Goal: Task Accomplishment & Management: Manage account settings

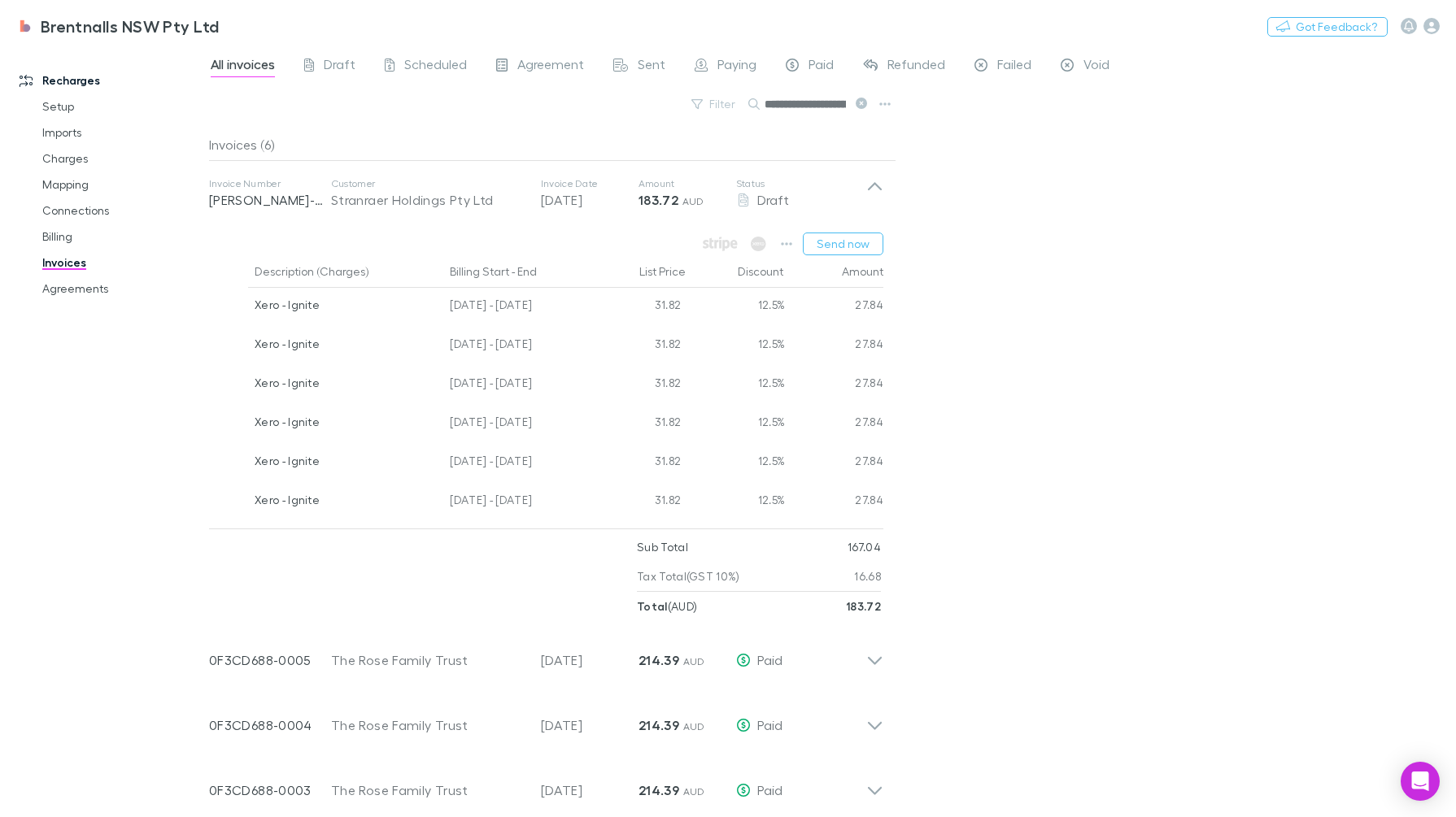
scroll to position [102, 0]
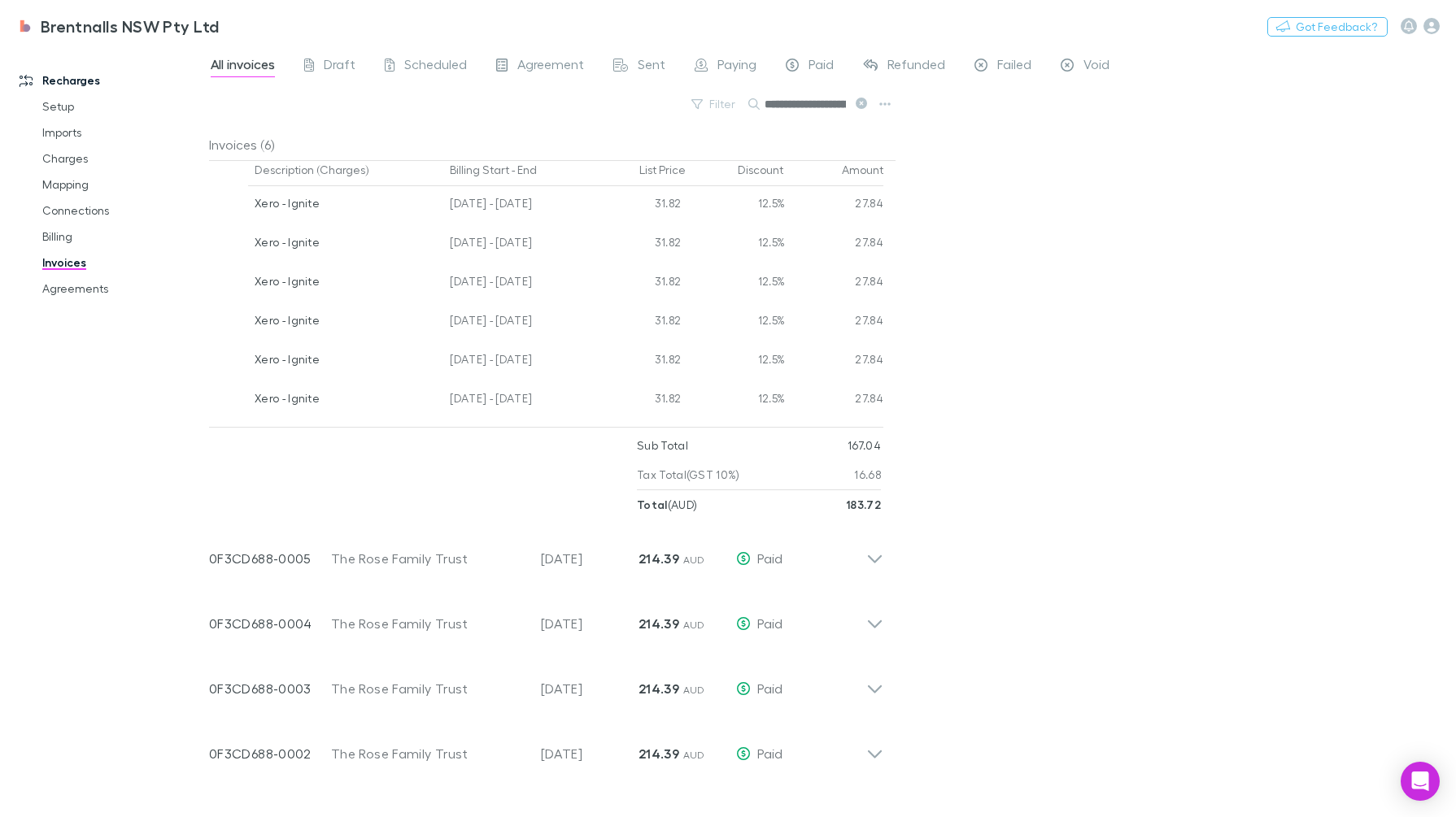
click at [1424, 781] on icon "Open Intercom Messenger" at bounding box center [1421, 782] width 17 height 20
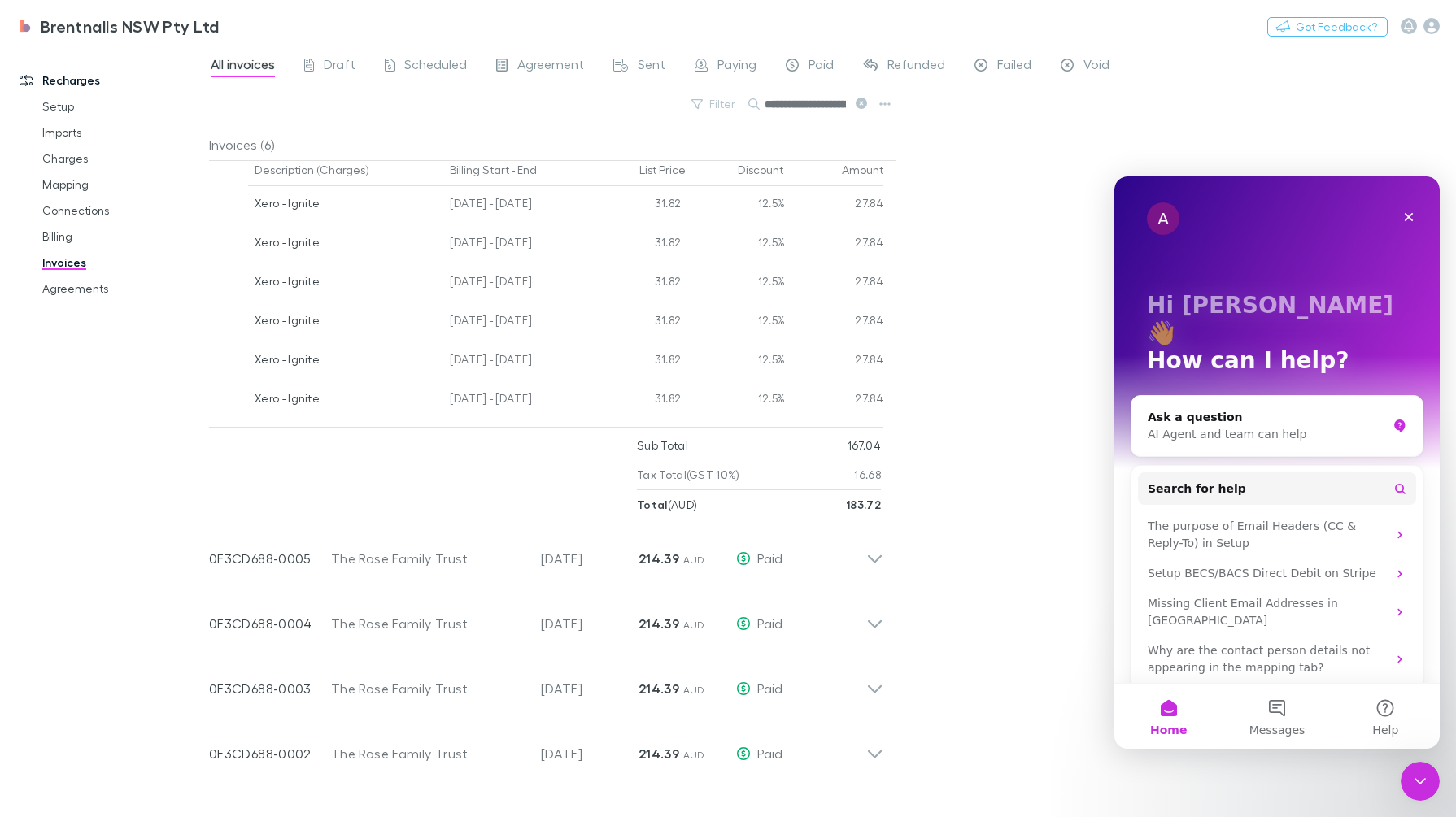
scroll to position [0, 0]
click at [946, 250] on div "**********" at bounding box center [832, 432] width 1247 height 772
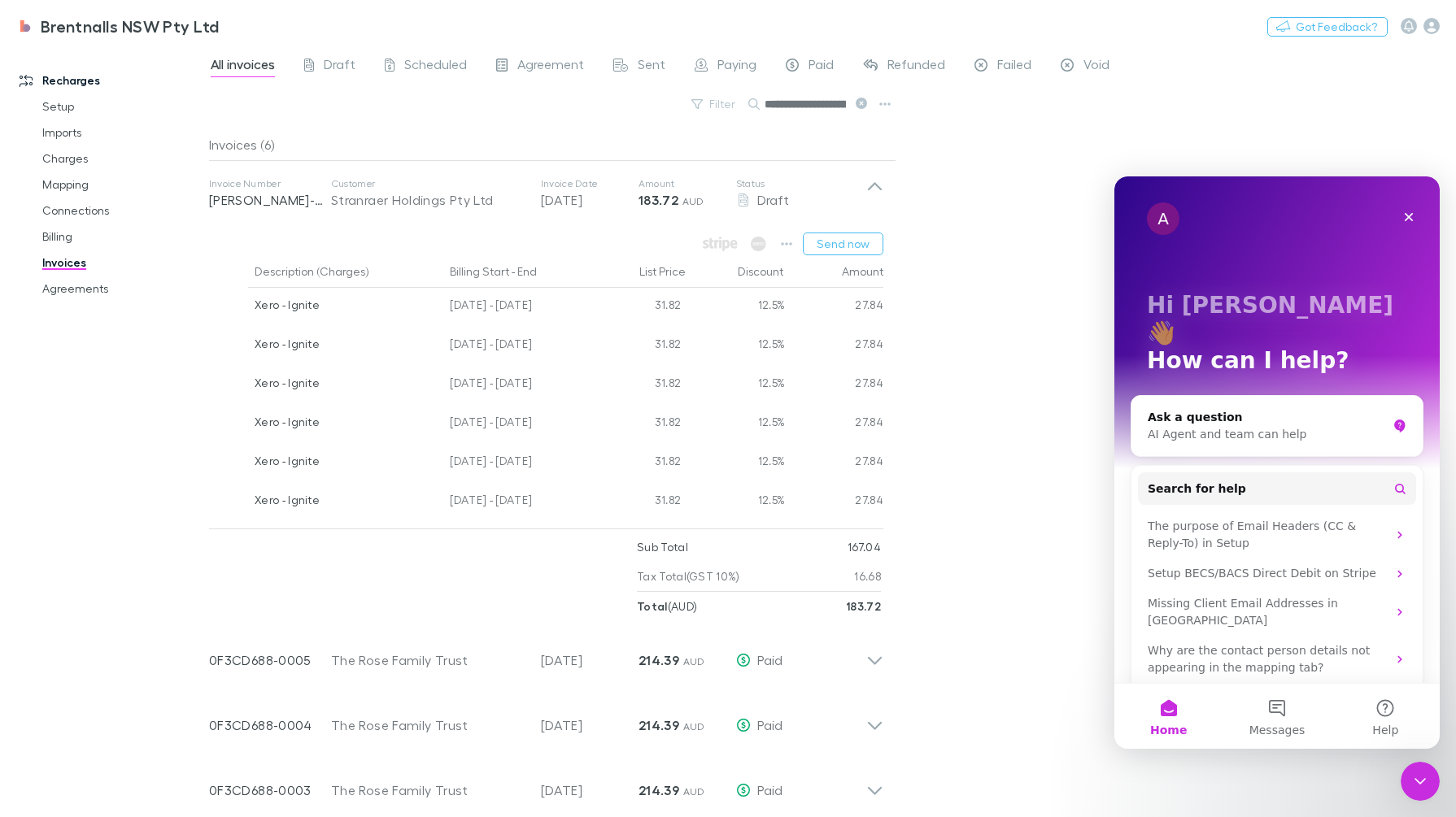
click at [1409, 215] on icon "Close" at bounding box center [1409, 217] width 13 height 13
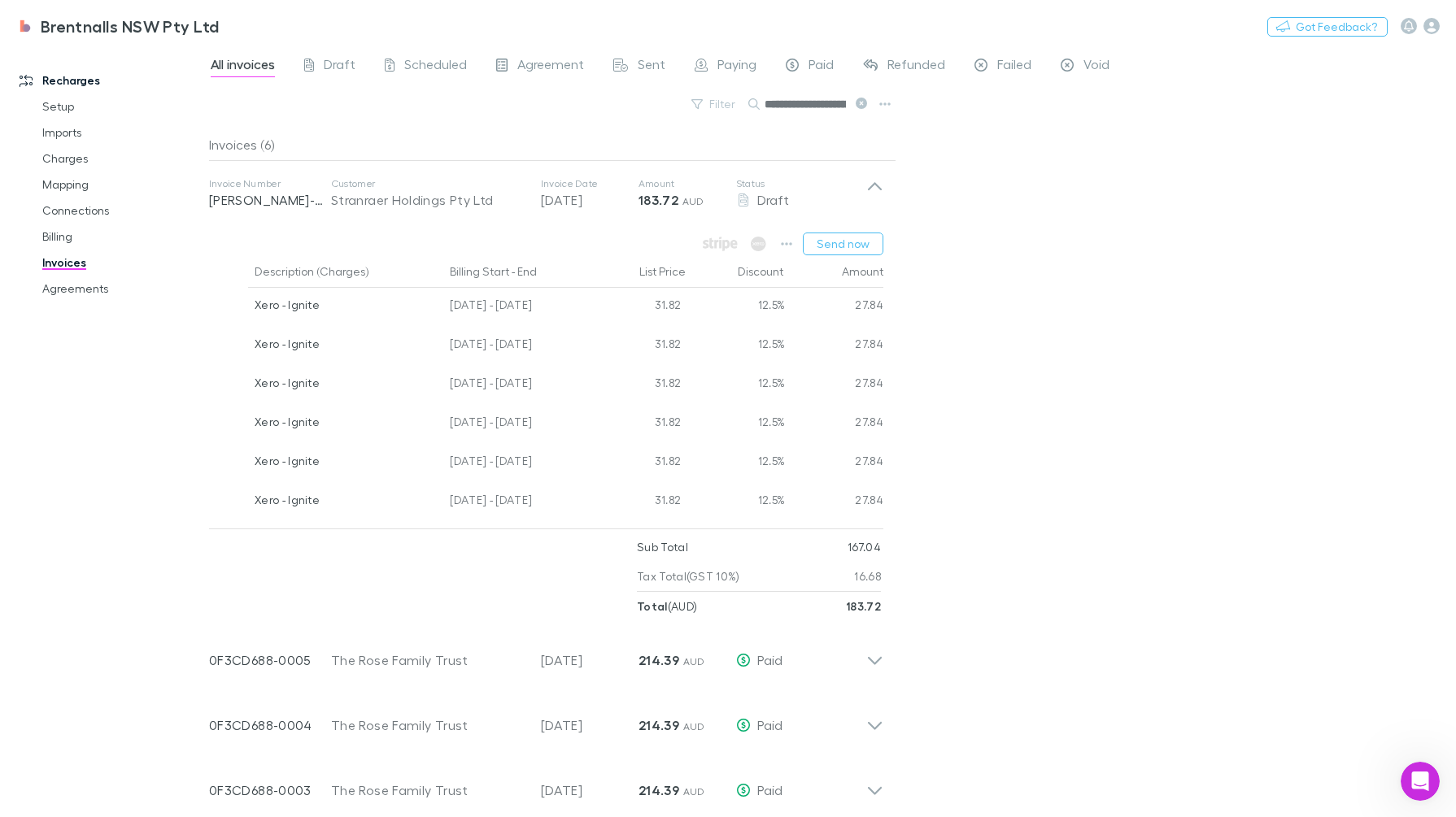
click at [783, 244] on icon "button" at bounding box center [786, 244] width 11 height 3
click at [630, 403] on li "View charges" at bounding box center [687, 415] width 224 height 29
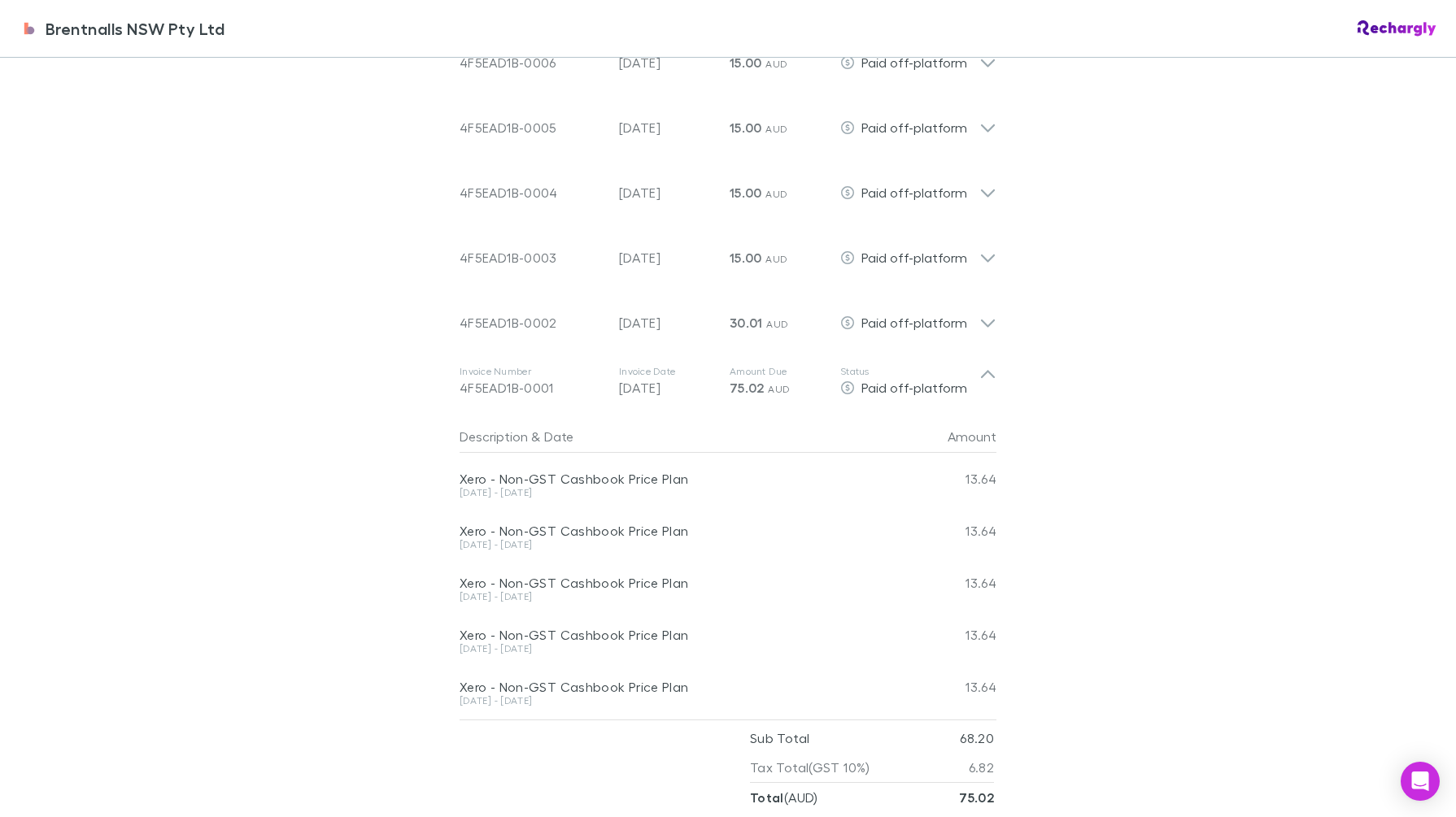
scroll to position [1423, 0]
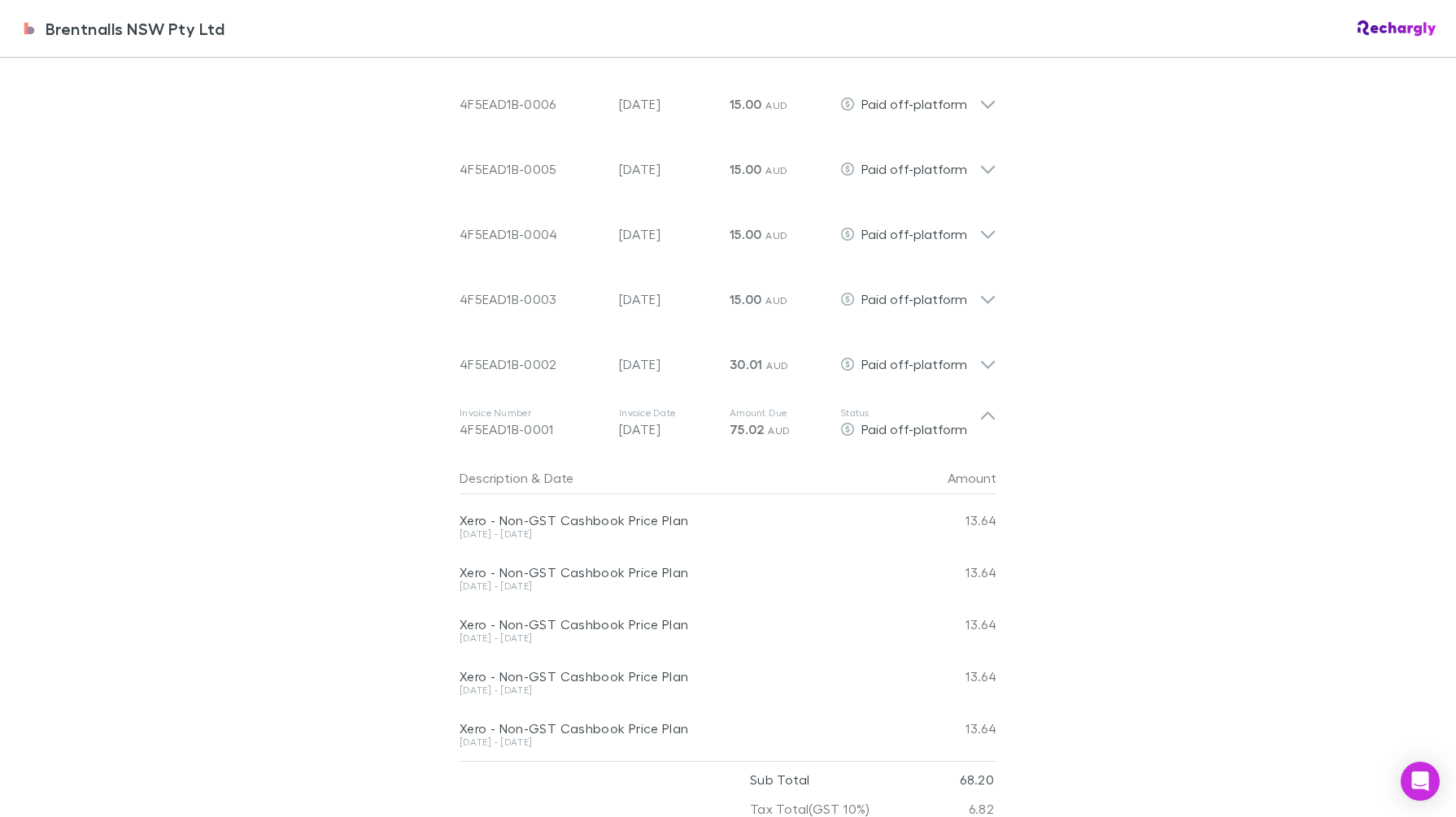
click at [981, 413] on icon at bounding box center [988, 415] width 14 height 8
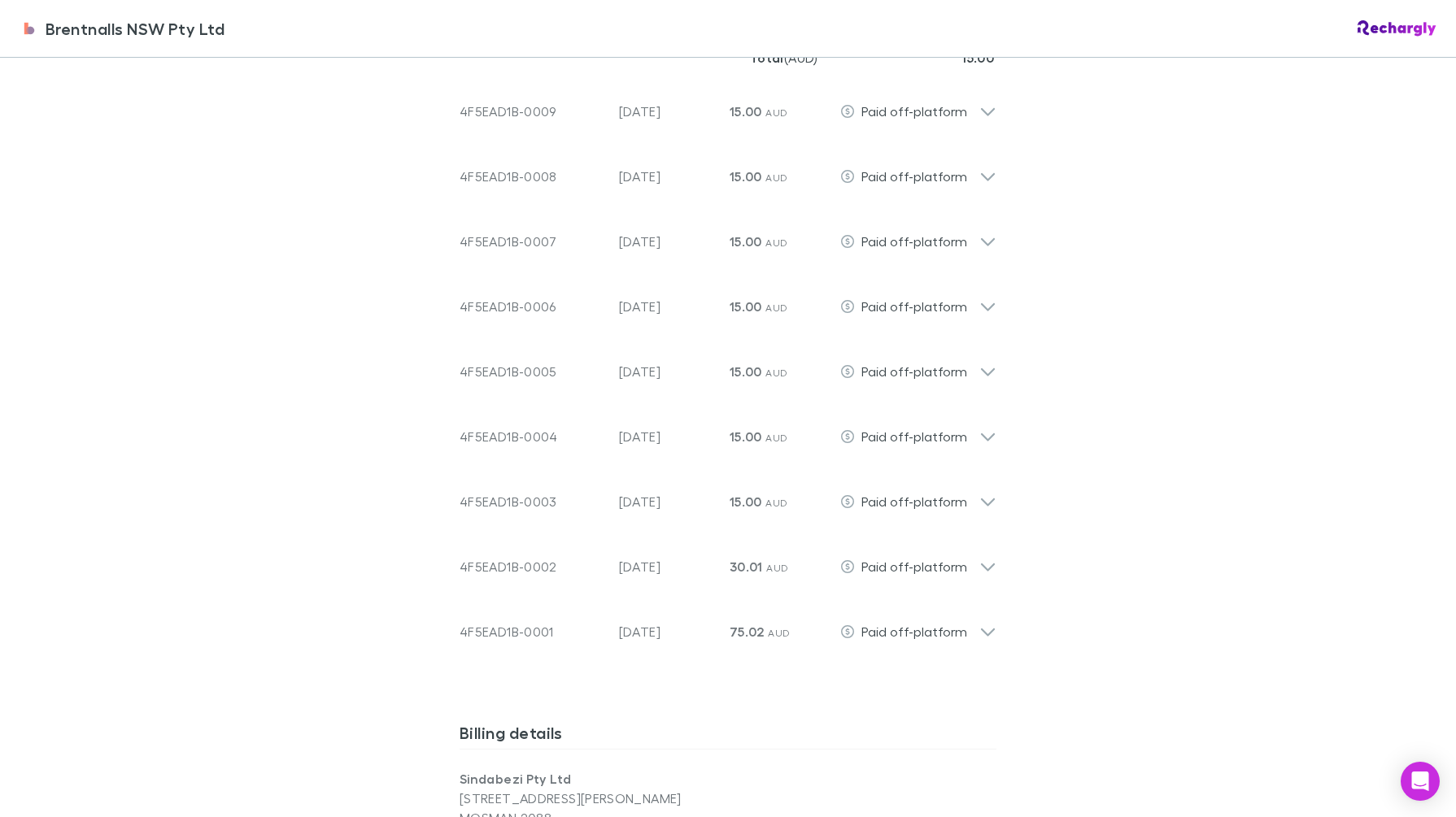
scroll to position [1220, 0]
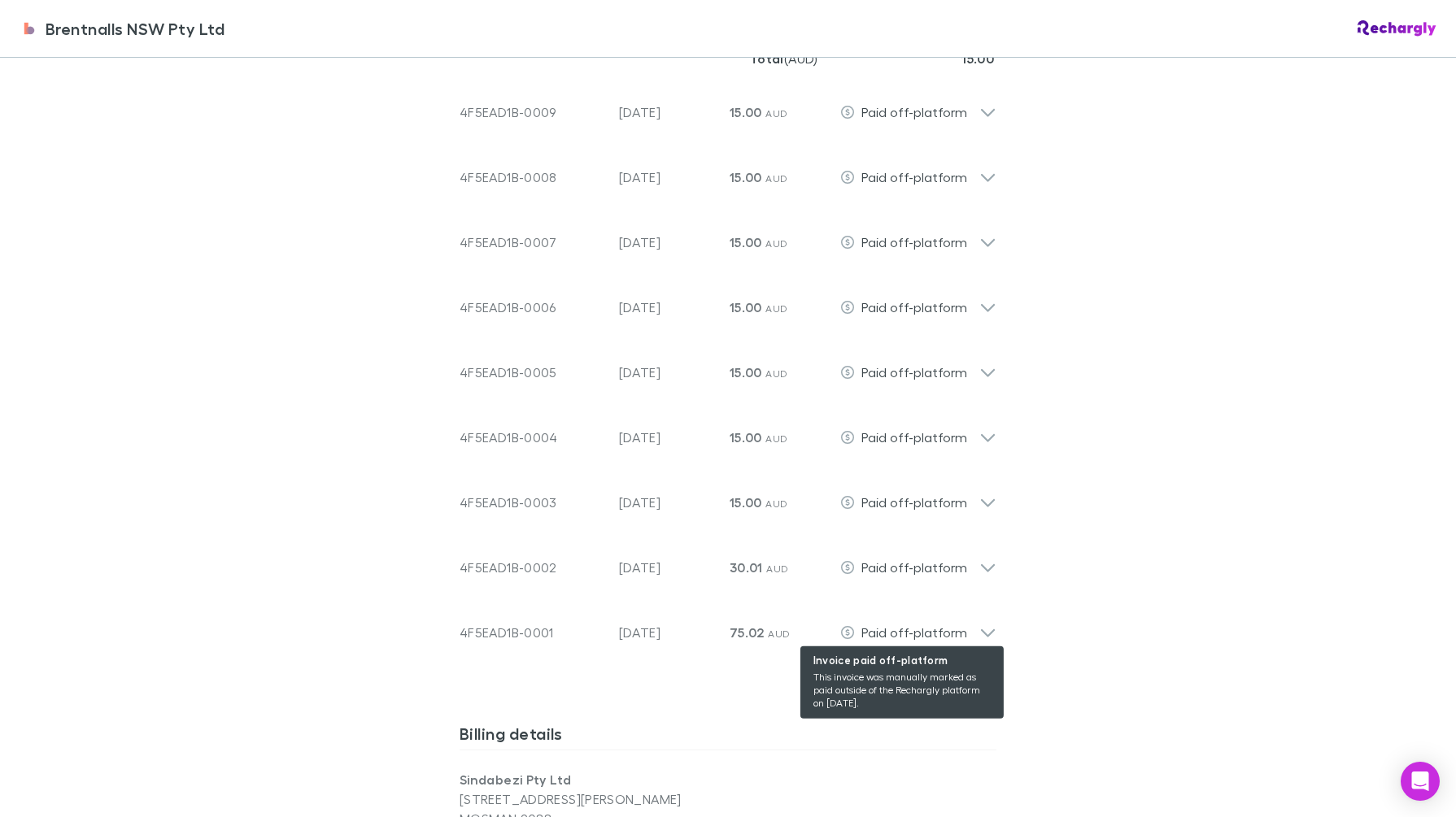
click at [971, 637] on div "Paid off-platform" at bounding box center [909, 632] width 139 height 20
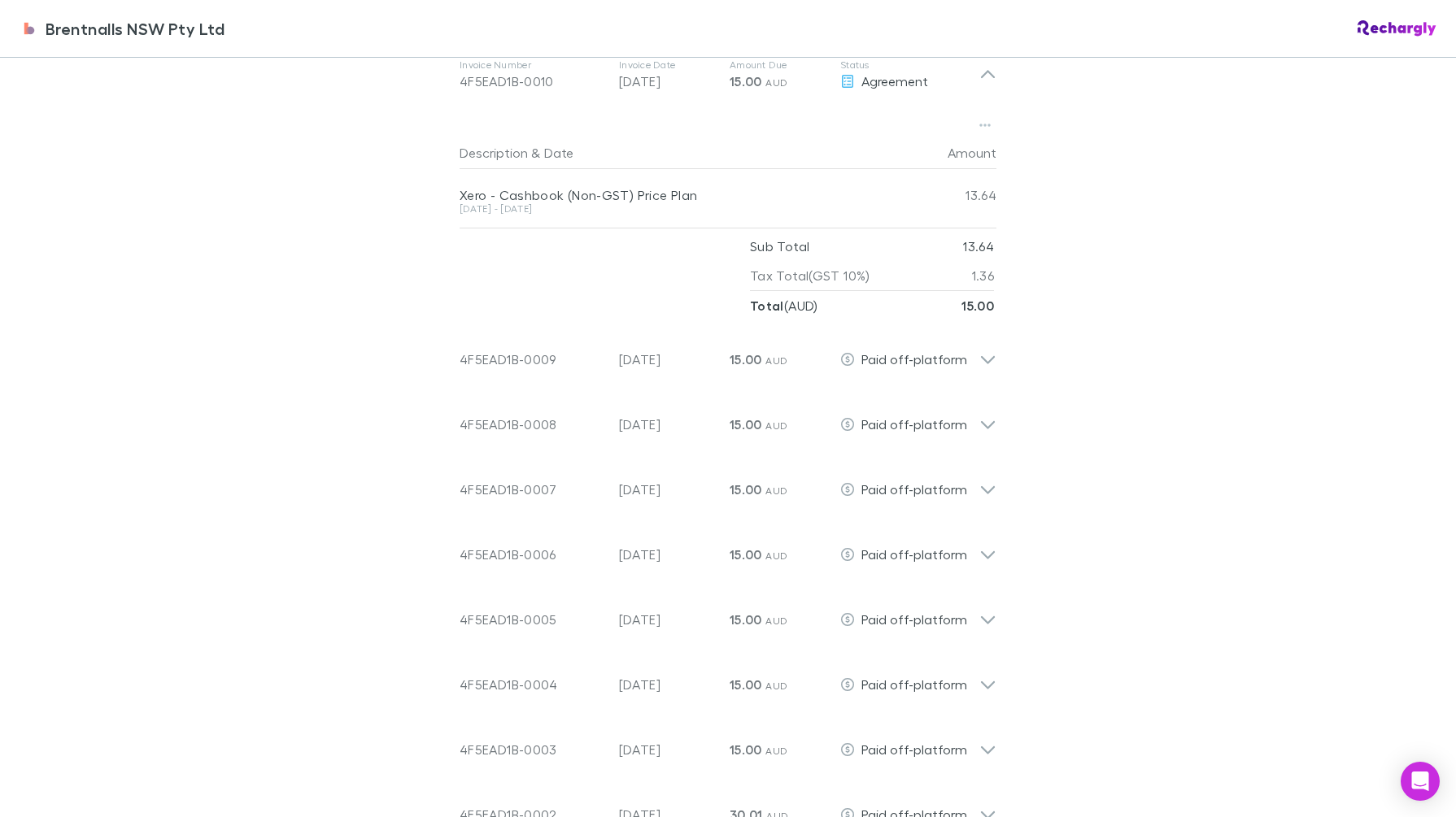
scroll to position [1118, 0]
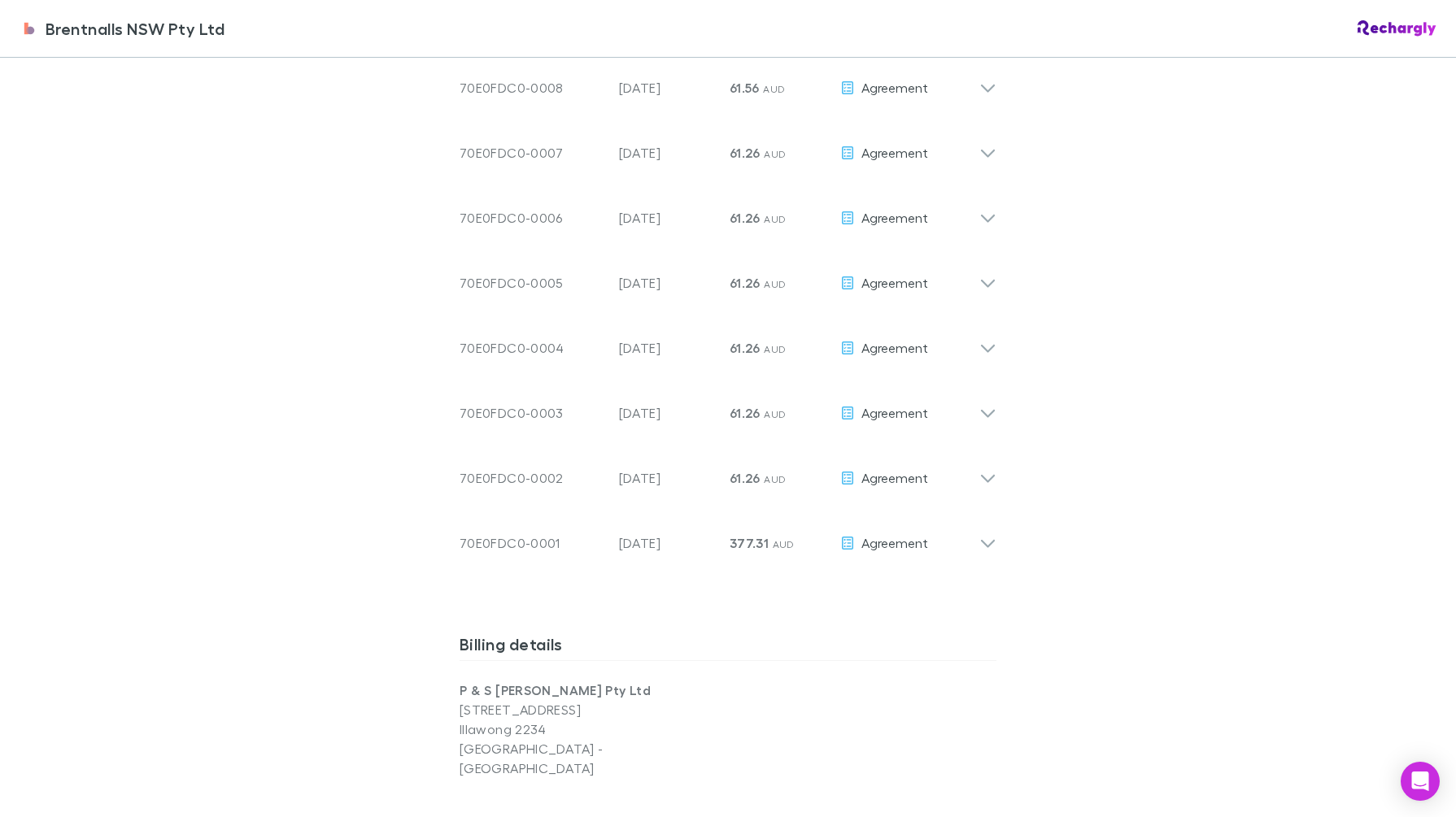
scroll to position [1321, 0]
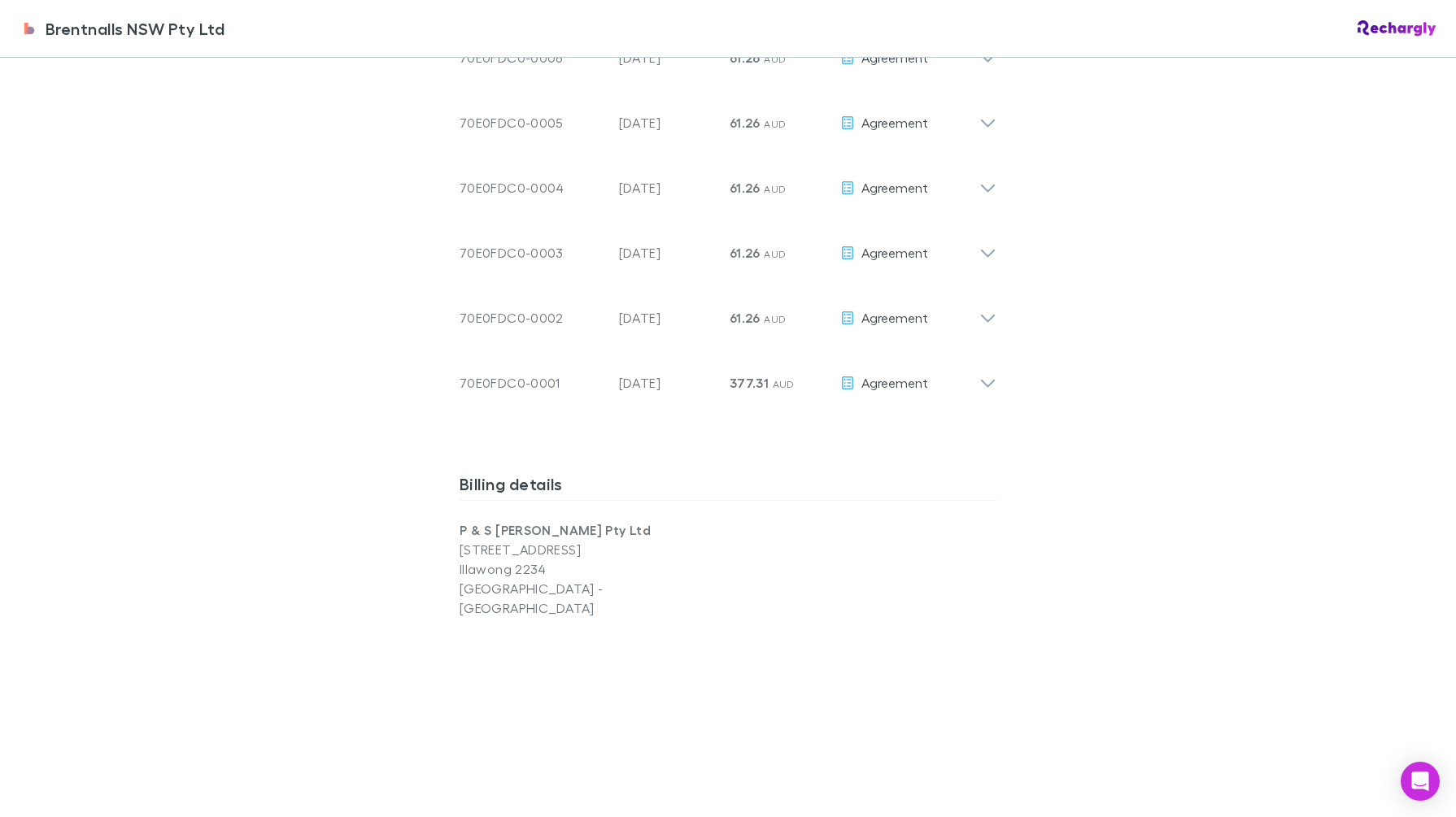
click at [981, 383] on icon at bounding box center [988, 383] width 14 height 8
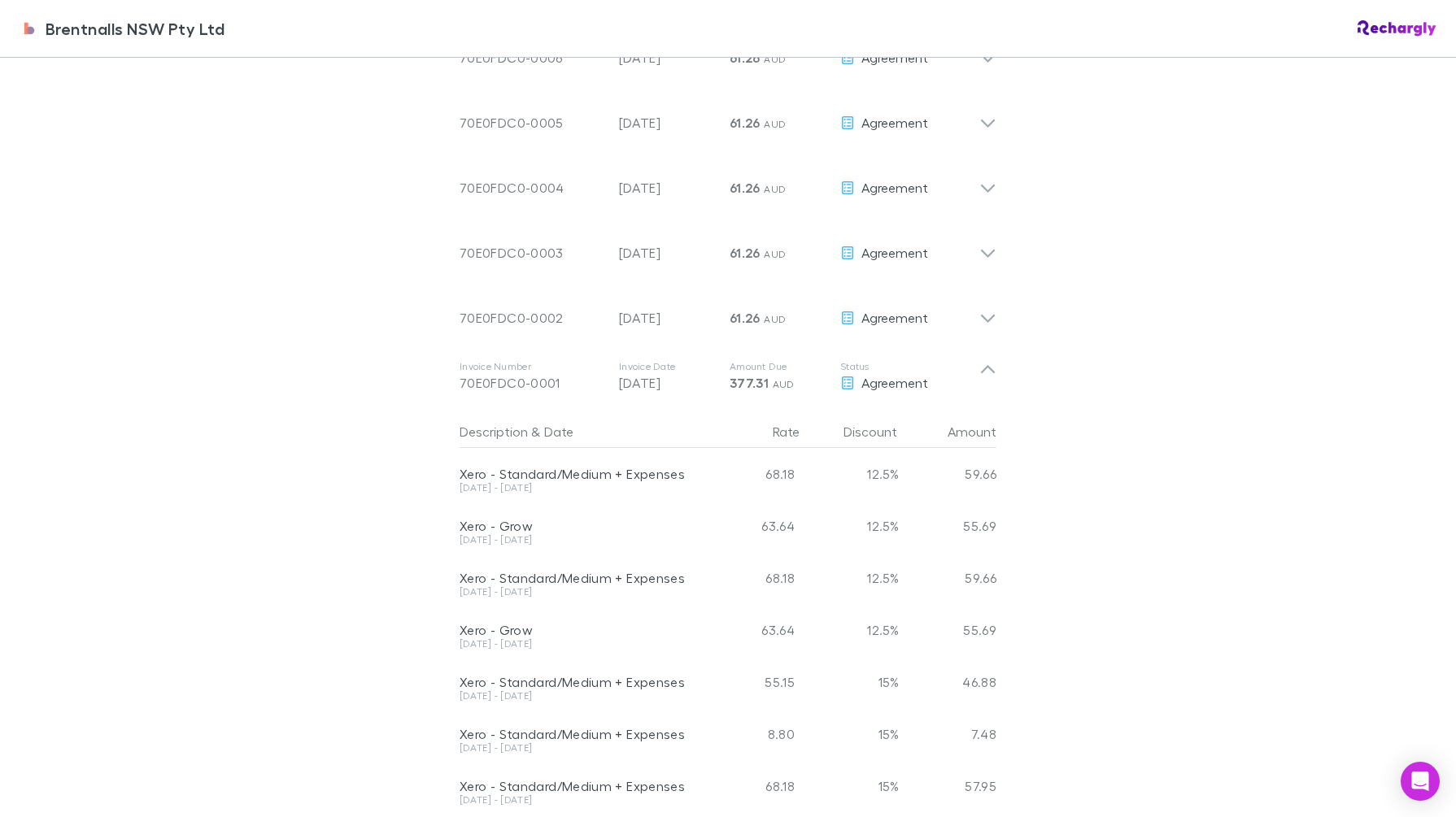
click at [979, 383] on icon at bounding box center [988, 377] width 17 height 33
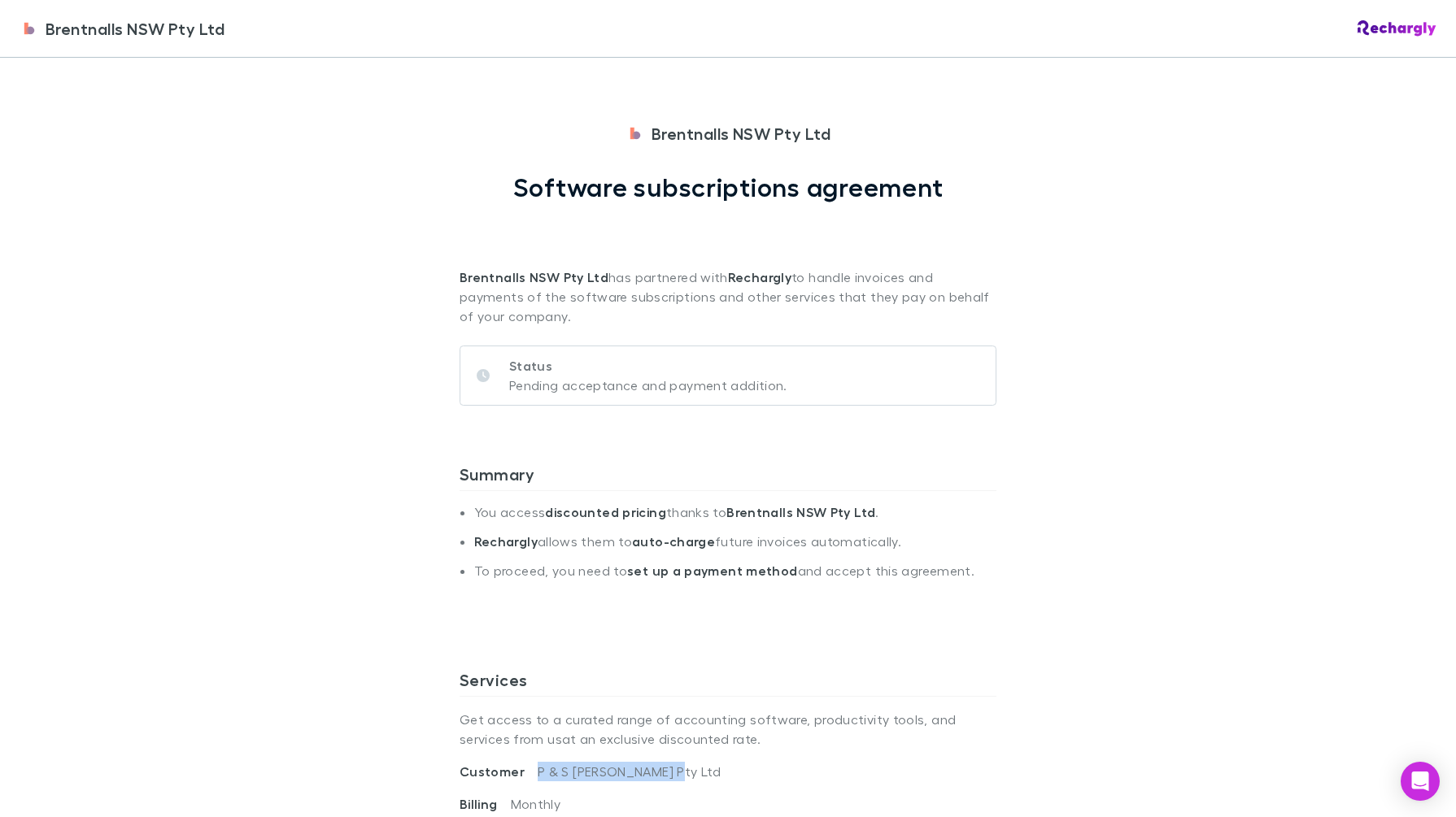
scroll to position [0, 0]
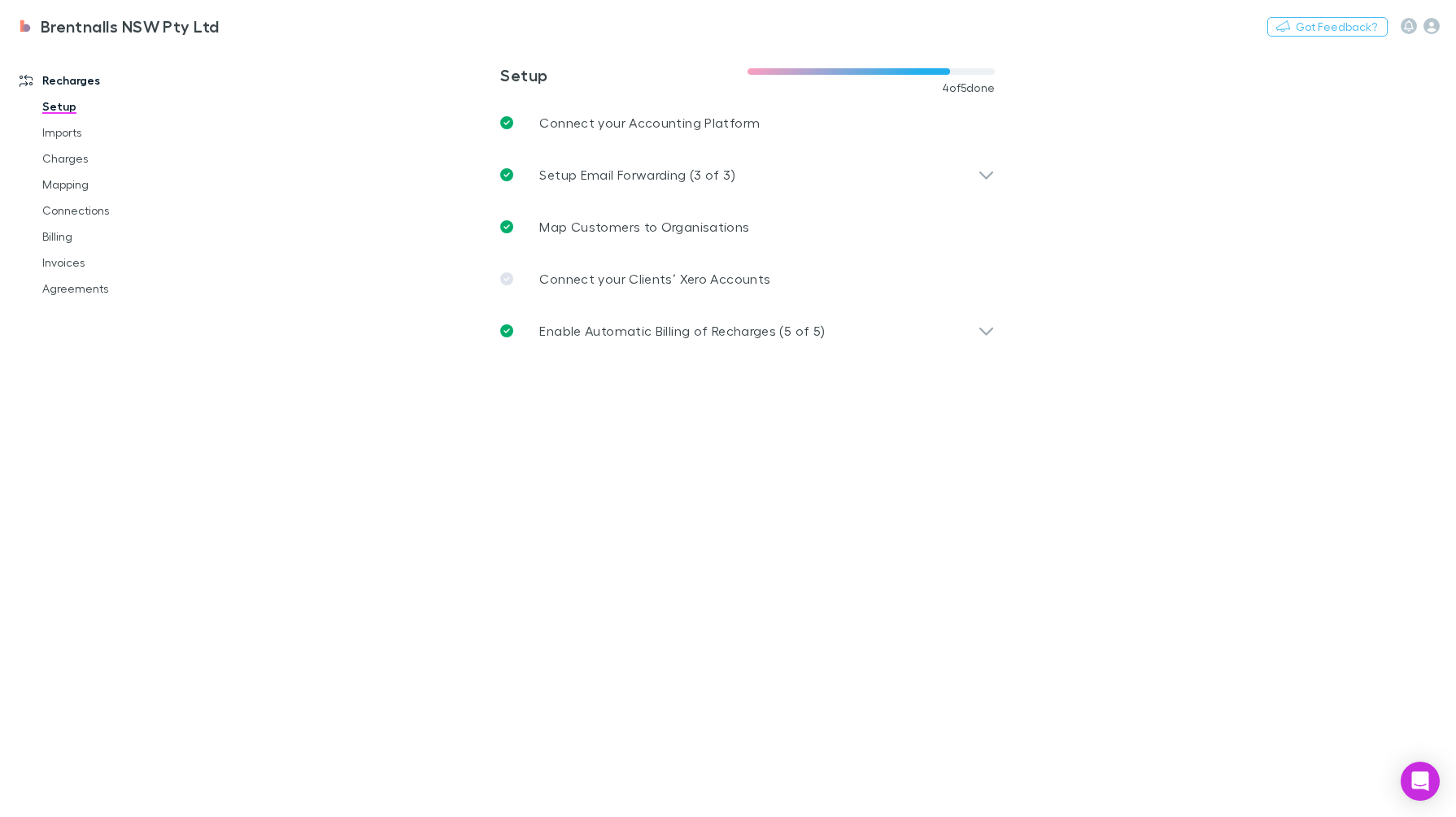
click at [92, 247] on link "Billing" at bounding box center [123, 237] width 195 height 26
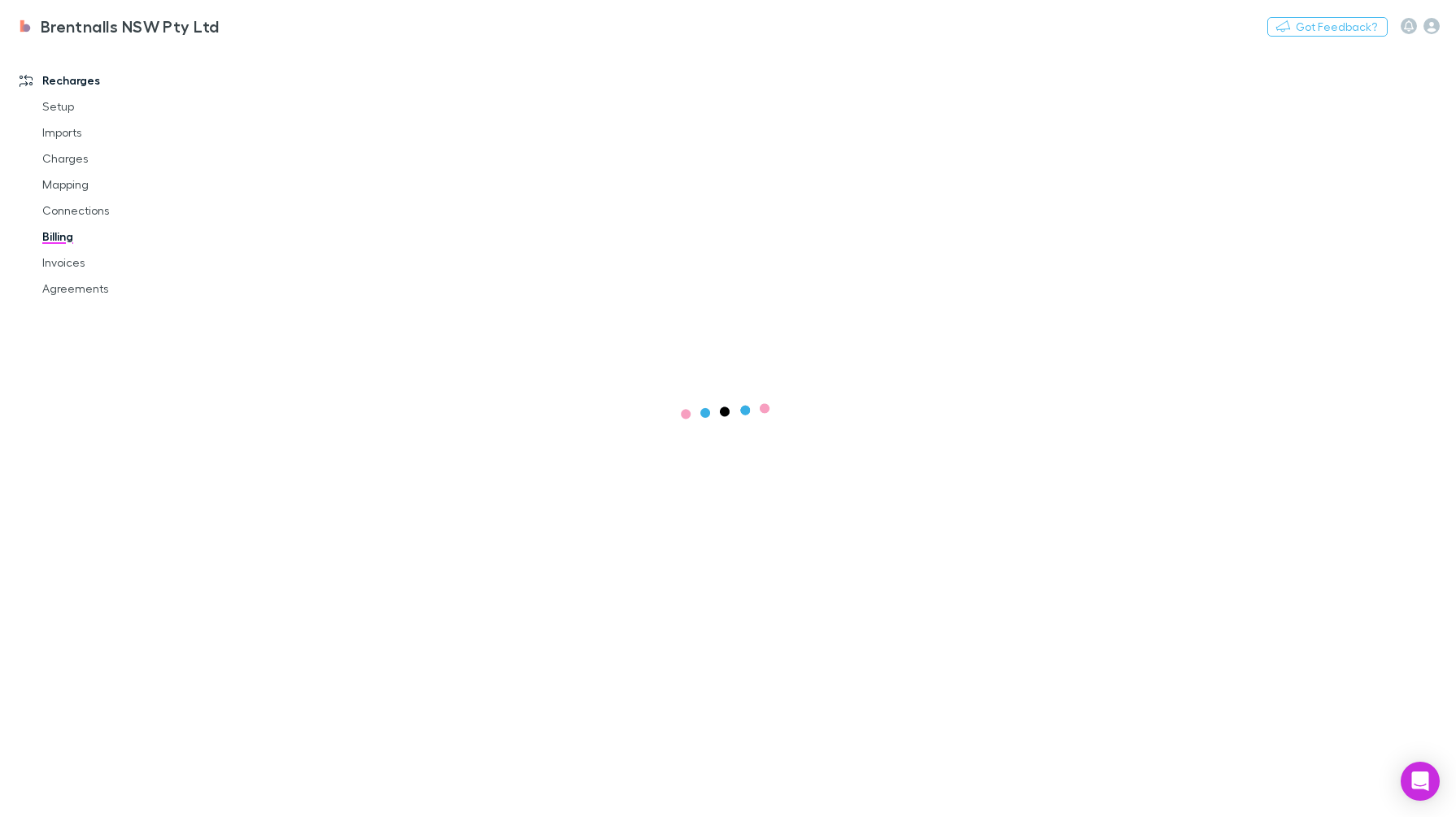
click at [76, 256] on link "Invoices" at bounding box center [123, 263] width 195 height 26
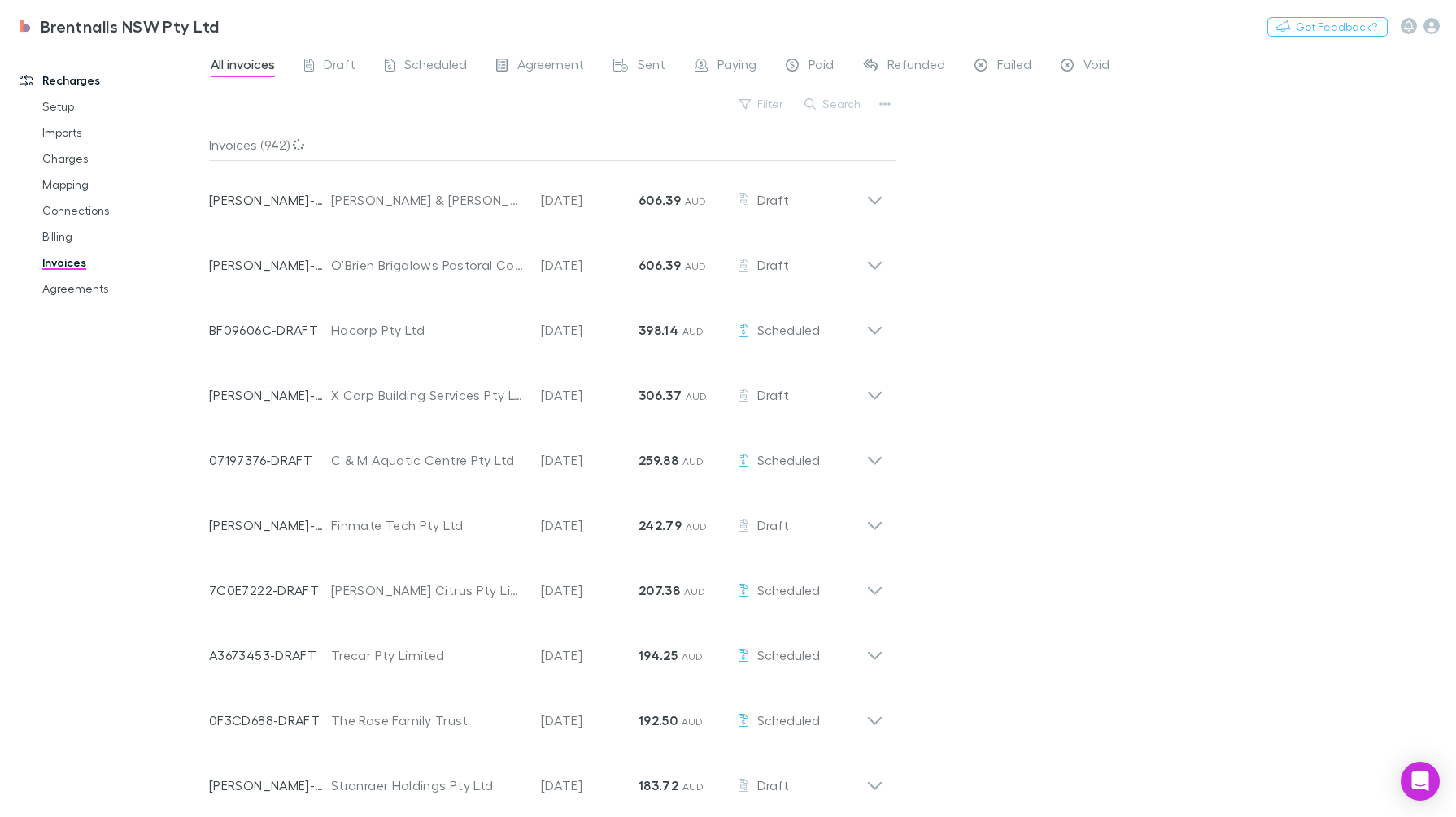
click at [826, 112] on button "Search" at bounding box center [833, 104] width 74 height 20
paste input "**********"
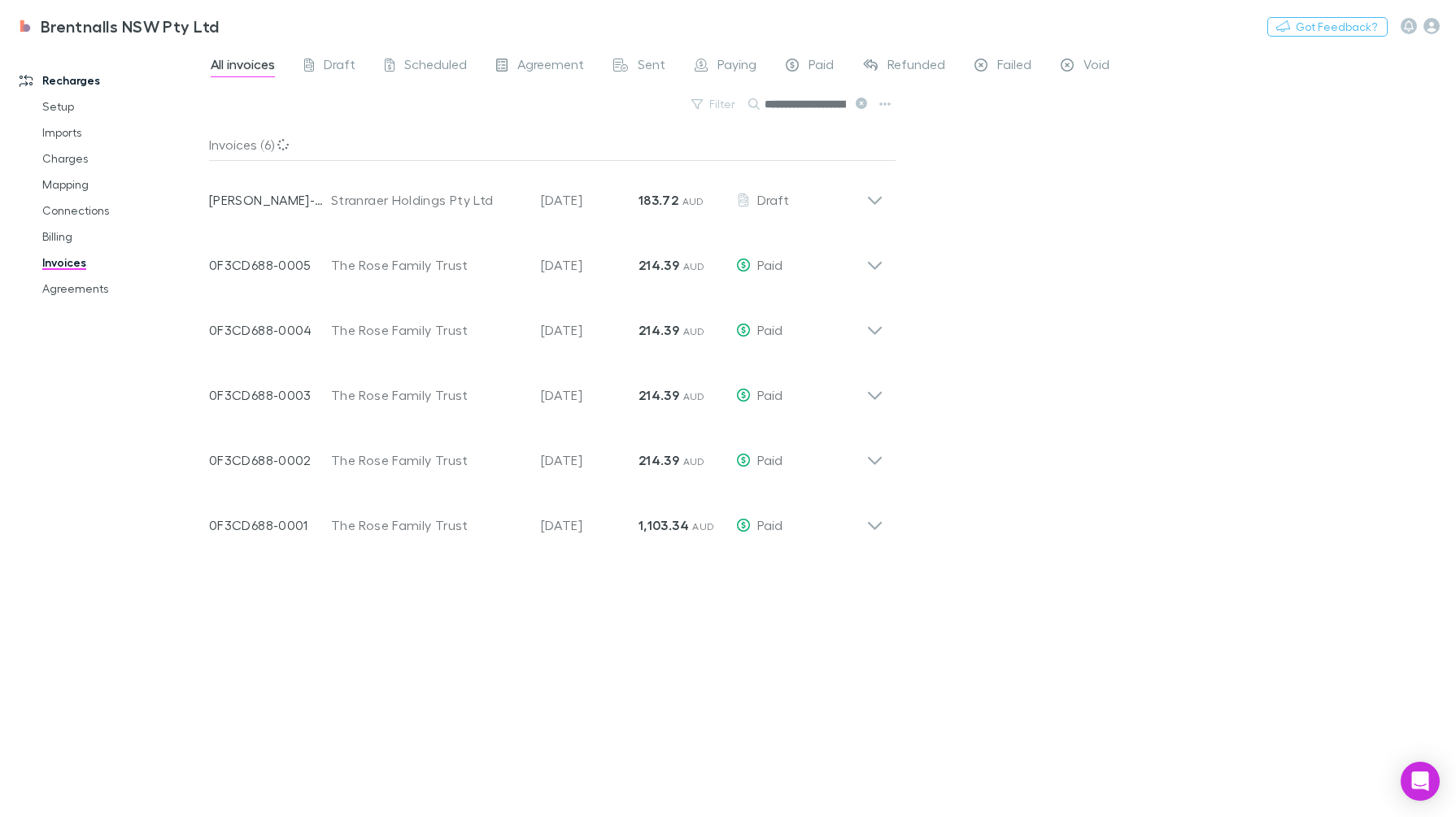
scroll to position [0, 47]
click at [861, 100] on icon at bounding box center [861, 103] width 11 height 11
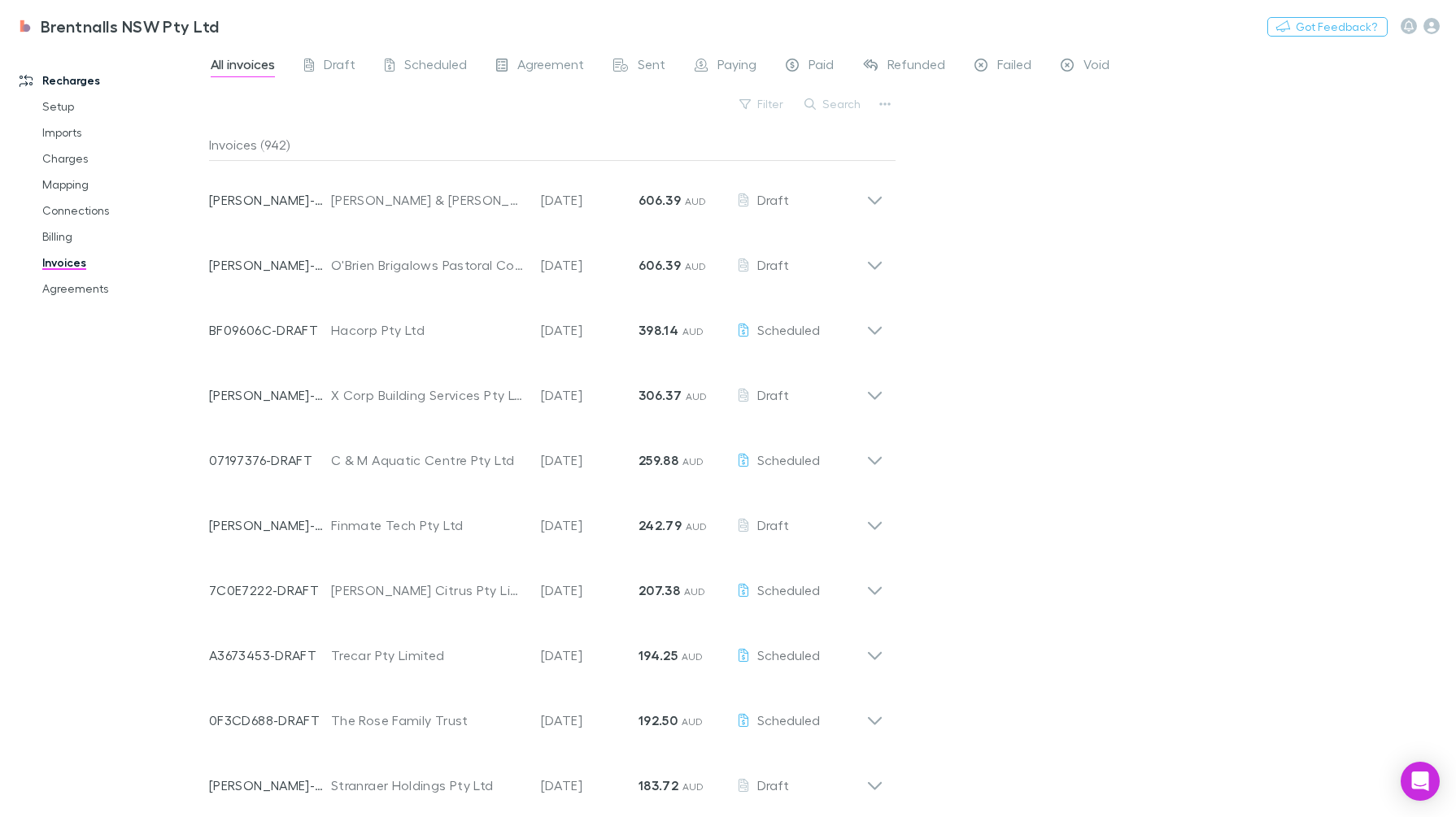
click at [845, 118] on div "Filter Search" at bounding box center [553, 110] width 687 height 35
click at [839, 89] on div "All invoices Draft Scheduled Agreement Sent Paying Paid Refunded Failed Void Fi…" at bounding box center [832, 432] width 1247 height 772
drag, startPoint x: 849, startPoint y: 93, endPoint x: 860, endPoint y: 101, distance: 13.6
click at [852, 95] on div "Search" at bounding box center [833, 104] width 74 height 22
click at [852, 105] on button "Search" at bounding box center [833, 104] width 74 height 20
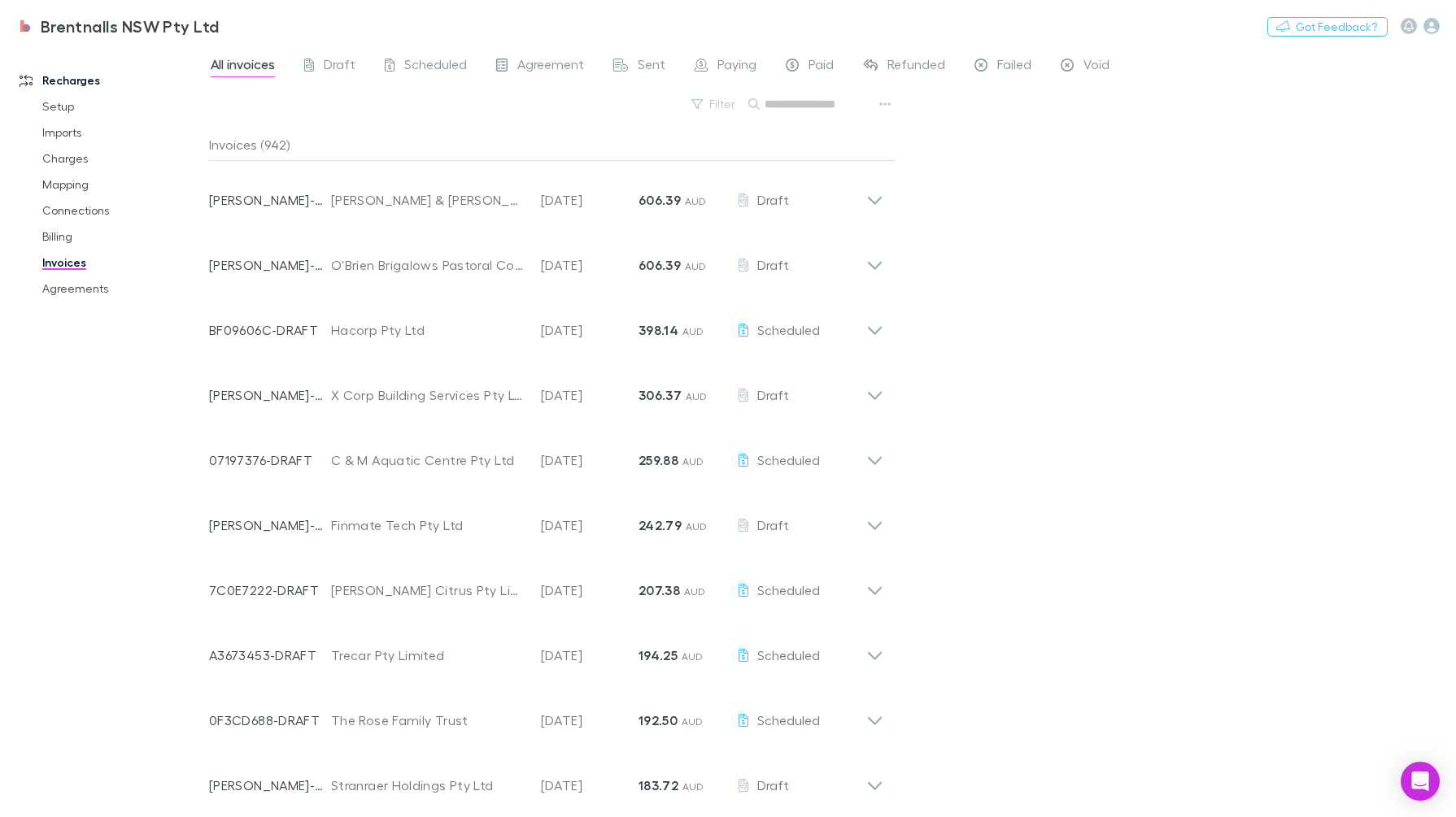
paste input "**********"
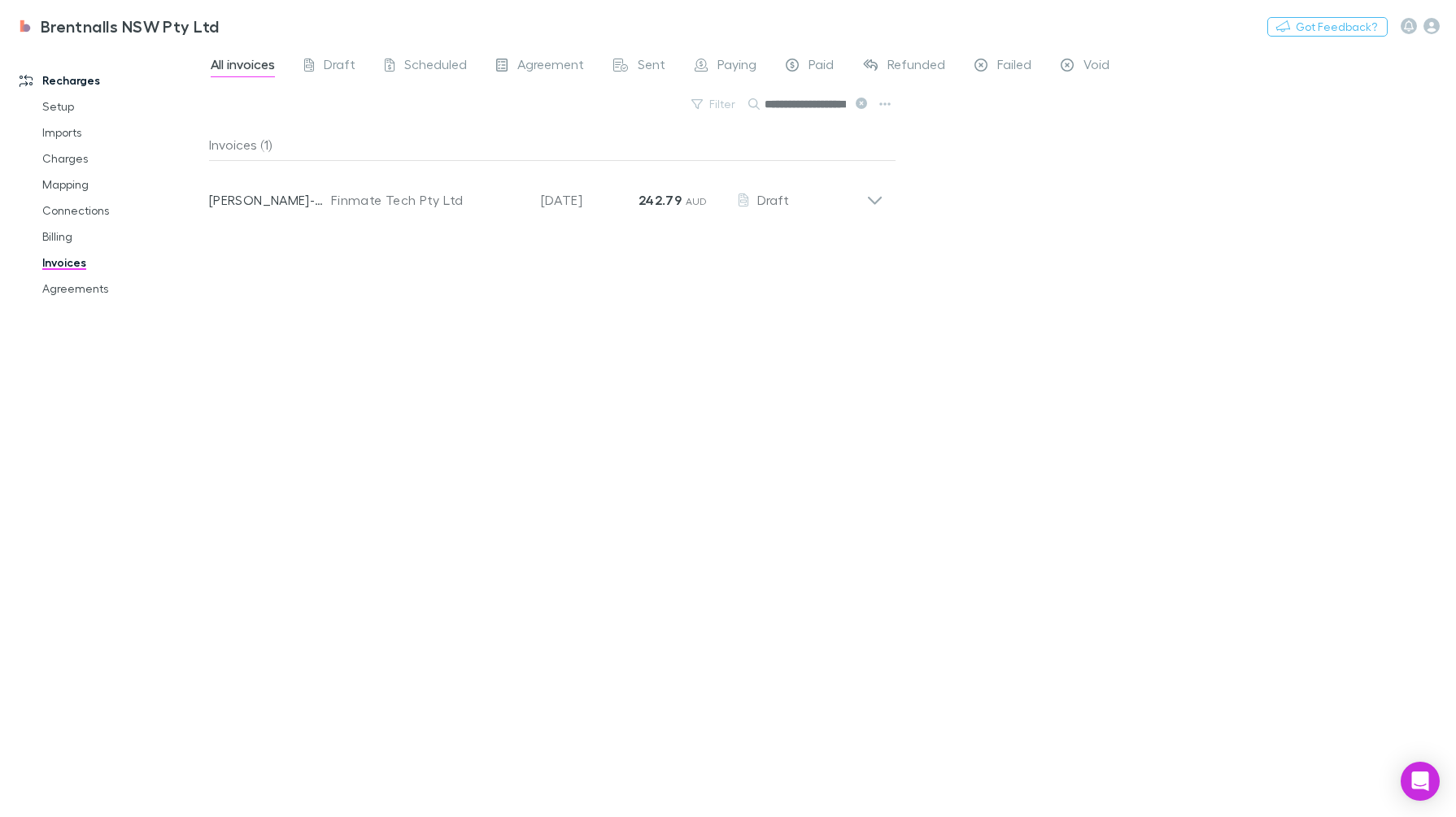
scroll to position [0, 21]
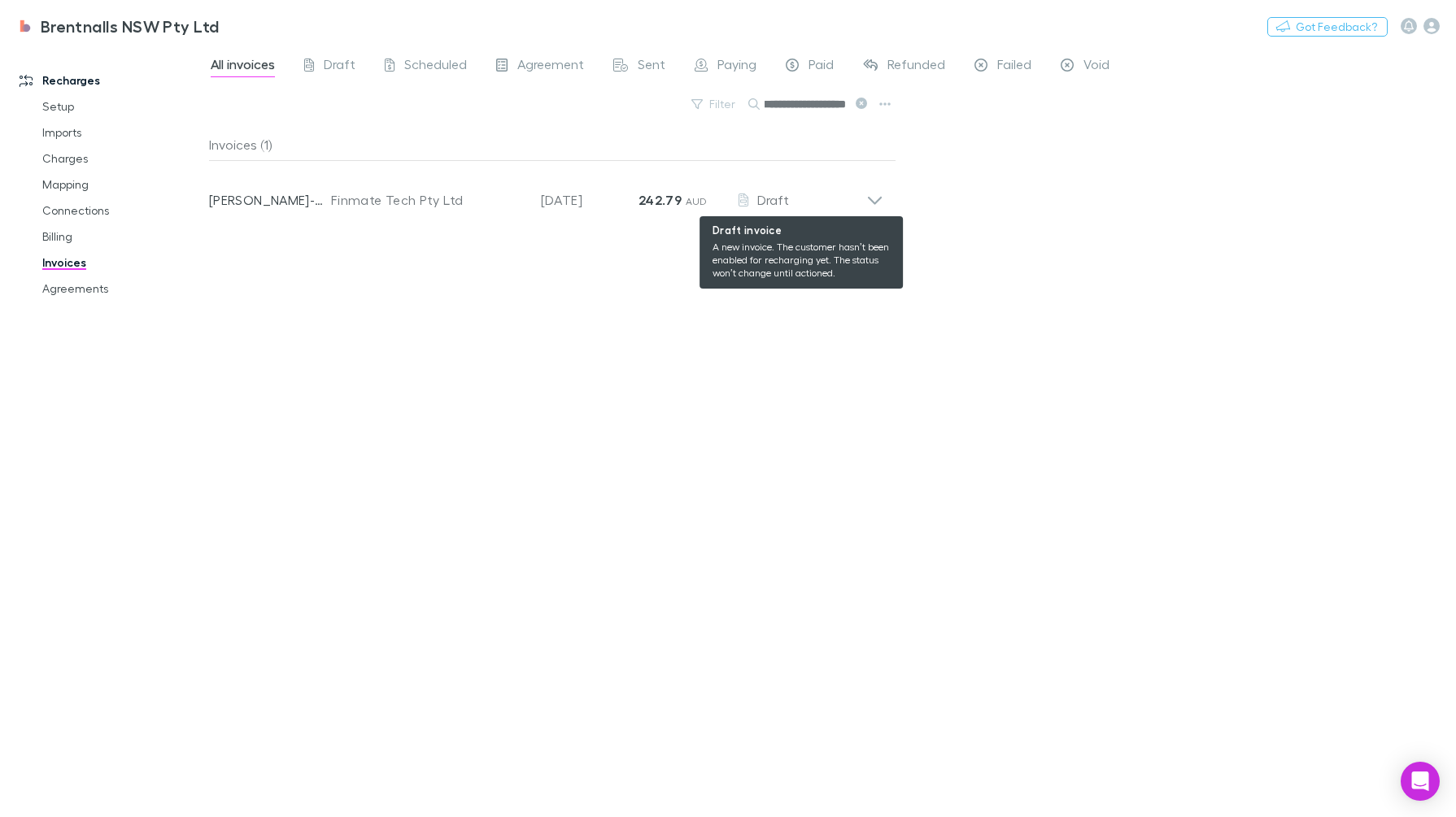
type input "**********"
click at [860, 196] on div "Draft" at bounding box center [801, 200] width 130 height 20
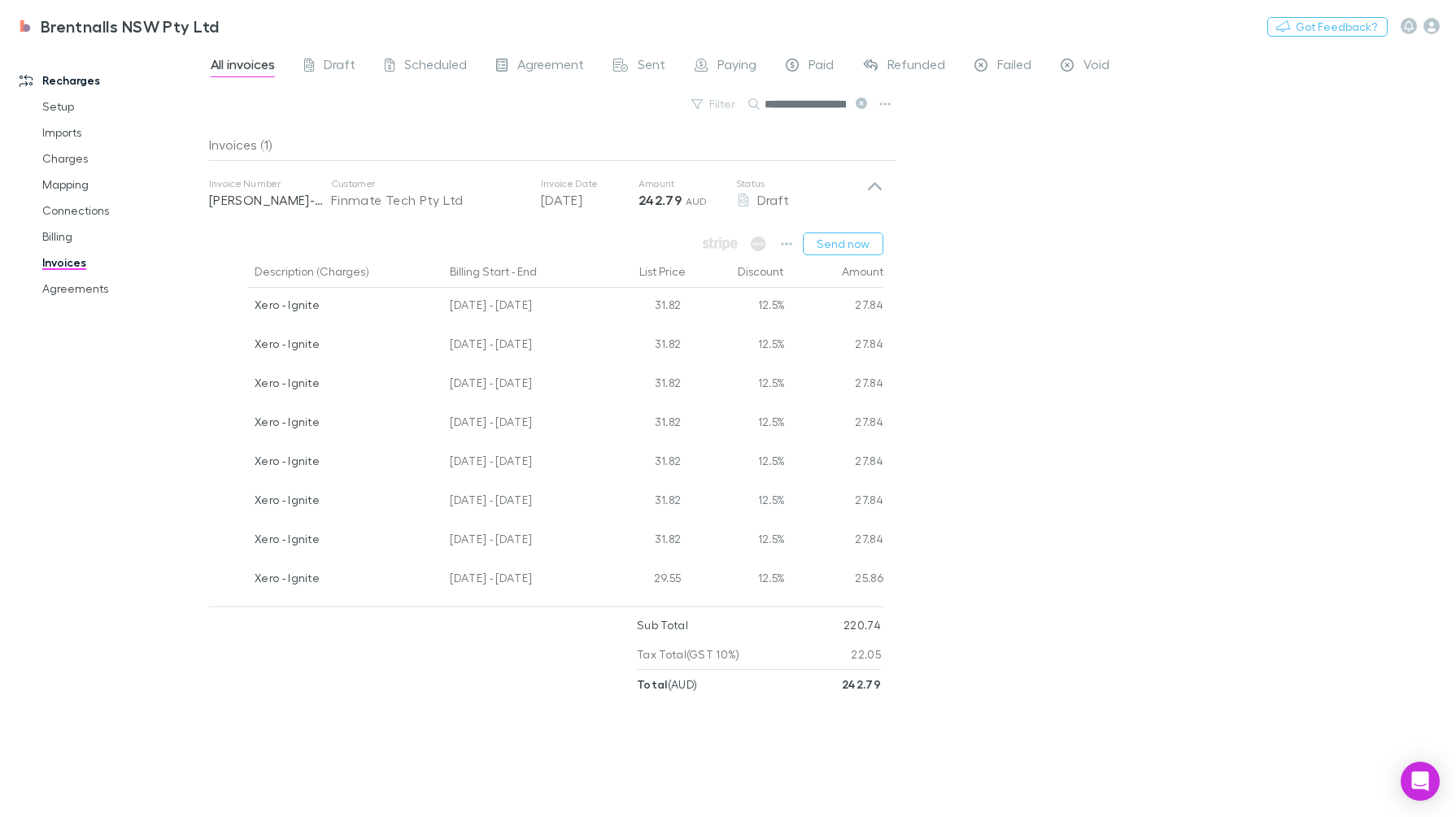
click at [782, 244] on button "button" at bounding box center [787, 244] width 22 height 22
click at [1064, 486] on div at bounding box center [728, 408] width 1456 height 817
click at [781, 240] on button "button" at bounding box center [787, 244] width 22 height 22
click at [1117, 393] on div at bounding box center [728, 408] width 1456 height 817
drag, startPoint x: 879, startPoint y: 622, endPoint x: 836, endPoint y: 622, distance: 43.0
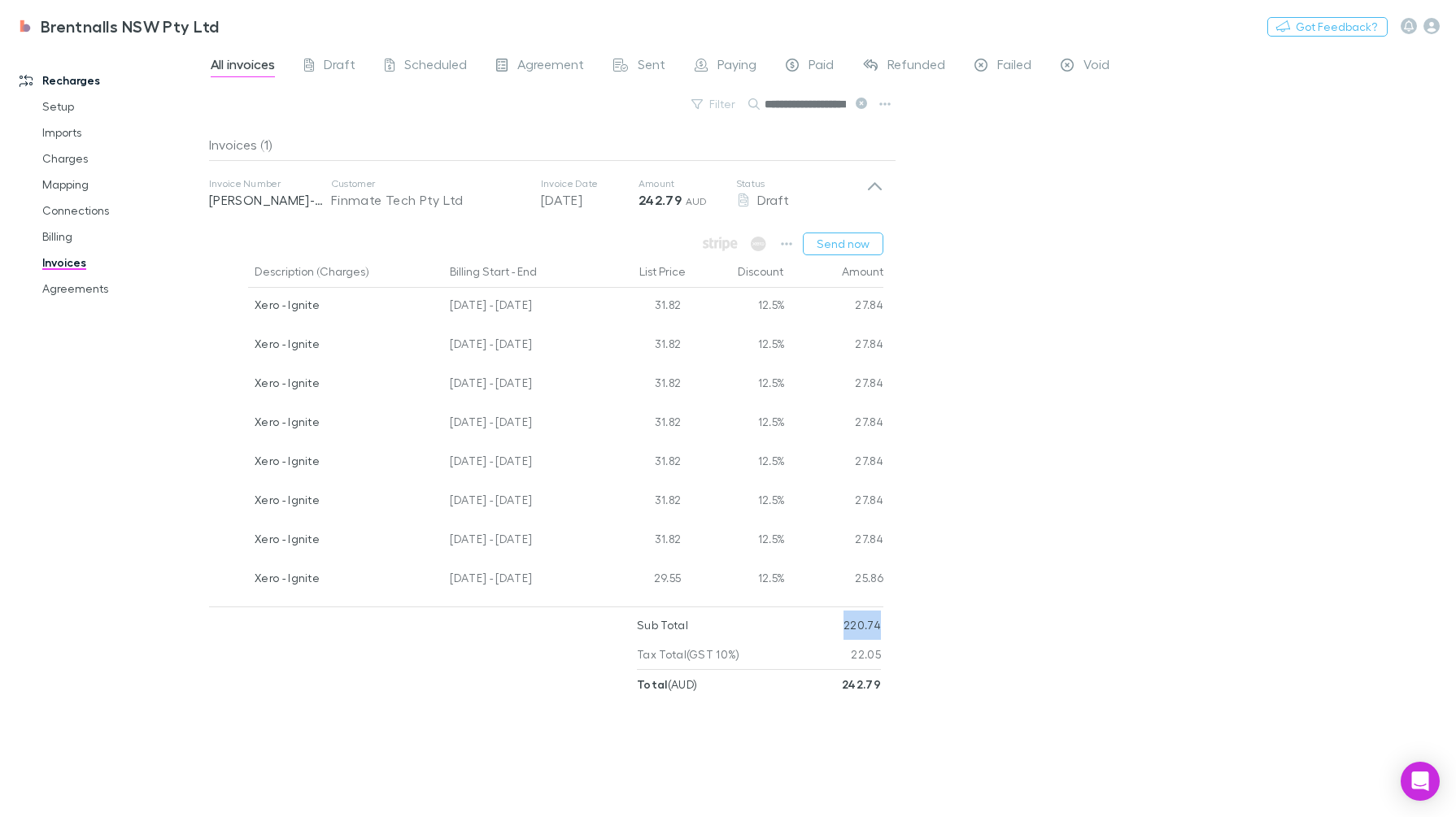
click at [836, 622] on div "Sub Total 220.74" at bounding box center [758, 625] width 244 height 29
drag, startPoint x: 836, startPoint y: 622, endPoint x: 1074, endPoint y: 653, distance: 240.0
click at [1074, 653] on div "**********" at bounding box center [832, 432] width 1247 height 772
click at [790, 238] on icon "button" at bounding box center [786, 244] width 11 height 13
drag, startPoint x: 1147, startPoint y: 487, endPoint x: 1162, endPoint y: 487, distance: 15.0
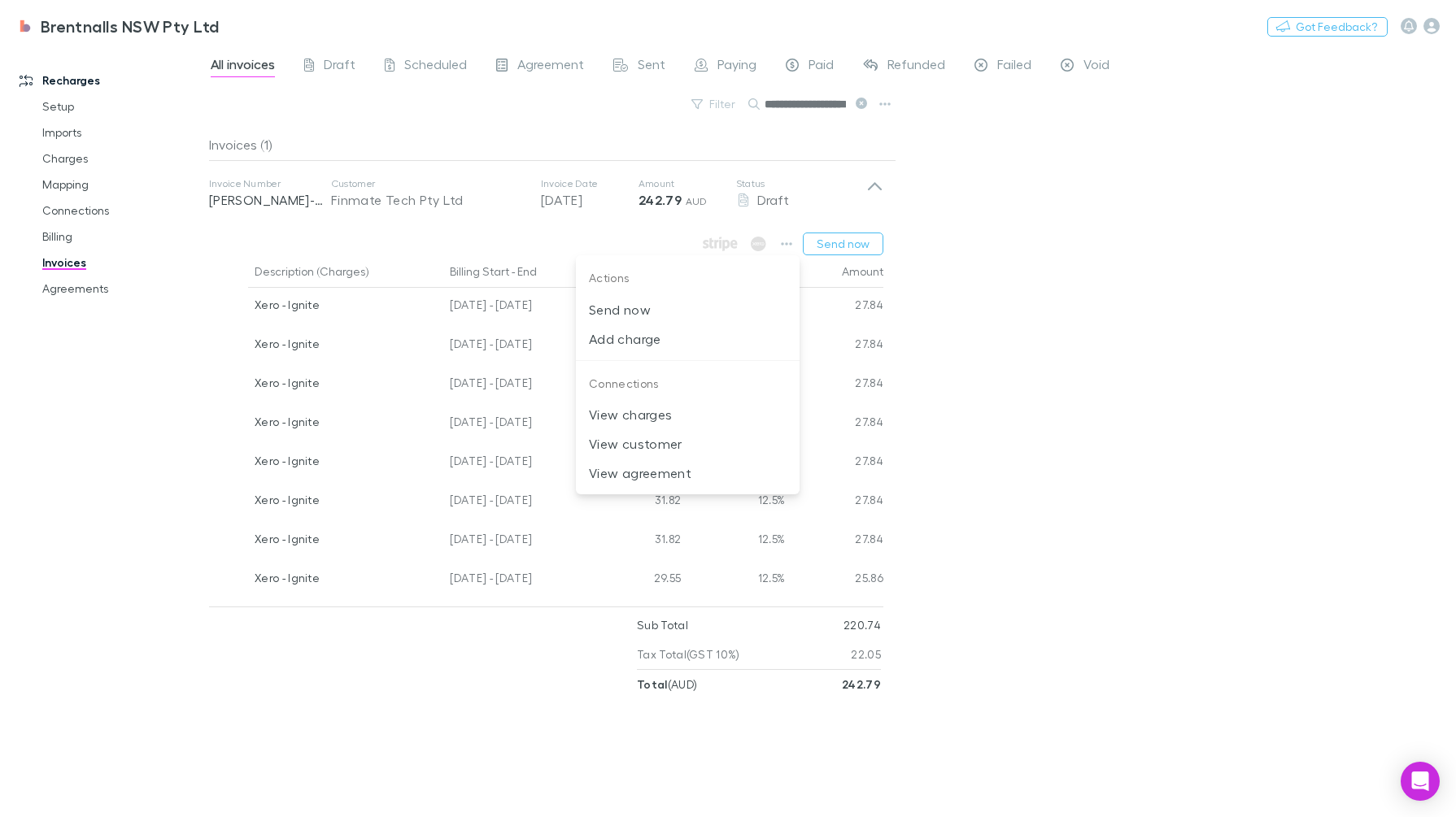
click at [1159, 491] on div at bounding box center [728, 408] width 1456 height 817
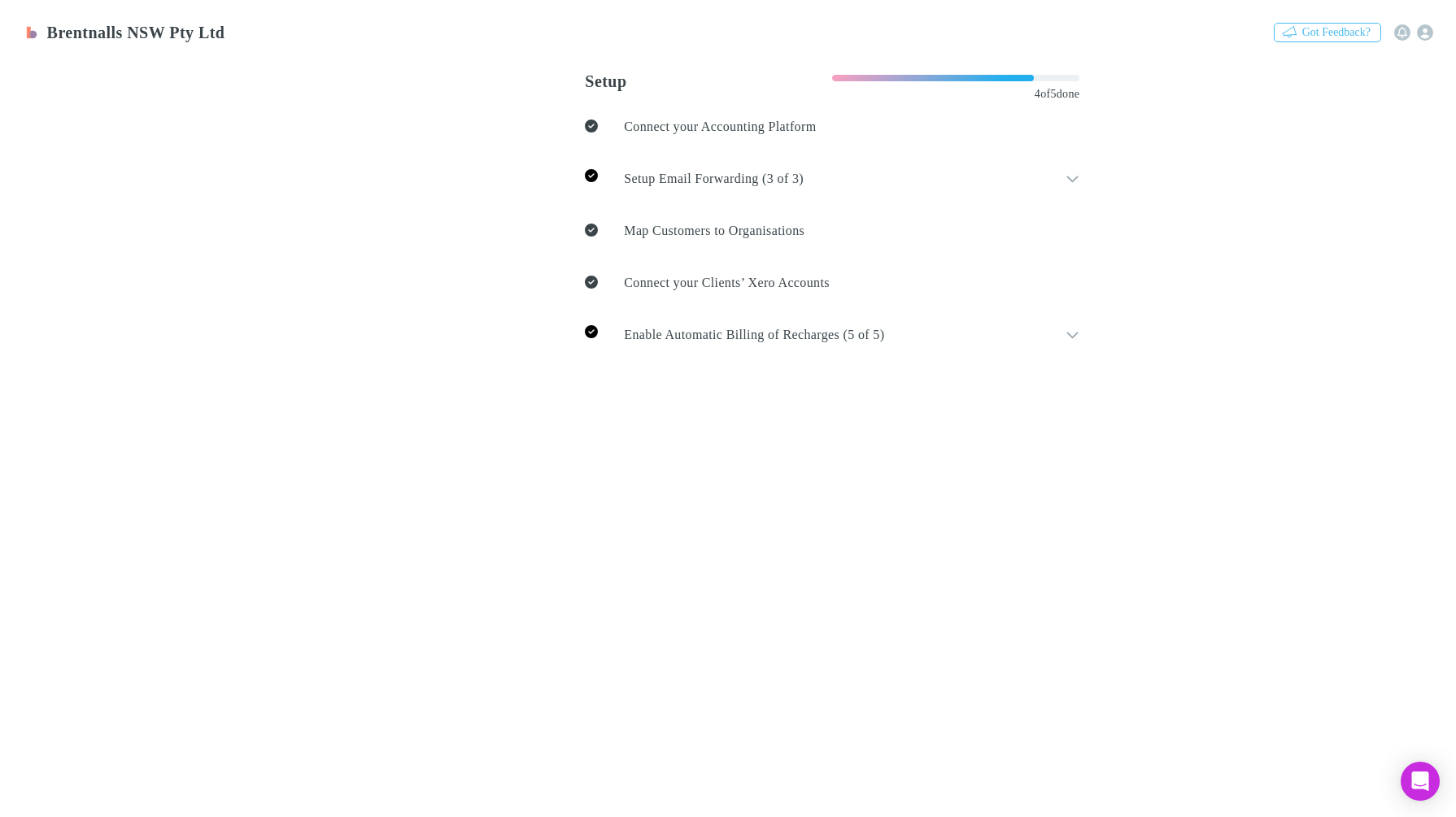
click at [458, 112] on link "Invoices" at bounding box center [493, 103] width 71 height 19
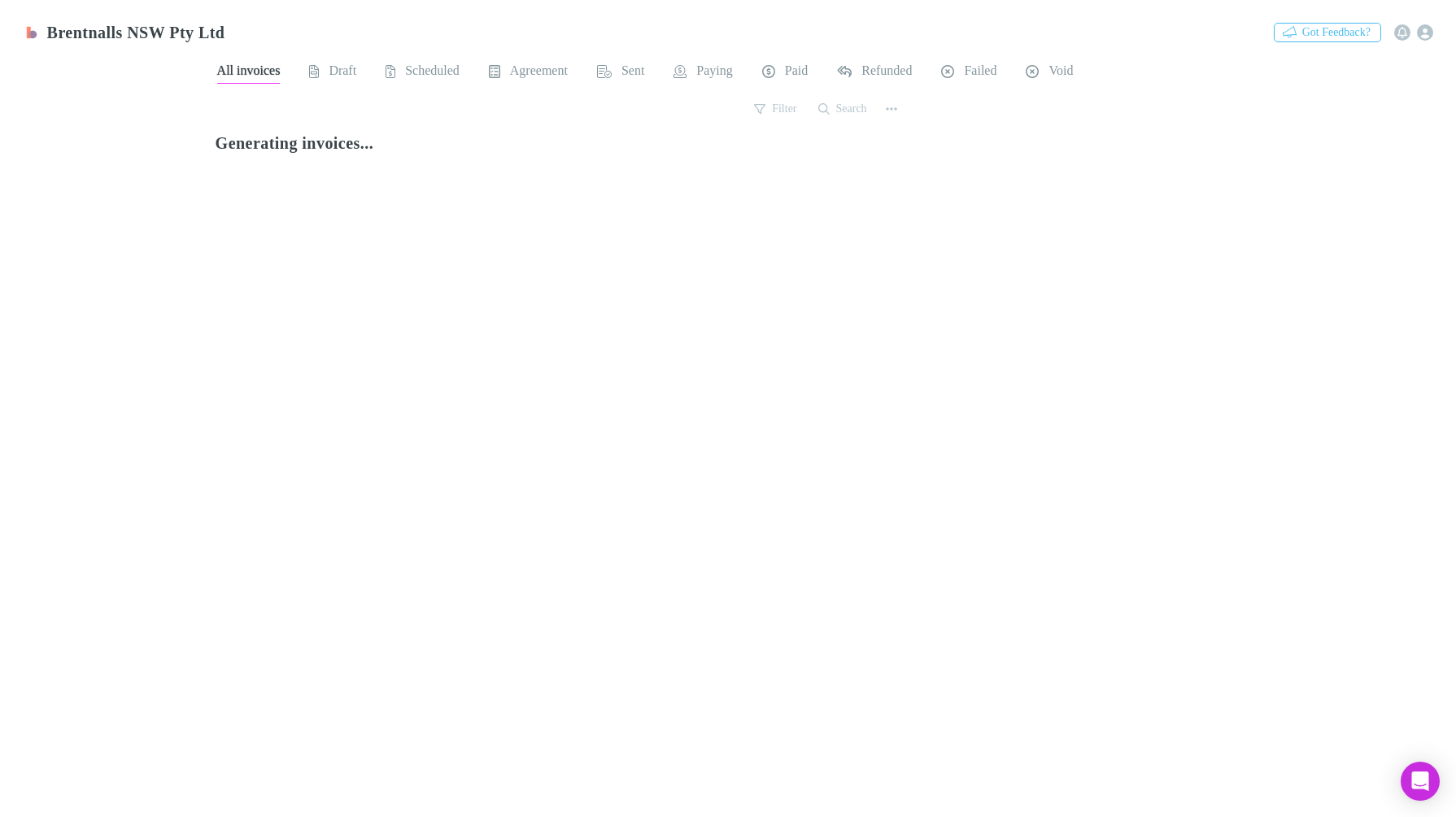
click at [845, 99] on button "Search" at bounding box center [843, 109] width 66 height 20
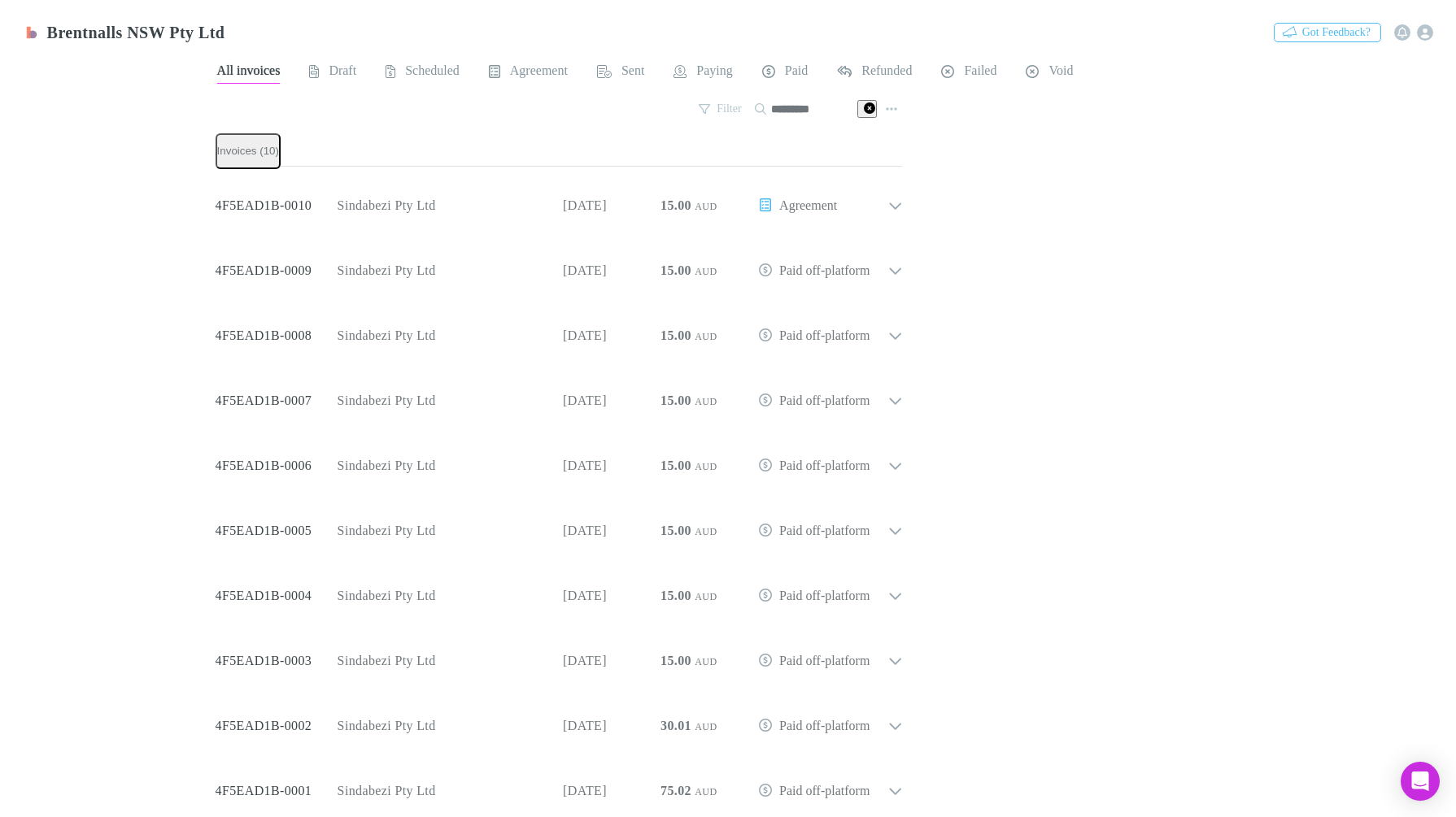
scroll to position [7, 0]
type input "*********"
click at [1226, 223] on div "All invoices Draft Scheduled Agreement Sent Paying Paid Refunded Failed Void Fi…" at bounding box center [832, 440] width 1234 height 778
click at [886, 106] on icon "button" at bounding box center [891, 109] width 11 height 13
click at [1180, 266] on div at bounding box center [728, 408] width 1456 height 817
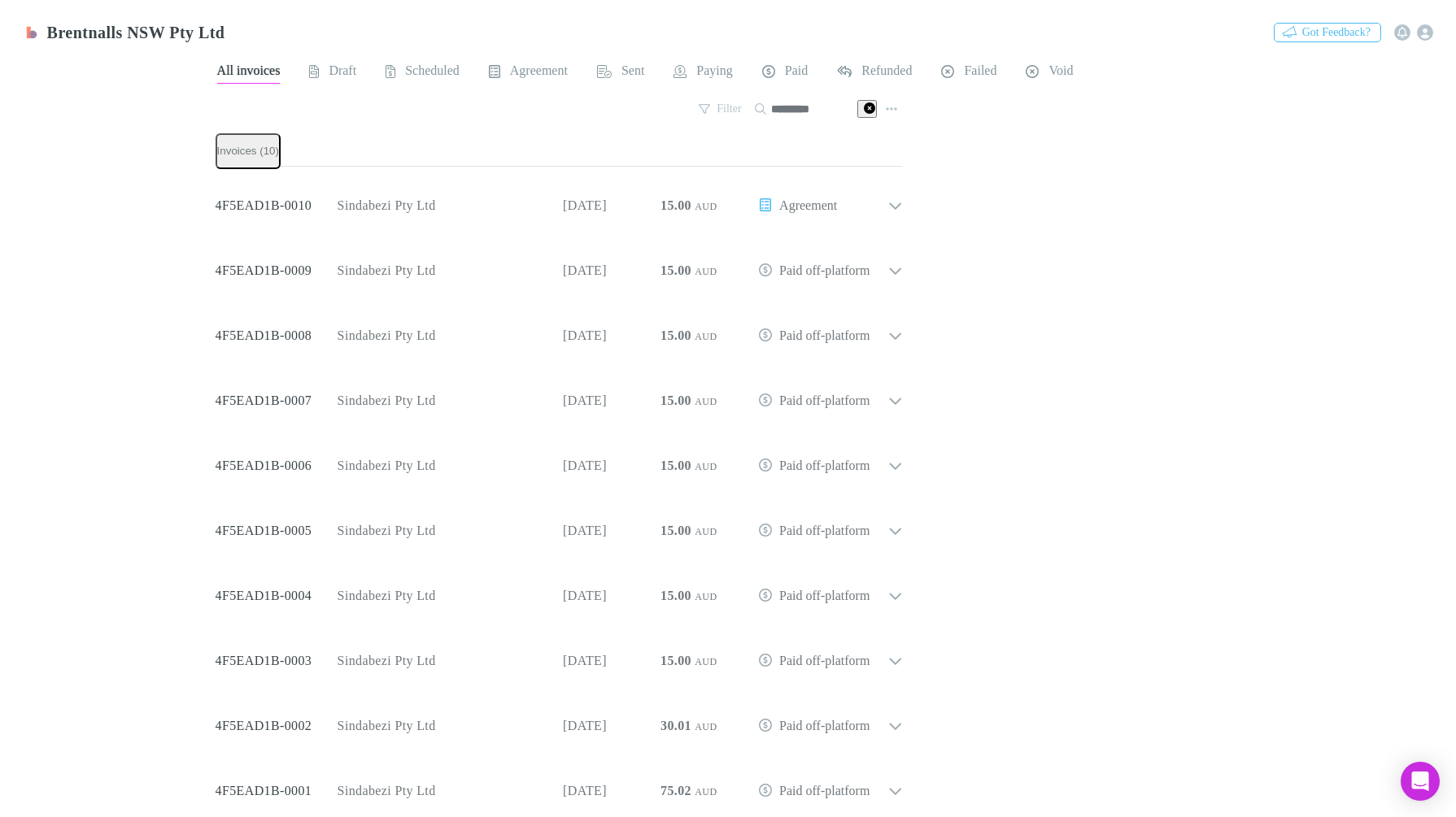
click at [529, 112] on link "Agreements" at bounding box center [573, 103] width 88 height 19
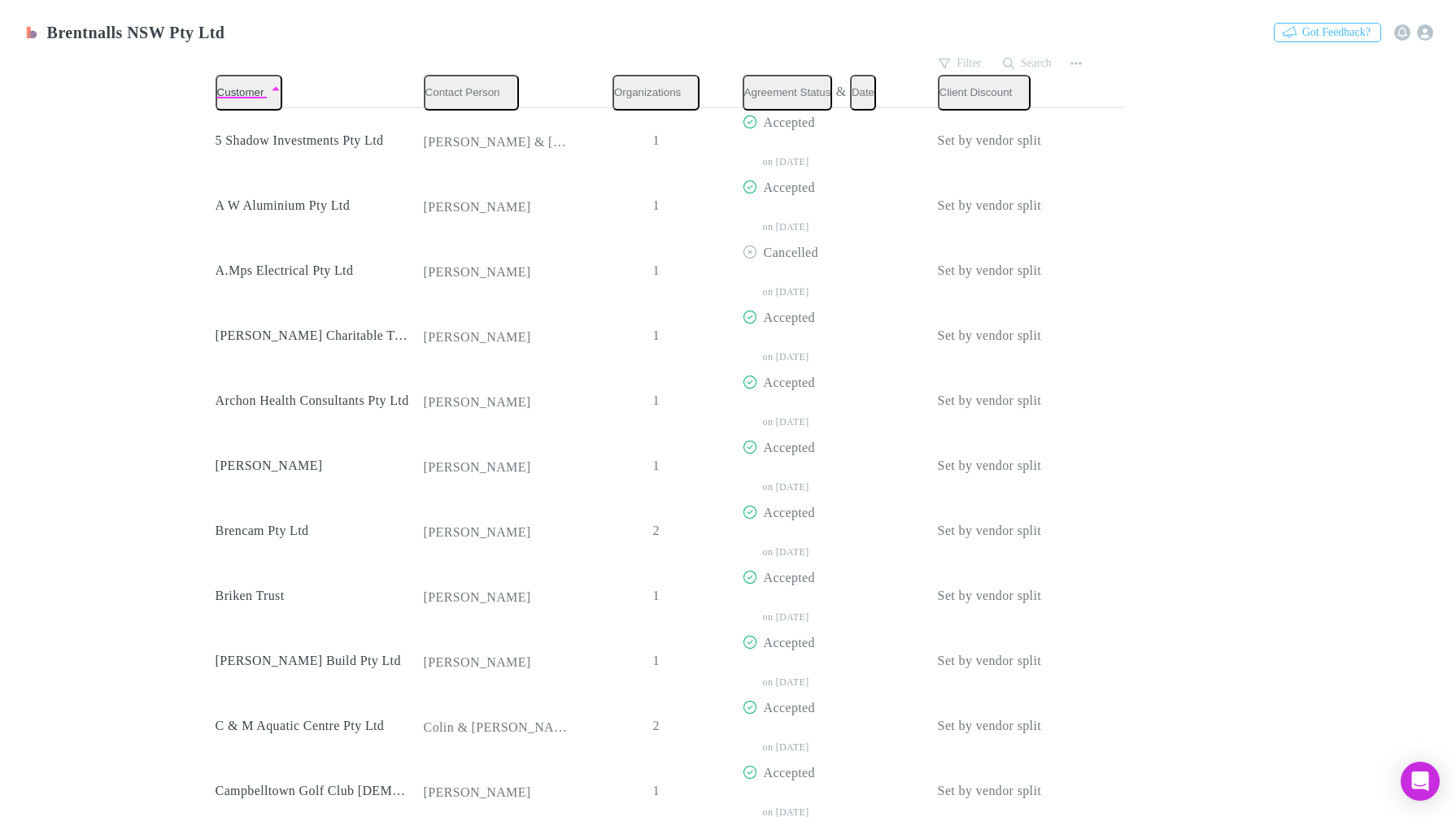
click at [1022, 54] on button "Search" at bounding box center [1028, 63] width 66 height 20
click at [984, 57] on input "*" at bounding box center [997, 63] width 81 height 22
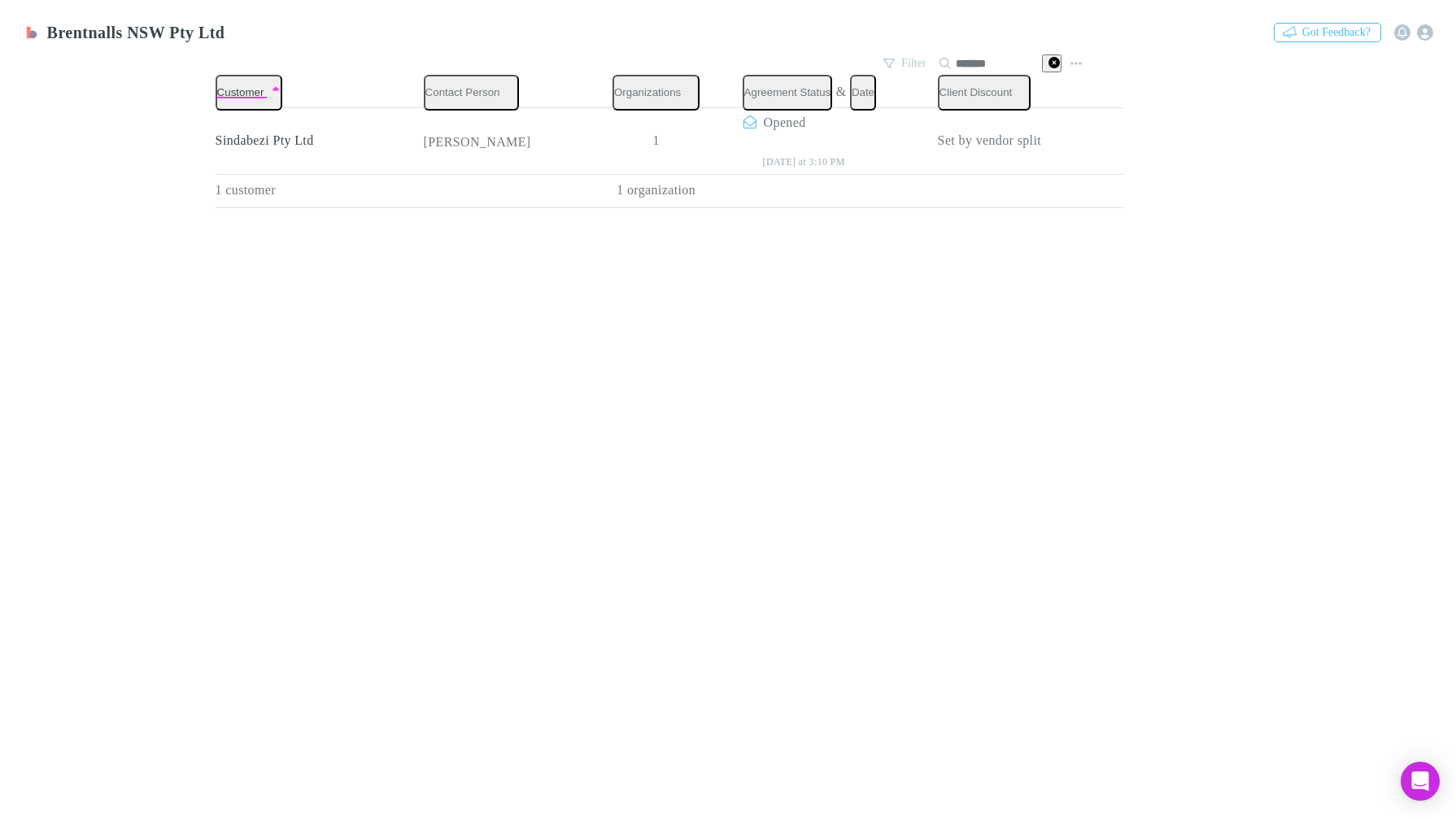
type input "*******"
click at [0, 0] on button "Copy link" at bounding box center [0, 0] width 0 height 0
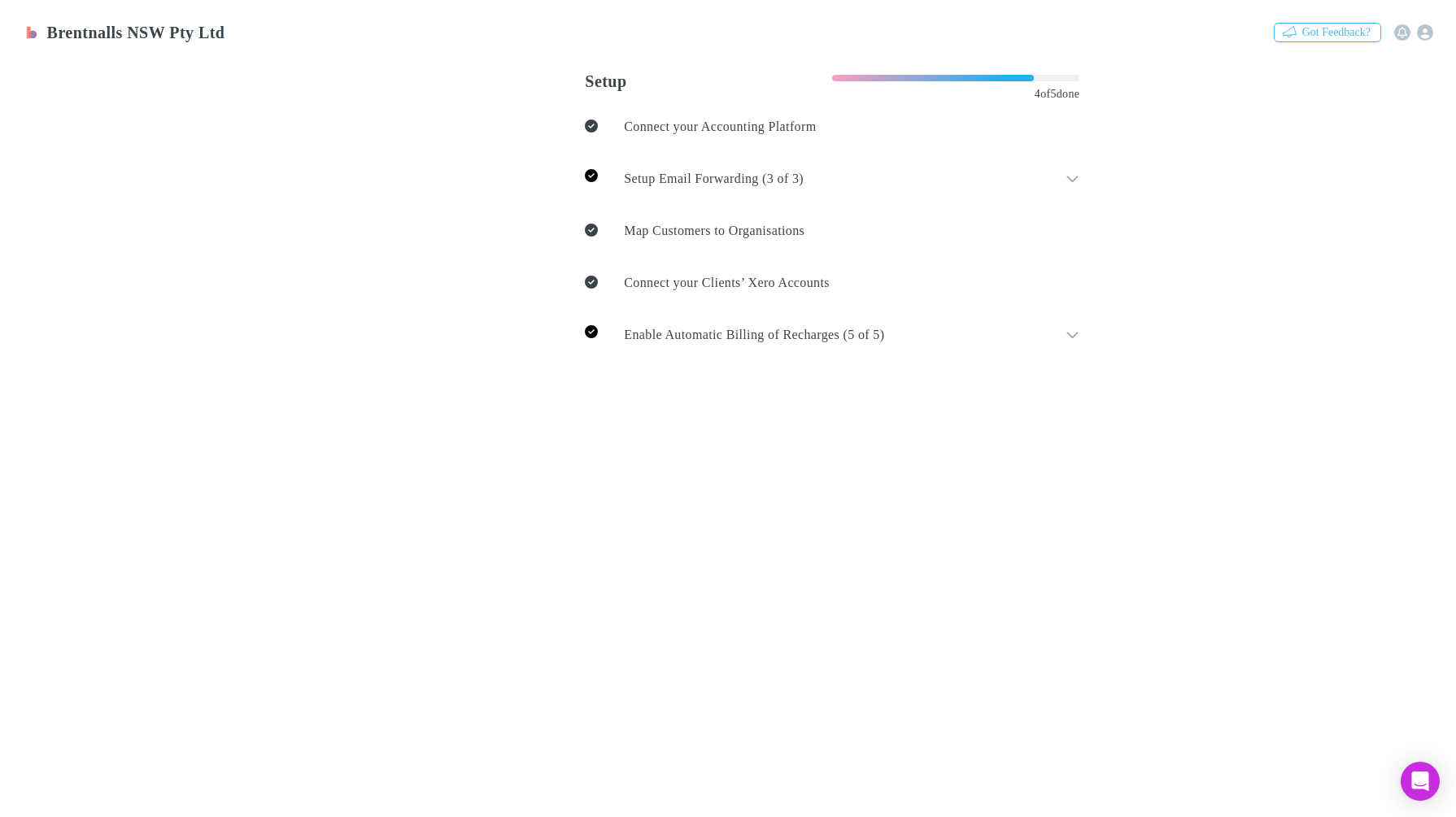
click at [458, 112] on link "Invoices" at bounding box center [493, 103] width 71 height 19
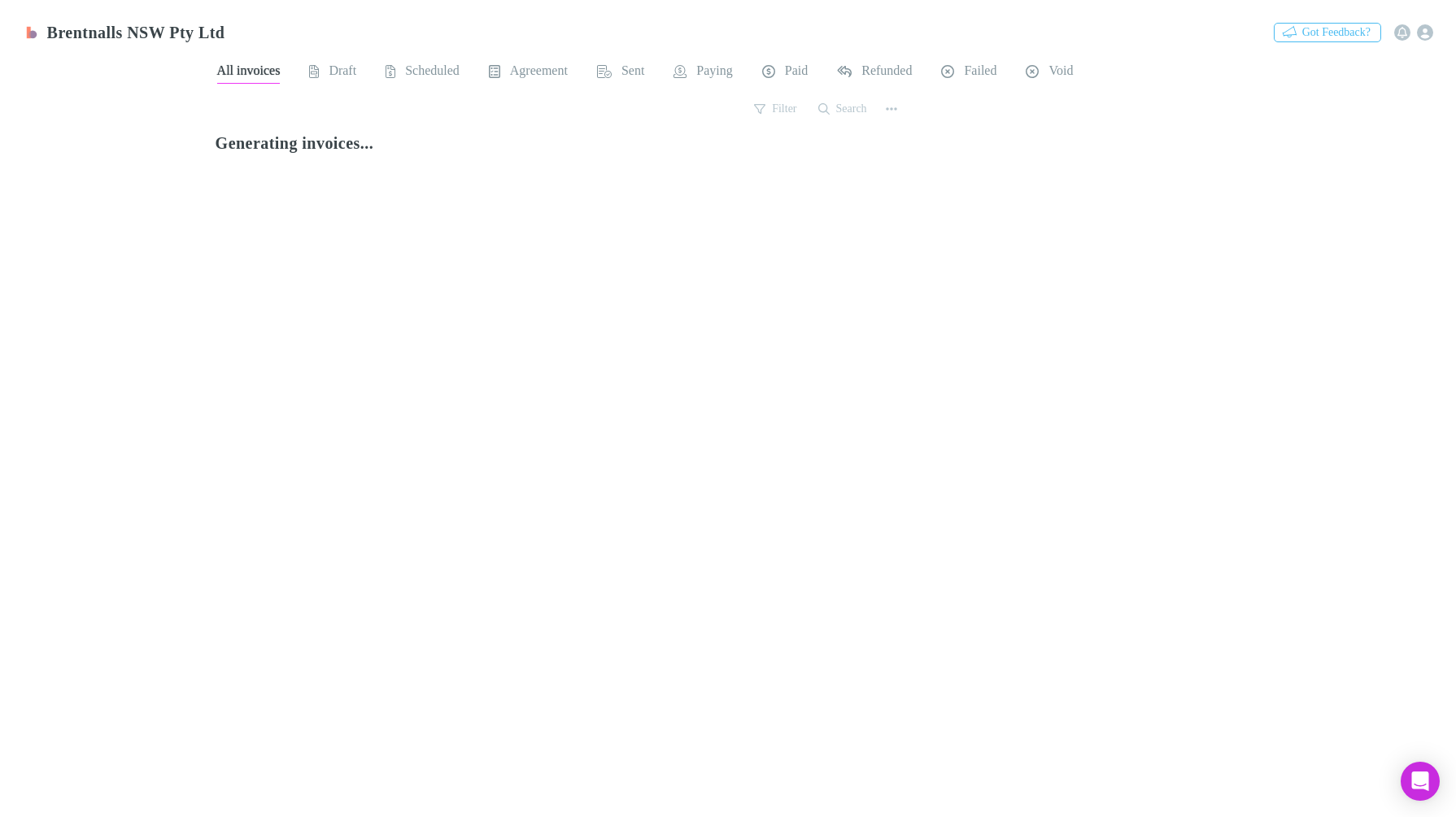
click at [826, 104] on button "Search" at bounding box center [843, 109] width 66 height 20
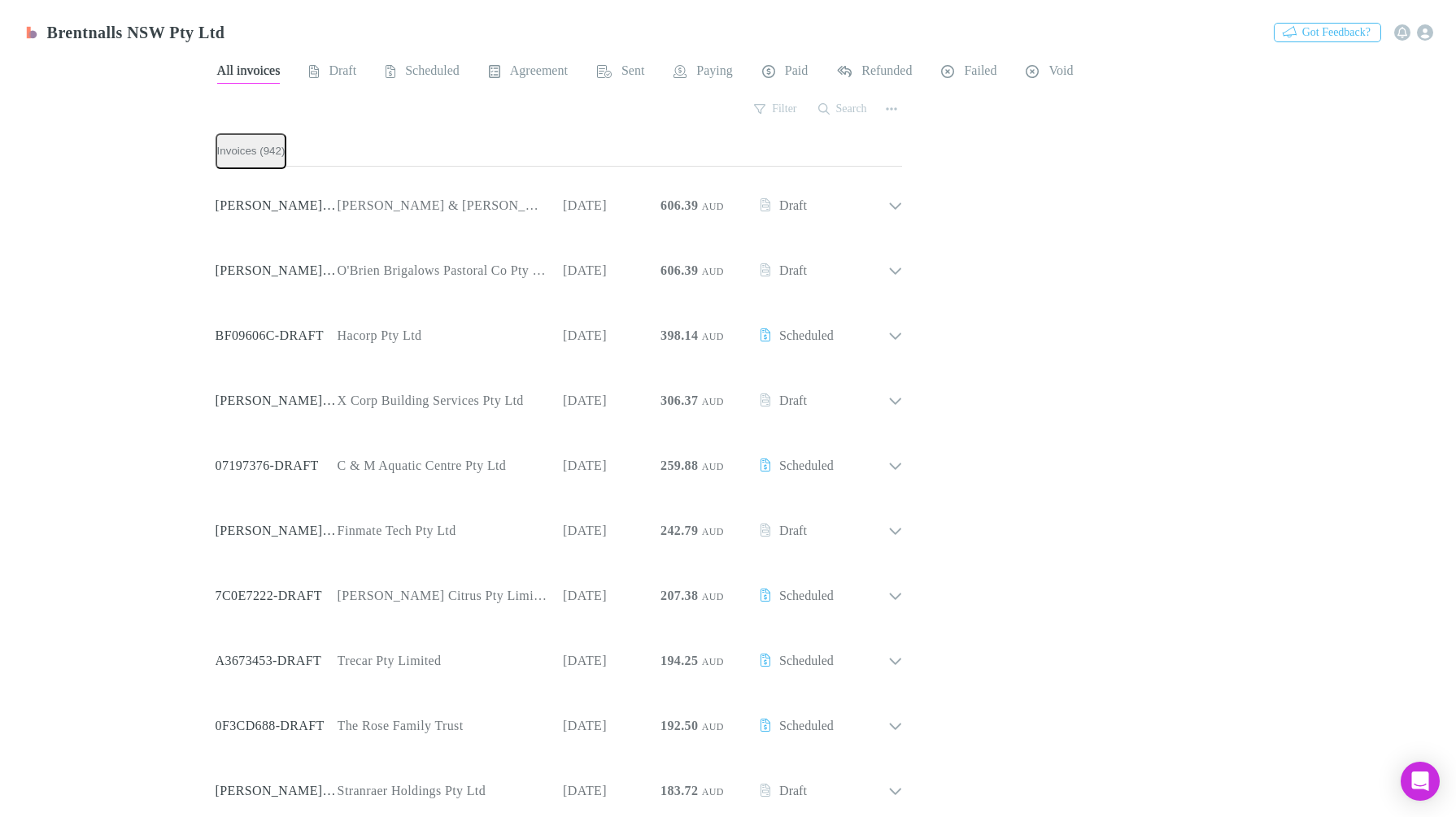
click at [821, 112] on button "Search" at bounding box center [843, 109] width 66 height 20
type input "**********"
click at [870, 276] on div "Invoice Number 70E0FDC0-0010 Customer P & S Nielsen Pty Ltd Invoice Date 28 Sep…" at bounding box center [560, 263] width 713 height 65
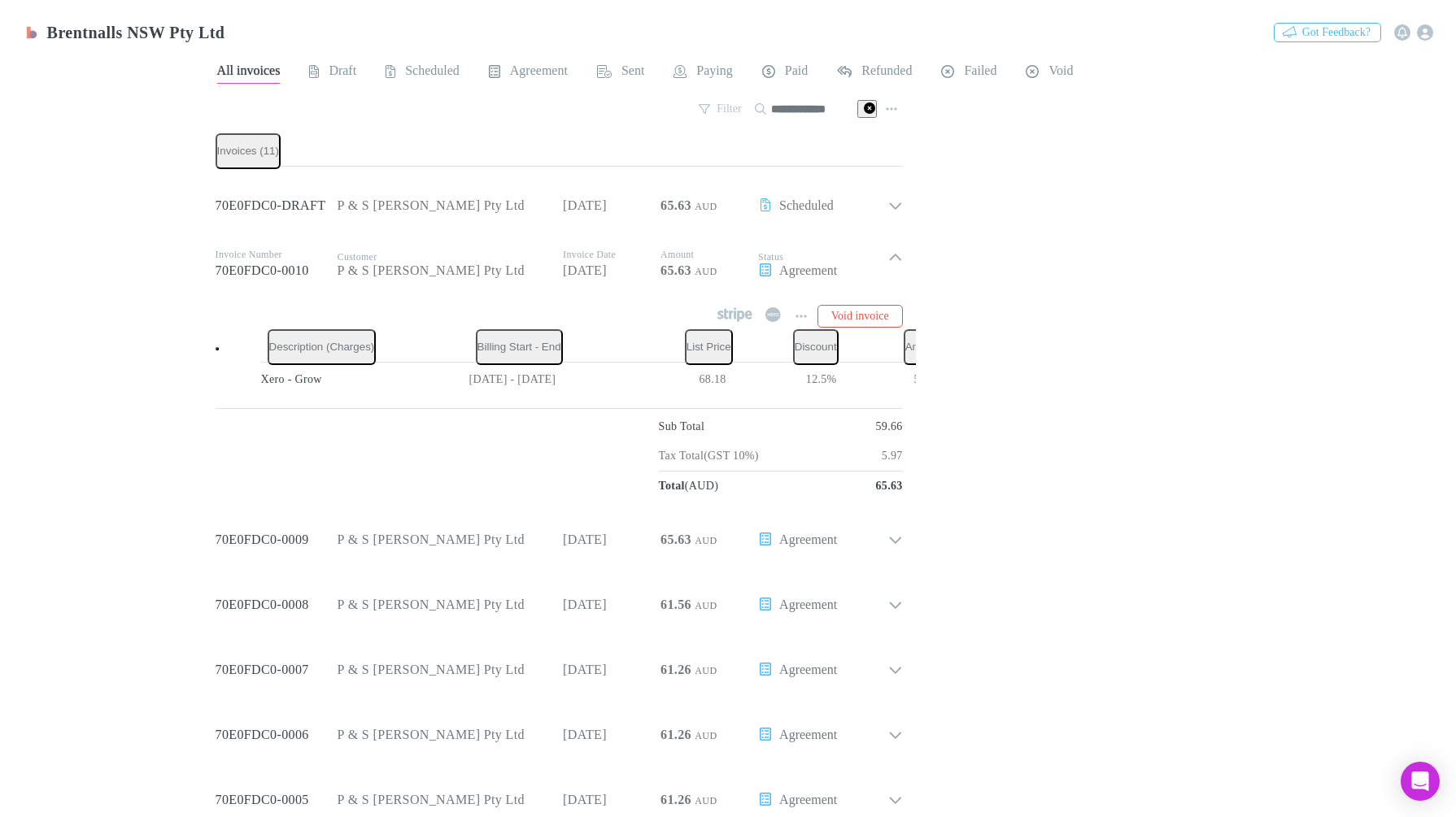
click at [888, 258] on icon at bounding box center [895, 264] width 15 height 29
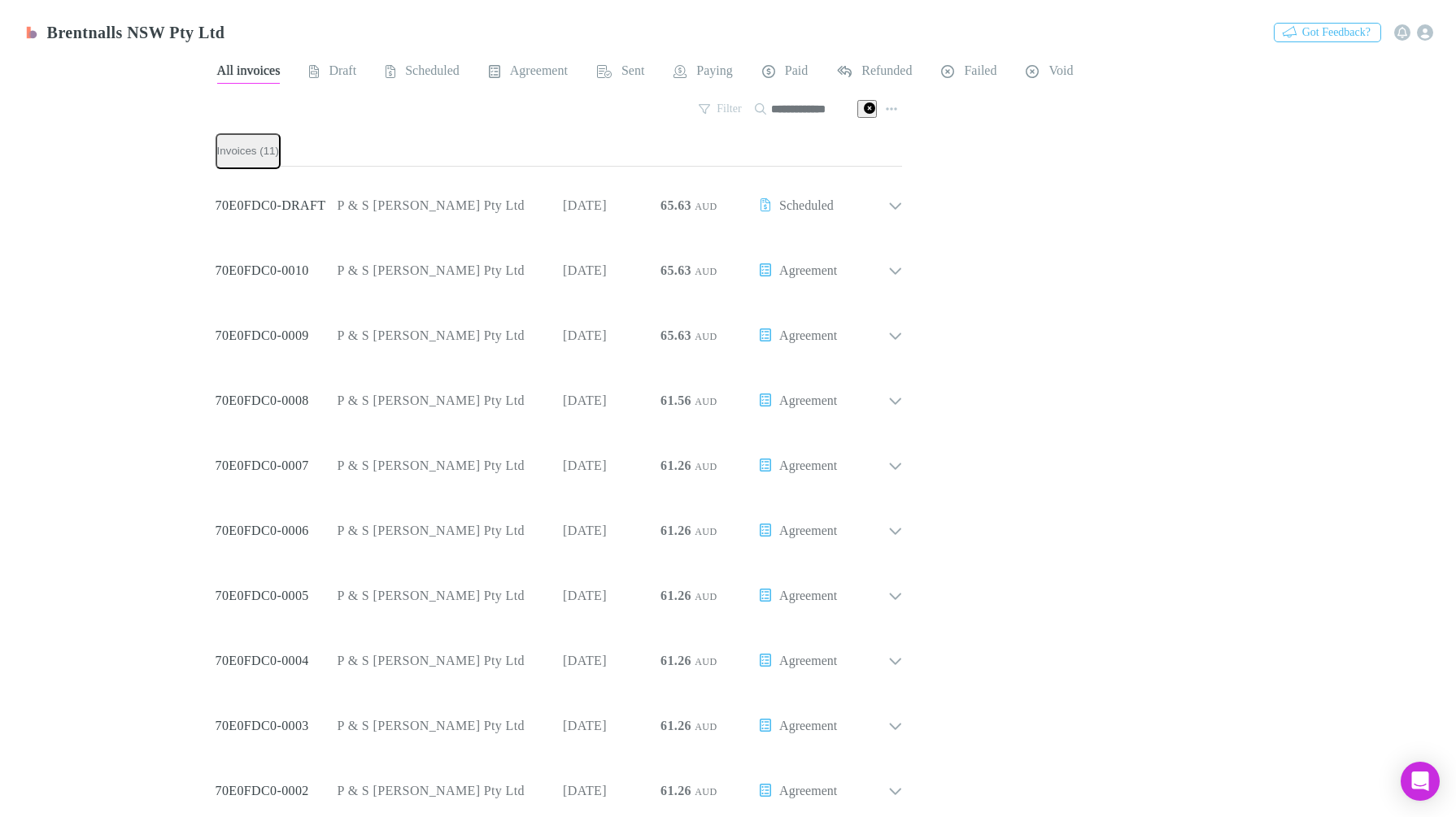
scroll to position [72, 0]
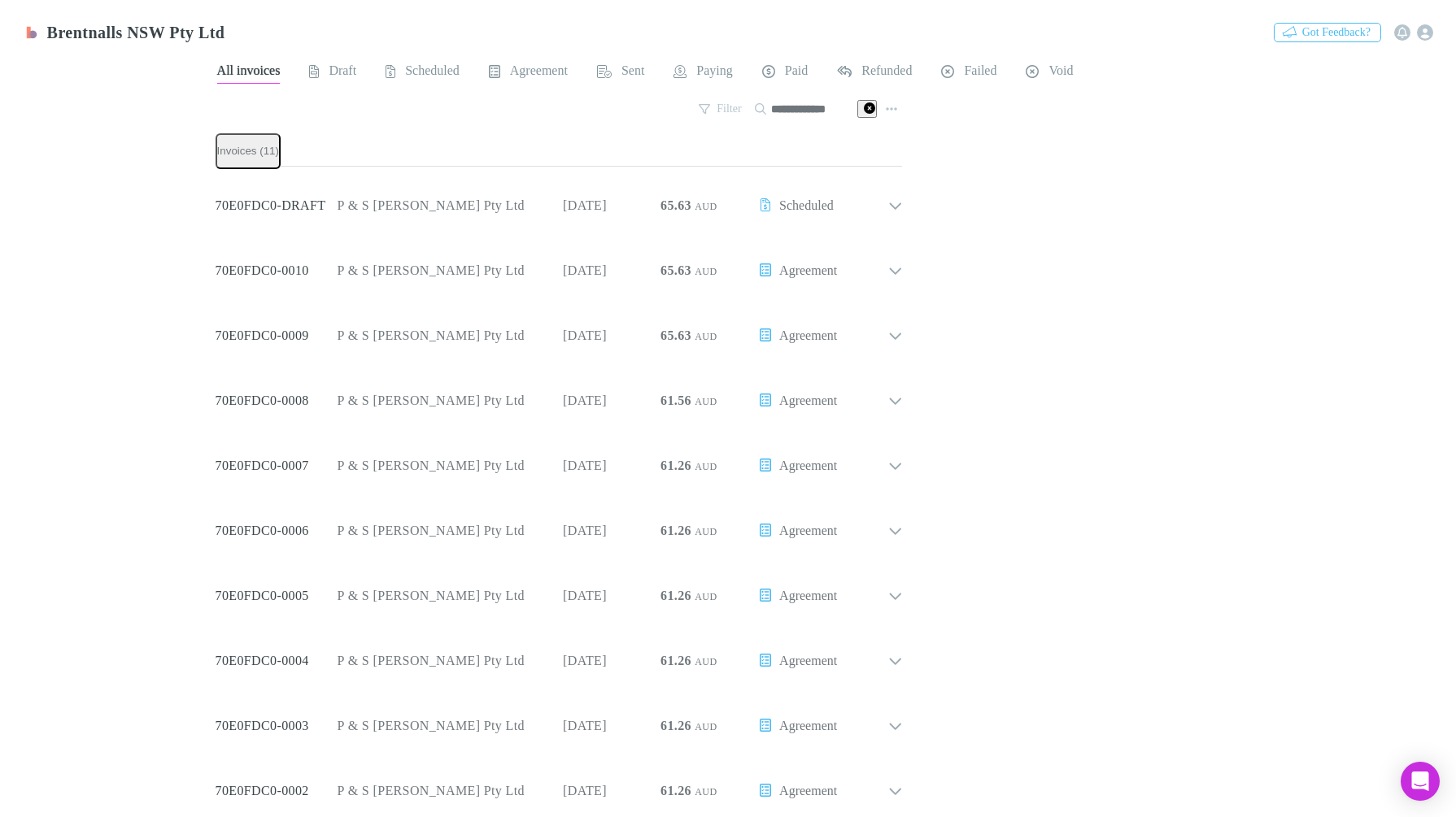
click at [887, 212] on div "Invoice Number 70E0FDC0-DRAFT Customer P & S Nielsen Pty Ltd Invoice Date 28 Oc…" at bounding box center [560, 199] width 713 height 65
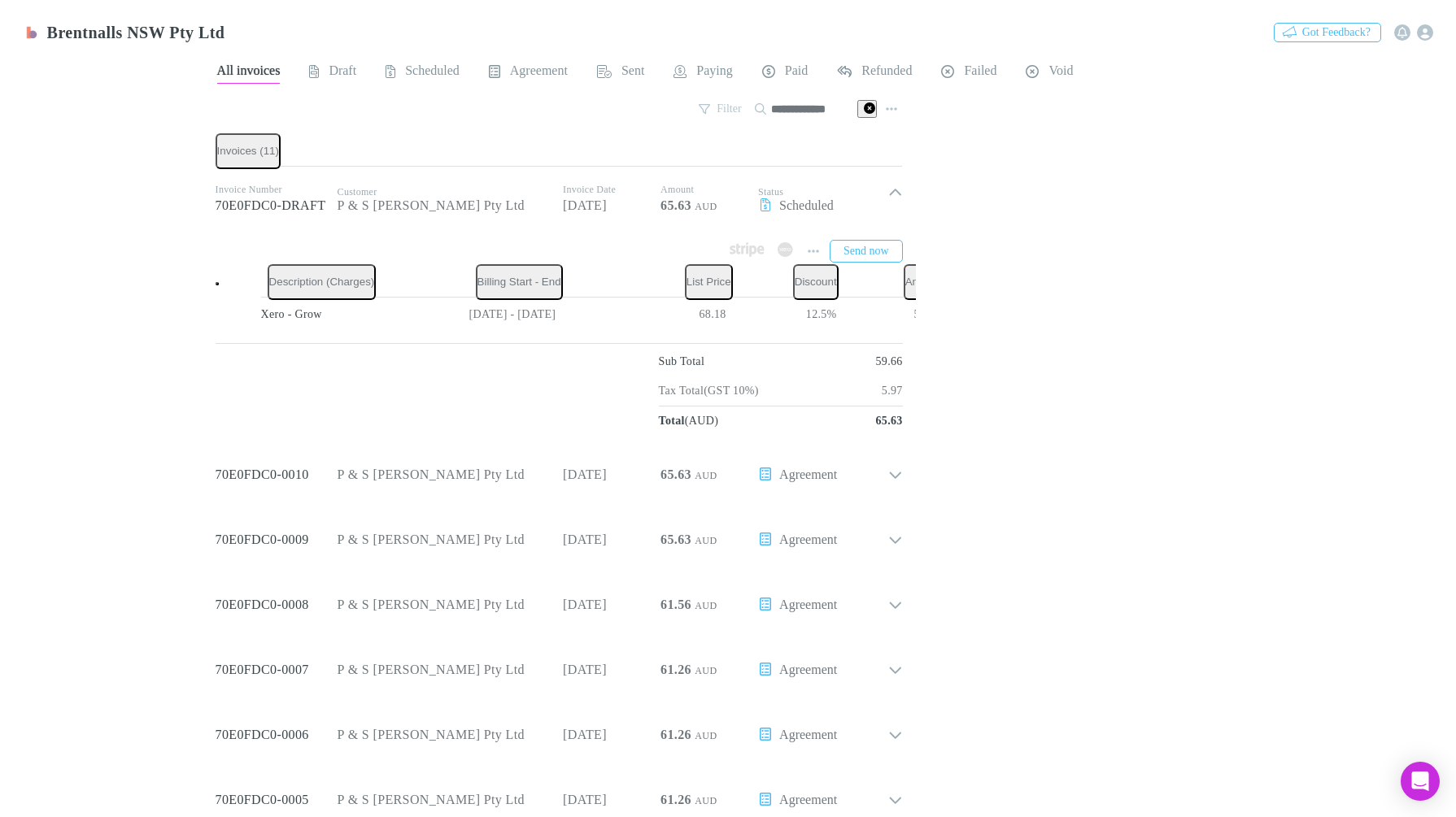
click at [899, 202] on div "**********" at bounding box center [832, 575] width 1234 height 1048
click at [874, 171] on div "Invoice Number 70E0FDC0-DRAFT Customer P & S Nielsen Pty Ltd Invoice Date 28 Oc…" at bounding box center [560, 199] width 713 height 65
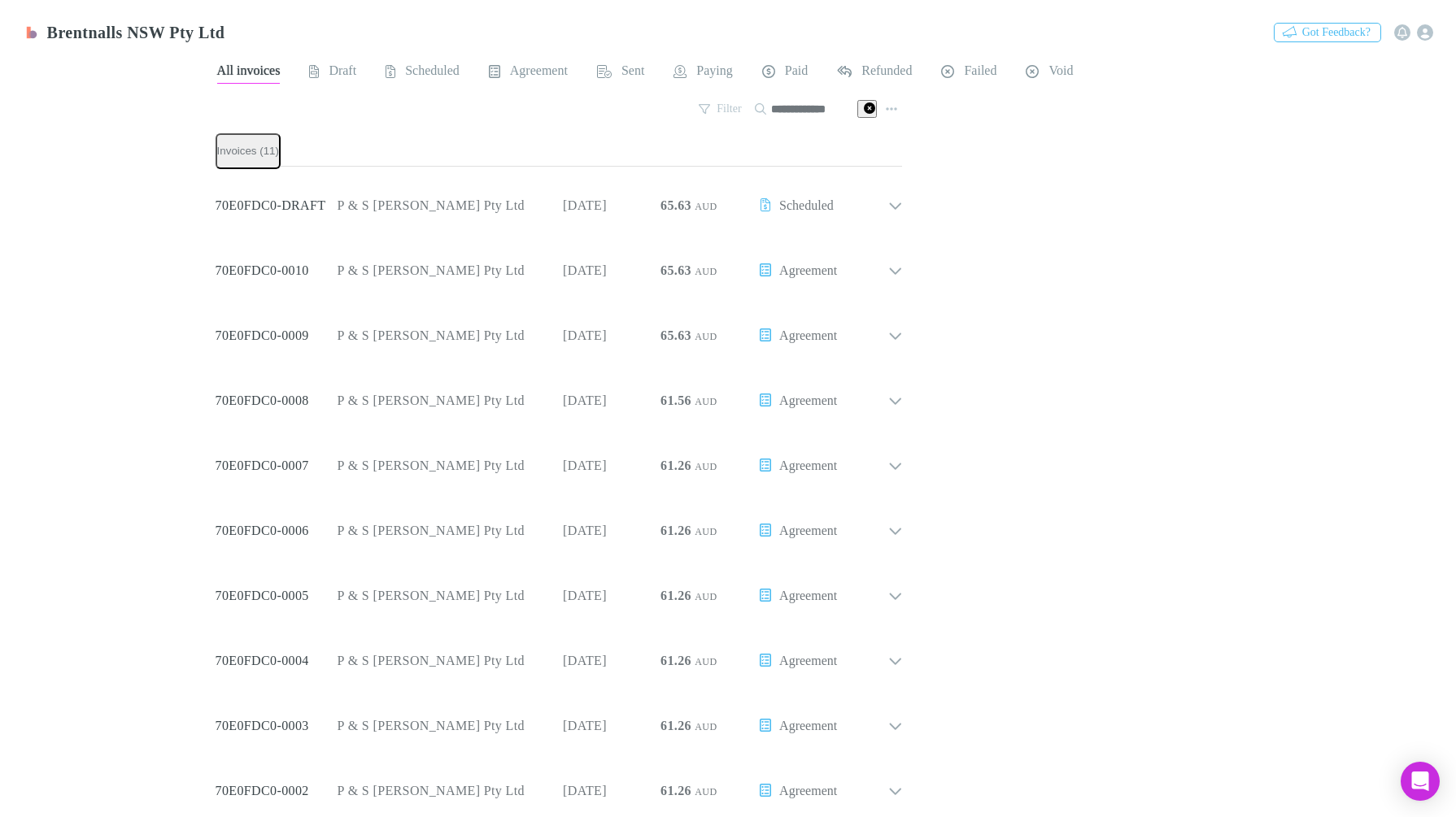
click at [529, 112] on link "Agreements" at bounding box center [573, 103] width 88 height 19
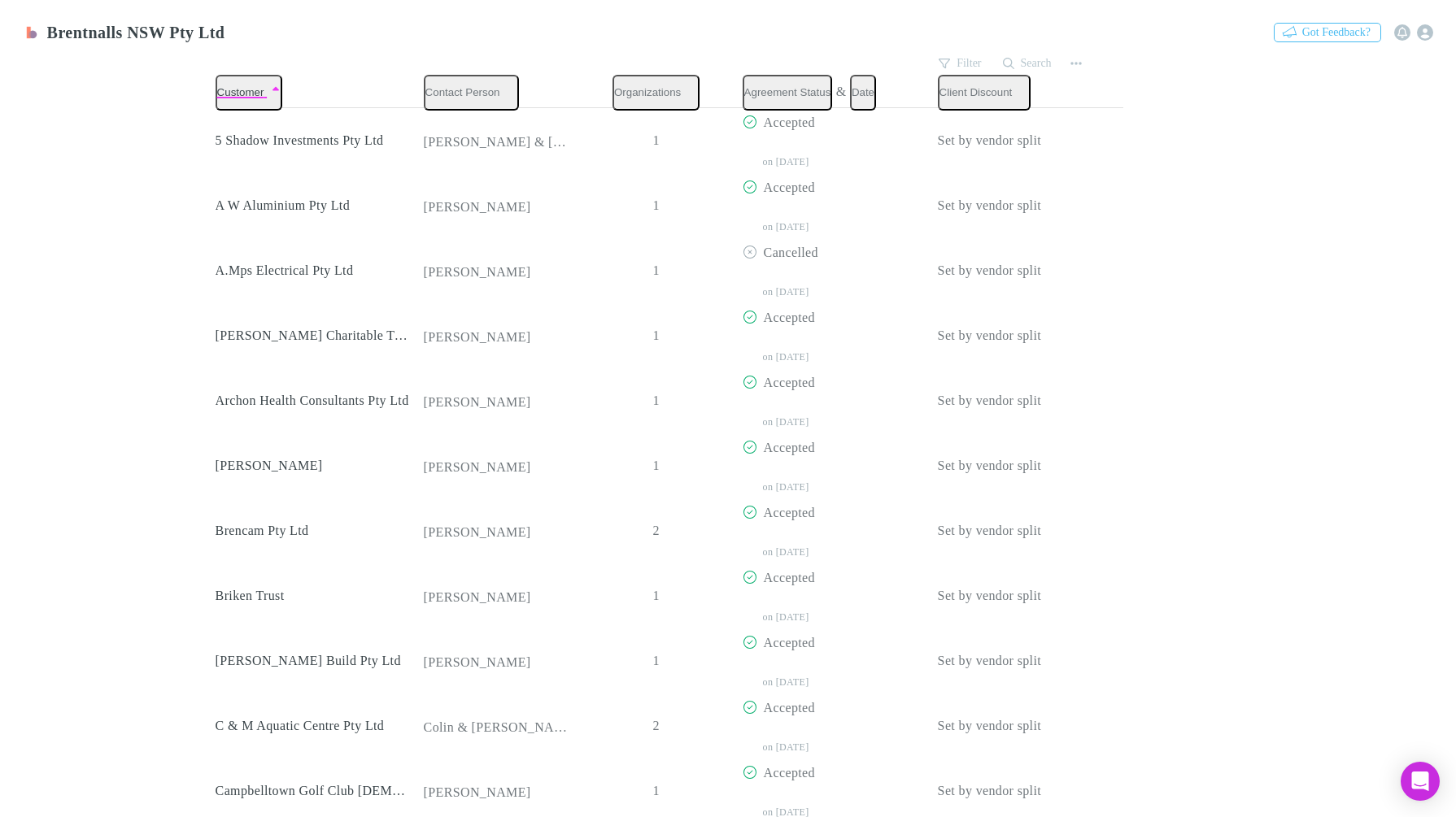
click at [952, 55] on button "Filter" at bounding box center [960, 63] width 60 height 20
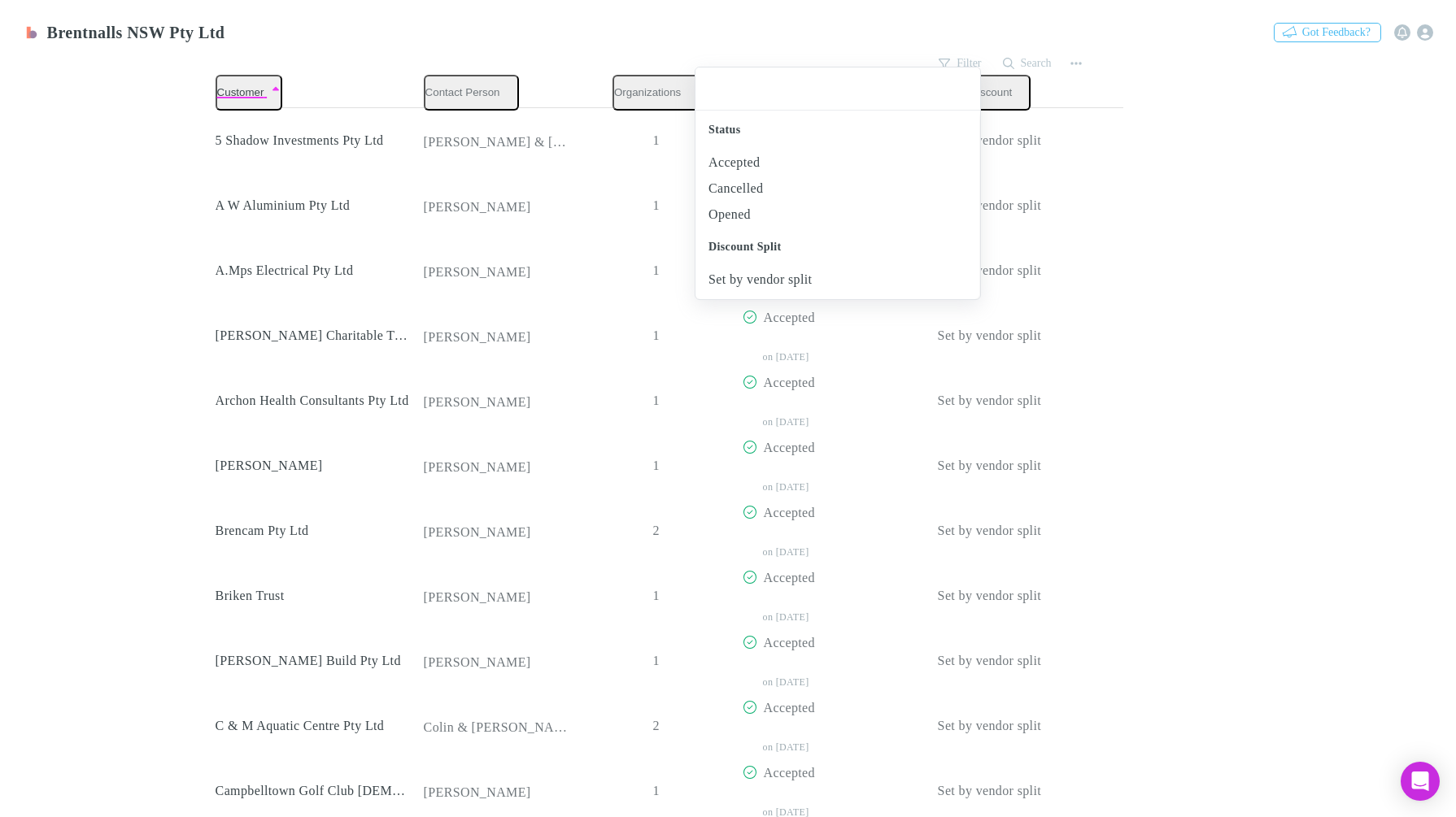
click at [1015, 57] on div at bounding box center [728, 408] width 1456 height 817
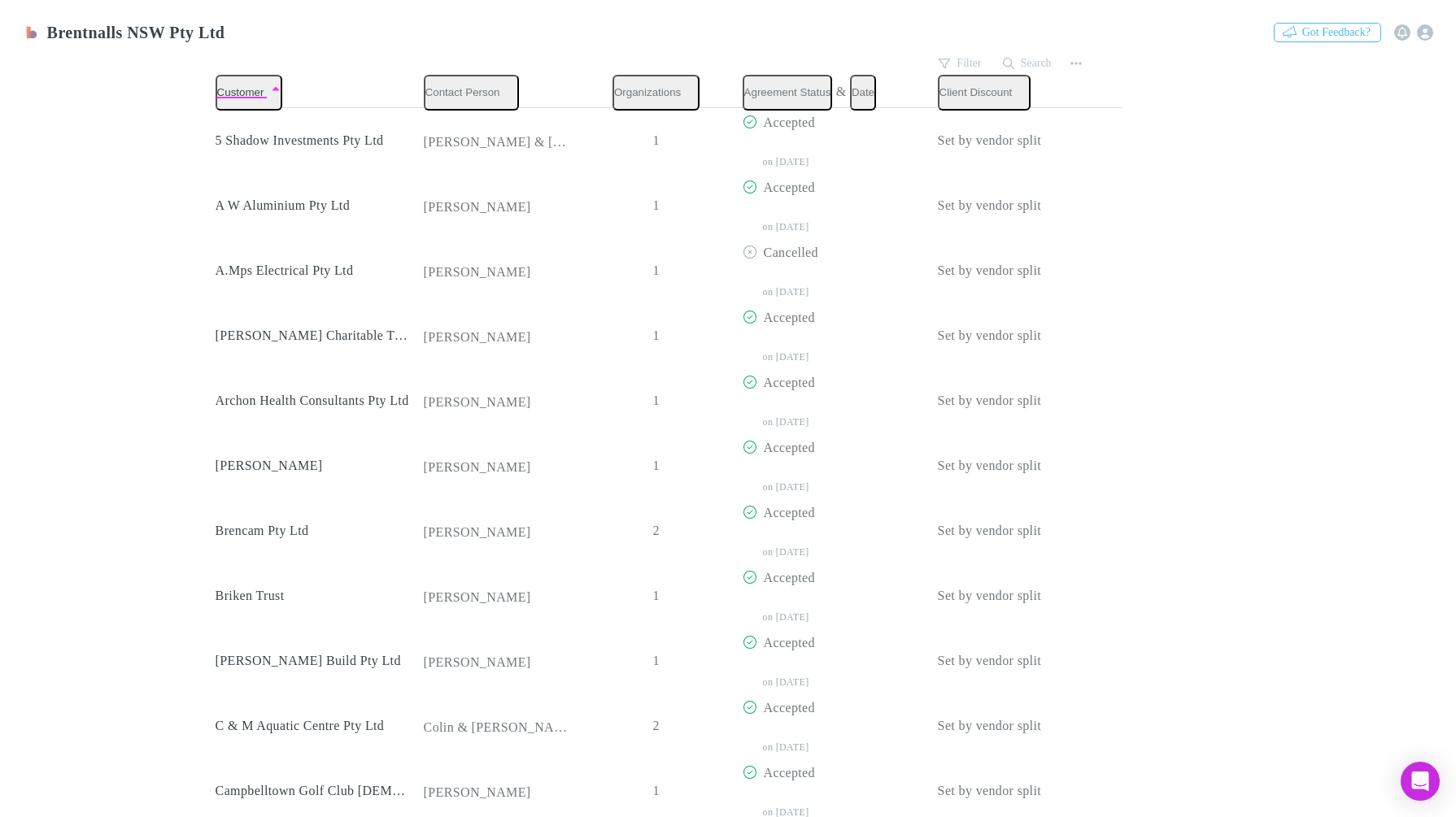
click at [1018, 57] on button "Search" at bounding box center [1028, 63] width 66 height 20
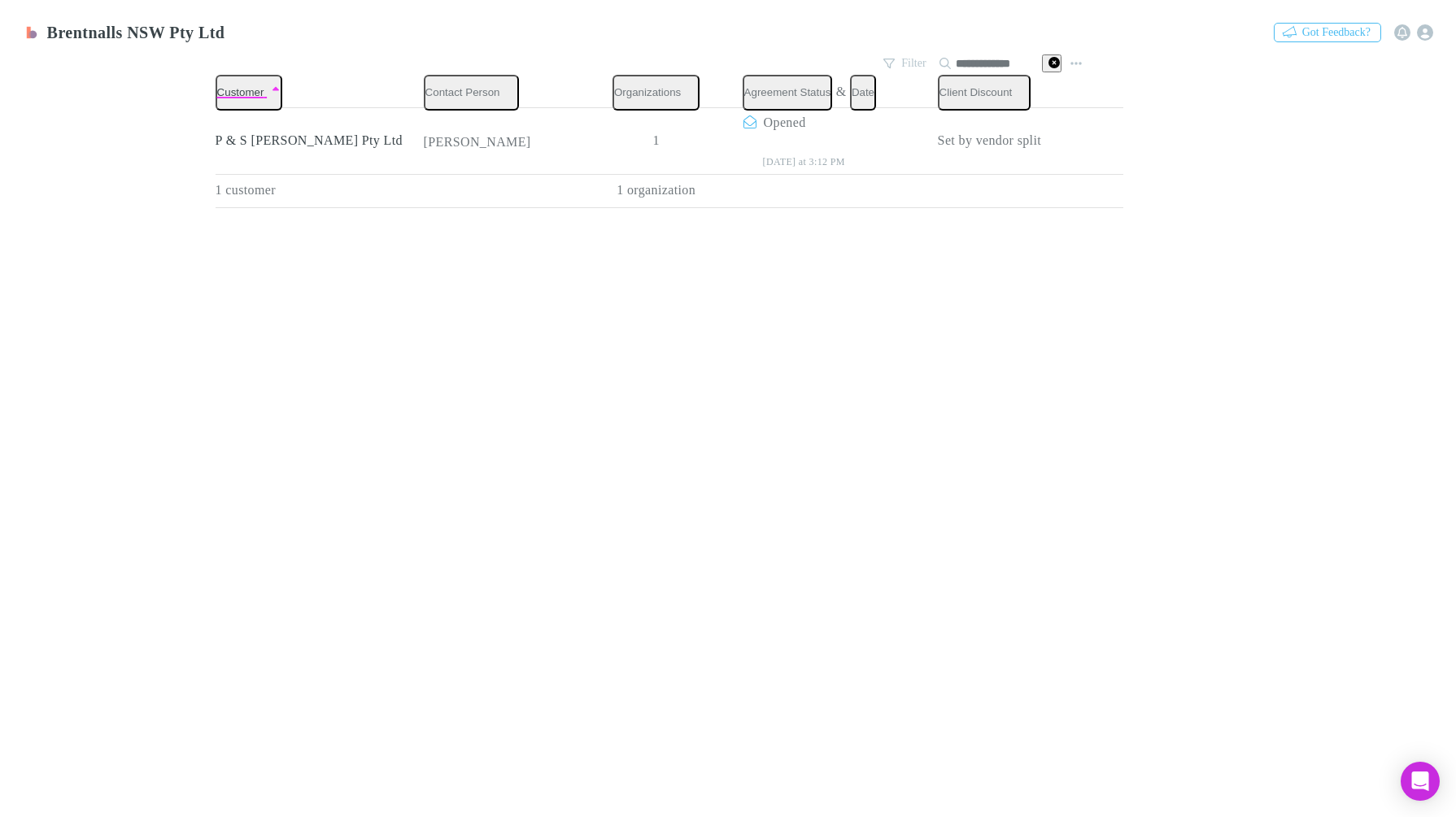
type input "**********"
click at [0, 0] on button "Copy link" at bounding box center [0, 0] width 0 height 0
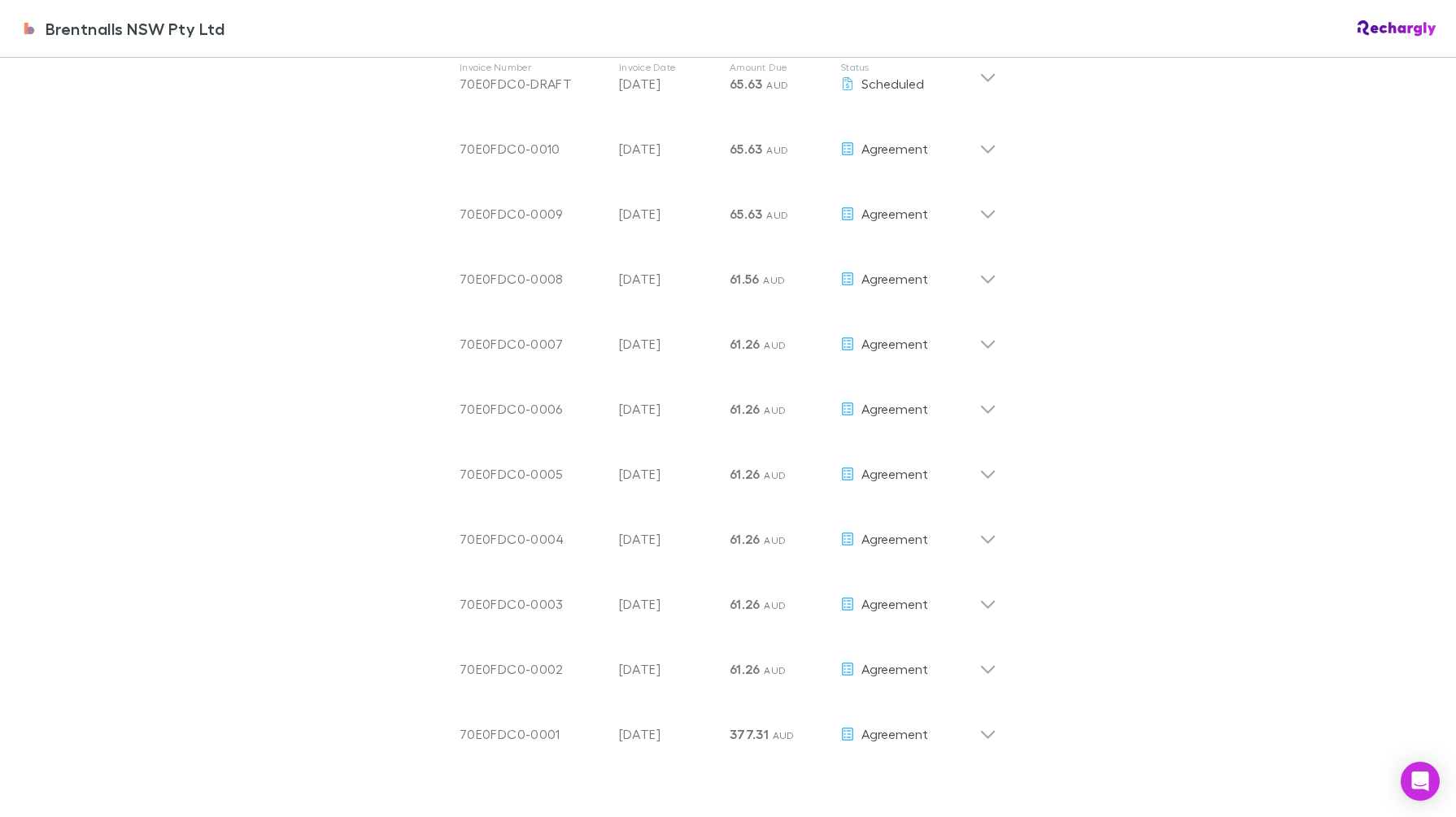
scroll to position [909, 0]
click at [979, 134] on icon at bounding box center [988, 138] width 17 height 20
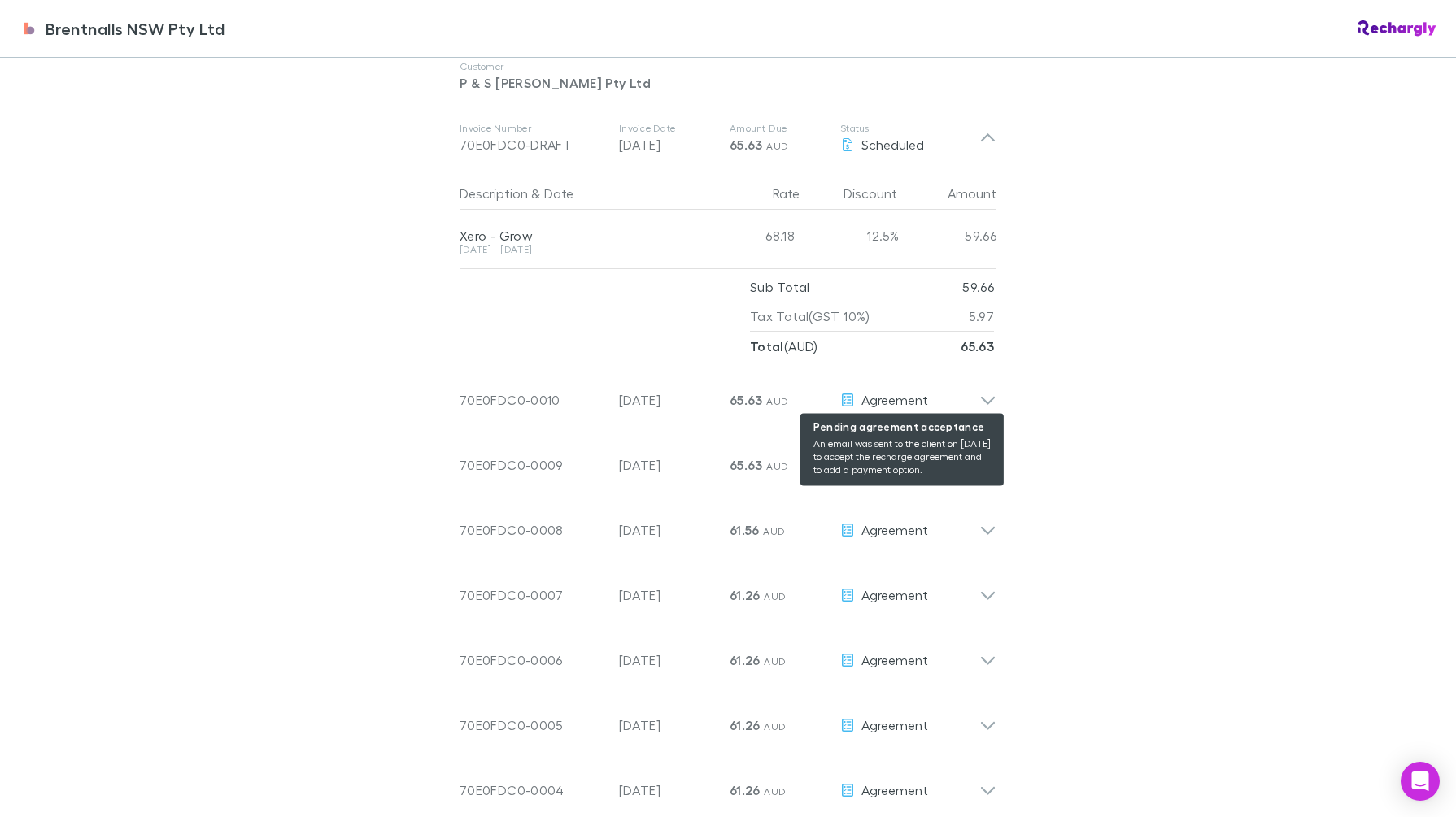
click at [966, 394] on div "Agreement" at bounding box center [909, 400] width 139 height 20
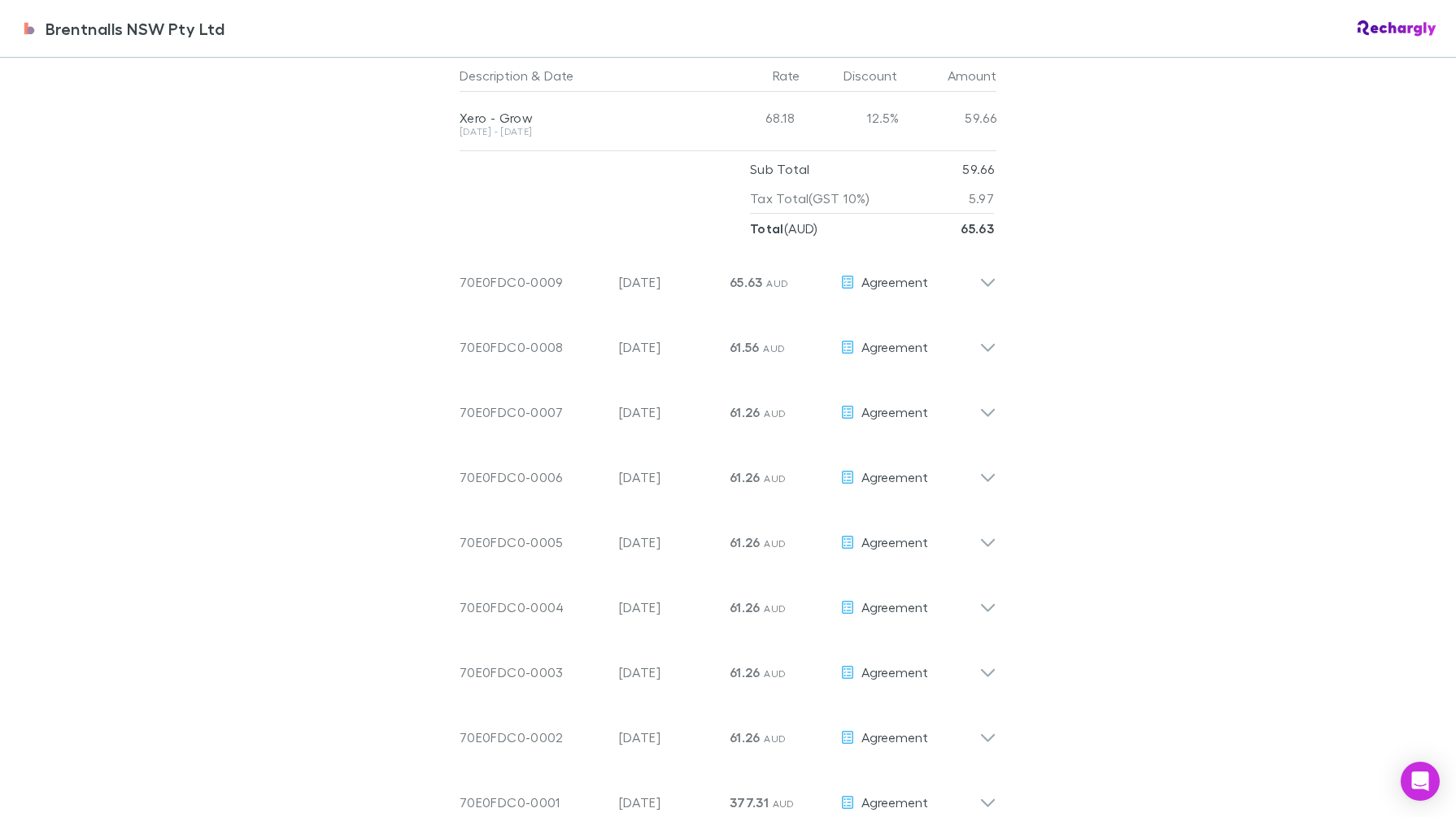
scroll to position [1316, 0]
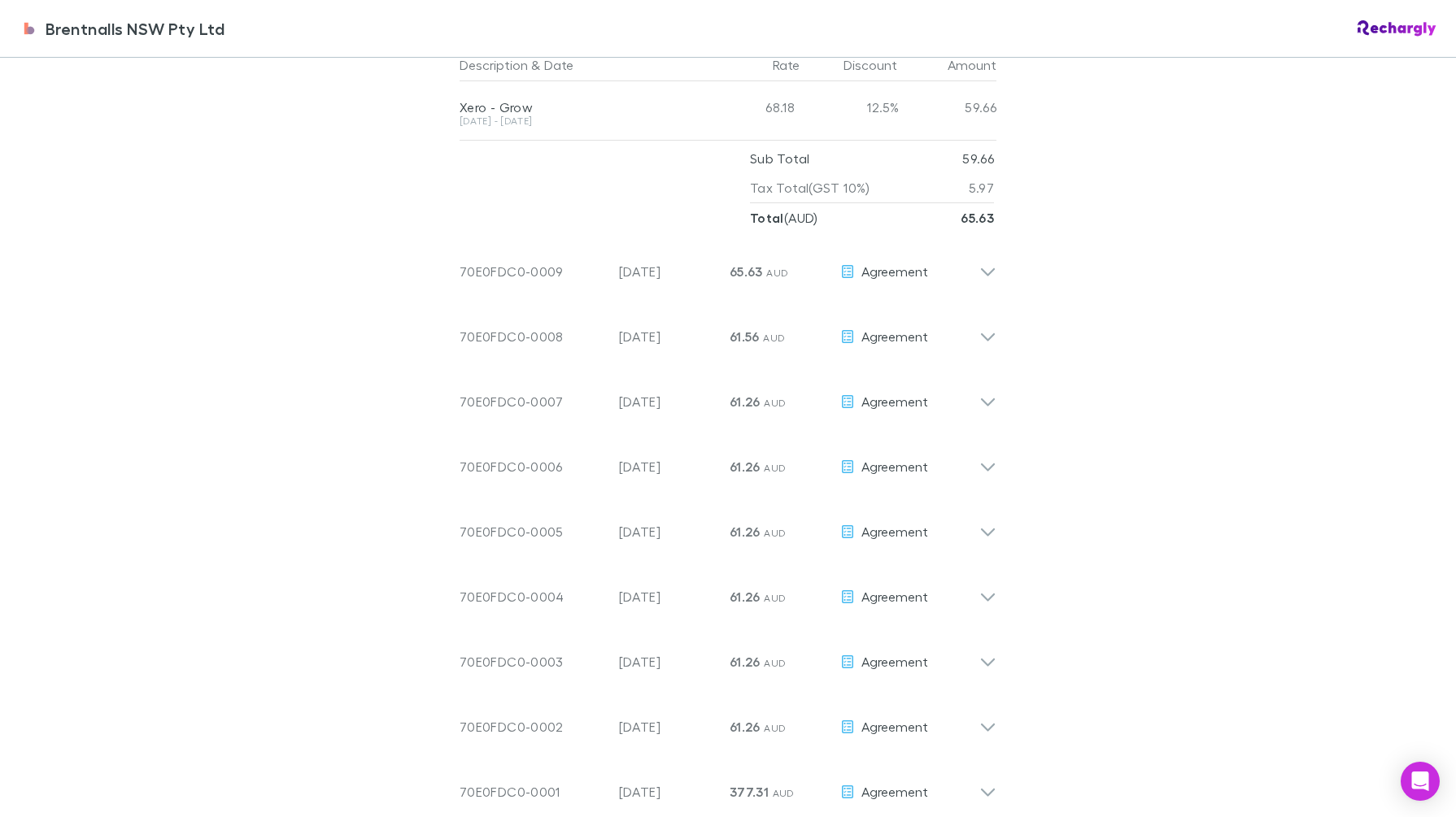
click at [979, 263] on icon at bounding box center [988, 265] width 17 height 33
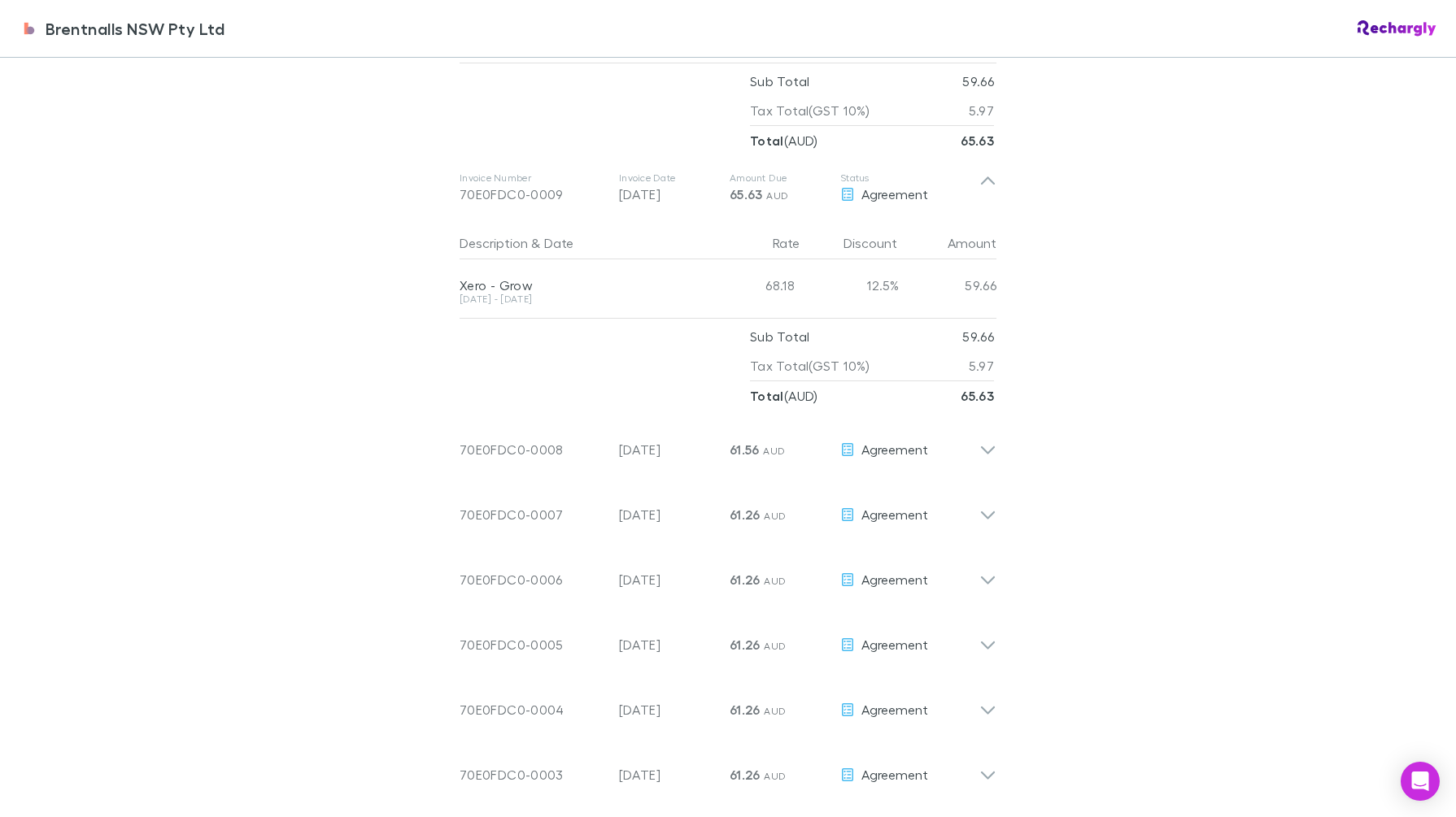
scroll to position [1418, 0]
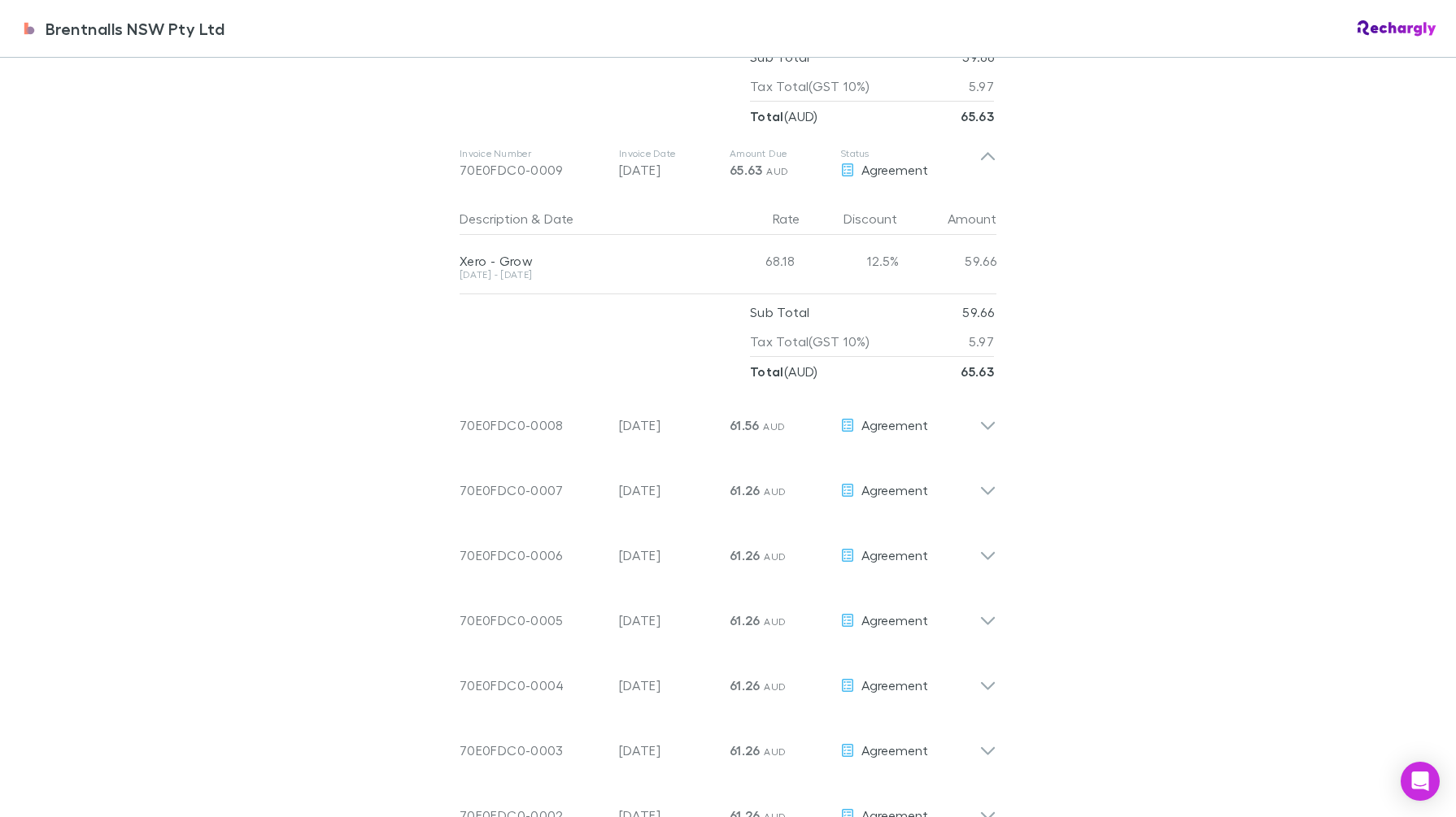
click at [984, 416] on icon at bounding box center [988, 419] width 17 height 33
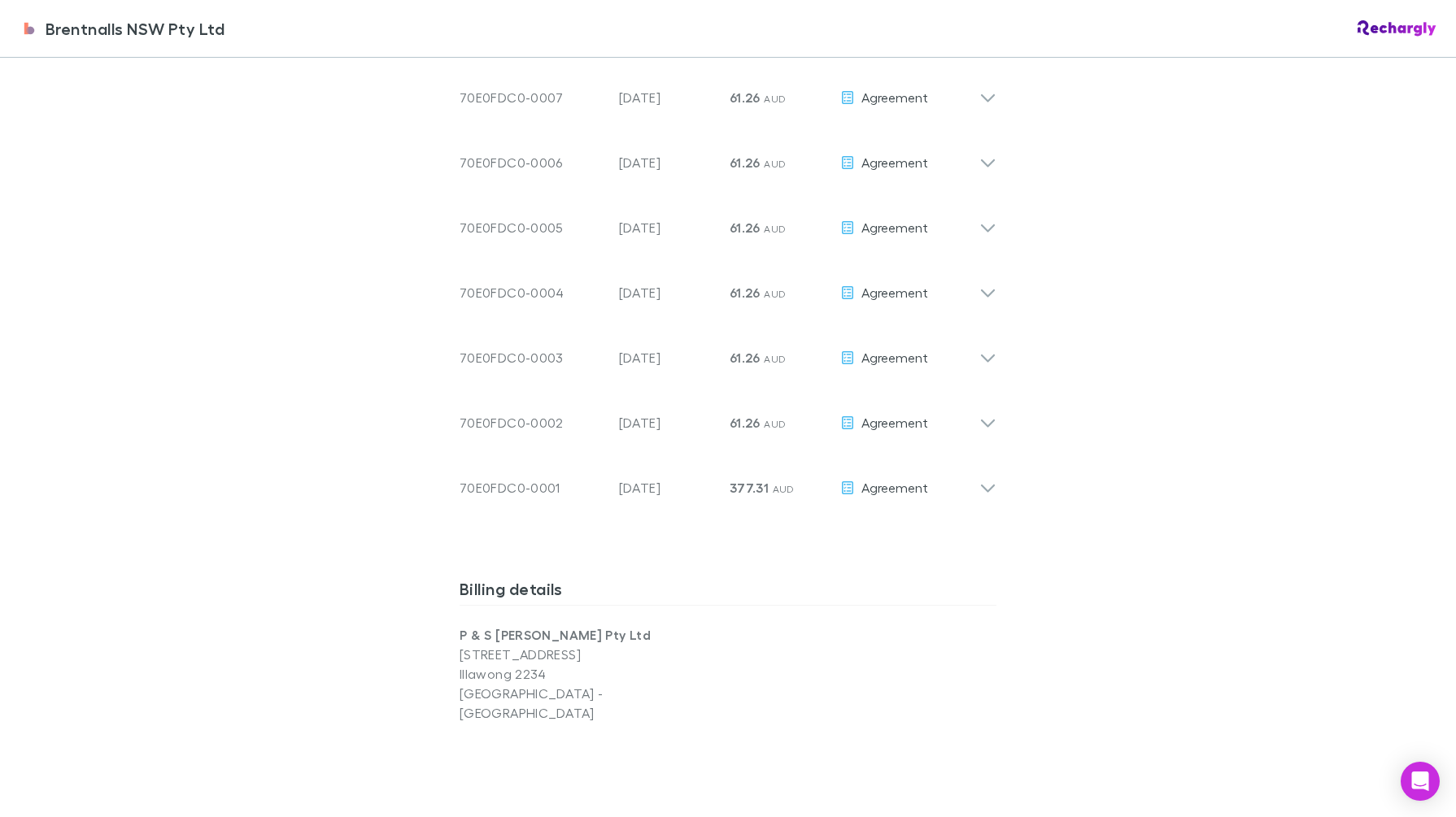
scroll to position [2130, 0]
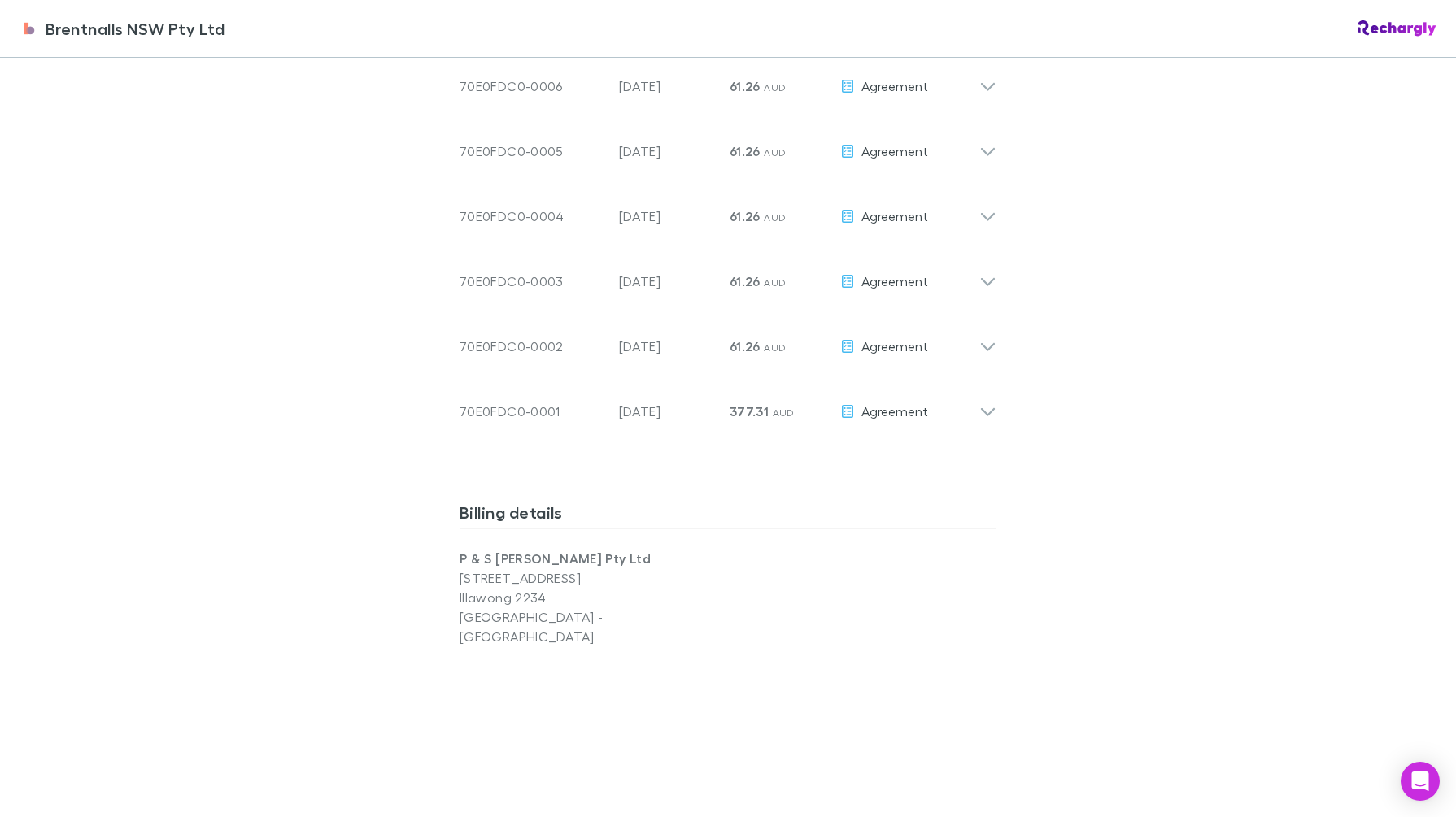
click at [981, 396] on icon at bounding box center [988, 405] width 17 height 33
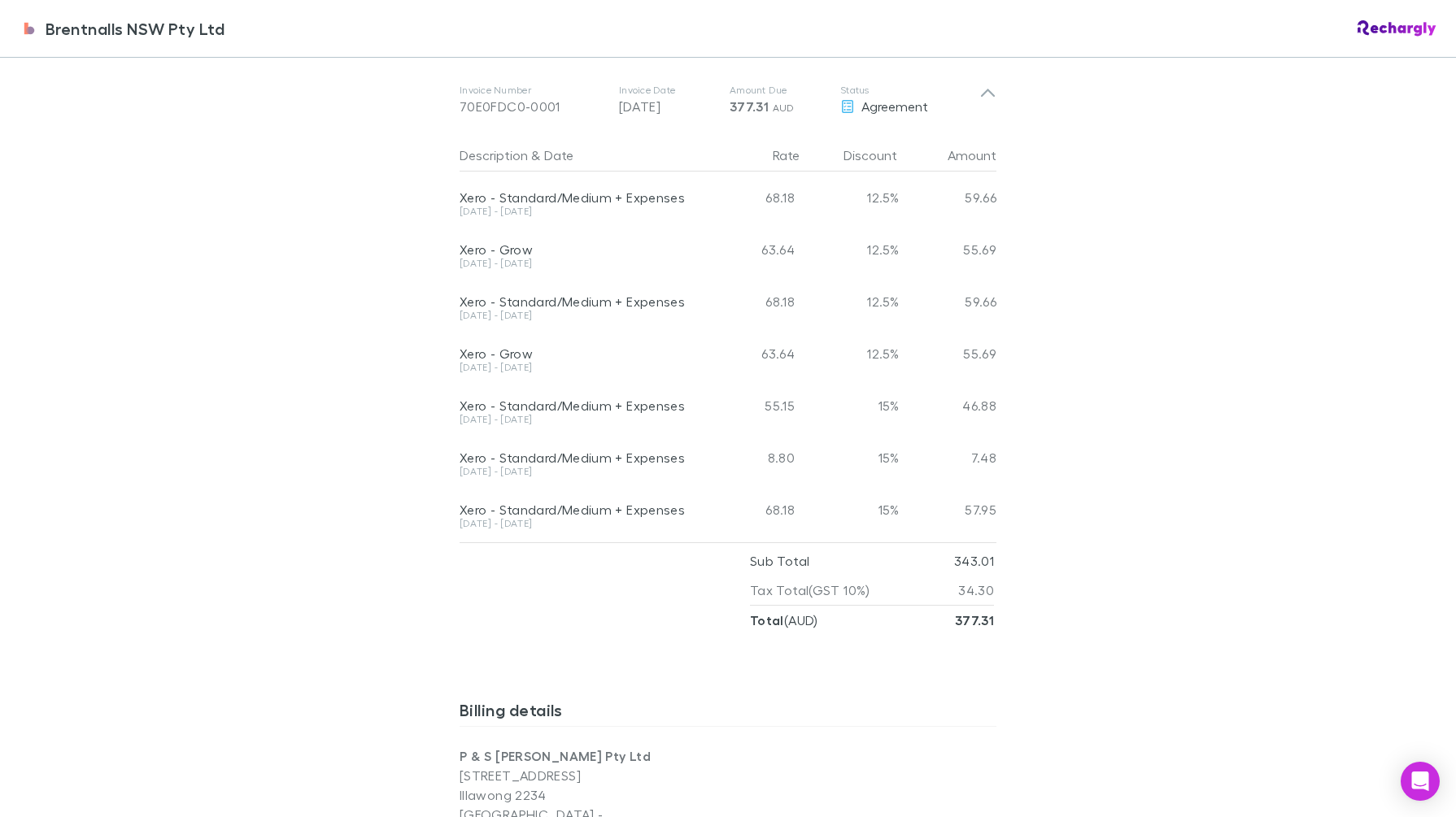
scroll to position [2333, 0]
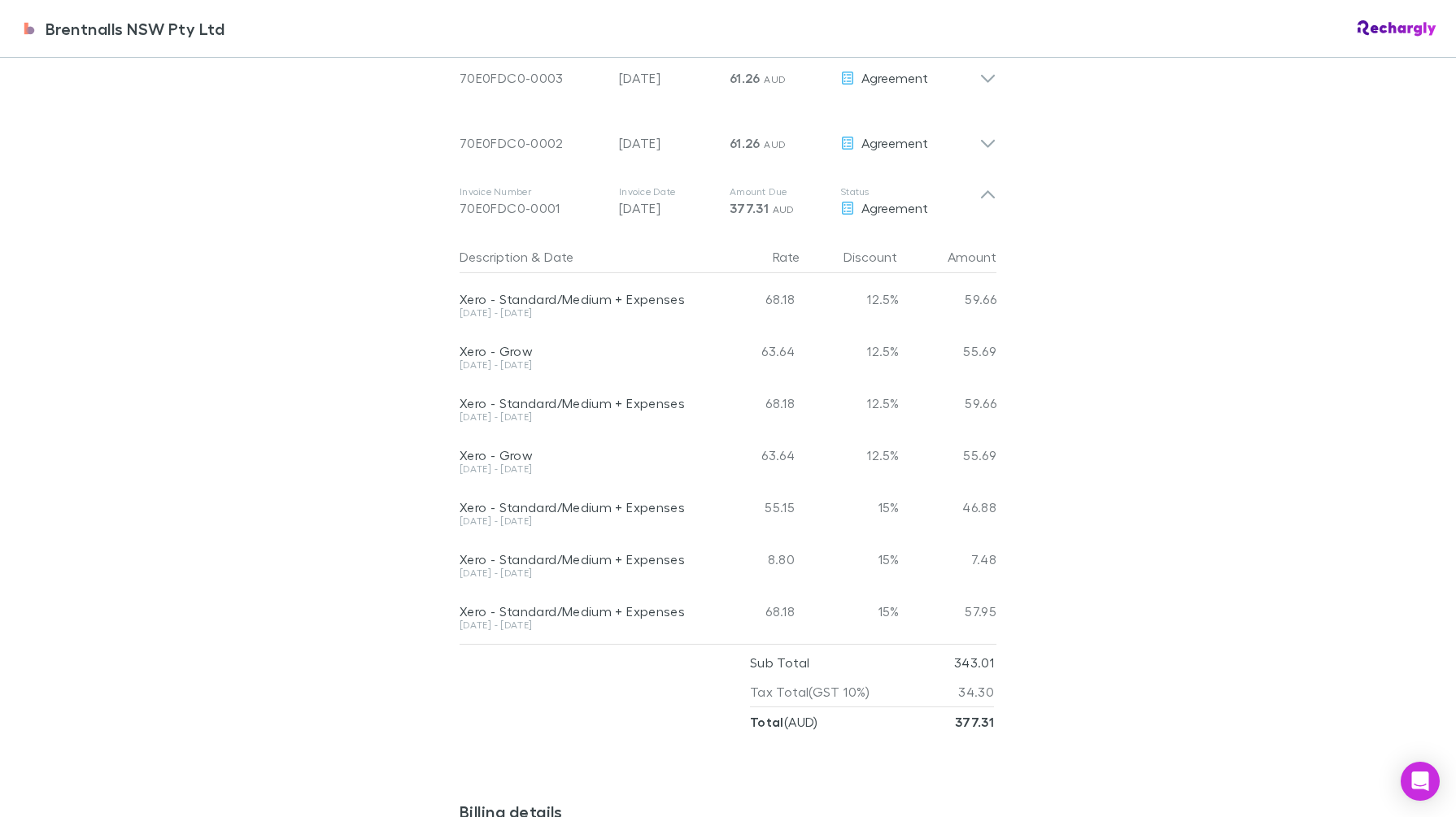
click at [981, 191] on icon at bounding box center [988, 194] width 14 height 8
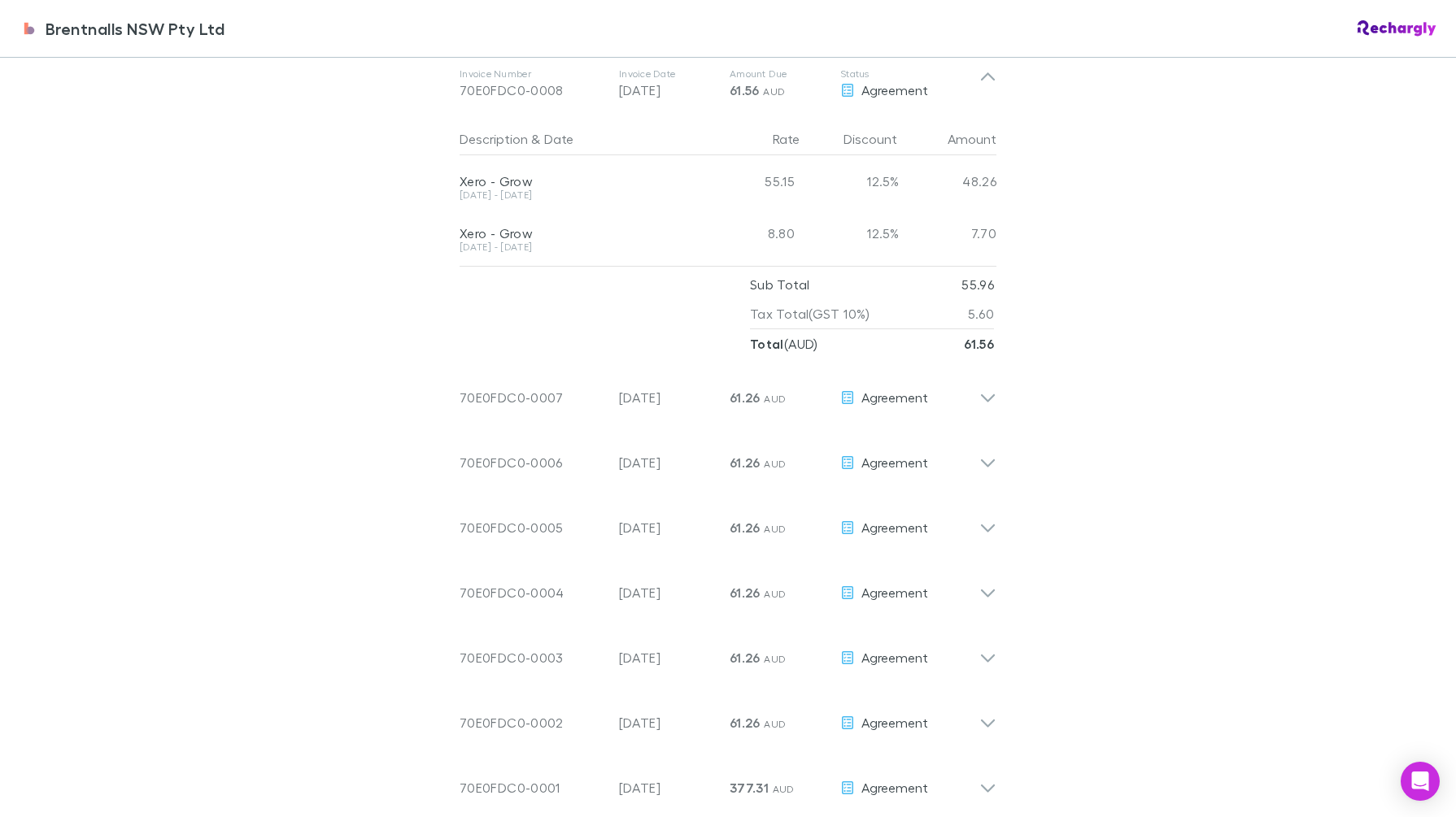
scroll to position [1723, 0]
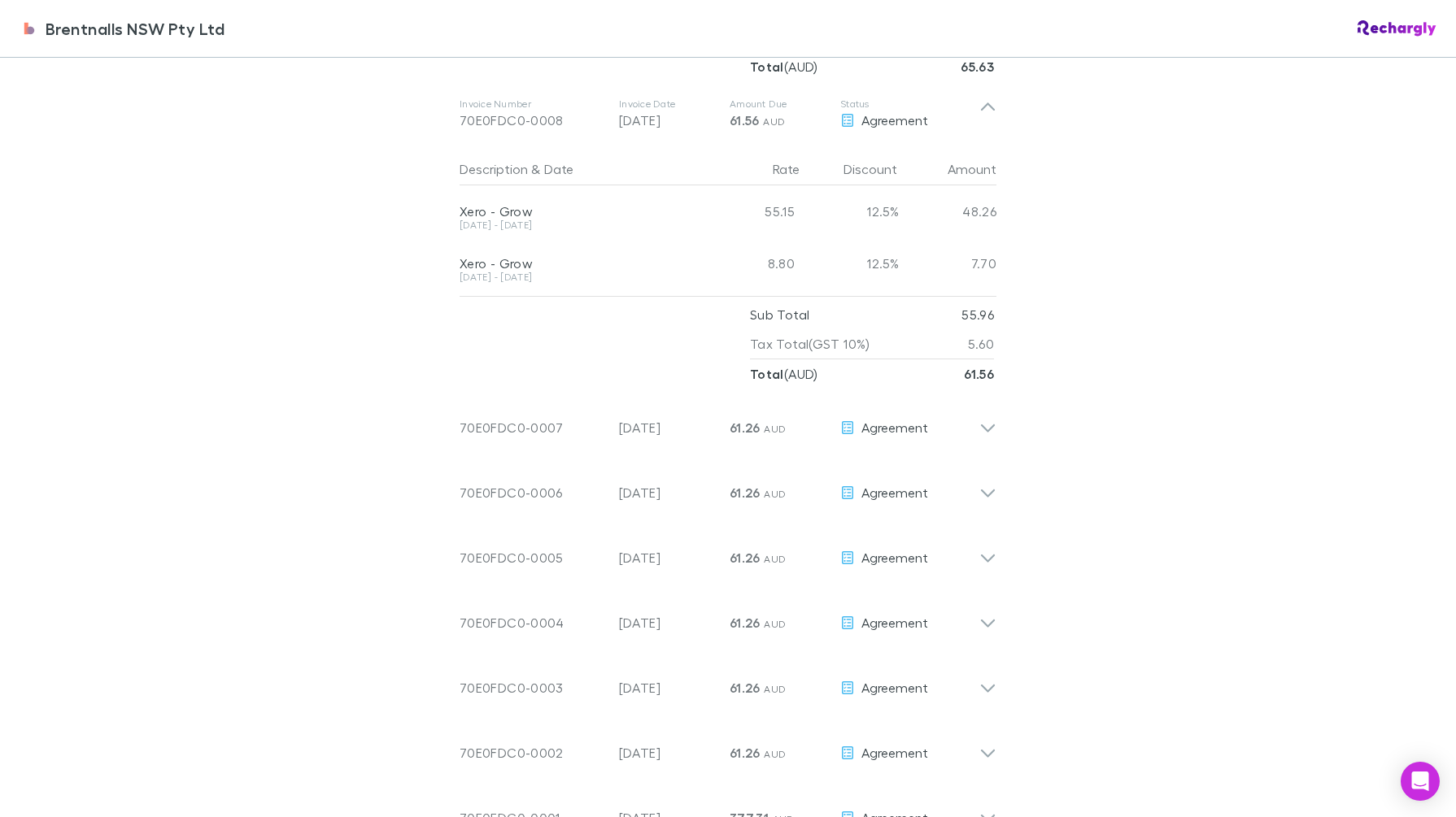
click at [979, 105] on icon at bounding box center [988, 114] width 17 height 33
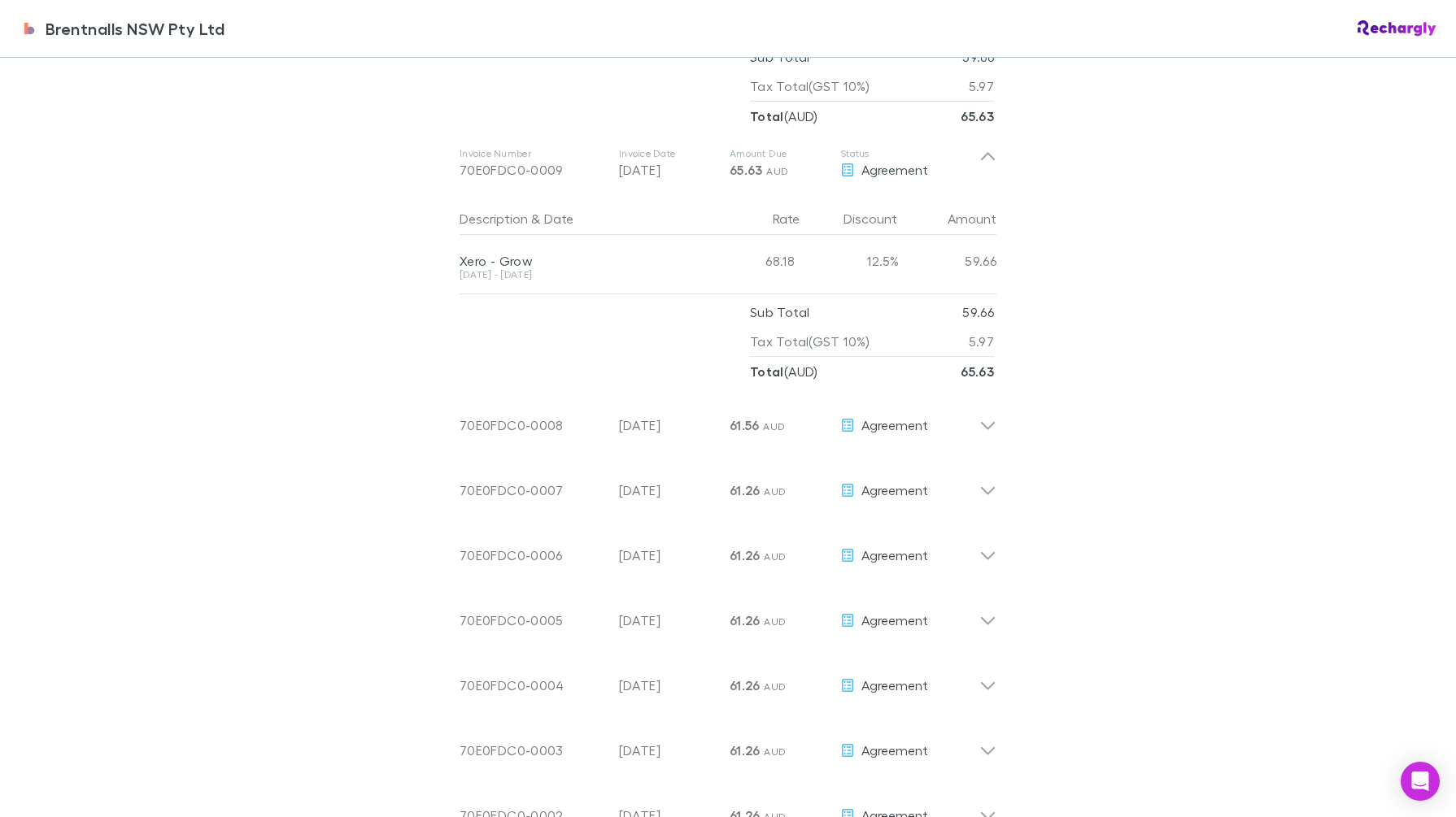
click at [979, 172] on icon at bounding box center [988, 163] width 17 height 33
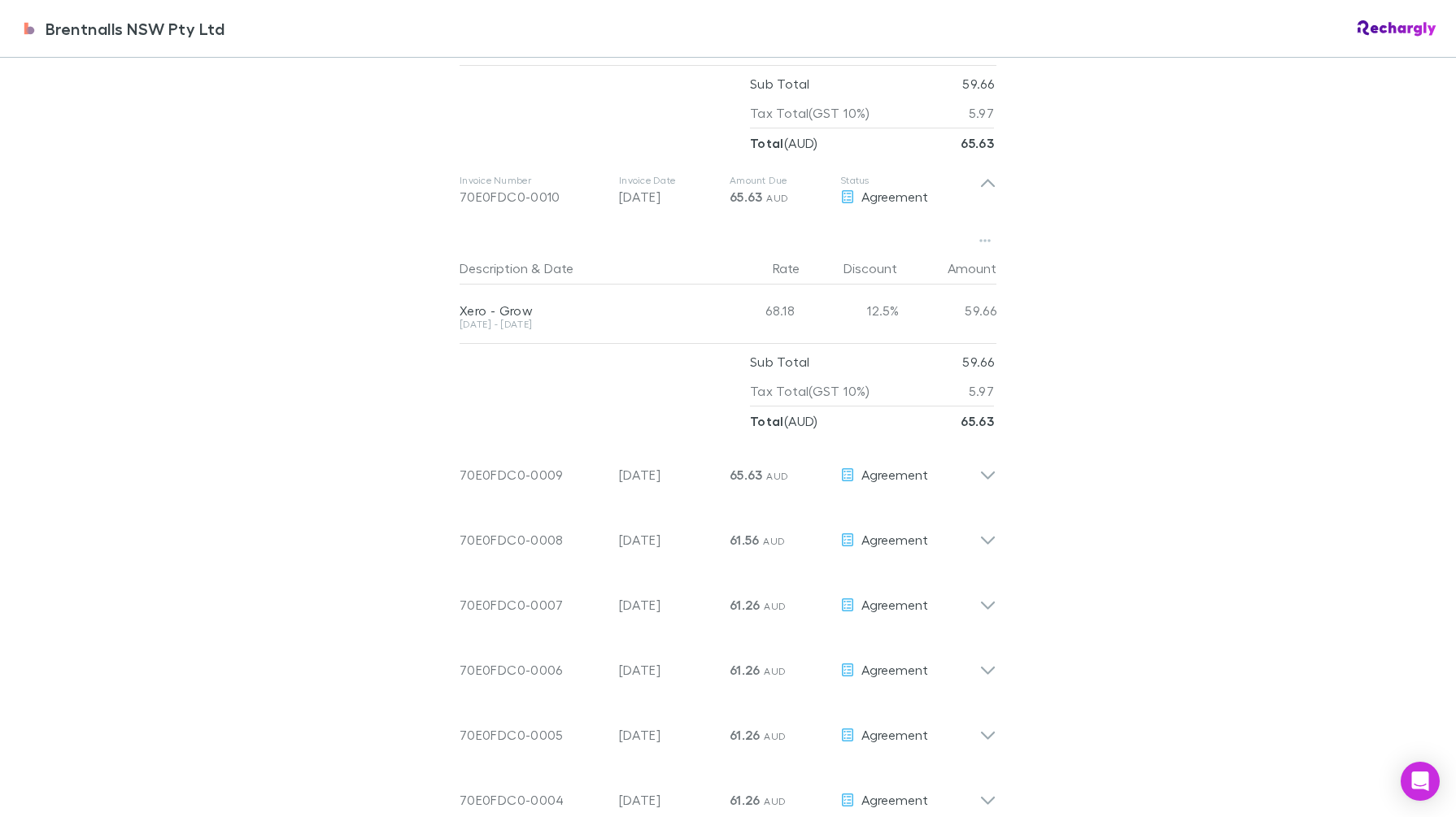
click at [966, 180] on p "Status" at bounding box center [909, 180] width 139 height 13
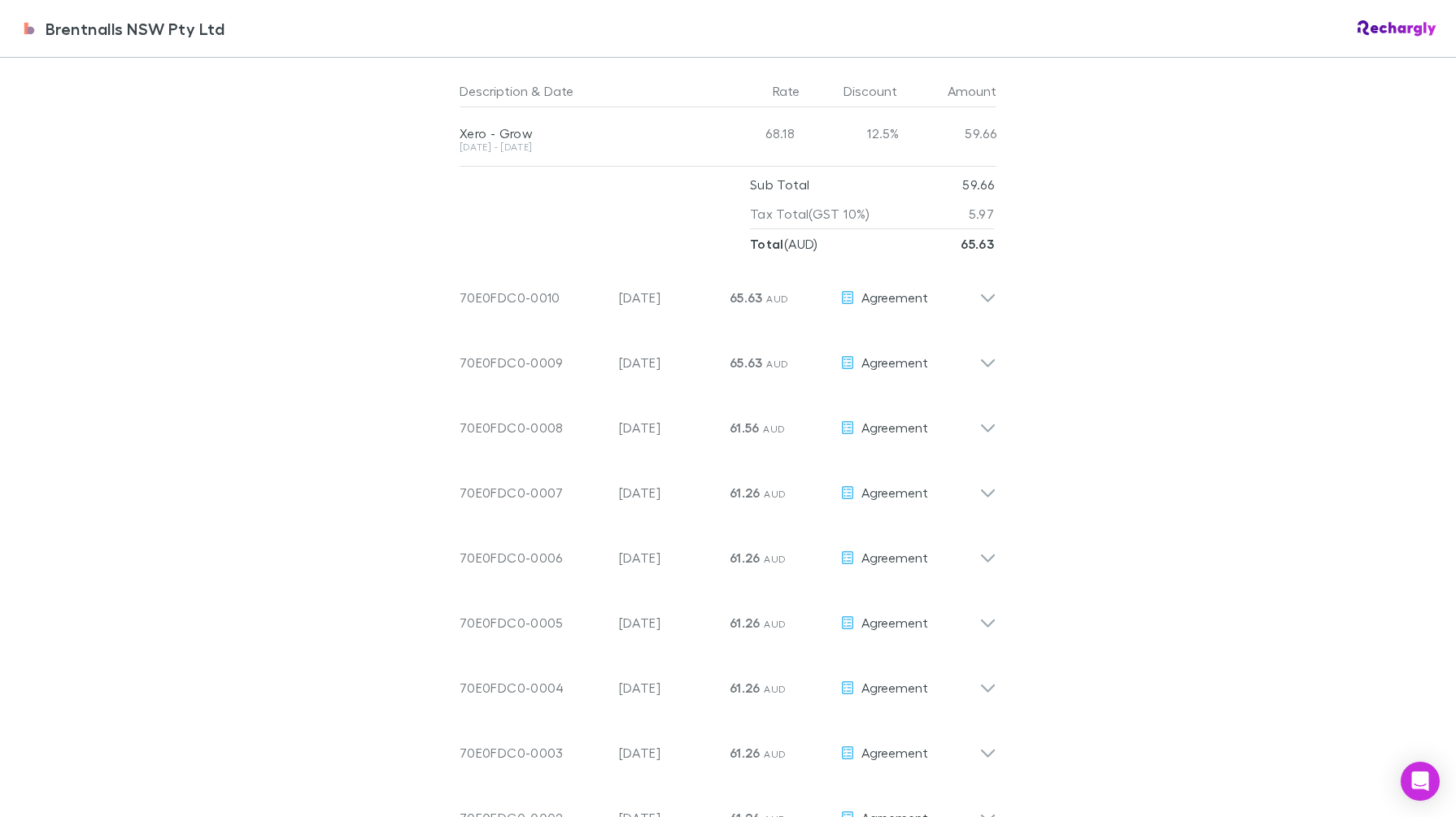
scroll to position [909, 0]
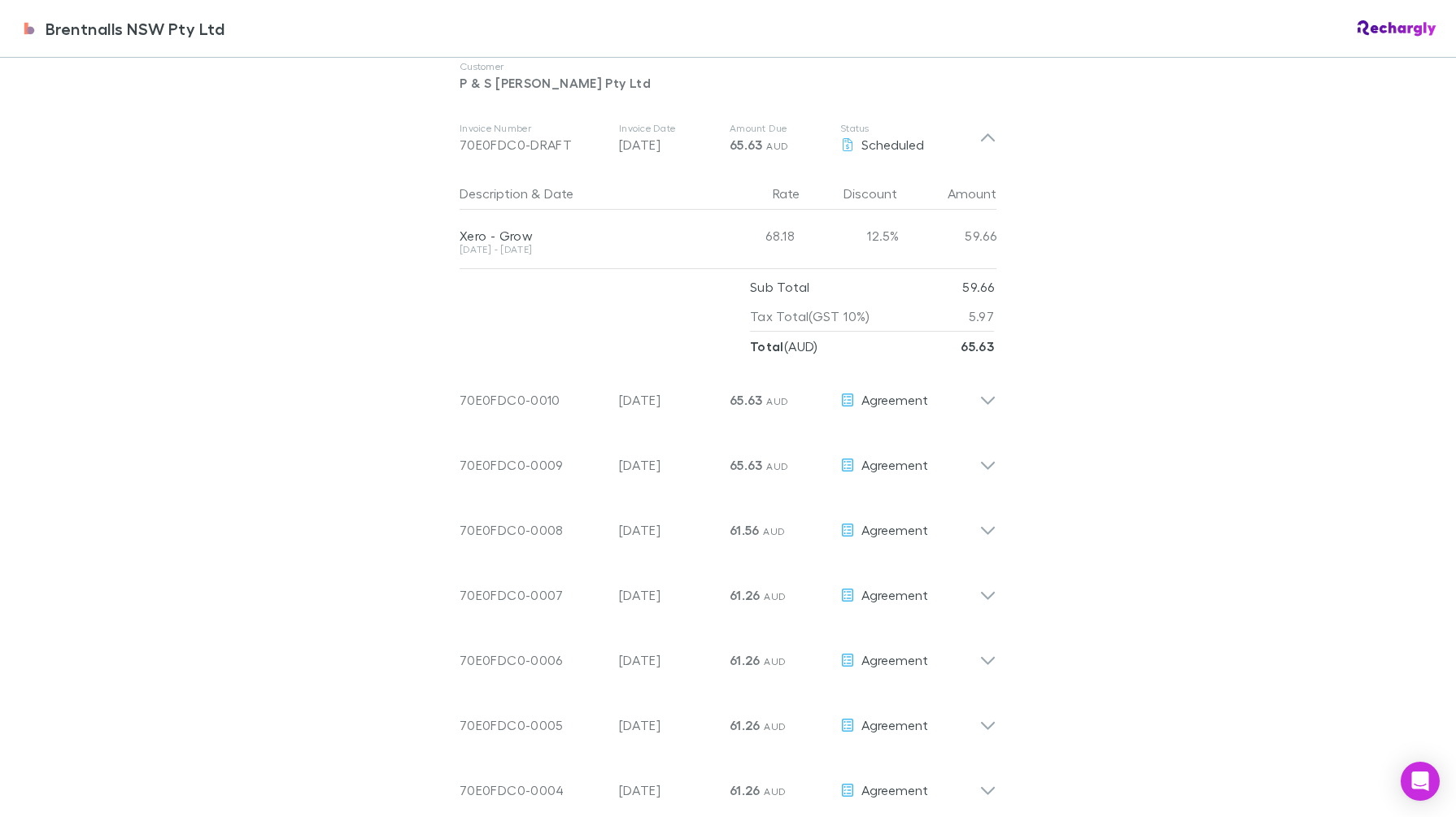
click at [943, 142] on div "Scheduled" at bounding box center [909, 144] width 139 height 20
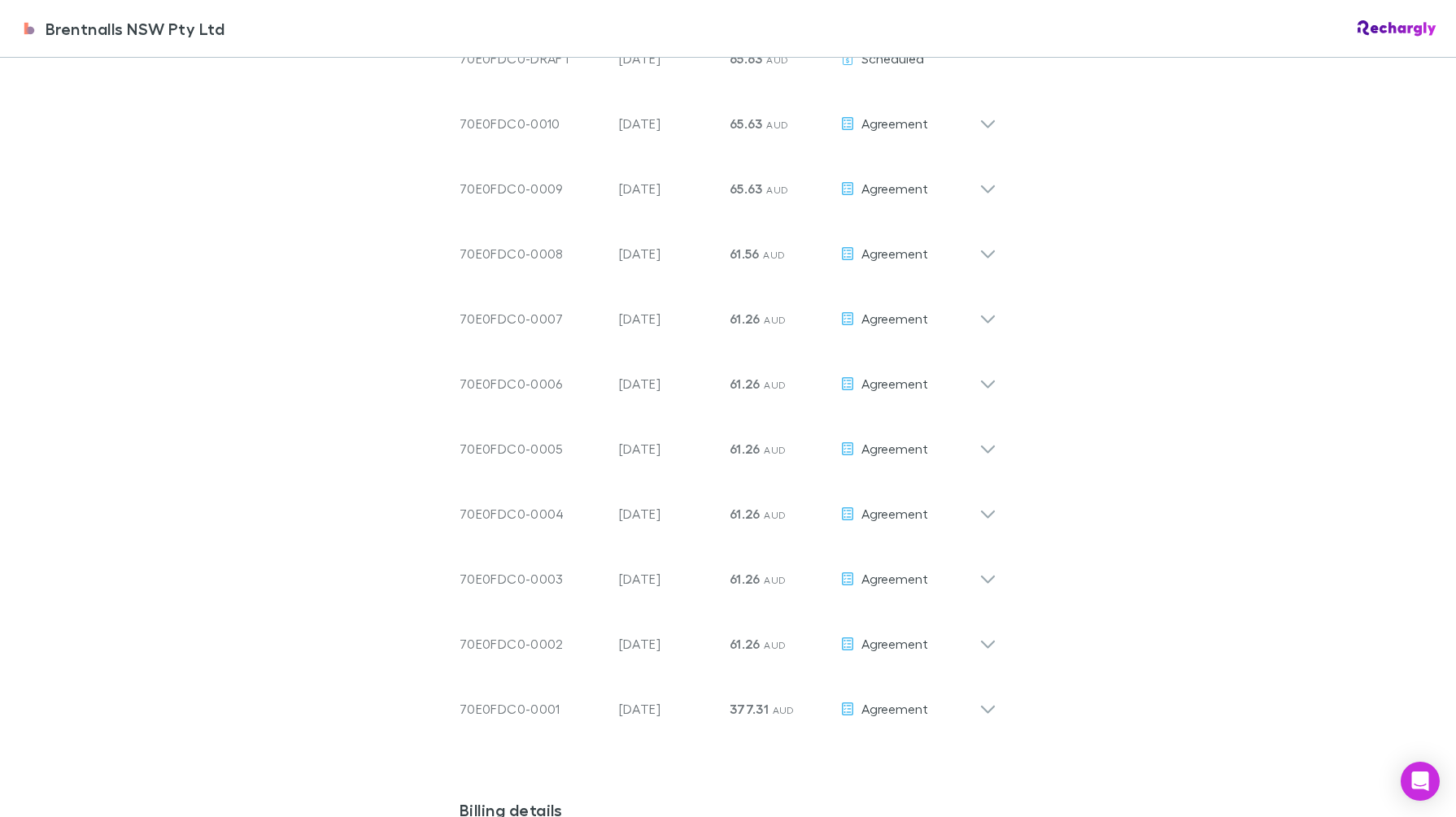
scroll to position [1016, 0]
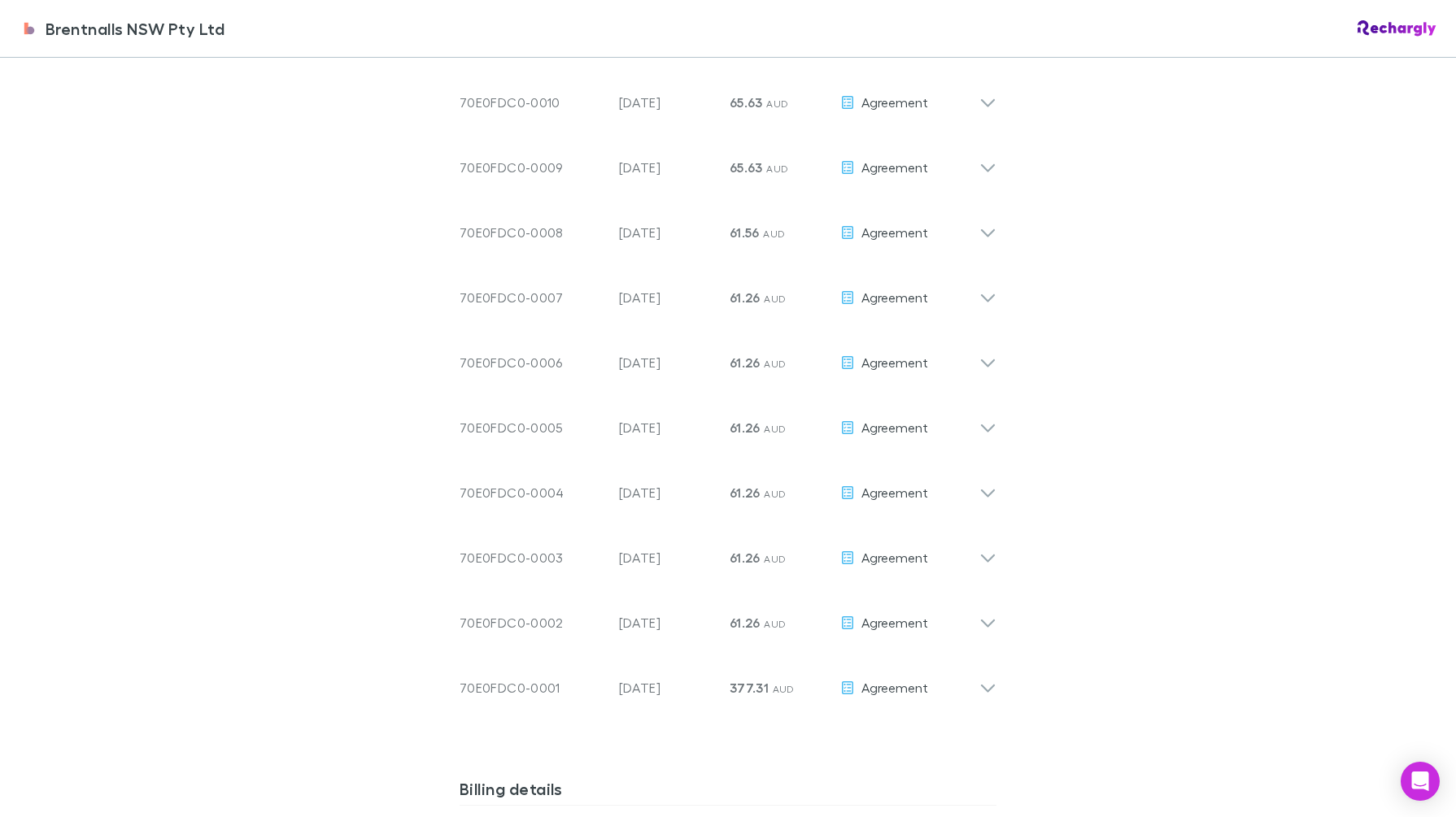
click at [983, 690] on icon at bounding box center [988, 681] width 17 height 33
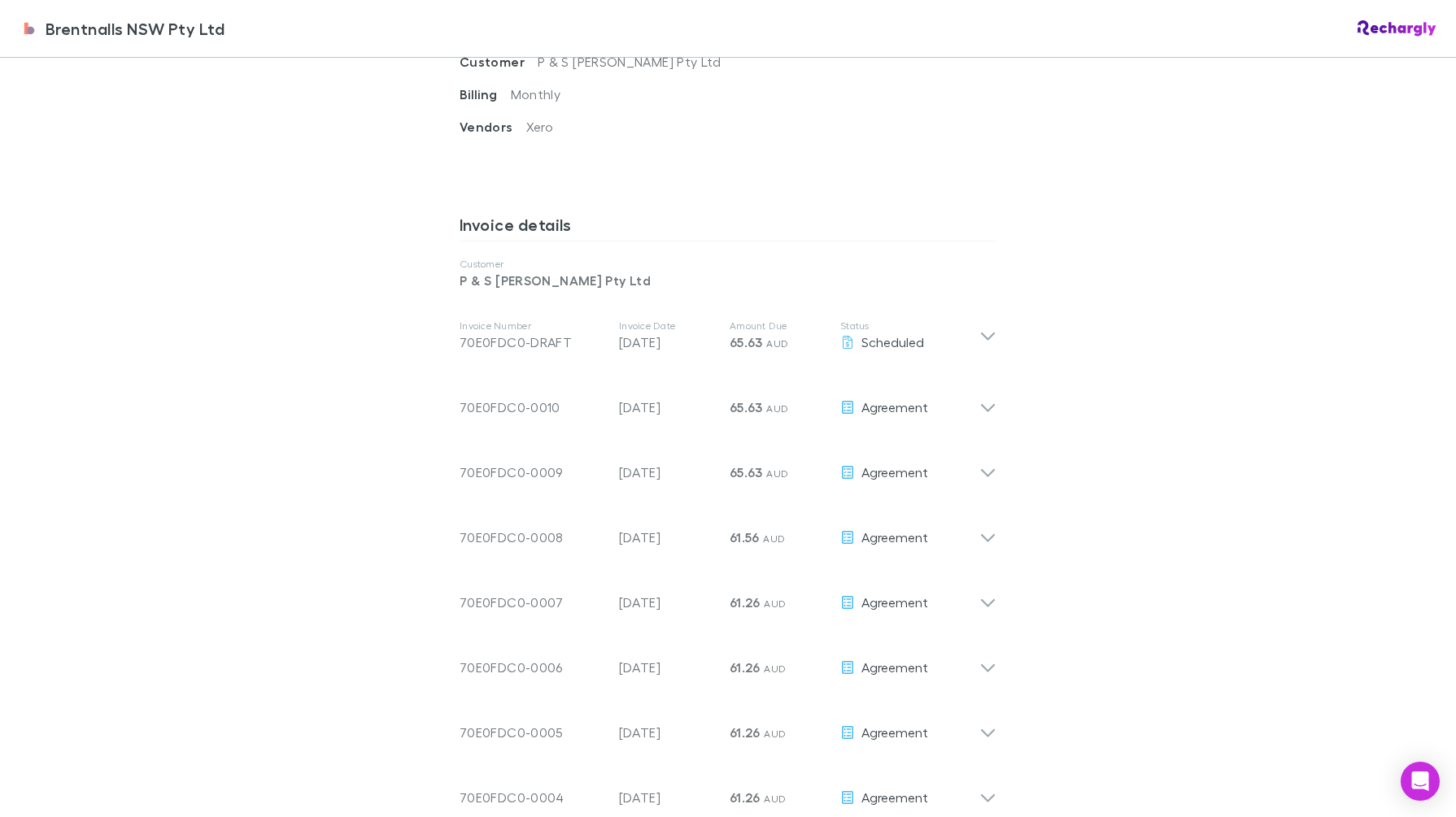
click at [979, 406] on icon at bounding box center [988, 401] width 17 height 33
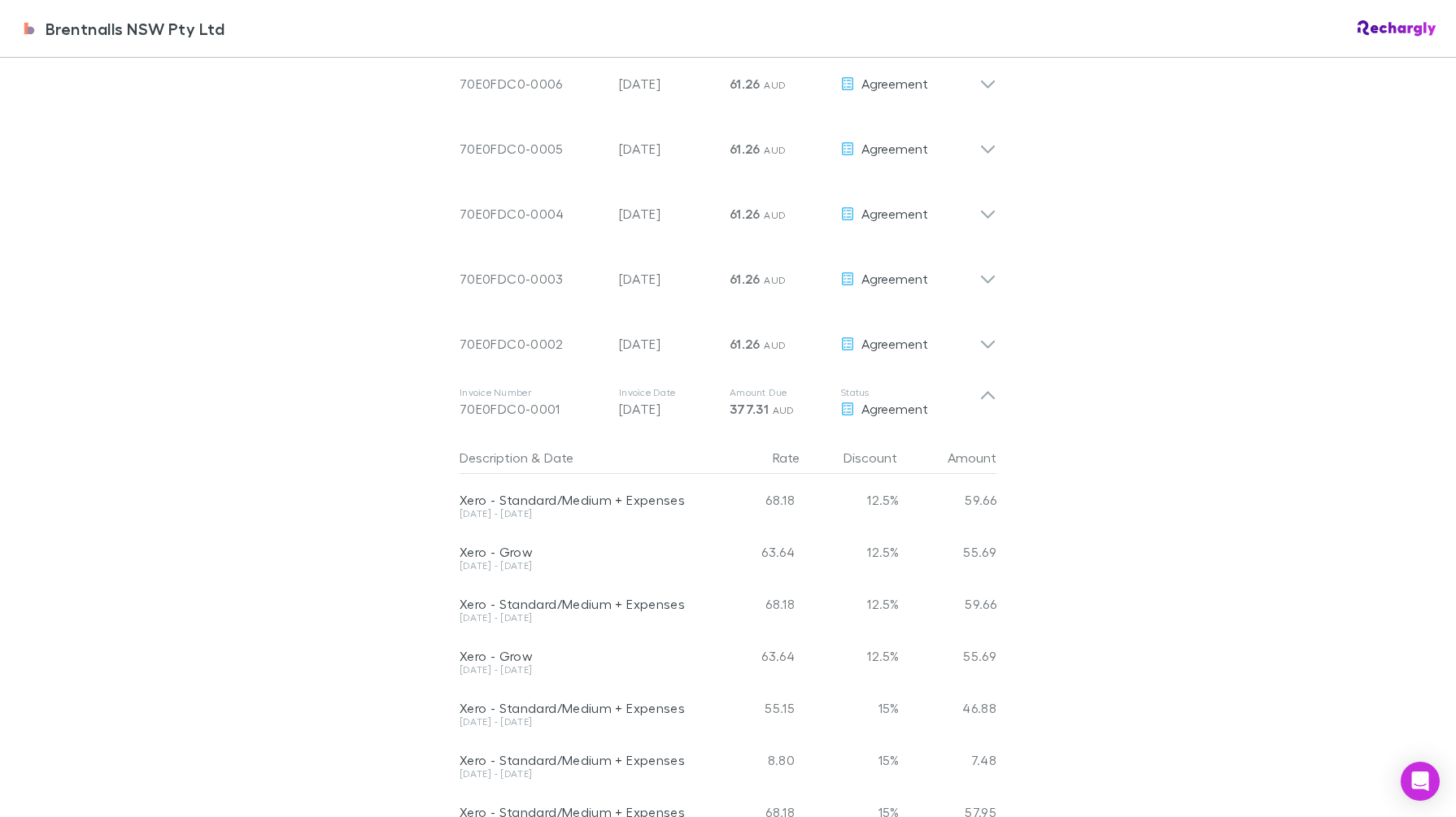
scroll to position [1525, 0]
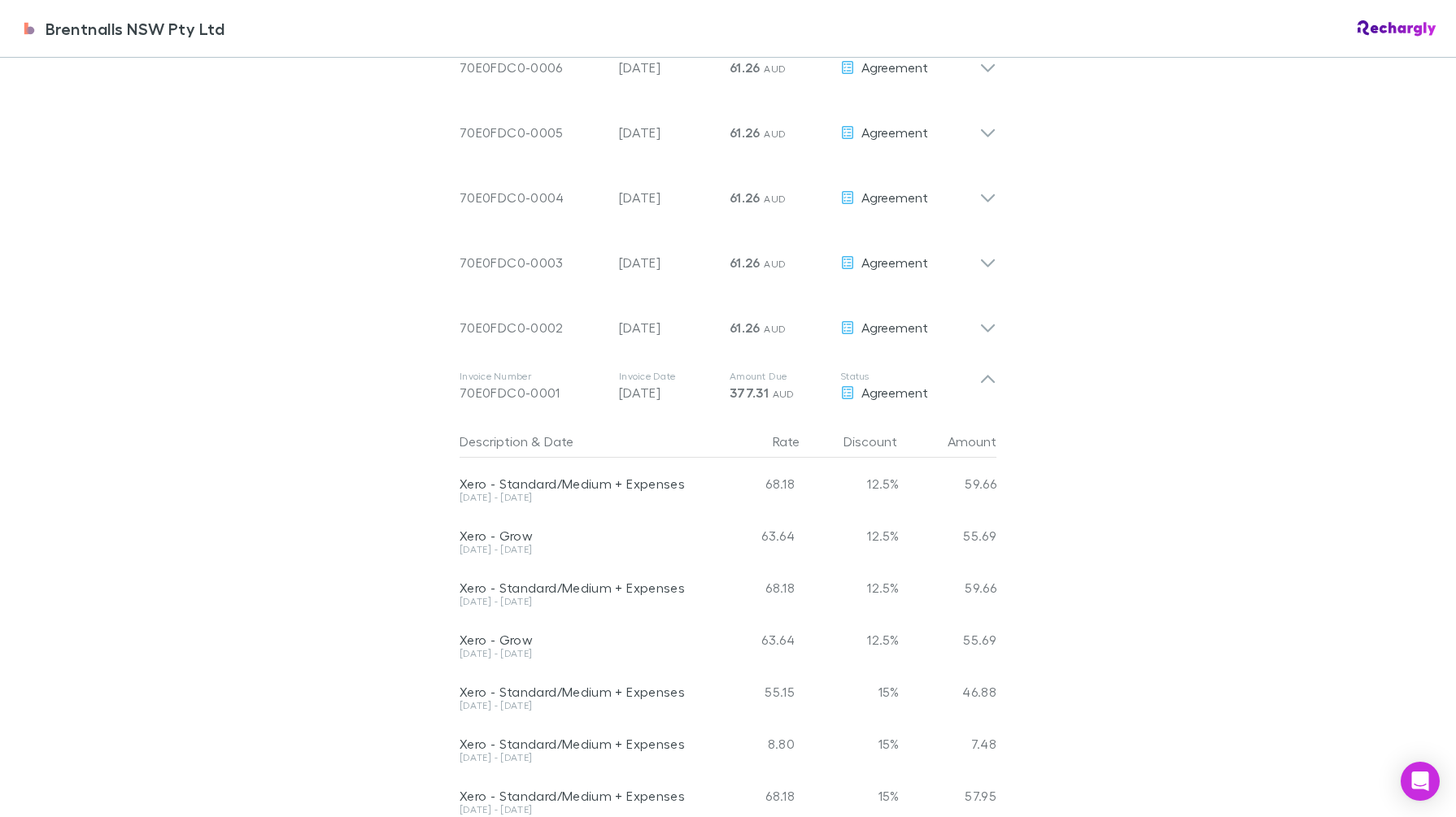
click at [1009, 369] on div "Brentnalls NSW Pty Ltd Brentnalls NSW Pty Ltd Software subscriptions agreement …" at bounding box center [728, 408] width 1456 height 817
click at [988, 372] on div "Invoice Number 70E0FDC0-0001 Invoice Date 31 Dec 2024 Amount Due 377.31 AUD Sta…" at bounding box center [728, 386] width 563 height 65
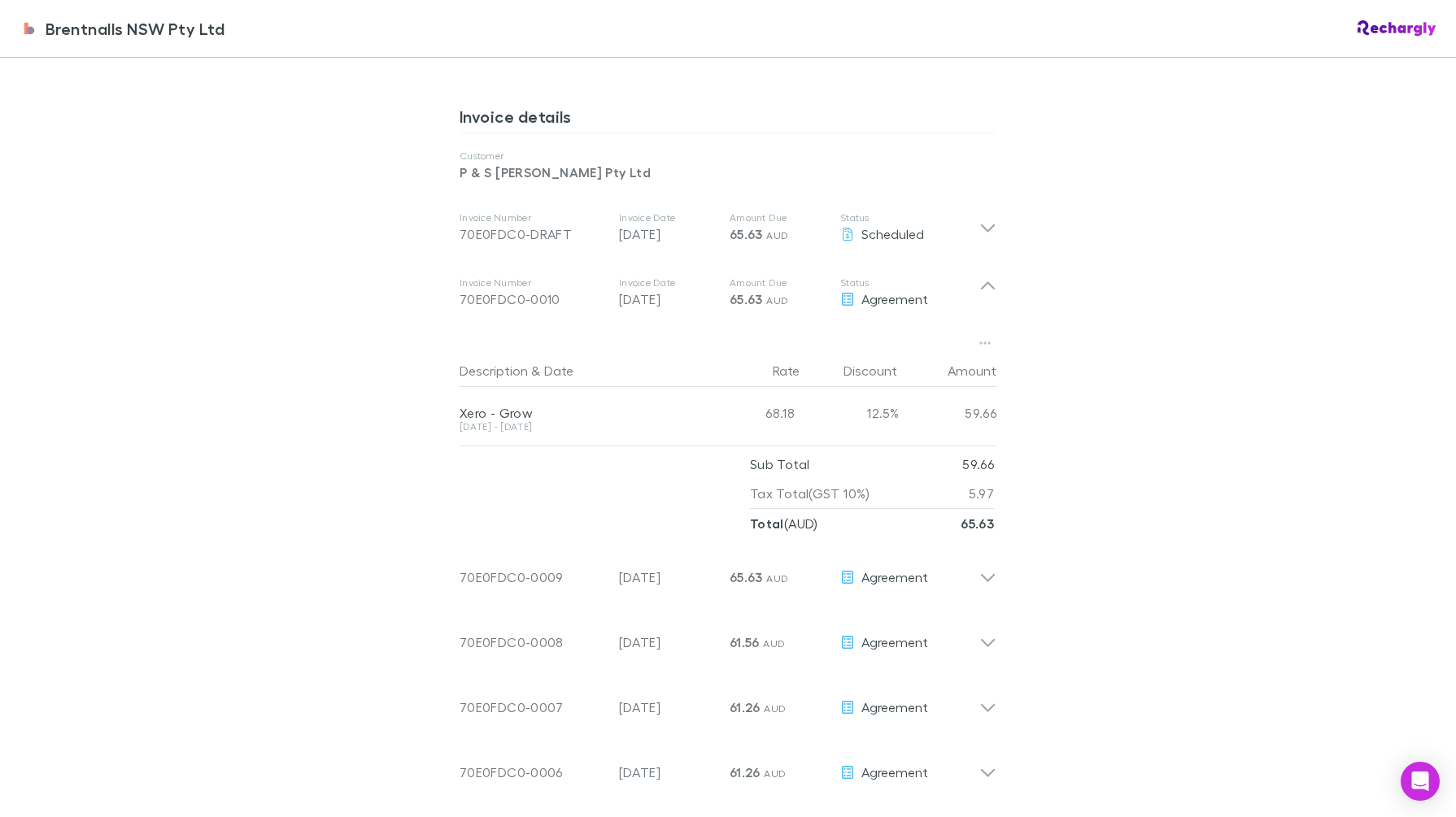
scroll to position [814, 0]
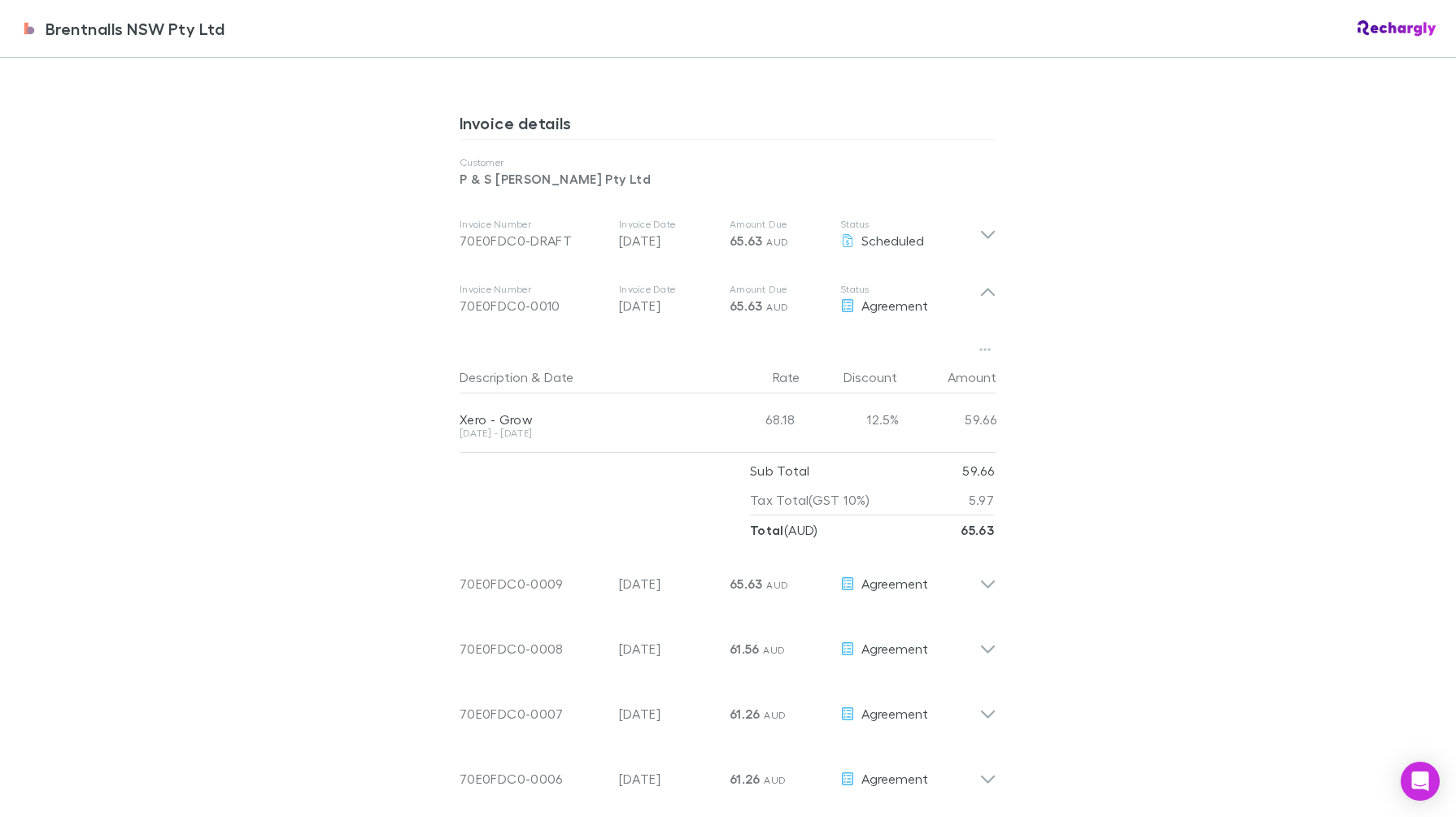
click at [981, 293] on icon at bounding box center [988, 292] width 14 height 8
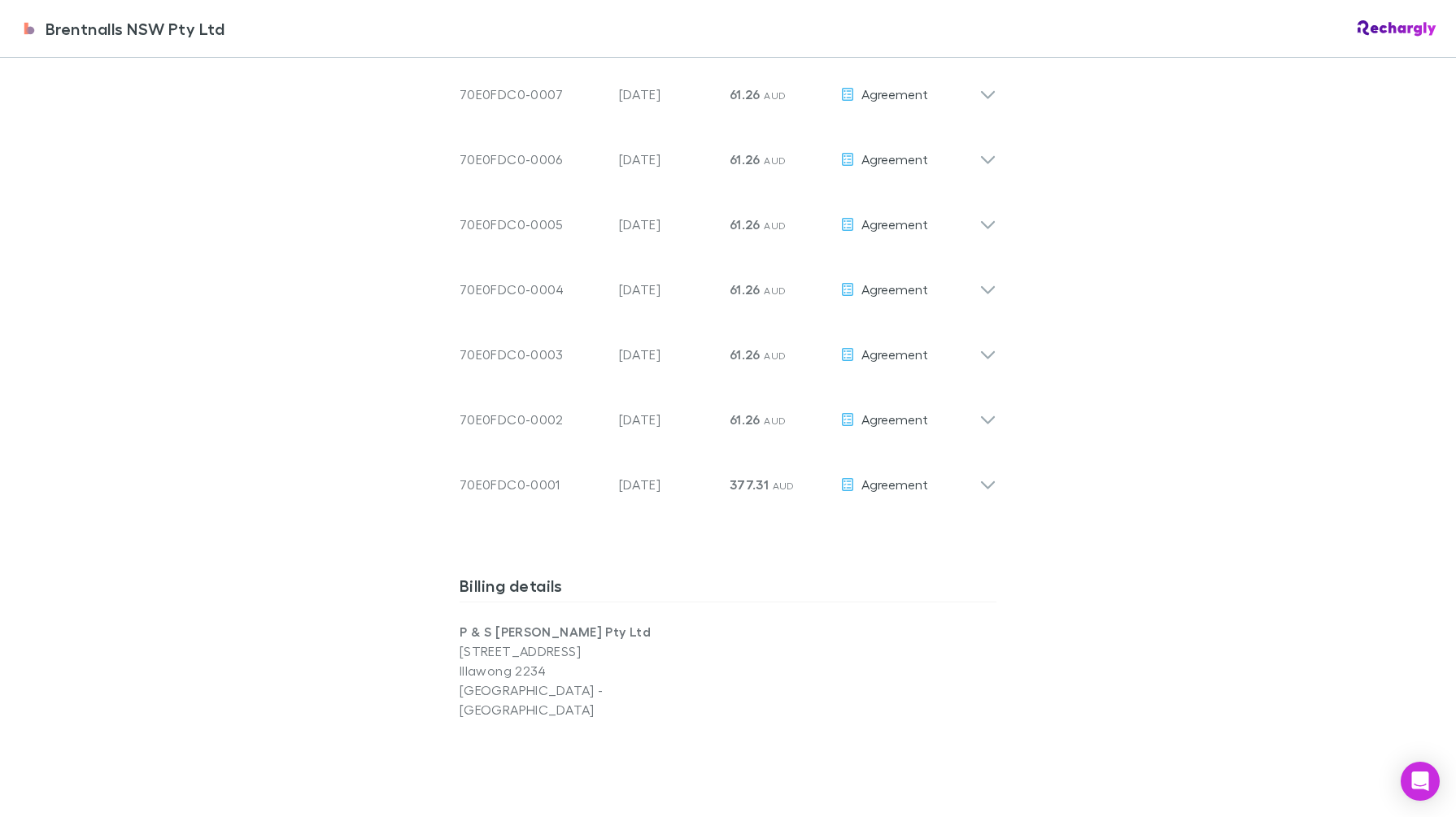
scroll to position [1321, 0]
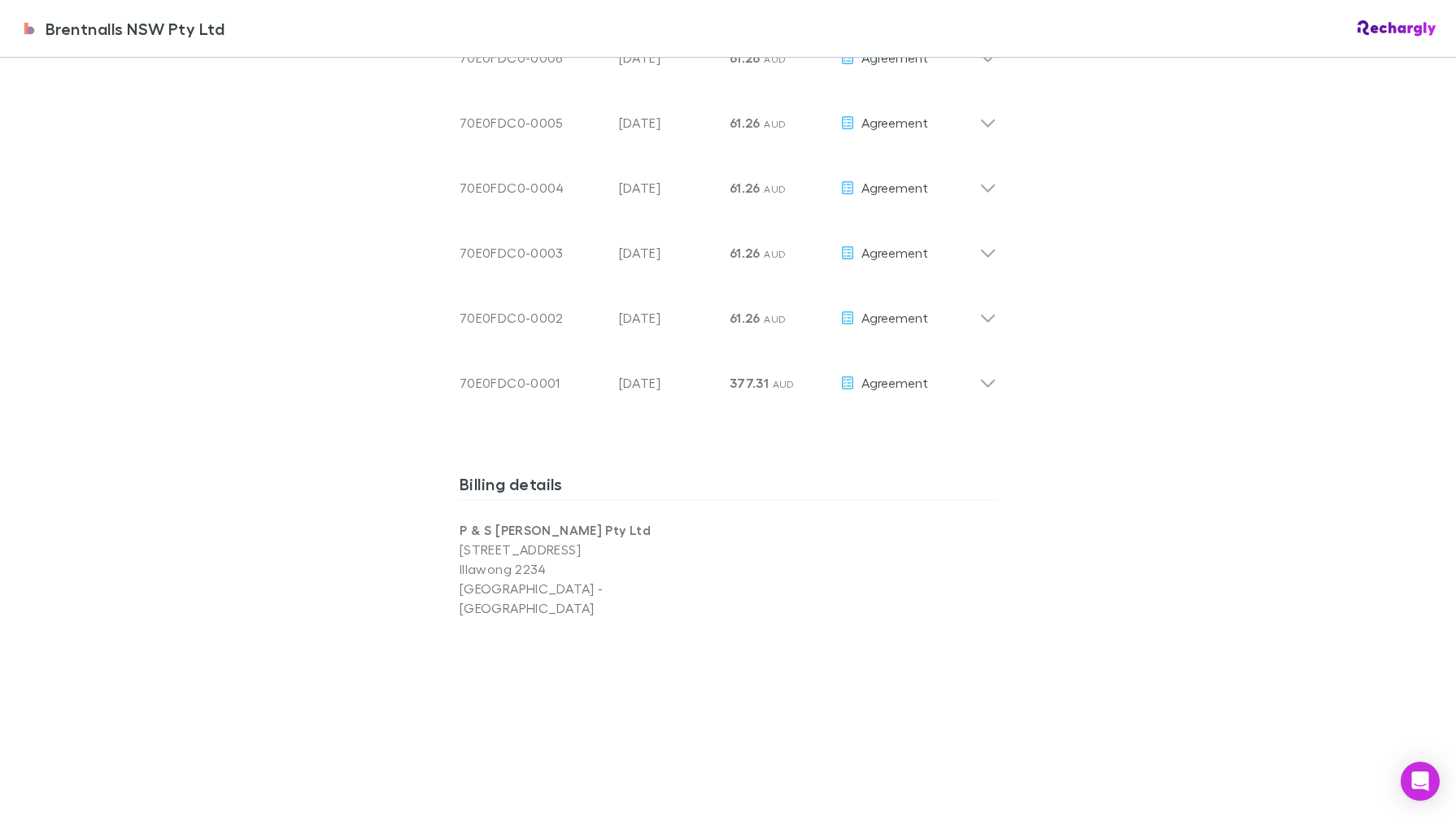
drag, startPoint x: 978, startPoint y: 378, endPoint x: 983, endPoint y: 355, distance: 23.5
click at [979, 369] on icon at bounding box center [988, 377] width 17 height 33
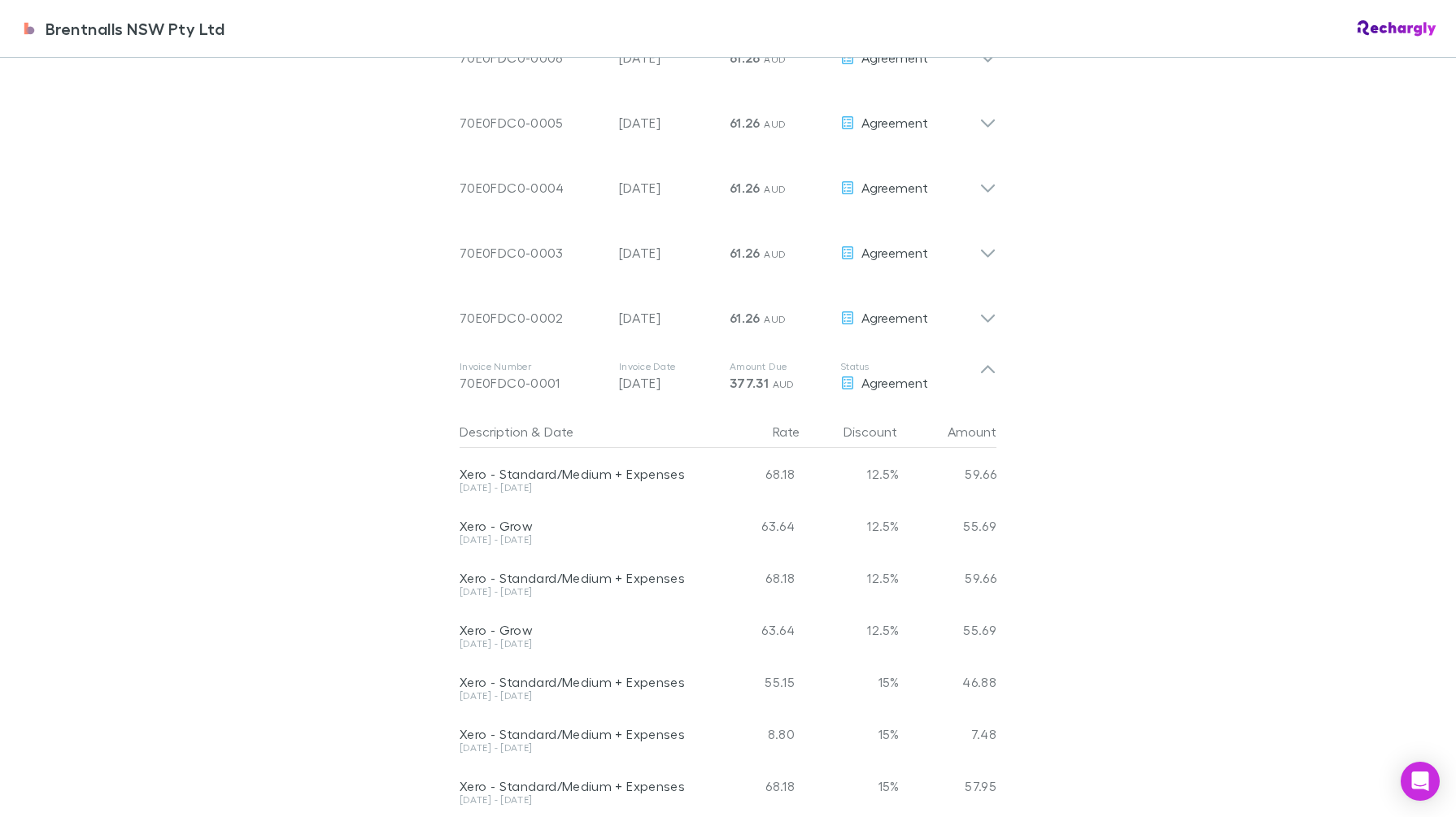
click at [984, 370] on icon at bounding box center [988, 377] width 17 height 33
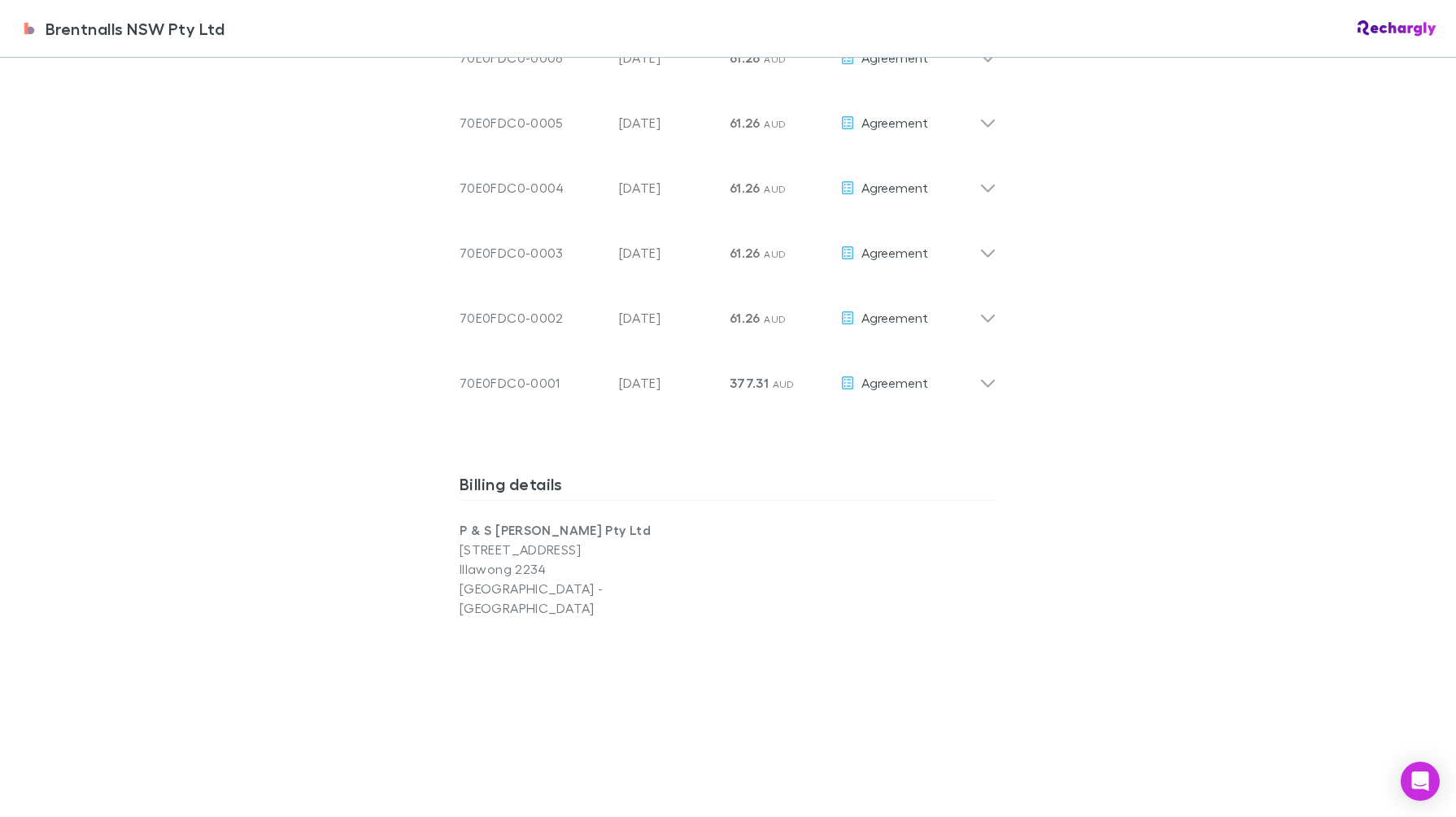
drag, startPoint x: 553, startPoint y: 377, endPoint x: 444, endPoint y: 373, distance: 109.1
click at [446, 373] on div "Invoice Number 70E0FDC0-0001 Invoice Date 31 Dec 2024 Amount Due 377.31 AUD Sta…" at bounding box center [728, 376] width 563 height 65
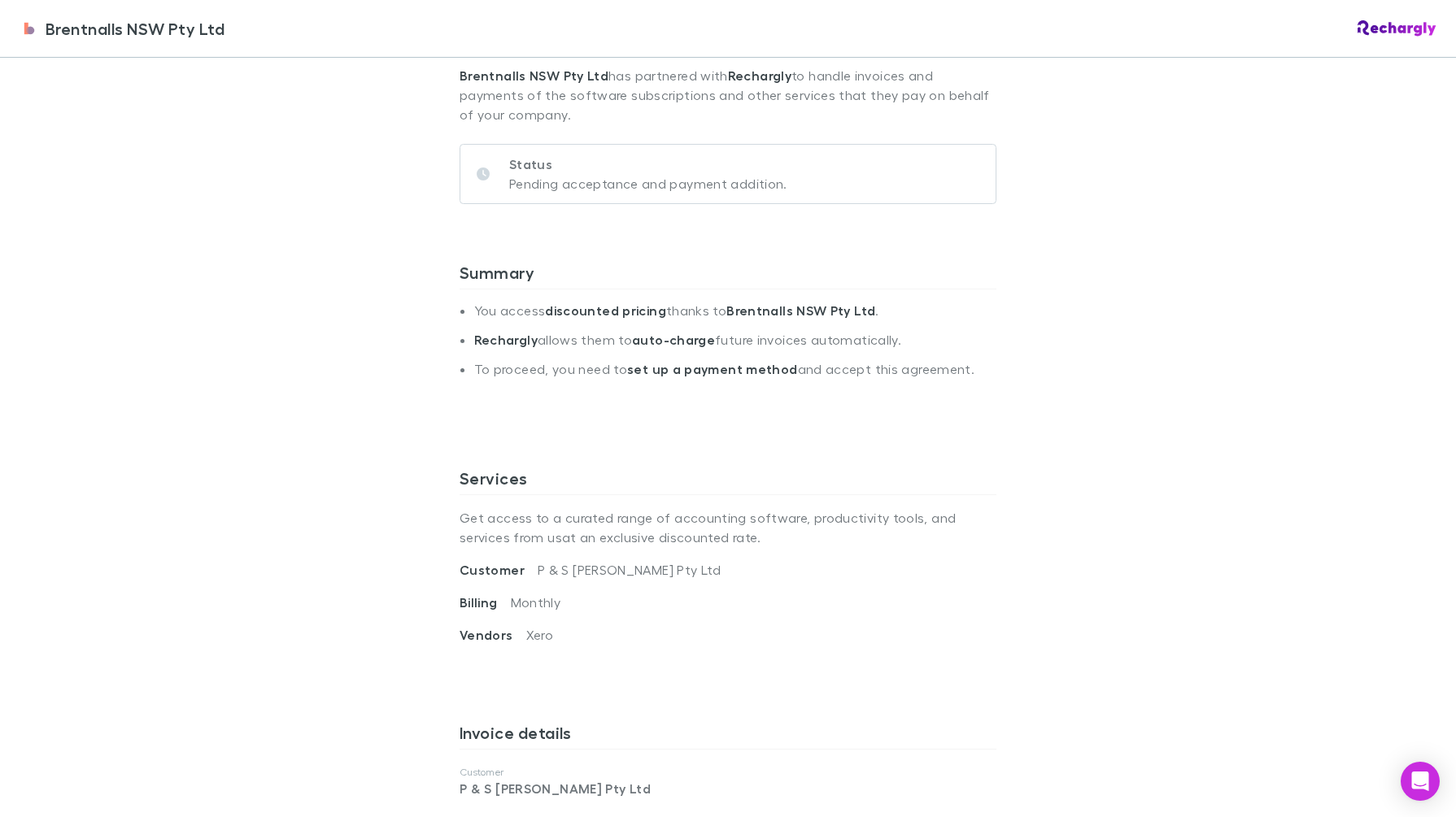
scroll to position [0, 0]
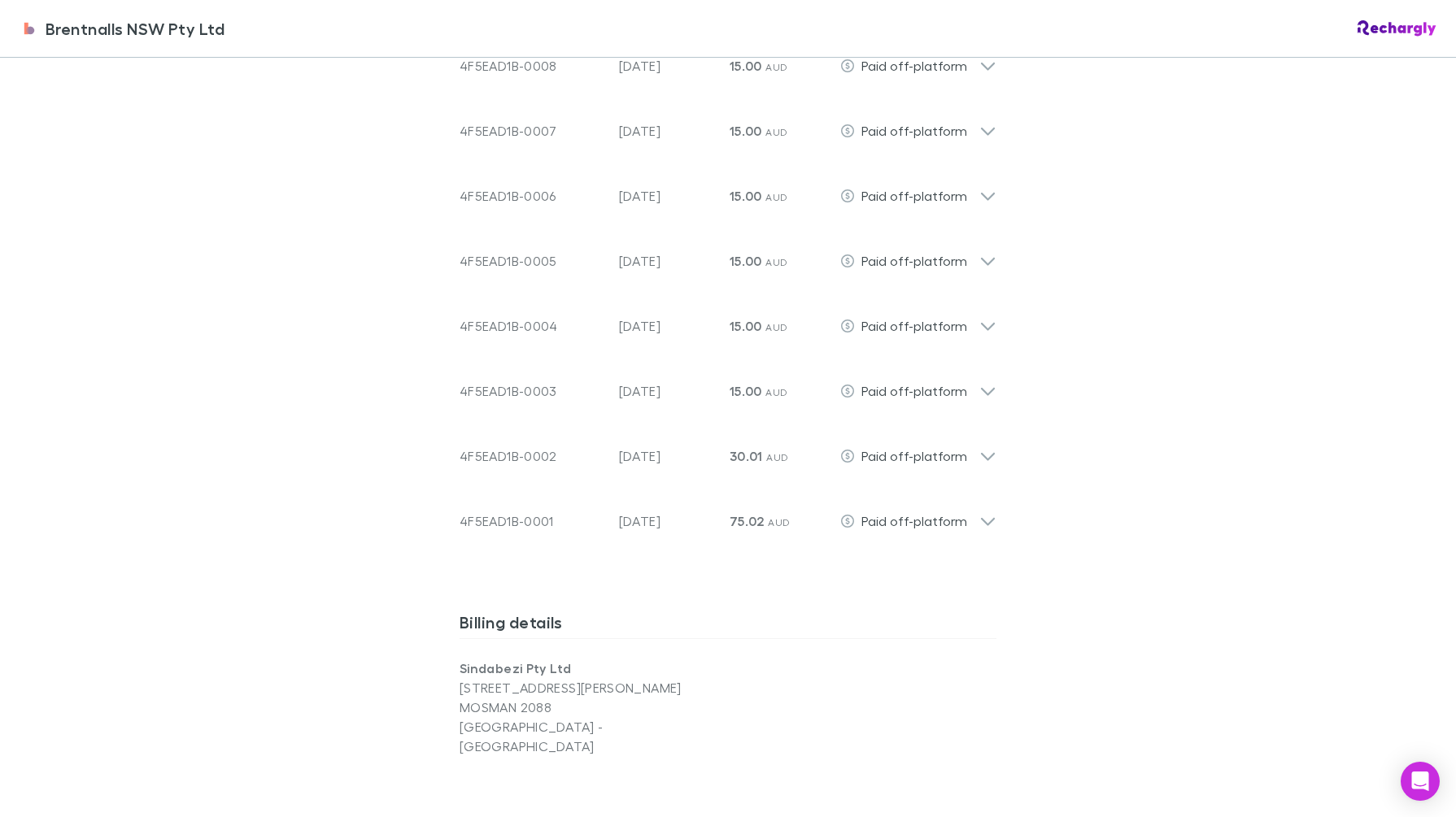
scroll to position [915, 0]
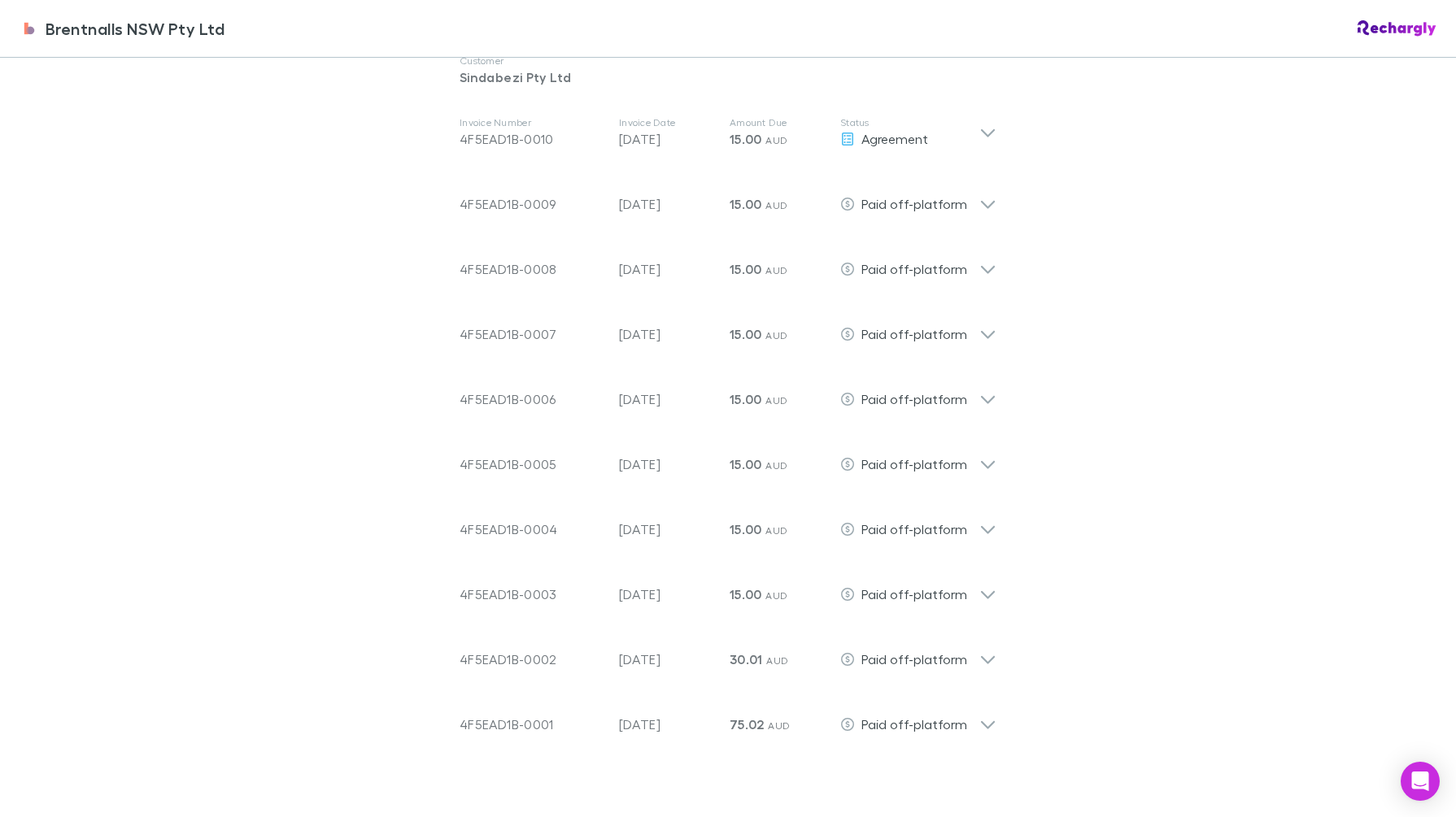
click at [1181, 319] on div "Brentnalls NSW Pty Ltd Brentnalls NSW Pty Ltd Software subscriptions agreement …" at bounding box center [728, 408] width 1456 height 817
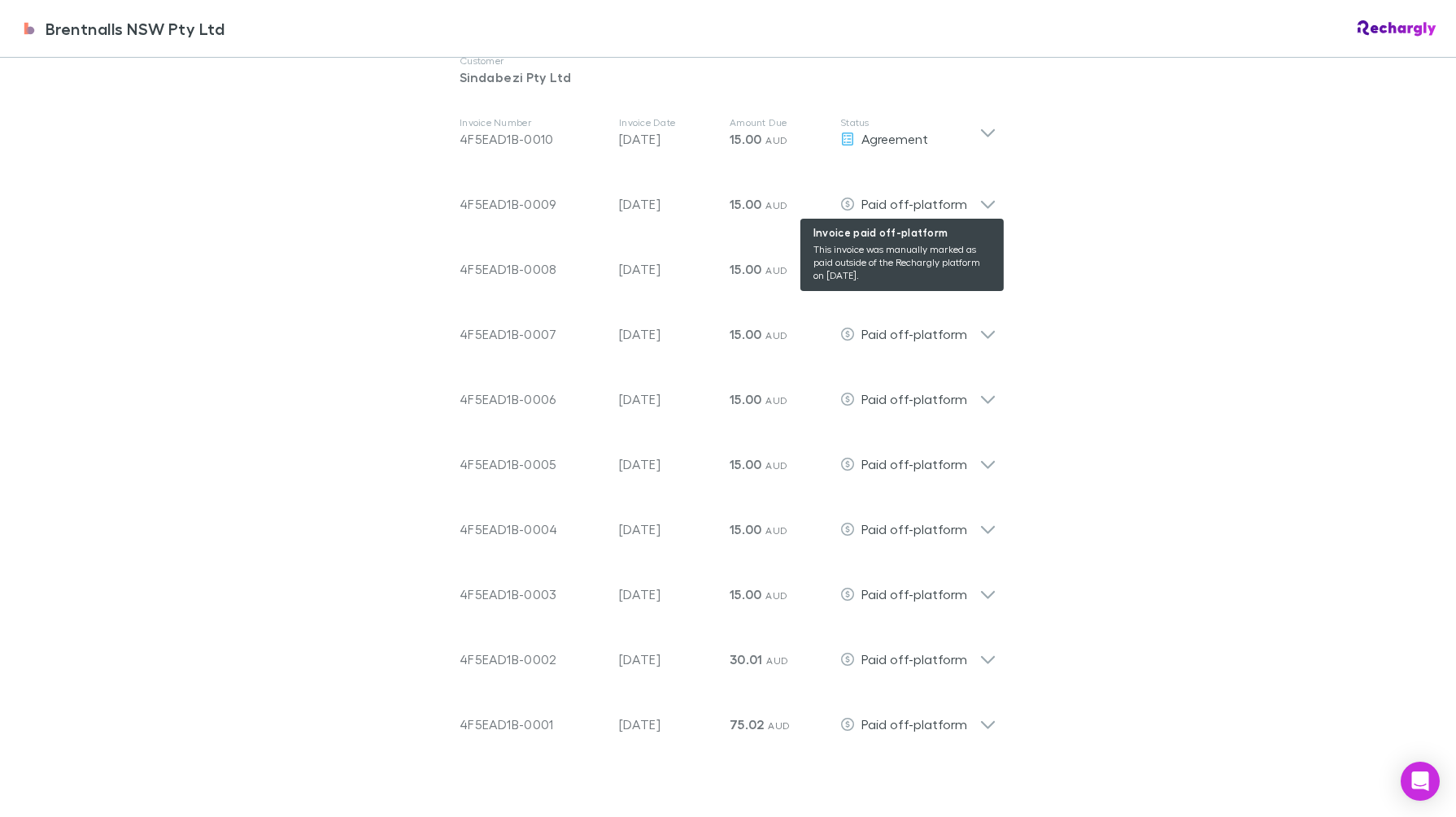
click at [964, 195] on div "Paid off-platform" at bounding box center [909, 204] width 139 height 20
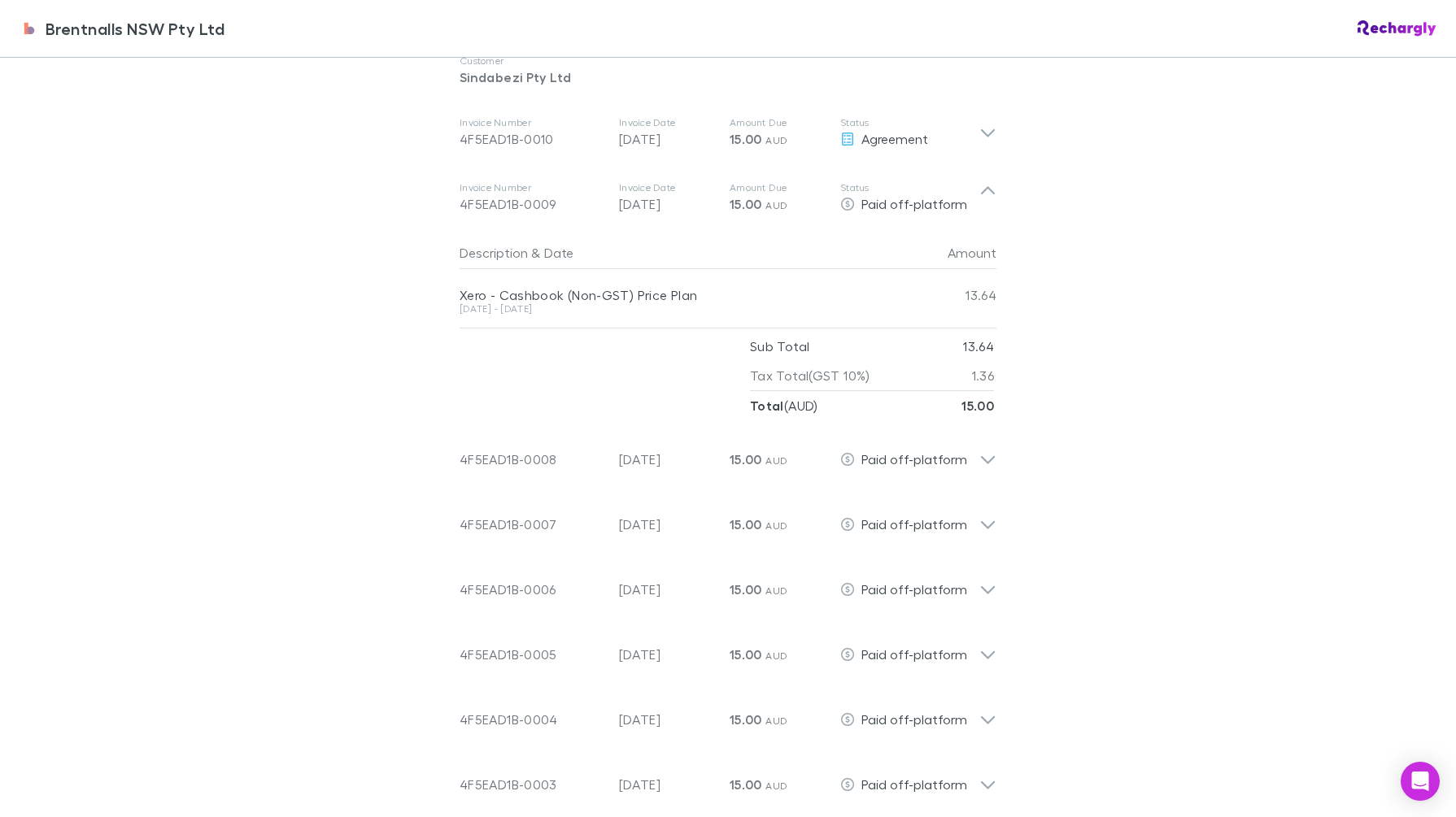
click at [984, 195] on icon at bounding box center [988, 198] width 17 height 33
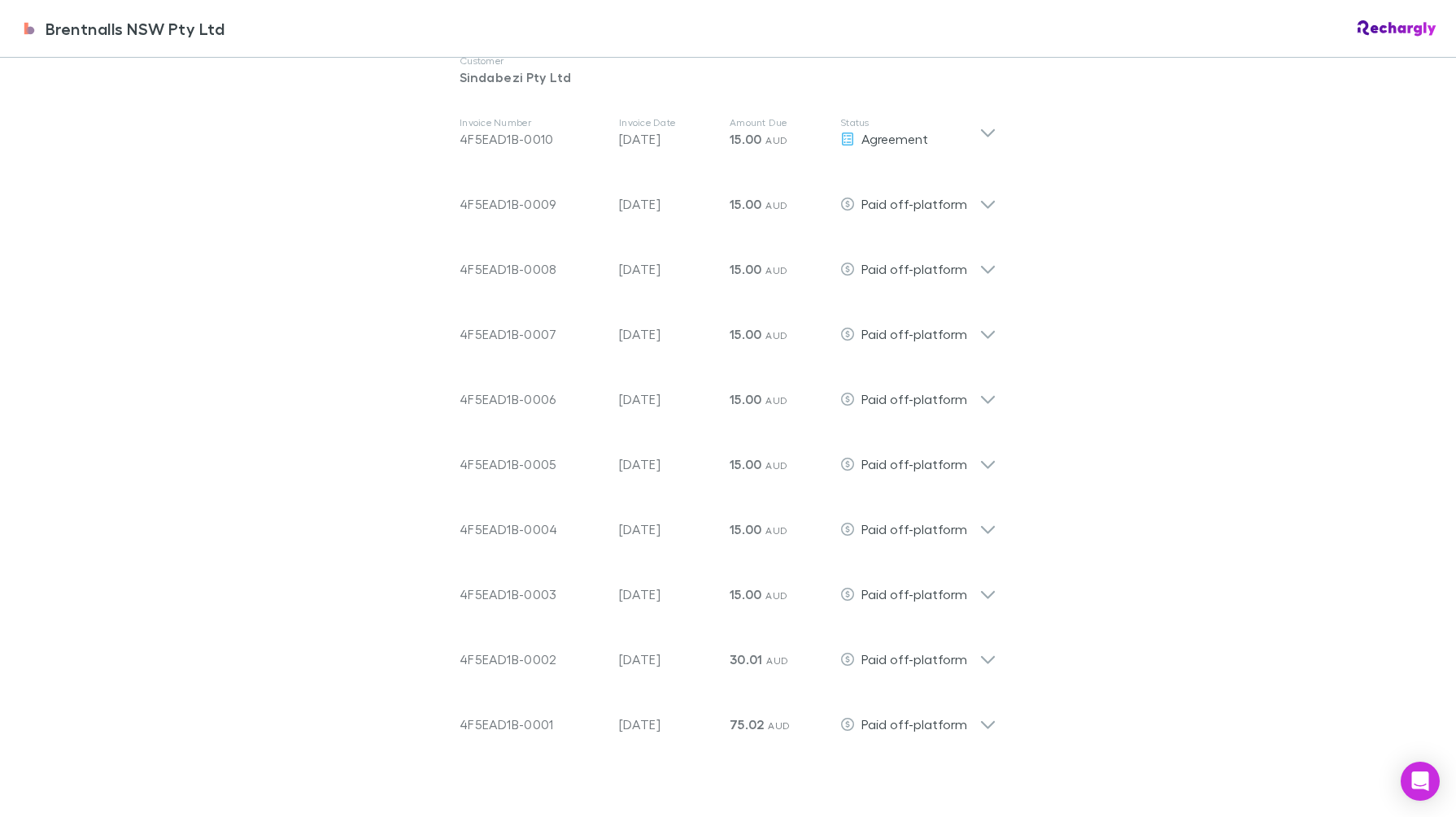
drag, startPoint x: 1224, startPoint y: 241, endPoint x: 1377, endPoint y: 235, distance: 153.1
click at [1224, 241] on div "Brentnalls NSW Pty Ltd Brentnalls NSW Pty Ltd Software subscriptions agreement …" at bounding box center [728, 408] width 1456 height 817
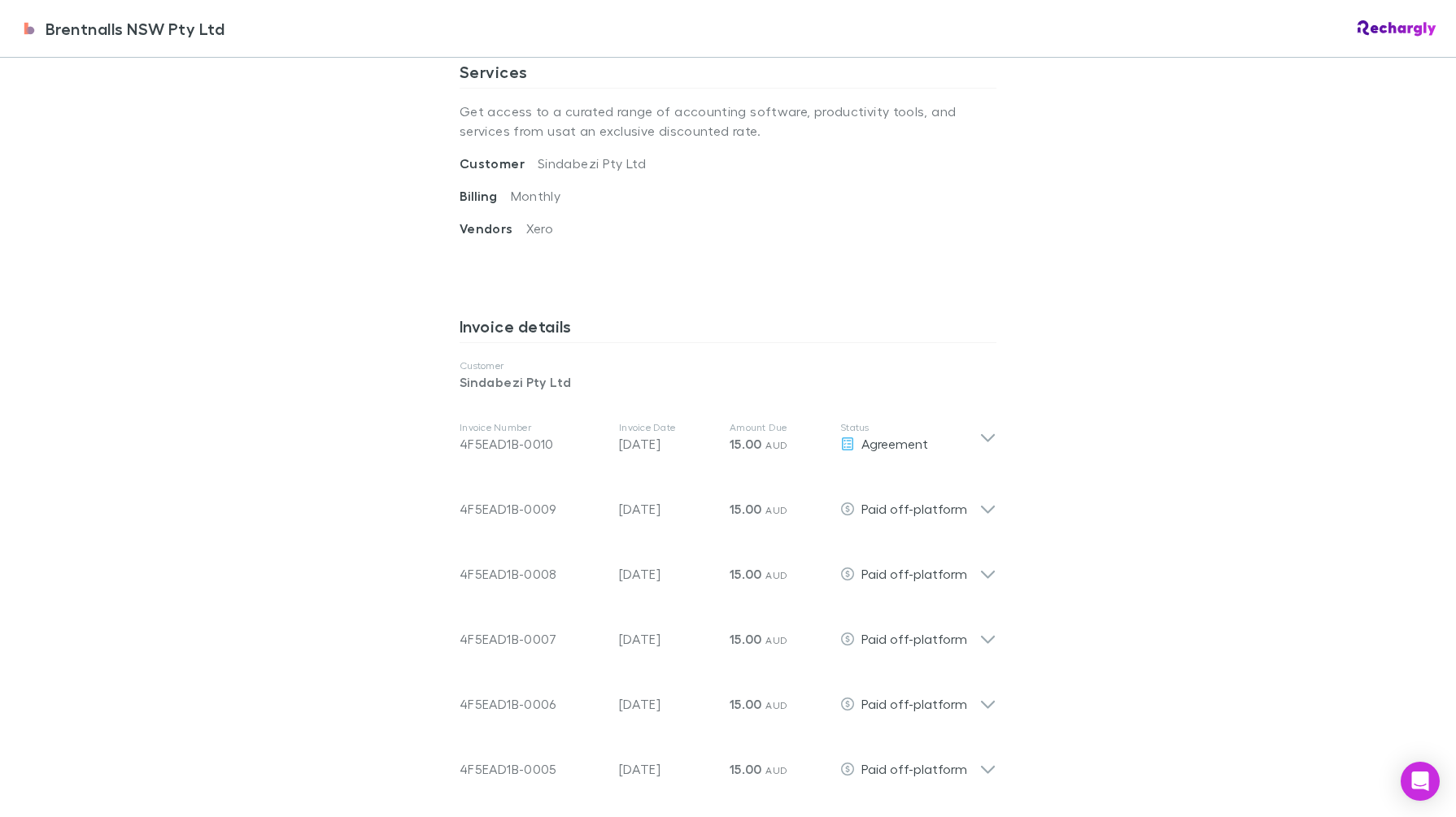
scroll to position [814, 0]
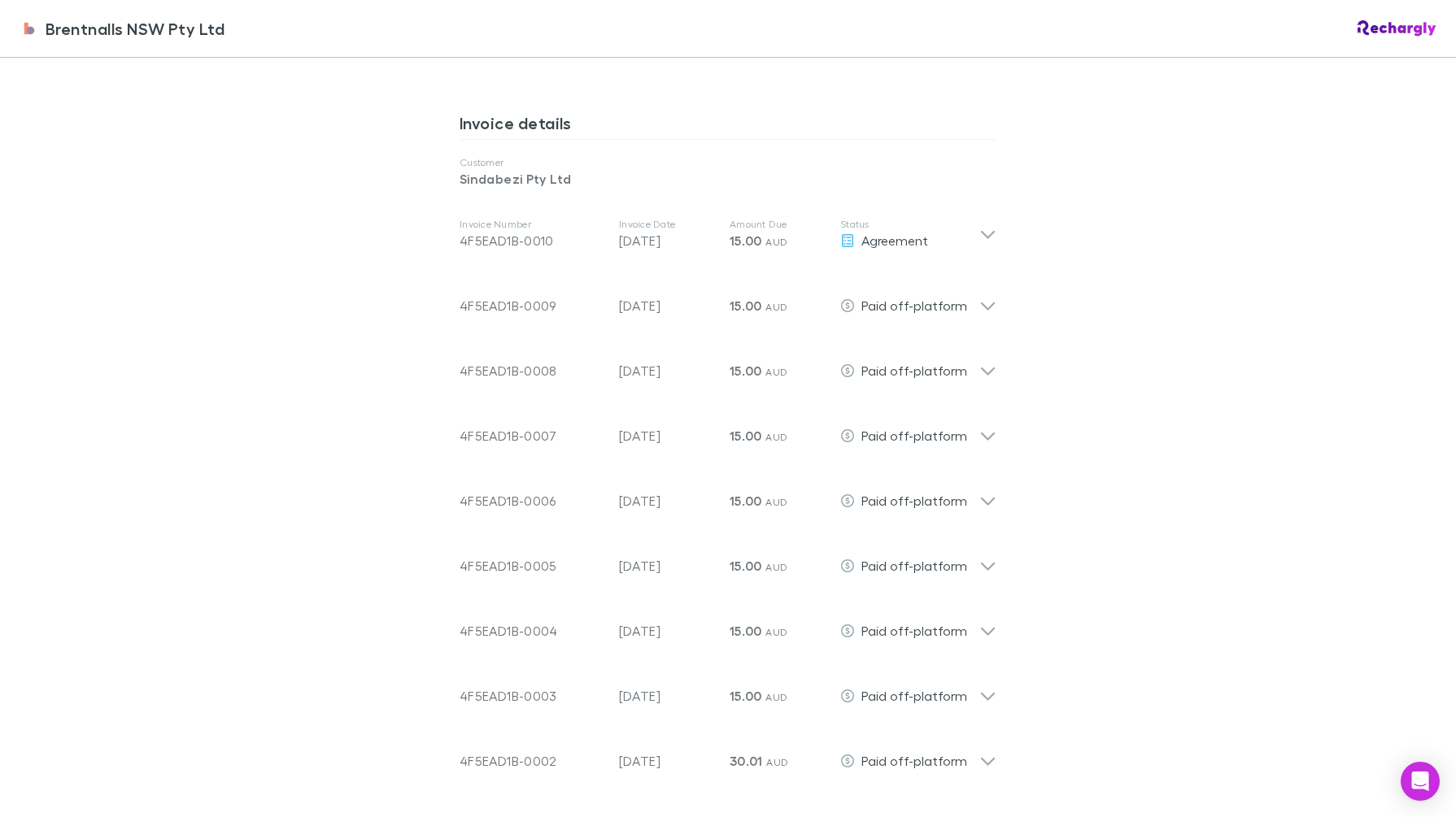
click at [980, 212] on div "Invoice Number 4F5EAD1B-0010 Invoice Date [DATE] Amount Due 15.00 AUD Status Ag…" at bounding box center [728, 234] width 563 height 65
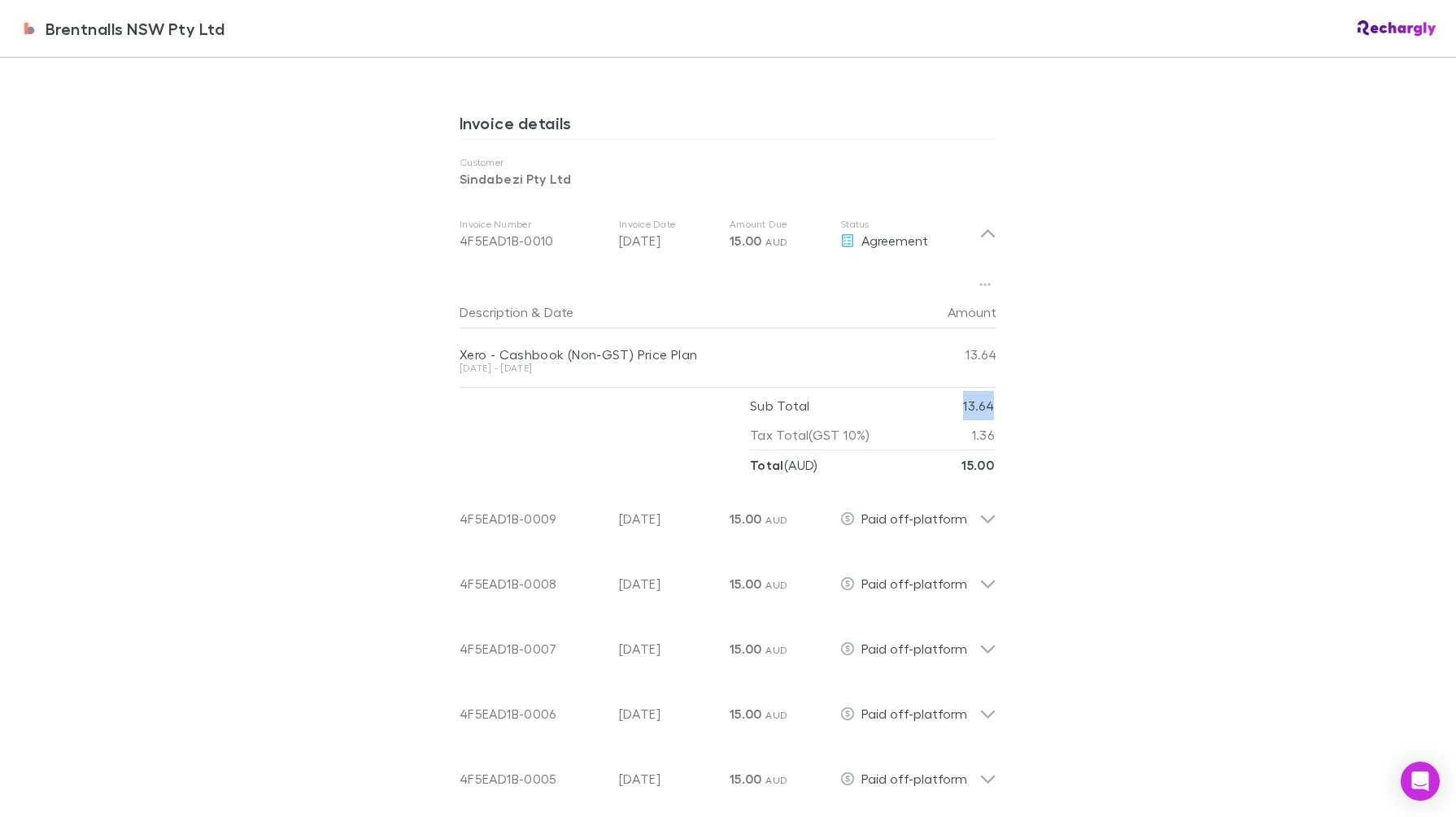
drag, startPoint x: 945, startPoint y: 411, endPoint x: 984, endPoint y: 413, distance: 39.1
click at [984, 413] on div "Sub Total 13.64" at bounding box center [871, 406] width 244 height 29
copy p "13.64"
click at [973, 287] on button "button" at bounding box center [984, 284] width 22 height 22
click at [1171, 319] on div at bounding box center [728, 408] width 1456 height 817
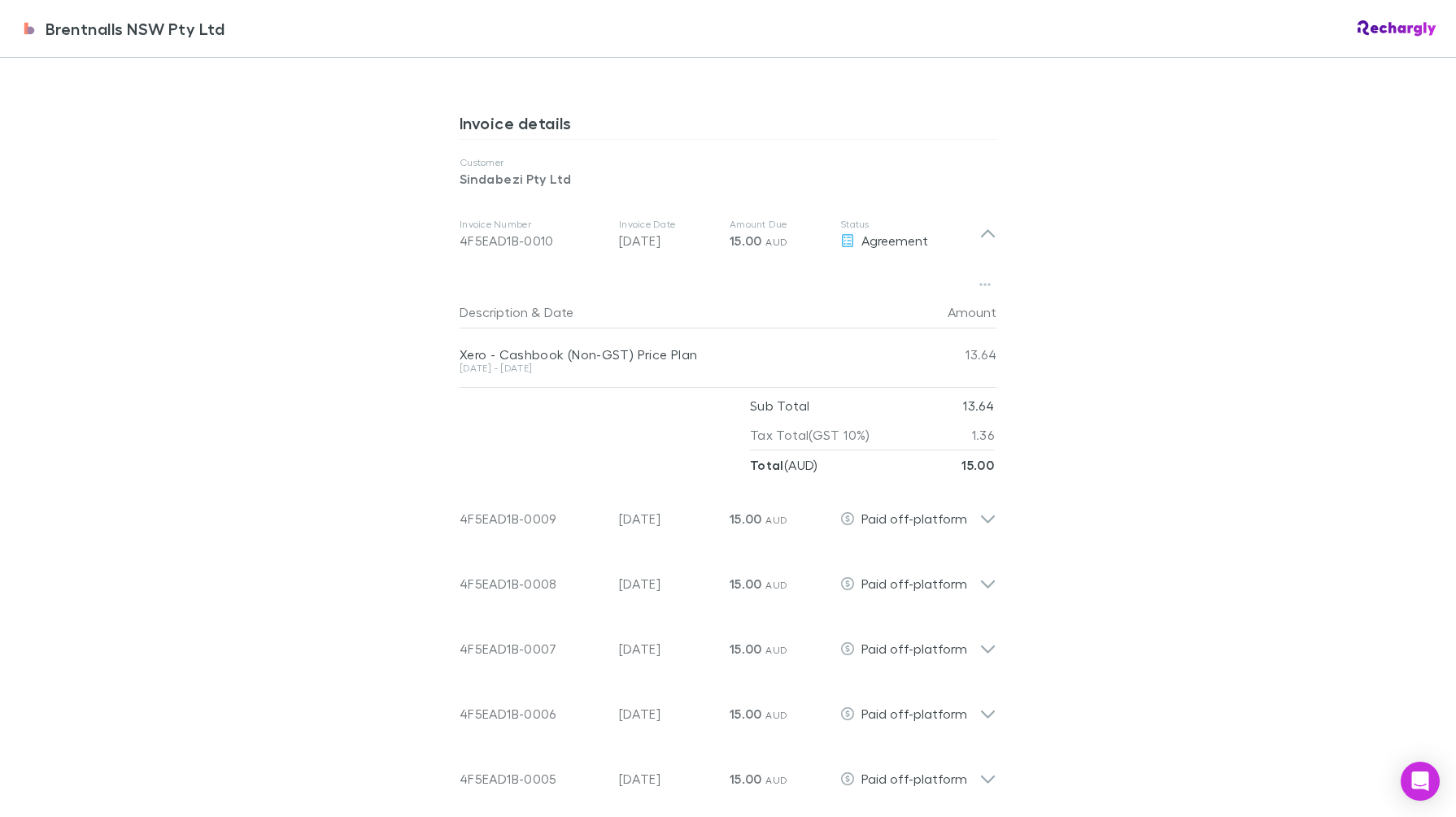
click at [969, 216] on div "Invoice Number 4F5EAD1B-0010 Invoice Date [DATE] Amount Due 15.00 AUD Status Ag…" at bounding box center [719, 234] width 520 height 59
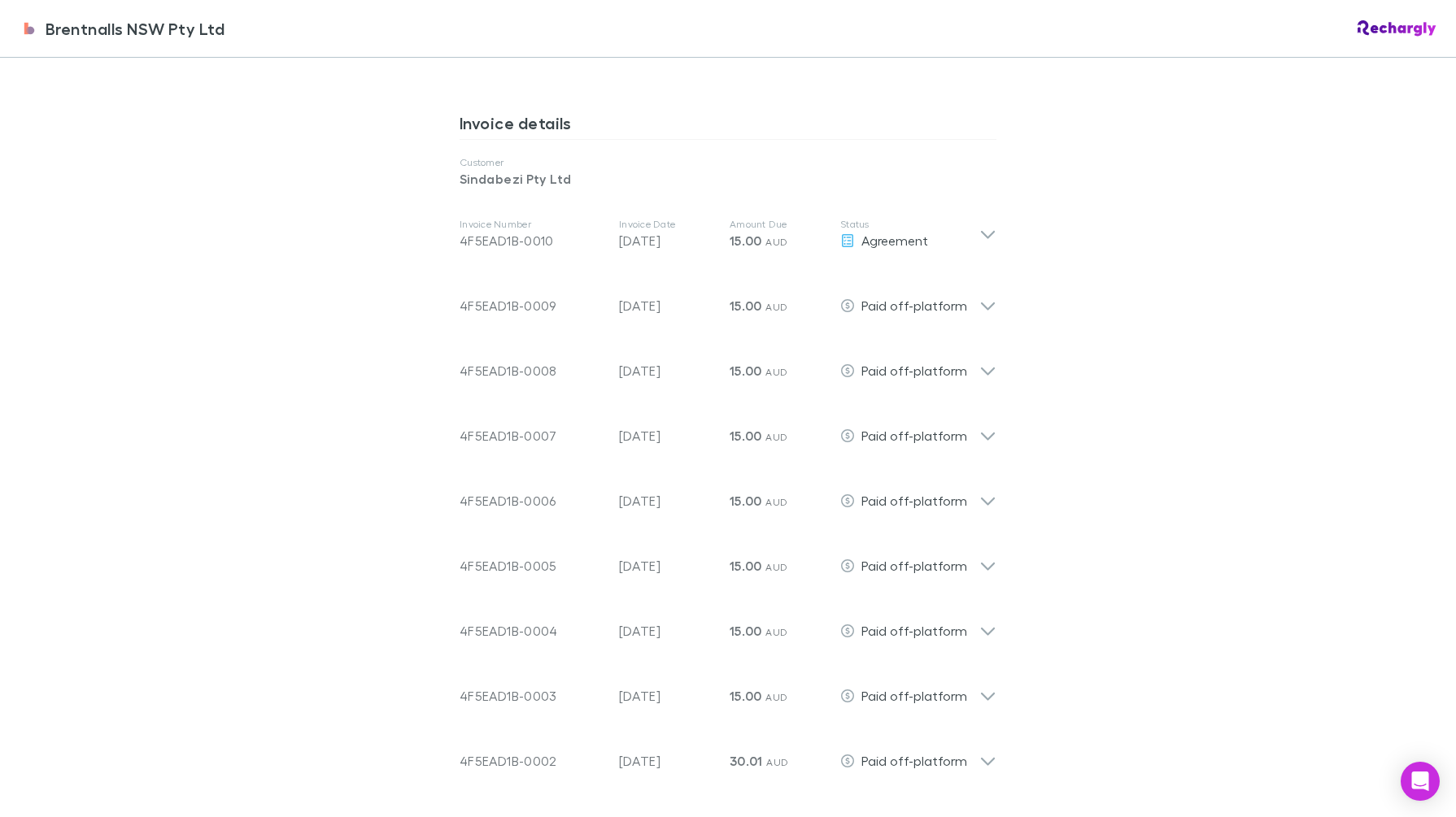
click at [980, 301] on icon at bounding box center [988, 300] width 17 height 33
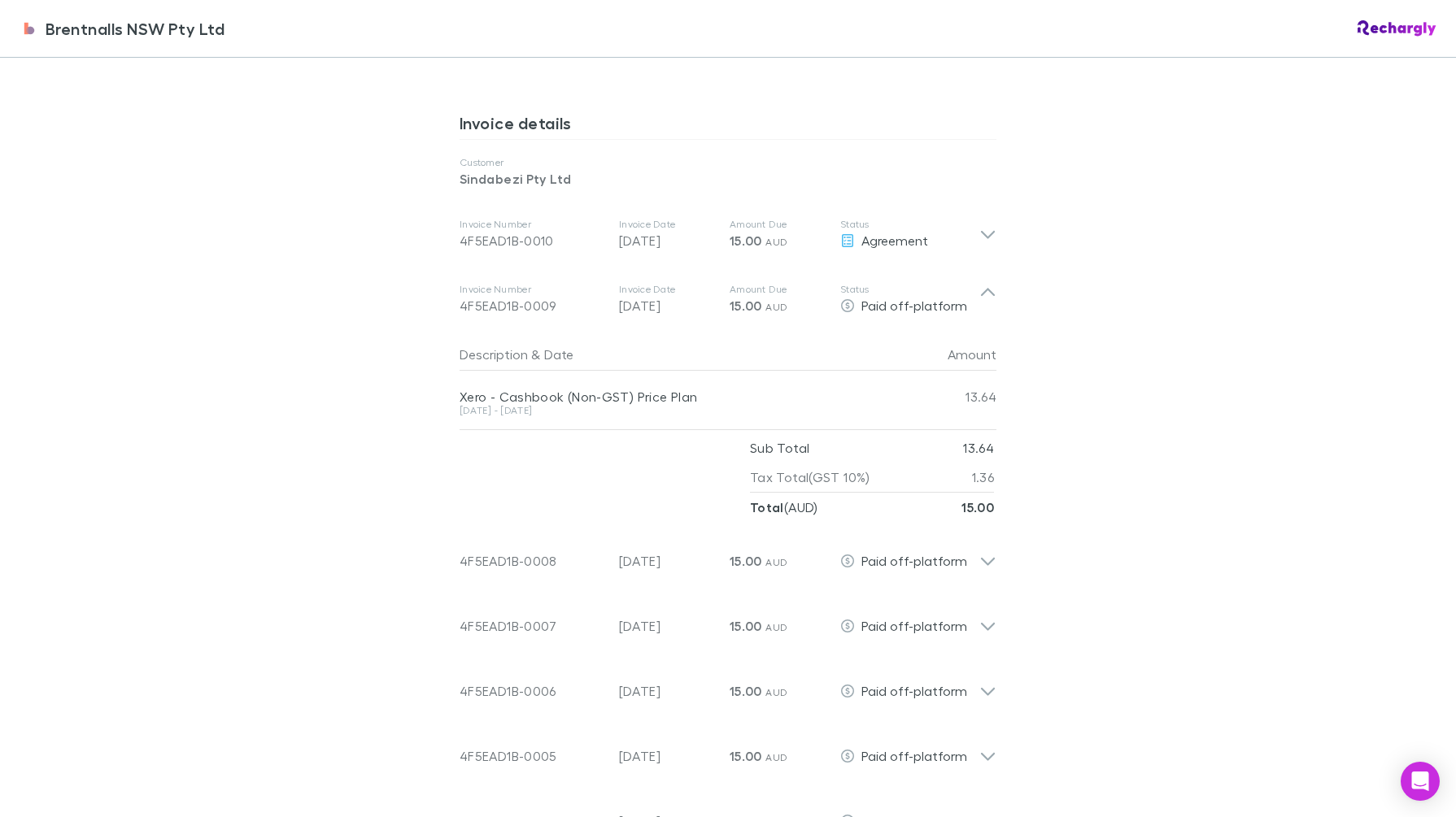
click at [980, 301] on icon at bounding box center [988, 300] width 17 height 33
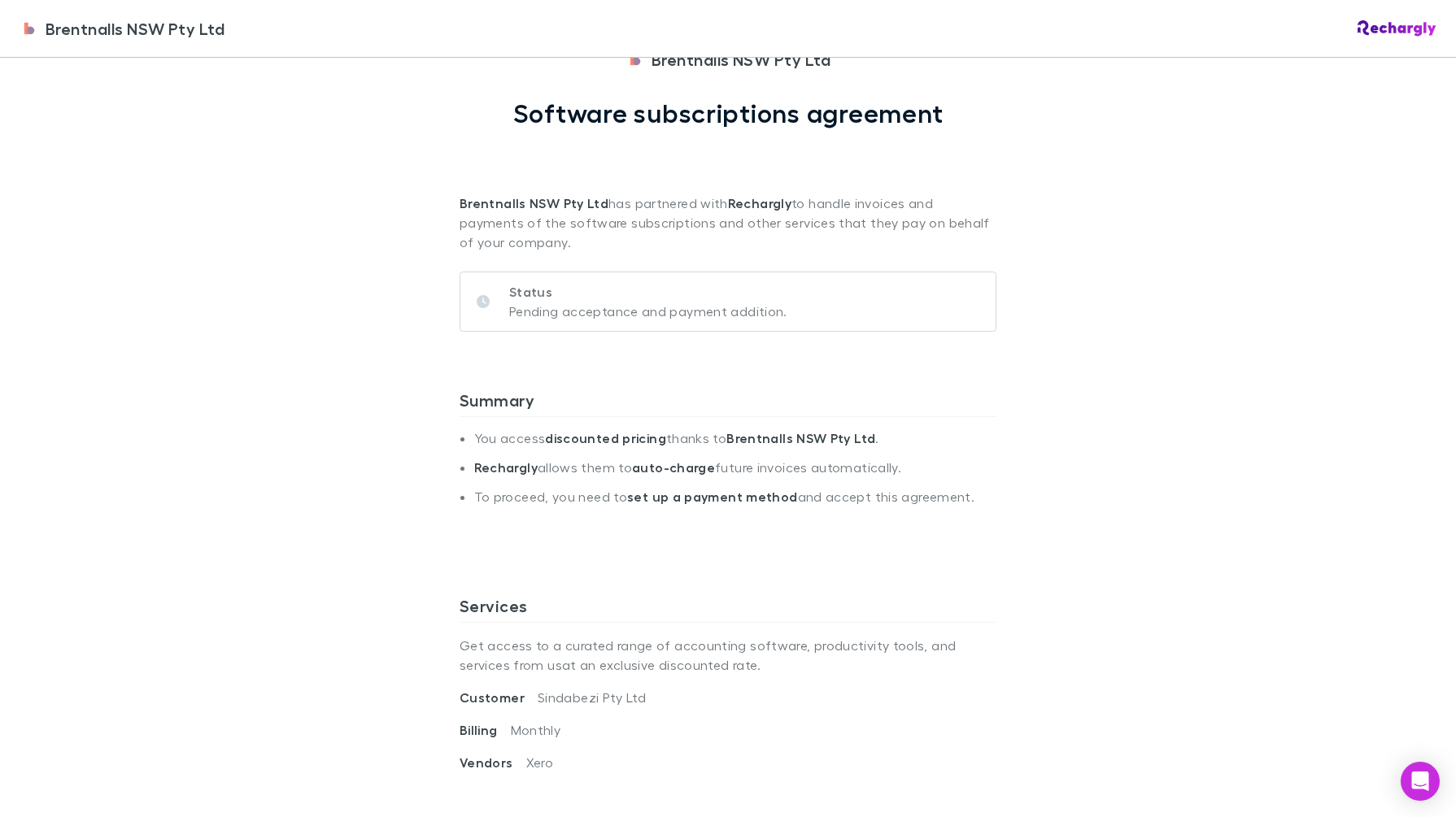
scroll to position [0, 0]
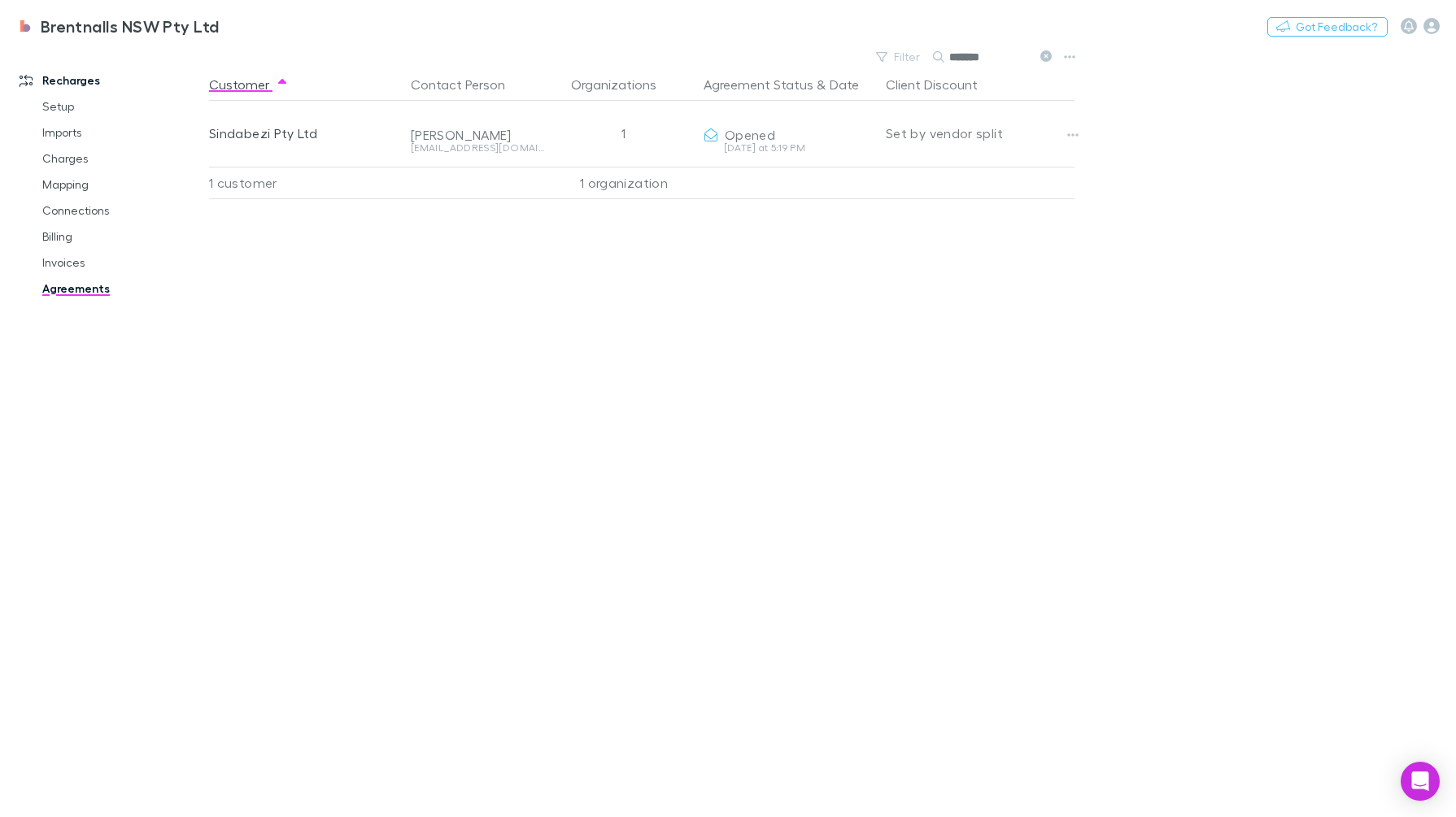
click at [1054, 127] on div "Set by vendor split" at bounding box center [980, 133] width 188 height 65
click at [1063, 130] on button "button" at bounding box center [1073, 135] width 22 height 22
click at [1359, 276] on div at bounding box center [728, 408] width 1456 height 817
click at [92, 269] on link "Invoices" at bounding box center [123, 263] width 195 height 26
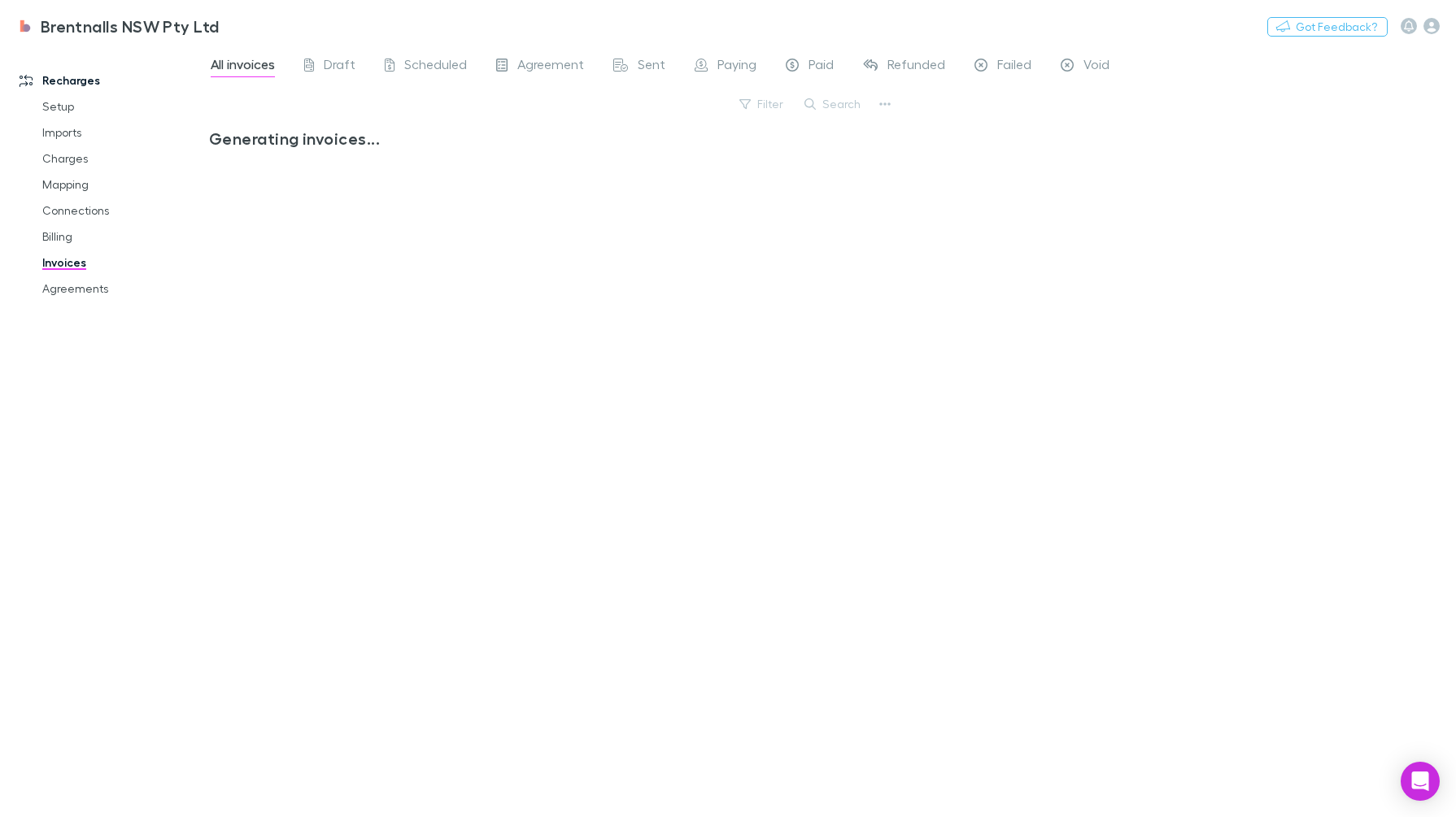
click at [869, 102] on button "Search" at bounding box center [833, 104] width 74 height 20
click at [819, 104] on input "text" at bounding box center [805, 104] width 81 height 22
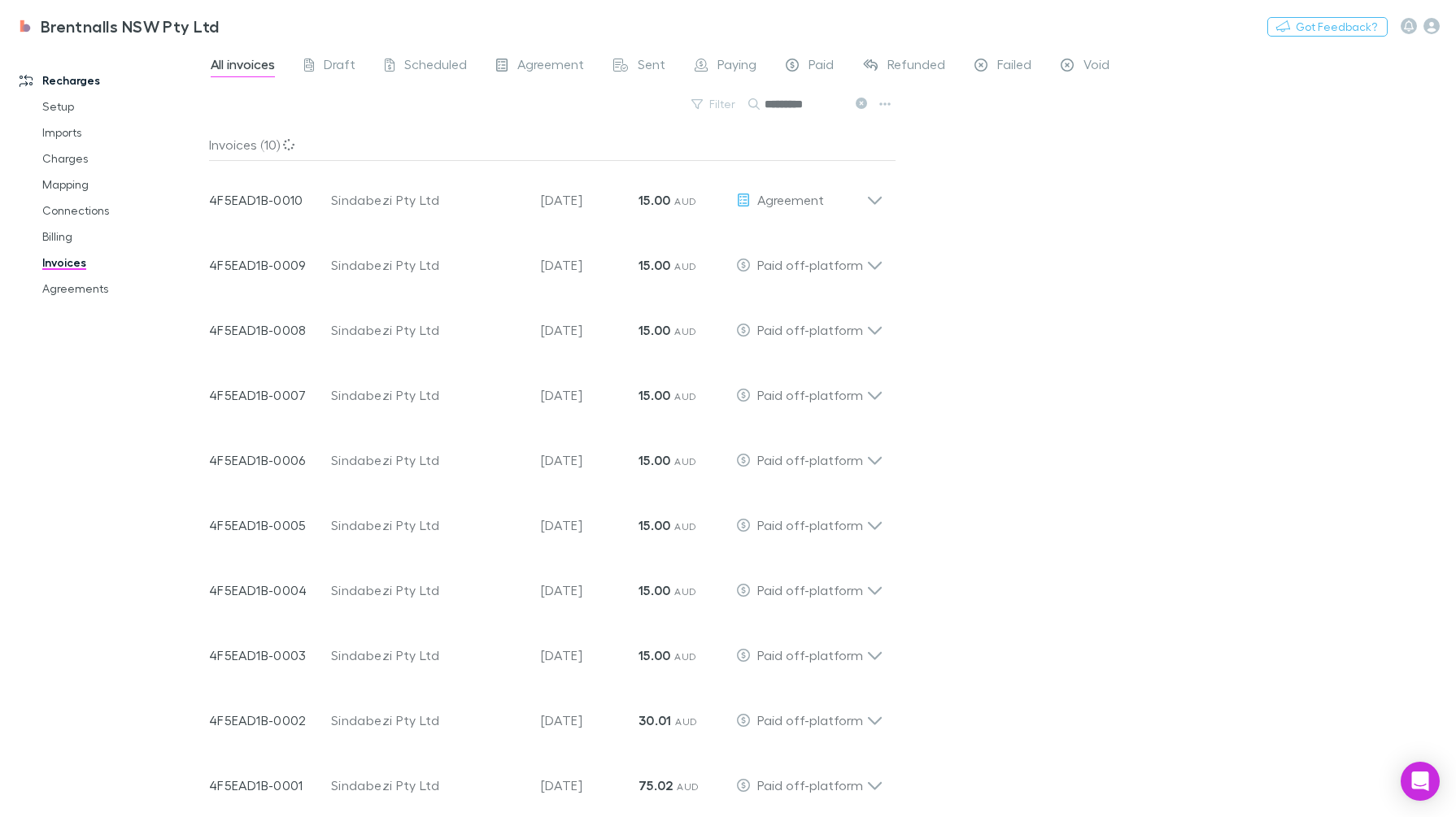
type input "*********"
click at [874, 210] on div "Invoice Number 4F5EAD1B-0010 Customer Sindabezi Pty Ltd Invoice Date 28 Sep 202…" at bounding box center [546, 193] width 700 height 65
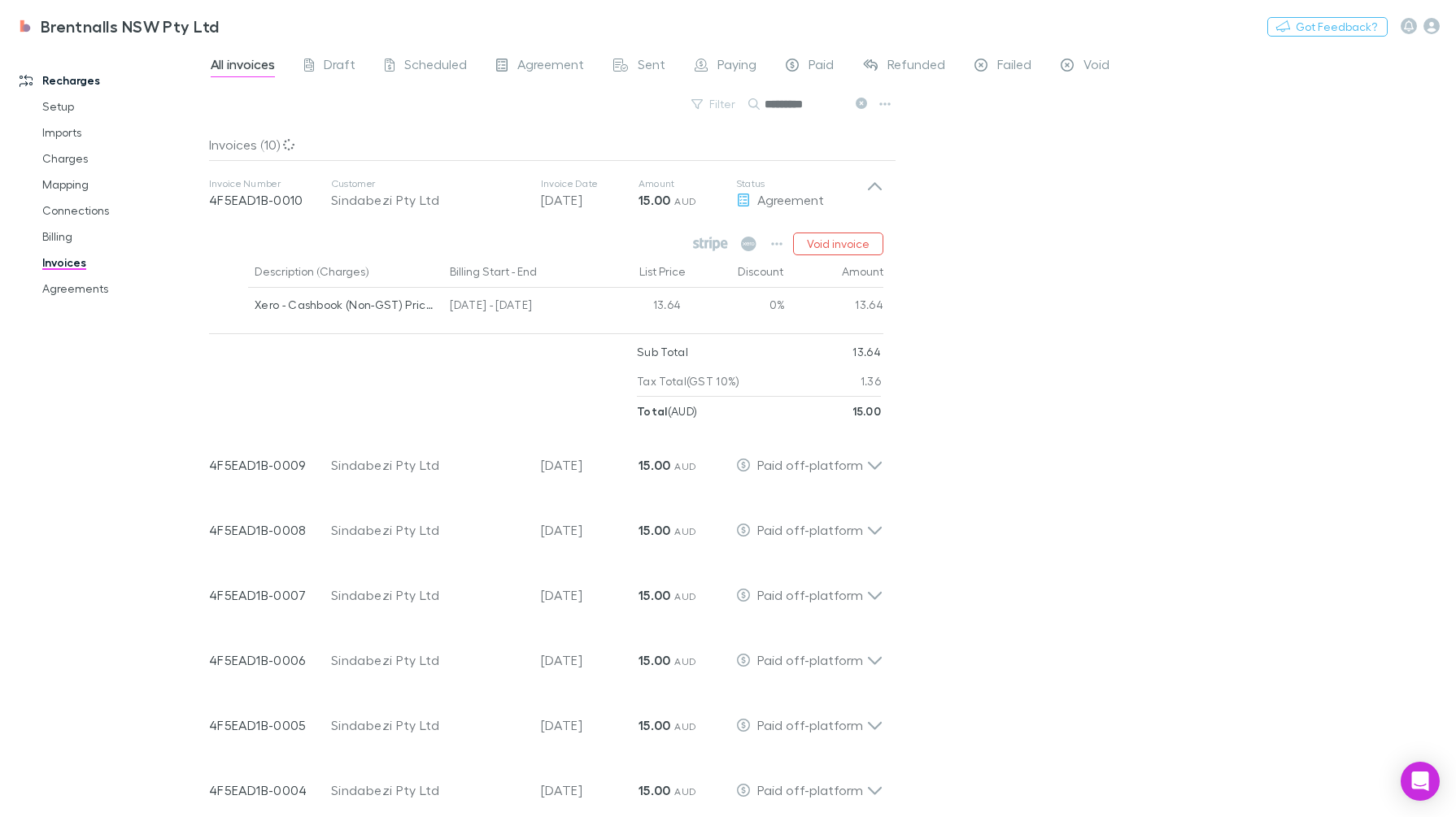
click at [776, 243] on icon "button" at bounding box center [776, 244] width 11 height 13
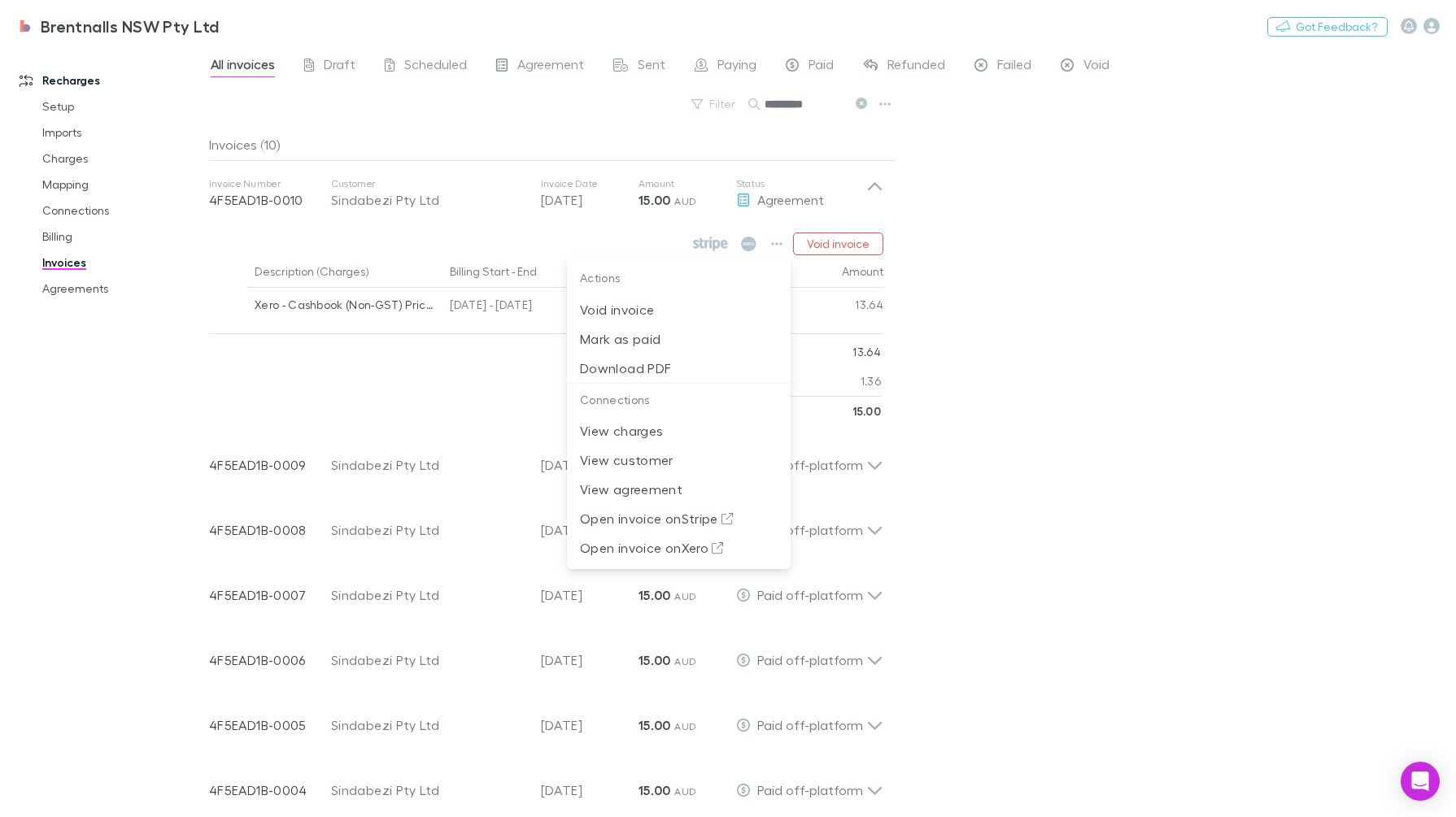
click at [648, 334] on p "Mark as paid" at bounding box center [678, 339] width 198 height 20
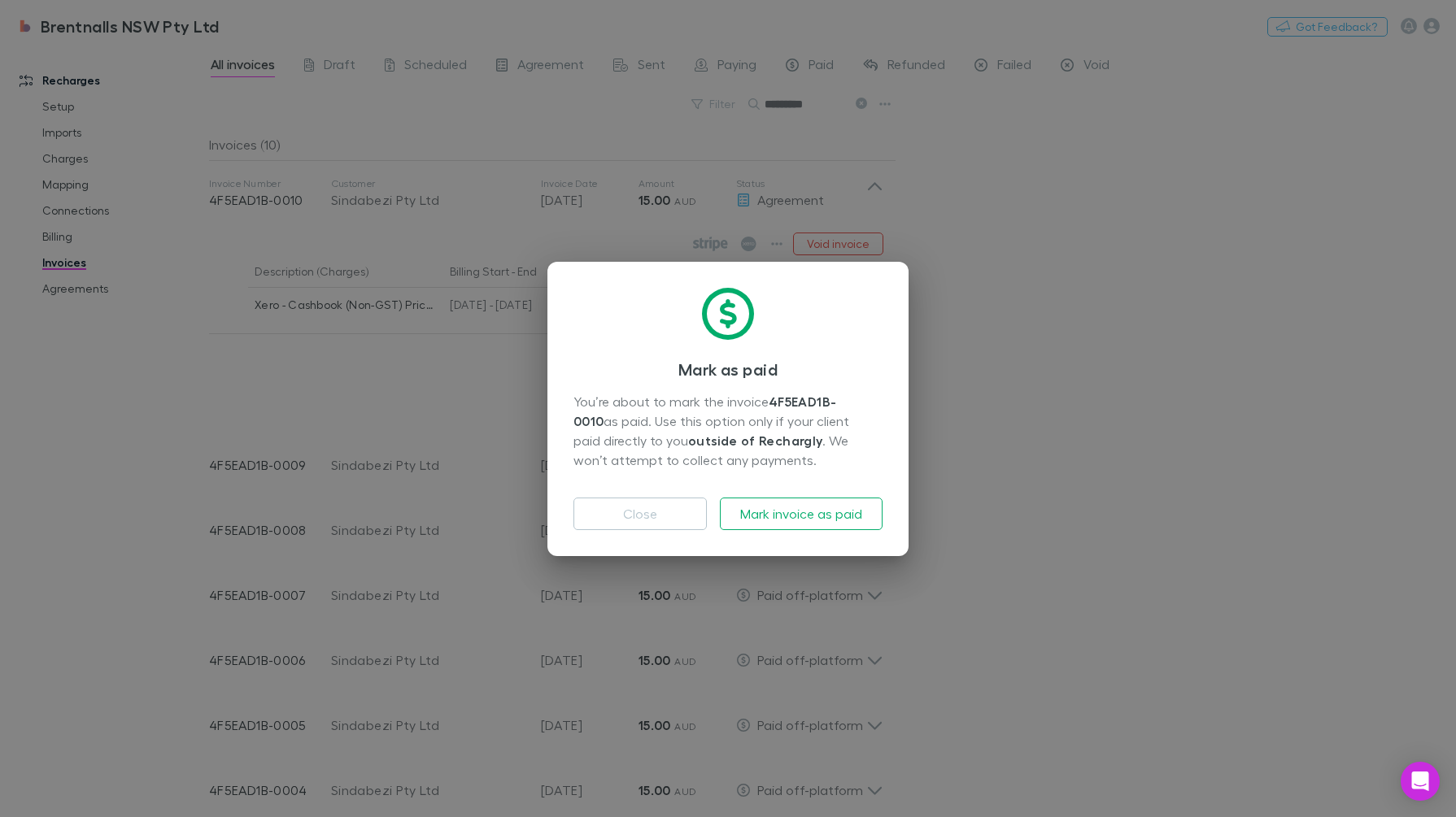
click at [824, 505] on button "Mark invoice as paid" at bounding box center [801, 514] width 162 height 33
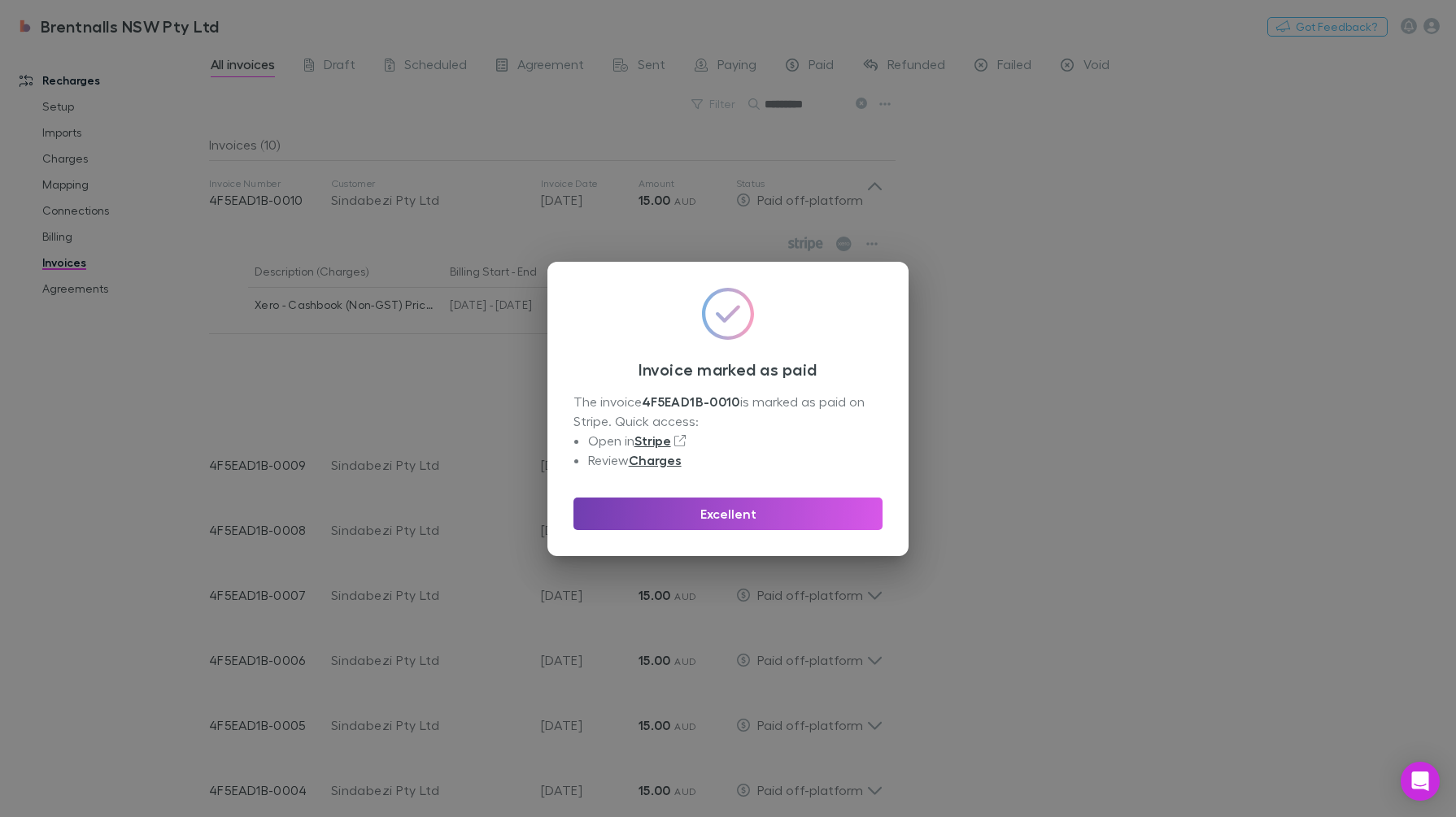
click at [753, 515] on button "Excellent" at bounding box center [728, 514] width 309 height 33
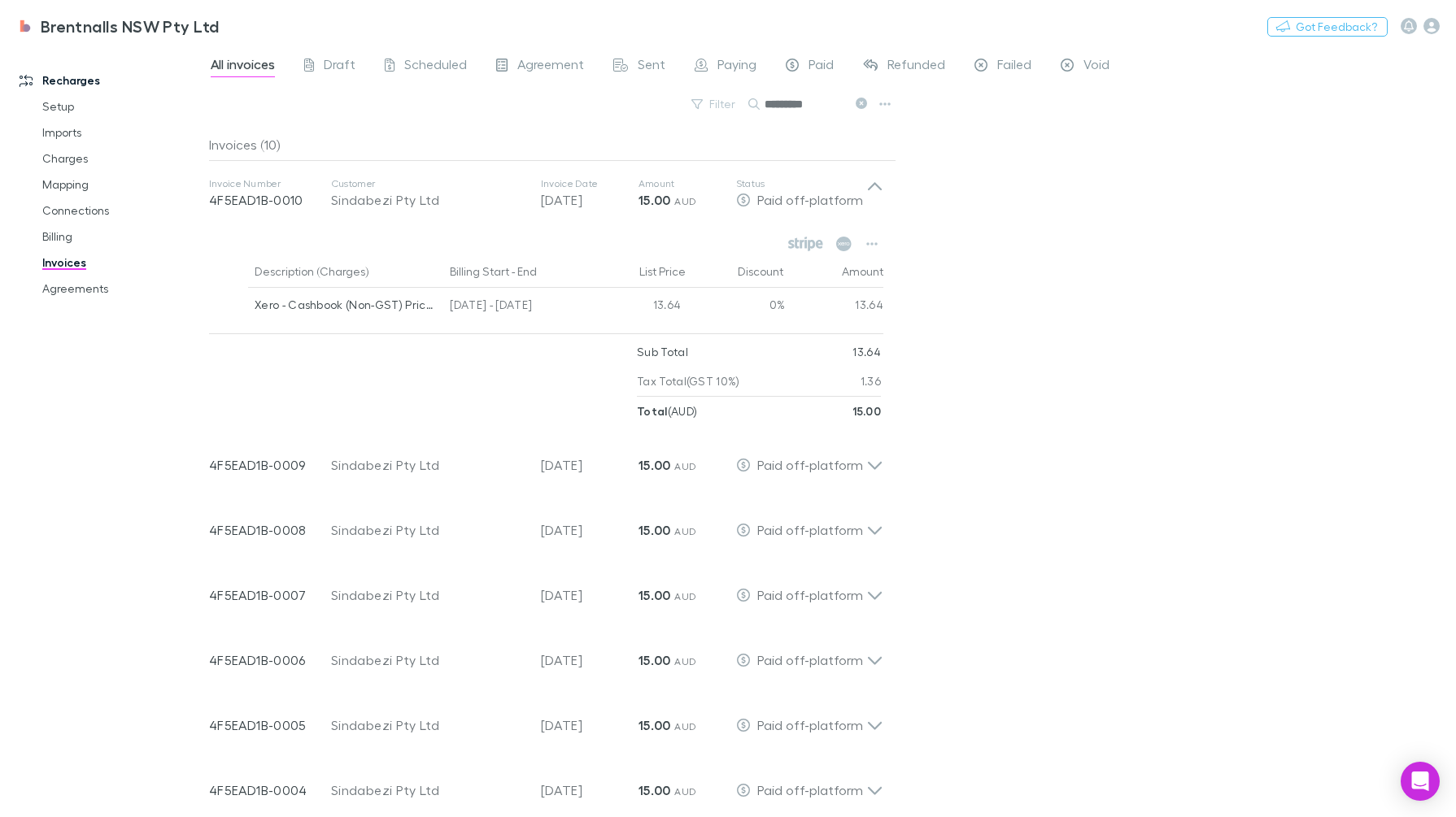
click at [1170, 390] on div "All invoices Draft Scheduled Agreement Sent Paying Paid Refunded Failed Void Fi…" at bounding box center [832, 432] width 1247 height 772
click at [883, 176] on div "Invoice Number 4F5EAD1B-0010 Customer Sindabezi Pty Ltd Invoice Date 28 Sep 202…" at bounding box center [546, 193] width 700 height 65
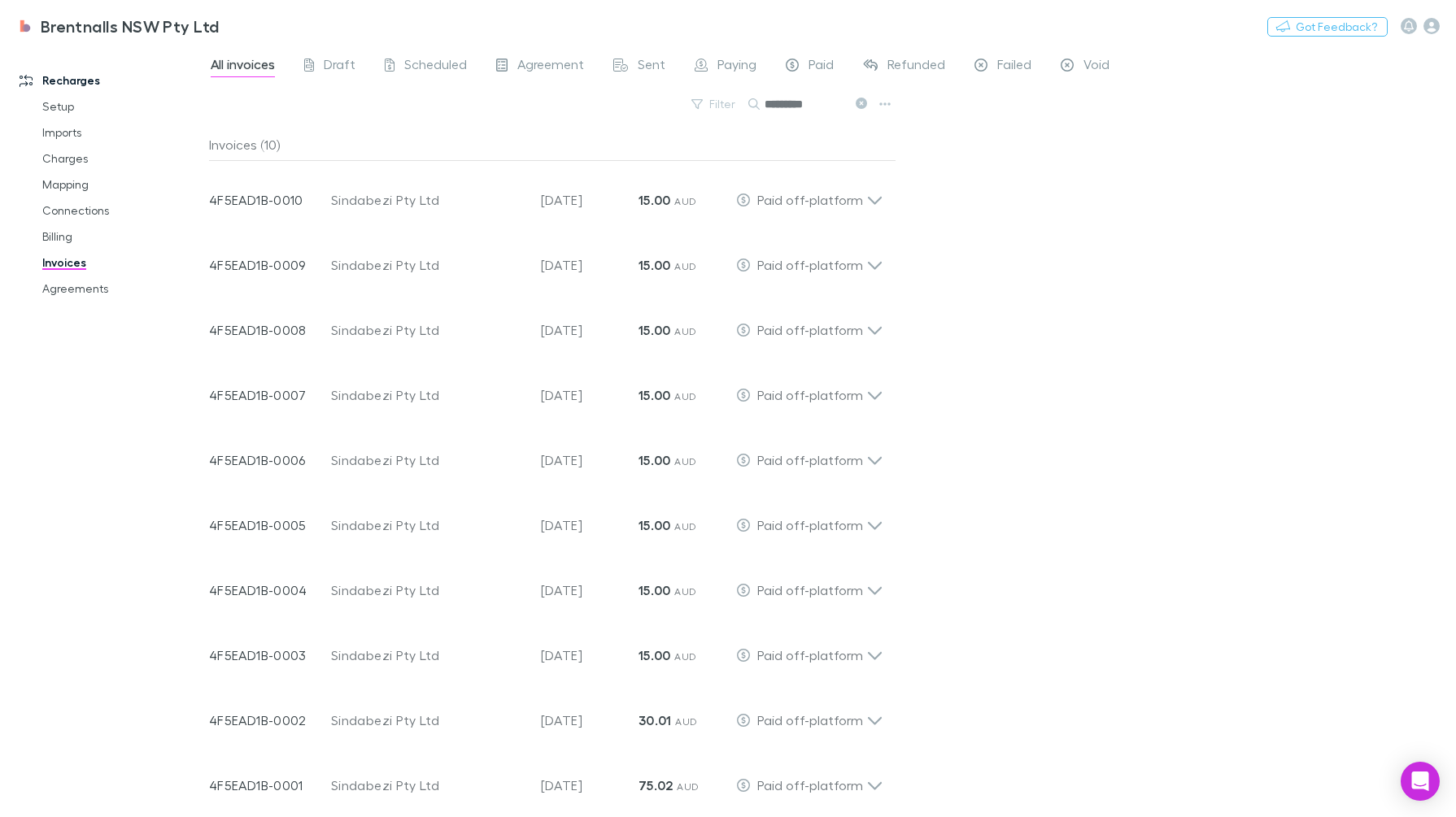
click at [1032, 342] on div "All invoices Draft Scheduled Agreement Sent Paying Paid Refunded Failed Void Fi…" at bounding box center [832, 432] width 1247 height 772
click at [68, 287] on link "Agreements" at bounding box center [123, 288] width 195 height 26
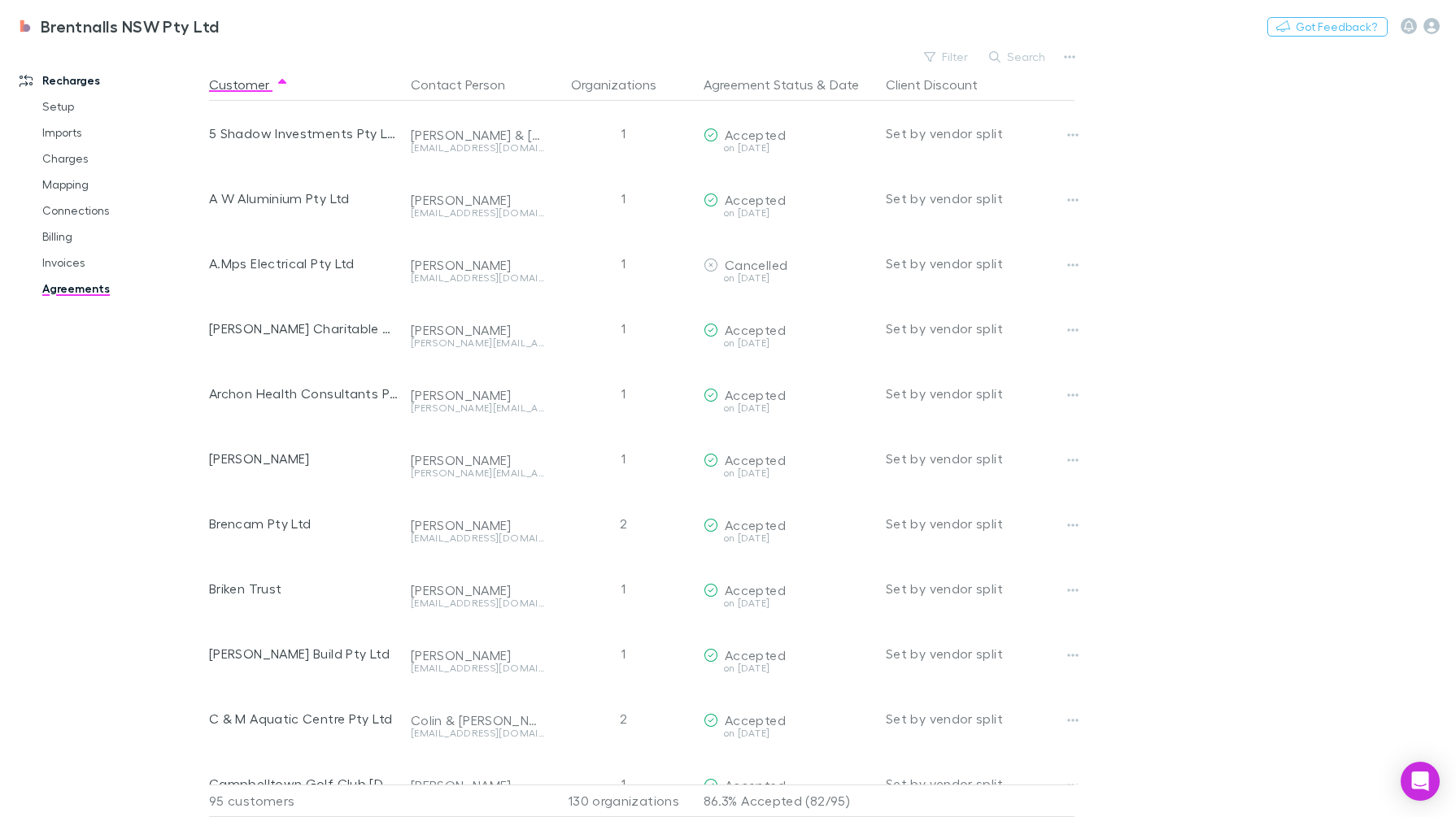
click at [1015, 57] on button "Search" at bounding box center [1018, 57] width 74 height 20
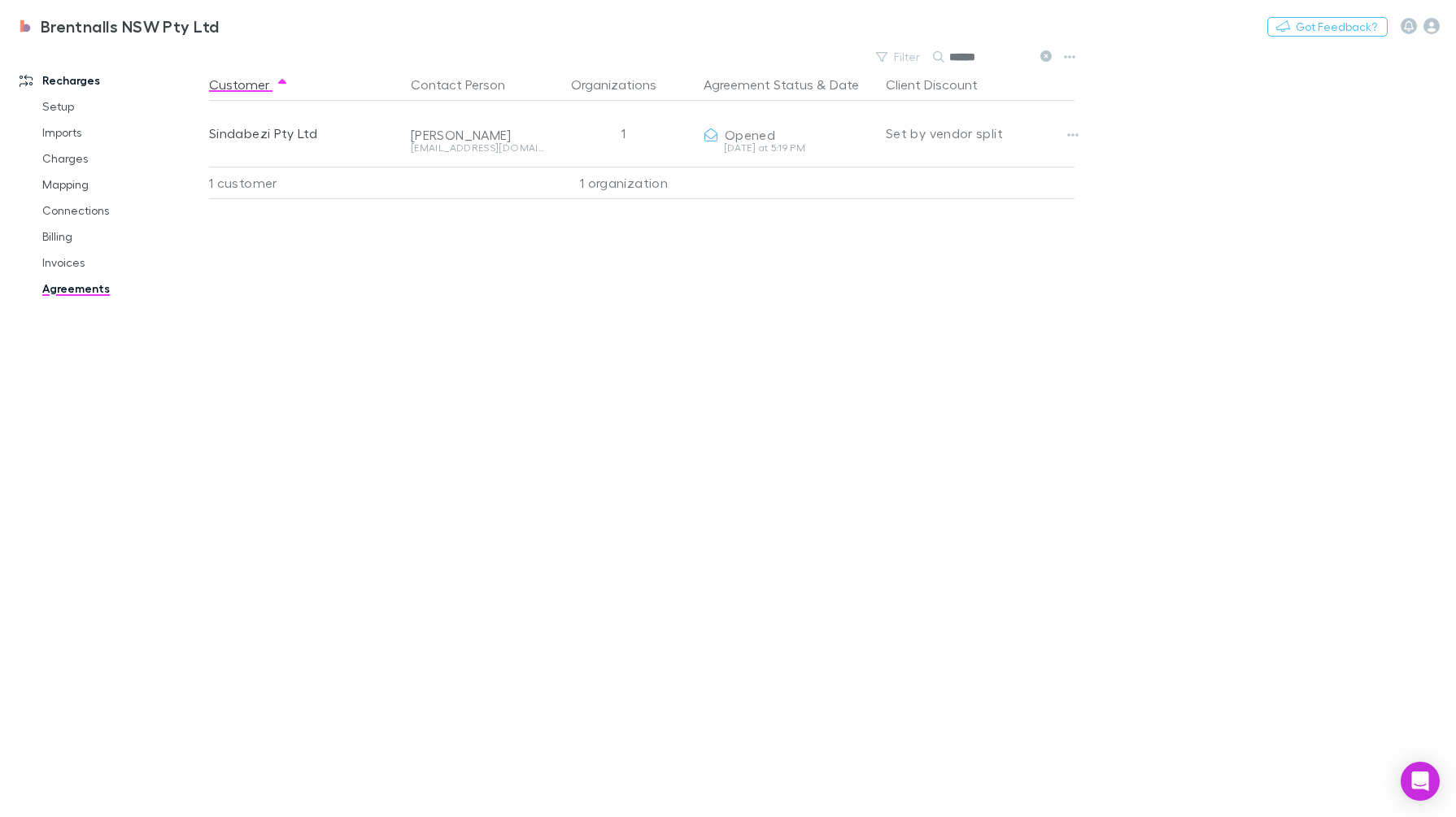
type input "******"
drag, startPoint x: 1013, startPoint y: 351, endPoint x: 1026, endPoint y: 349, distance: 13.2
click at [1013, 352] on div "Customer Contact Person Organizations Agreement Status & Date Client Discount S…" at bounding box center [656, 442] width 895 height 749
click at [54, 258] on link "Invoices" at bounding box center [123, 263] width 195 height 26
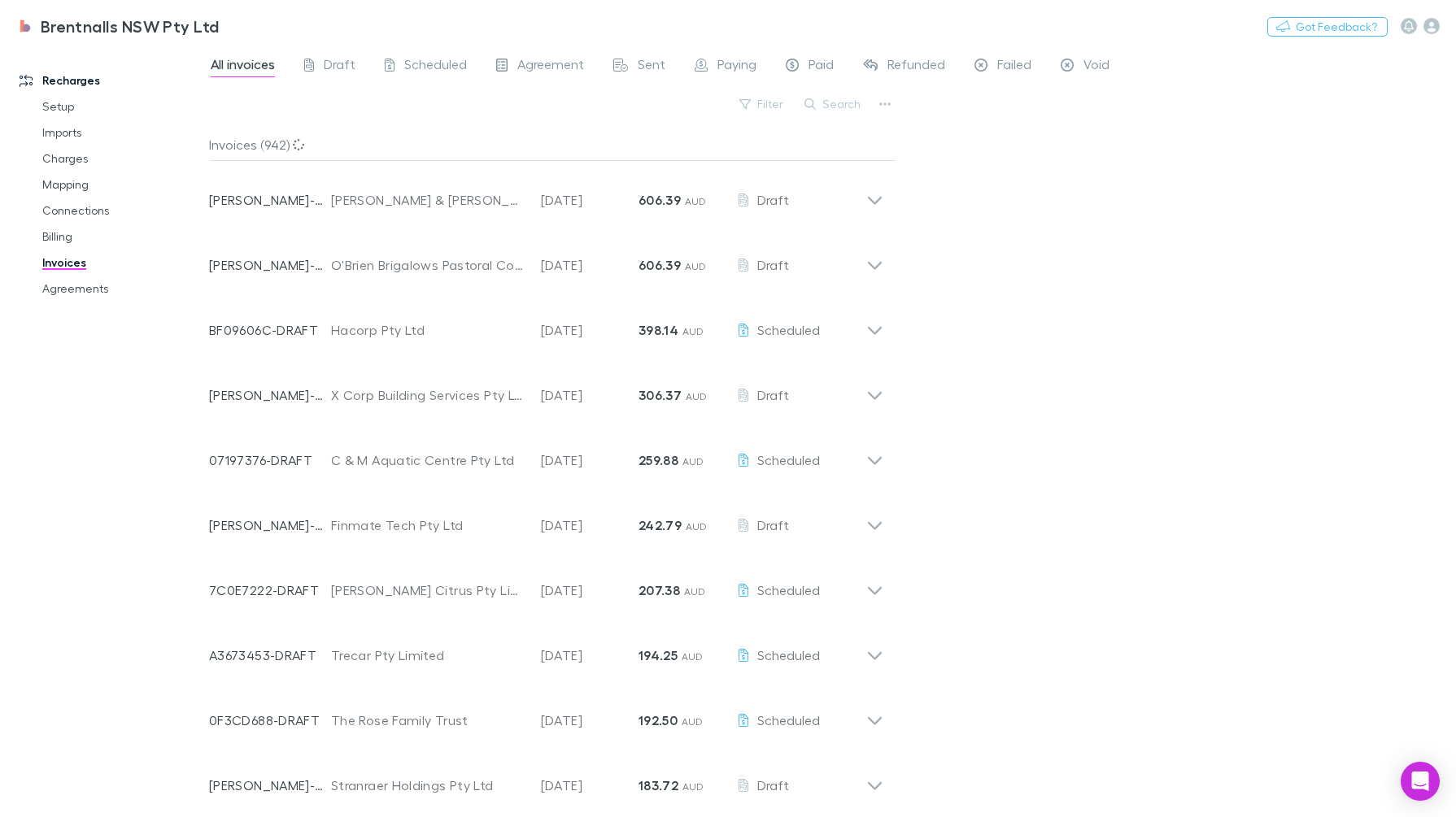
drag, startPoint x: 834, startPoint y: 80, endPoint x: 833, endPoint y: 99, distance: 19.0
click at [833, 99] on div "All invoices Draft Scheduled Agreement Sent Paying Paid Refunded Failed Void Fi…" at bounding box center [832, 432] width 1247 height 772
click at [843, 108] on button "Search" at bounding box center [833, 104] width 74 height 20
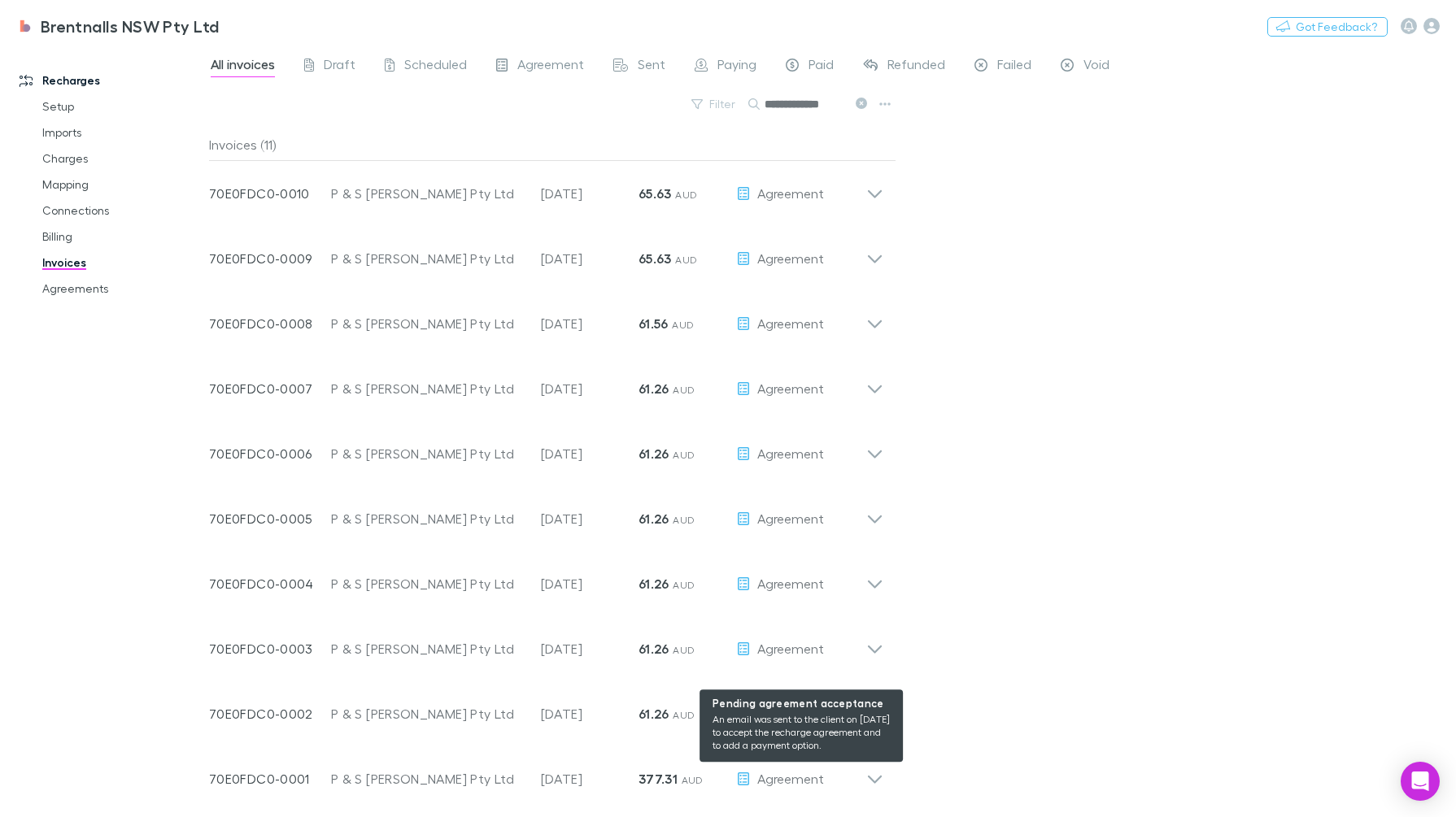
type input "**********"
click at [864, 782] on div "Agreement" at bounding box center [801, 779] width 130 height 20
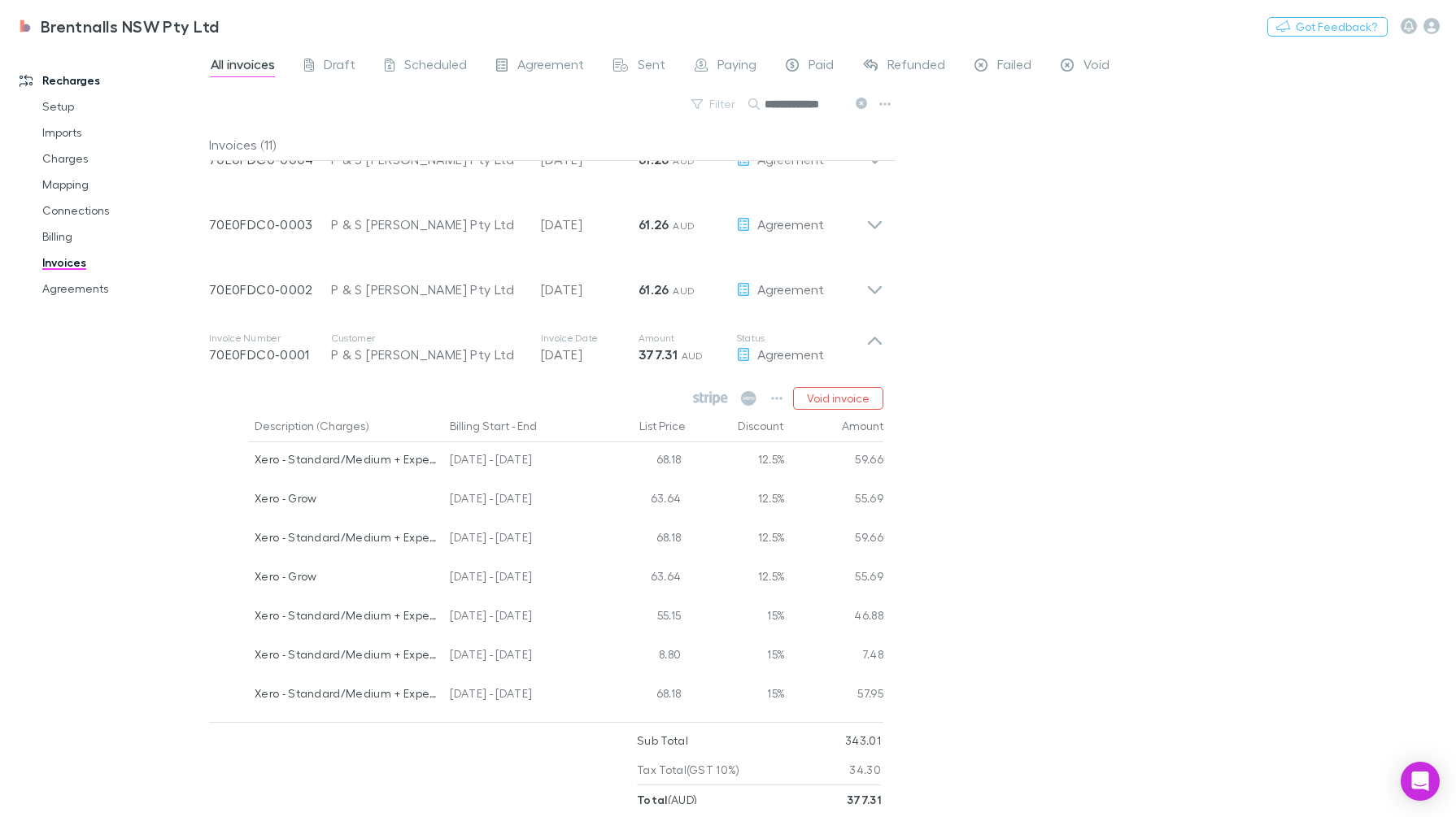
scroll to position [505, 0]
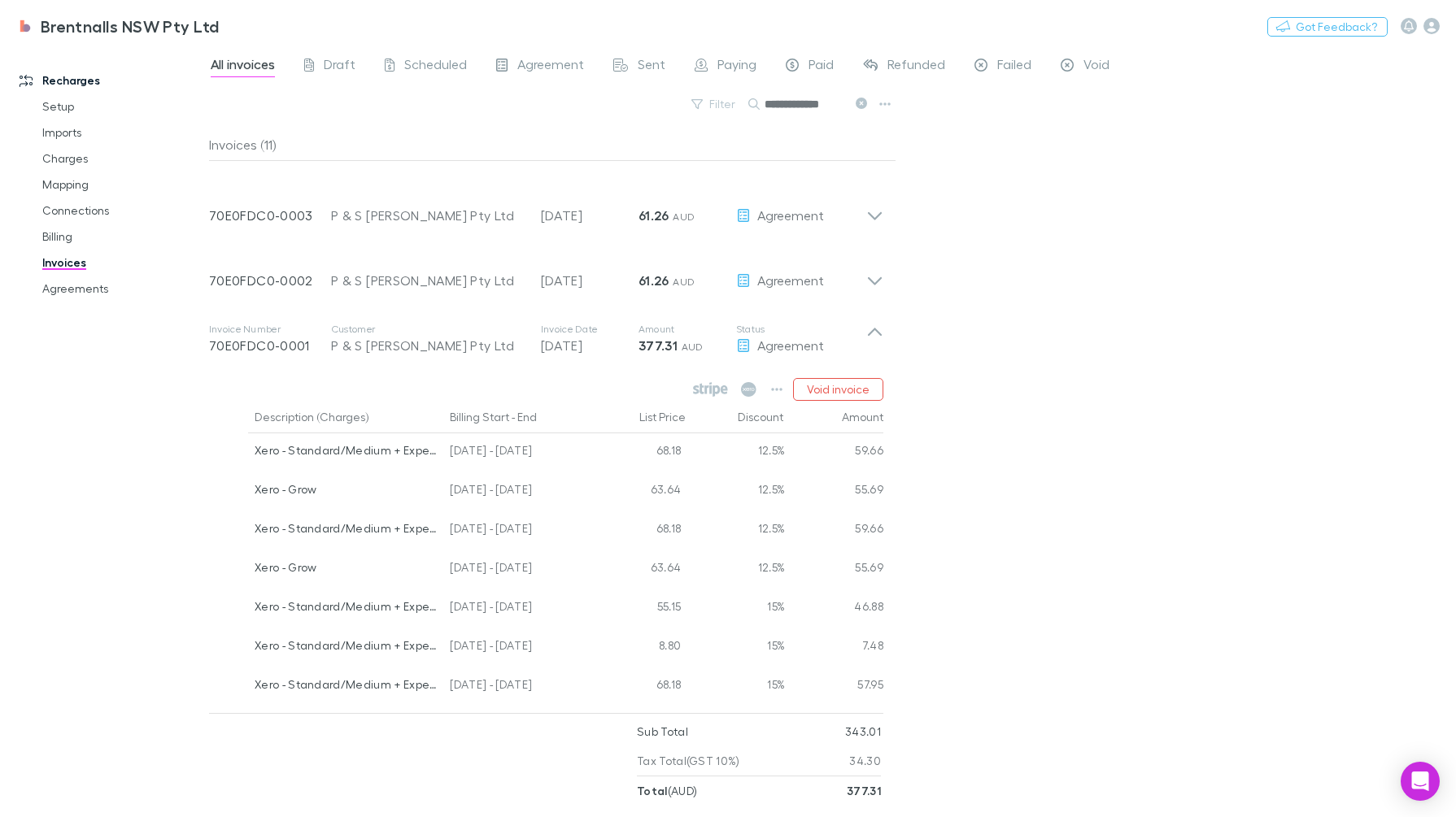
drag, startPoint x: 478, startPoint y: 283, endPoint x: 299, endPoint y: 326, distance: 184.1
click at [345, 288] on div "P & S [PERSON_NAME] Pty Ltd" at bounding box center [427, 281] width 193 height 20
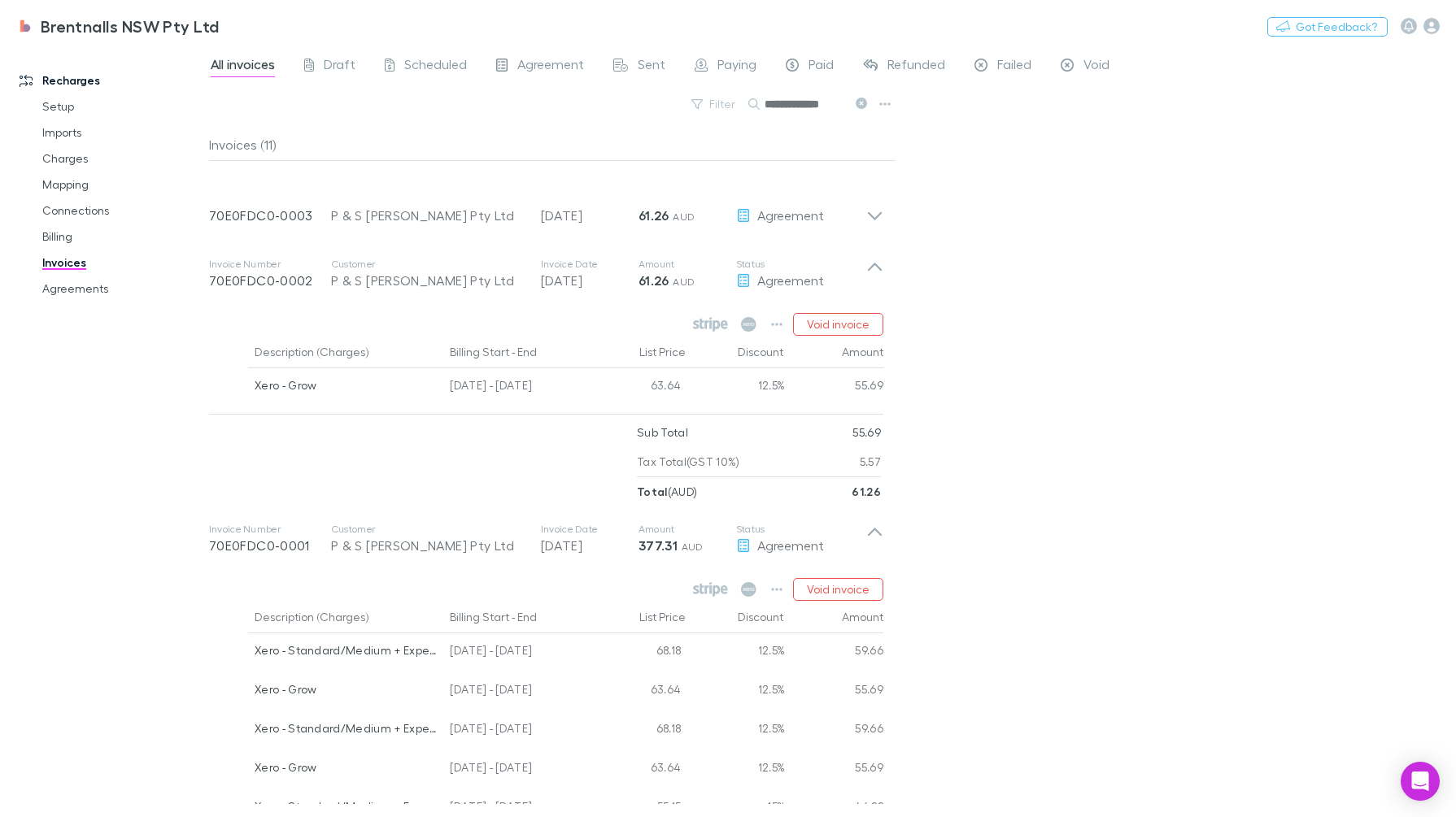
click at [424, 254] on div "Invoice Number 70E0FDC0-0002 Customer P & S Nielsen Pty Ltd Invoice Date 31 Jan…" at bounding box center [537, 274] width 657 height 59
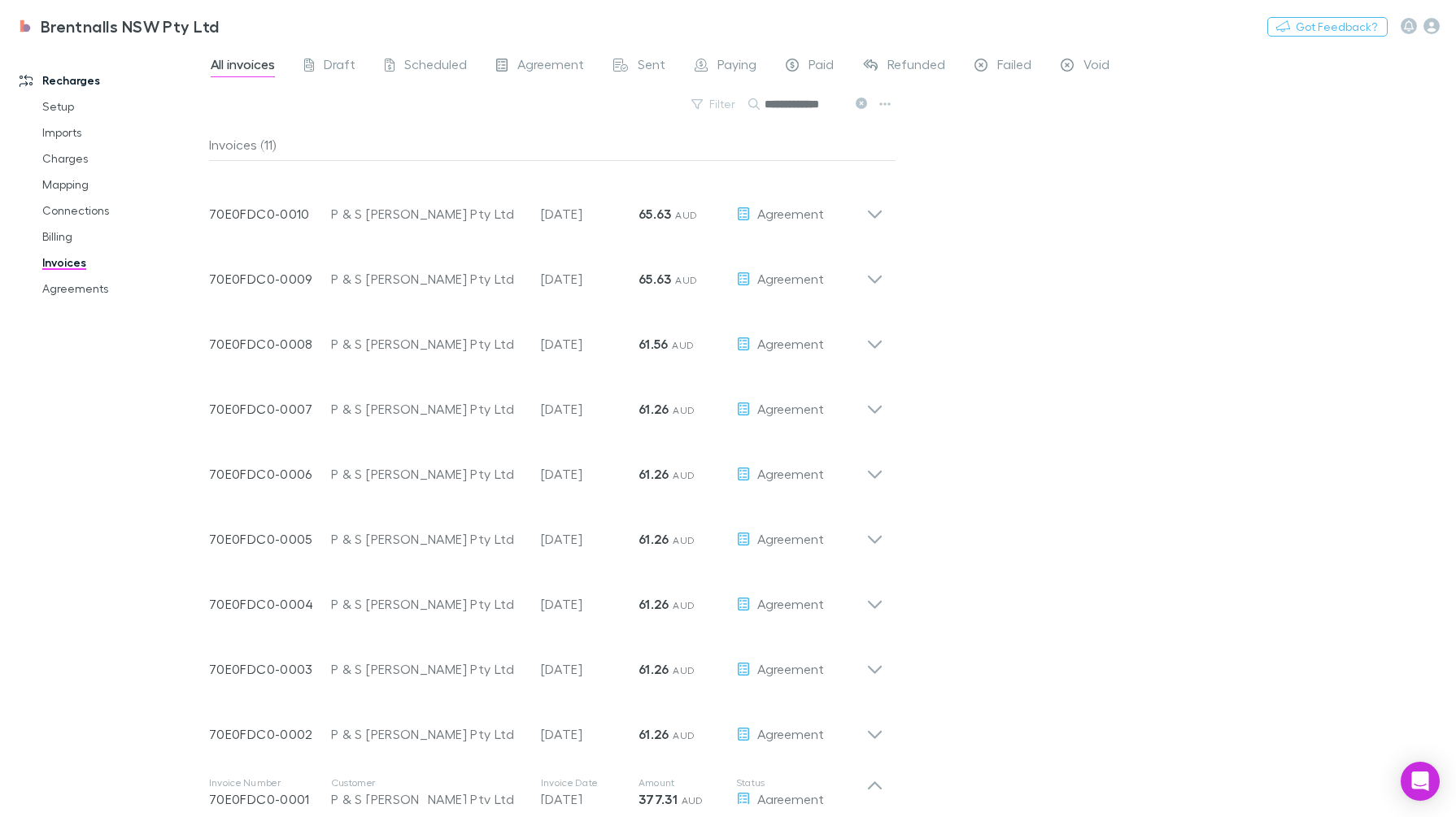
scroll to position [0, 0]
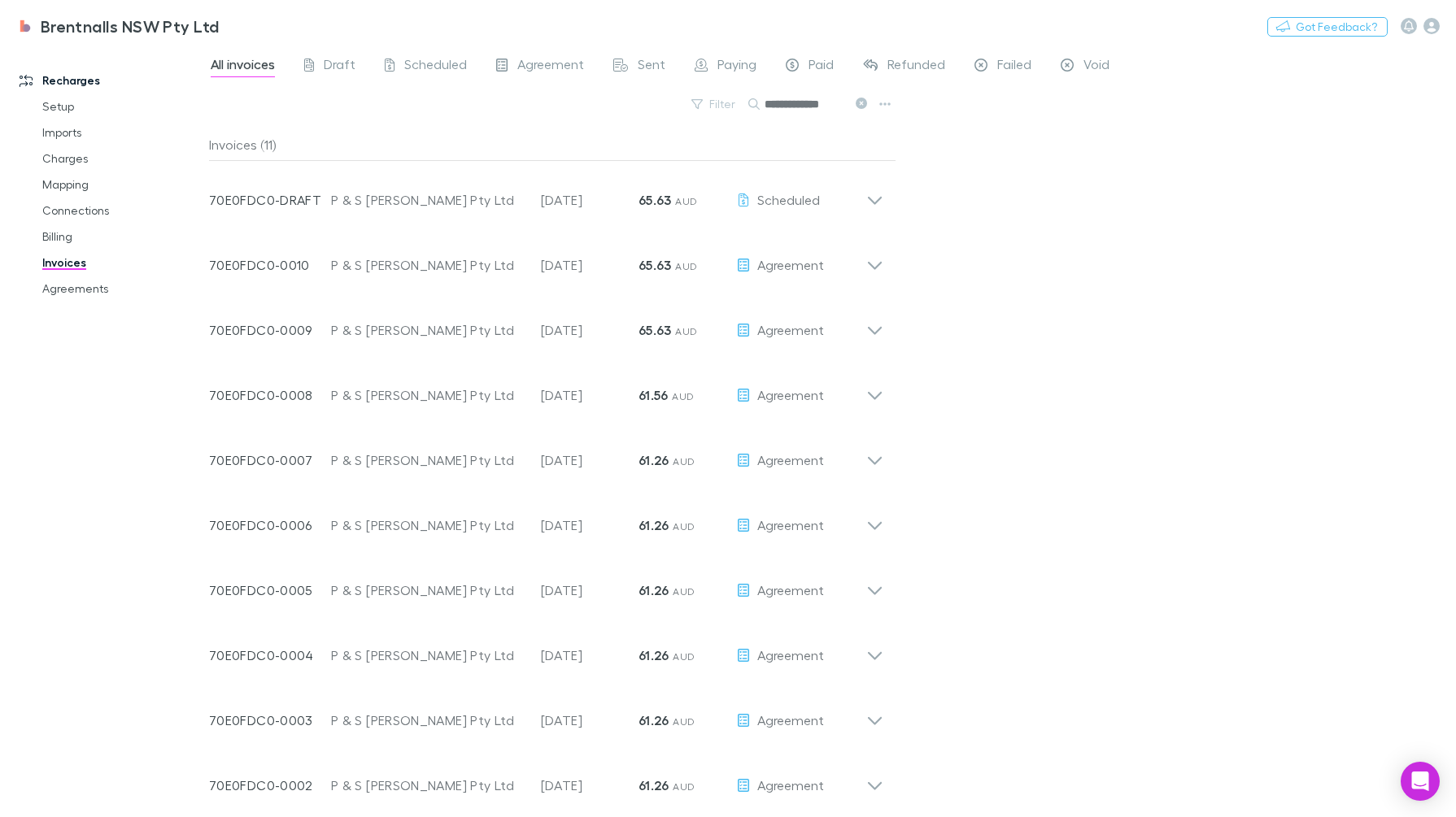
click at [869, 199] on icon at bounding box center [875, 200] width 14 height 8
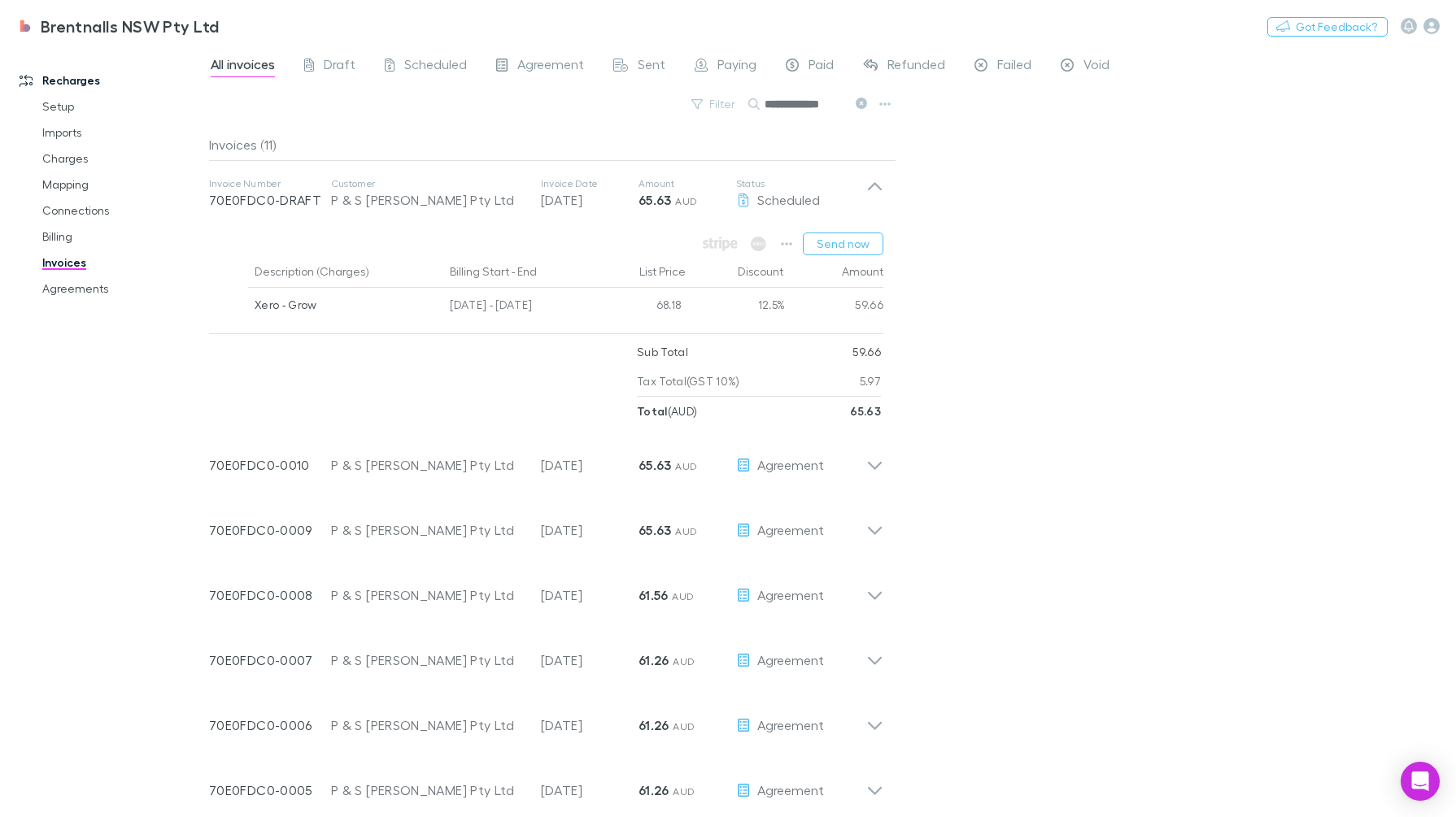
click at [880, 181] on icon at bounding box center [875, 193] width 17 height 33
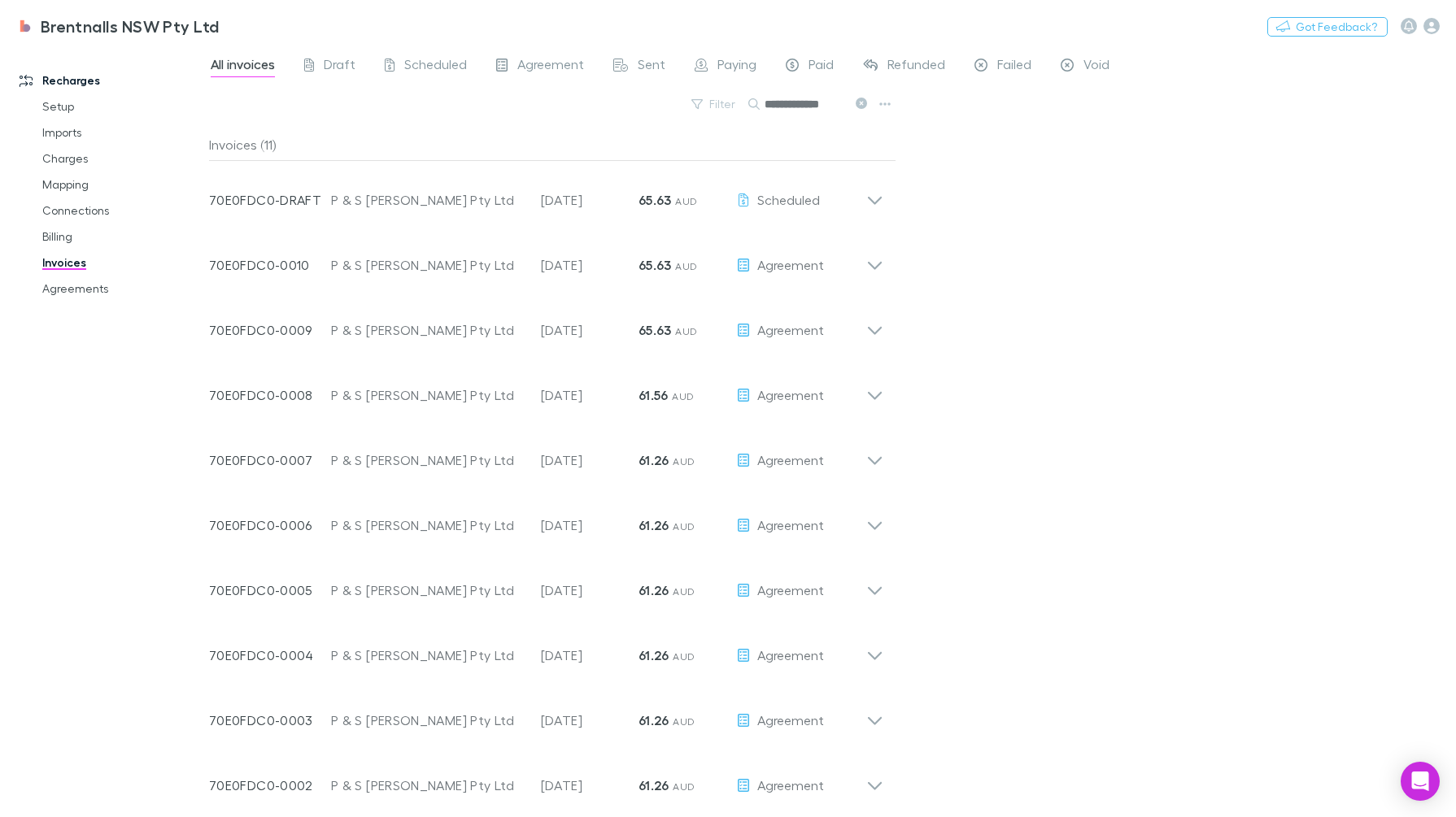
click at [870, 269] on icon at bounding box center [875, 259] width 17 height 33
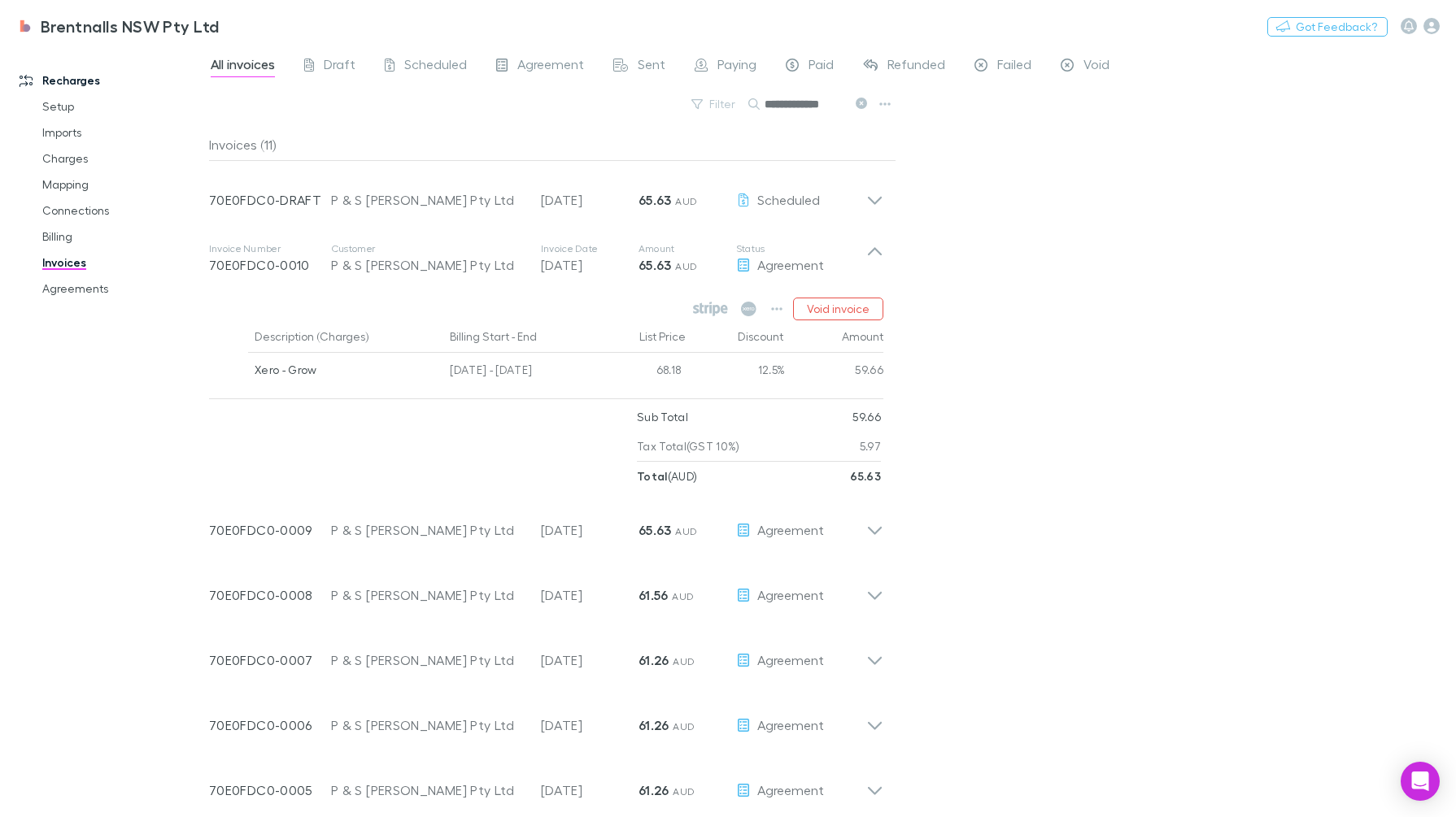
click at [872, 250] on icon at bounding box center [875, 250] width 14 height 8
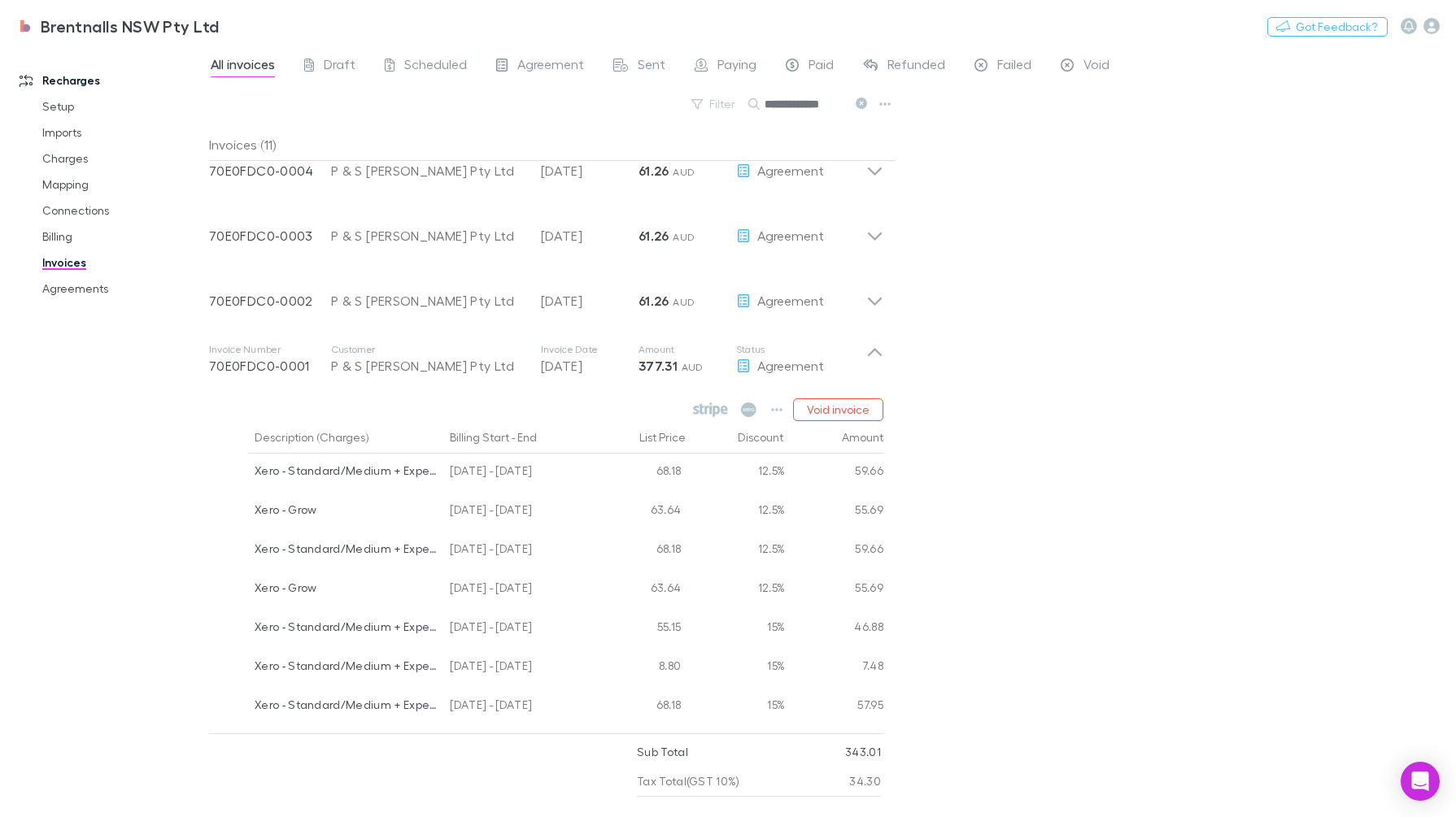
scroll to position [505, 0]
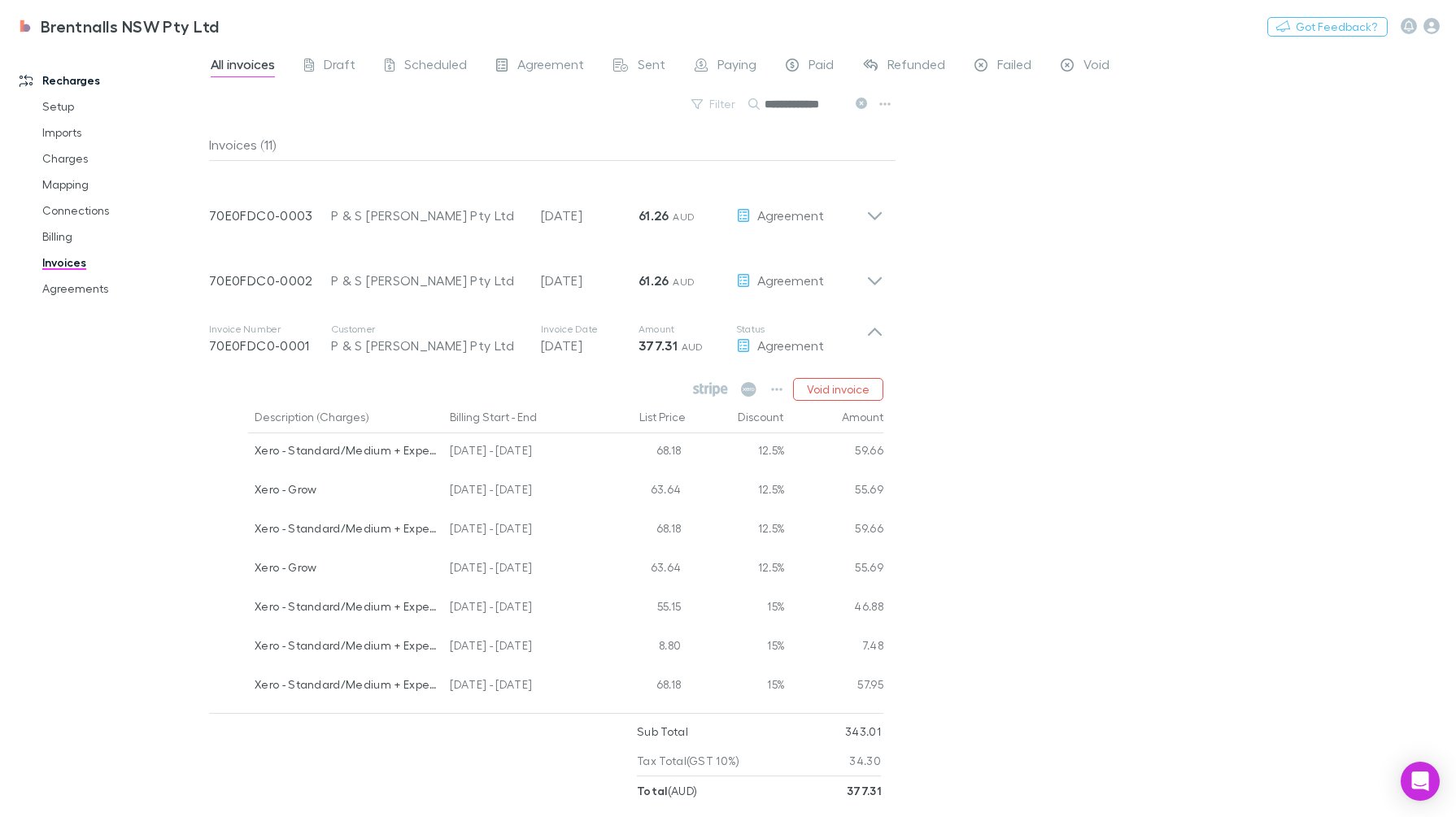
click at [878, 338] on icon at bounding box center [875, 339] width 17 height 33
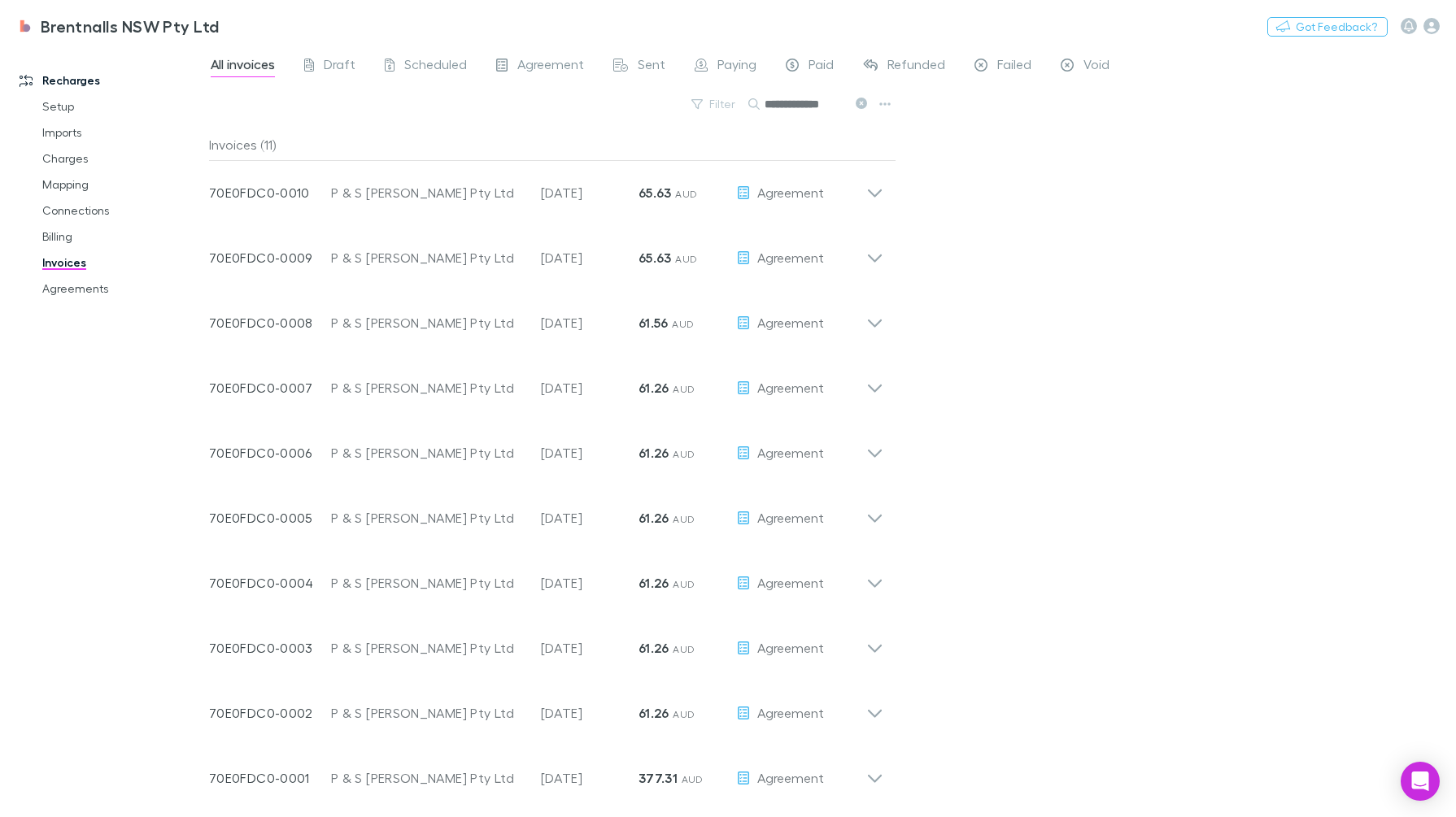
scroll to position [72, 0]
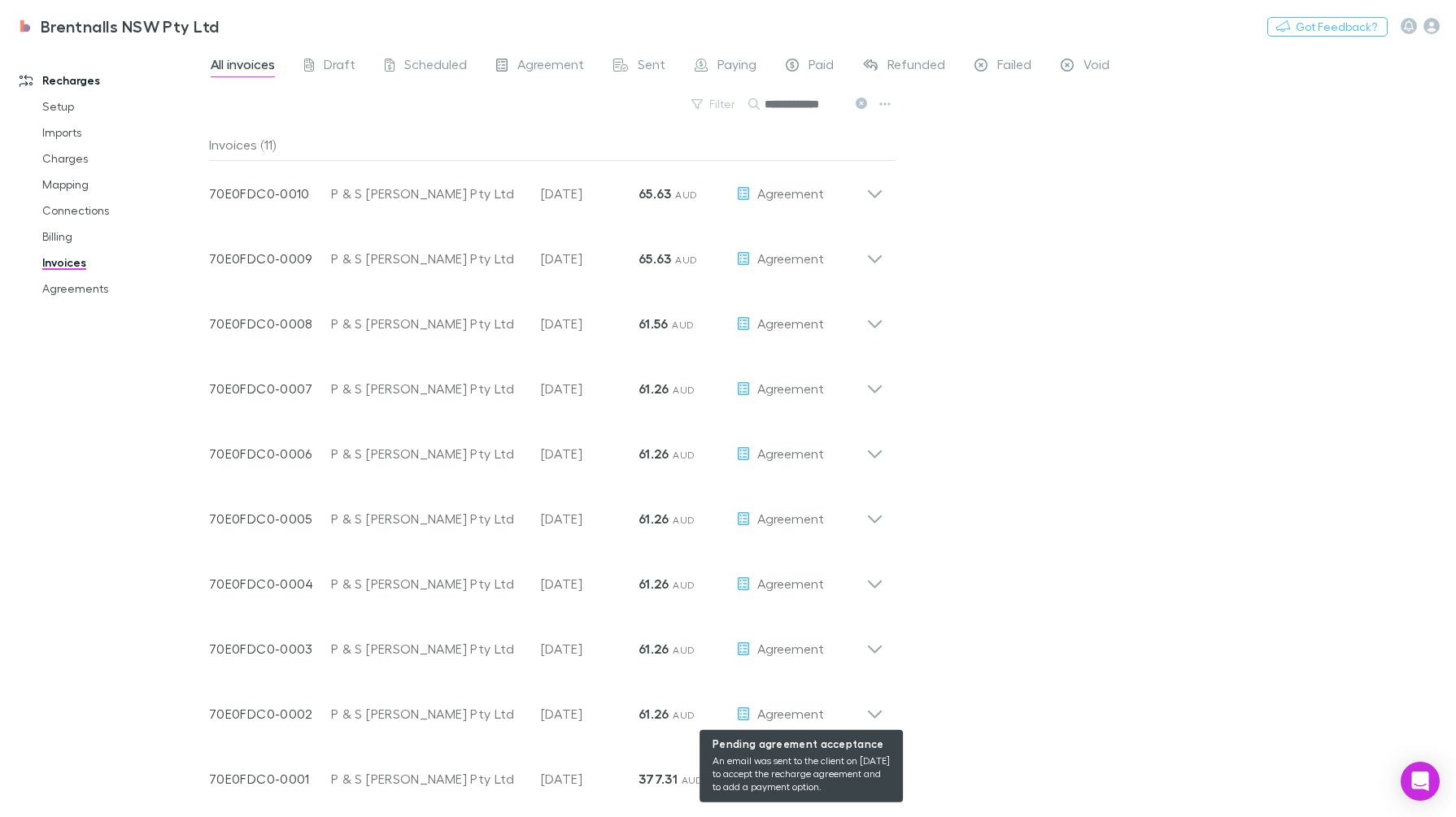
click at [862, 718] on div "Agreement" at bounding box center [801, 714] width 130 height 20
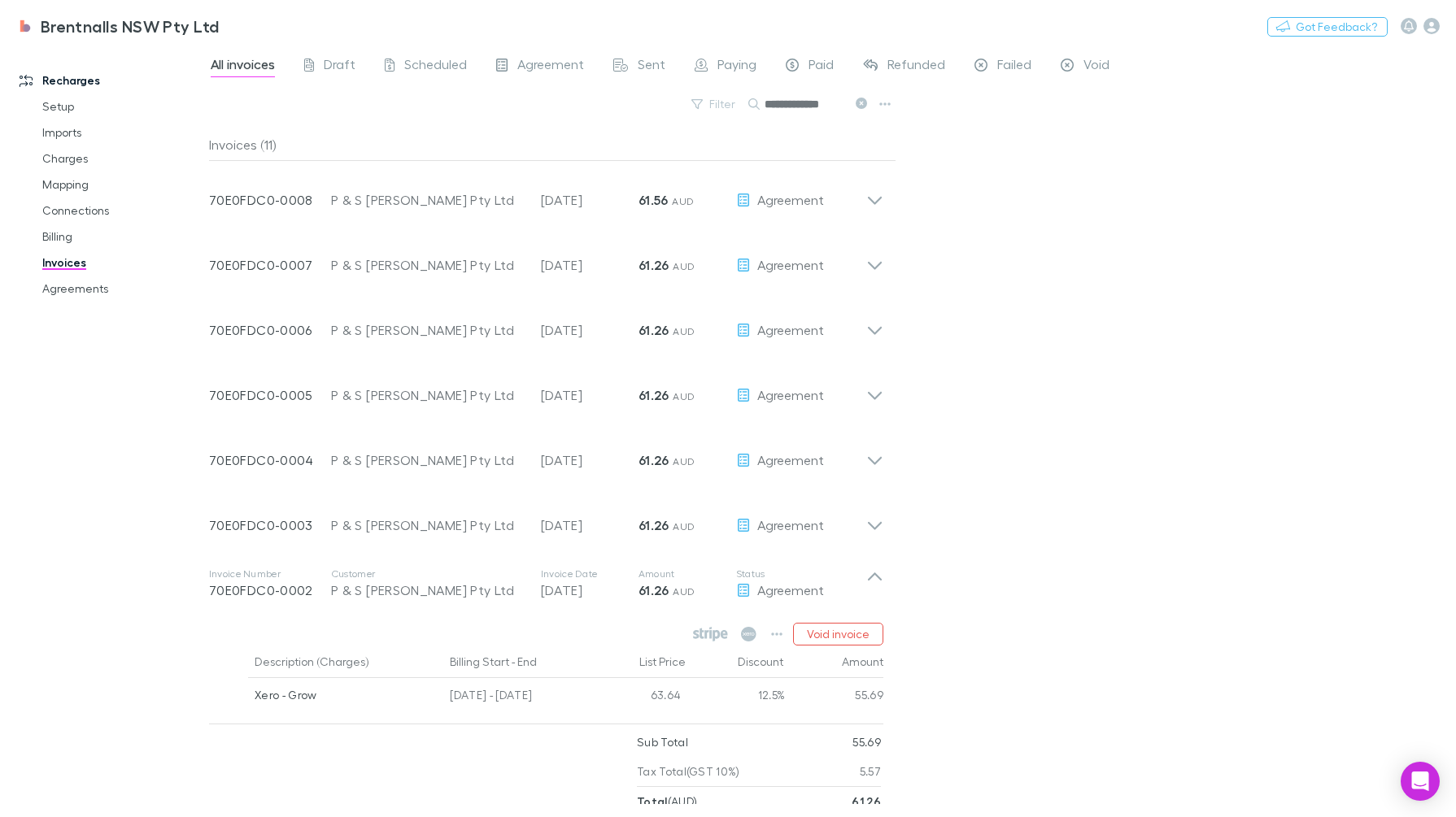
scroll to position [271, 0]
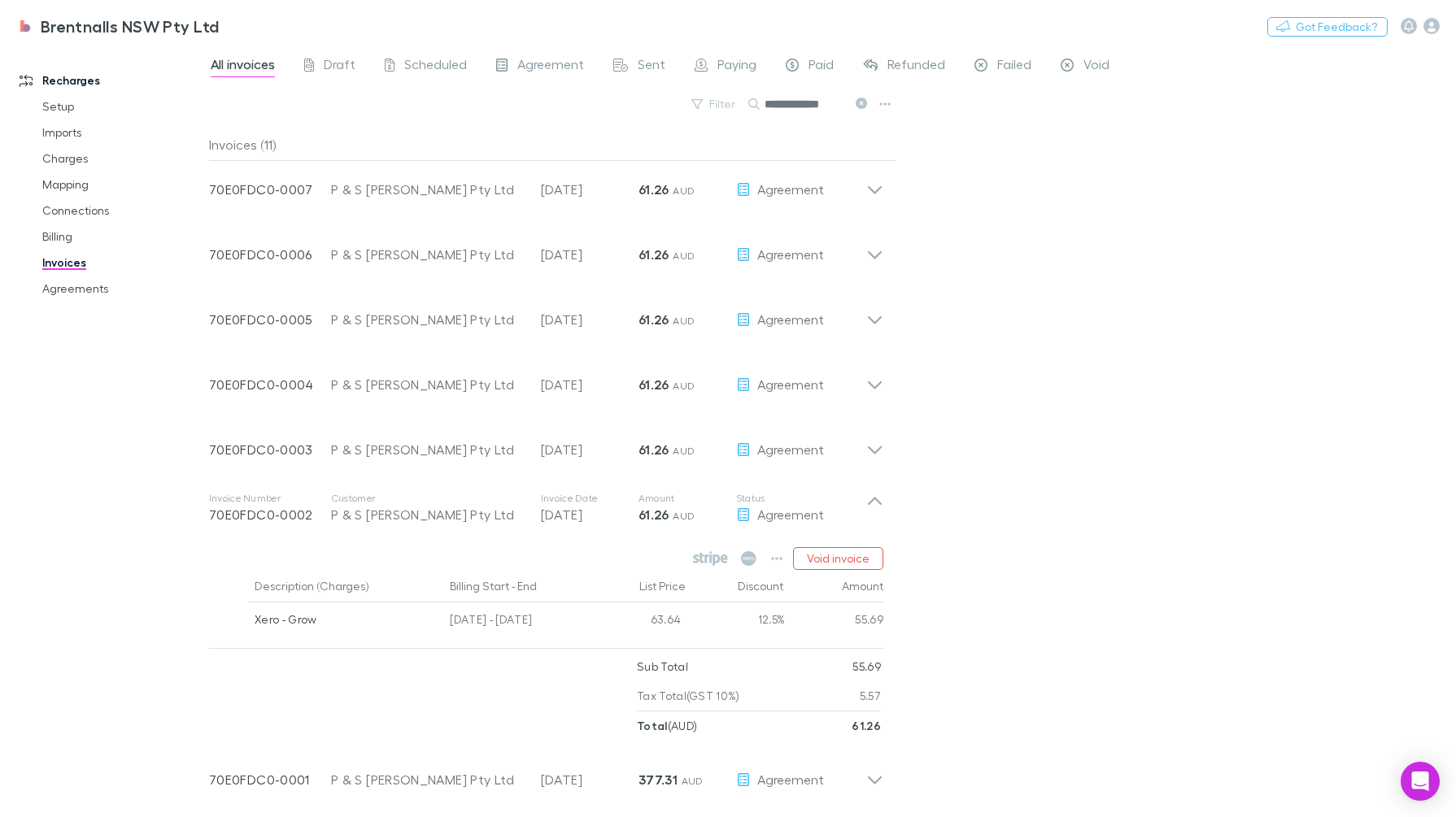
click at [832, 495] on p "Status" at bounding box center [801, 498] width 130 height 13
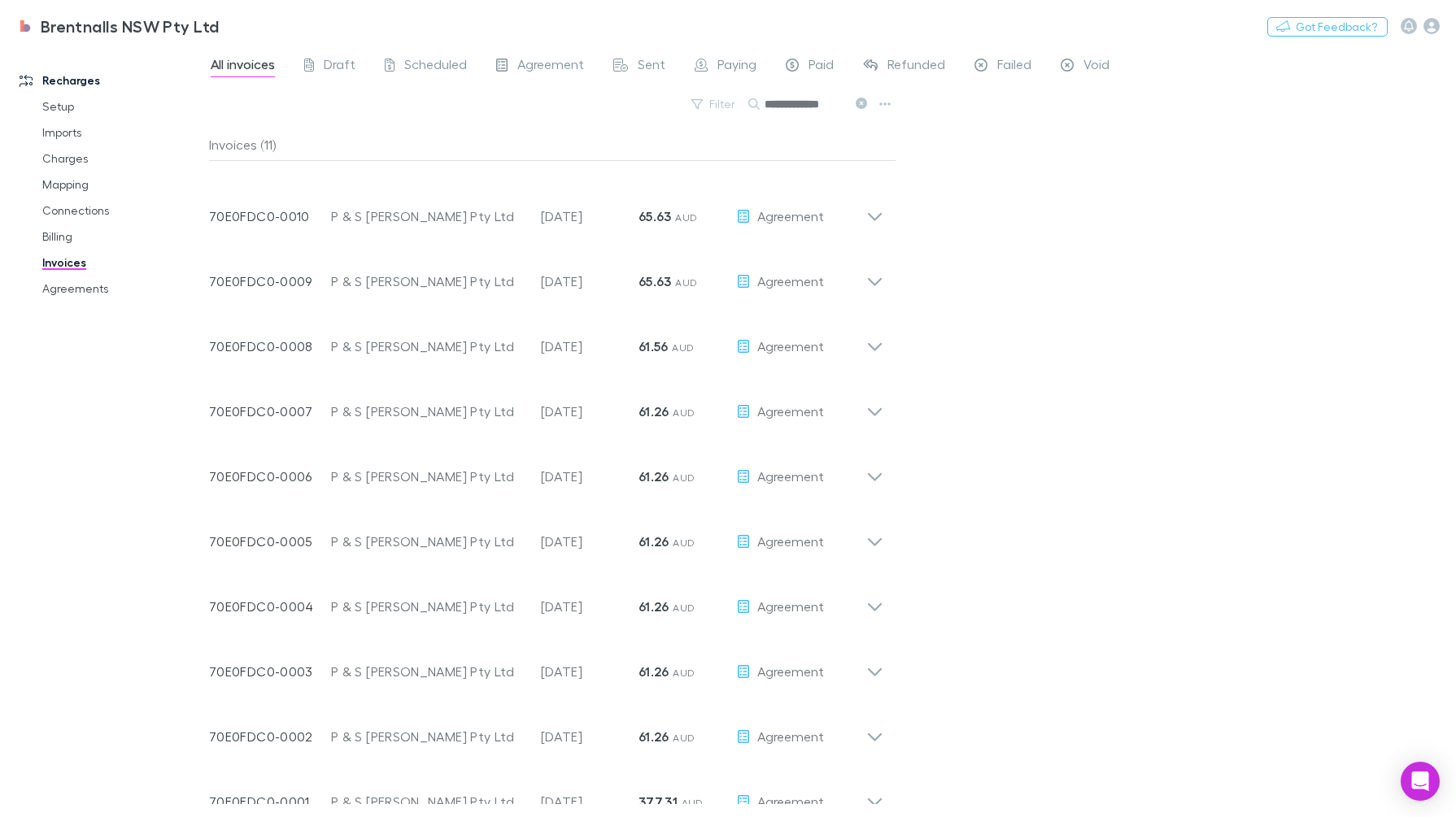
scroll to position [72, 0]
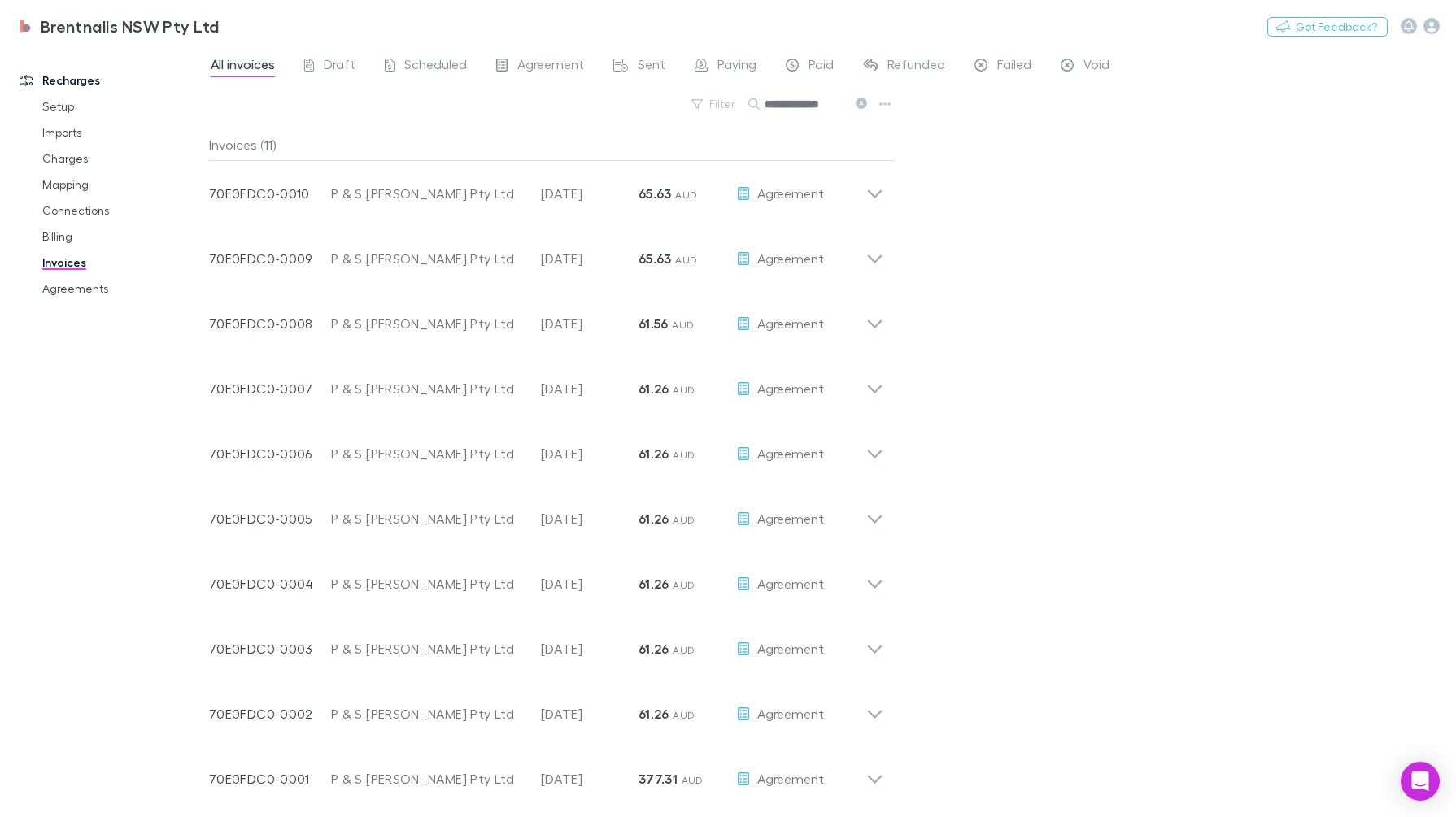
click at [180, 627] on div "Recharges Setup Imports Charges Mapping Connections Billing Invoices Agreements" at bounding box center [112, 428] width 225 height 756
click at [854, 766] on p "Status" at bounding box center [801, 763] width 130 height 13
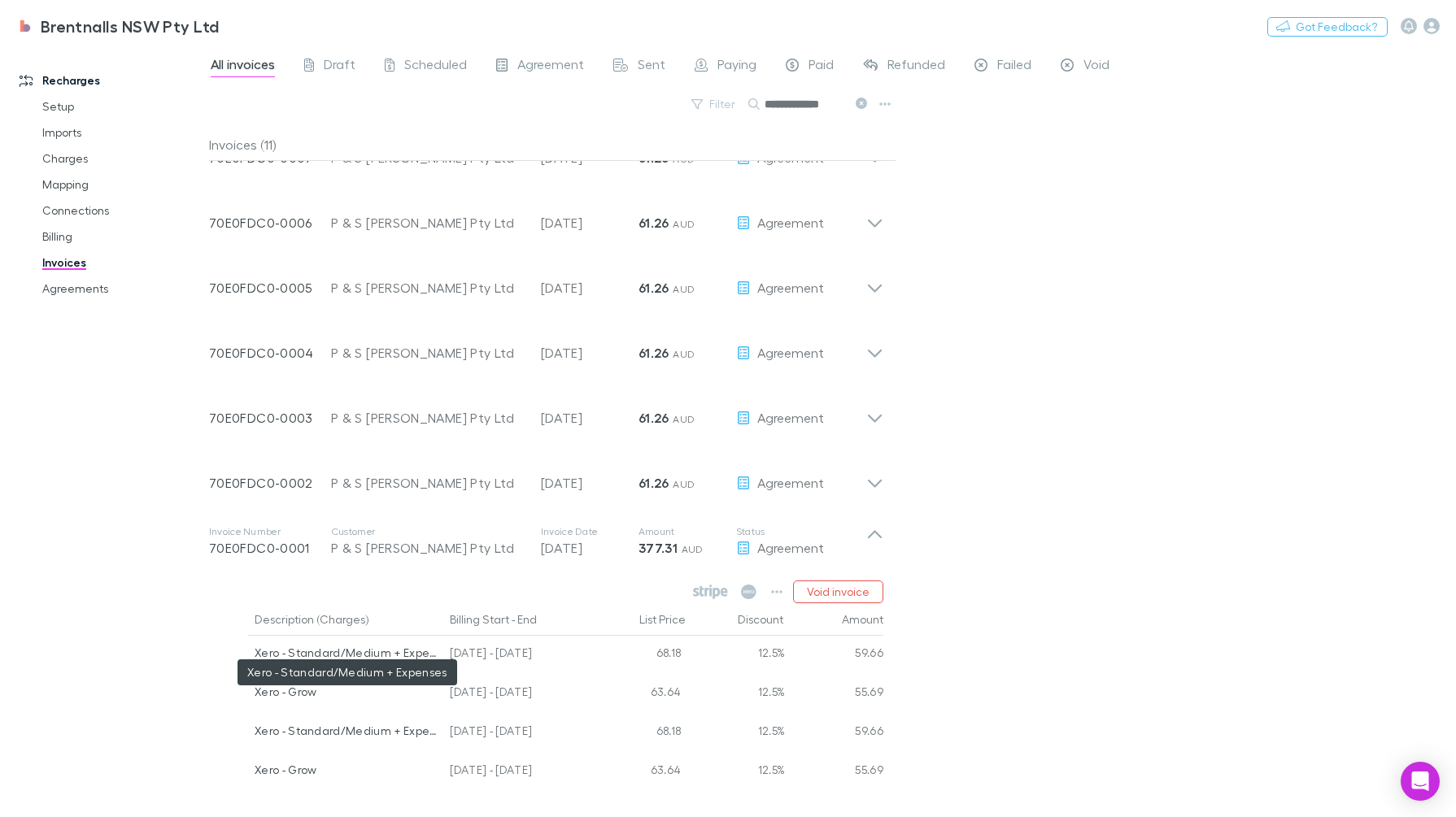
scroll to position [505, 0]
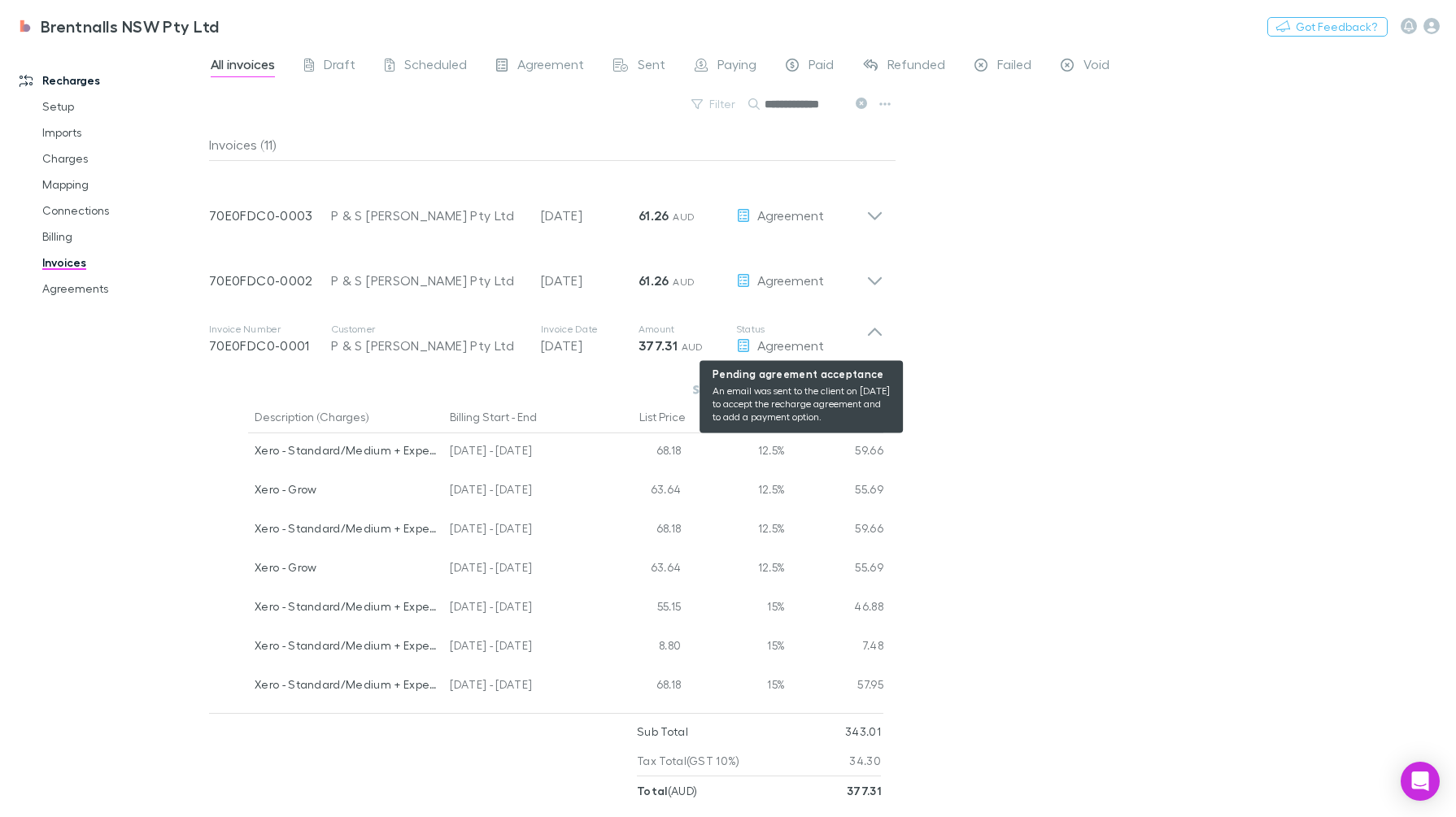
click at [862, 342] on div "Agreement" at bounding box center [801, 345] width 130 height 20
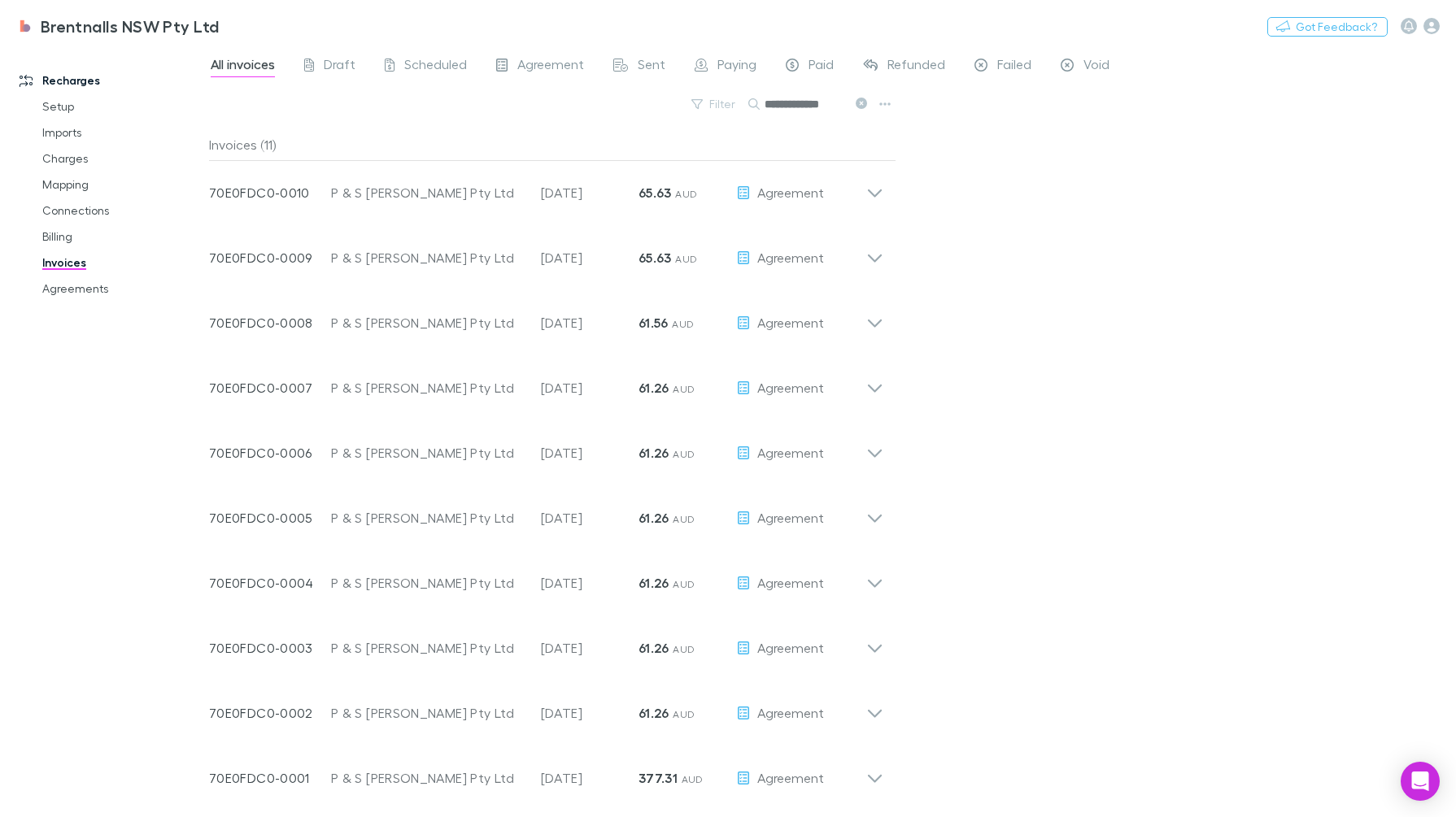
scroll to position [72, 0]
click at [889, 717] on div "Invoice Number 70E0FDC0-0002 Customer P & S Nielsen Pty Ltd Invoice Date 31 Jan…" at bounding box center [546, 707] width 700 height 65
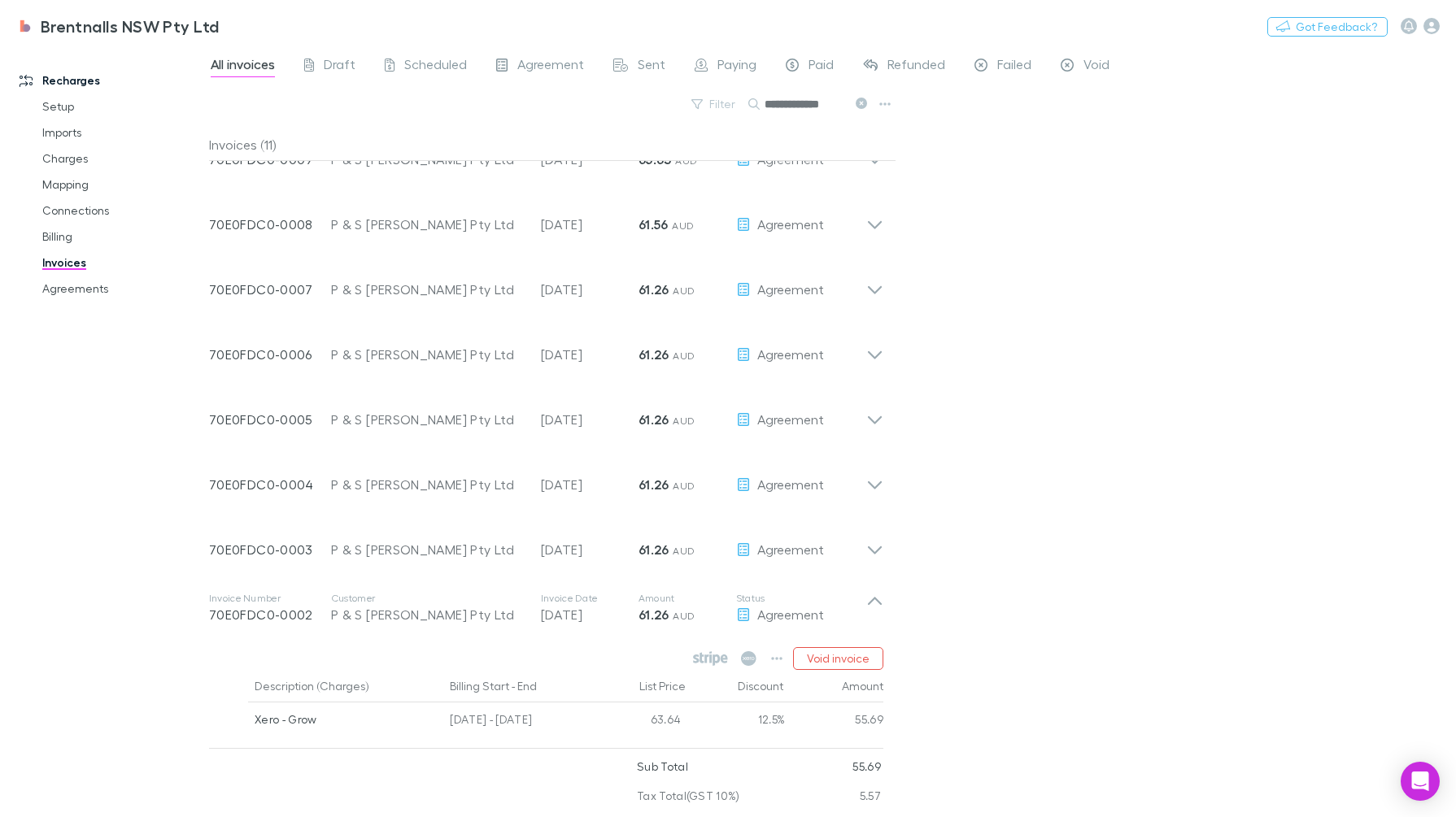
scroll to position [271, 0]
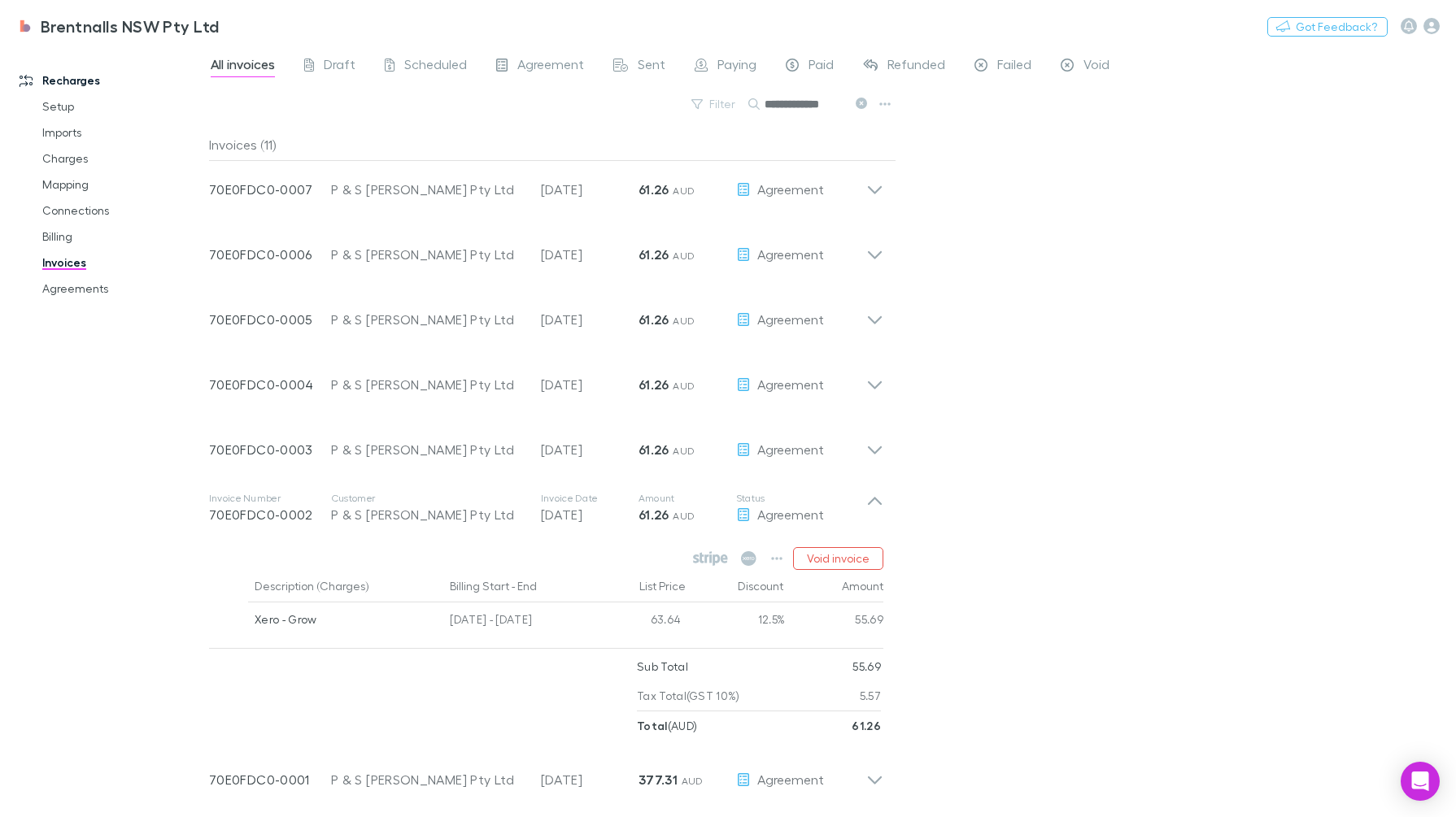
click at [16, 607] on div "Recharges Setup Imports Charges Mapping Connections Billing Invoices Agreements" at bounding box center [112, 428] width 225 height 756
click at [870, 510] on icon at bounding box center [875, 509] width 17 height 33
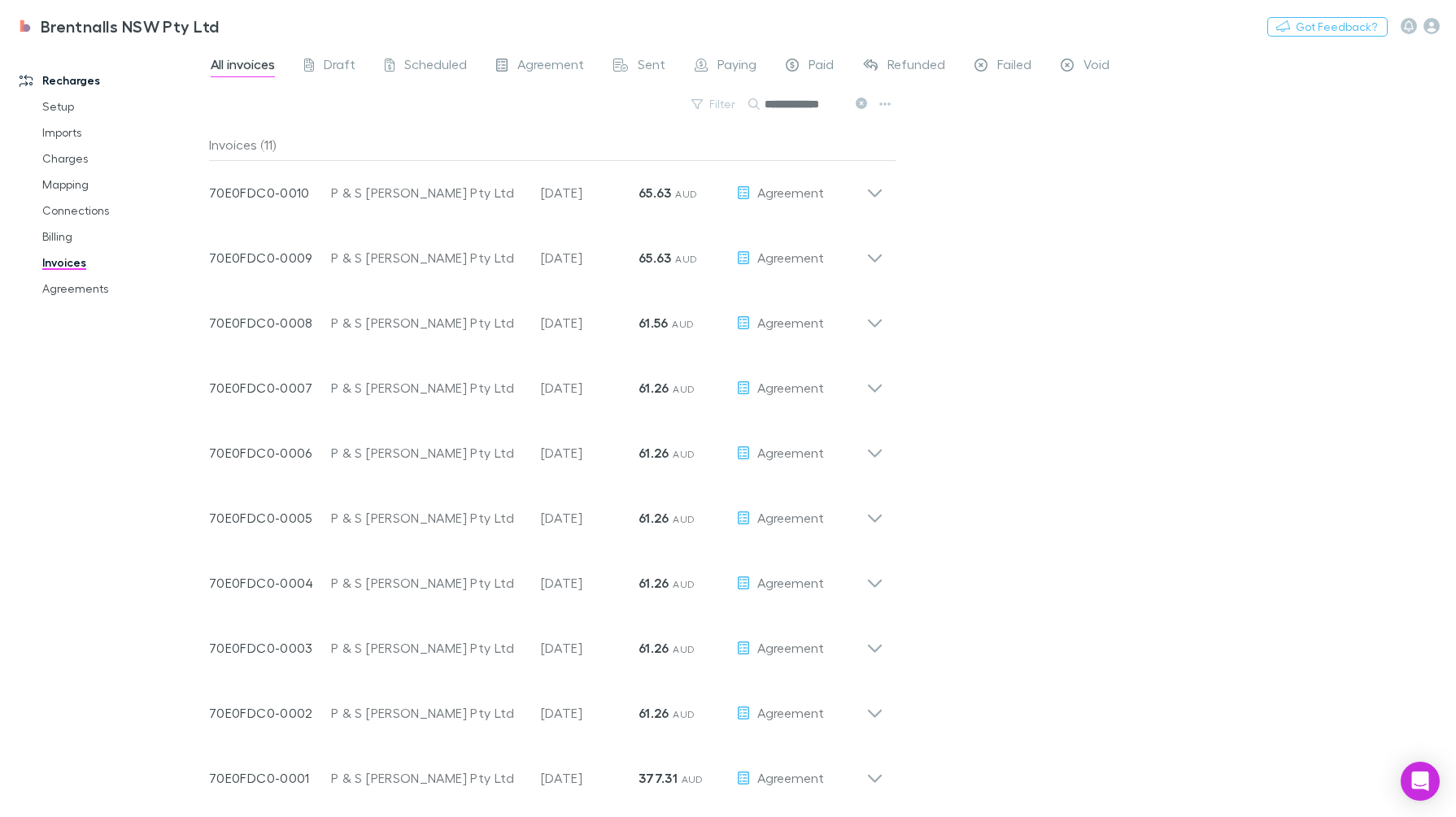
scroll to position [72, 0]
click at [0, 598] on html "**********" at bounding box center [728, 408] width 1456 height 817
click at [1121, 533] on div "**********" at bounding box center [832, 432] width 1247 height 772
click at [881, 323] on icon at bounding box center [875, 317] width 17 height 33
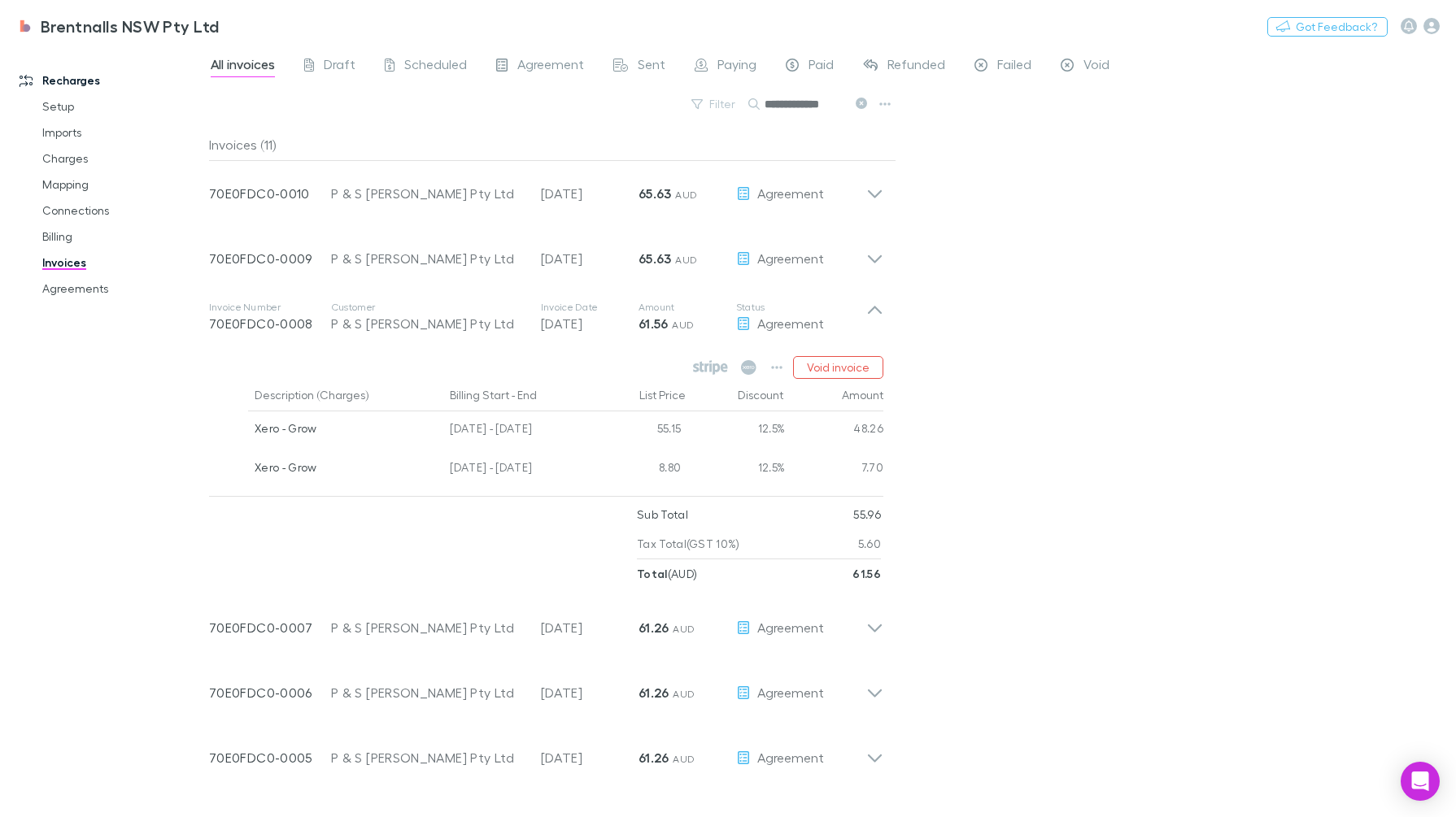
click at [877, 314] on icon at bounding box center [875, 317] width 17 height 33
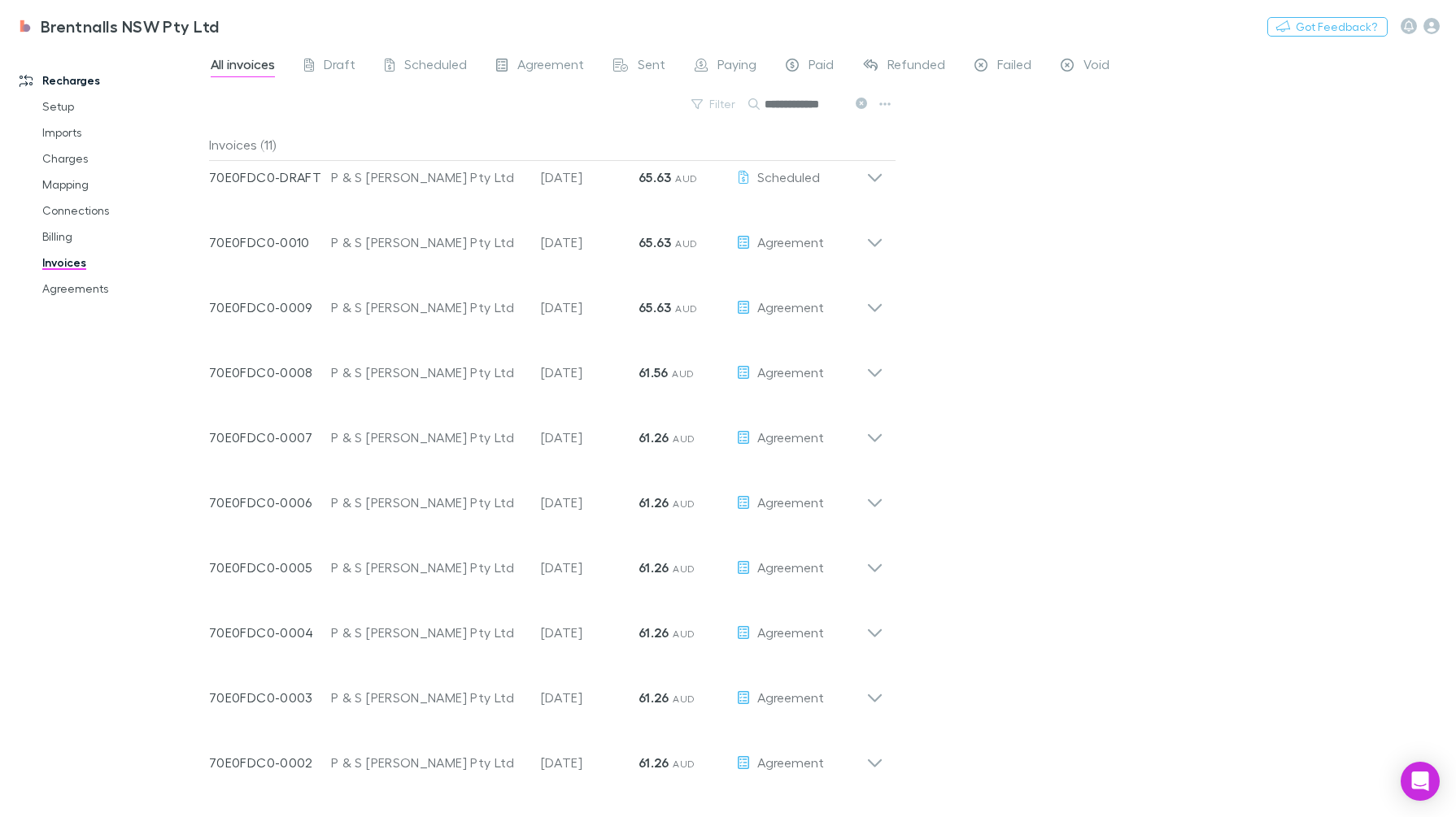
scroll to position [0, 0]
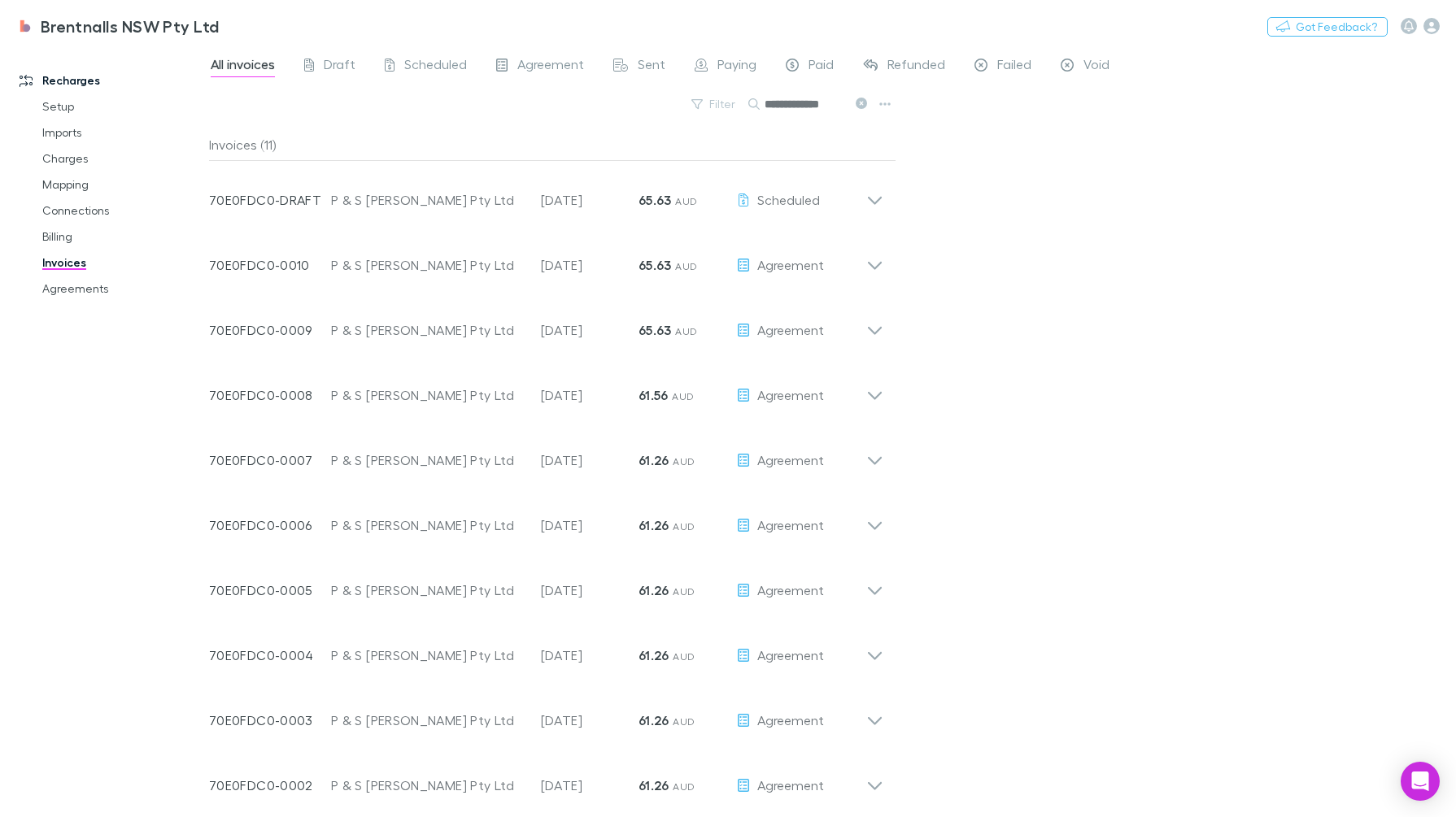
click at [867, 261] on icon at bounding box center [875, 259] width 17 height 33
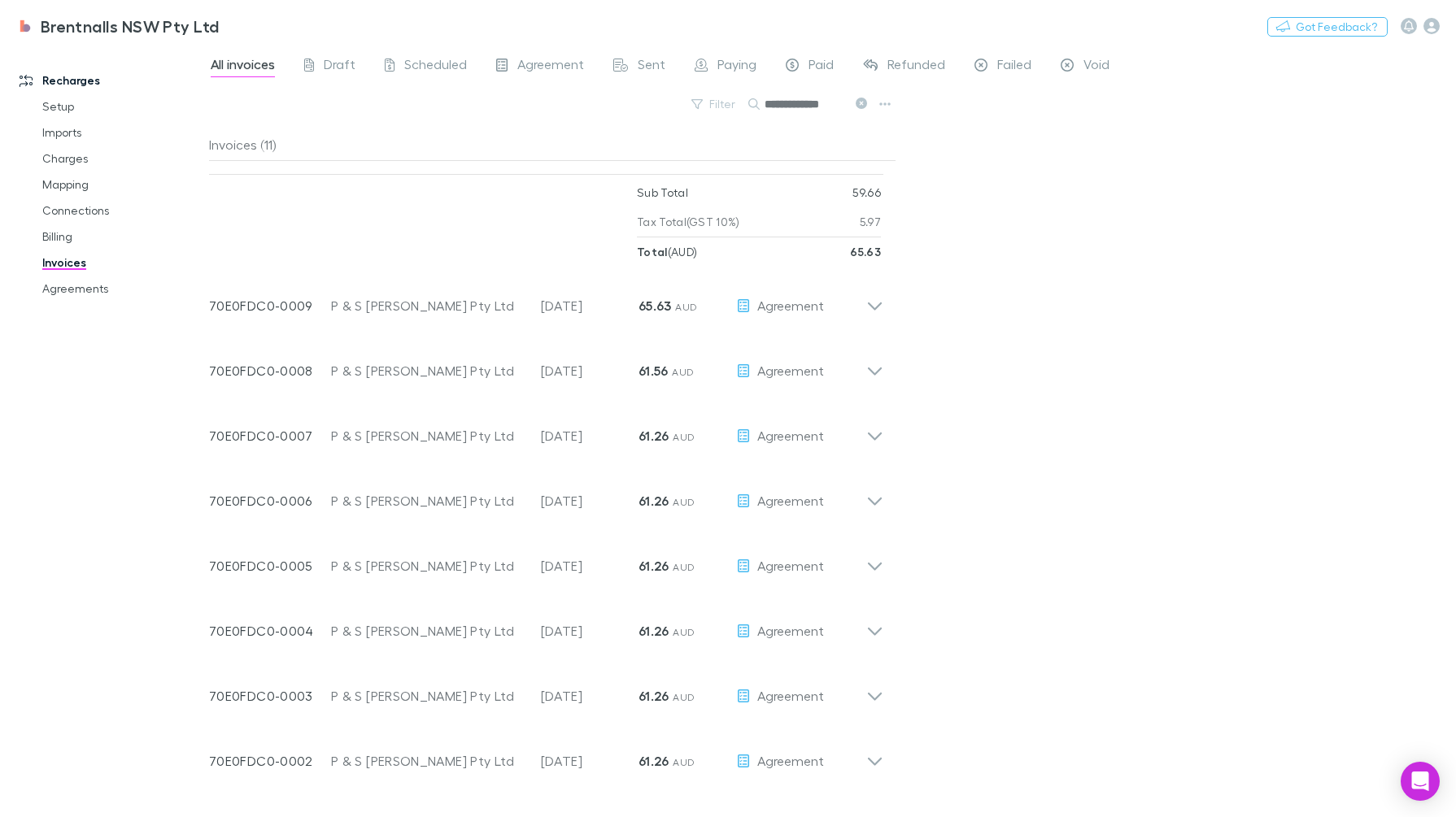
scroll to position [271, 0]
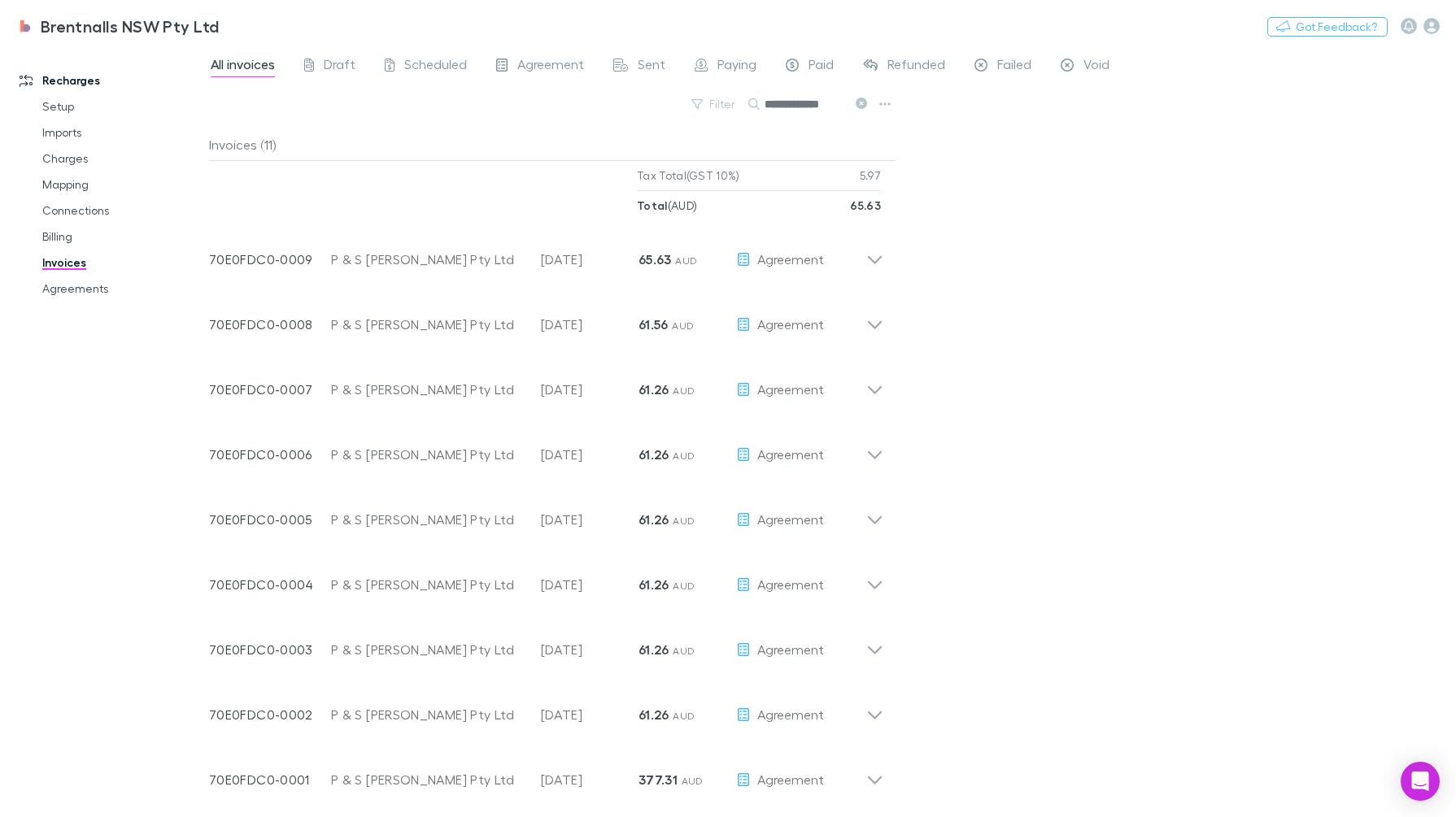
click at [867, 248] on icon at bounding box center [875, 253] width 17 height 33
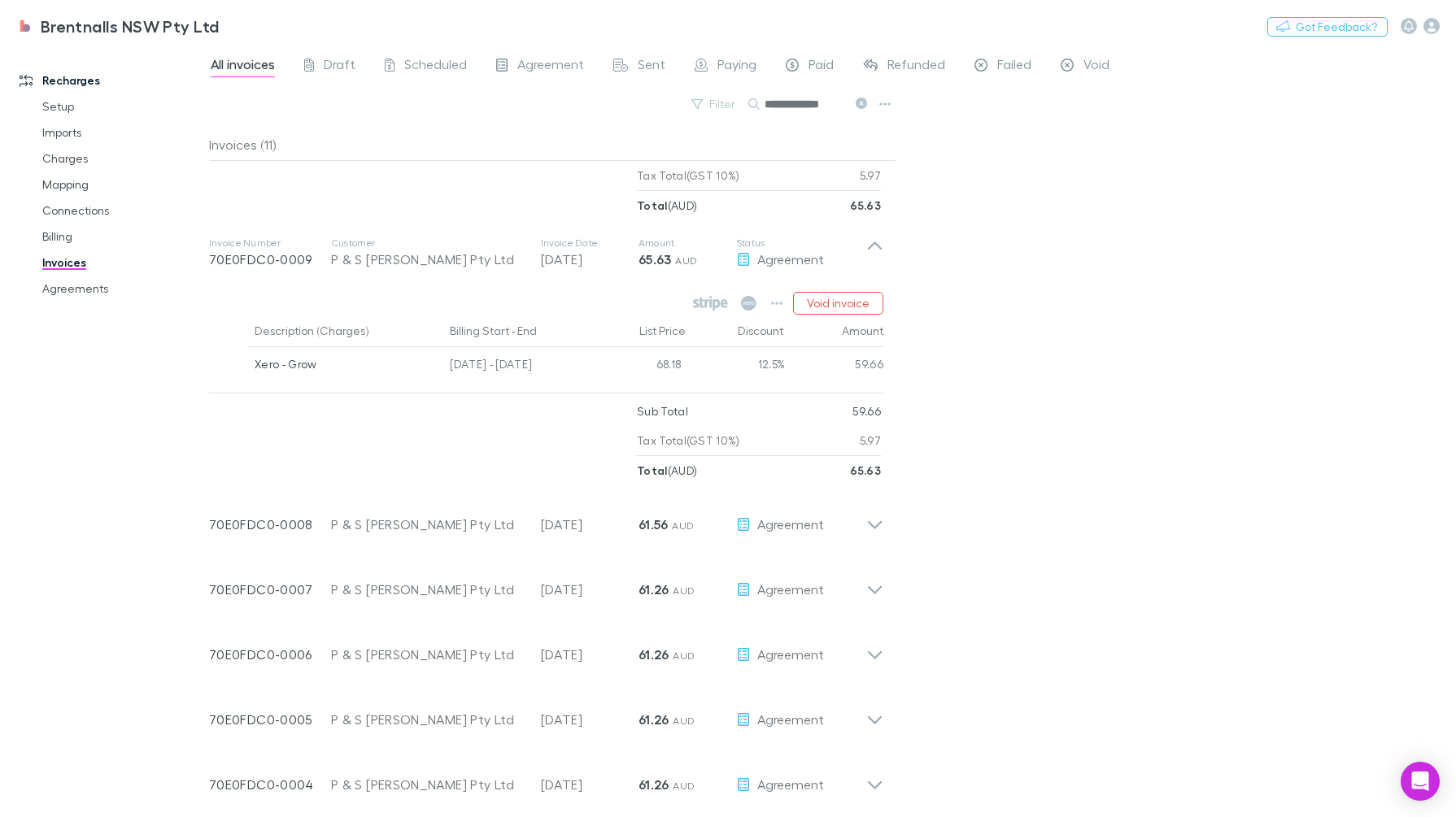
click at [881, 238] on icon at bounding box center [875, 253] width 17 height 33
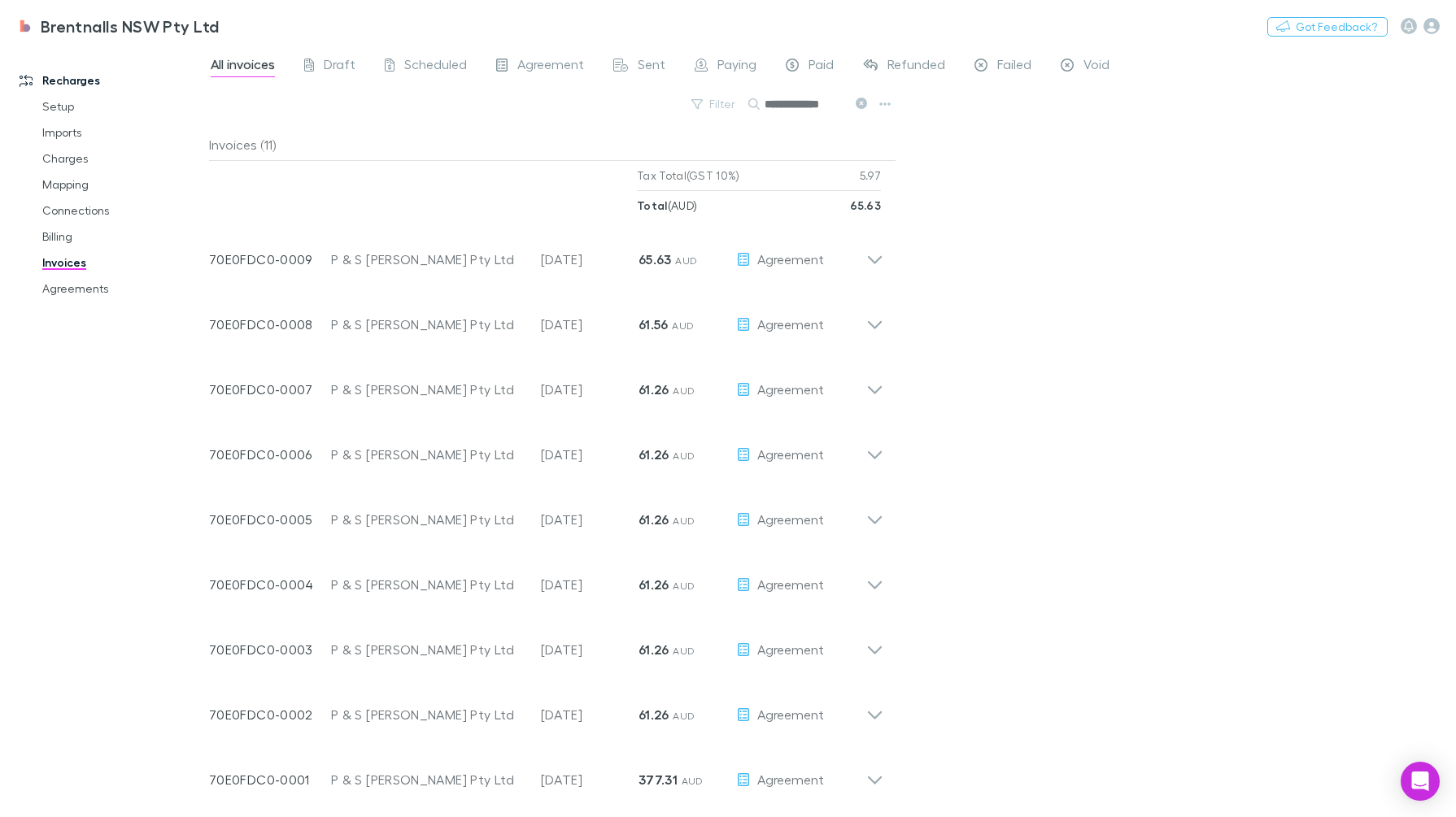
click at [870, 771] on icon at bounding box center [875, 774] width 17 height 33
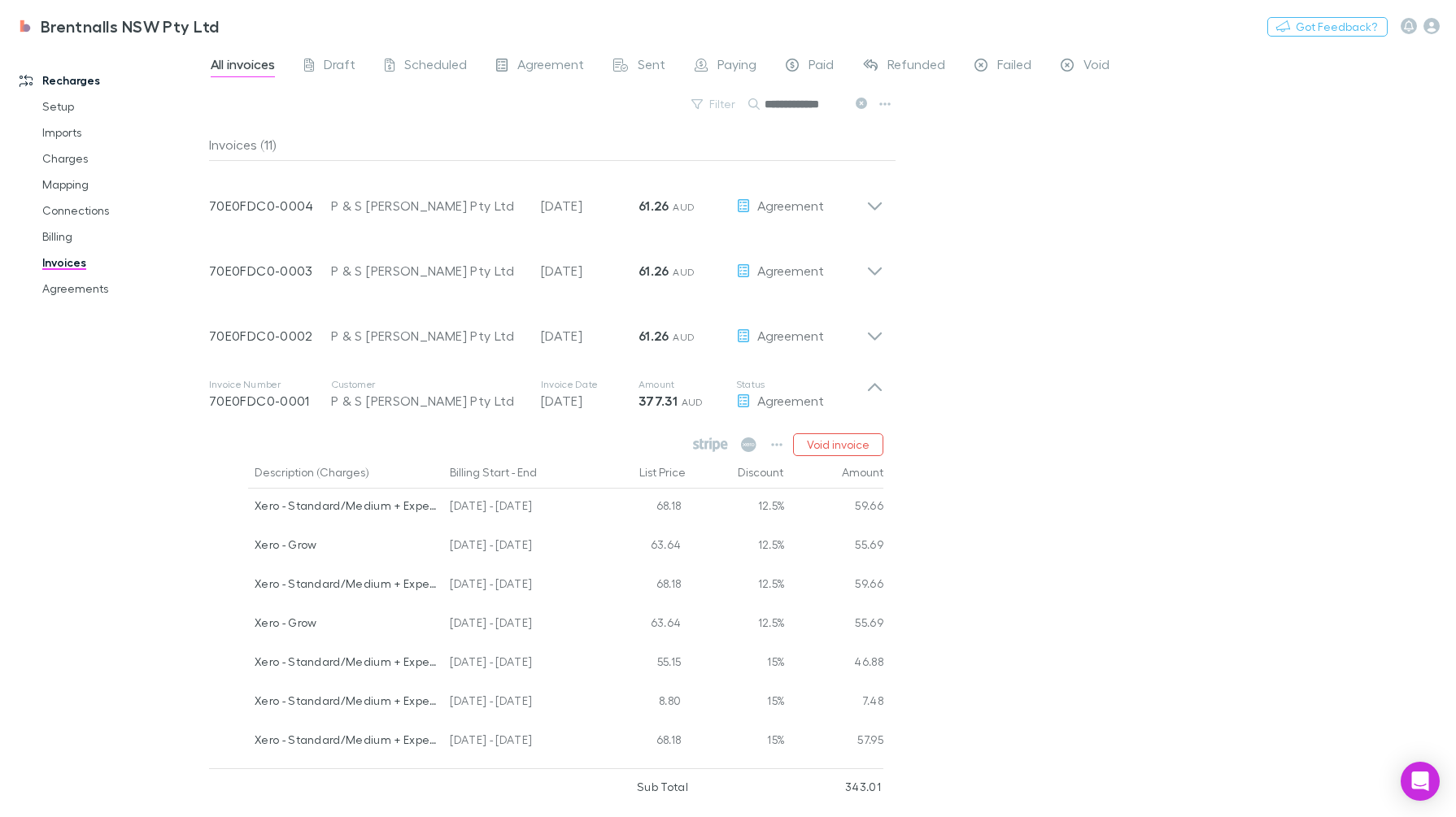
scroll to position [706, 0]
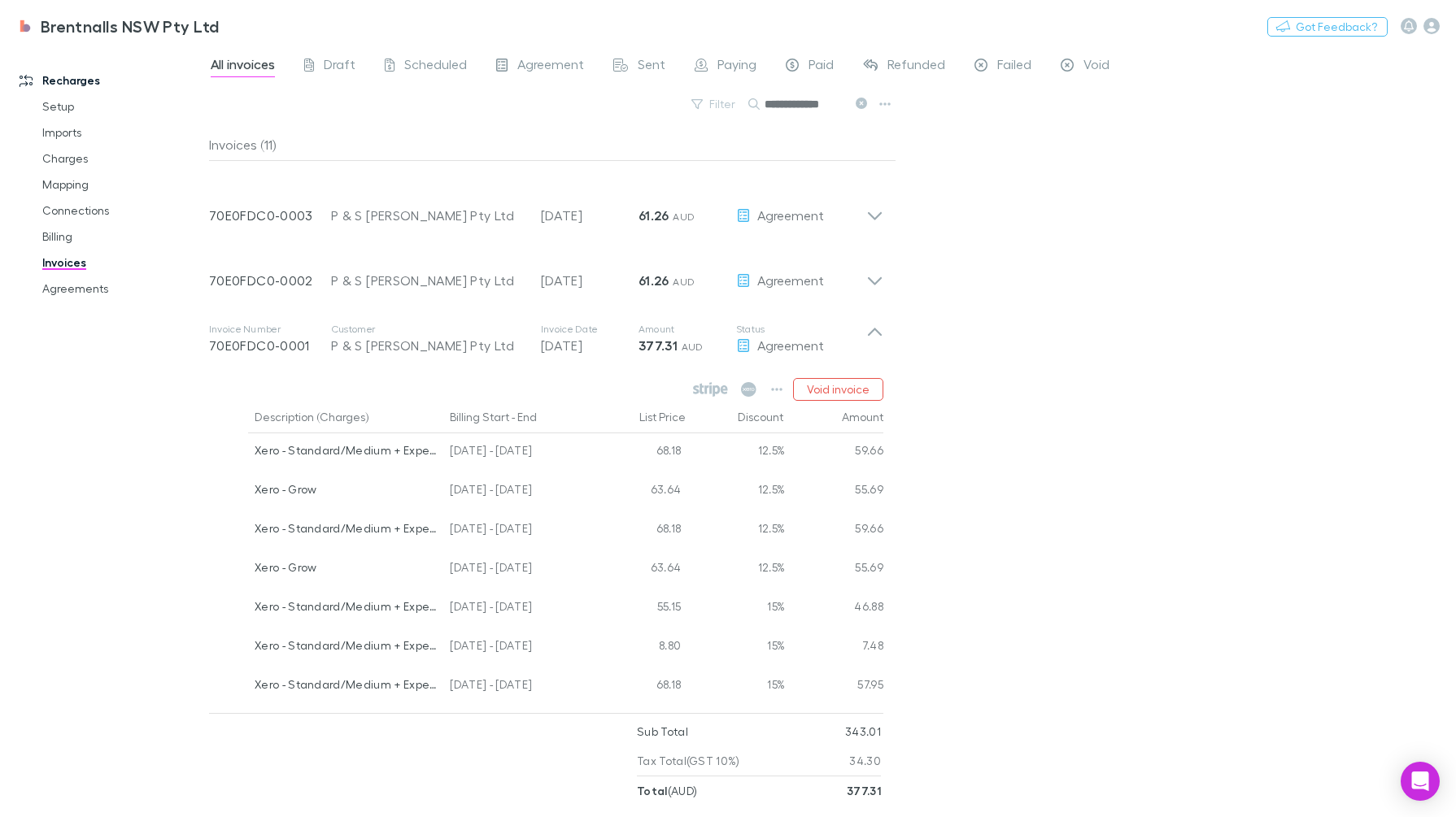
click at [831, 394] on button "Void invoice" at bounding box center [838, 390] width 91 height 22
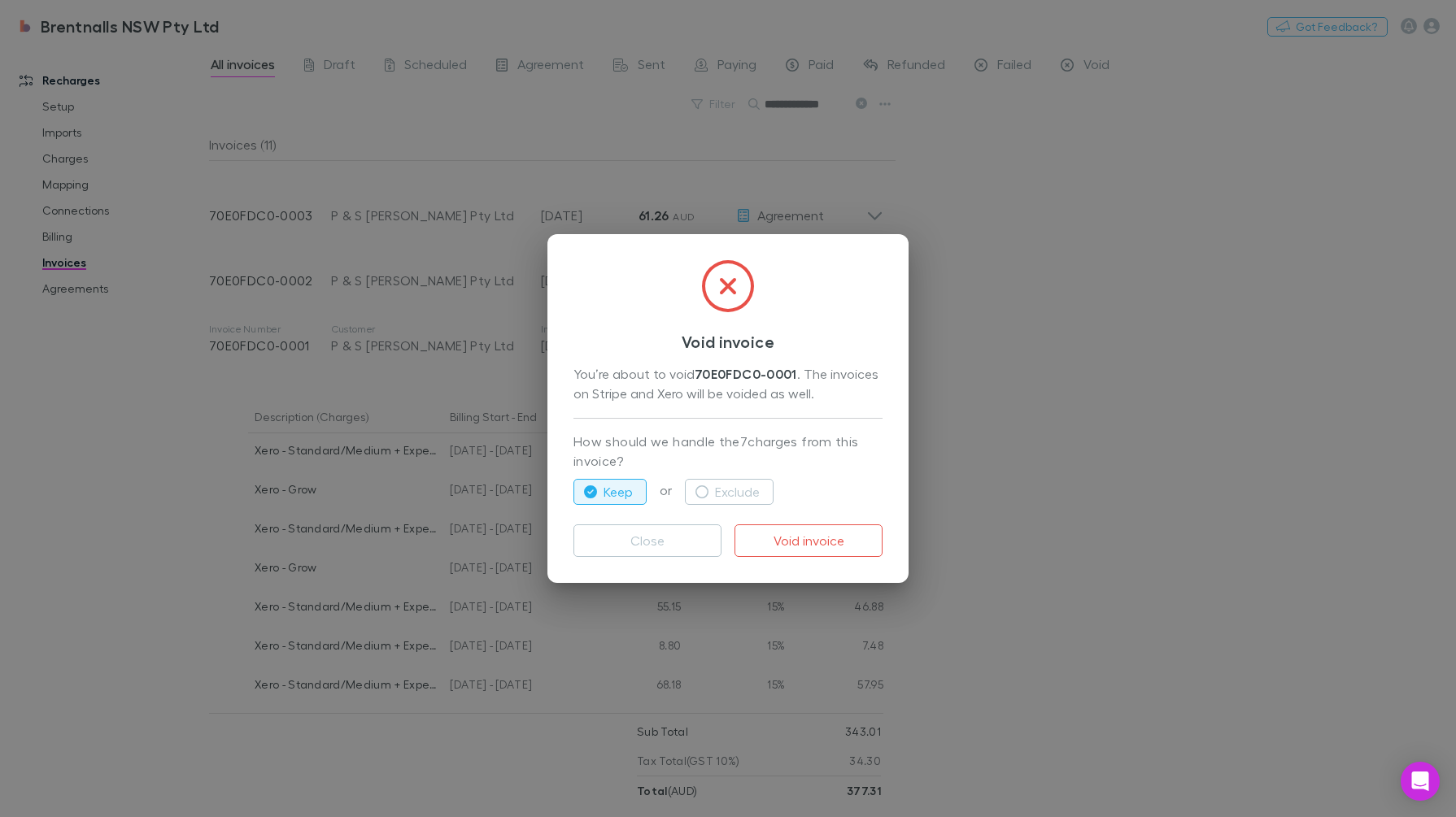
click at [725, 497] on button "Exclude" at bounding box center [729, 492] width 89 height 26
click at [581, 477] on div "Keep or Exclude" at bounding box center [728, 491] width 309 height 39
click at [579, 482] on button "Keep" at bounding box center [610, 492] width 73 height 26
click at [606, 488] on button "Keep" at bounding box center [610, 492] width 73 height 26
click at [830, 538] on button "Void invoice" at bounding box center [807, 541] width 148 height 33
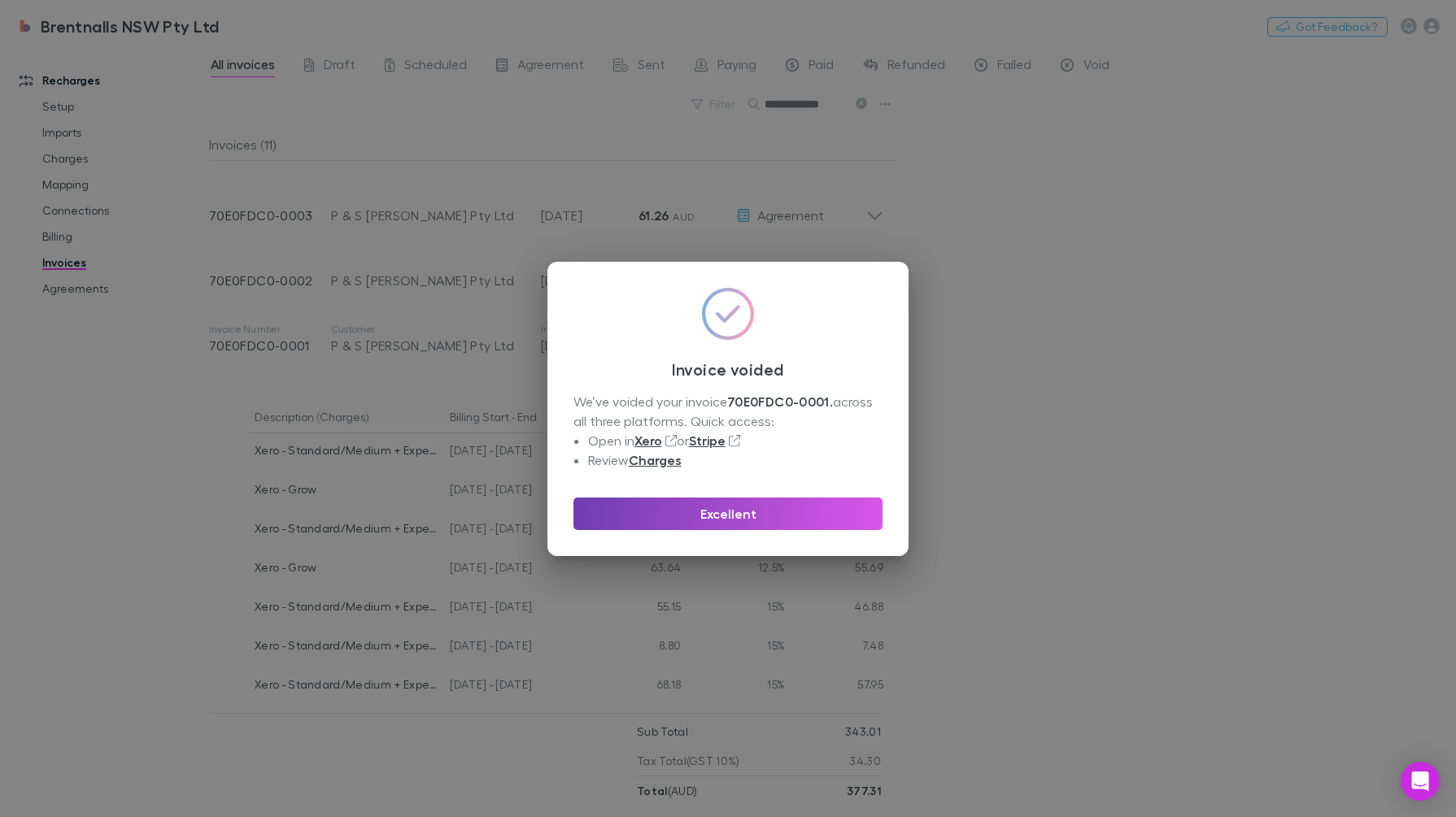
click at [708, 508] on button "Excellent" at bounding box center [728, 514] width 309 height 33
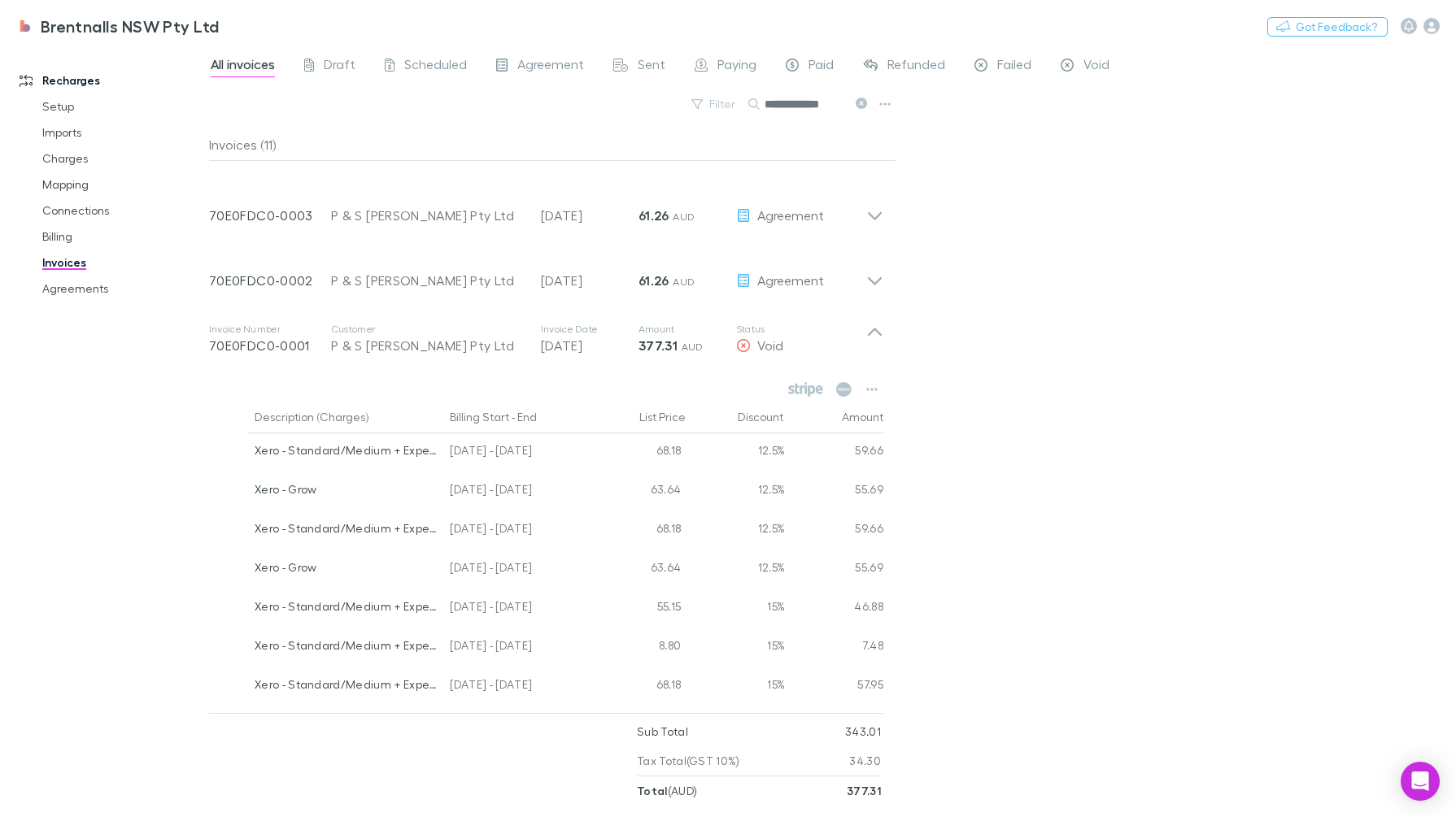
click at [867, 279] on icon at bounding box center [875, 275] width 17 height 33
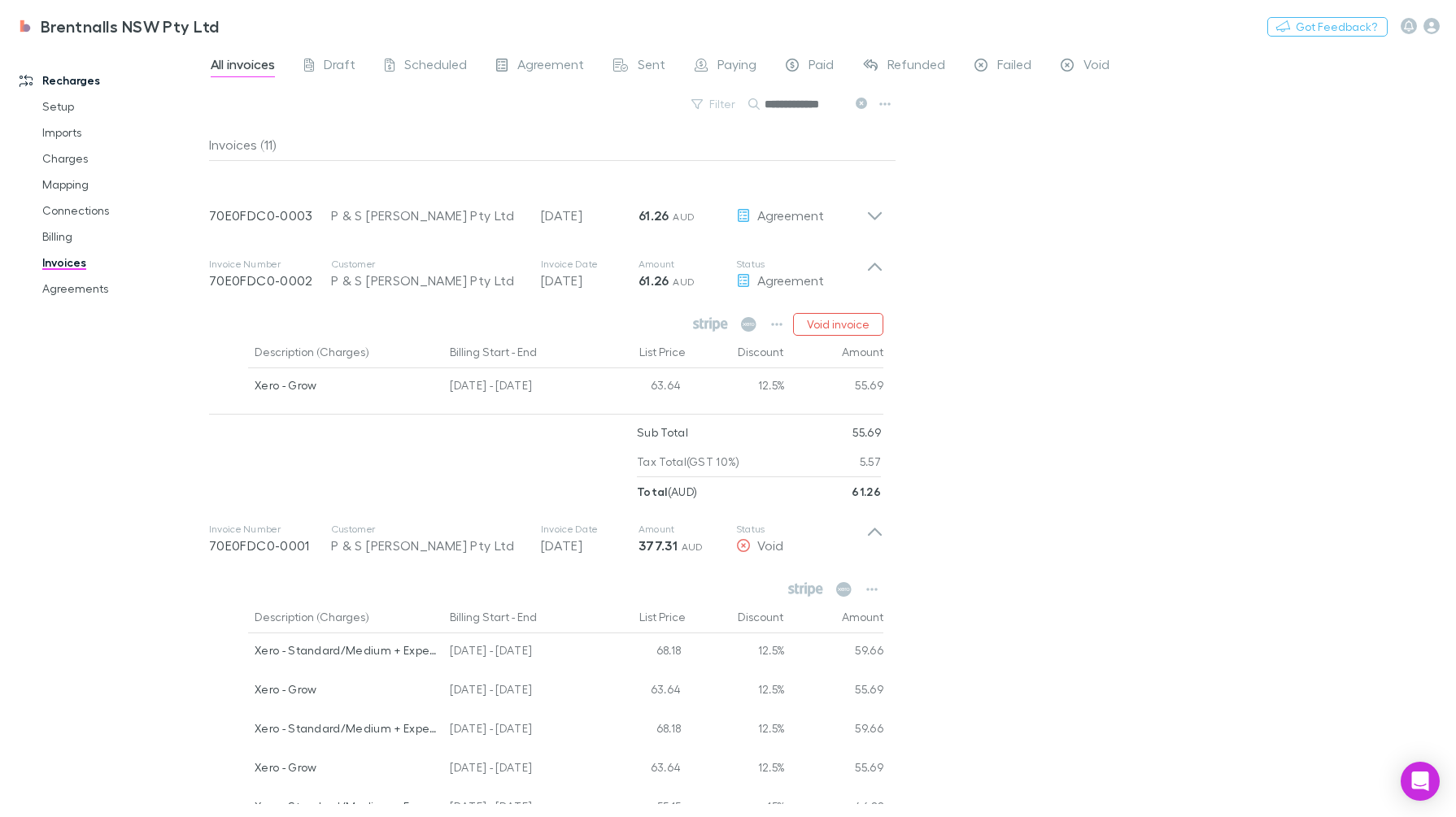
click at [835, 327] on button "Void invoice" at bounding box center [838, 325] width 91 height 22
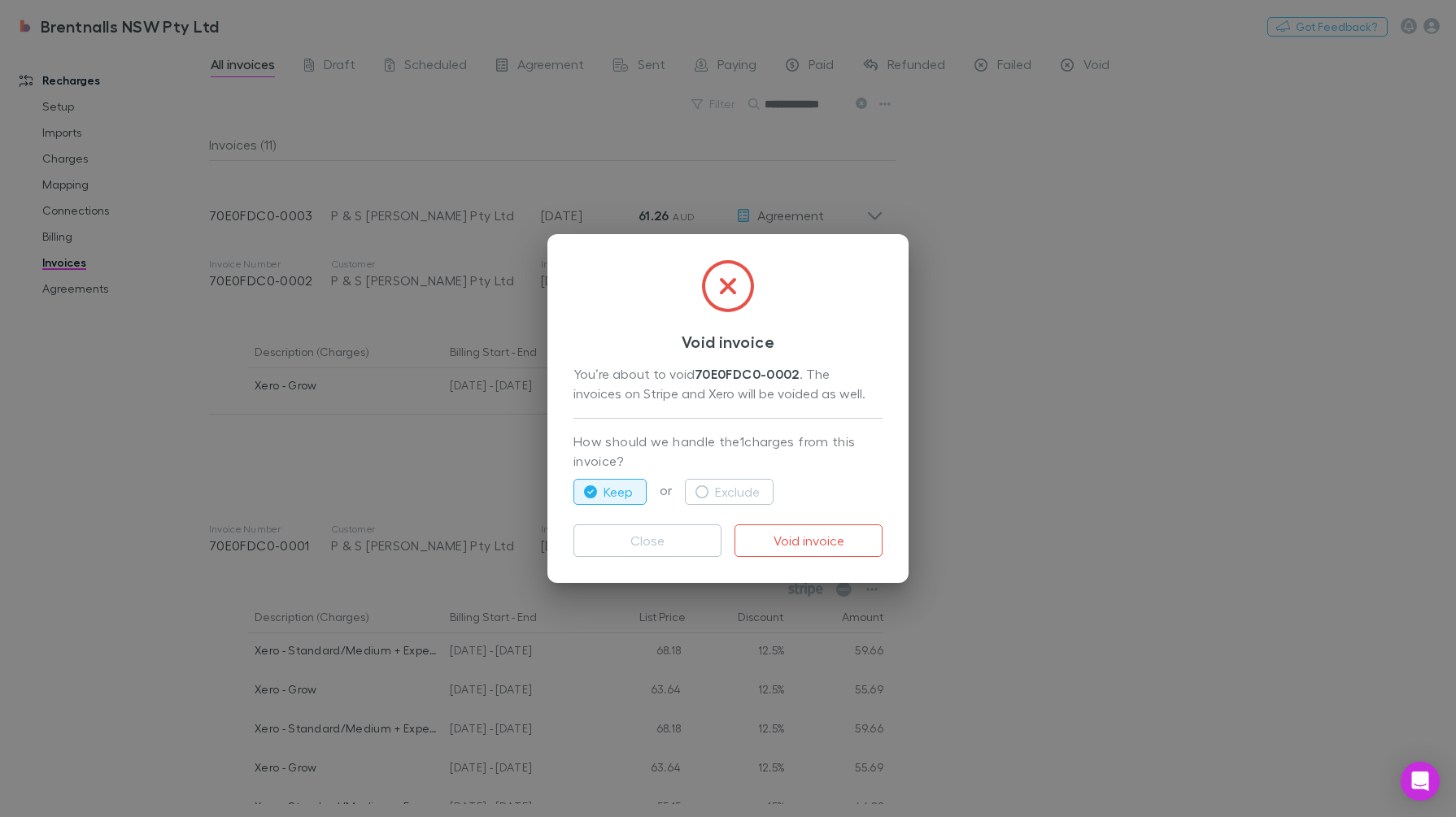
click at [781, 537] on button "Void invoice" at bounding box center [807, 541] width 148 height 33
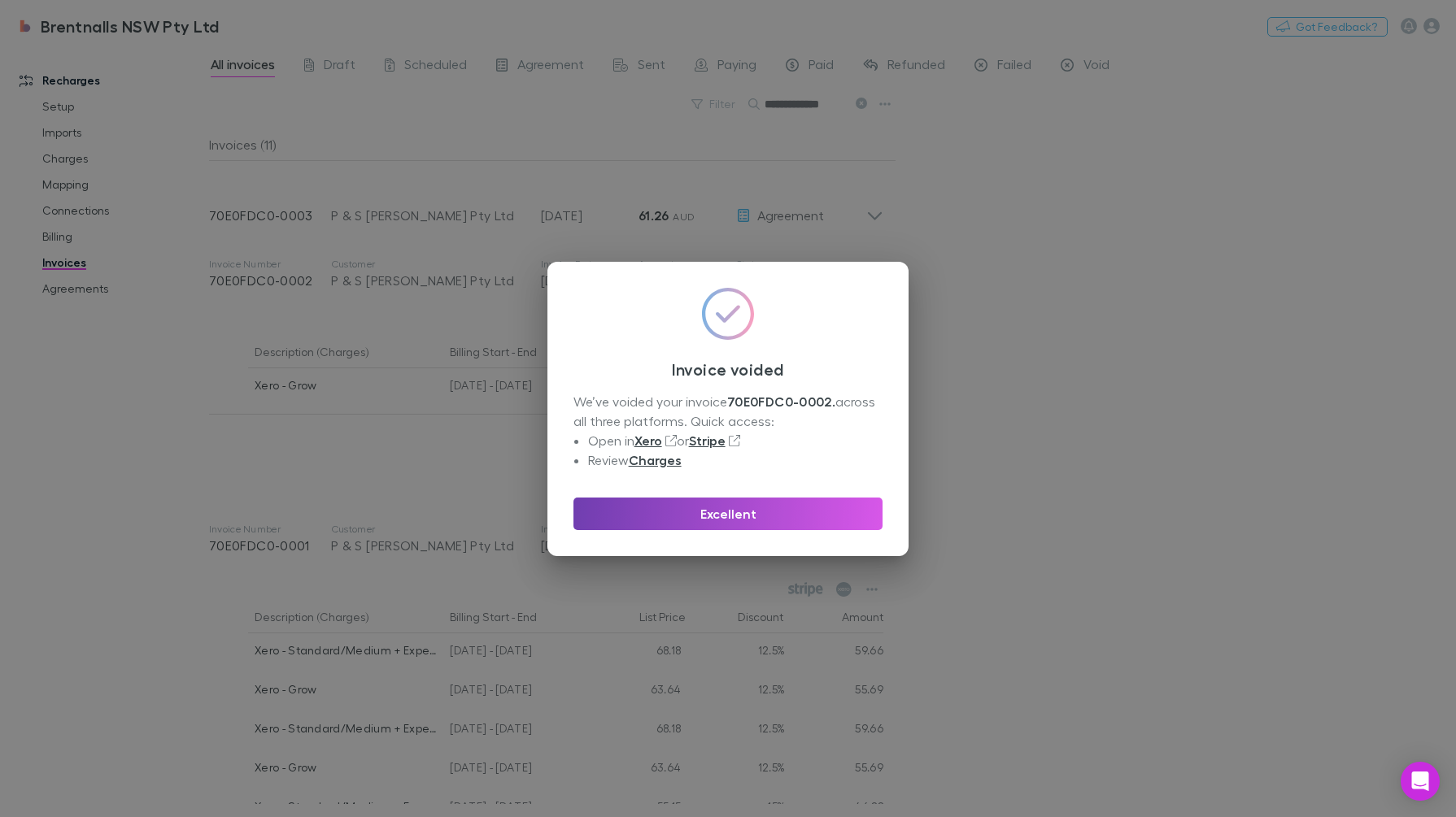
click at [761, 508] on button "Excellent" at bounding box center [728, 514] width 309 height 33
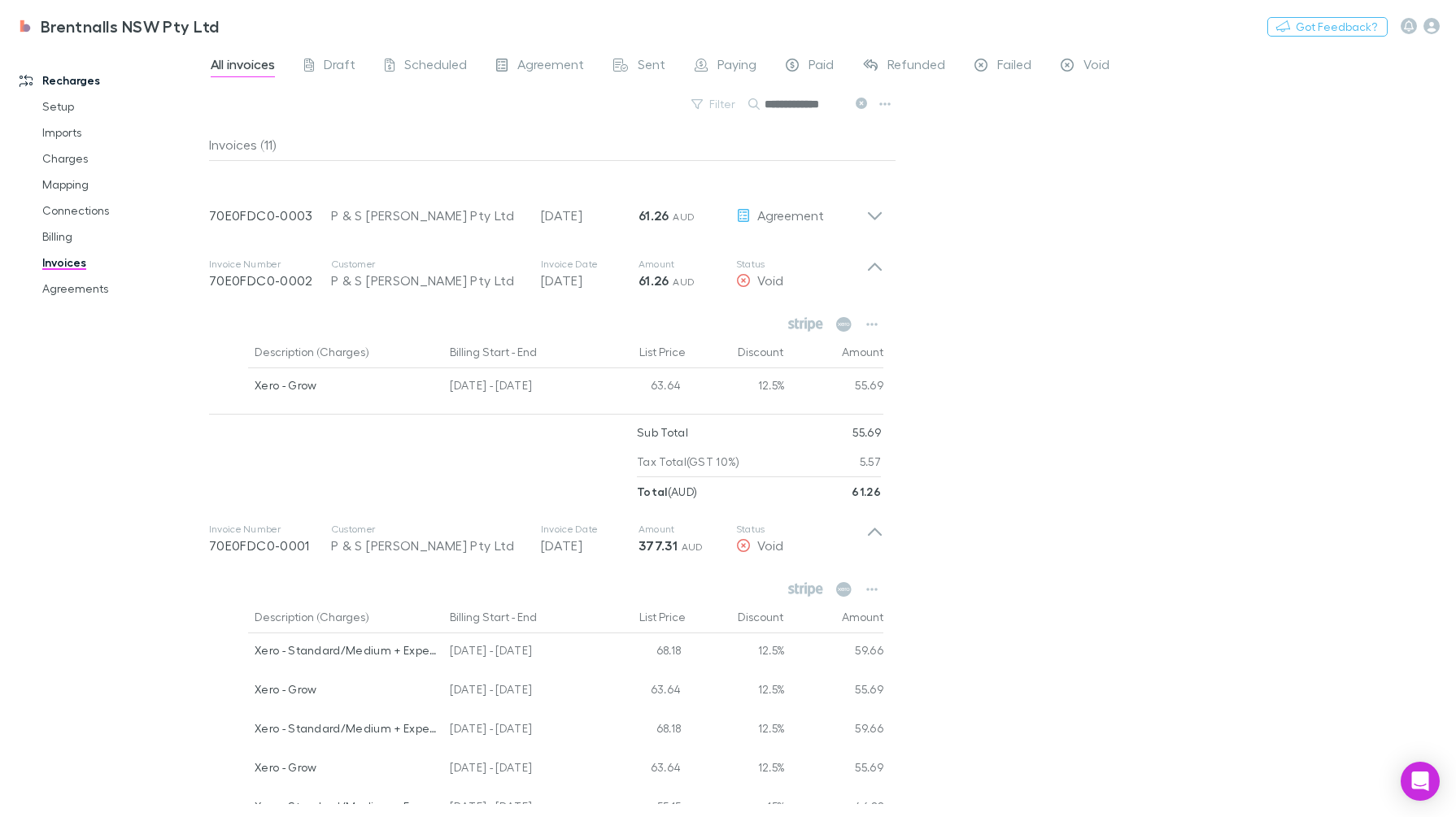
click at [863, 188] on div "Invoice Number 70E0FDC0-0003 Customer P & S Nielsen Pty Ltd Invoice Date 28 Feb…" at bounding box center [537, 209] width 657 height 59
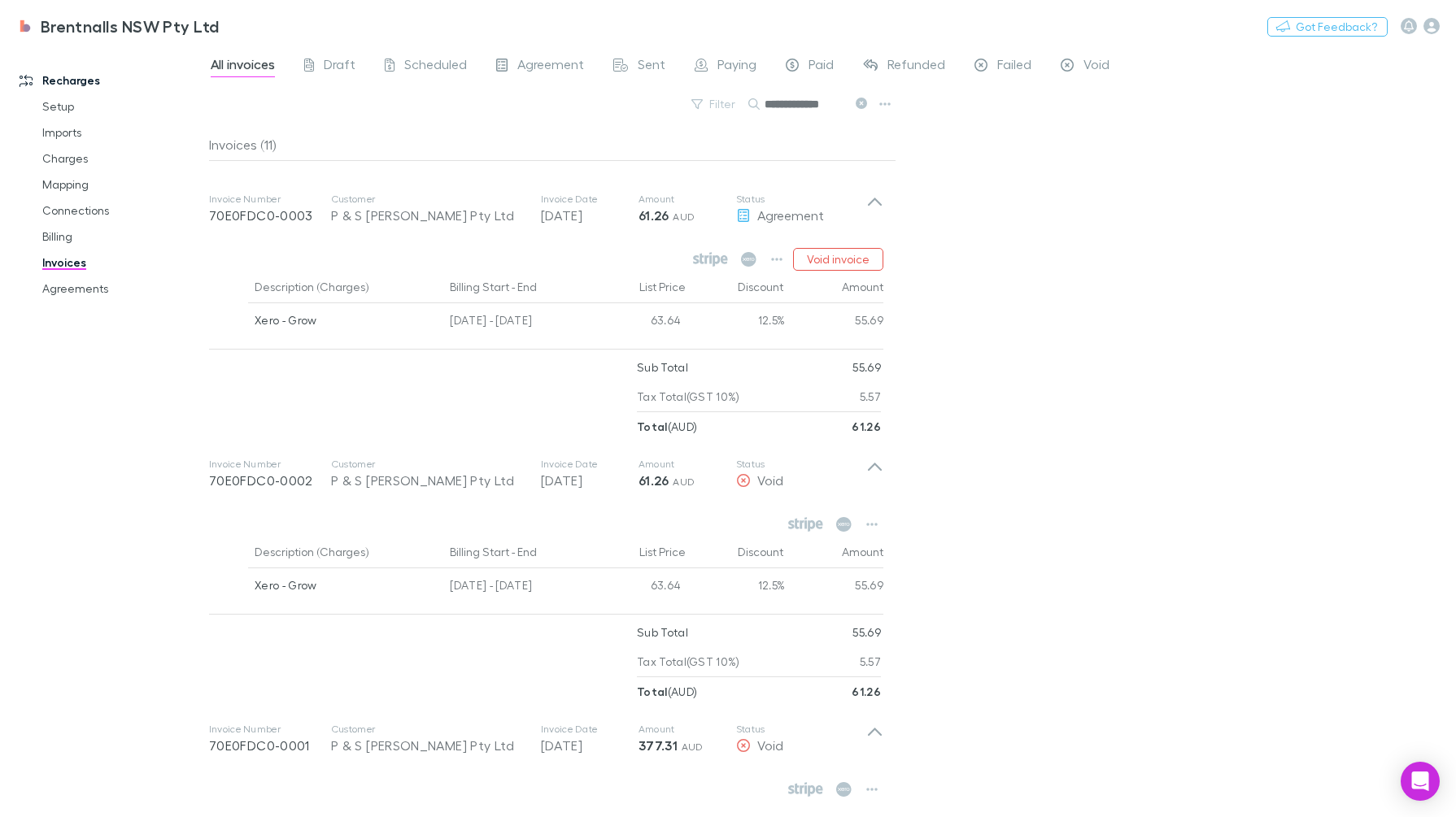
click at [833, 254] on button "Void invoice" at bounding box center [838, 259] width 91 height 22
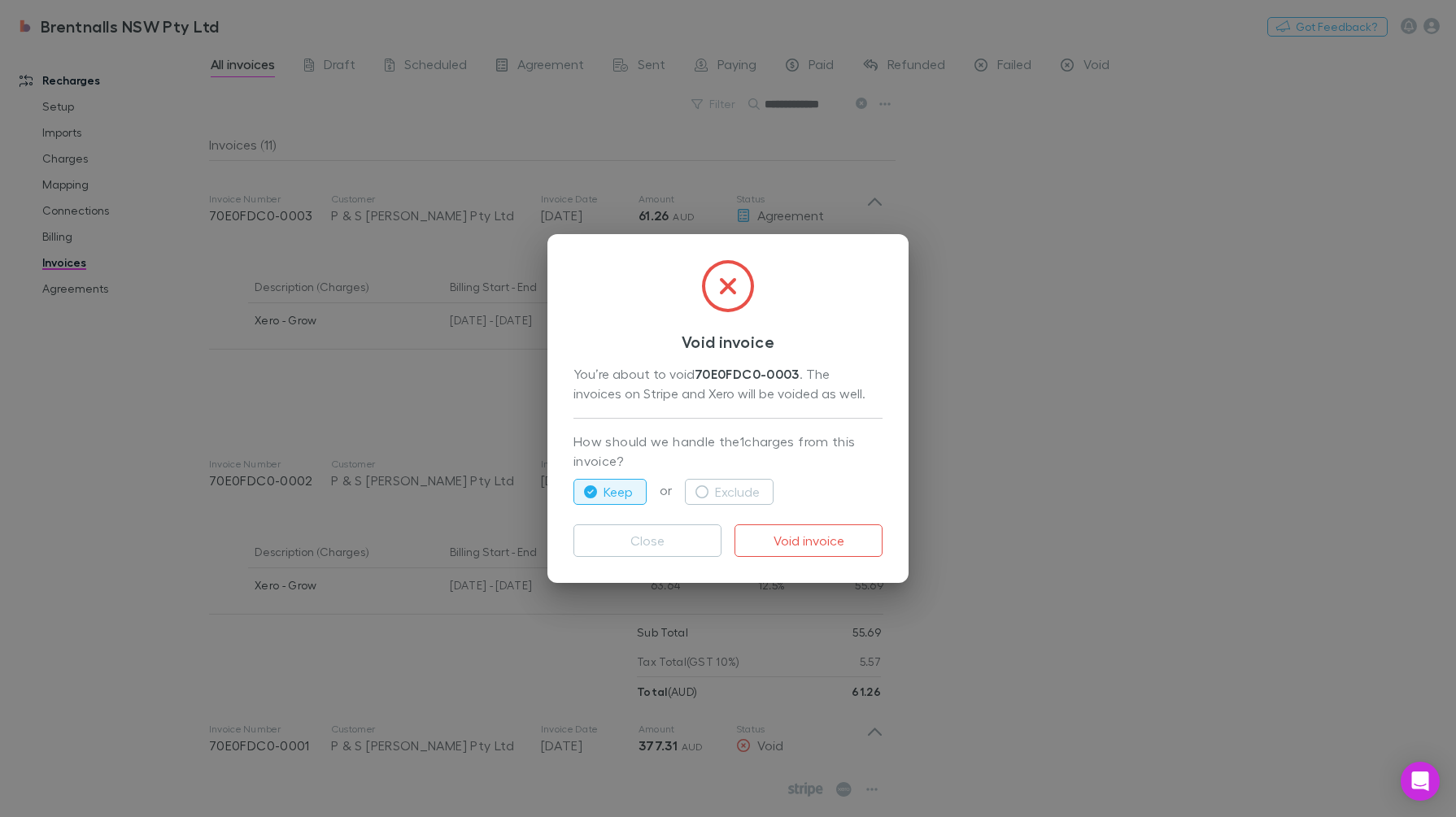
click at [1033, 301] on div "Void invoice You’re about to void 70E0FDC0-0003 . The invoices on Stripe and Xe…" at bounding box center [728, 408] width 1456 height 817
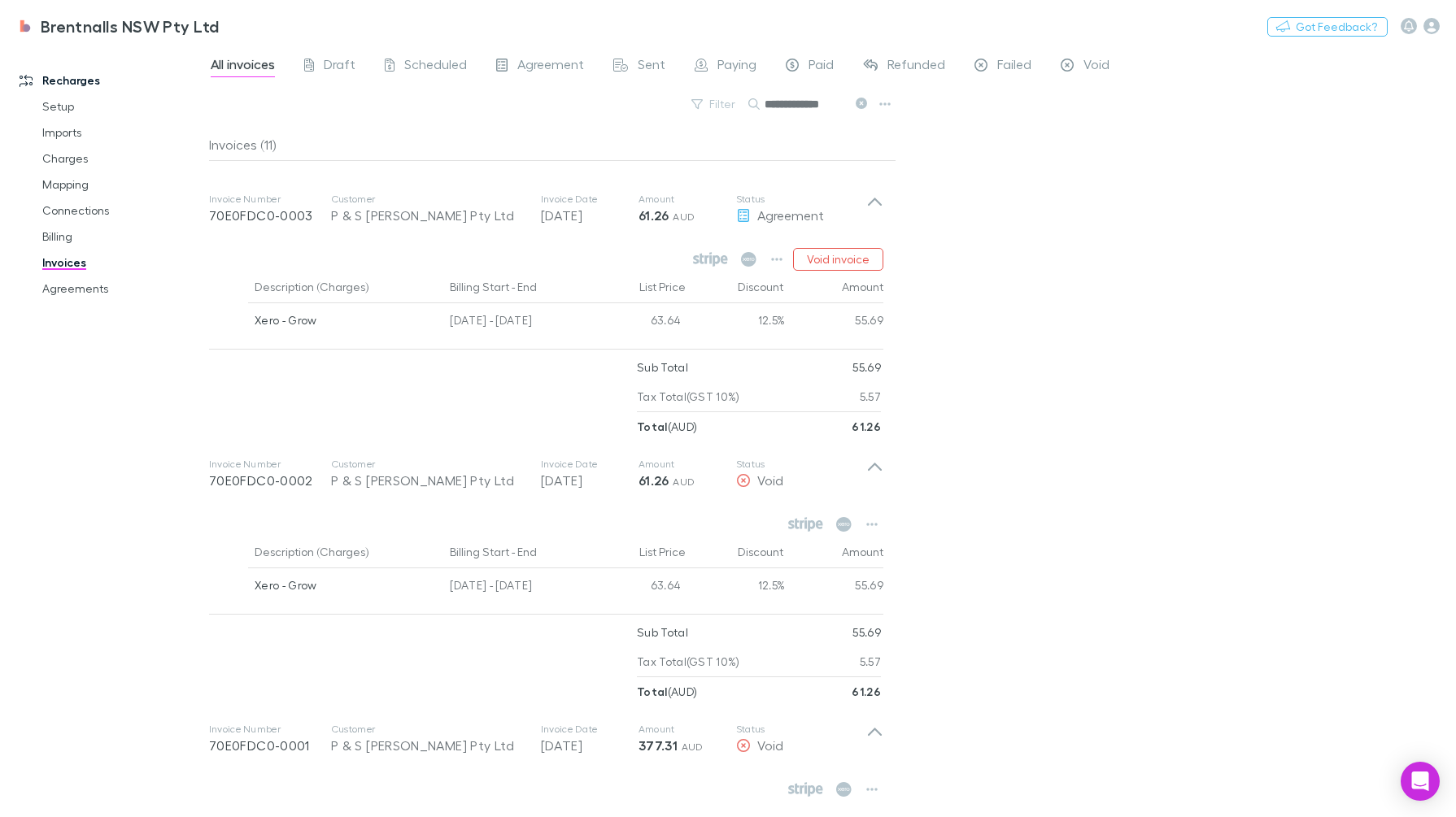
click at [782, 258] on icon "button" at bounding box center [776, 260] width 11 height 3
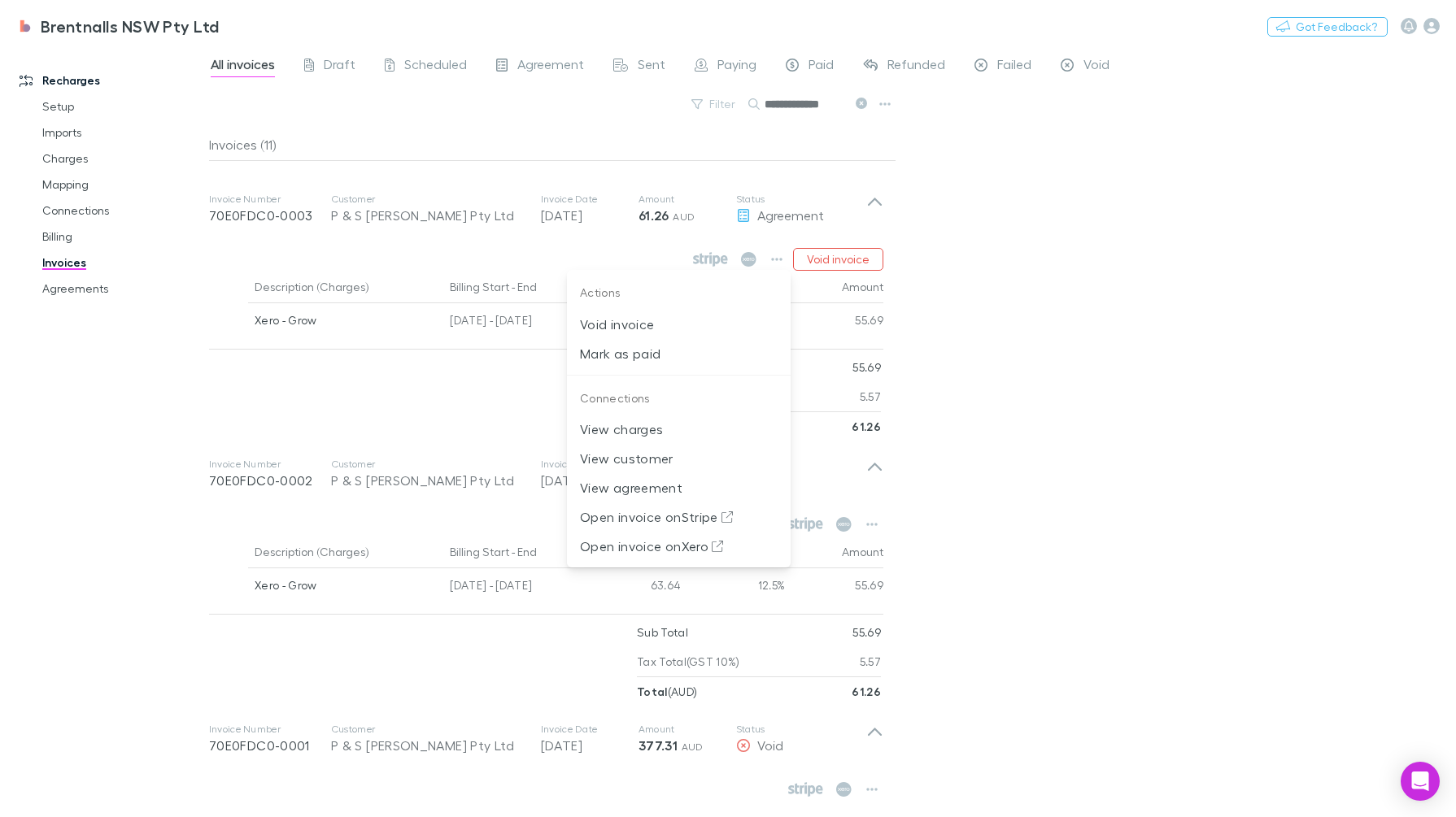
click at [1124, 373] on div at bounding box center [728, 408] width 1456 height 817
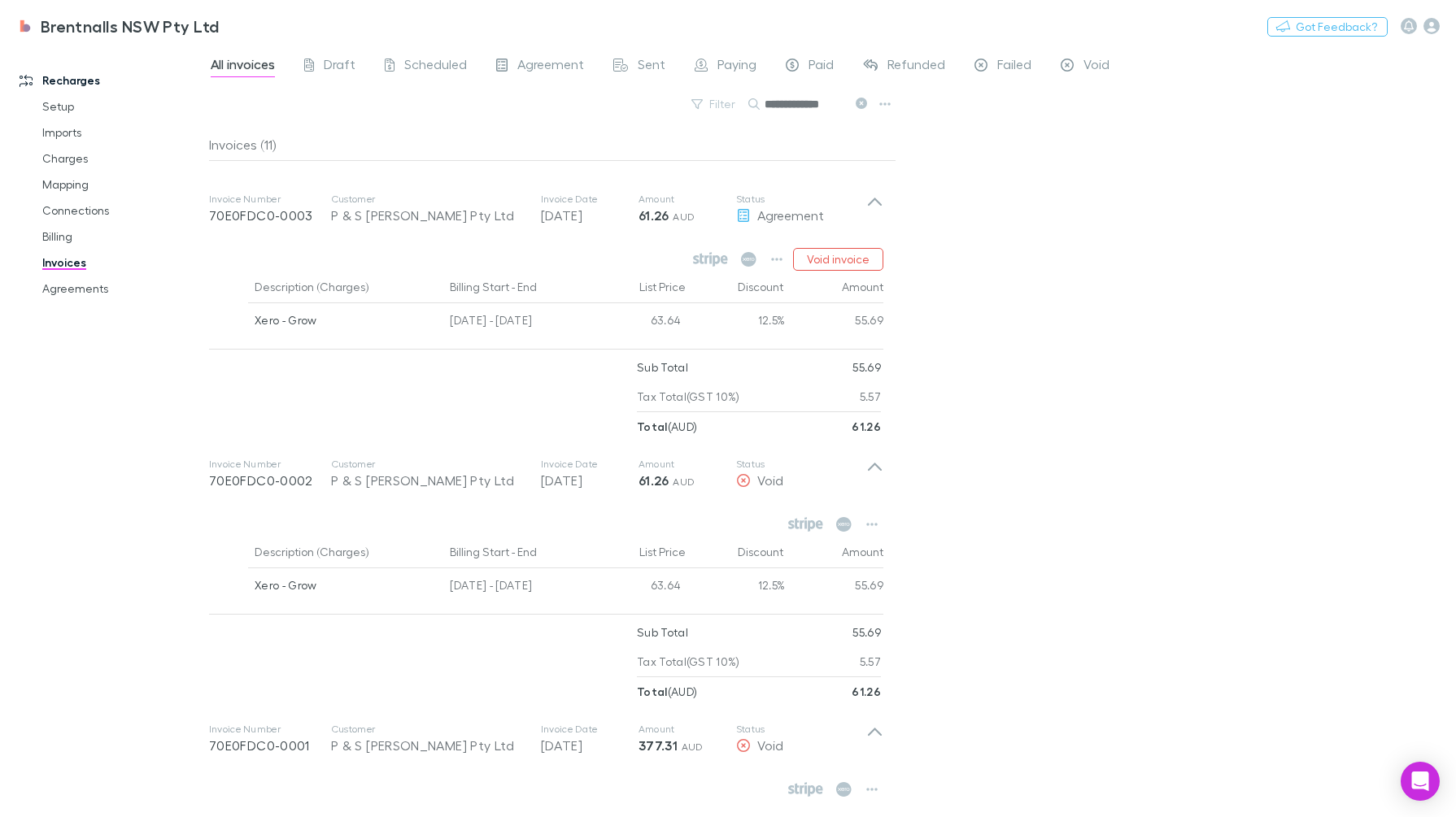
click at [877, 521] on icon "button" at bounding box center [871, 524] width 11 height 13
click at [1047, 487] on div at bounding box center [728, 408] width 1456 height 817
click at [861, 791] on button "button" at bounding box center [871, 789] width 22 height 22
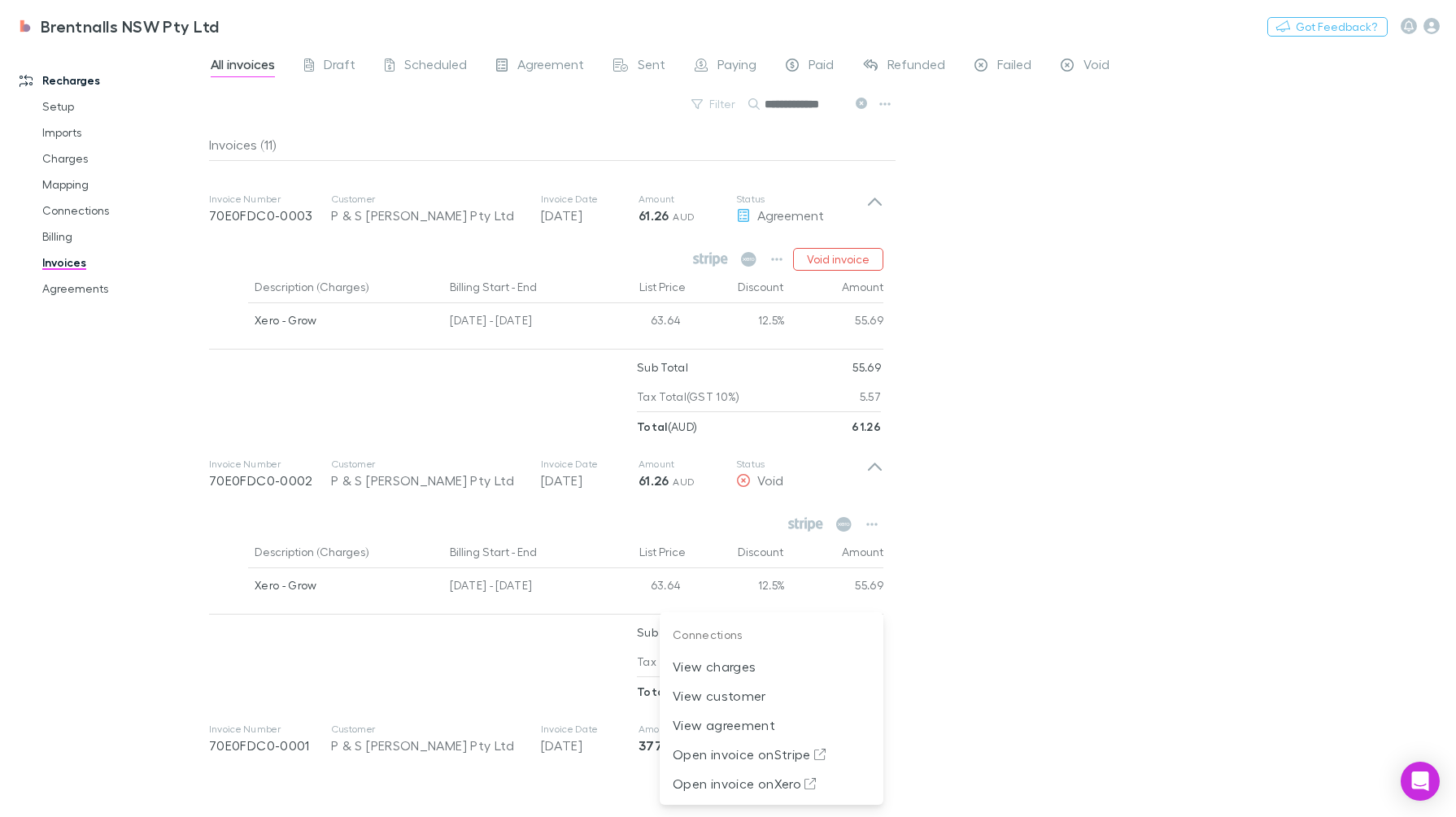
click at [1110, 634] on div at bounding box center [728, 408] width 1456 height 817
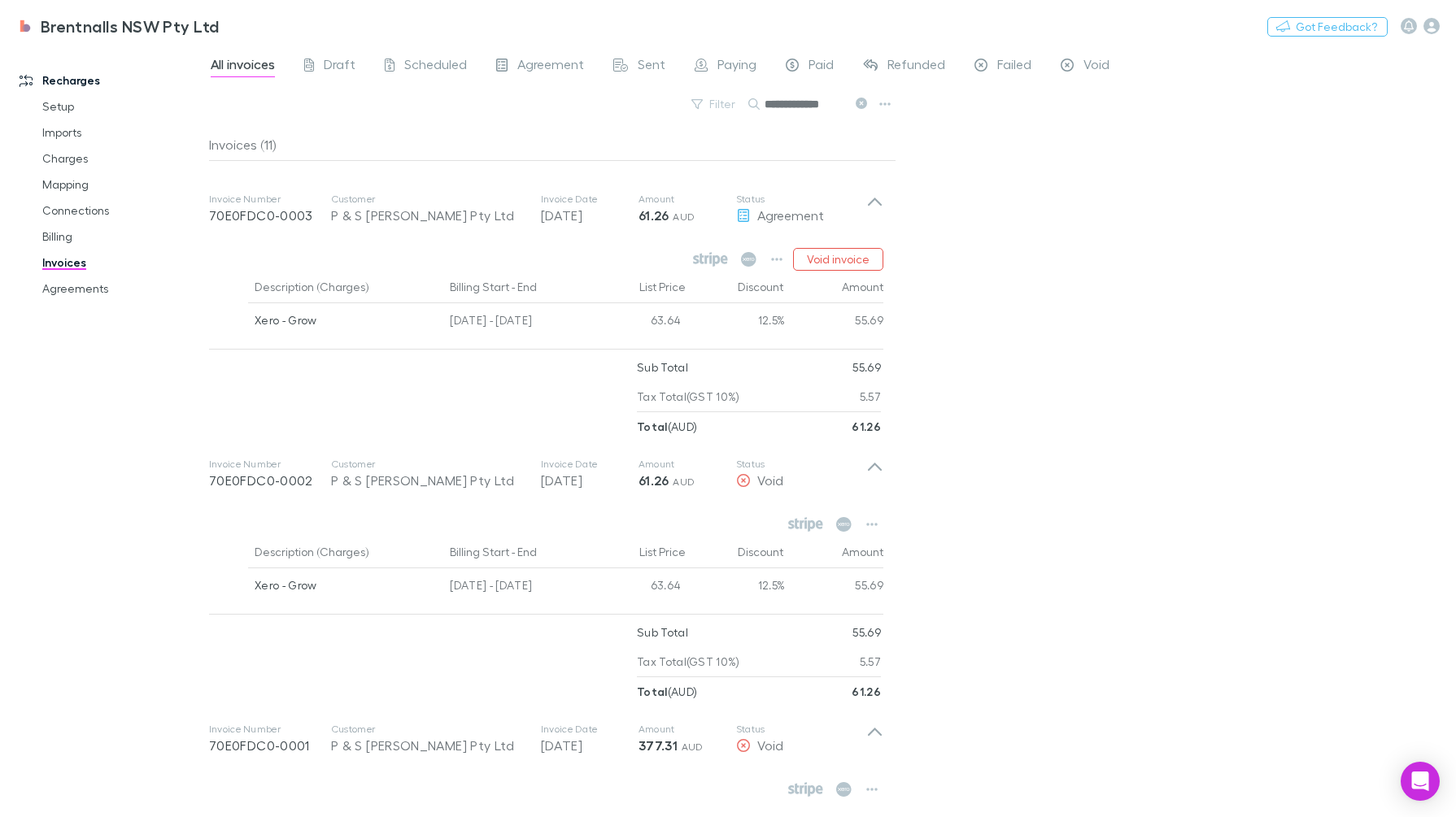
click at [785, 260] on button "button" at bounding box center [776, 259] width 22 height 22
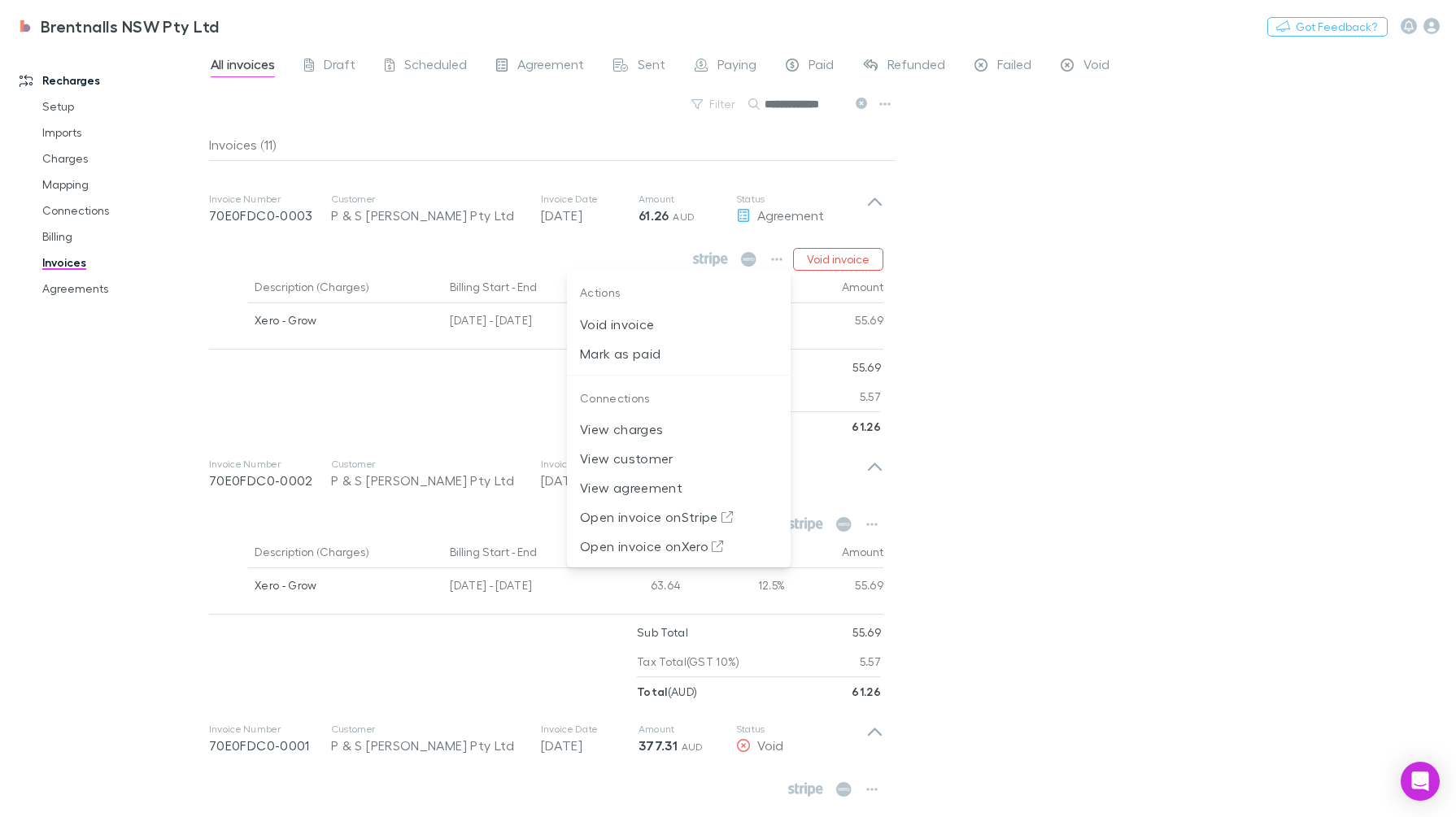
click at [695, 357] on p "Mark as paid" at bounding box center [678, 353] width 198 height 20
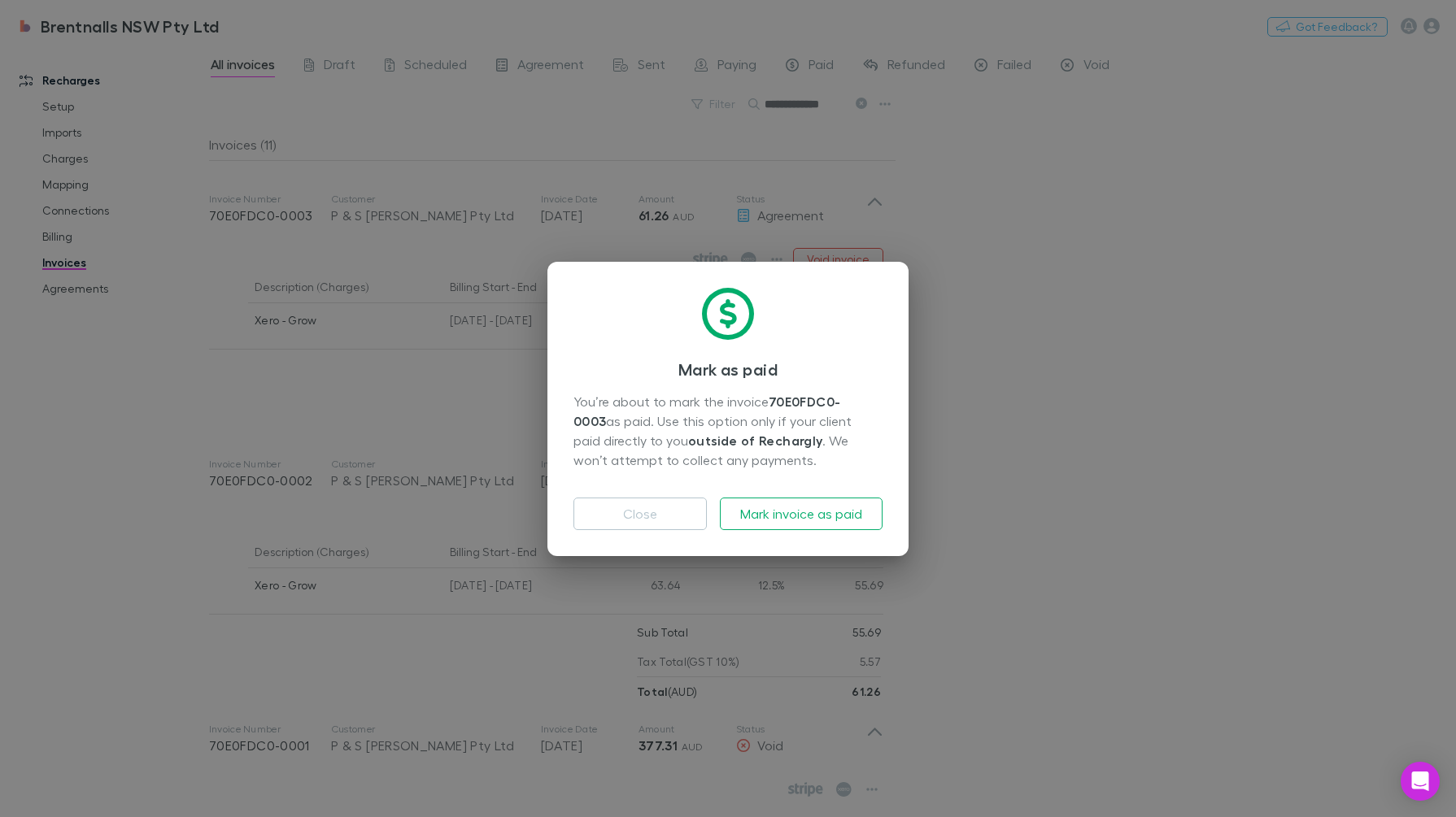
click at [792, 512] on button "Mark invoice as paid" at bounding box center [801, 514] width 162 height 33
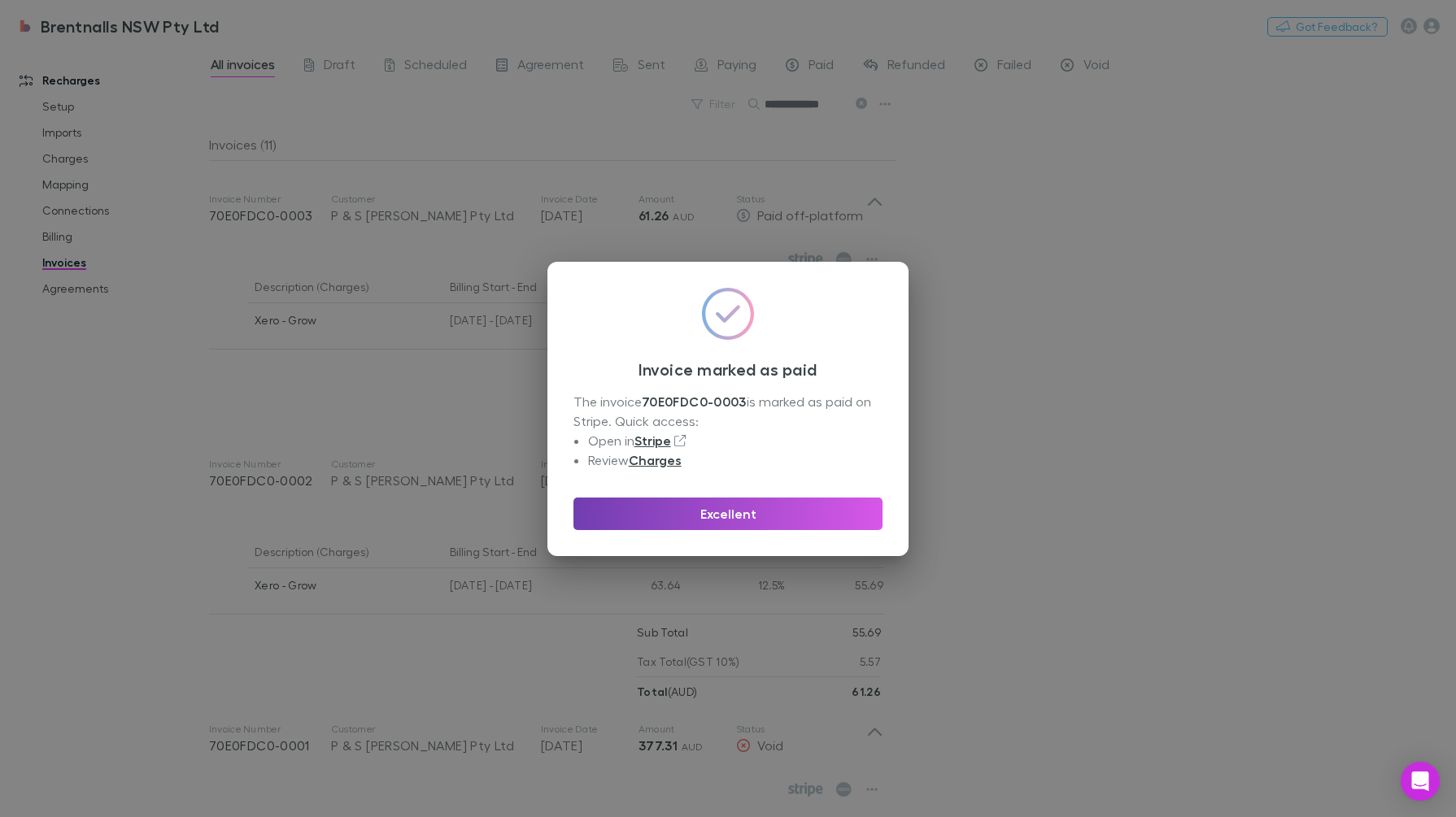
click at [765, 512] on button "Excellent" at bounding box center [728, 514] width 309 height 33
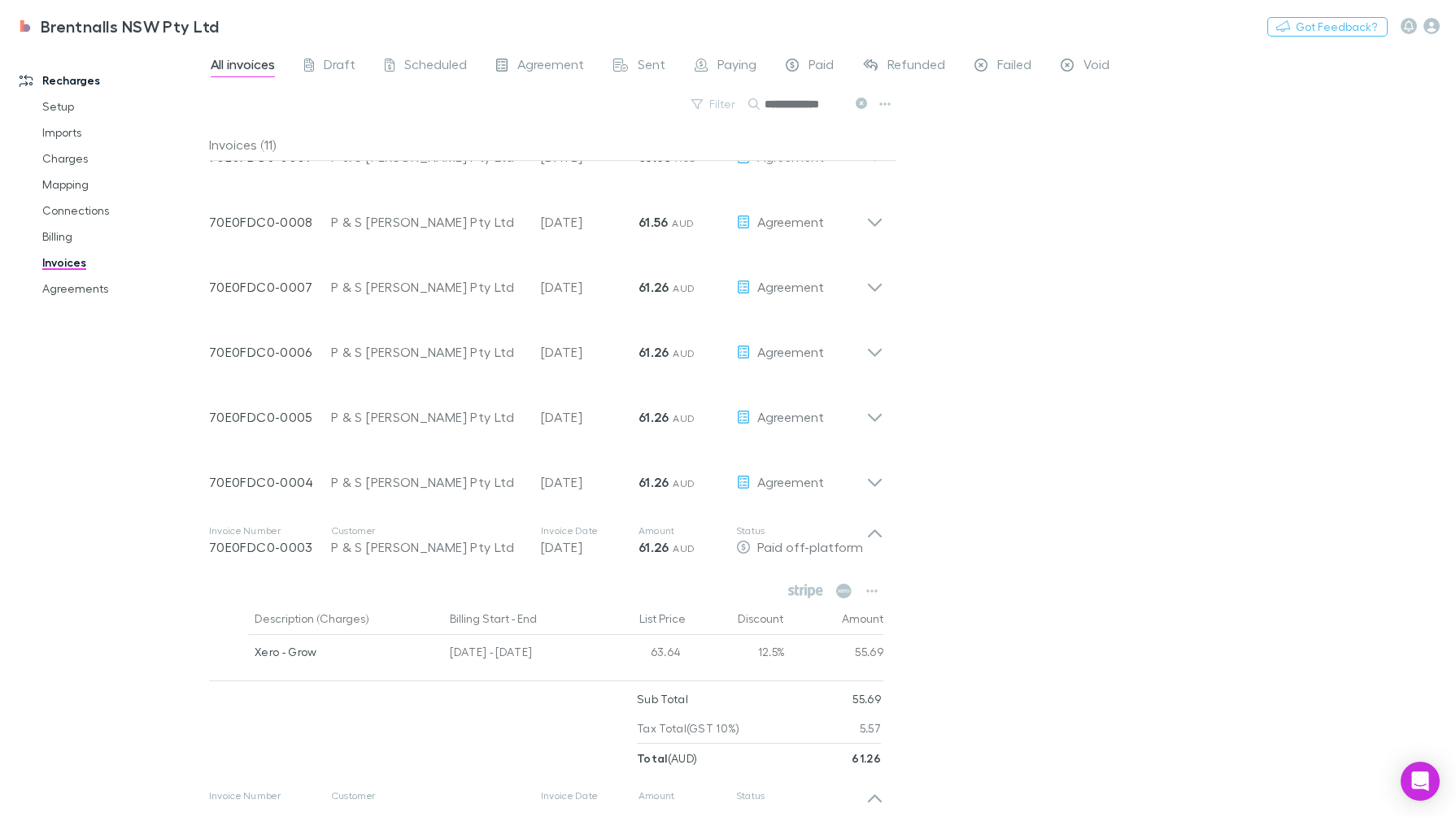
scroll to position [299, 0]
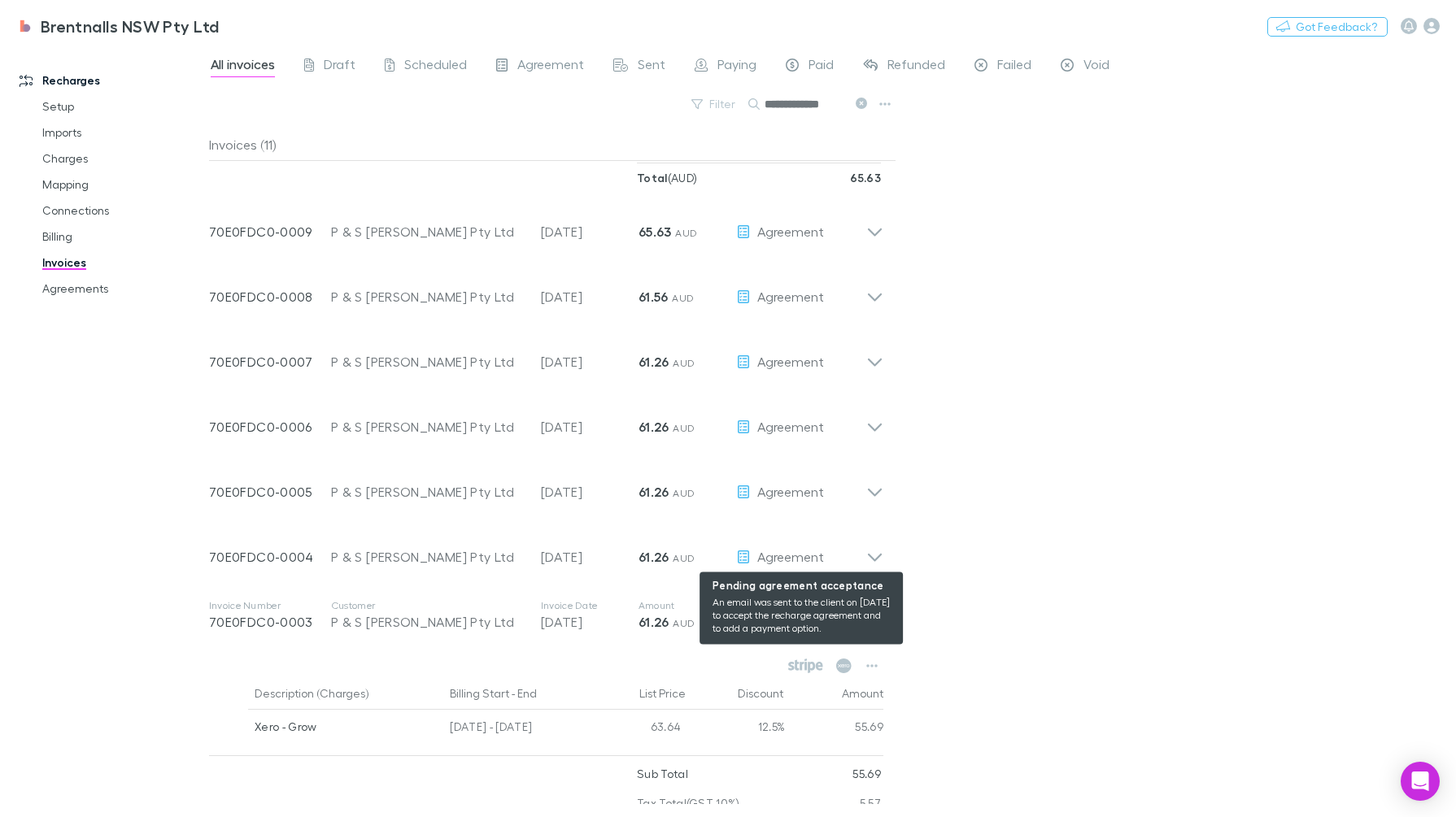
click at [864, 548] on div "Agreement" at bounding box center [801, 557] width 130 height 20
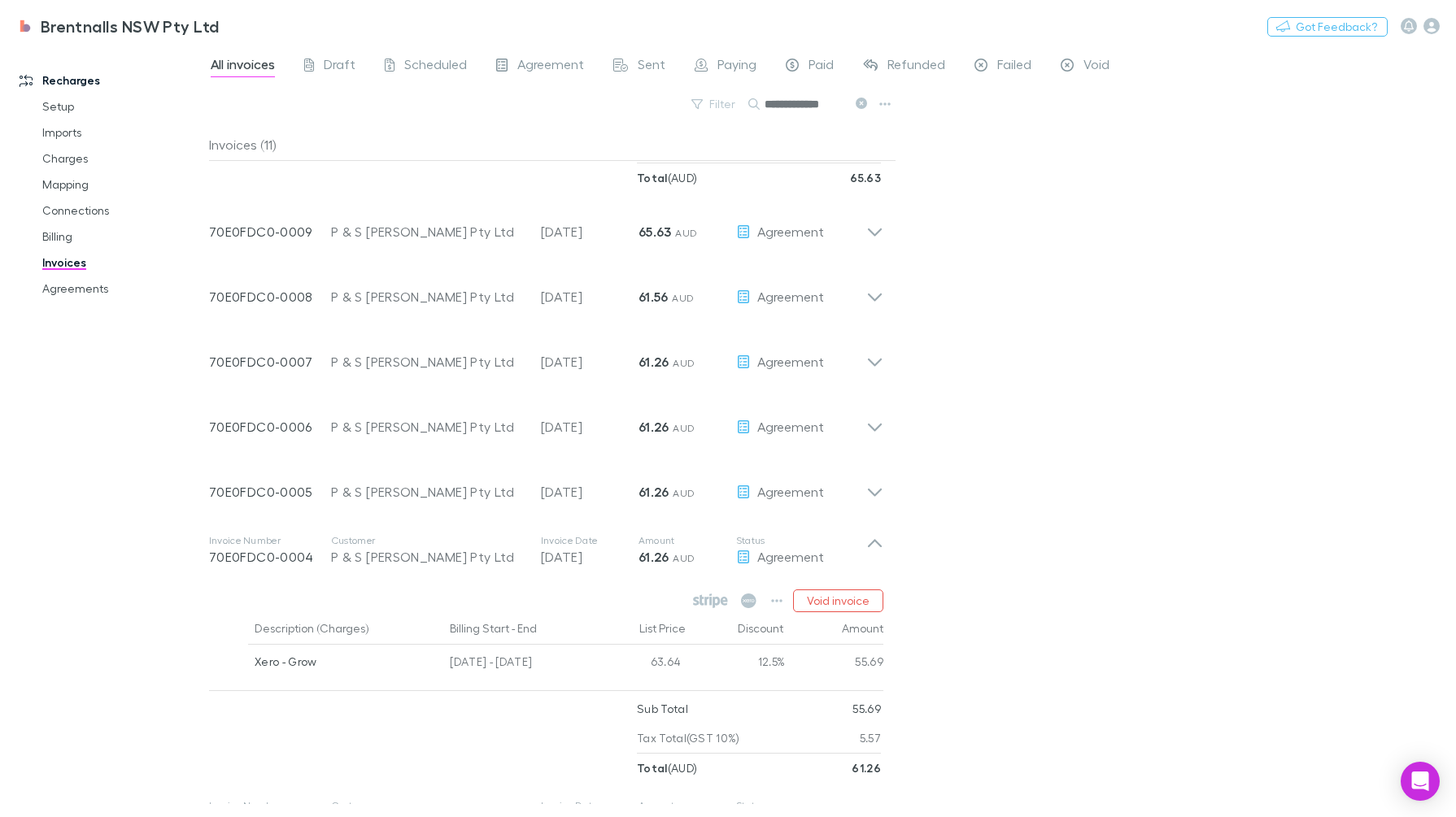
click at [777, 607] on button "button" at bounding box center [776, 601] width 22 height 22
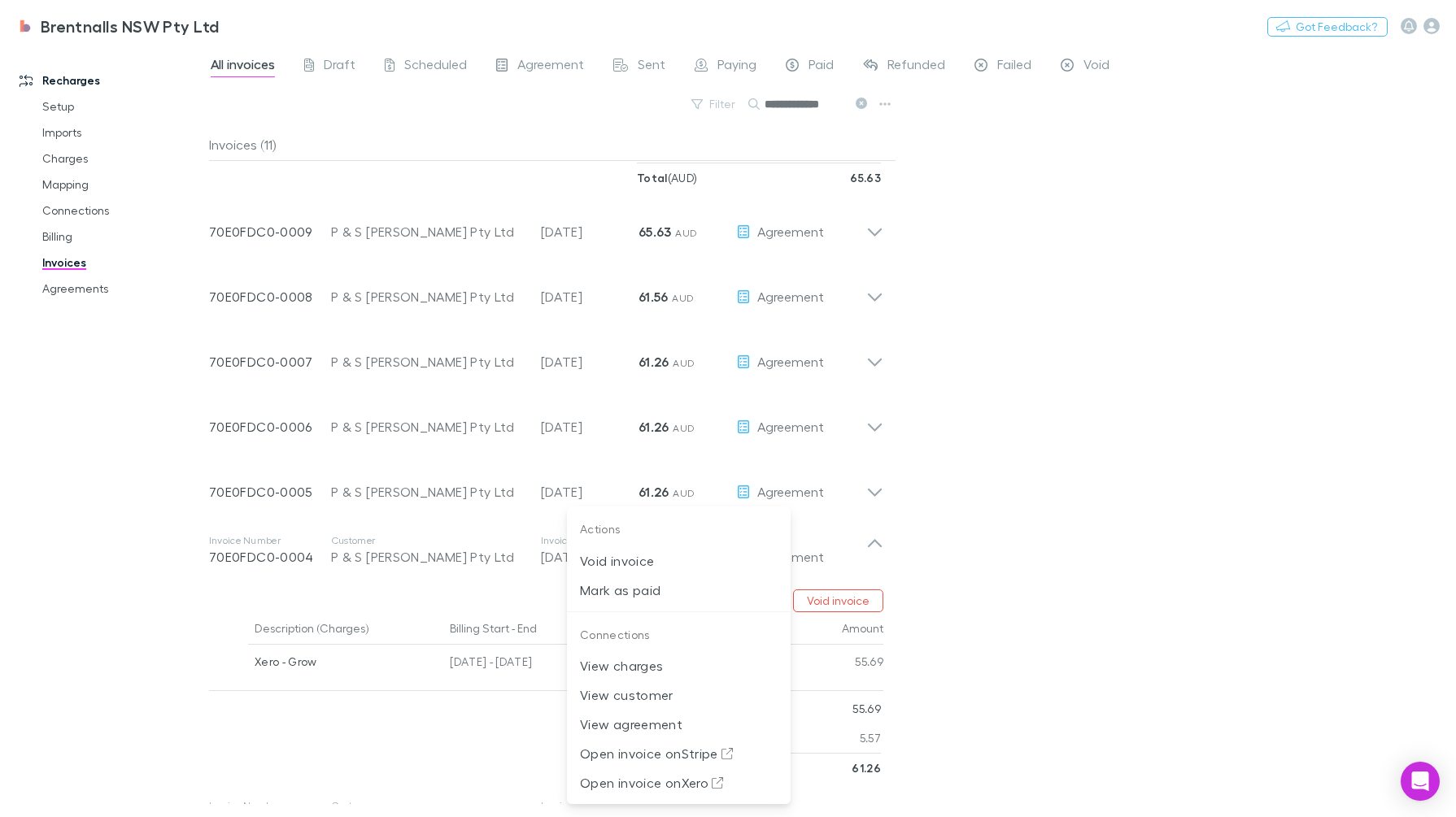
click at [636, 584] on p "Mark as paid" at bounding box center [678, 590] width 198 height 20
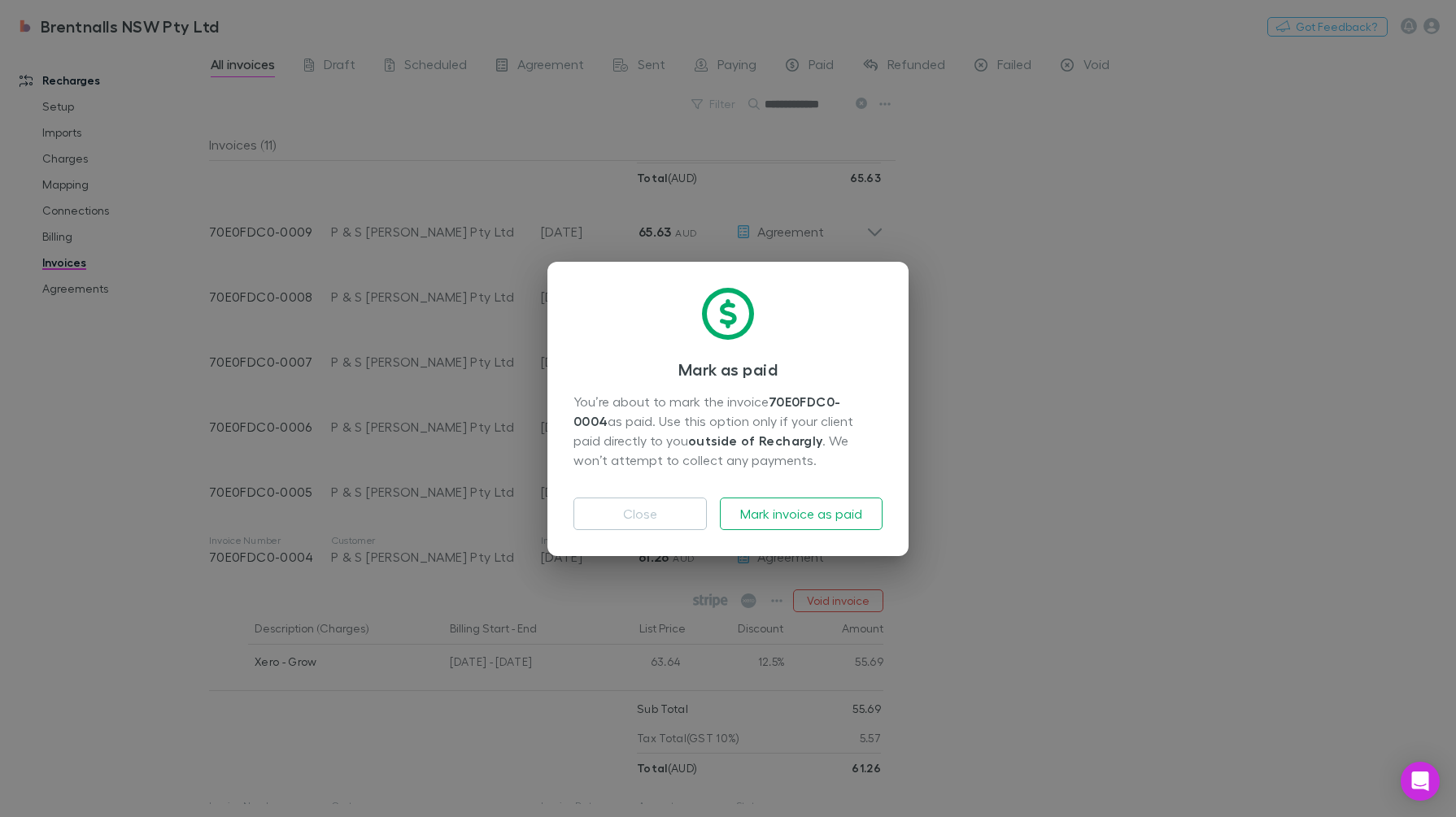
click at [801, 489] on div "Close Mark invoice as paid" at bounding box center [728, 507] width 309 height 46
click at [794, 507] on button "Mark invoice as paid" at bounding box center [801, 514] width 162 height 33
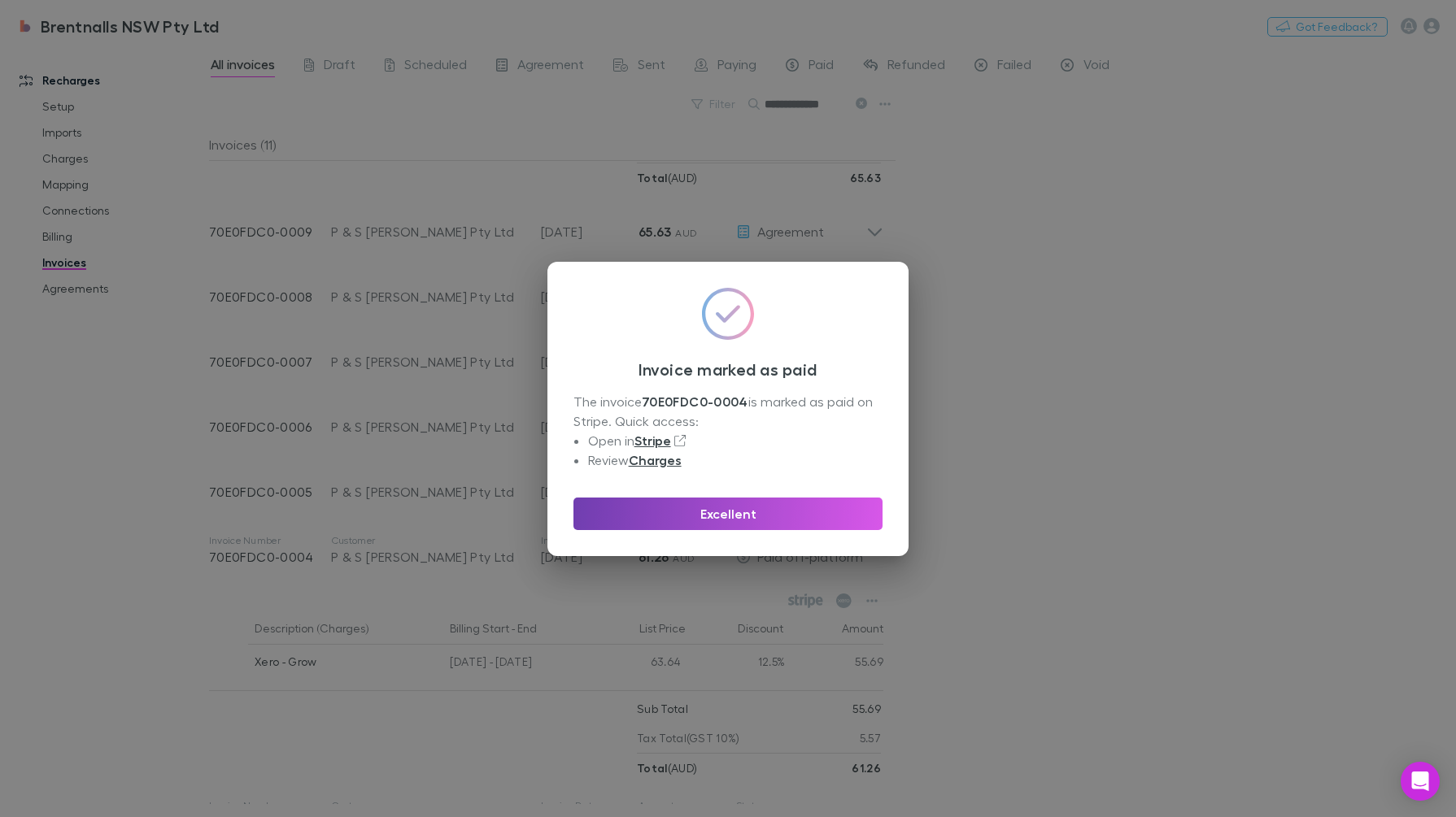
click at [796, 517] on button "Excellent" at bounding box center [728, 514] width 309 height 33
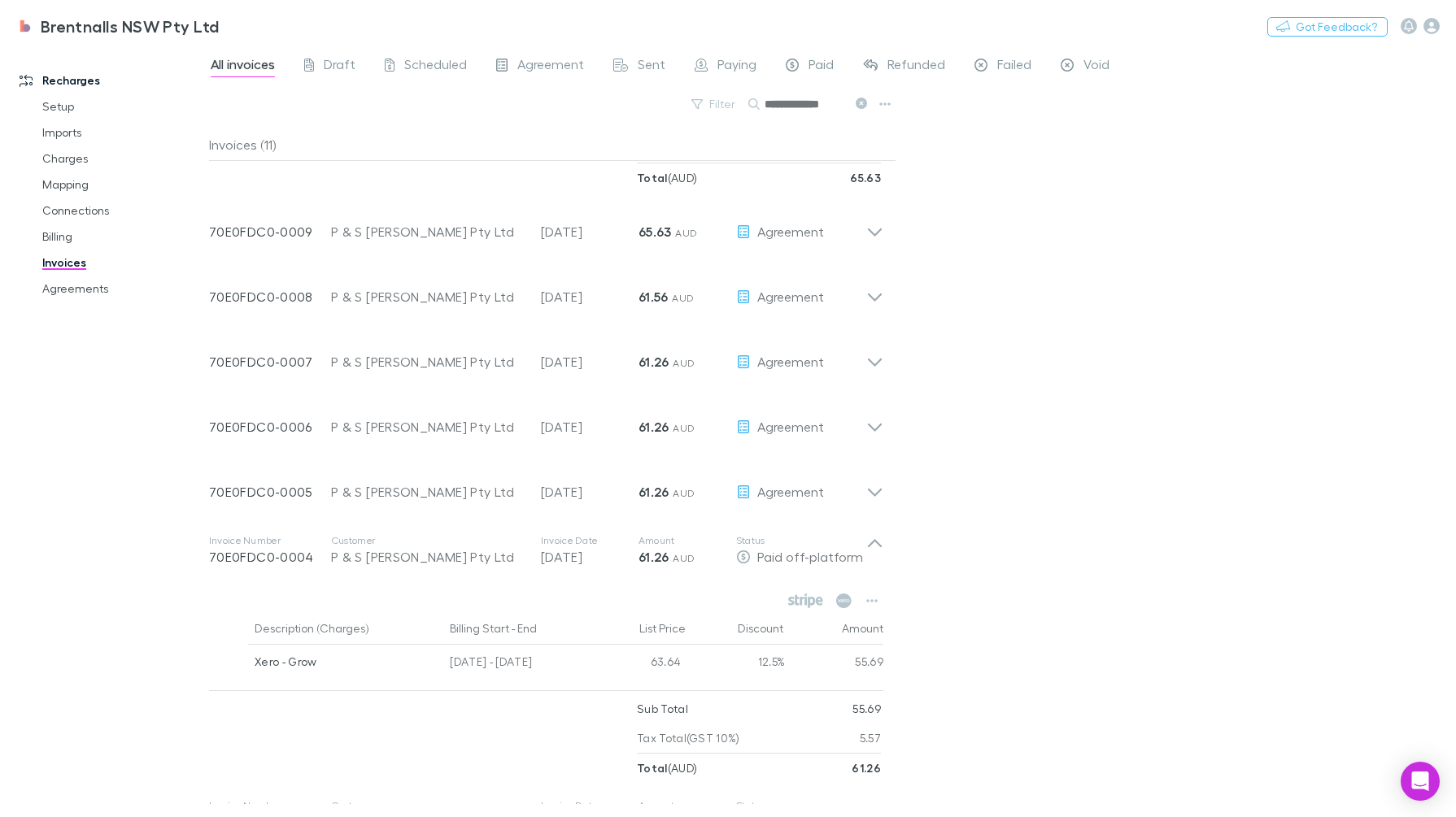
click at [888, 498] on div "Invoice Number 70E0FDC0-0005 Customer P & S Nielsen Pty Ltd Invoice Date 28 Apr…" at bounding box center [546, 485] width 700 height 65
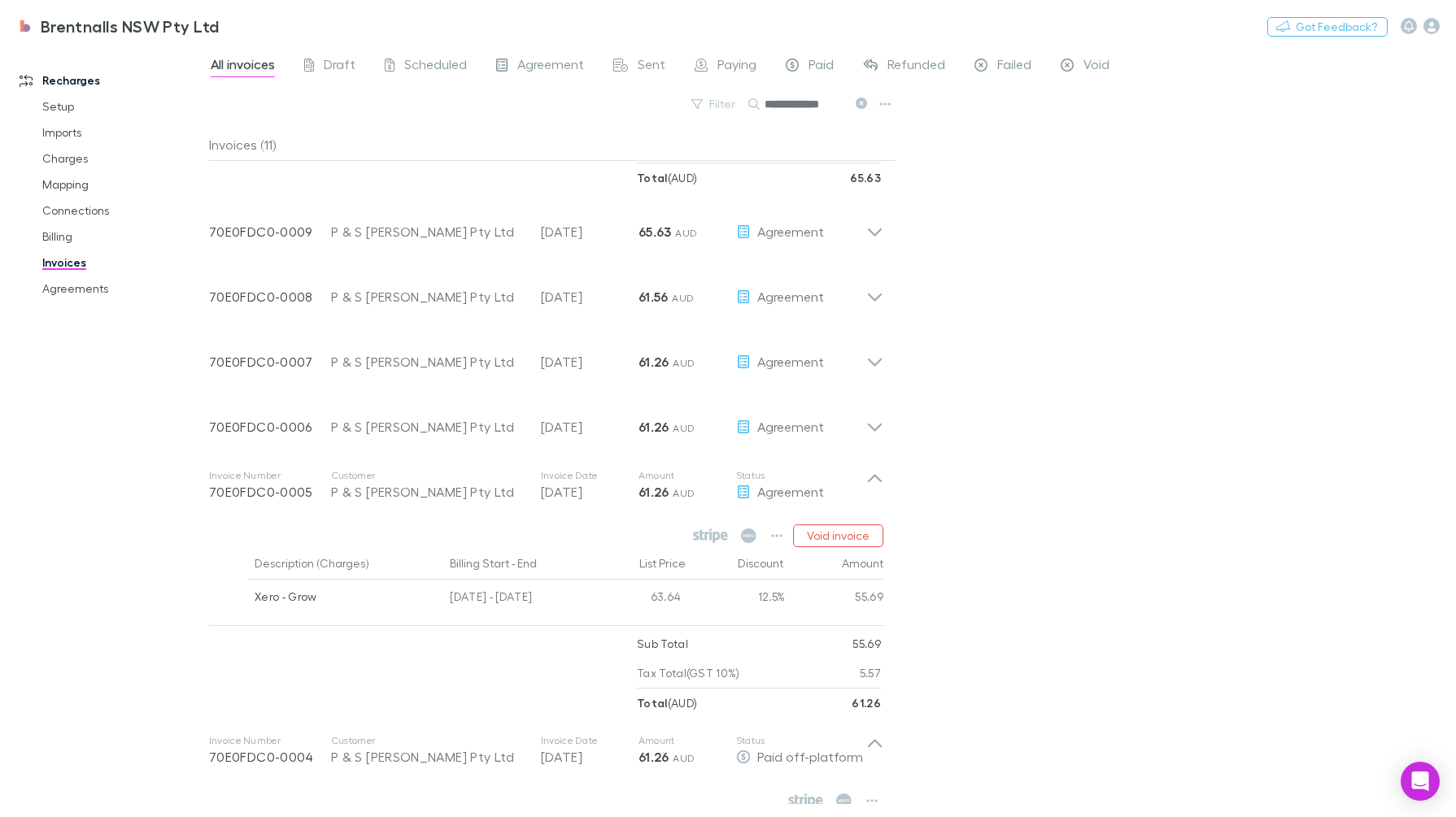
click at [776, 524] on button "button" at bounding box center [776, 535] width 22 height 22
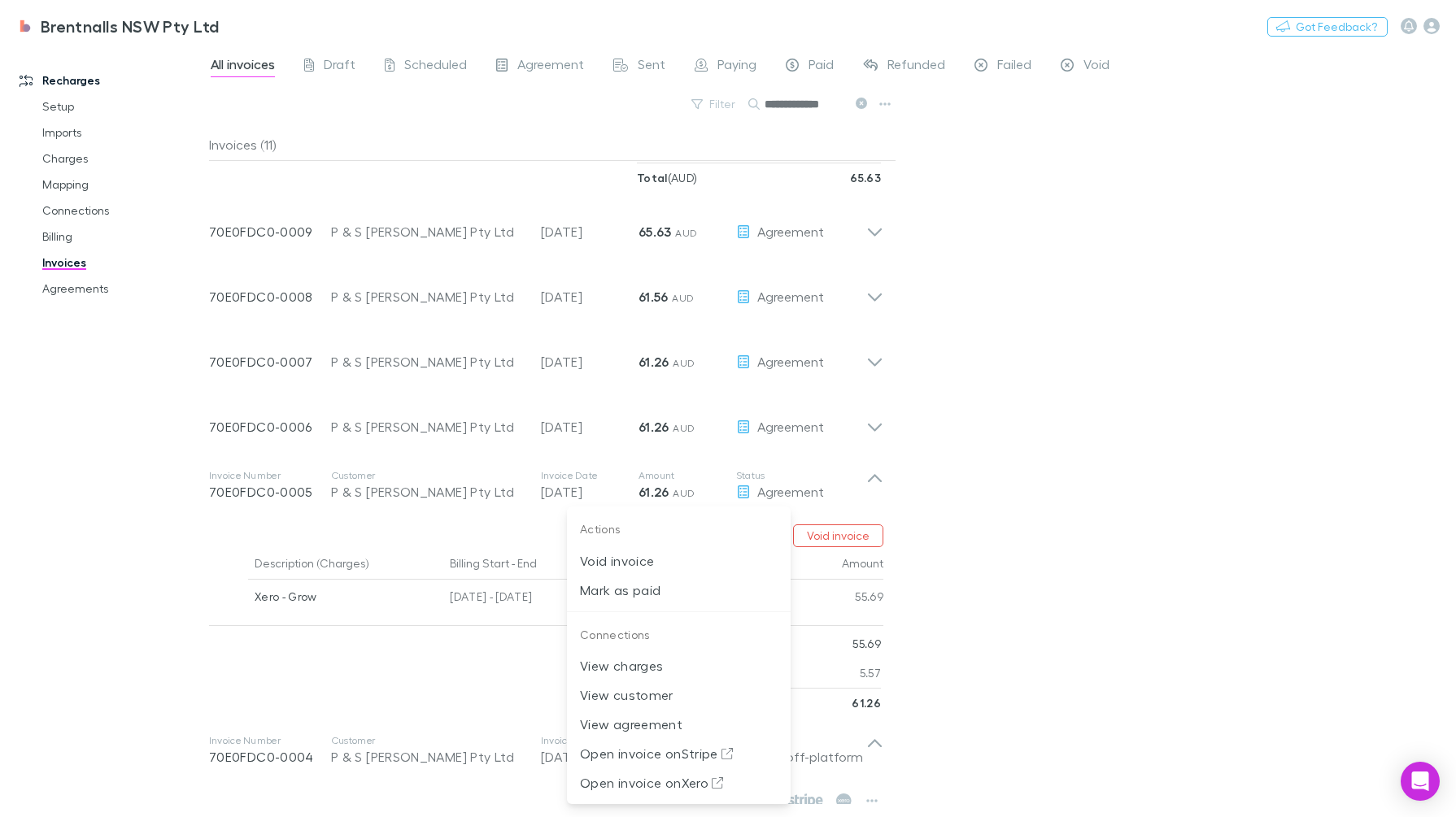
click at [663, 598] on p "Mark as paid" at bounding box center [678, 590] width 198 height 20
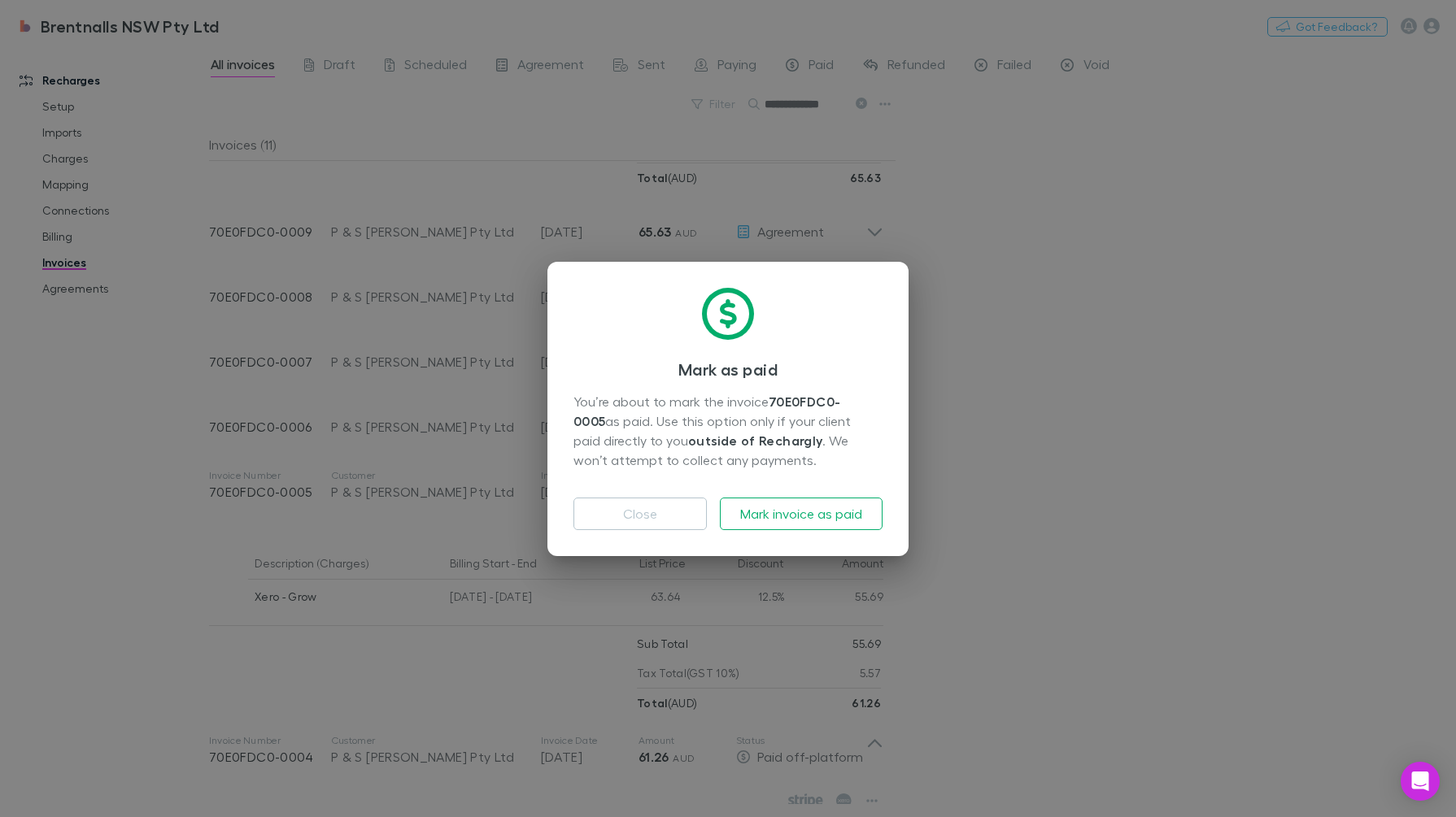
click at [769, 509] on button "Mark invoice as paid" at bounding box center [801, 514] width 162 height 33
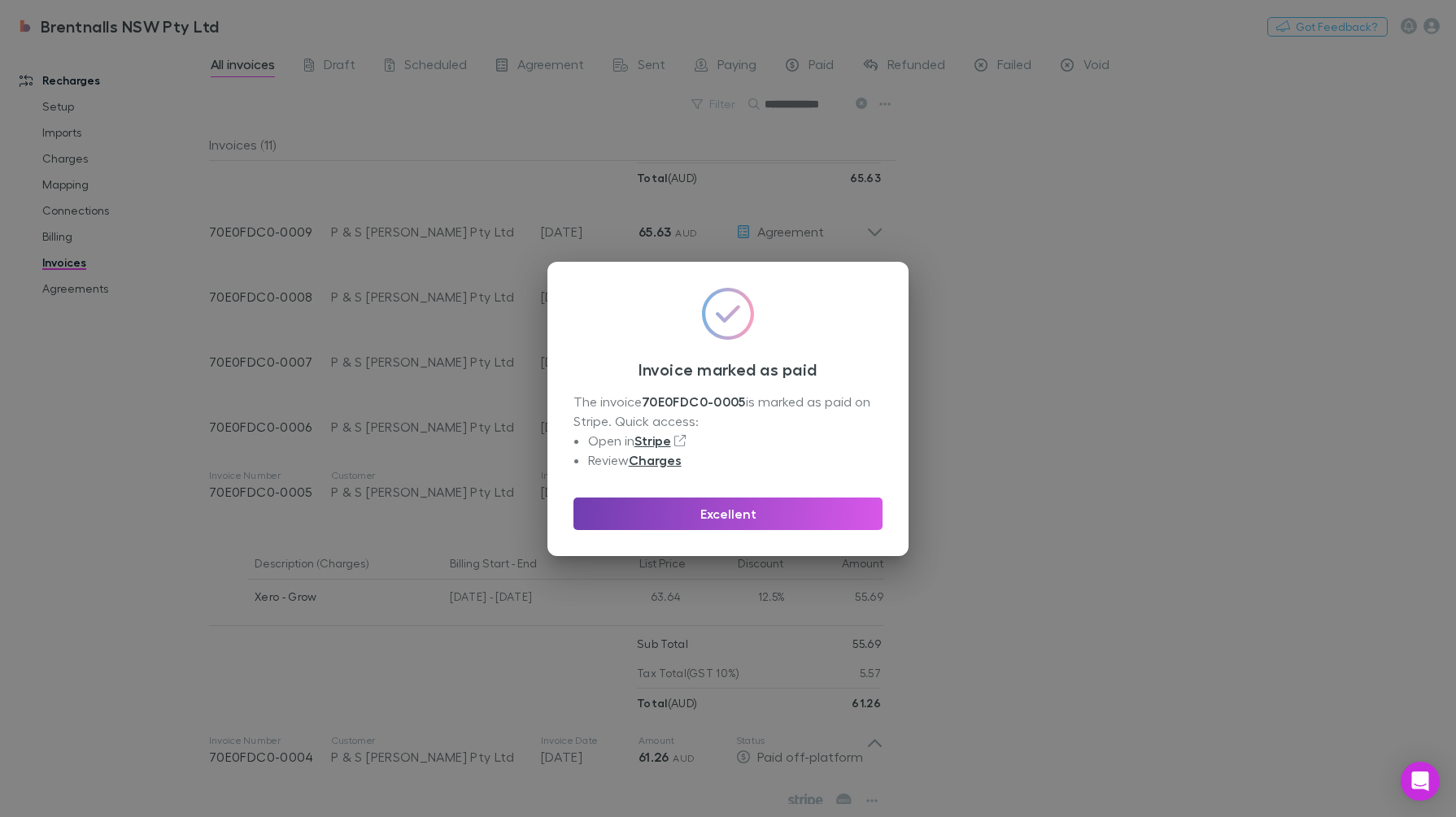
click at [764, 517] on button "Excellent" at bounding box center [728, 514] width 309 height 33
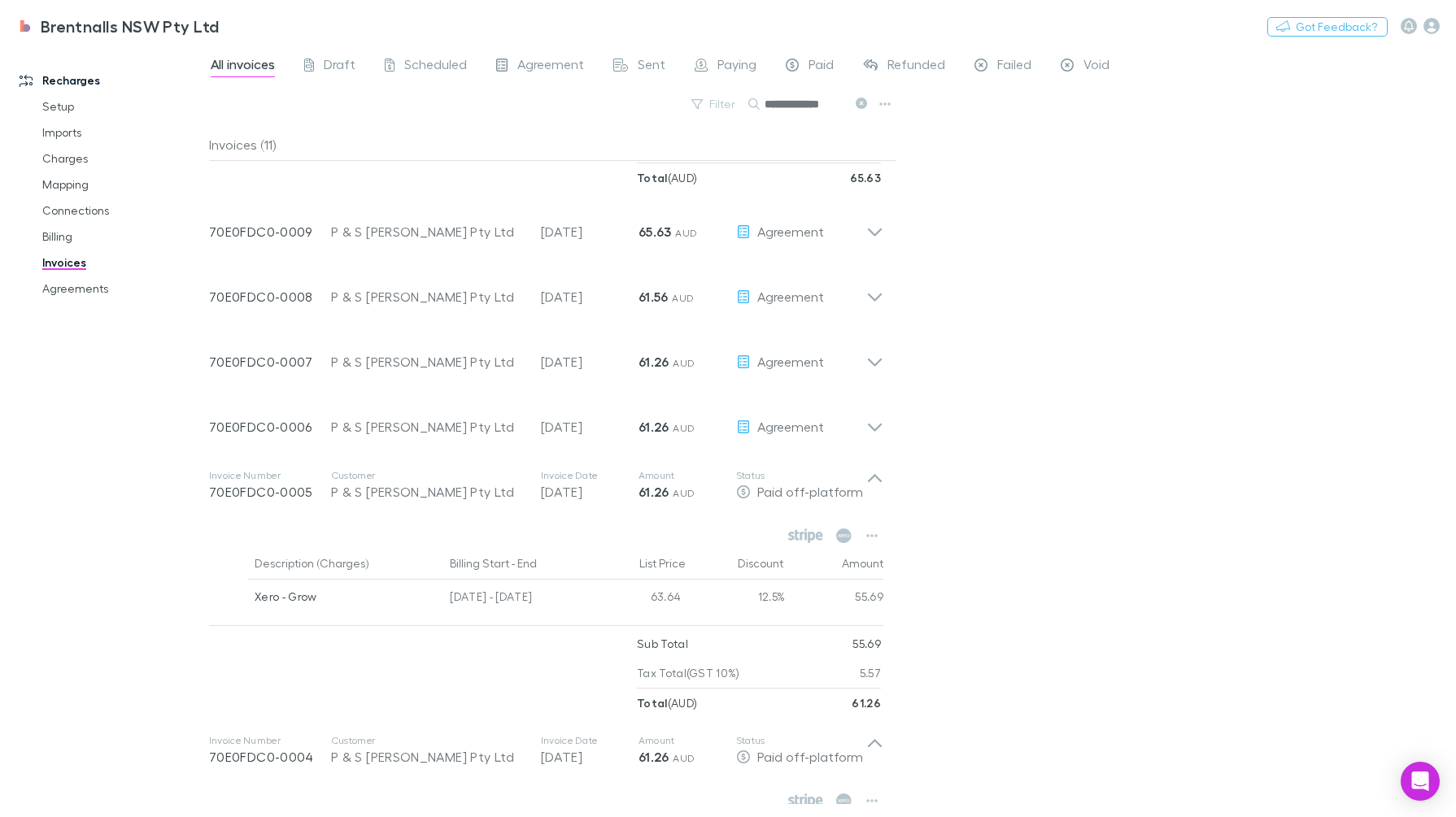
click at [878, 419] on icon at bounding box center [875, 421] width 17 height 33
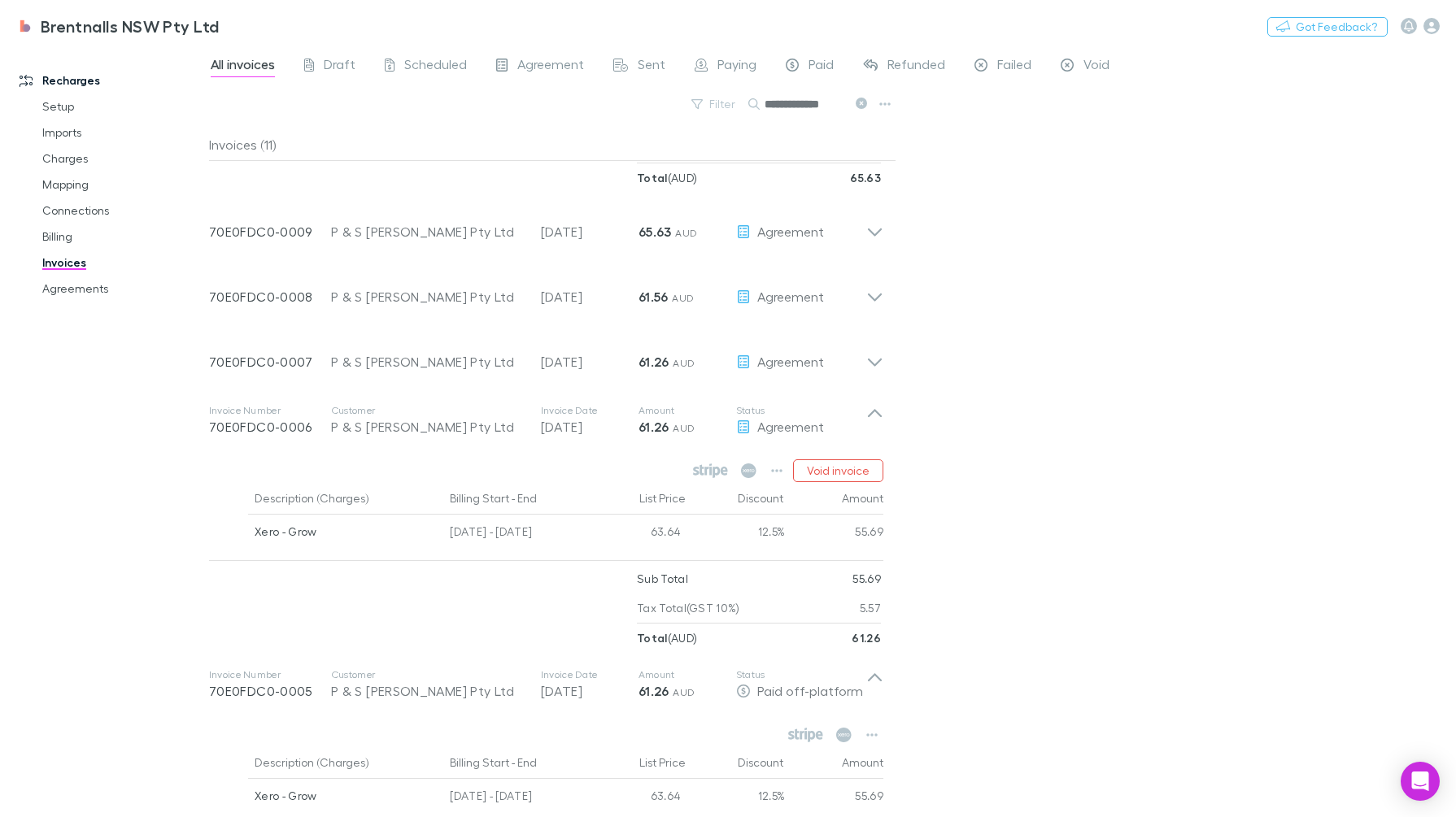
click at [777, 472] on icon "button" at bounding box center [776, 471] width 11 height 13
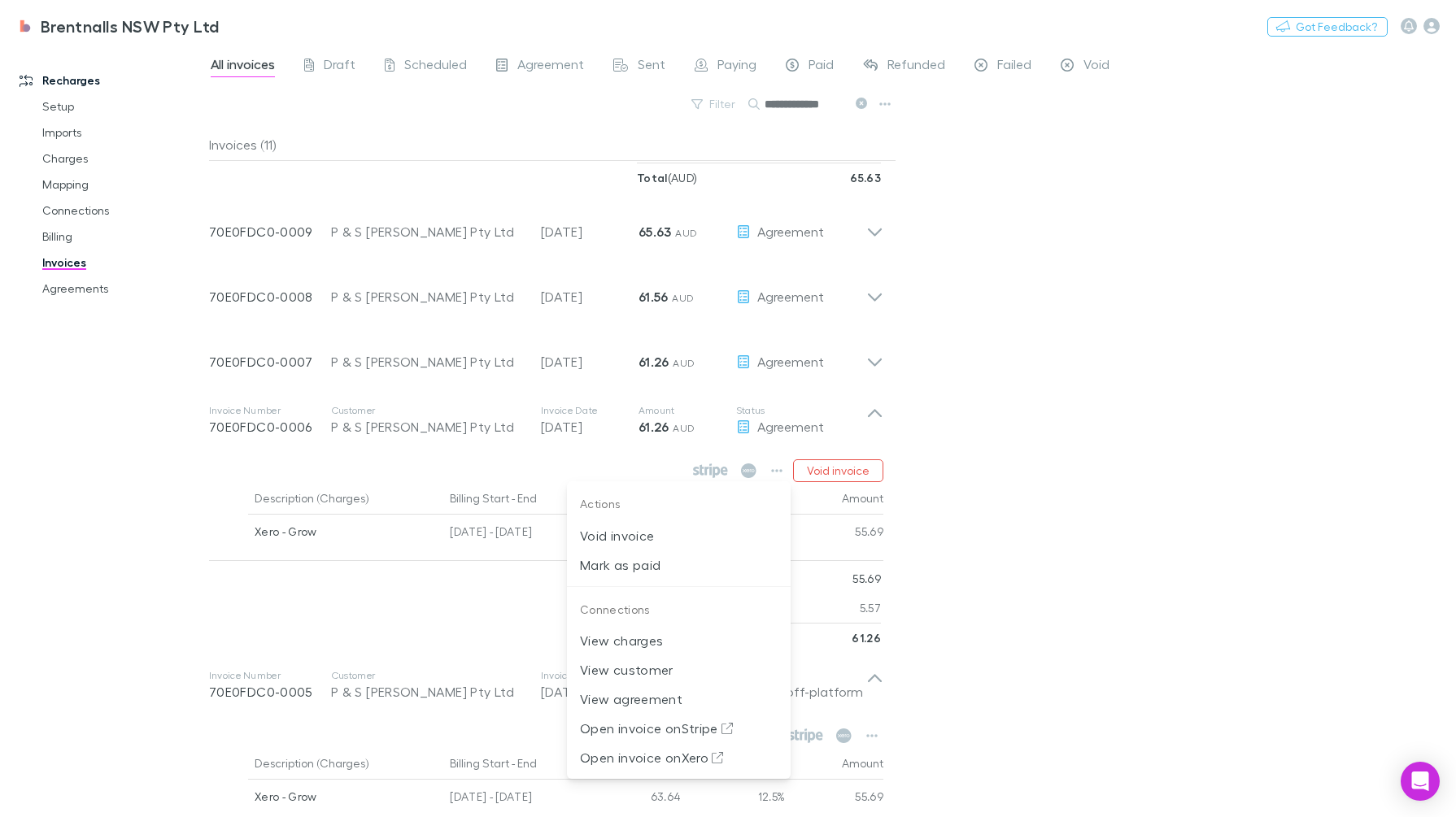
click at [649, 562] on p "Mark as paid" at bounding box center [678, 565] width 198 height 20
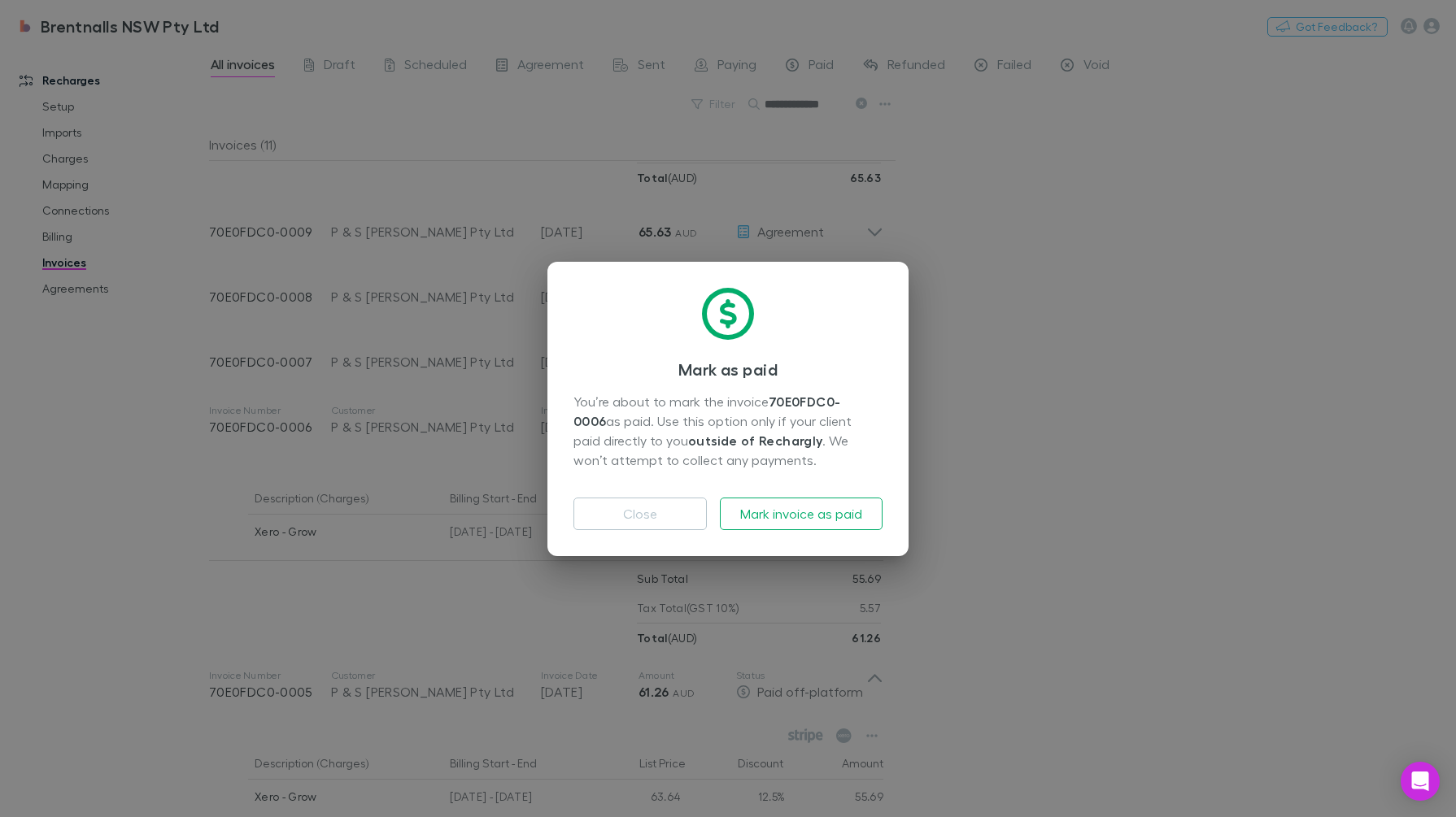
click at [797, 506] on button "Mark invoice as paid" at bounding box center [801, 514] width 162 height 33
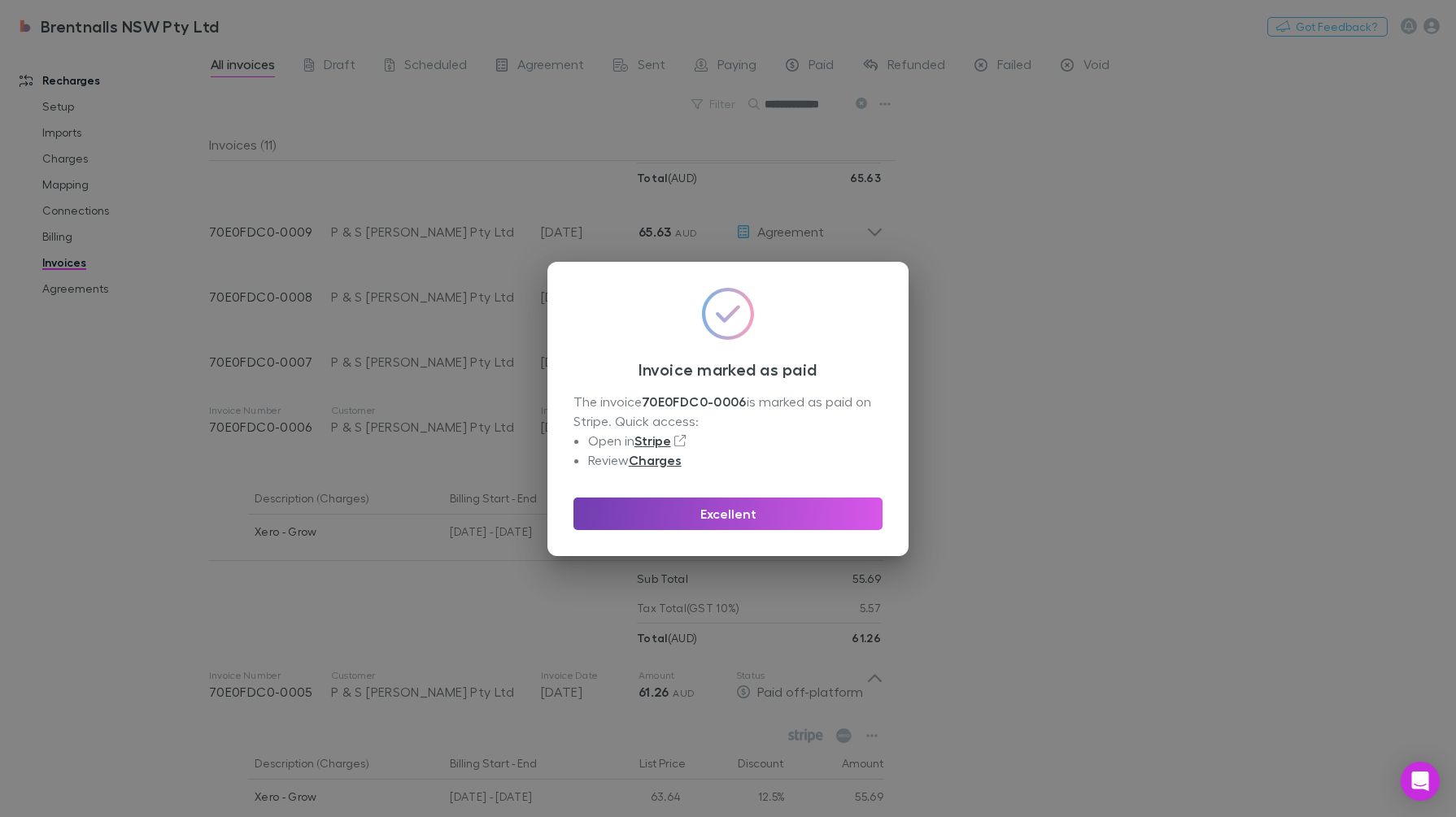
click at [807, 505] on button "Excellent" at bounding box center [728, 514] width 309 height 33
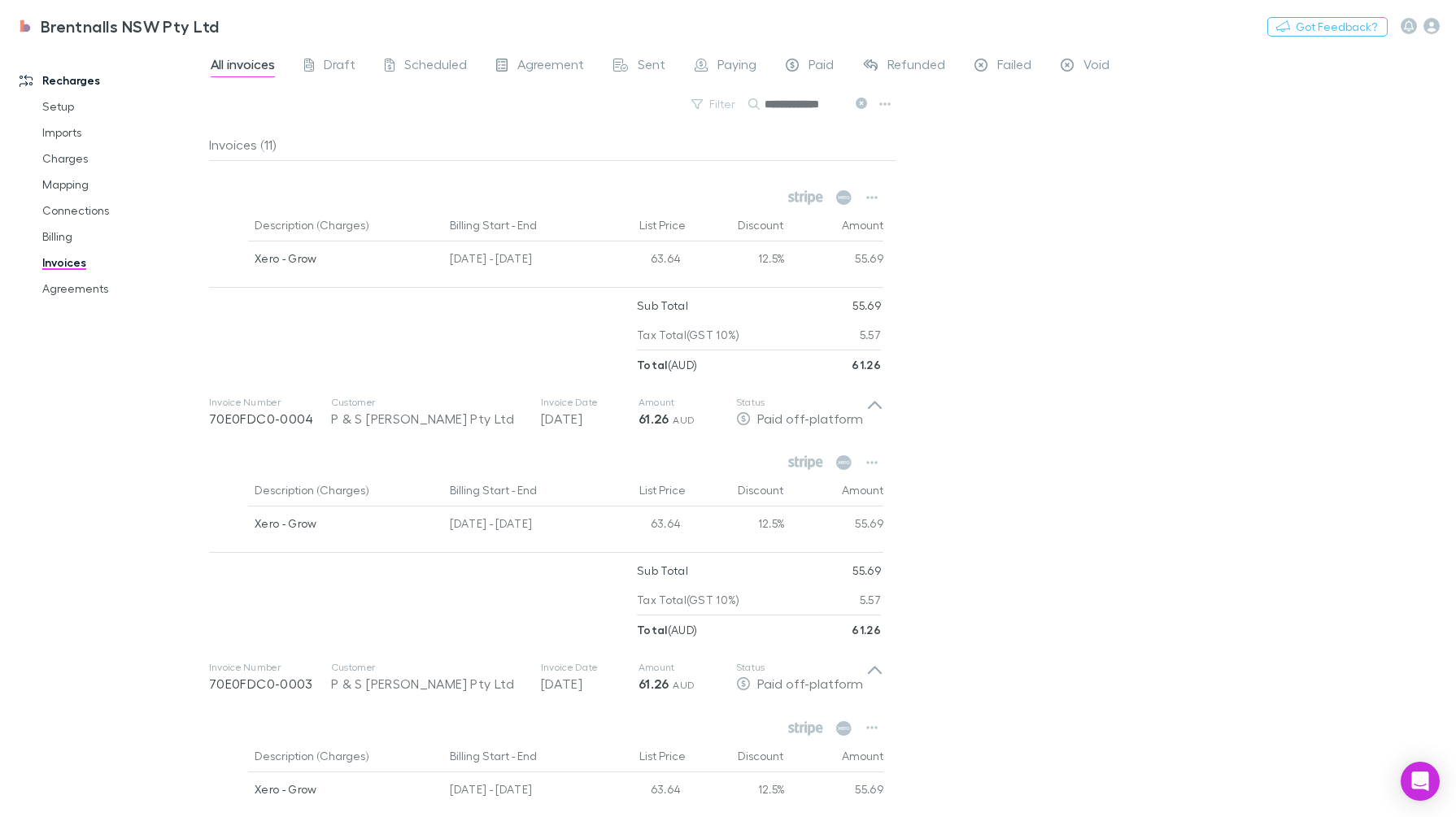
scroll to position [1213, 0]
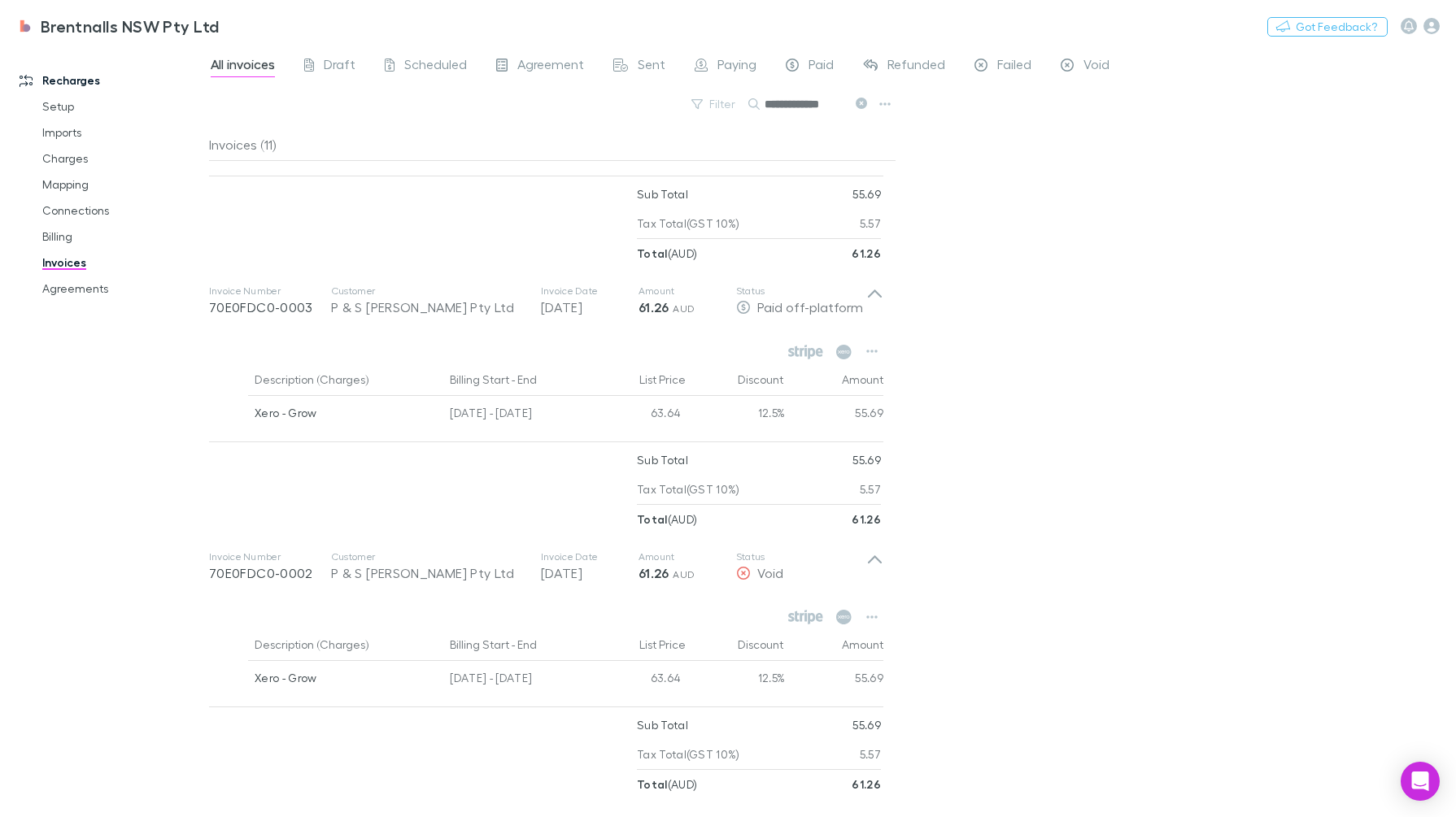
click at [877, 609] on button "button" at bounding box center [871, 618] width 22 height 22
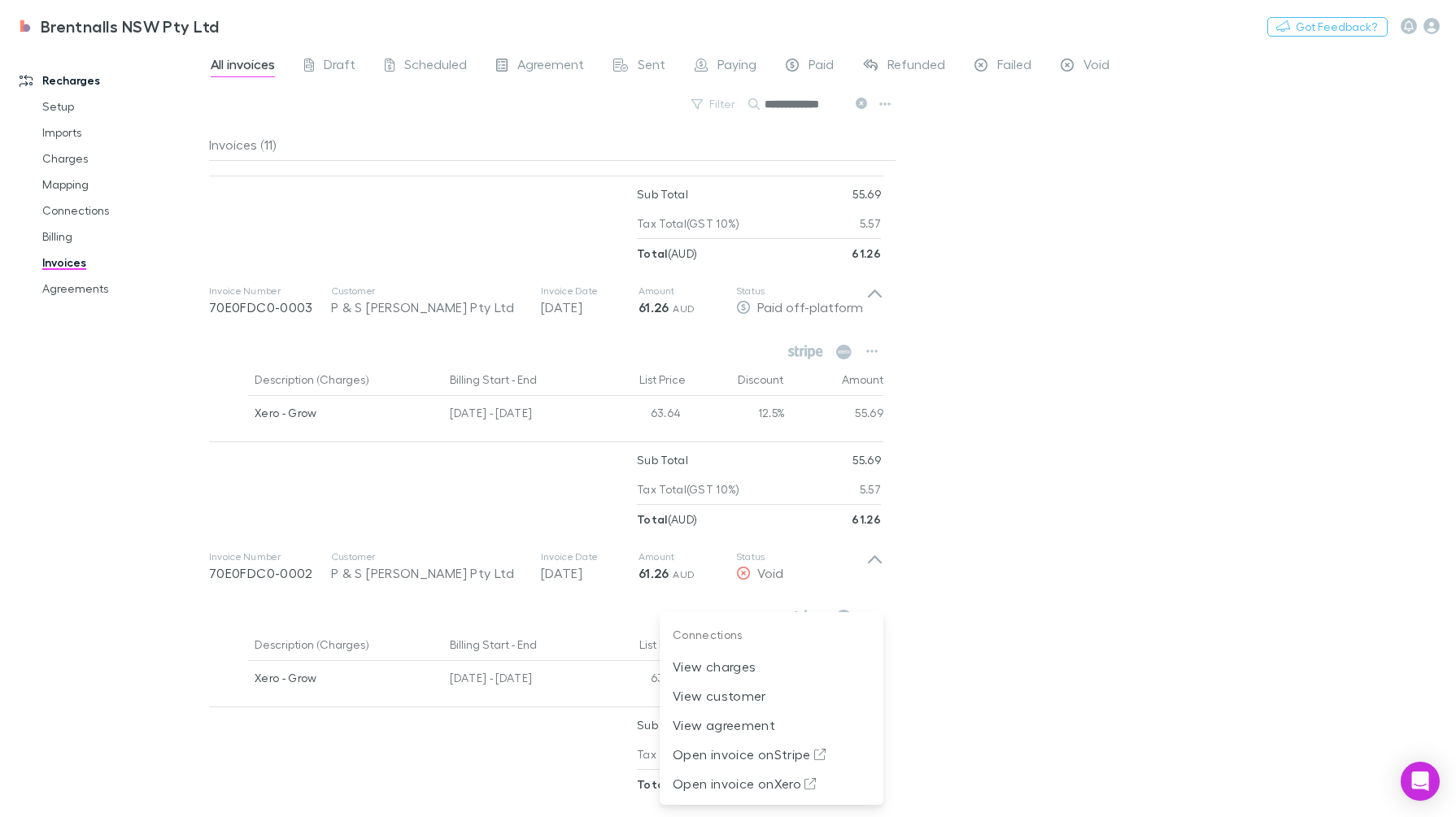
click at [1165, 614] on div at bounding box center [728, 408] width 1456 height 817
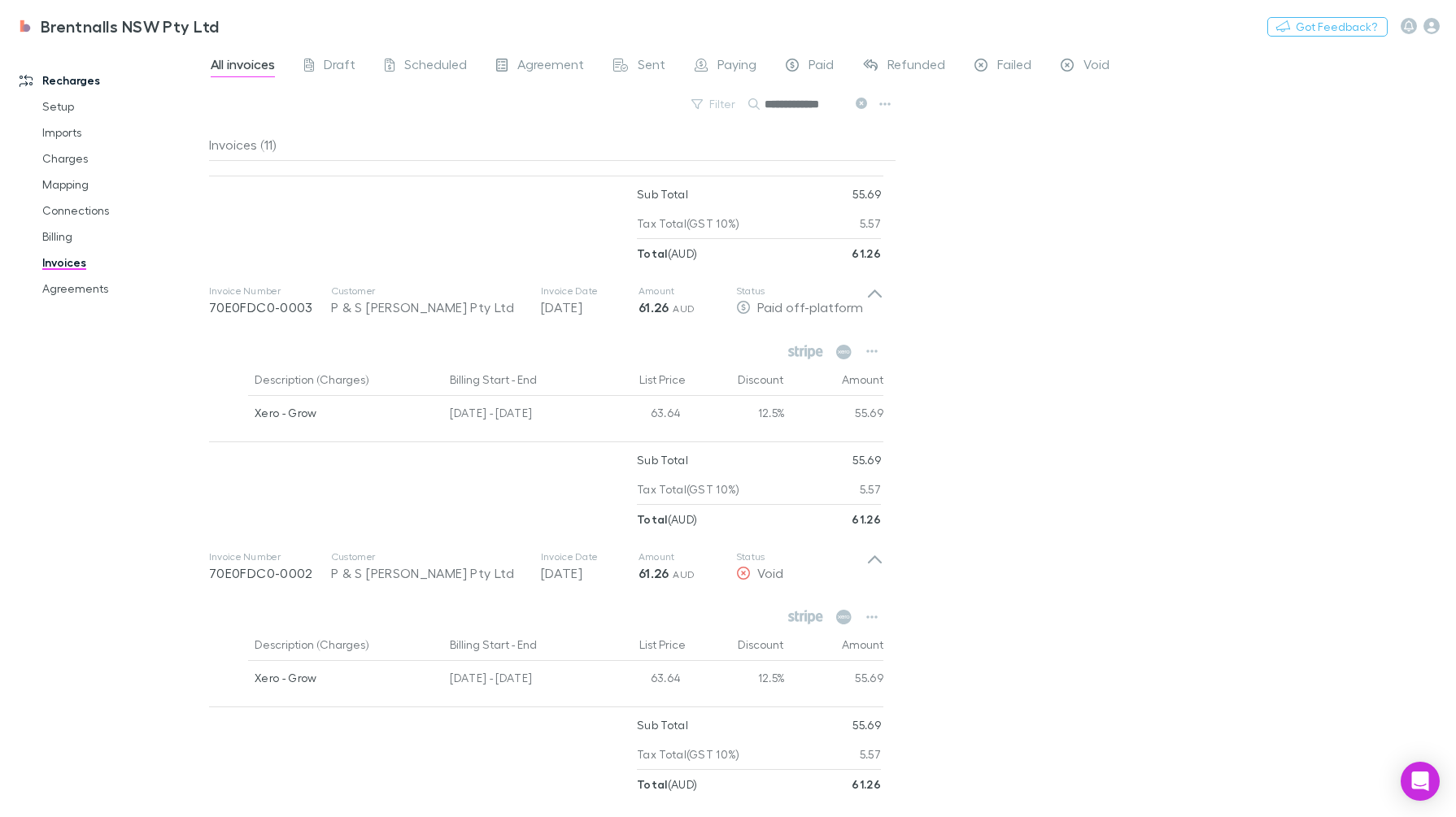
click at [839, 612] on icon at bounding box center [844, 617] width 16 height 15
click at [861, 552] on p "Status" at bounding box center [801, 557] width 130 height 13
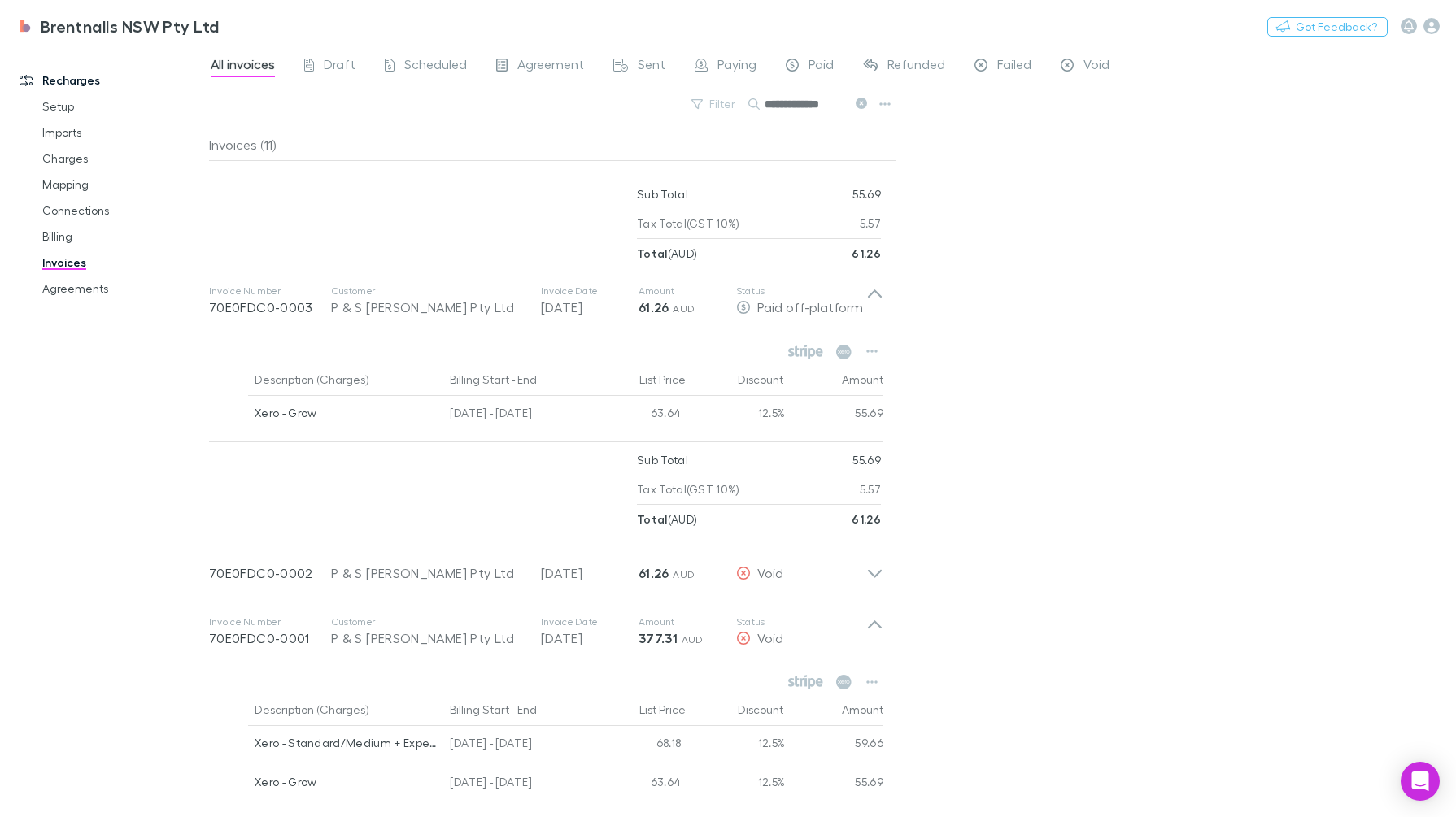
click at [883, 628] on div "Invoice Number 70E0FDC0-0001 Customer P & S Nielsen Pty Ltd Invoice Date 31 Dec…" at bounding box center [546, 631] width 700 height 65
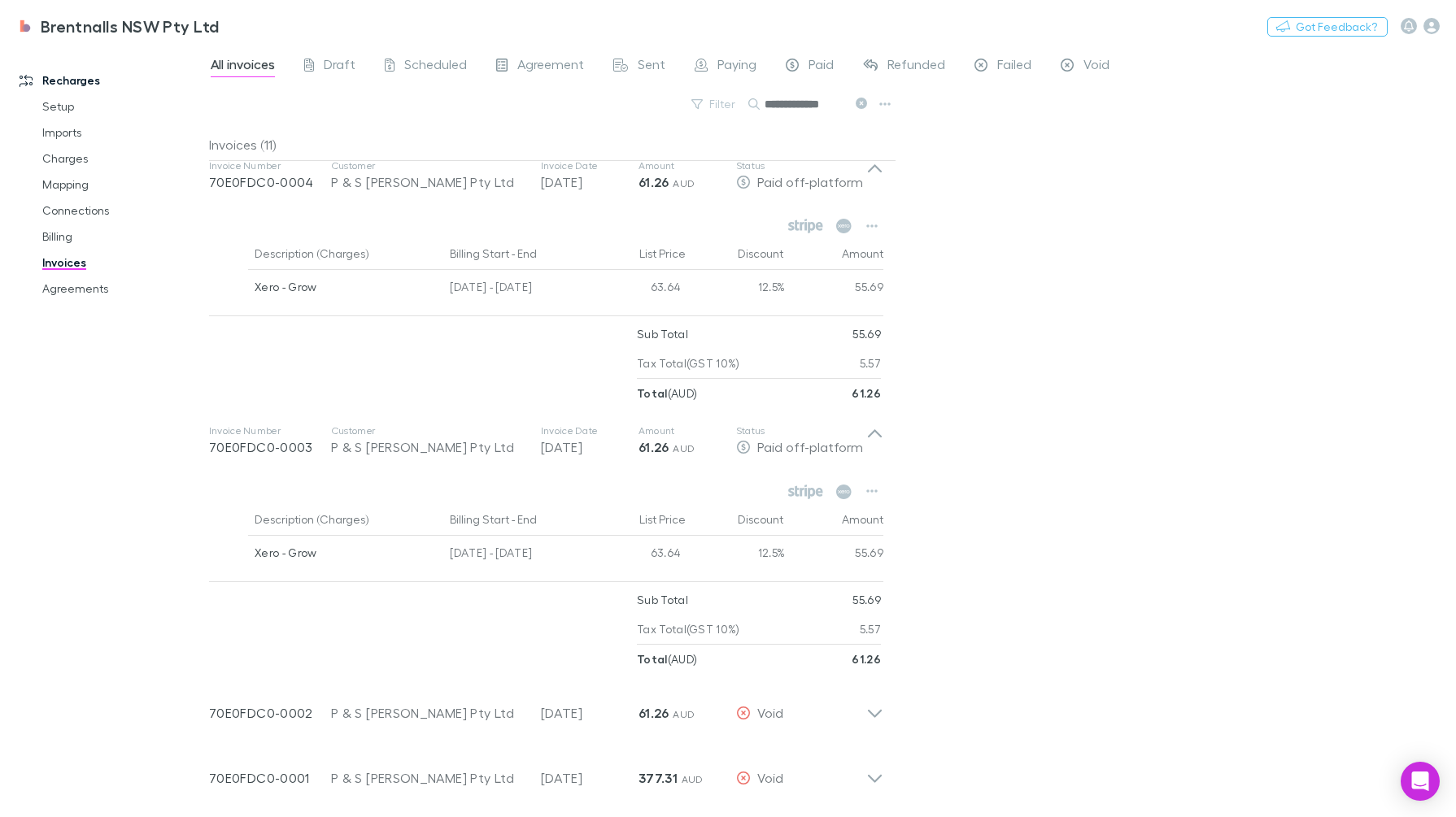
scroll to position [1069, 0]
click at [868, 441] on icon at bounding box center [875, 445] width 17 height 33
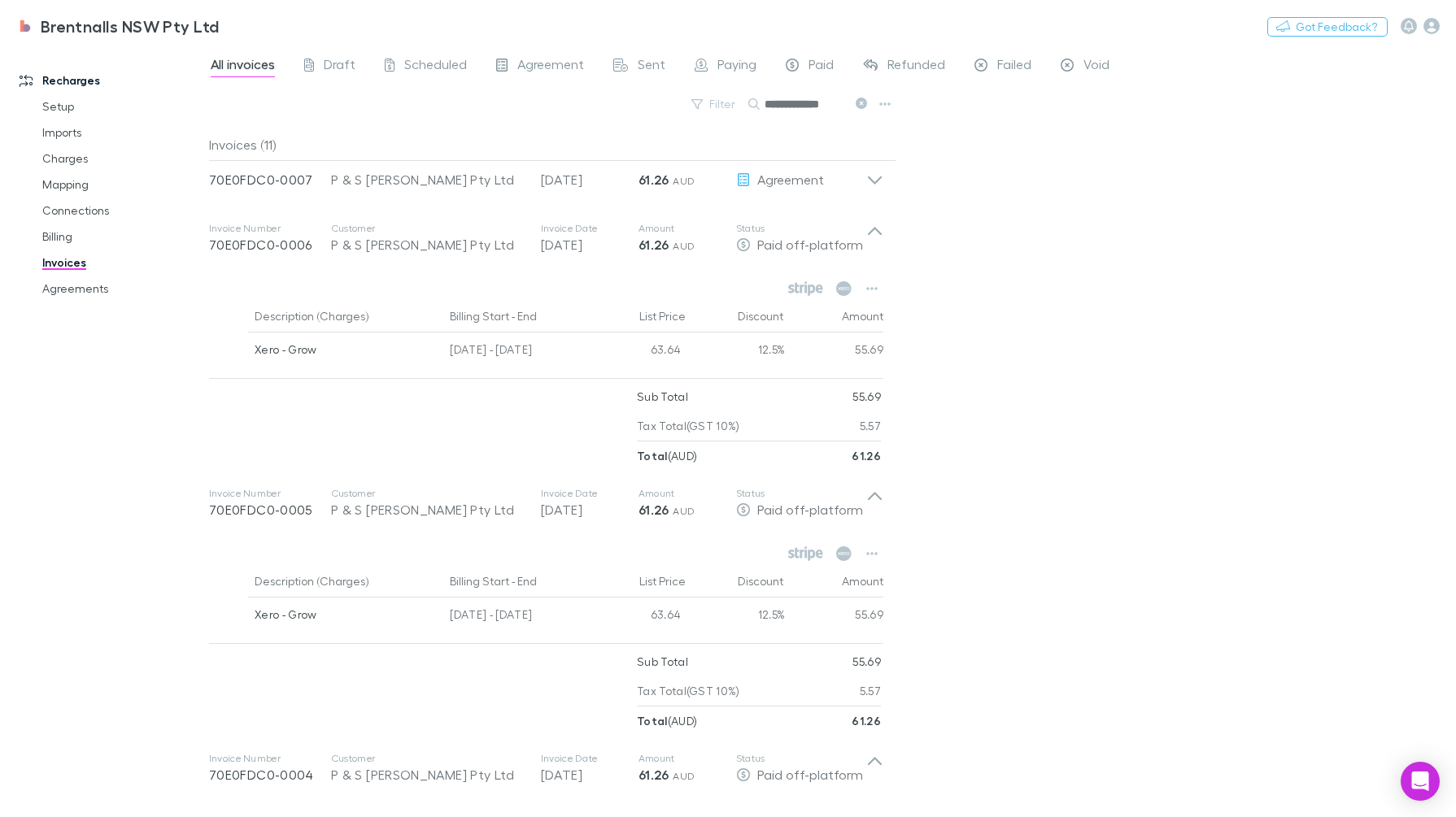
scroll to position [260, 0]
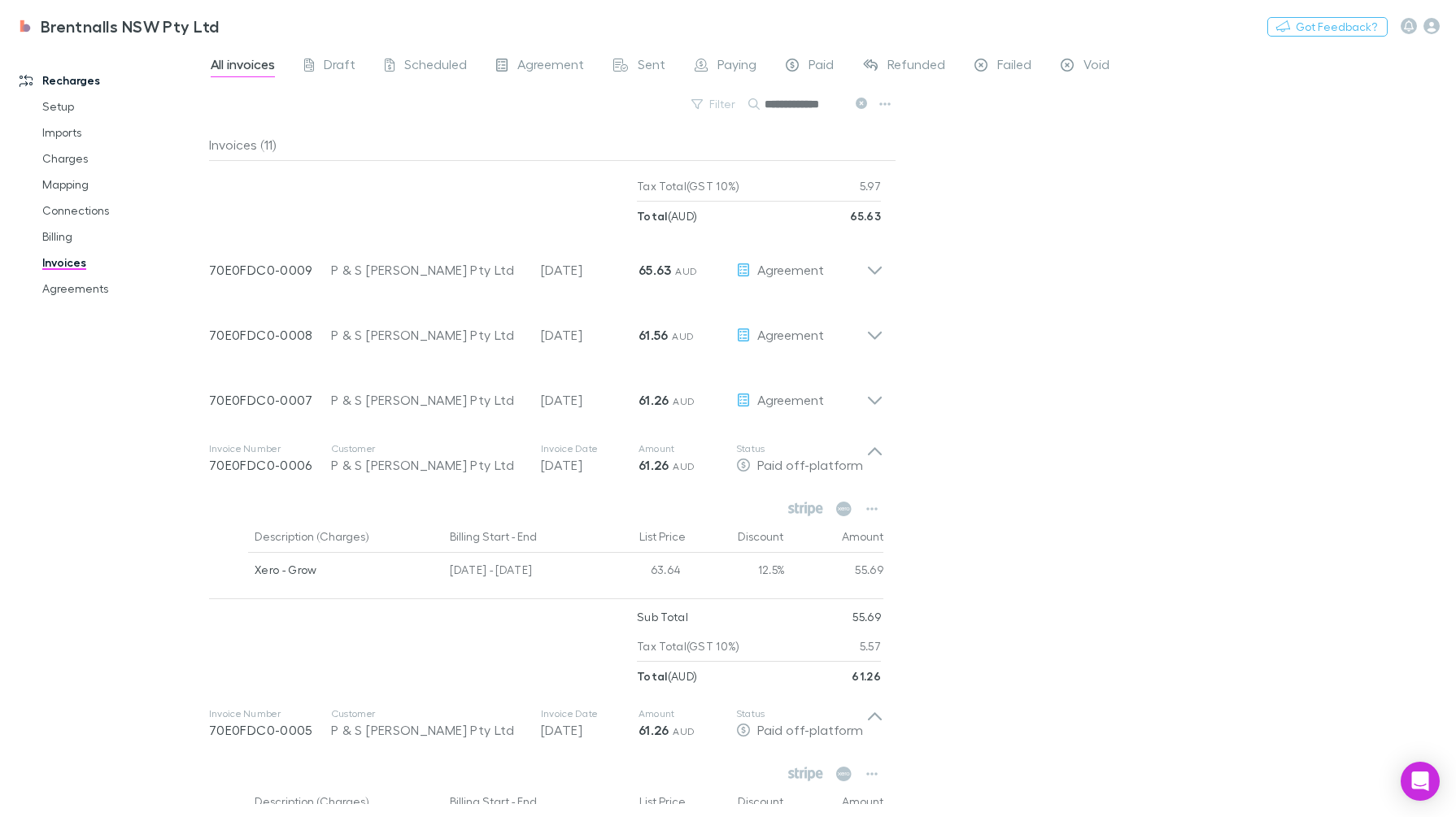
click at [871, 405] on icon at bounding box center [875, 394] width 17 height 33
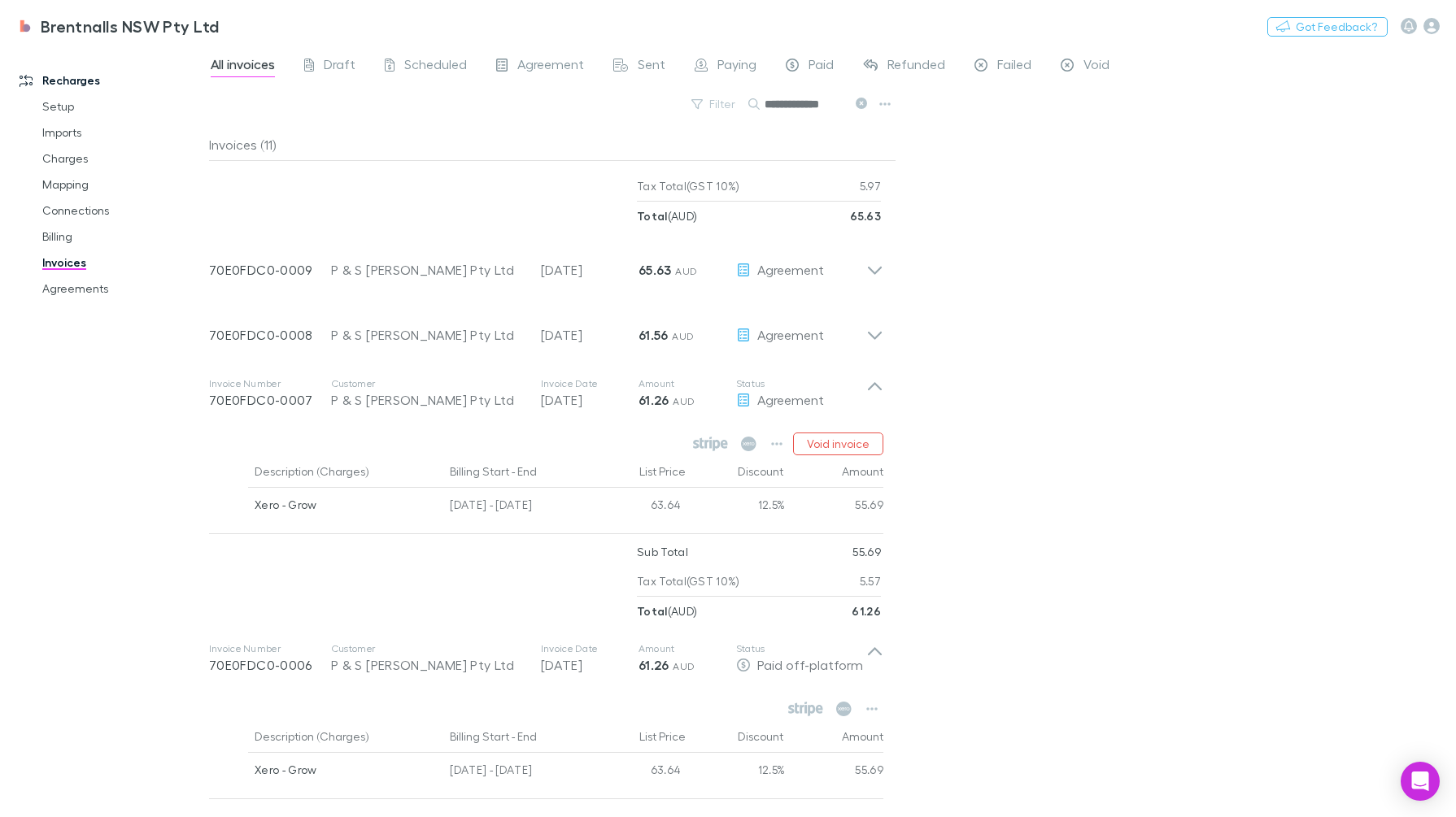
click at [776, 434] on button "button" at bounding box center [776, 444] width 22 height 22
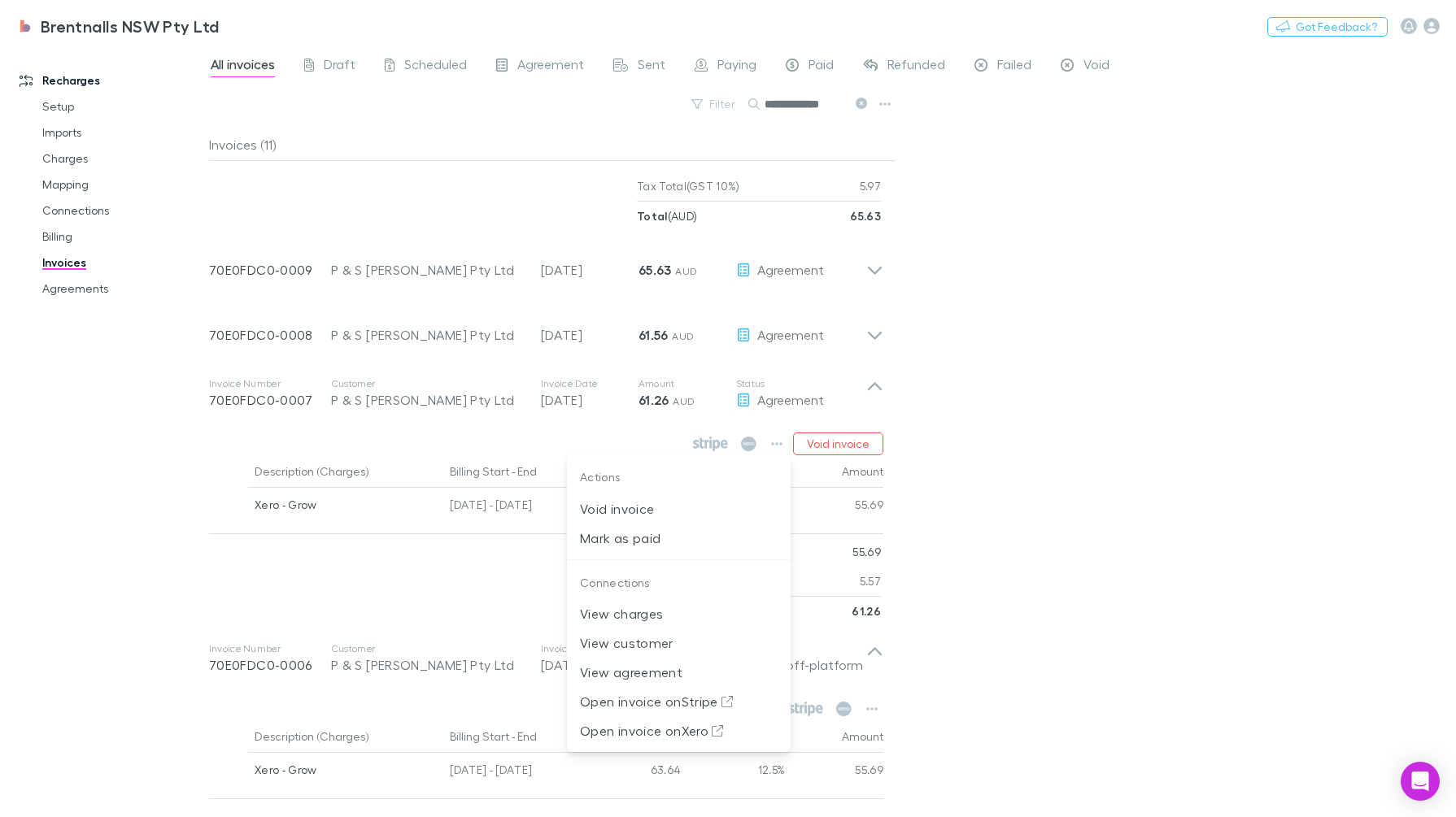
click at [665, 535] on p "Mark as paid" at bounding box center [678, 538] width 198 height 20
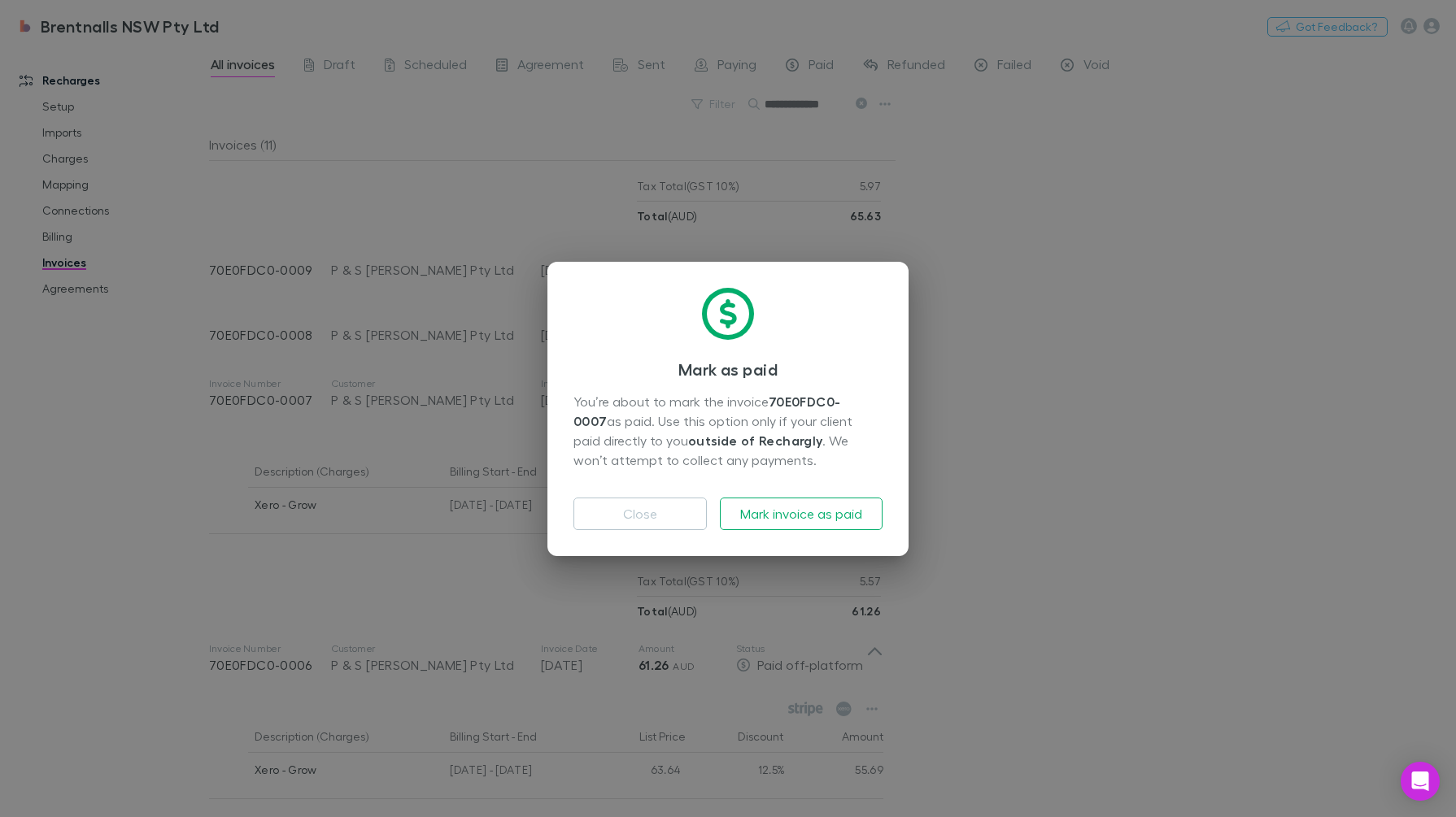
click at [767, 510] on button "Mark invoice as paid" at bounding box center [801, 514] width 162 height 33
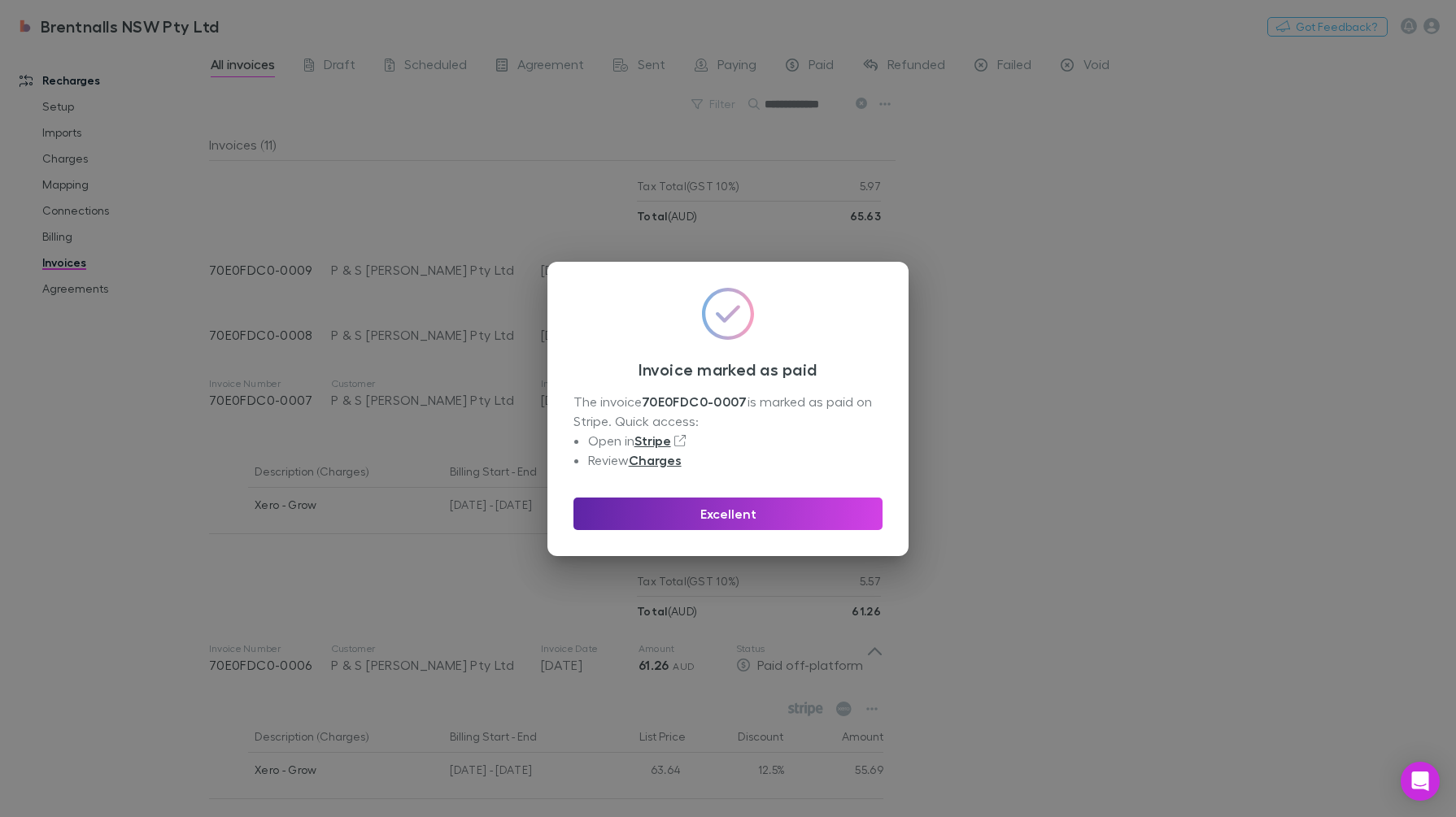
drag, startPoint x: 793, startPoint y: 488, endPoint x: 791, endPoint y: 506, distance: 18.1
click at [791, 492] on div "Excellent" at bounding box center [728, 507] width 309 height 46
click at [790, 509] on button "Excellent" at bounding box center [728, 514] width 309 height 33
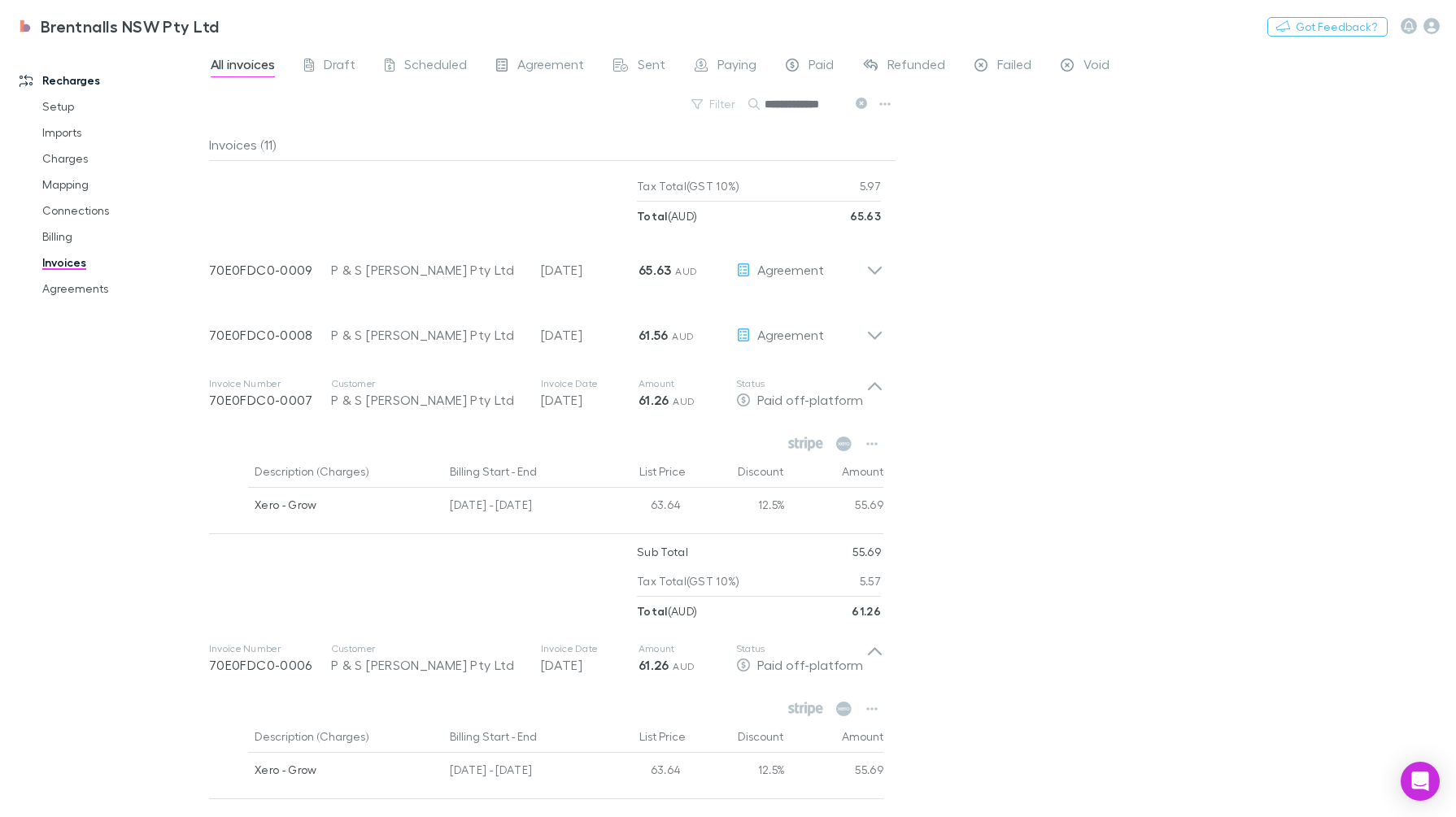
click at [875, 328] on icon at bounding box center [875, 329] width 17 height 33
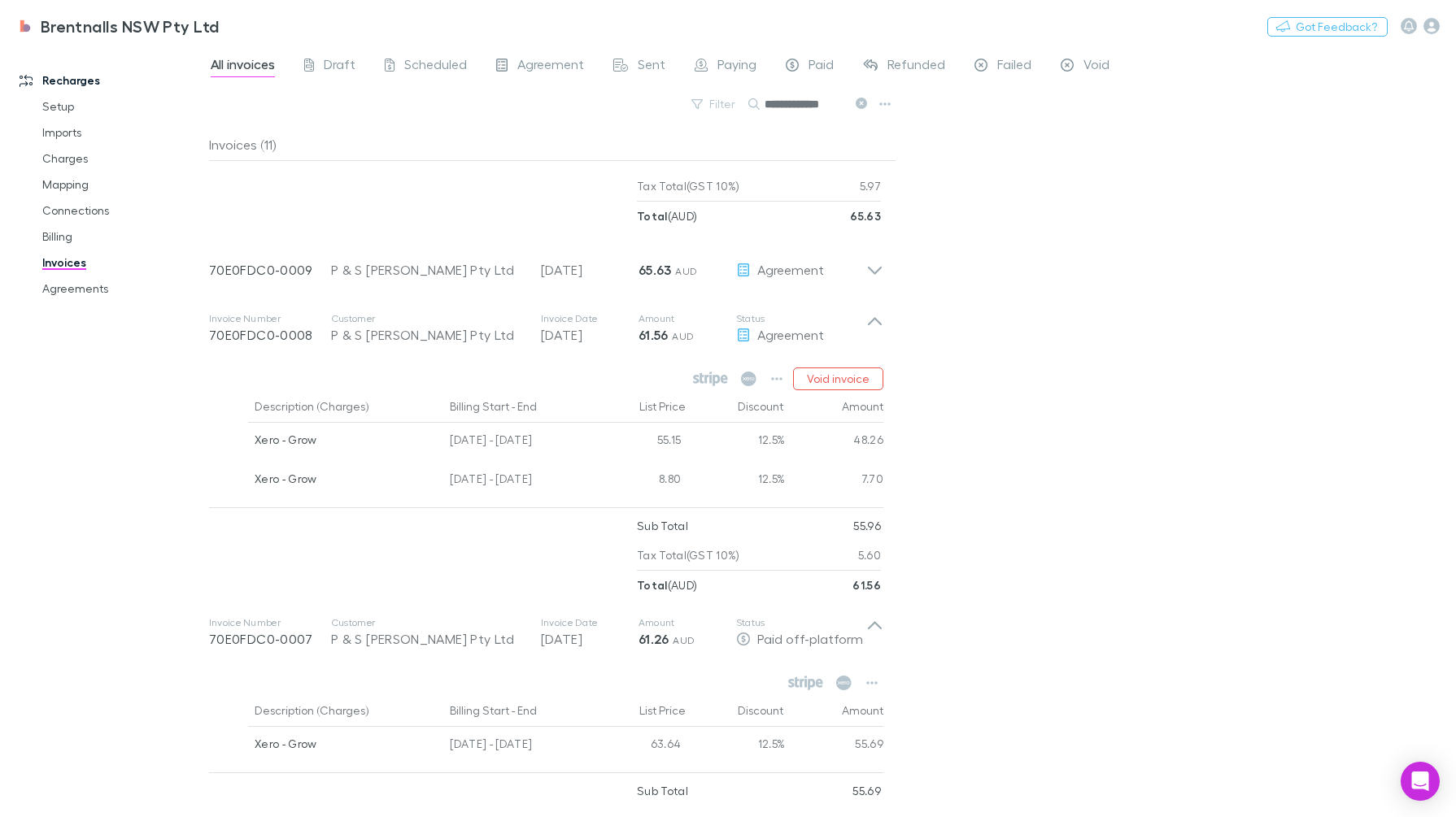
click at [767, 372] on button "button" at bounding box center [776, 379] width 22 height 22
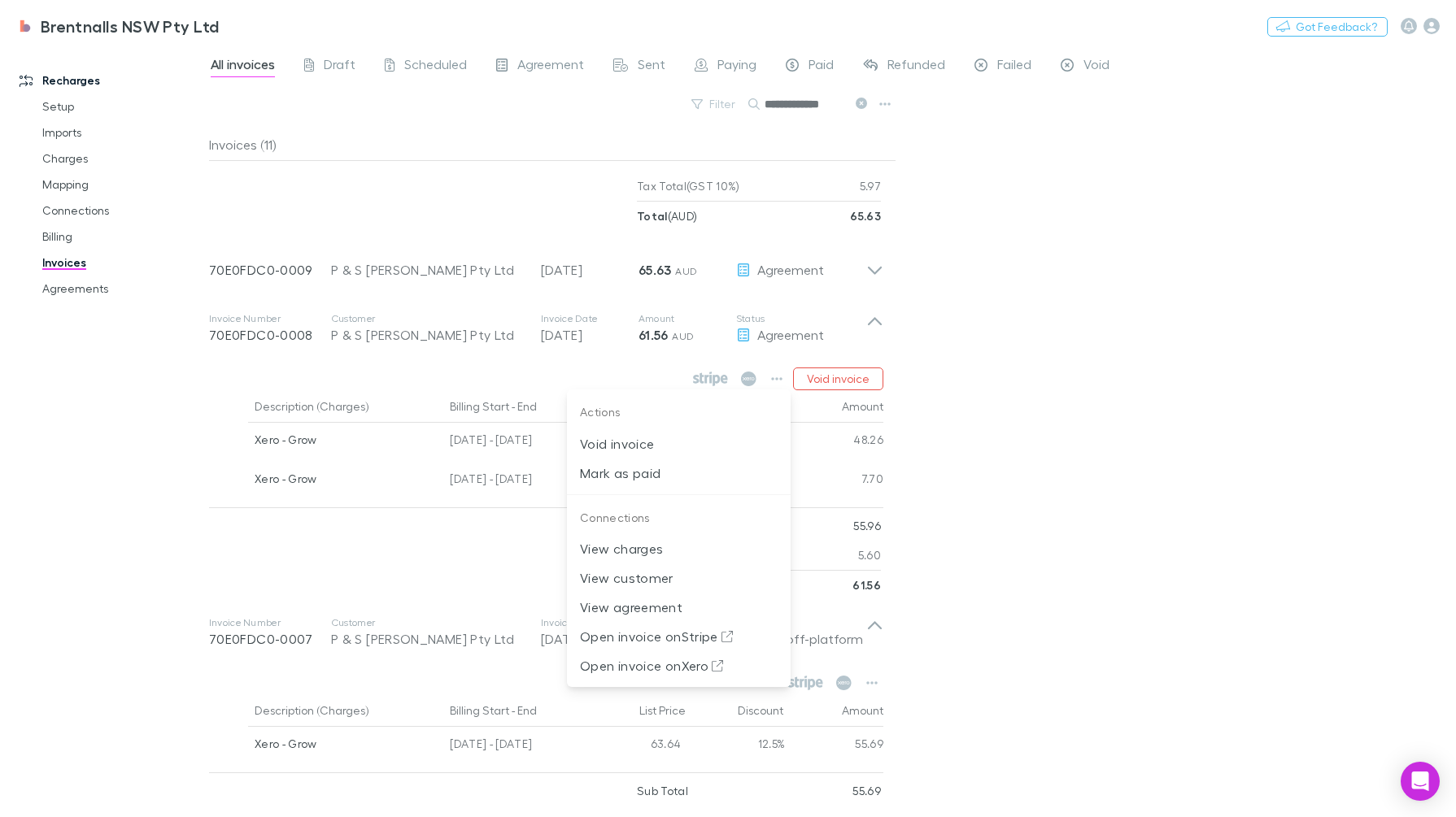
click at [675, 465] on p "Mark as paid" at bounding box center [678, 473] width 198 height 20
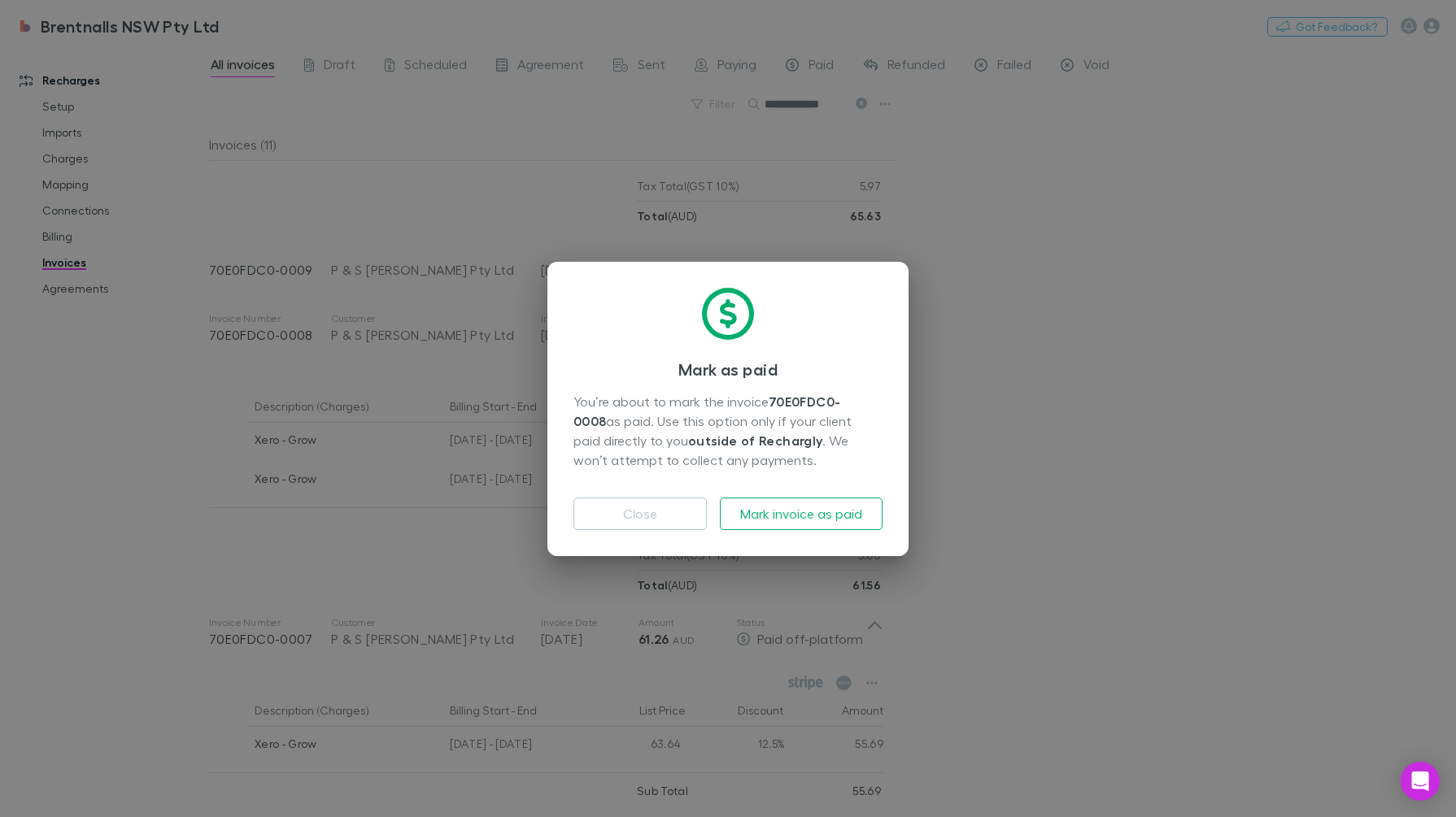
click at [788, 510] on button "Mark invoice as paid" at bounding box center [801, 514] width 162 height 33
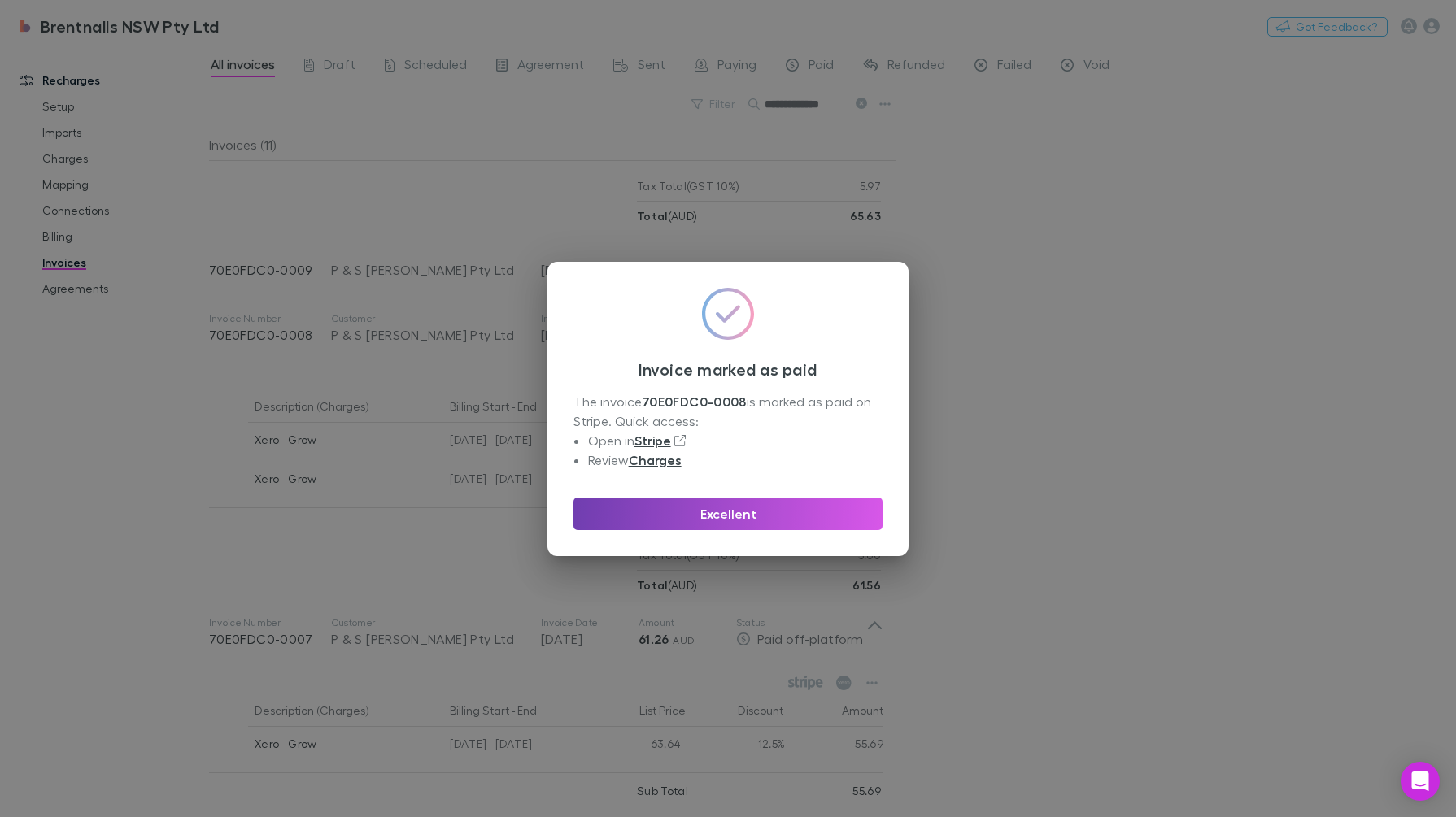
click at [845, 507] on button "Excellent" at bounding box center [728, 514] width 309 height 33
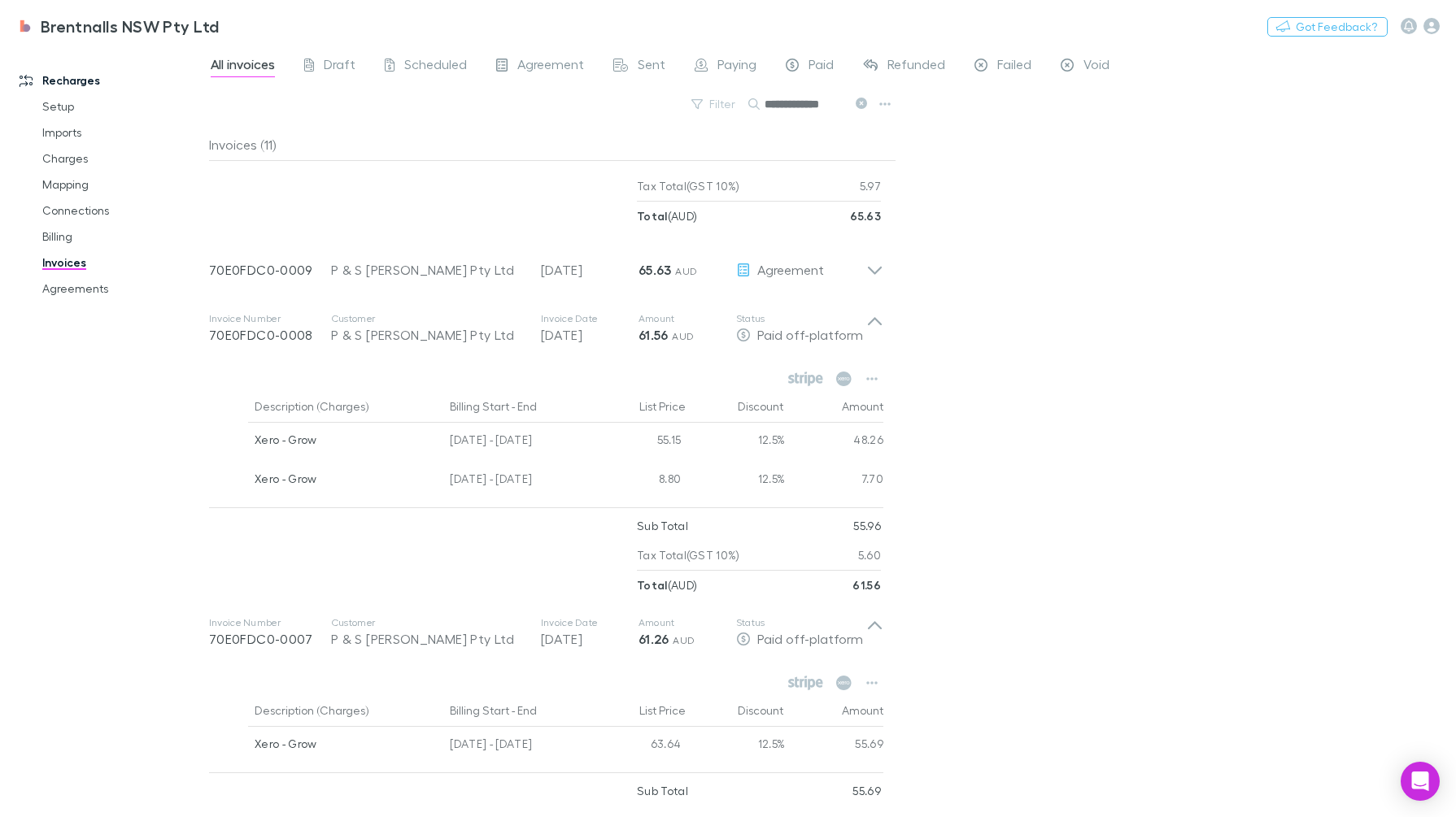
click at [877, 276] on icon at bounding box center [875, 263] width 17 height 33
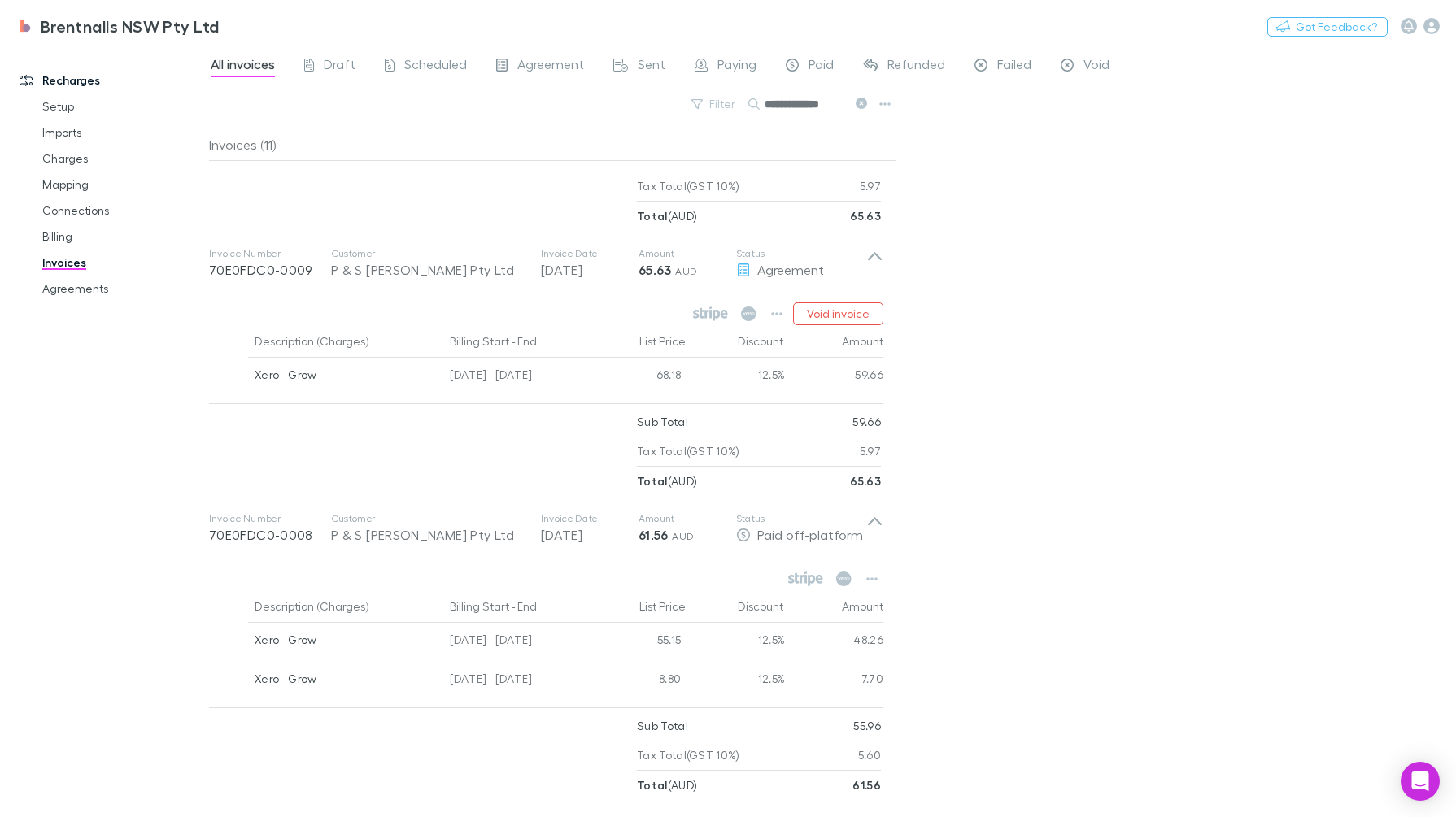
click at [769, 310] on button "button" at bounding box center [776, 314] width 22 height 22
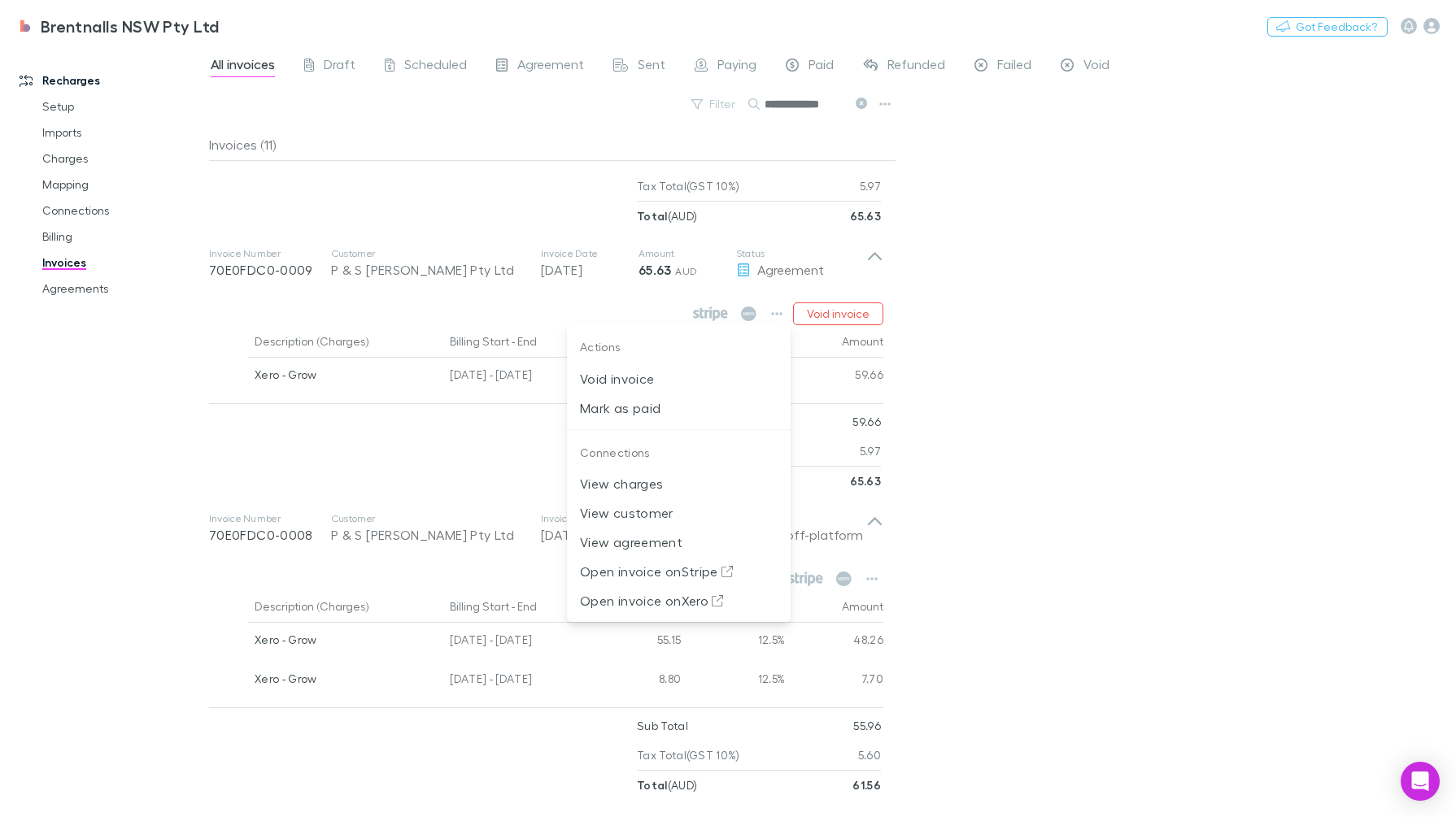
click at [647, 420] on li "Mark as paid" at bounding box center [678, 408] width 224 height 29
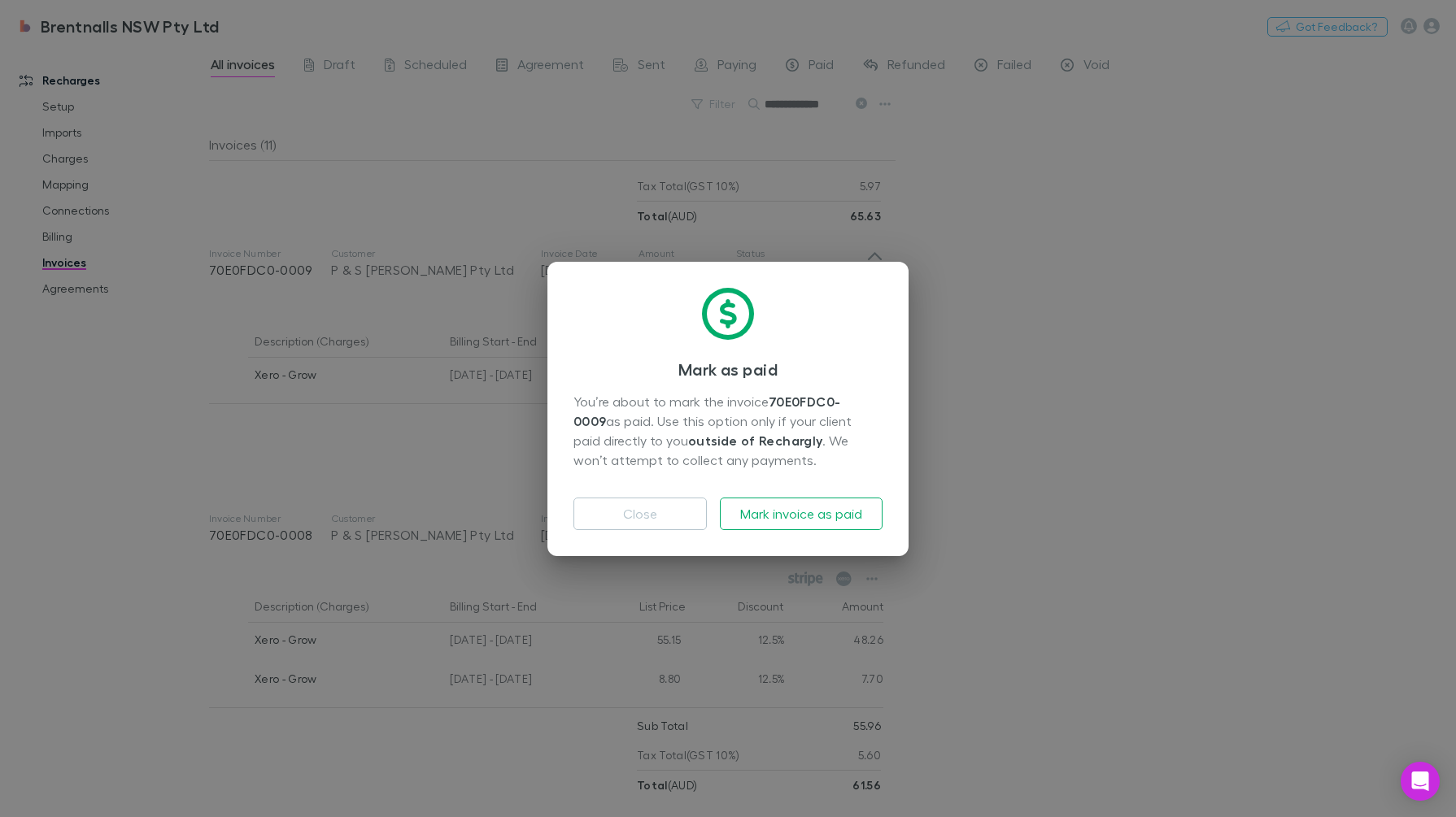
click at [789, 506] on button "Mark invoice as paid" at bounding box center [801, 514] width 162 height 33
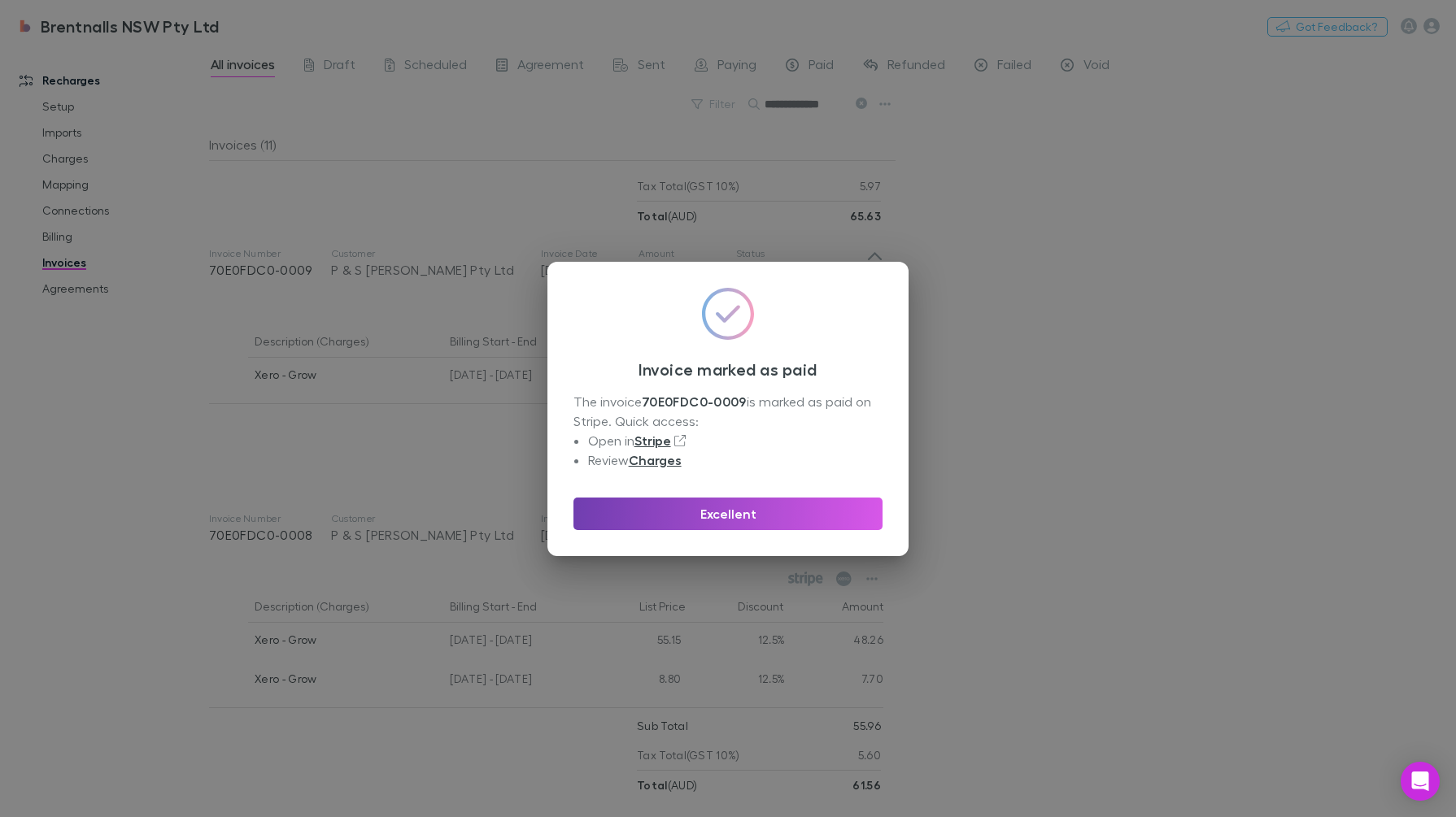
click at [747, 509] on button "Excellent" at bounding box center [728, 514] width 309 height 33
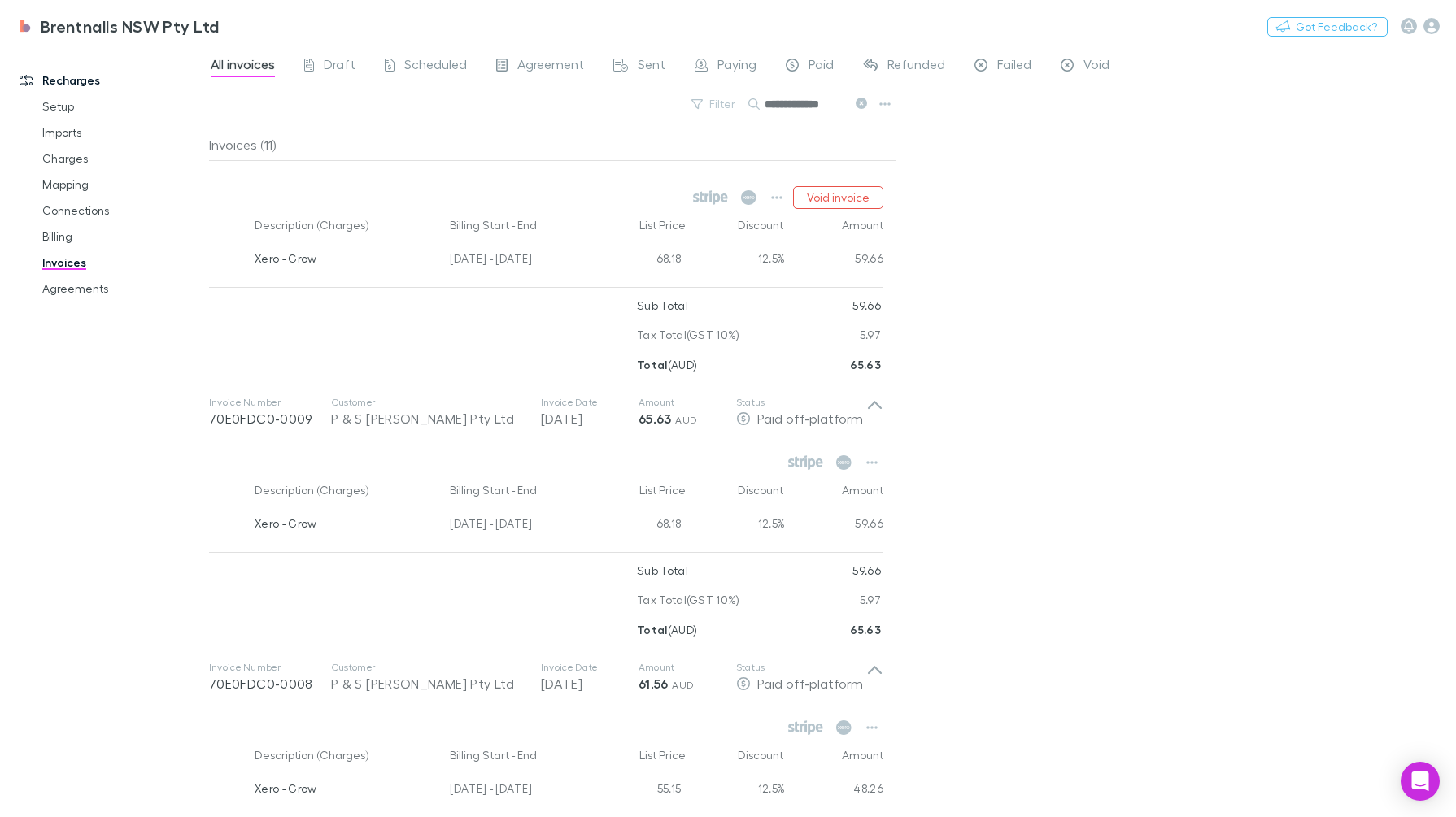
scroll to position [0, 0]
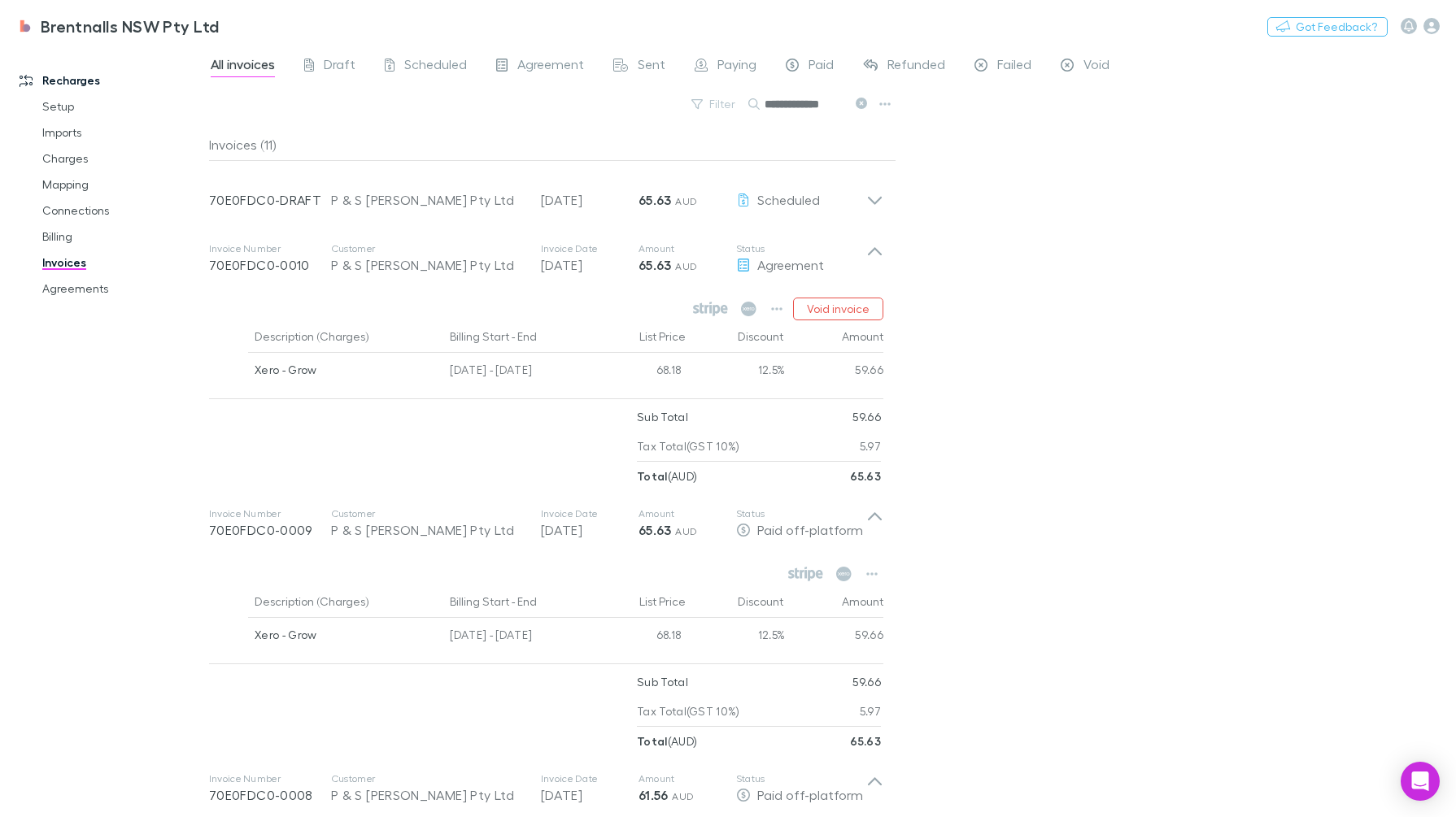
click at [776, 314] on icon "button" at bounding box center [776, 308] width 11 height 13
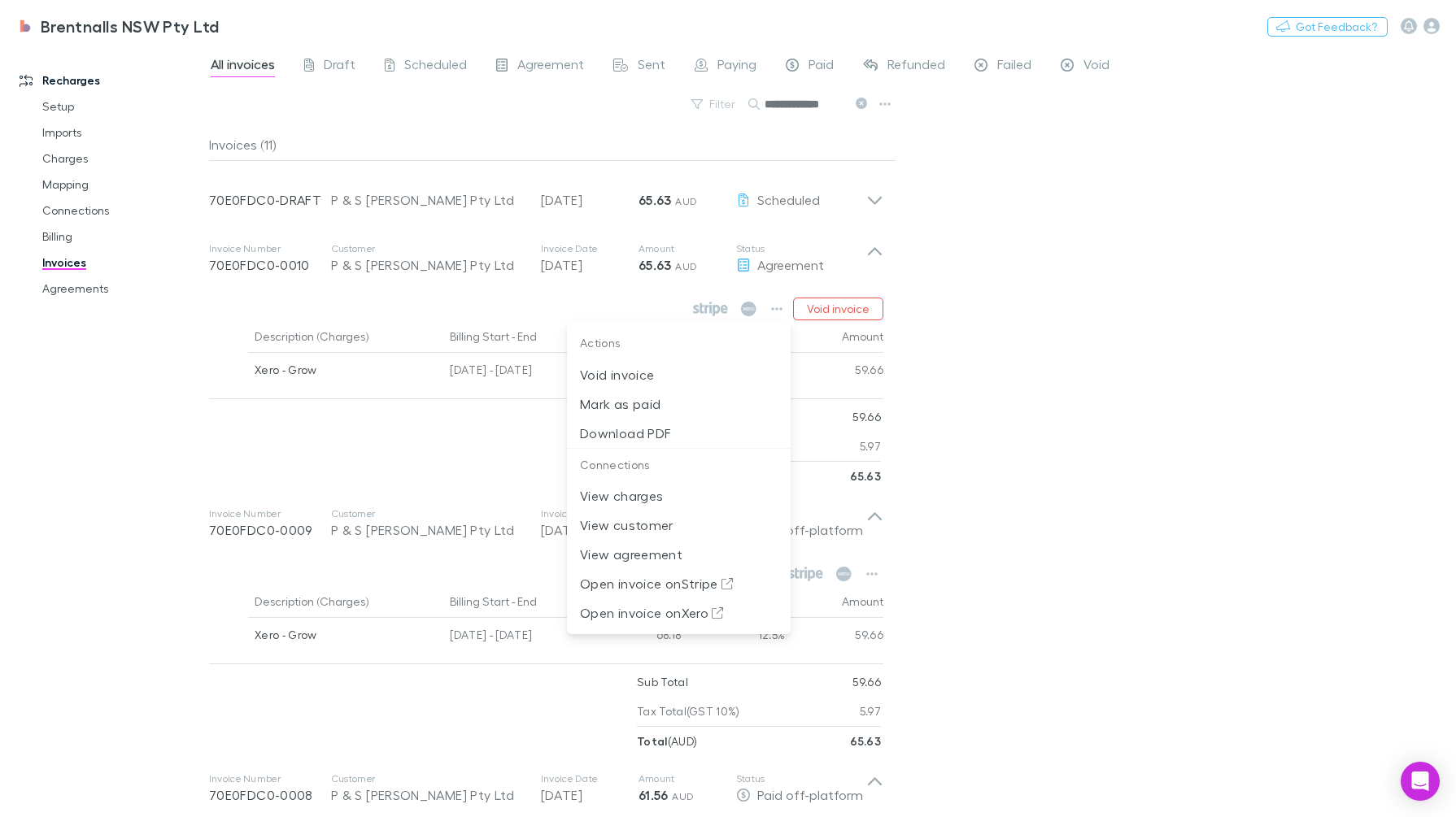
click at [662, 405] on p "Mark as paid" at bounding box center [678, 404] width 198 height 20
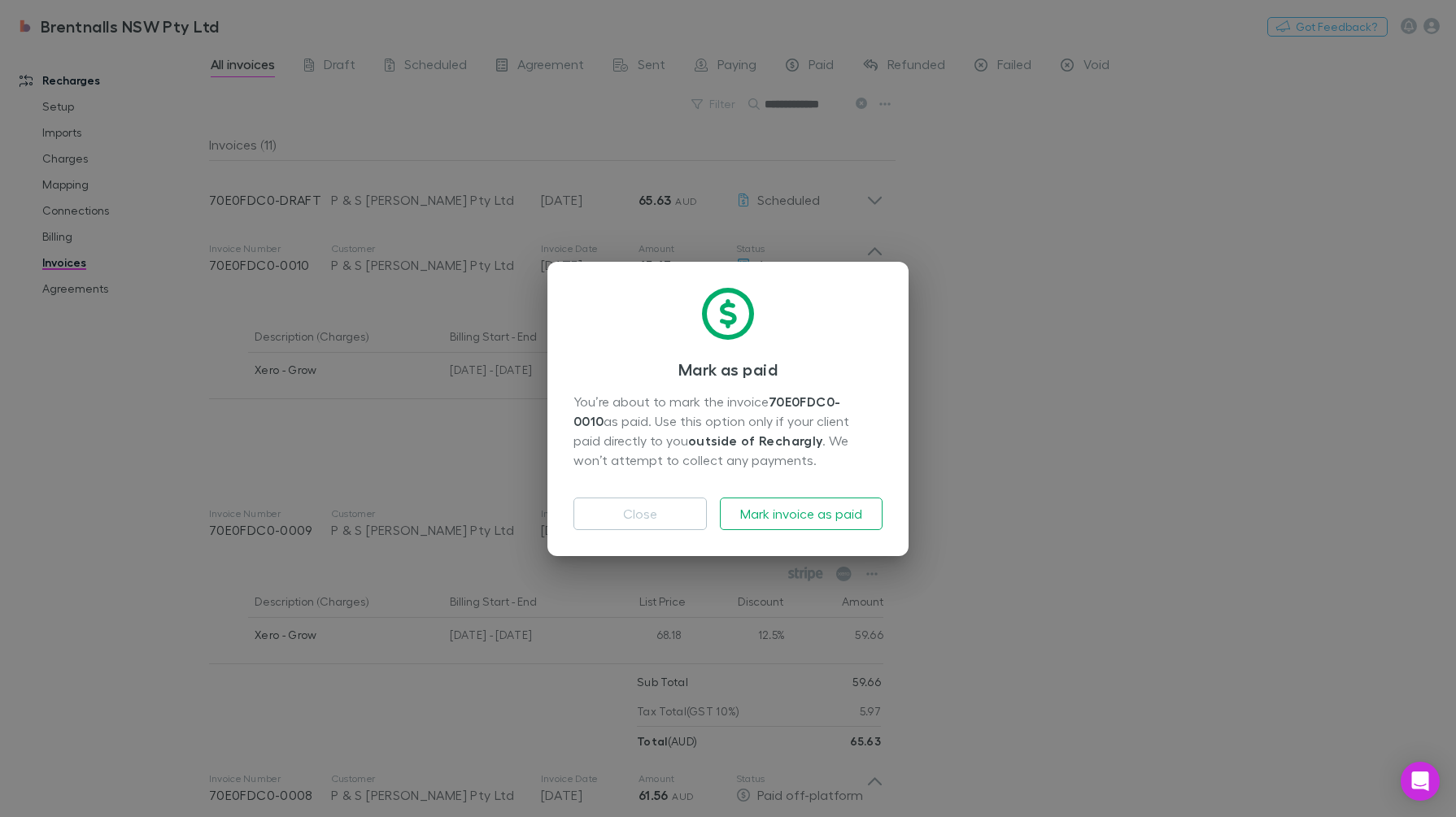
click at [776, 502] on button "Mark invoice as paid" at bounding box center [801, 514] width 162 height 33
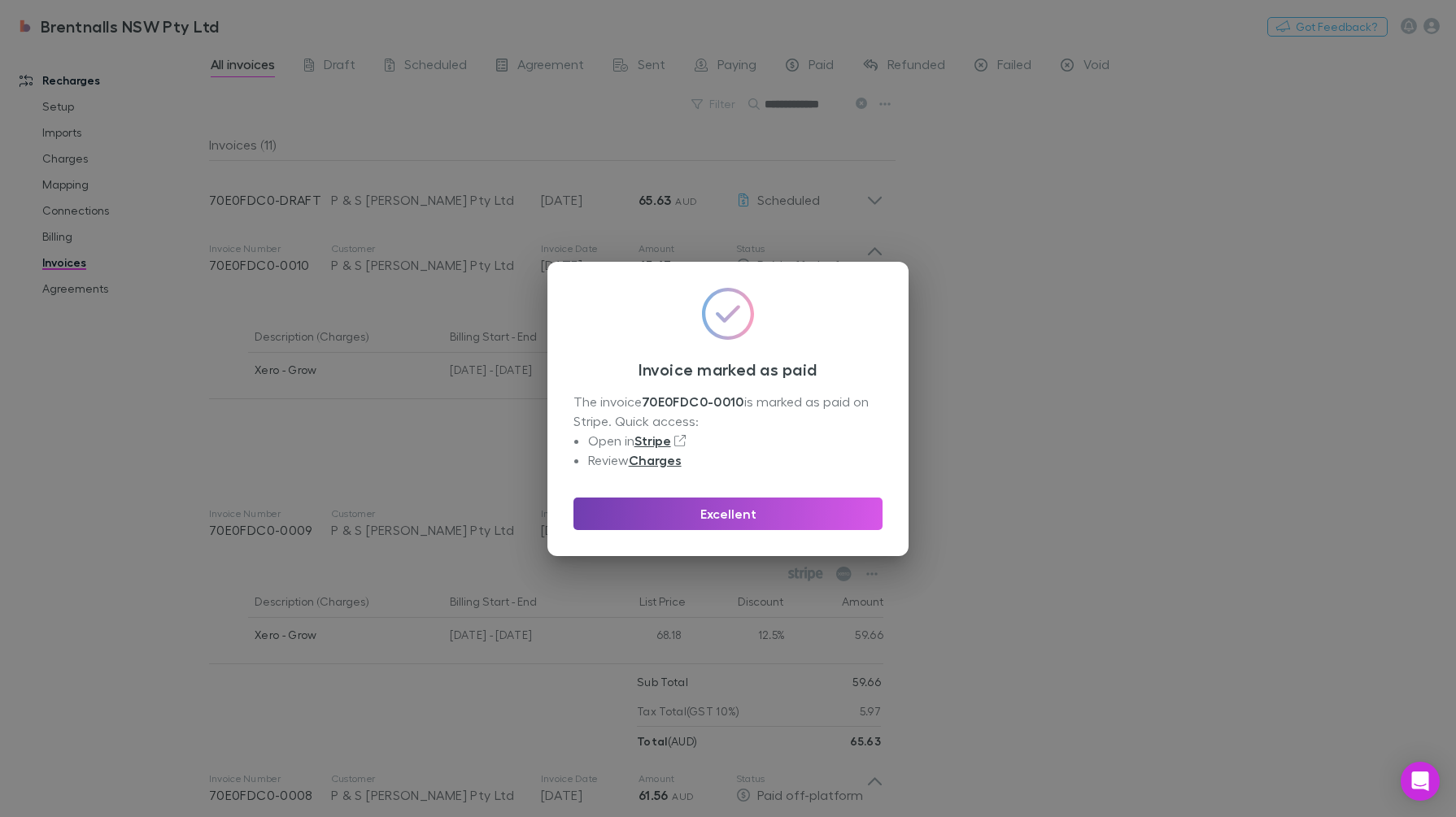
click at [784, 515] on button "Excellent" at bounding box center [728, 514] width 309 height 33
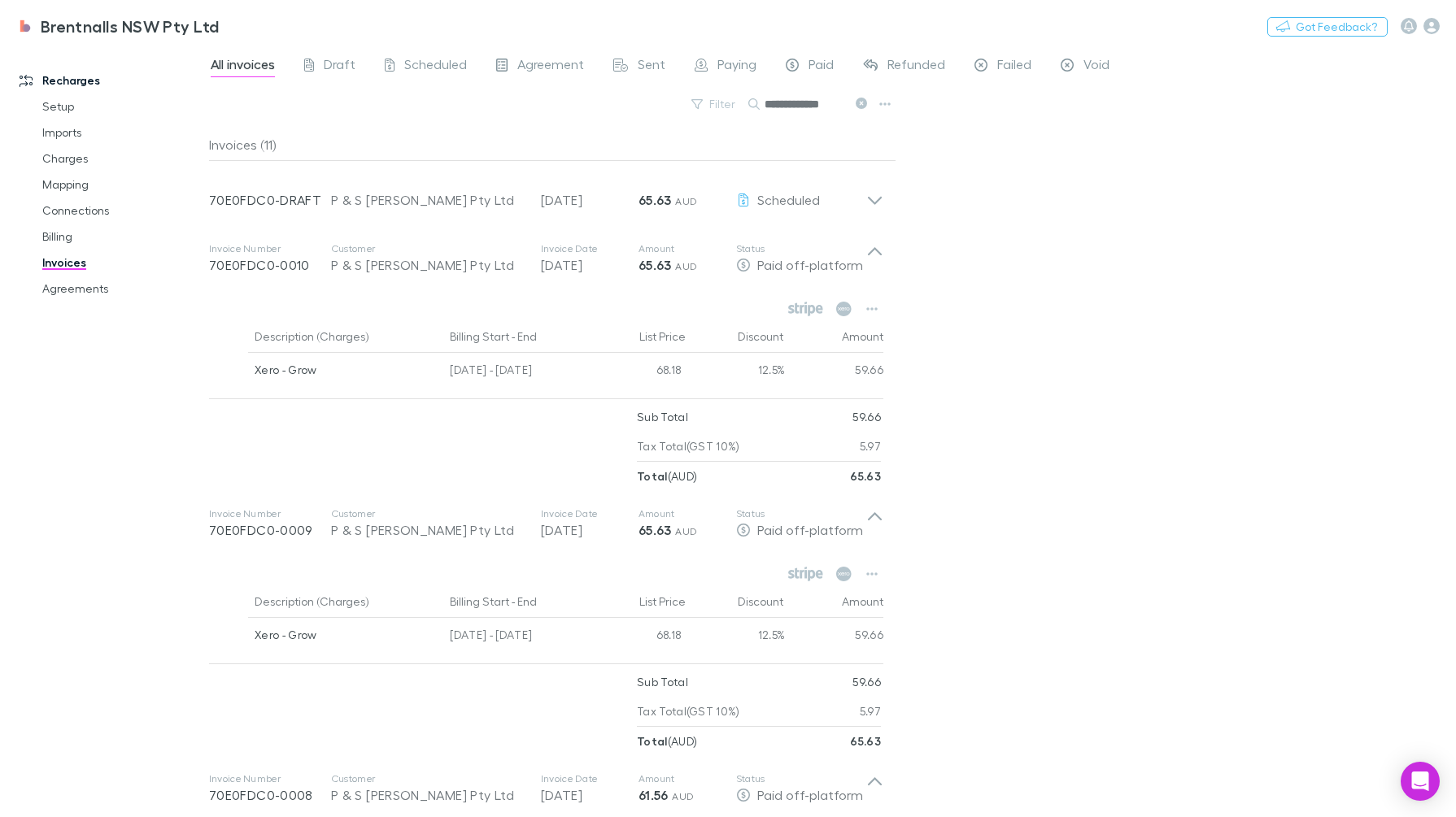
click at [873, 235] on div "Invoice Number 70E0FDC0-0010 Customer P & S Nielsen Pty Ltd Invoice Date 28 Sep…" at bounding box center [546, 258] width 700 height 65
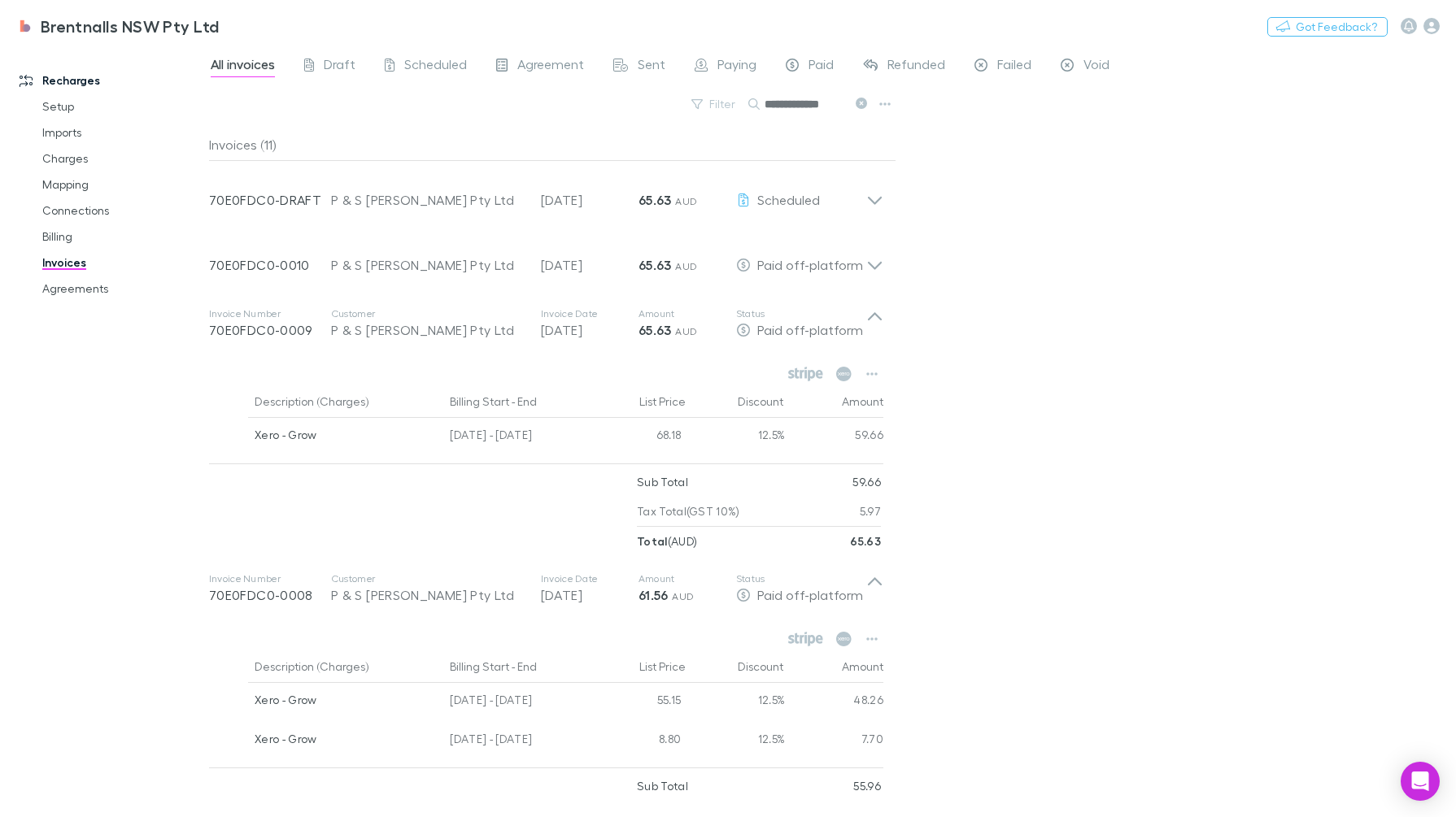
click at [868, 322] on icon at bounding box center [875, 324] width 17 height 33
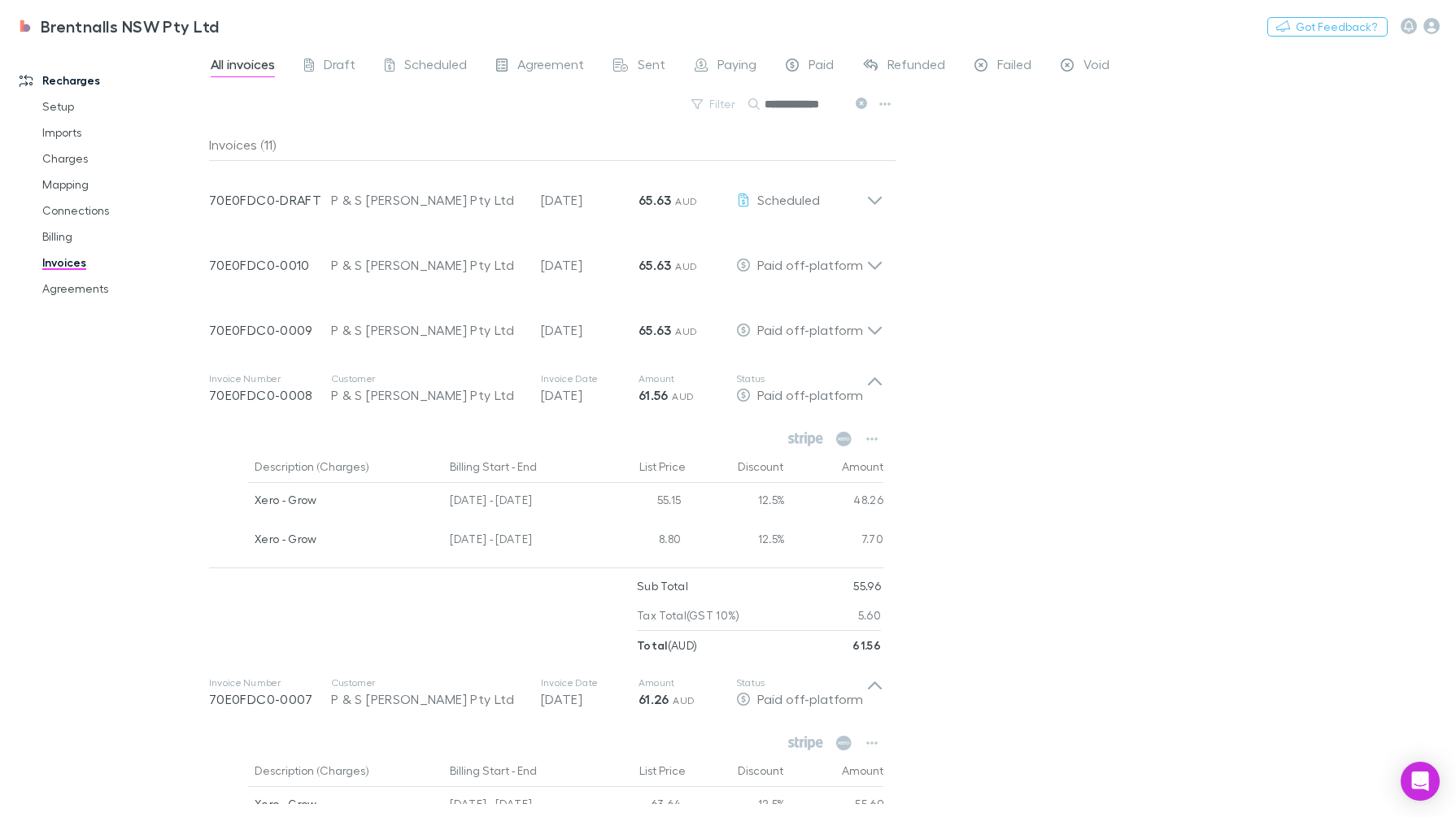
click at [864, 395] on div "Paid off-platform" at bounding box center [801, 395] width 130 height 20
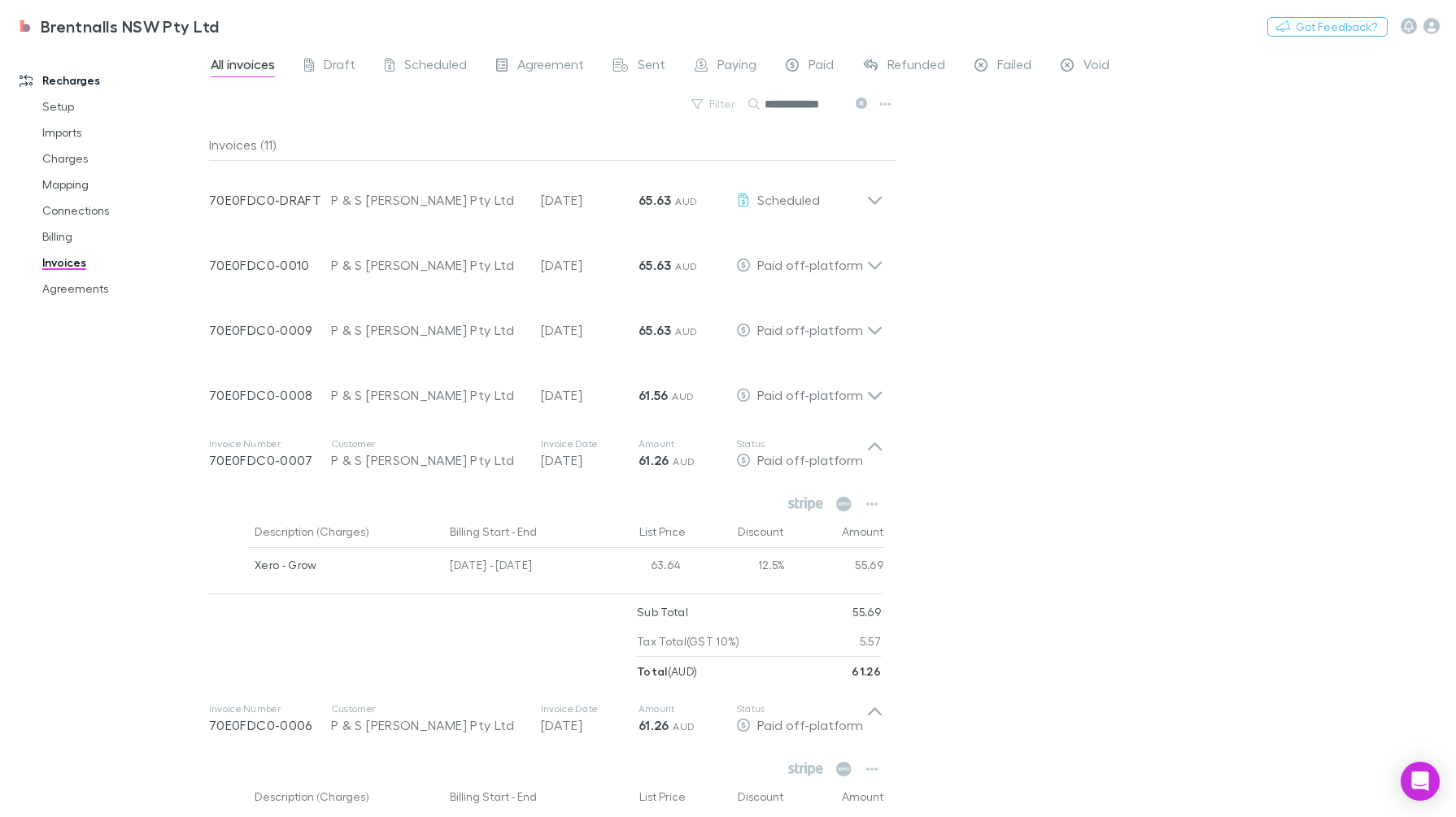
click at [875, 468] on icon at bounding box center [875, 454] width 17 height 33
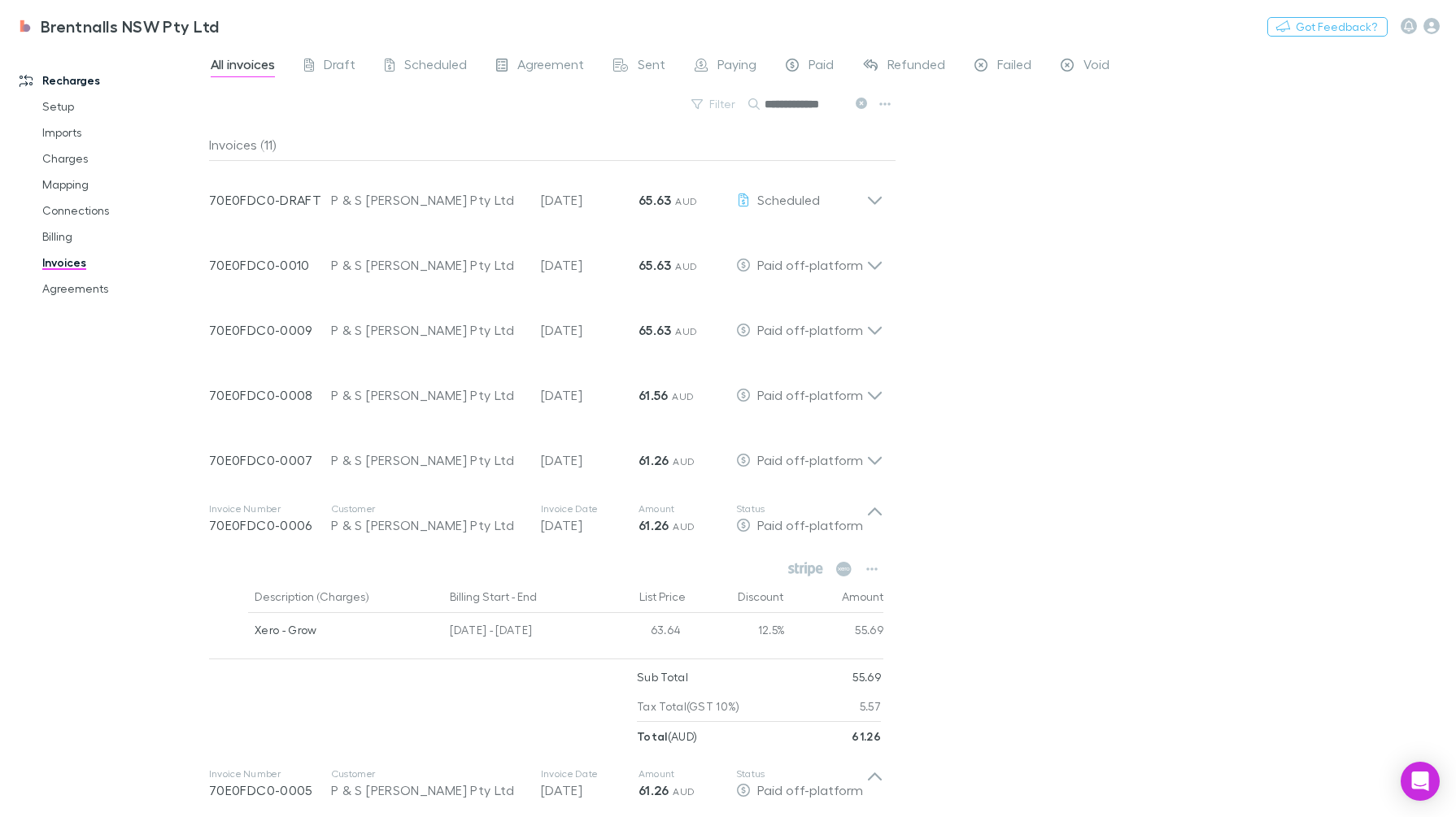
click at [857, 519] on span "Paid off-platform" at bounding box center [810, 525] width 105 height 16
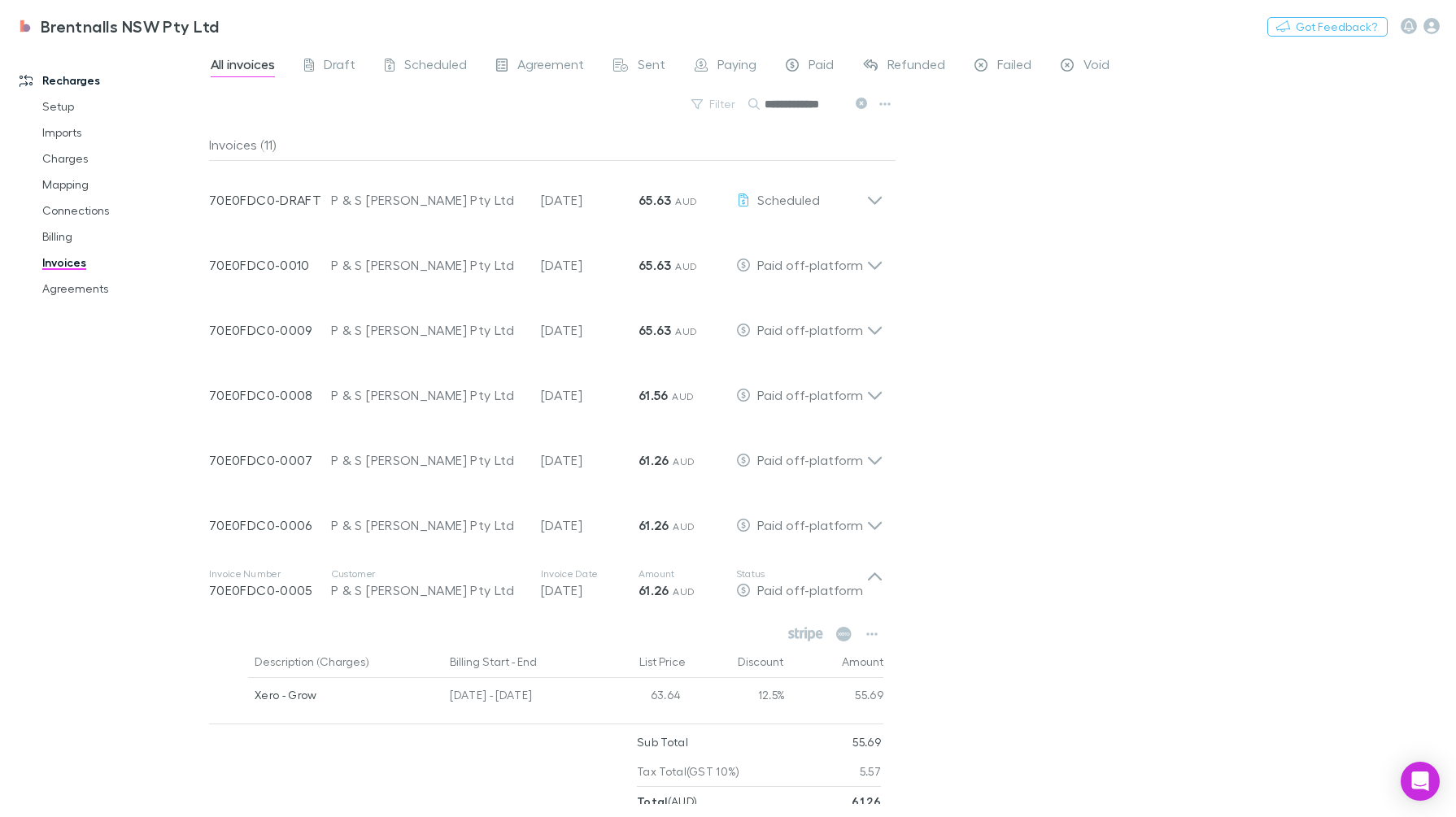
click at [862, 588] on div "Paid off-platform" at bounding box center [801, 590] width 130 height 20
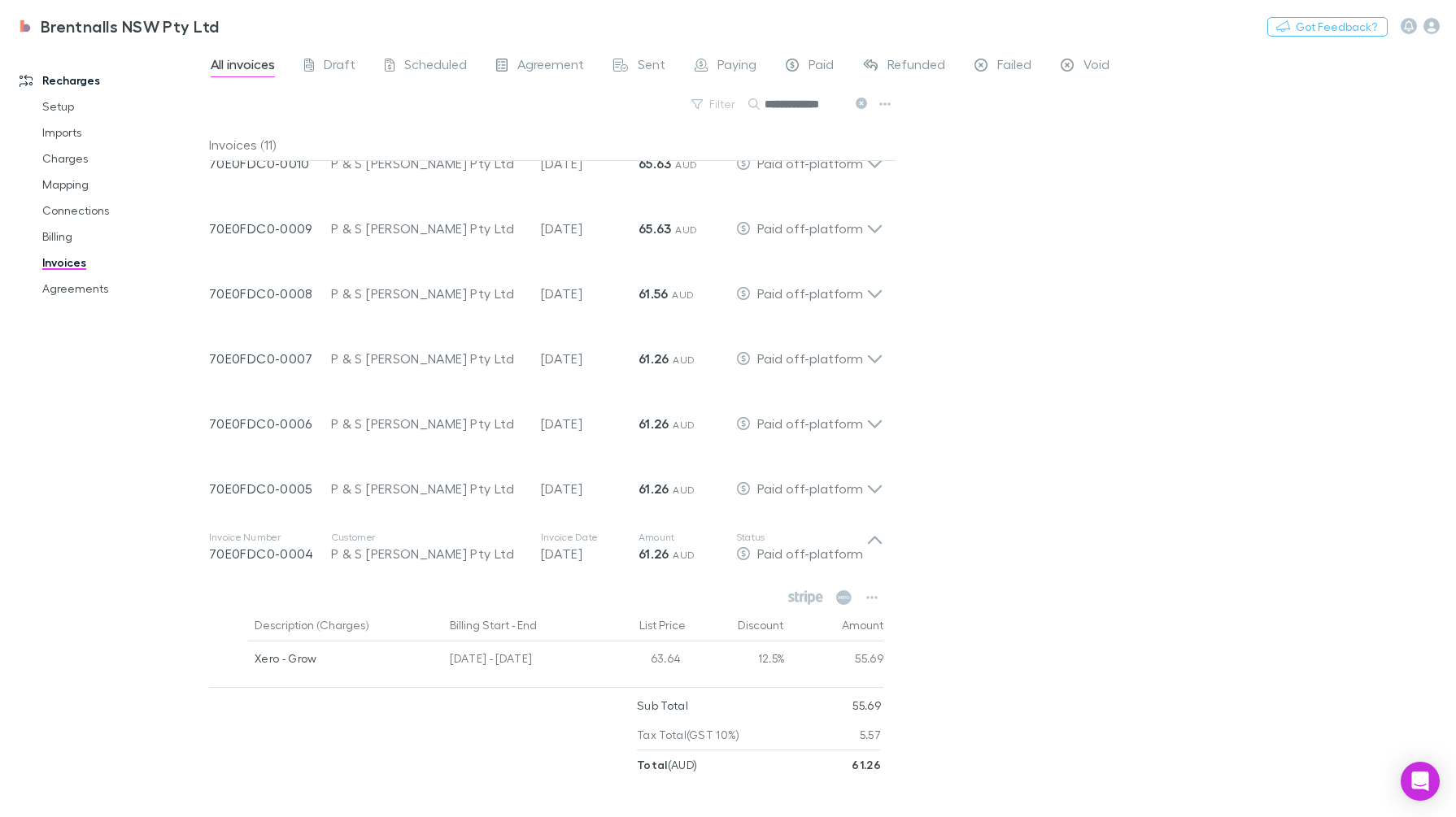
click at [888, 546] on div "Invoice Number 70E0FDC0-0004 Customer P & S Nielsen Pty Ltd Invoice Date 28 Mar…" at bounding box center [546, 547] width 700 height 65
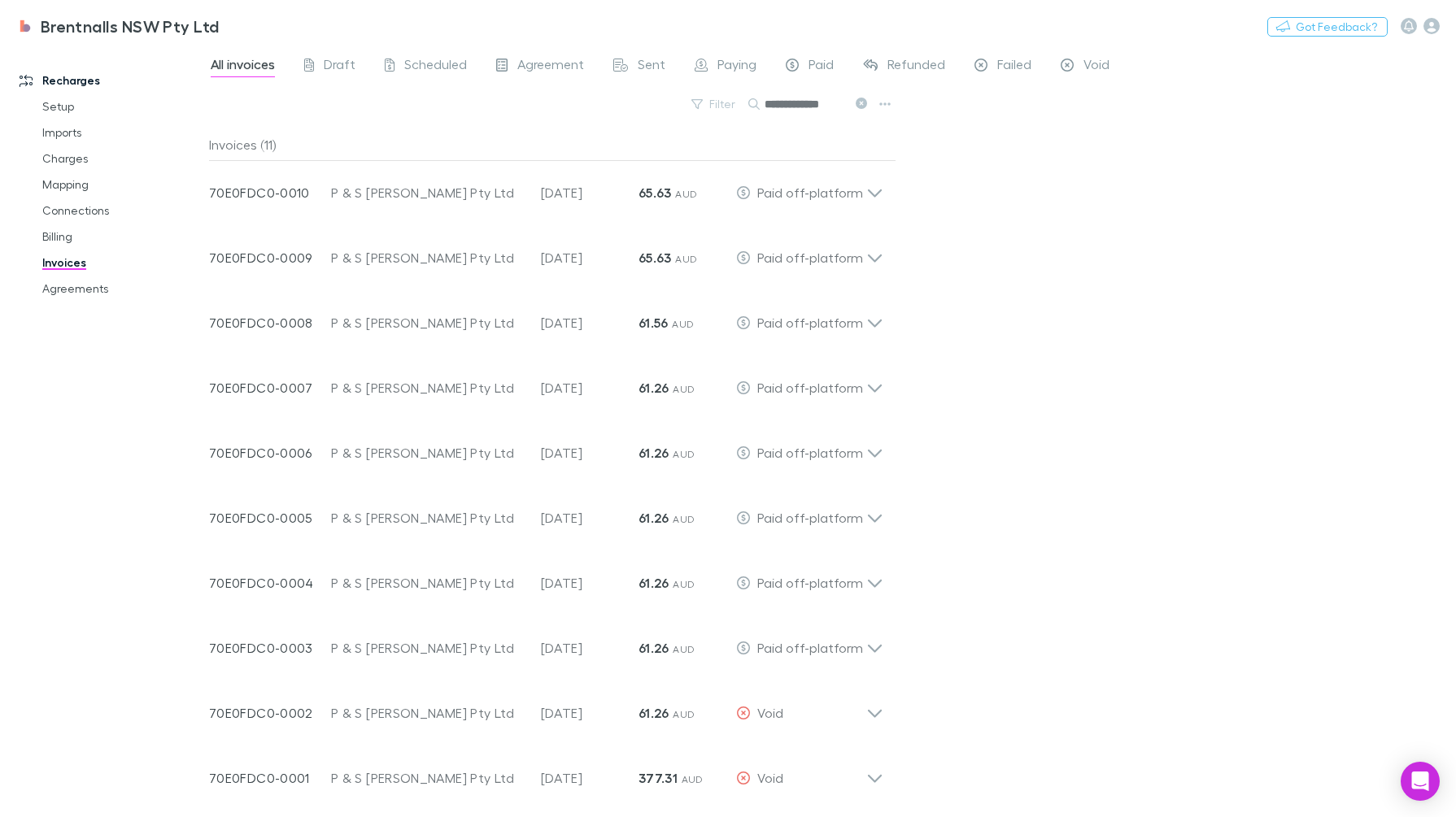
scroll to position [72, 0]
click at [866, 655] on icon at bounding box center [875, 643] width 17 height 33
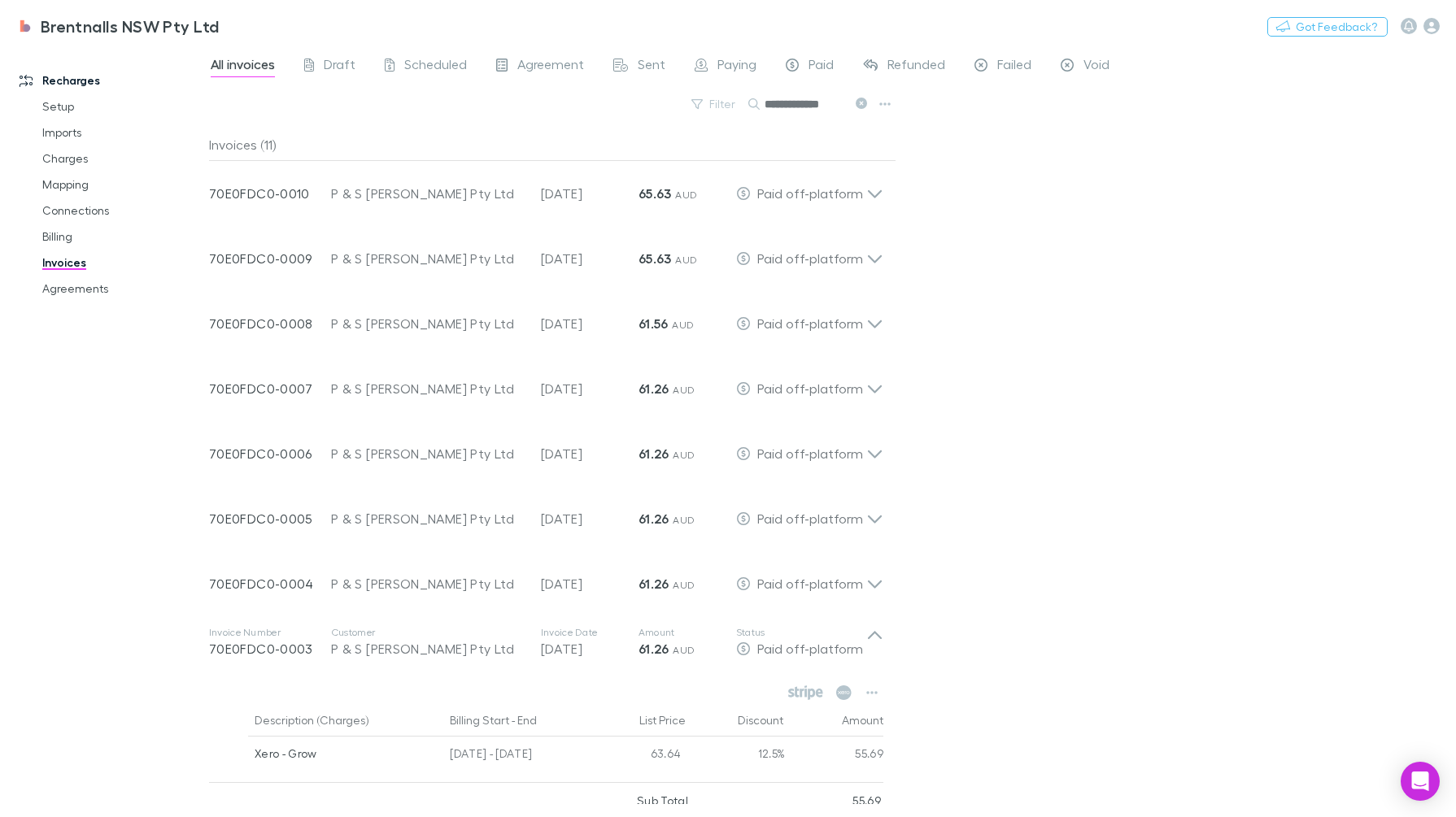
click at [864, 648] on div "Paid off-platform" at bounding box center [801, 649] width 130 height 20
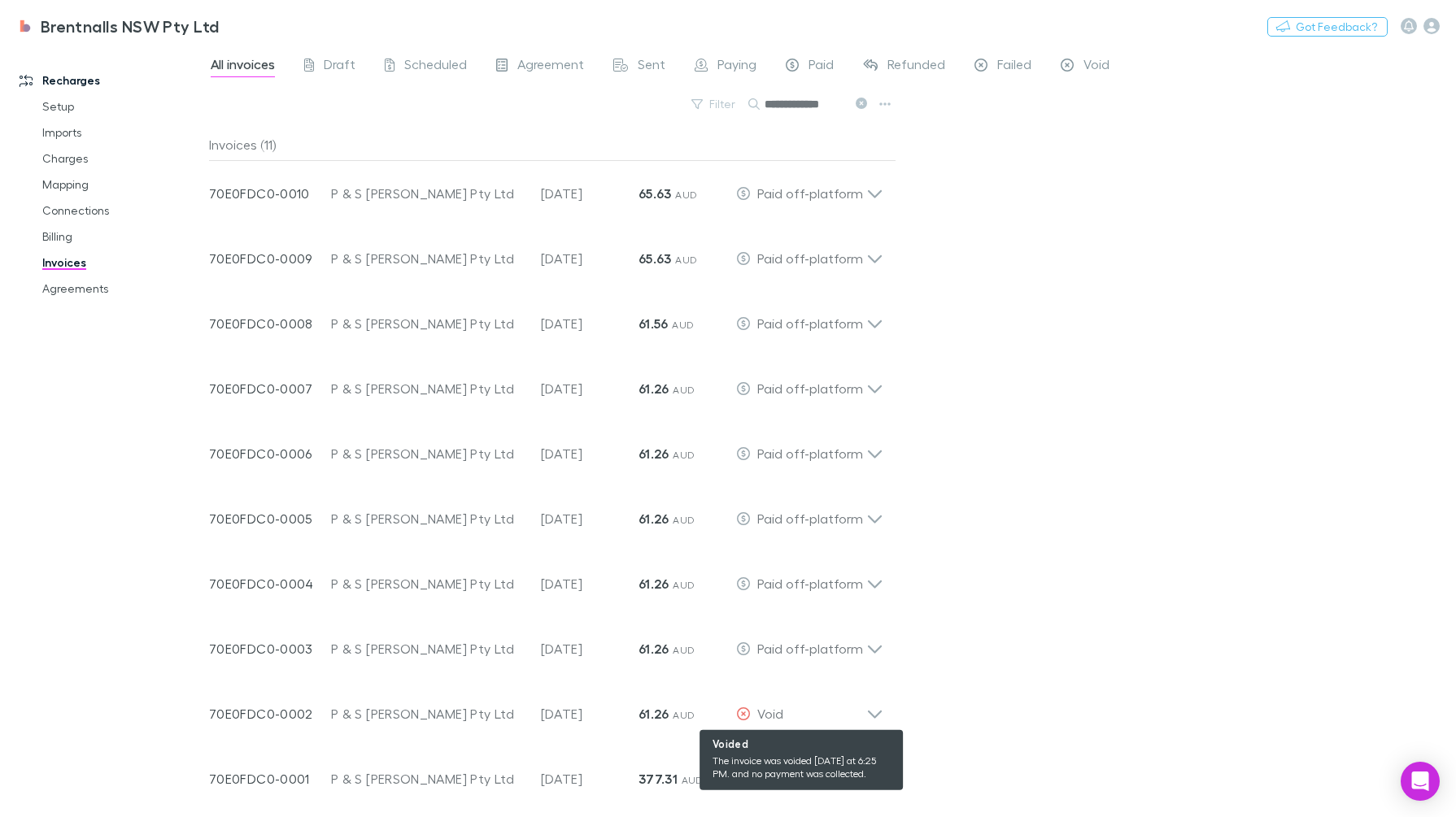
click at [763, 720] on span "Void" at bounding box center [770, 713] width 26 height 16
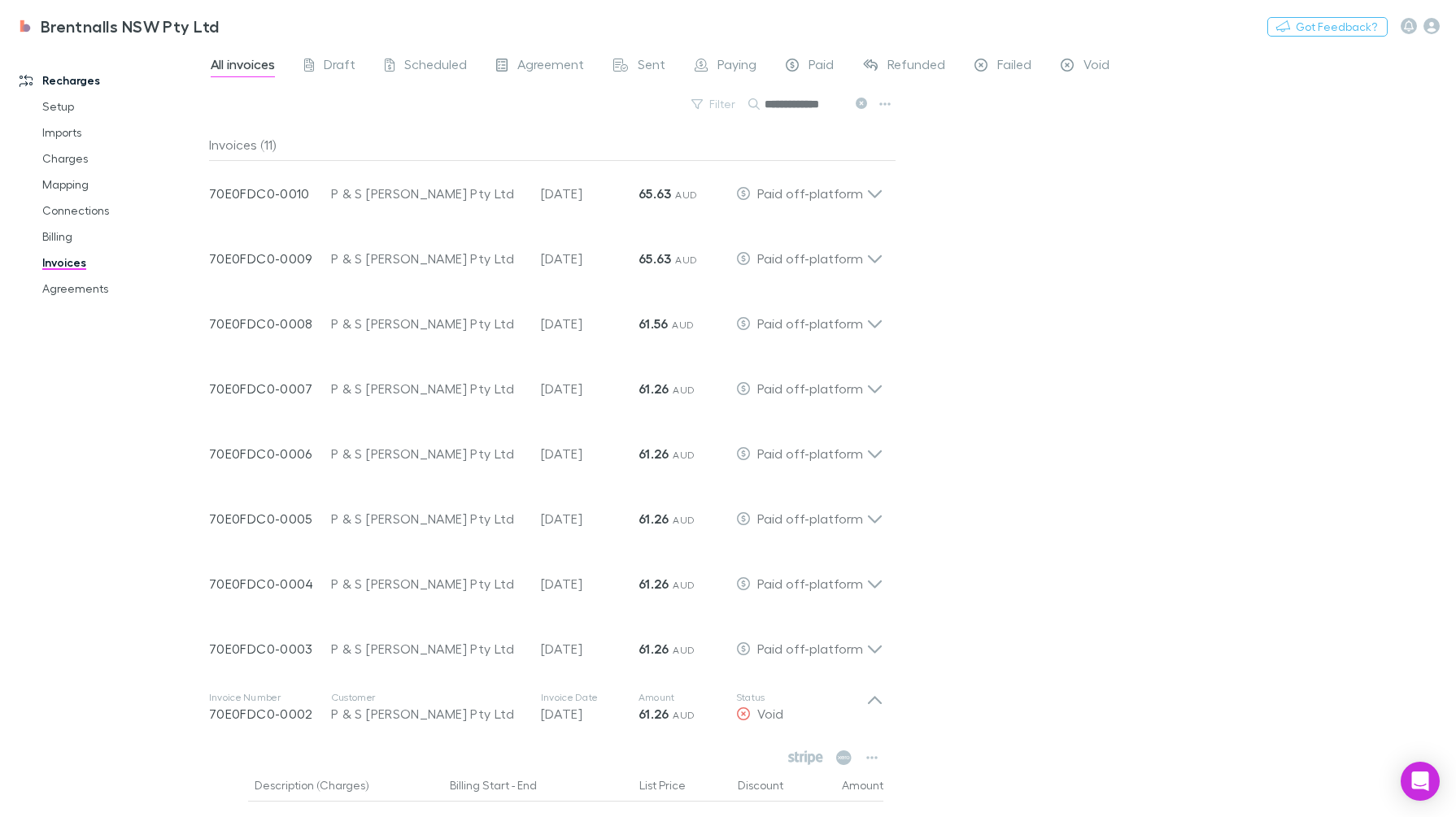
click at [860, 712] on div "Void" at bounding box center [801, 714] width 130 height 20
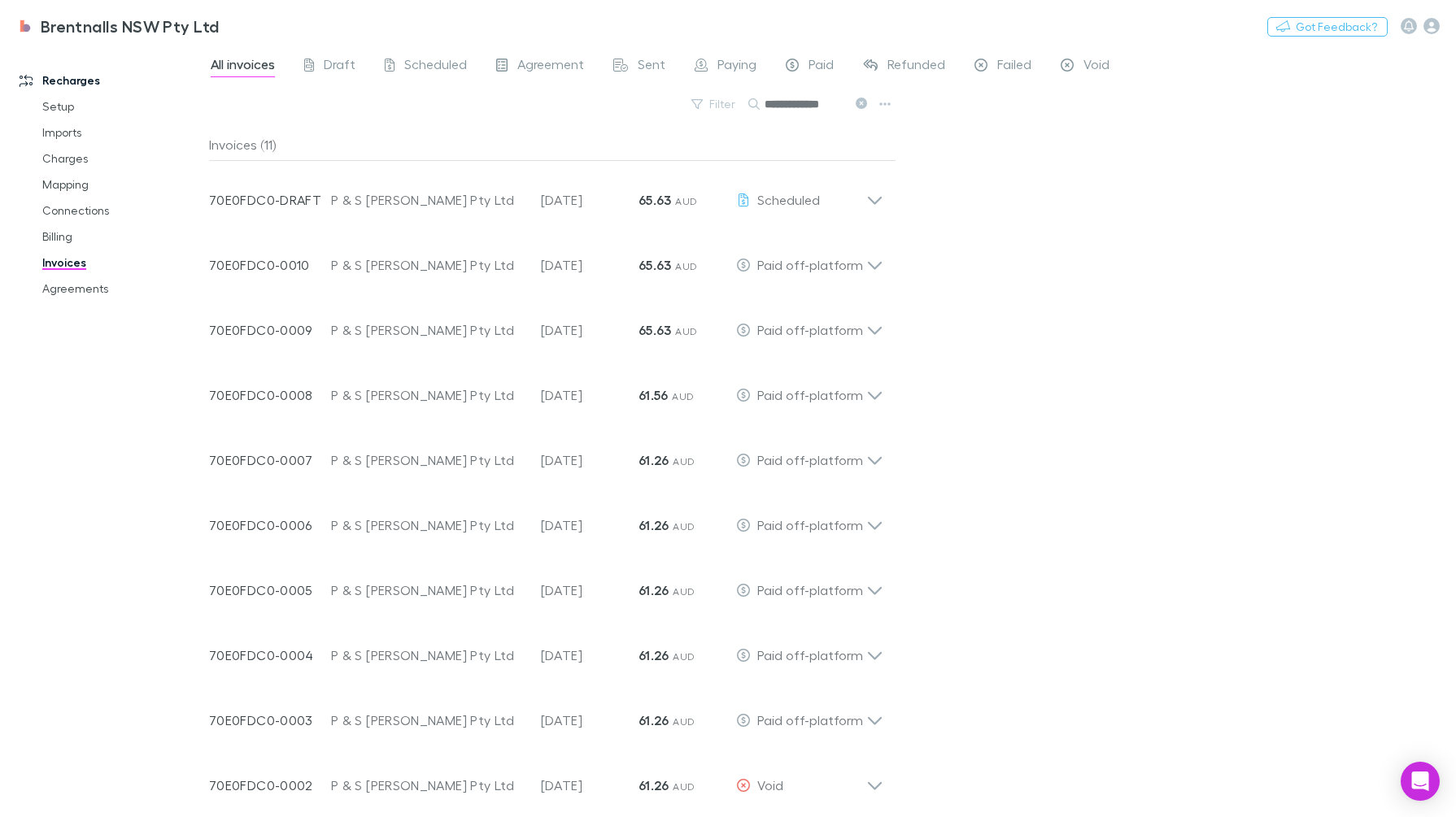
click at [883, 195] on icon at bounding box center [875, 193] width 17 height 33
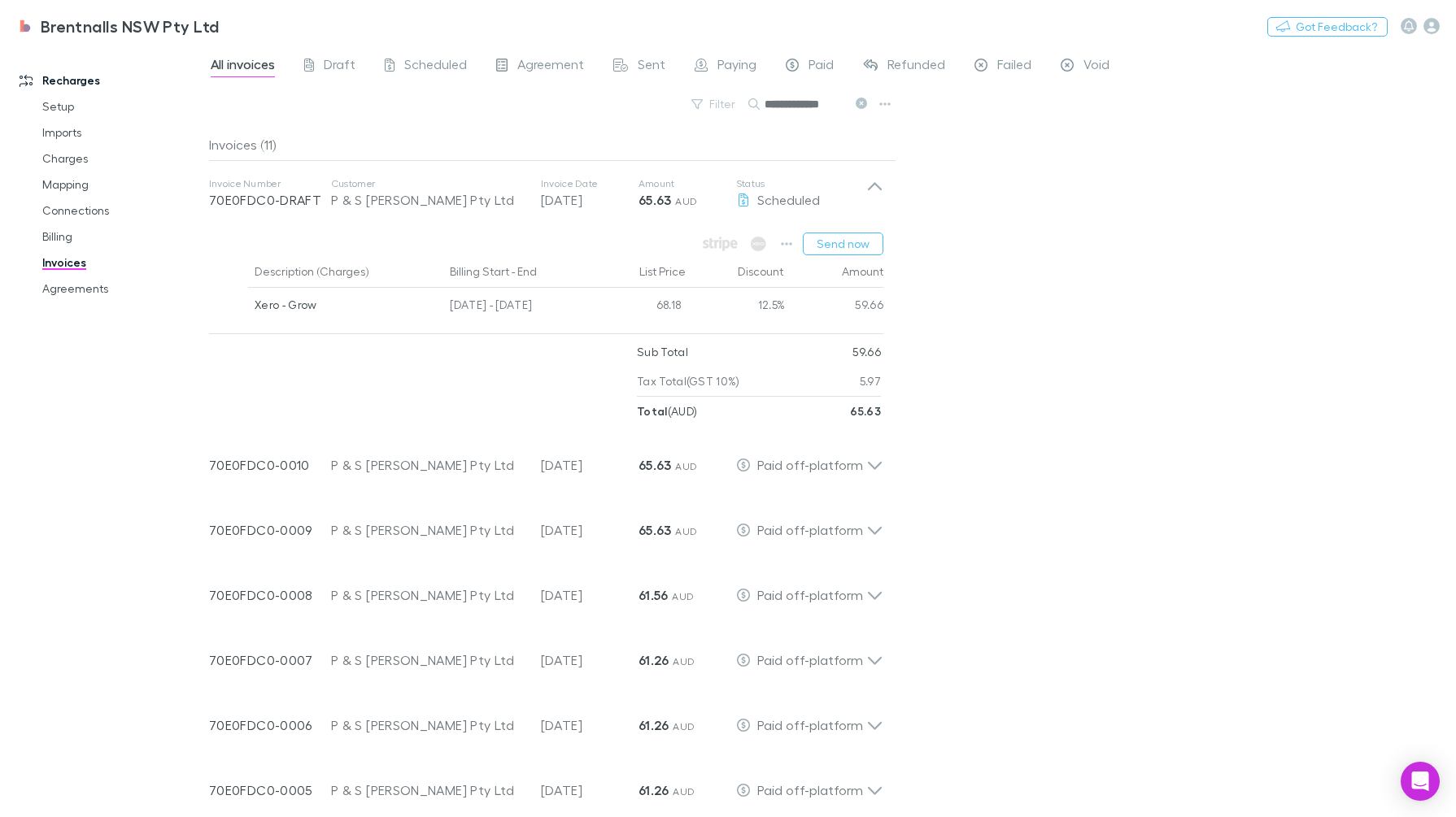
click at [783, 245] on icon "button" at bounding box center [786, 244] width 11 height 13
click at [1122, 390] on div at bounding box center [728, 408] width 1456 height 817
click at [863, 167] on div "Invoice Number 70E0FDC0-DRAFT Customer P & S Nielsen Pty Ltd Invoice Date 28 Oc…" at bounding box center [537, 193] width 657 height 59
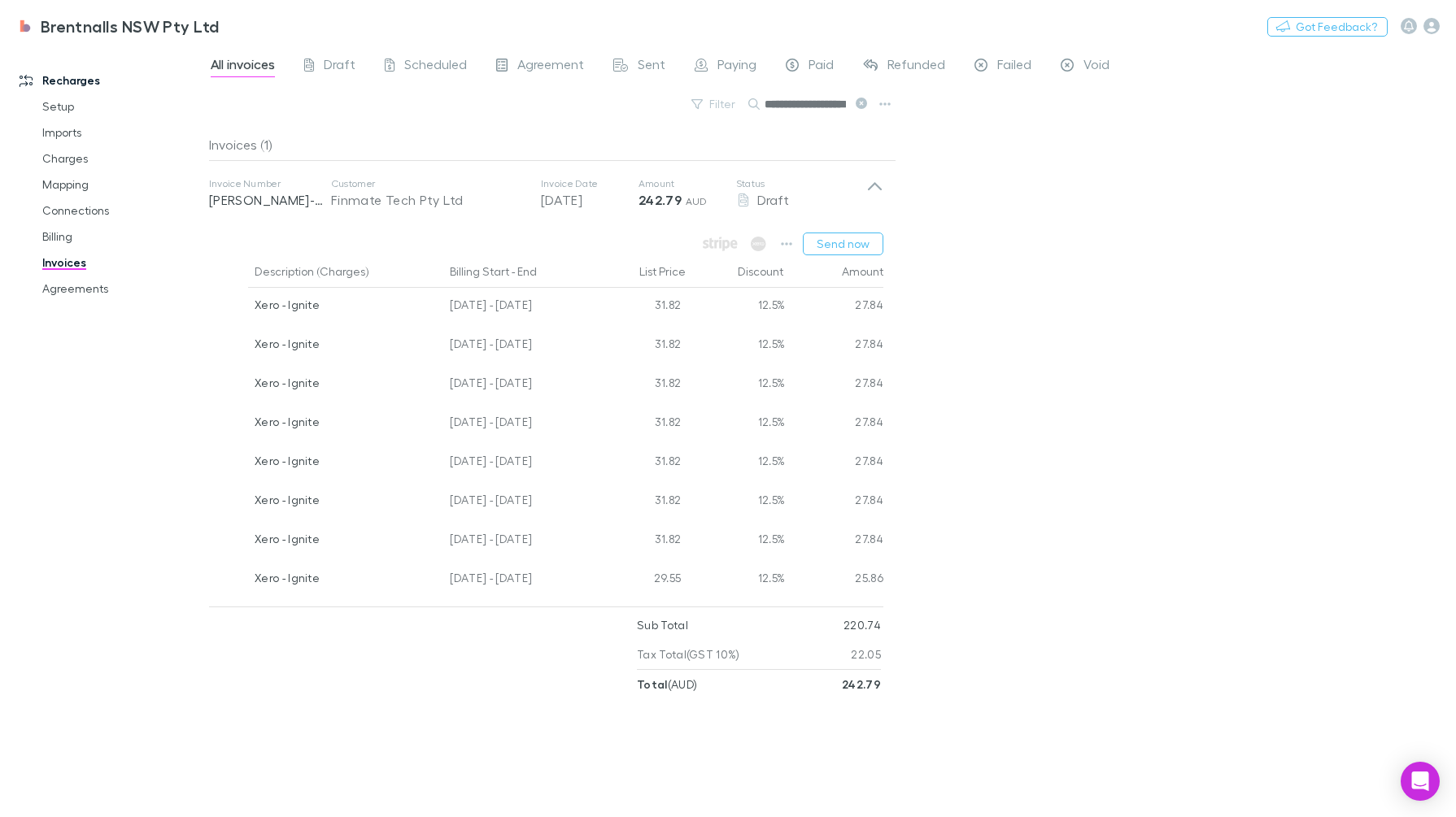
click at [883, 190] on div "Invoice Number [PERSON_NAME]-0357 Customer Finmate Tech Pty Ltd Invoice Date [D…" at bounding box center [546, 193] width 700 height 65
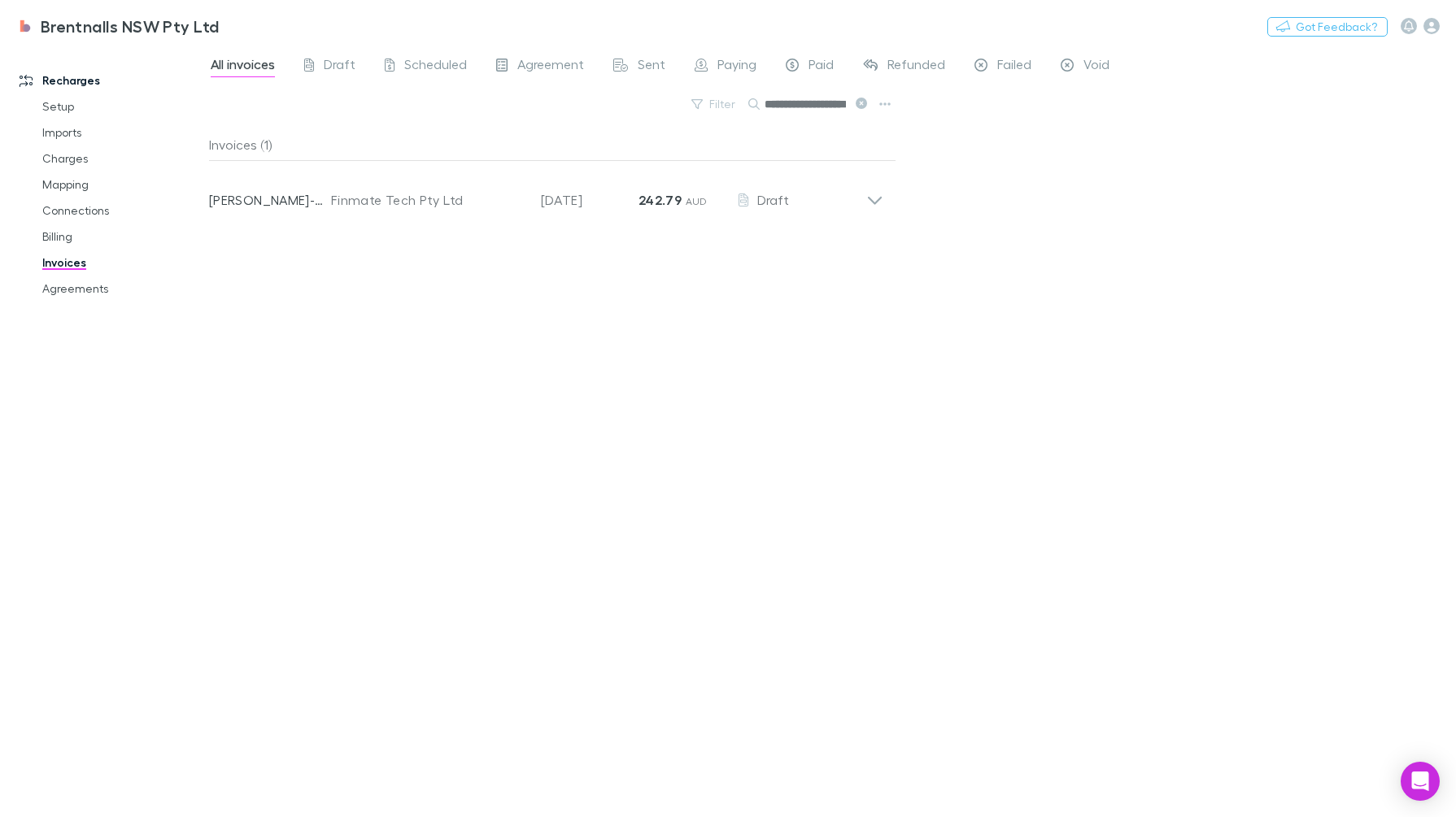
click at [893, 194] on div "Invoice Number [PERSON_NAME]-0357 Customer Finmate Tech Pty Ltd Invoice Date [D…" at bounding box center [546, 193] width 700 height 65
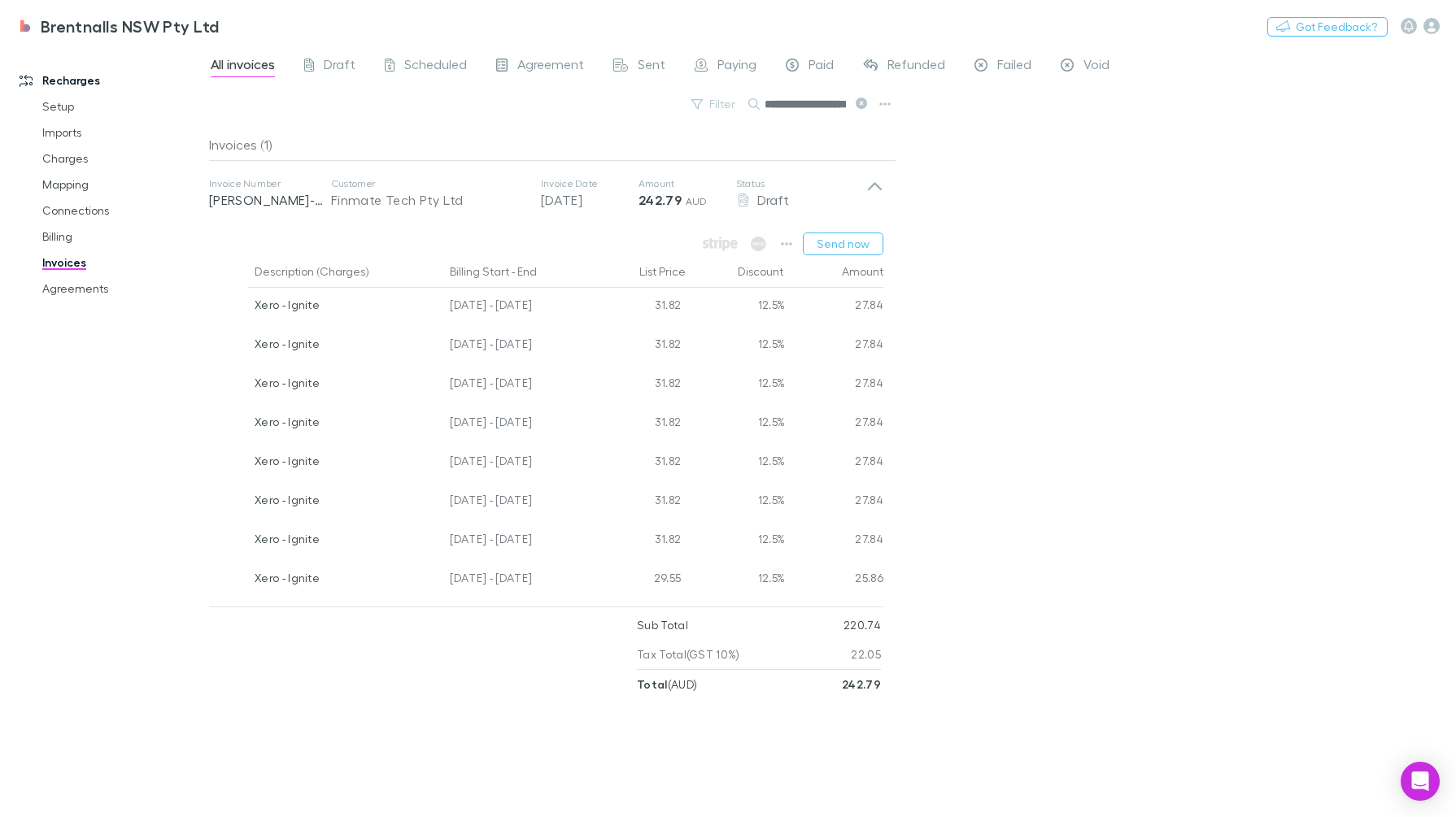
click at [531, 66] on span "Agreement" at bounding box center [550, 66] width 66 height 21
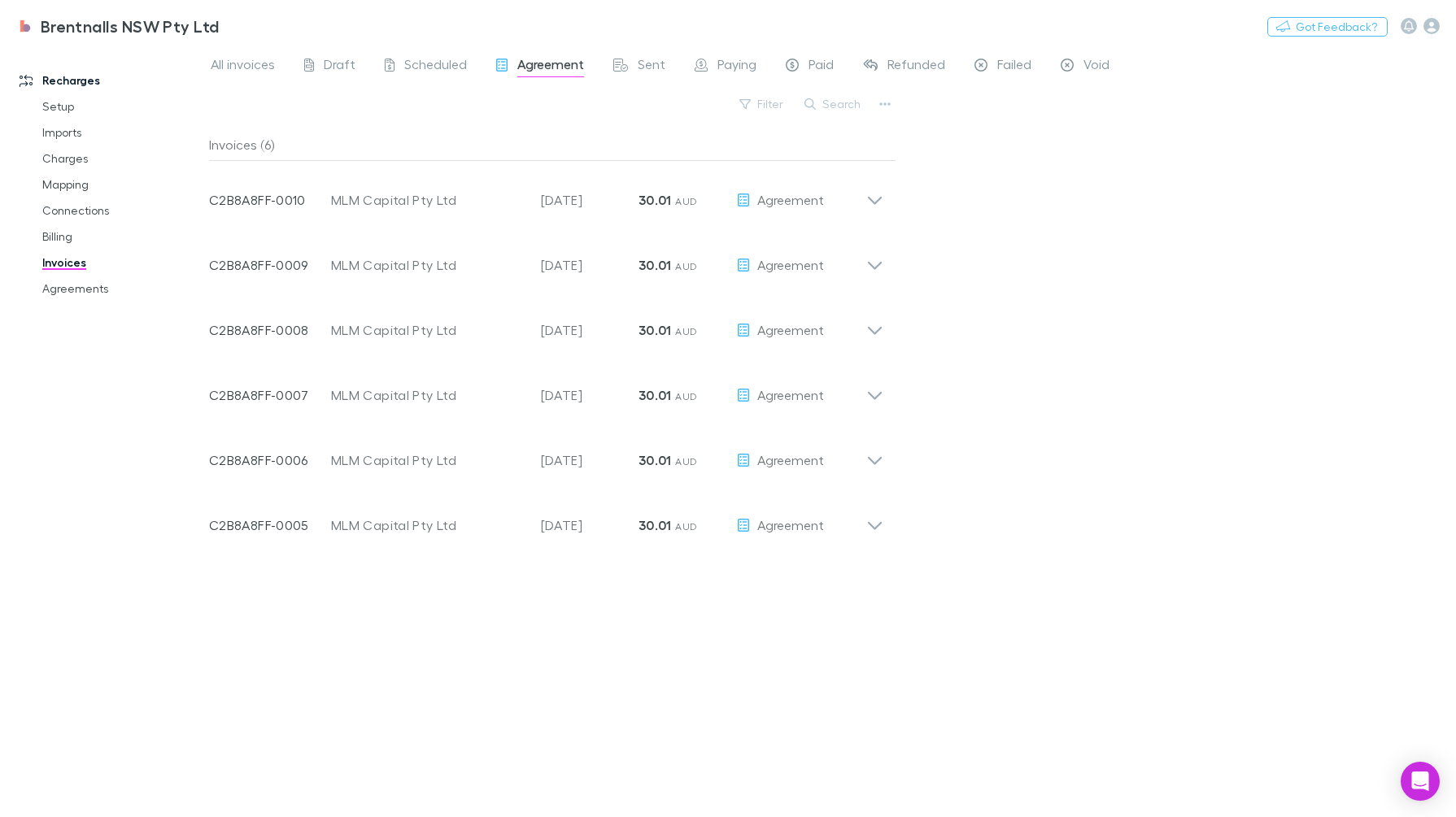
click at [833, 98] on button "Search" at bounding box center [833, 104] width 74 height 20
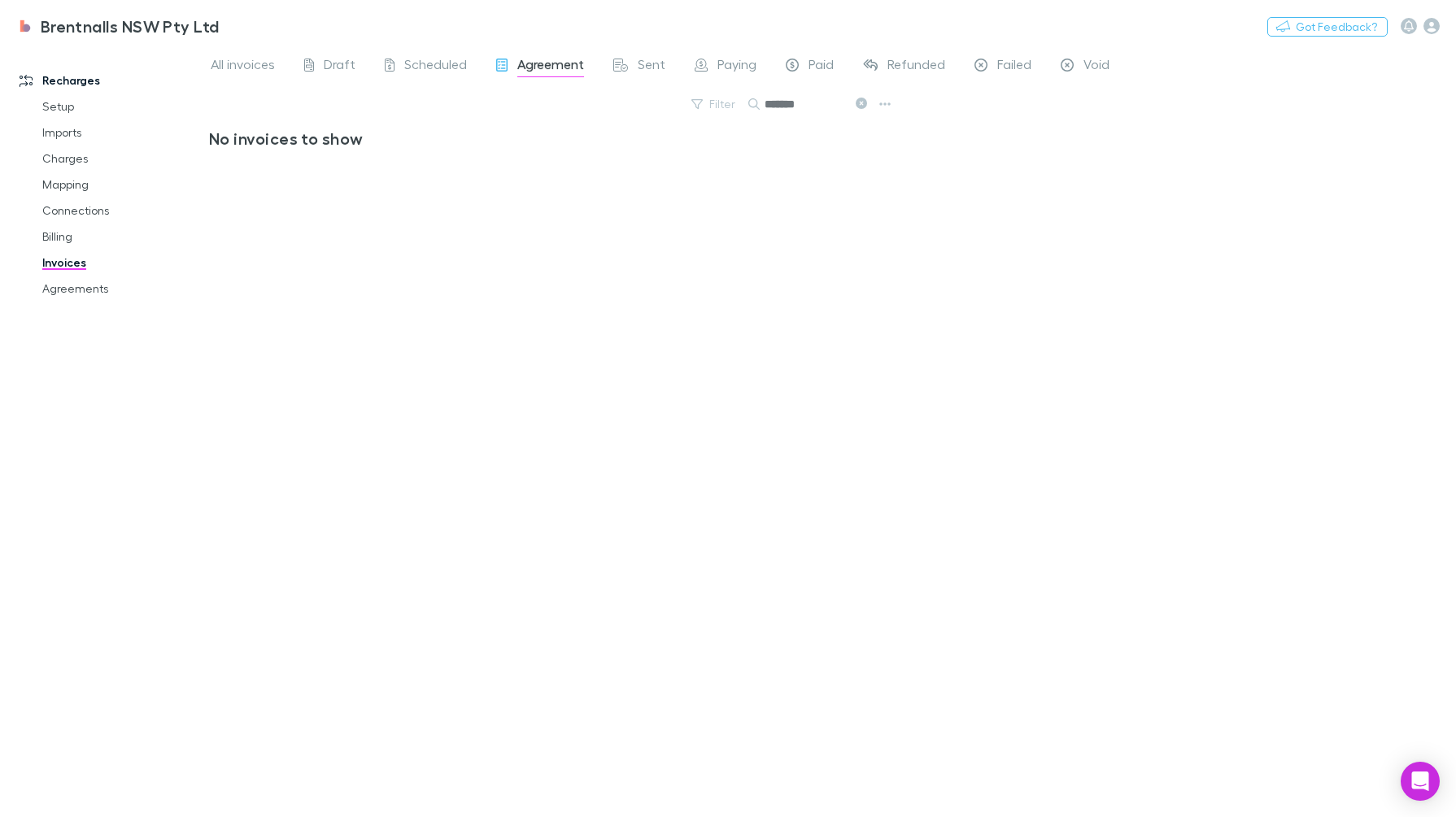
type input "*******"
click at [222, 41] on link "Brentnalls NSW Pty Ltd" at bounding box center [118, 26] width 223 height 39
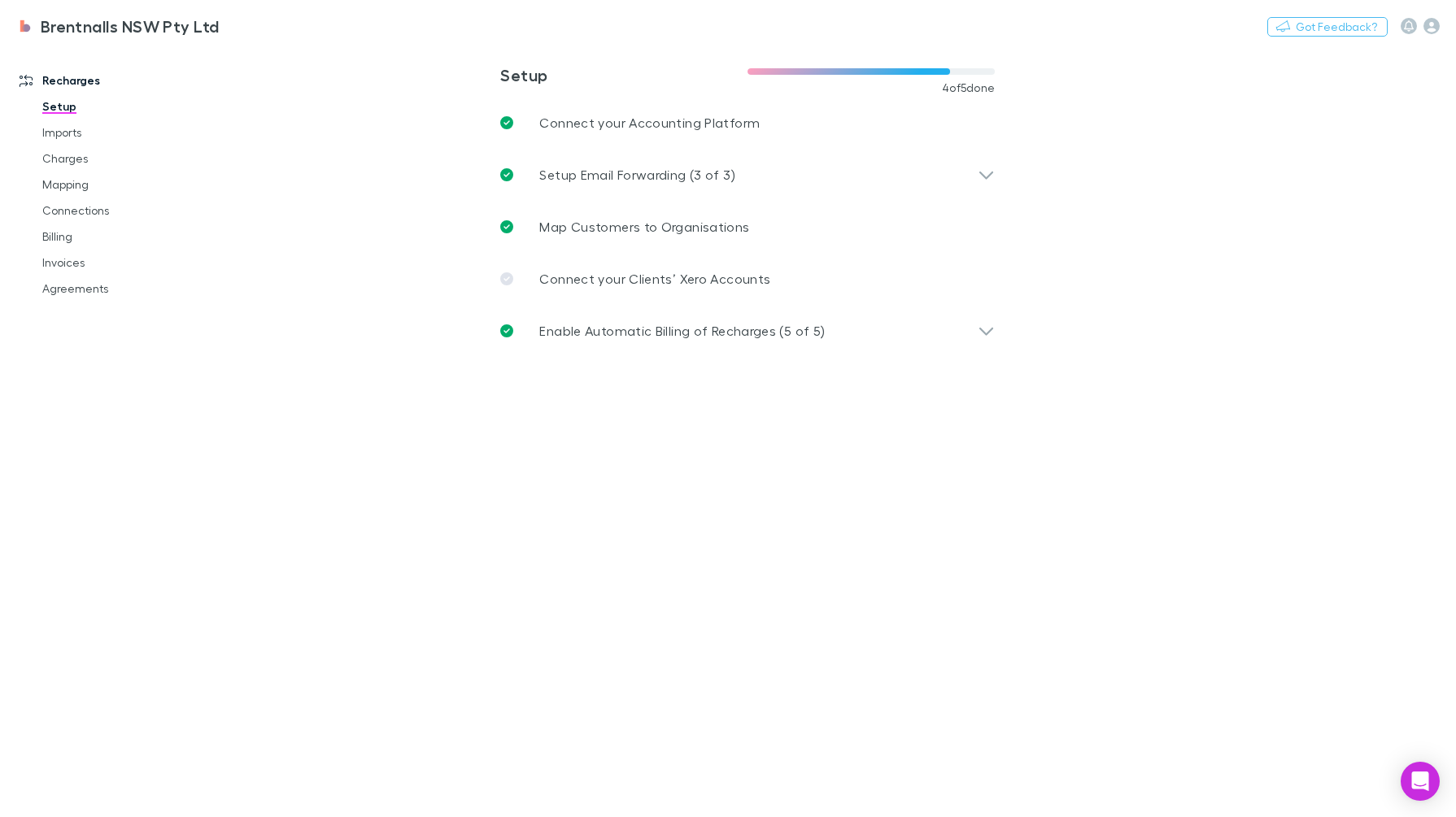
click at [69, 251] on link "Invoices" at bounding box center [123, 263] width 195 height 26
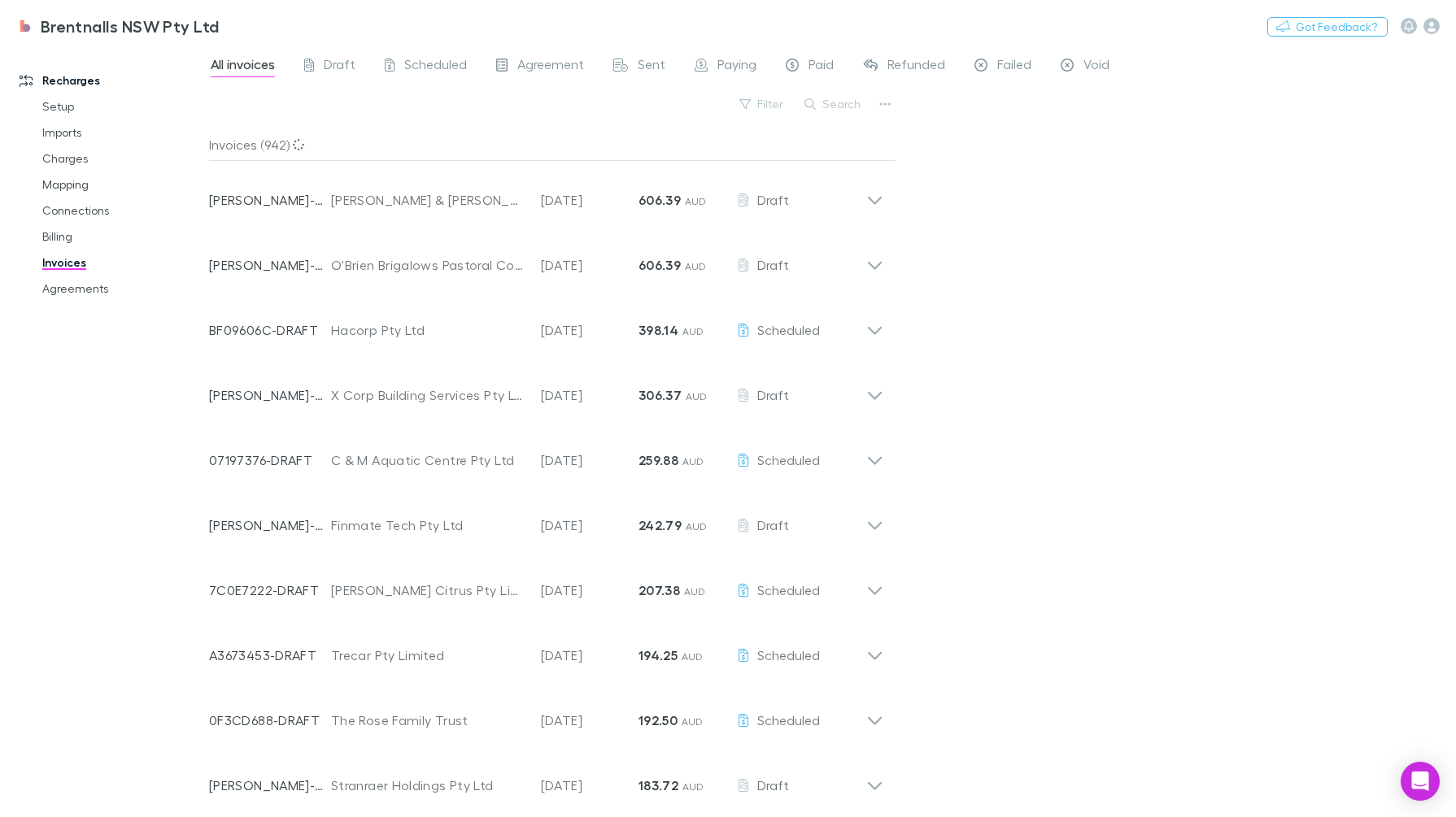
click at [840, 106] on button "Search" at bounding box center [833, 104] width 74 height 20
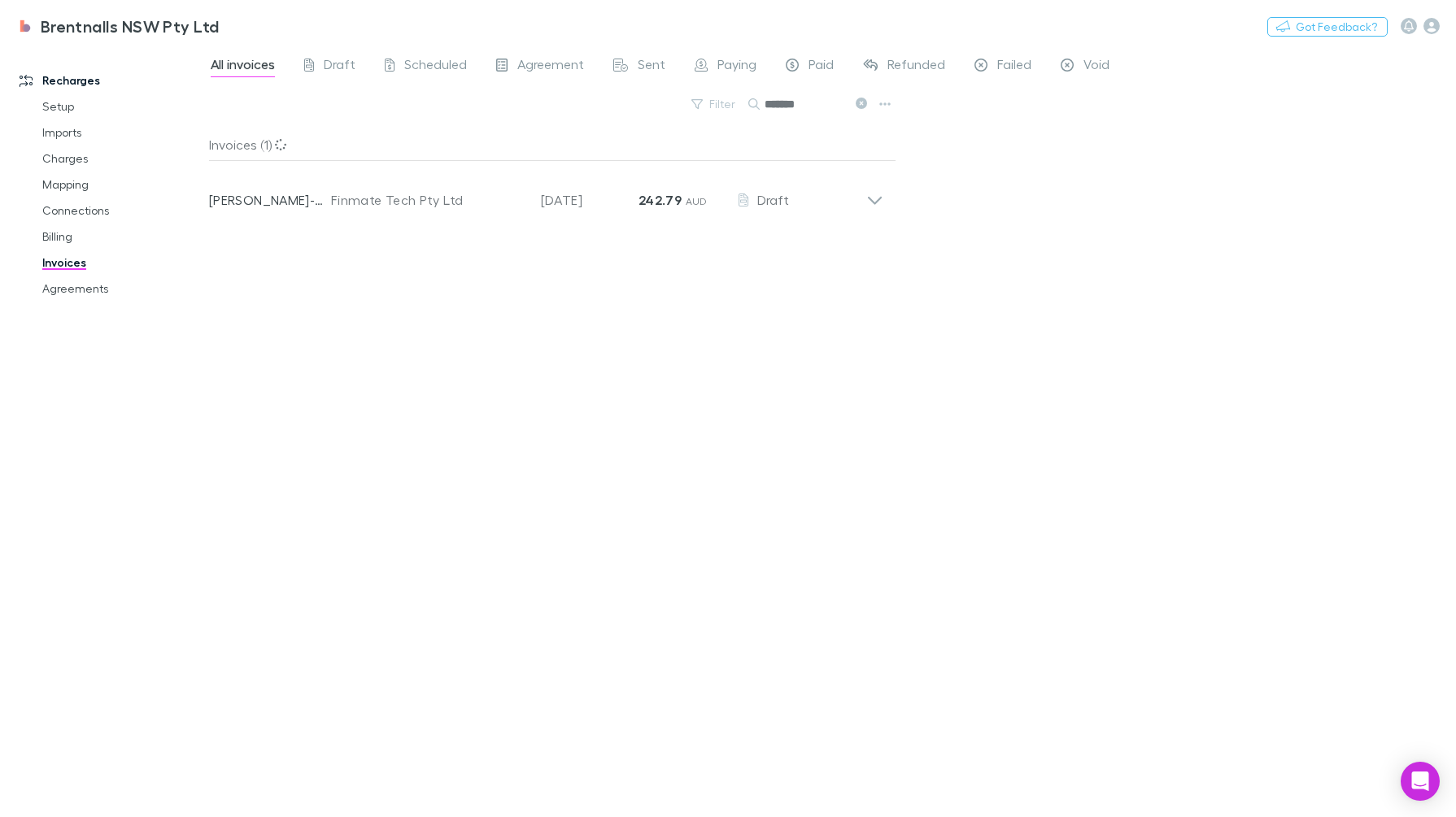
type input "*******"
click at [878, 196] on icon at bounding box center [875, 193] width 17 height 33
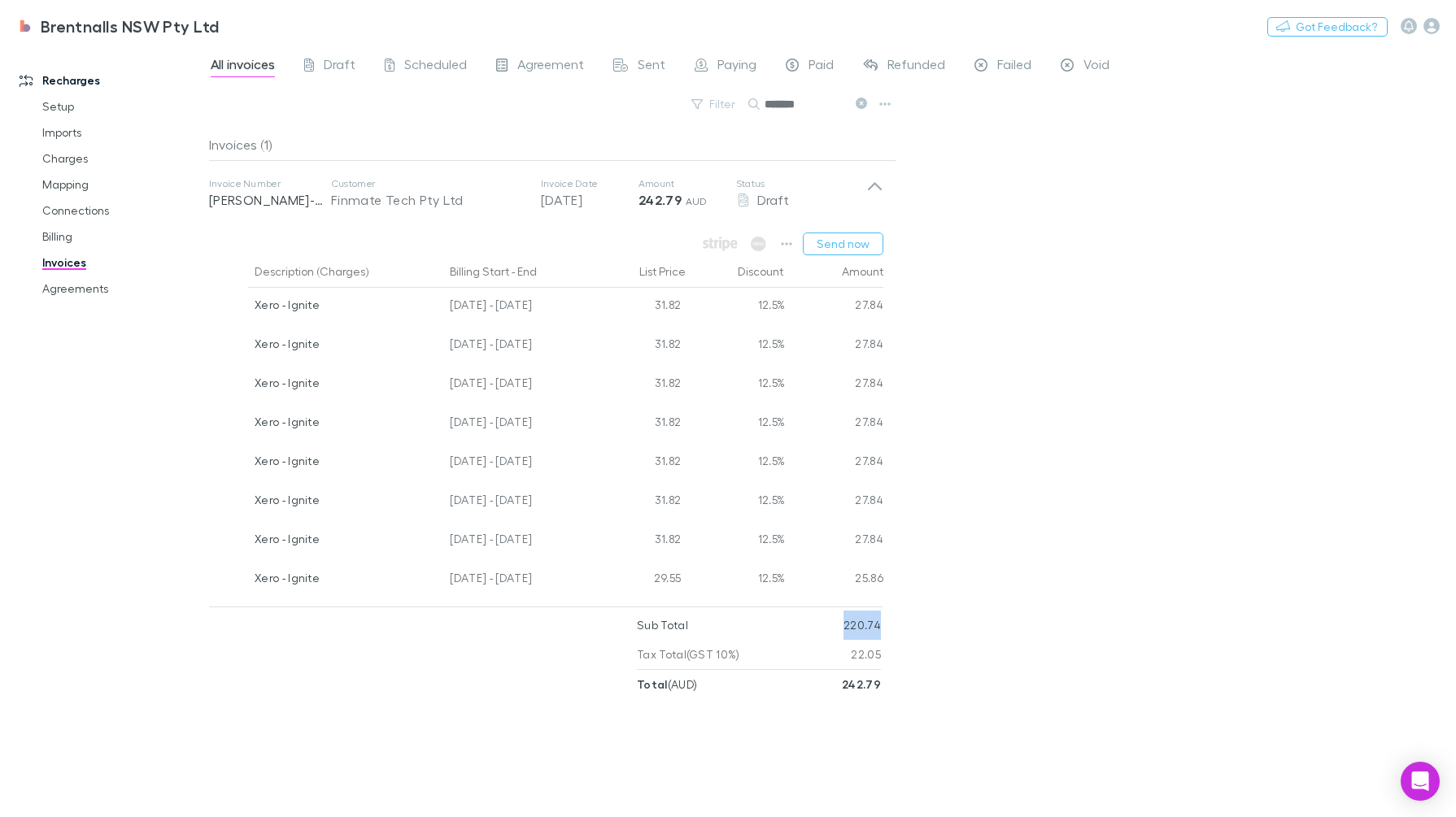
drag, startPoint x: 873, startPoint y: 623, endPoint x: 914, endPoint y: 631, distance: 41.8
click at [912, 631] on div "All invoices Draft Scheduled Agreement Sent Paying Paid Refunded Failed Void Fi…" at bounding box center [832, 432] width 1247 height 772
drag, startPoint x: 914, startPoint y: 631, endPoint x: 1067, endPoint y: 643, distance: 153.5
click at [1067, 643] on div "All invoices Draft Scheduled Agreement Sent Paying Paid Refunded Failed Void Fi…" at bounding box center [832, 432] width 1247 height 772
click at [1094, 419] on div "All invoices Draft Scheduled Agreement Sent Paying Paid Refunded Failed Void Fi…" at bounding box center [832, 432] width 1247 height 772
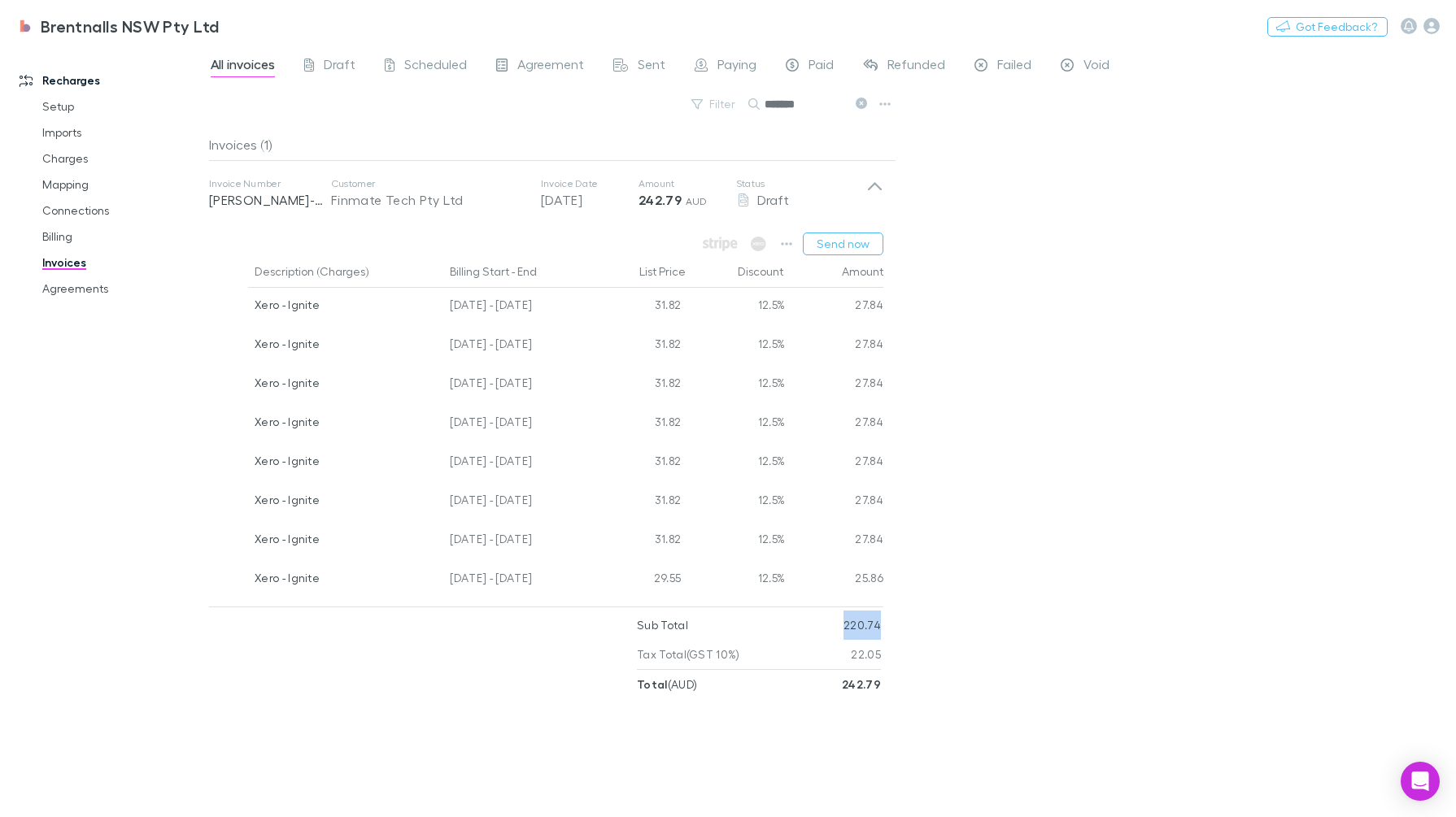
drag, startPoint x: 841, startPoint y: 626, endPoint x: 879, endPoint y: 621, distance: 38.3
click at [879, 621] on div "Sub Total 220.74" at bounding box center [758, 625] width 244 height 29
copy p "220.74"
click at [1117, 618] on div "All invoices Draft Scheduled Agreement Sent Paying Paid Refunded Failed Void Fi…" at bounding box center [832, 432] width 1247 height 772
drag, startPoint x: 454, startPoint y: 320, endPoint x: 539, endPoint y: 334, distance: 86.1
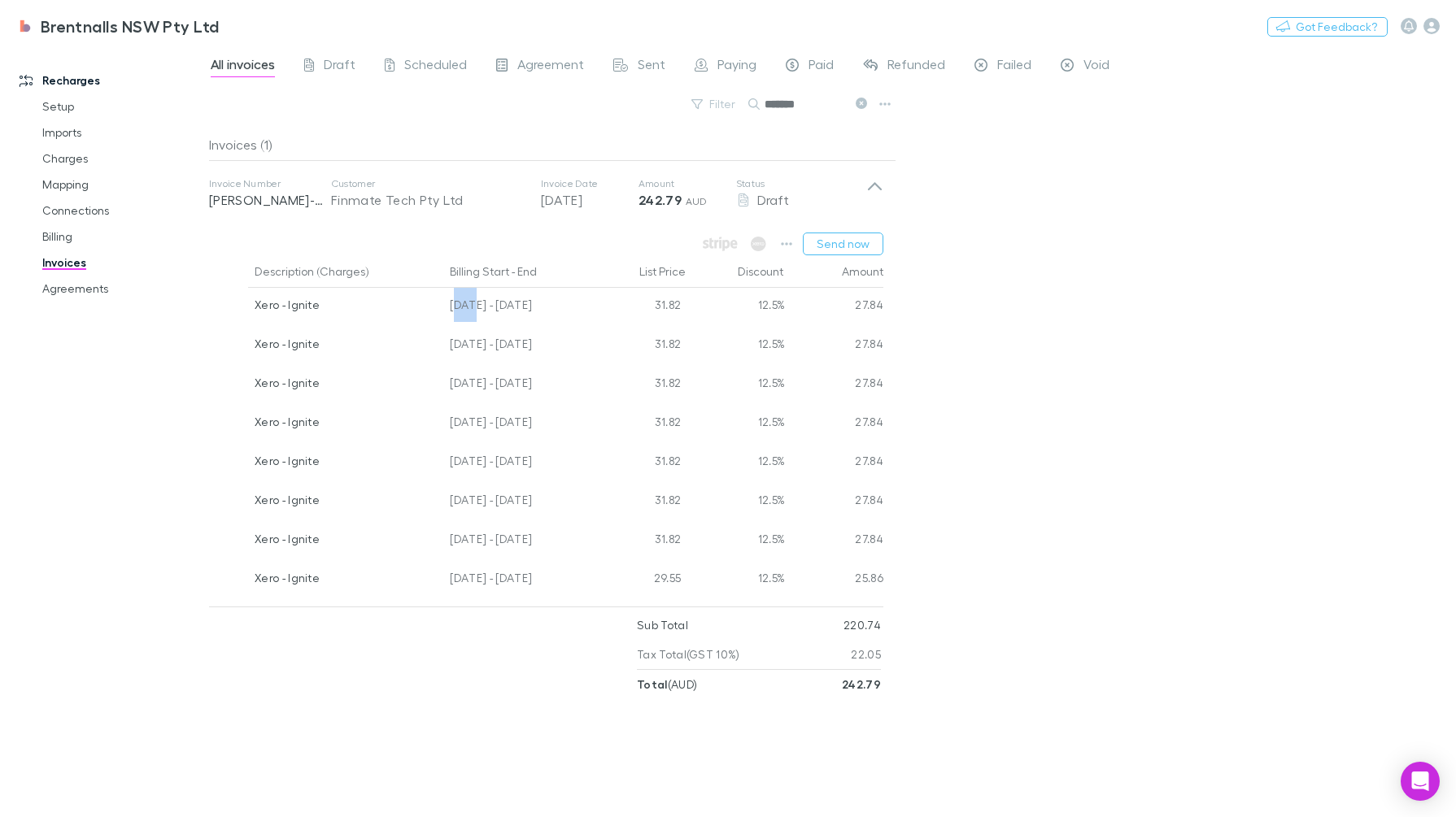
click at [538, 334] on div "Xero - Ignite [DATE] - [DATE] 31.82 12.5% 27.84 Xero - Ignite [DATE] - [DATE] 3…" at bounding box center [546, 444] width 674 height 313
drag, startPoint x: 539, startPoint y: 334, endPoint x: 574, endPoint y: 560, distance: 228.7
click at [574, 560] on div "[DATE] - [DATE]" at bounding box center [516, 542] width 147 height 39
click at [792, 238] on icon "button" at bounding box center [786, 244] width 11 height 13
click at [1194, 314] on div at bounding box center [728, 408] width 1456 height 817
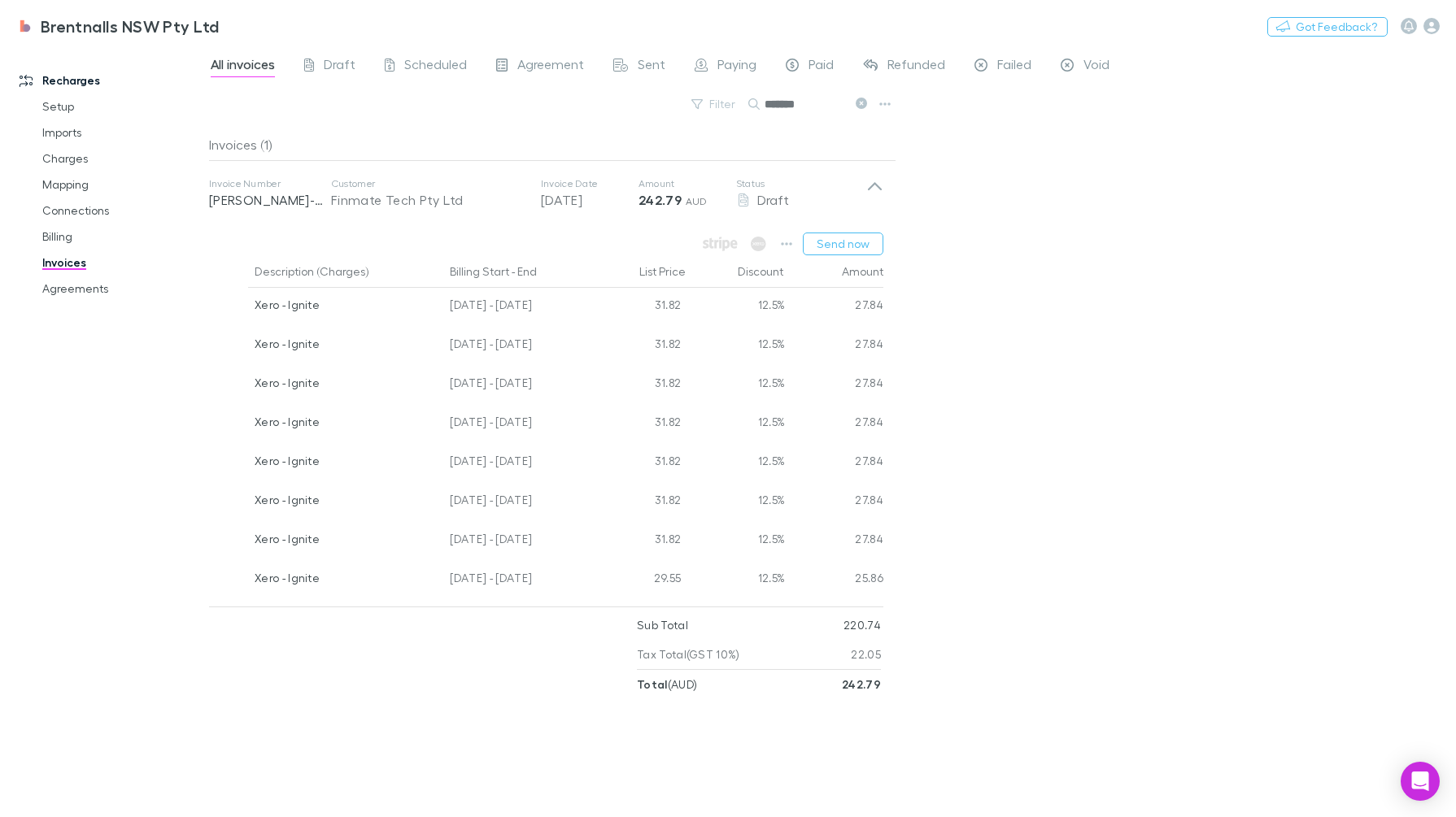
click at [911, 240] on div "All invoices Draft Scheduled Agreement Sent Paying Paid Refunded Failed Void Fi…" at bounding box center [832, 432] width 1247 height 772
click at [788, 240] on icon "button" at bounding box center [786, 244] width 11 height 13
drag, startPoint x: 1145, startPoint y: 364, endPoint x: 976, endPoint y: 269, distance: 193.9
click at [1146, 364] on div at bounding box center [728, 408] width 1456 height 817
click at [1118, 456] on div "All invoices Draft Scheduled Agreement Sent Paying Paid Refunded Failed Void Fi…" at bounding box center [832, 432] width 1247 height 772
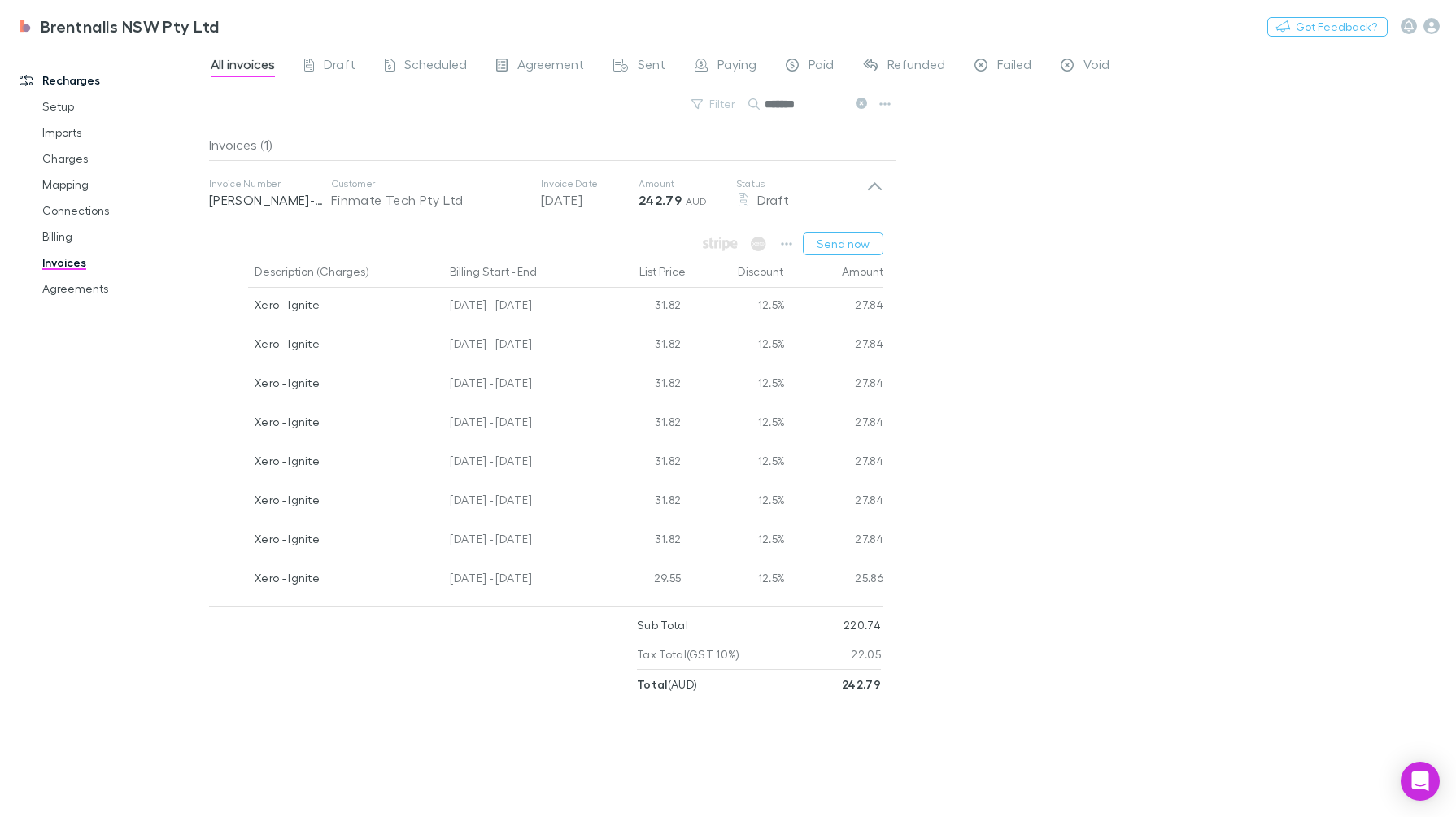
click at [1109, 608] on div "All invoices Draft Scheduled Agreement Sent Paying Paid Refunded Failed Void Fi…" at bounding box center [832, 432] width 1247 height 772
click at [1117, 600] on div "All invoices Draft Scheduled Agreement Sent Paying Paid Refunded Failed Void Fi…" at bounding box center [832, 432] width 1247 height 772
click at [1084, 548] on div "All invoices Draft Scheduled Agreement Sent Paying Paid Refunded Failed Void Fi…" at bounding box center [832, 432] width 1247 height 772
click at [883, 187] on icon at bounding box center [875, 193] width 17 height 33
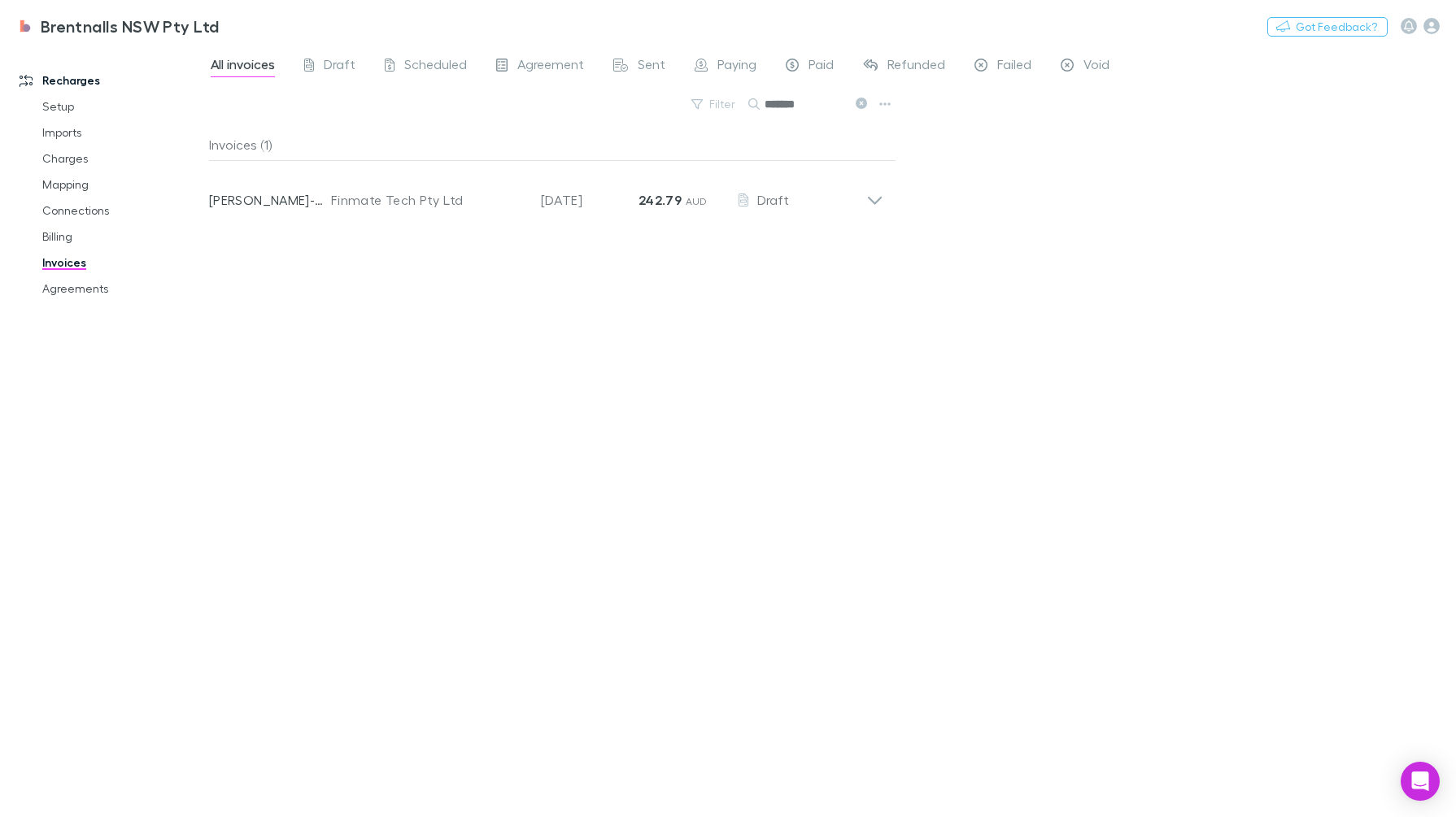
click at [92, 297] on link "Agreements" at bounding box center [123, 288] width 195 height 26
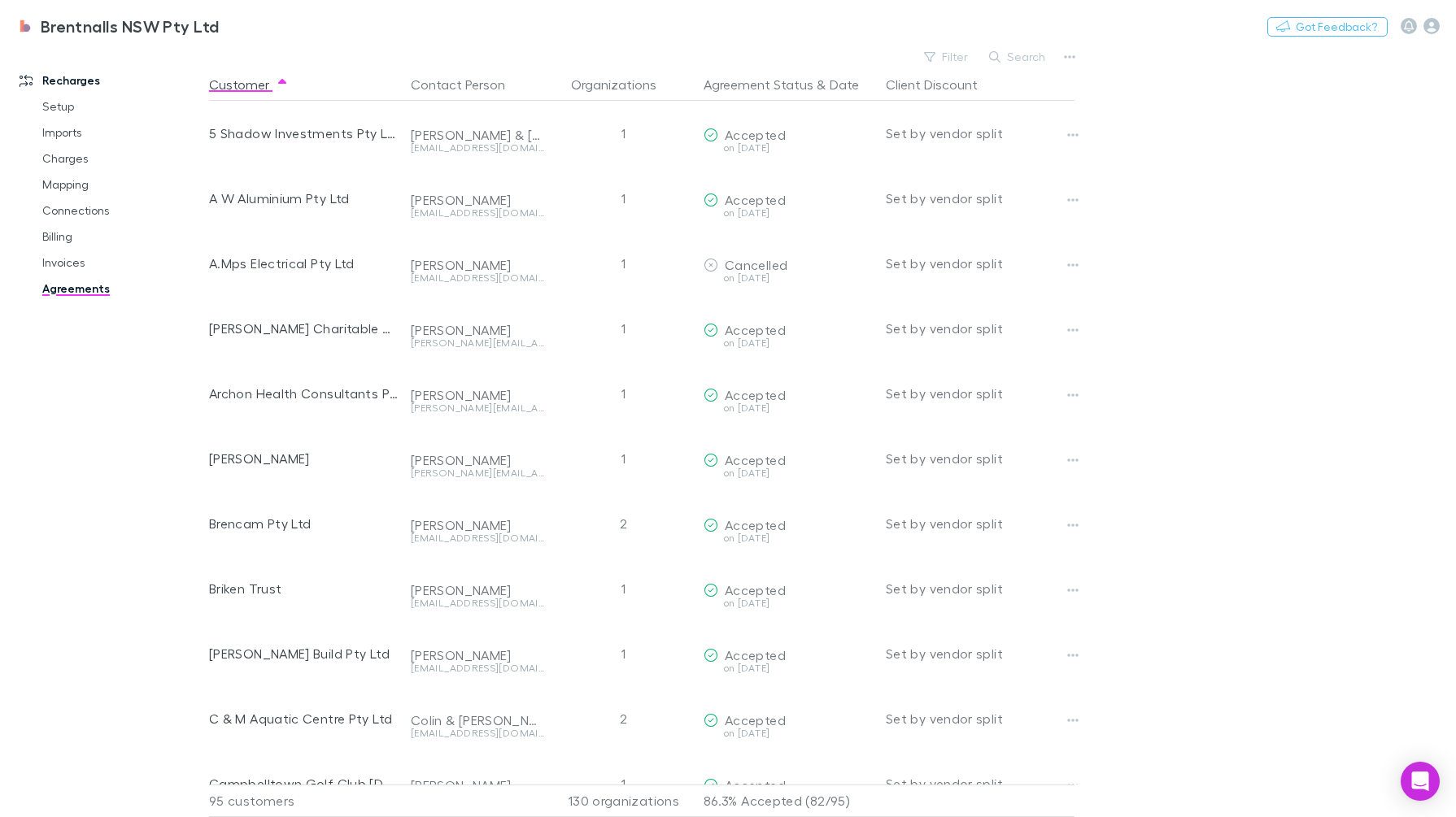
click at [956, 43] on div "Brentnalls NSW Pty Ltd Nothing Got Feedback?" at bounding box center [728, 26] width 1456 height 52
click at [998, 54] on icon "button" at bounding box center [994, 56] width 11 height 11
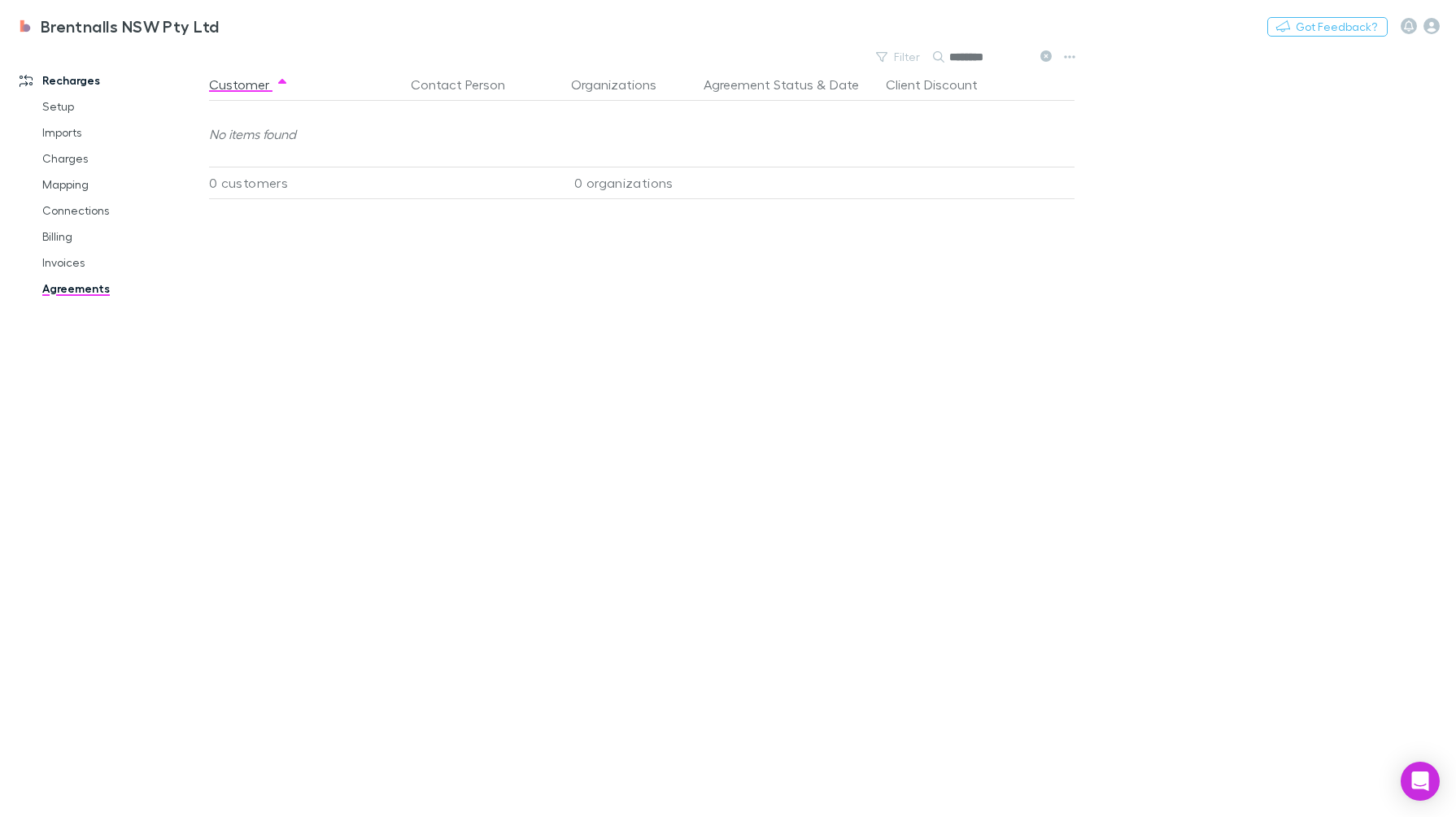
type input "*********"
type input "********"
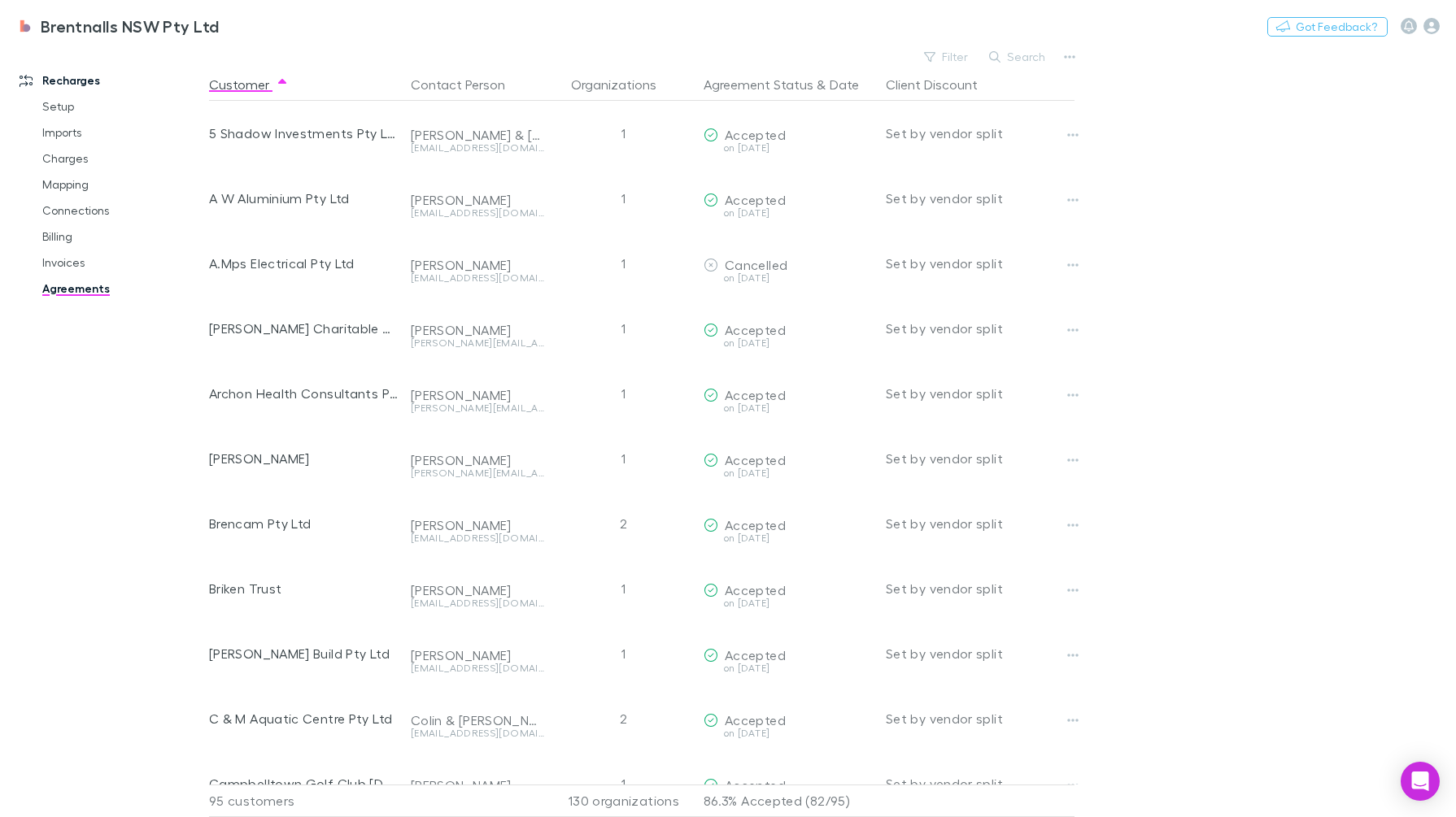
click at [1031, 60] on button "Search" at bounding box center [1018, 57] width 74 height 20
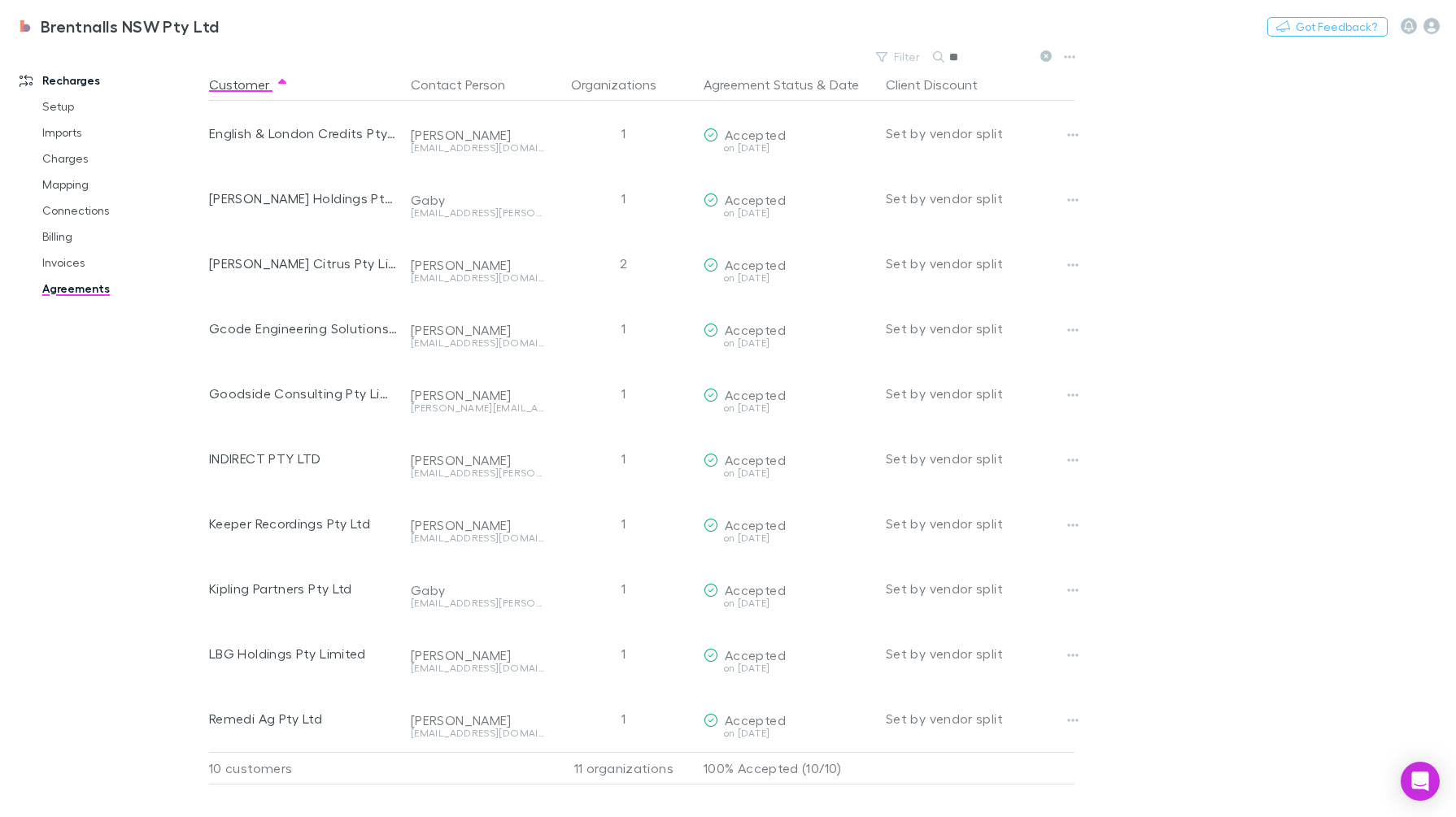
type input "*"
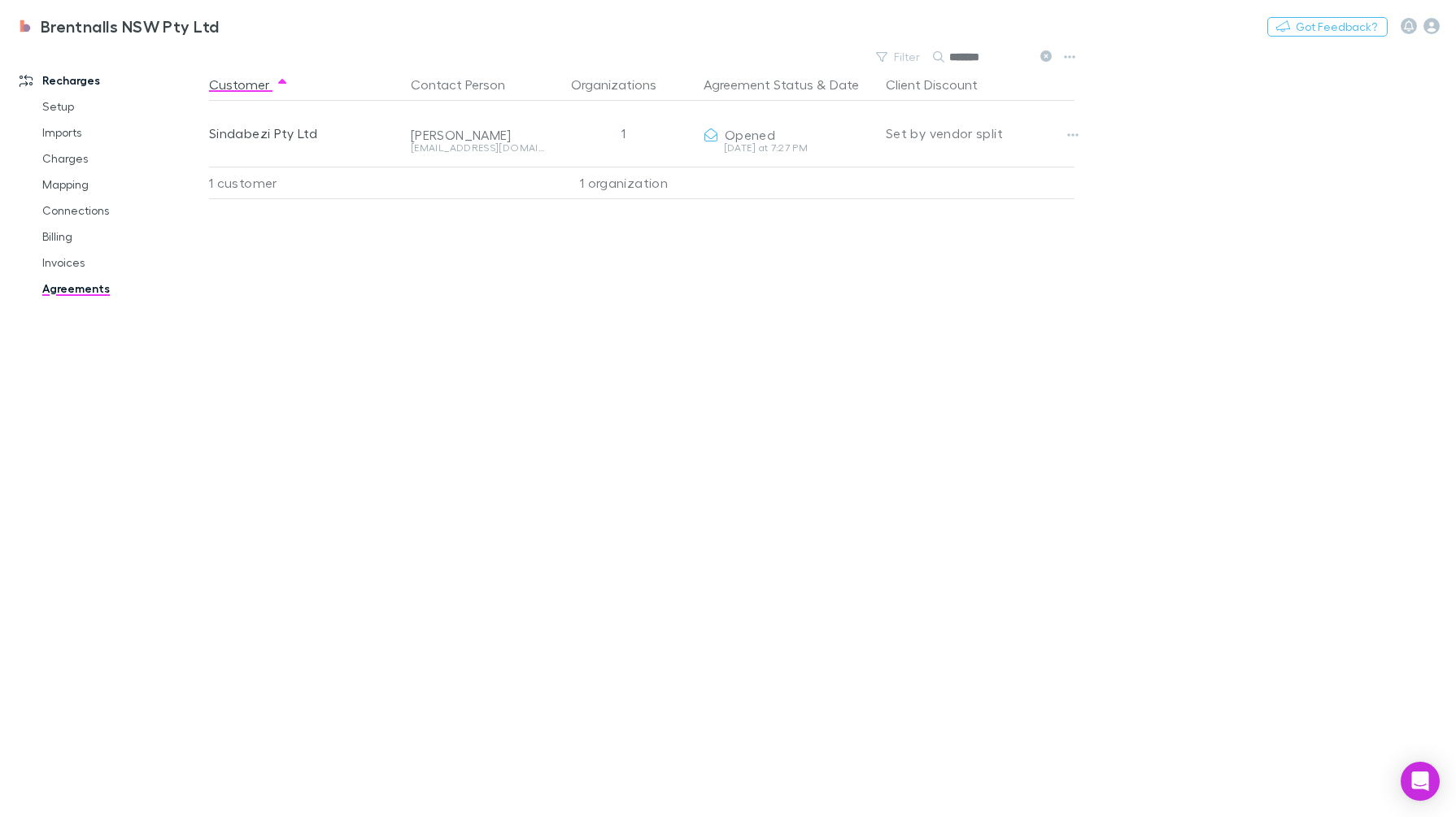
type input "*******"
click at [1067, 137] on icon "button" at bounding box center [1073, 135] width 11 height 13
click at [1116, 512] on div at bounding box center [728, 408] width 1456 height 817
click at [1067, 141] on icon "button" at bounding box center [1073, 135] width 11 height 13
click at [953, 227] on p "Retract agreement" at bounding box center [972, 226] width 198 height 20
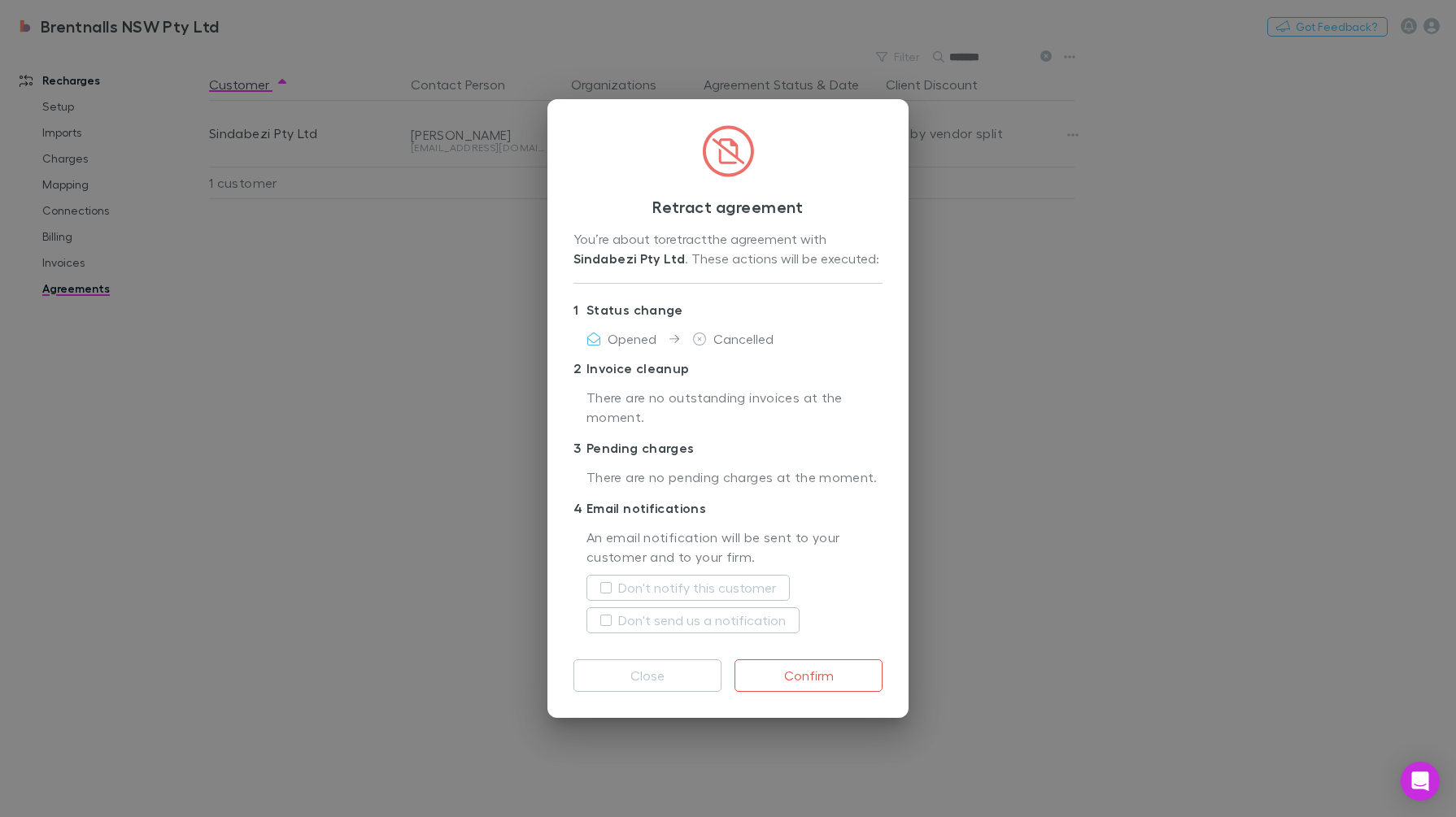
click at [820, 668] on button "Confirm" at bounding box center [807, 676] width 148 height 33
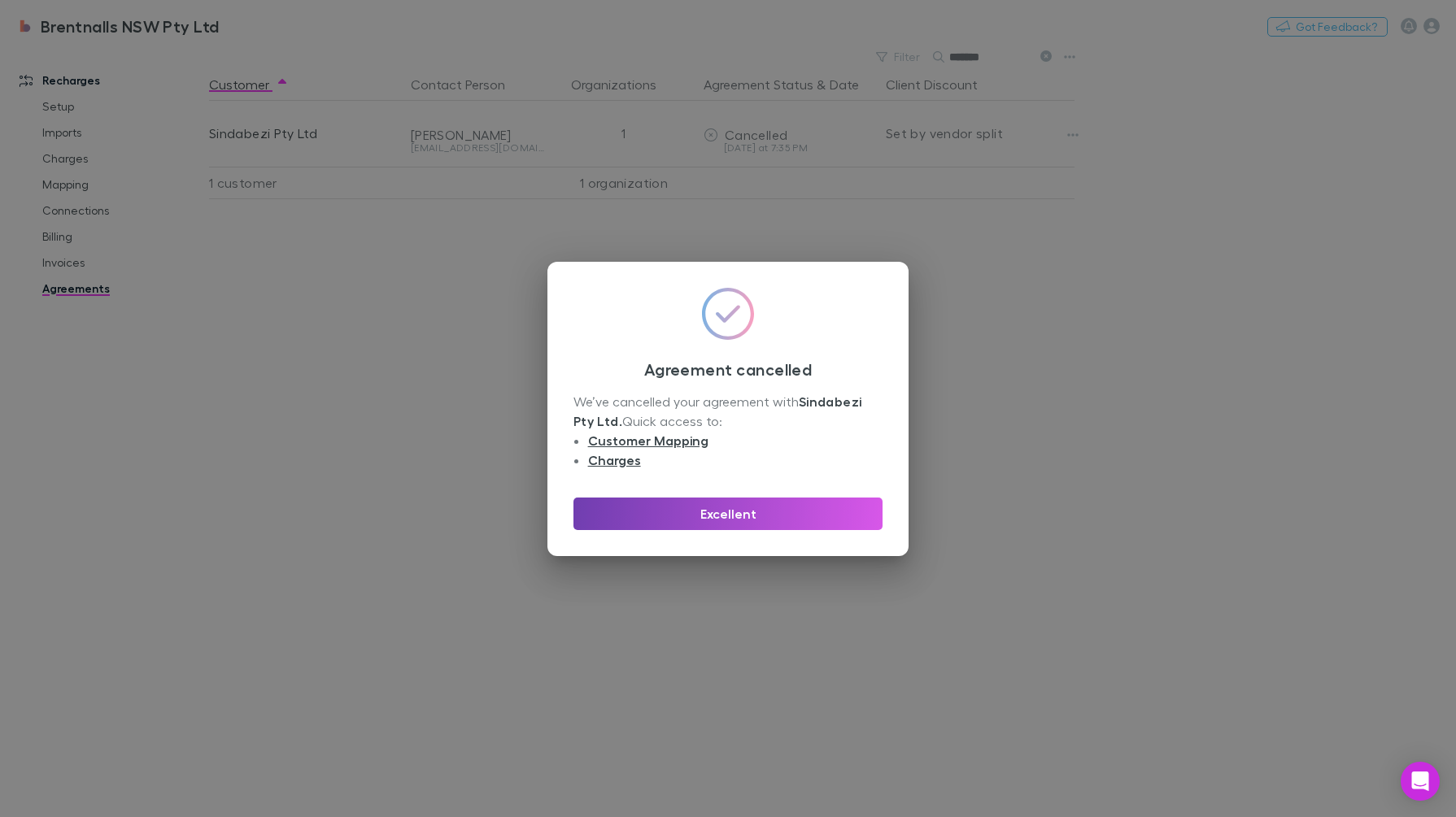
click at [756, 509] on button "Excellent" at bounding box center [728, 514] width 309 height 33
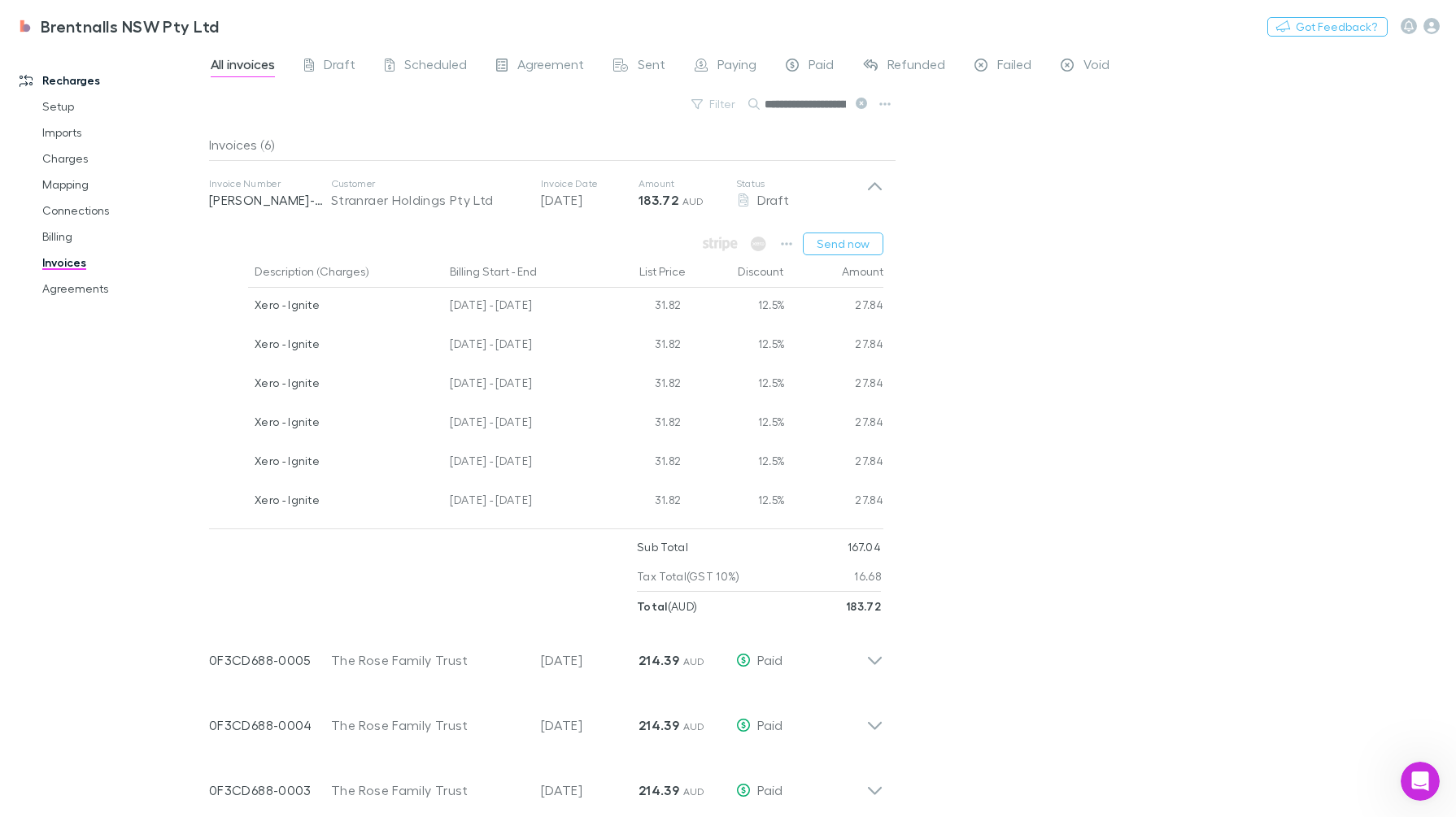
click at [1078, 499] on div "**********" at bounding box center [832, 432] width 1247 height 772
click at [1227, 508] on div "**********" at bounding box center [832, 432] width 1247 height 772
drag, startPoint x: 877, startPoint y: 549, endPoint x: 845, endPoint y: 549, distance: 32.0
click at [845, 549] on div "Sub Total 167.04" at bounding box center [758, 548] width 244 height 29
drag, startPoint x: 845, startPoint y: 549, endPoint x: 897, endPoint y: 541, distance: 52.6
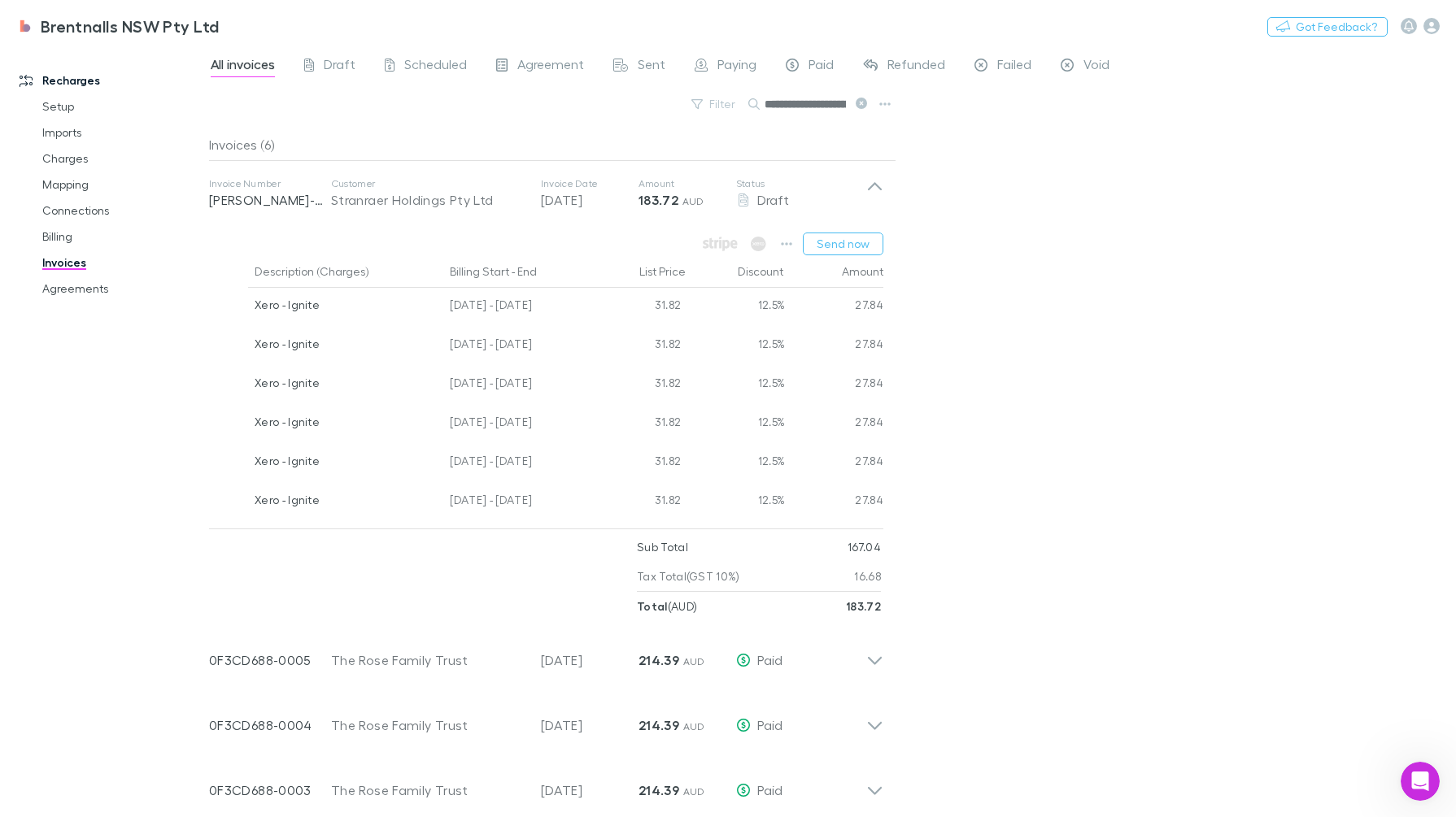
click at [897, 542] on div "**********" at bounding box center [832, 432] width 1247 height 772
drag, startPoint x: 869, startPoint y: 549, endPoint x: 843, endPoint y: 553, distance: 26.3
click at [843, 553] on div "Sub Total 167.04" at bounding box center [758, 548] width 244 height 29
copy p "167.04"
drag, startPoint x: 63, startPoint y: 534, endPoint x: 76, endPoint y: 510, distance: 27.3
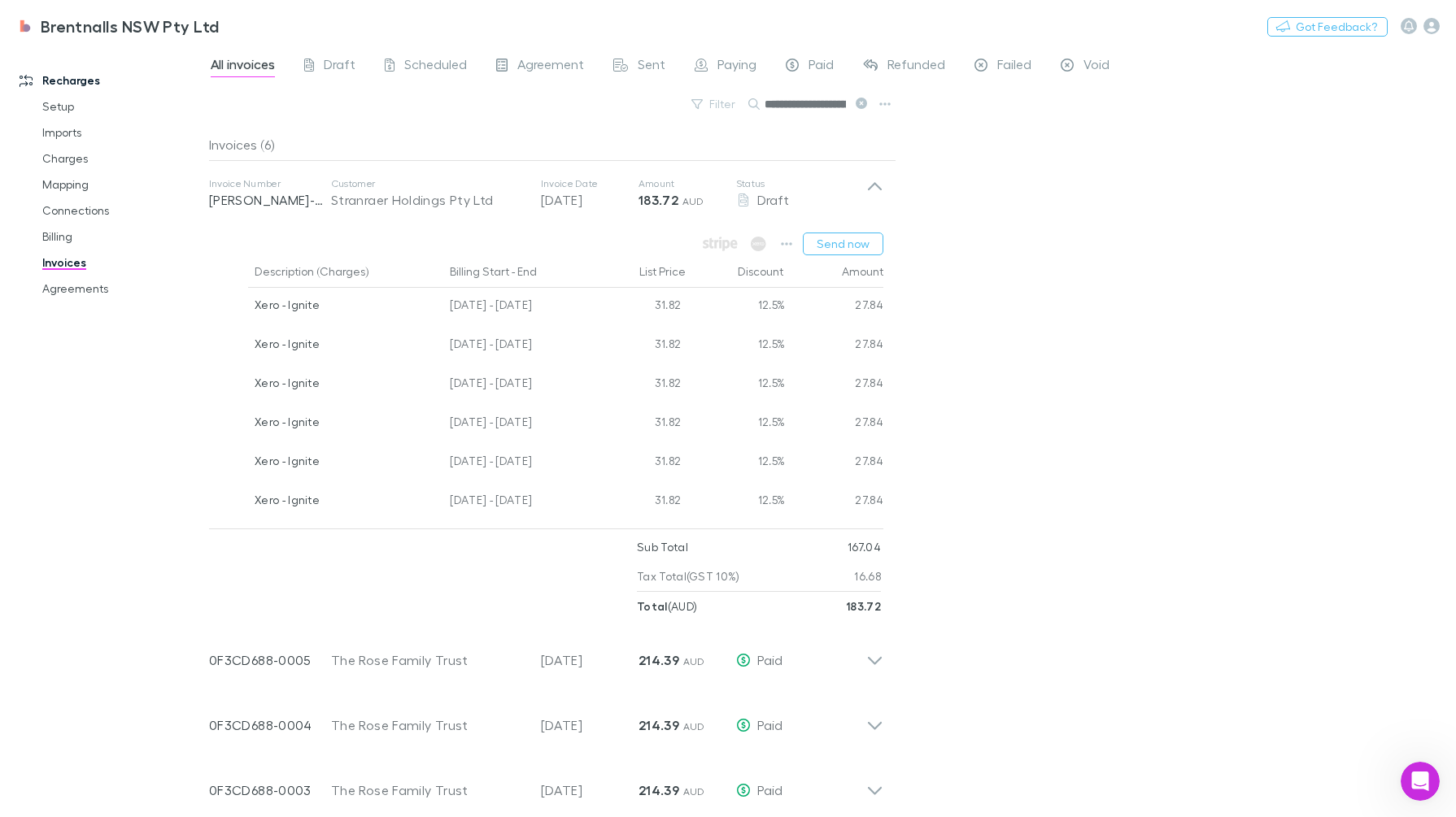
click at [63, 534] on div "Recharges Setup Imports Charges Mapping Connections Billing Invoices Agreements" at bounding box center [112, 428] width 225 height 756
click at [78, 217] on link "Connections" at bounding box center [123, 211] width 195 height 26
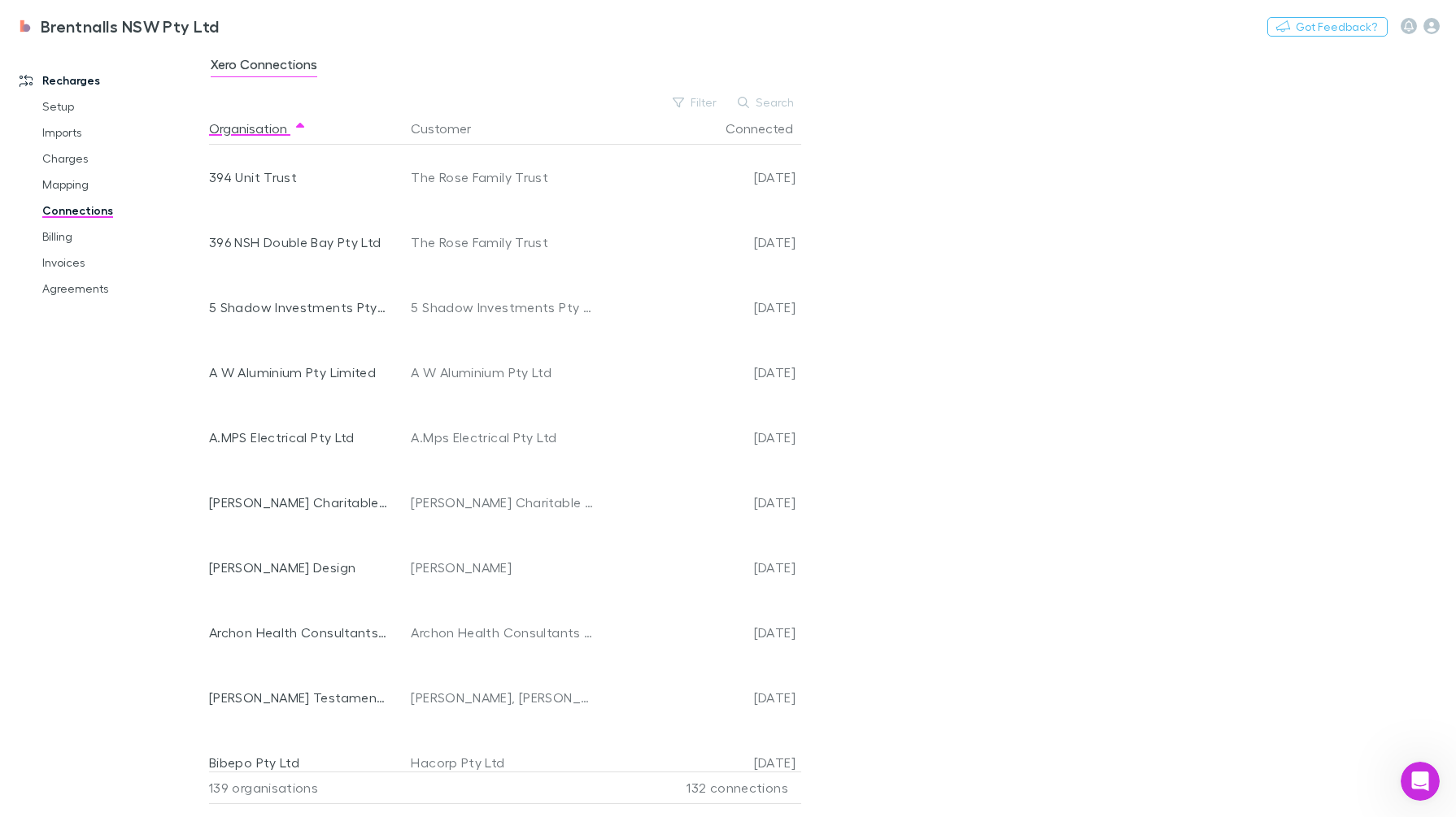
click at [748, 133] on button "Connected" at bounding box center [769, 129] width 87 height 33
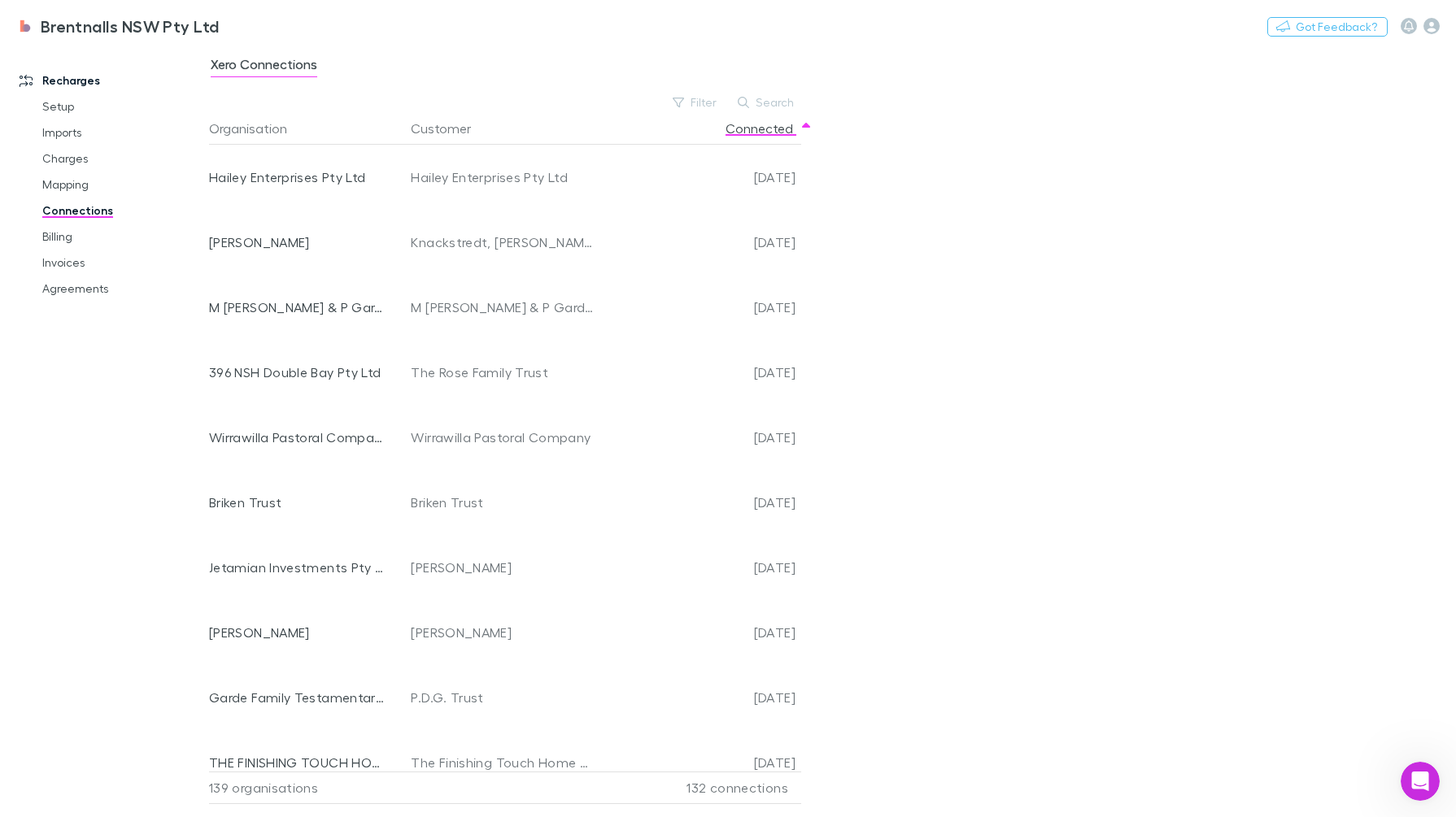
click at [785, 92] on div "Xero Connections Filter Search Organisation Customer Connected Hailey Enterpris…" at bounding box center [832, 432] width 1247 height 772
click at [769, 93] on button "Search" at bounding box center [767, 102] width 74 height 20
click at [771, 94] on button "Search" at bounding box center [767, 102] width 74 height 20
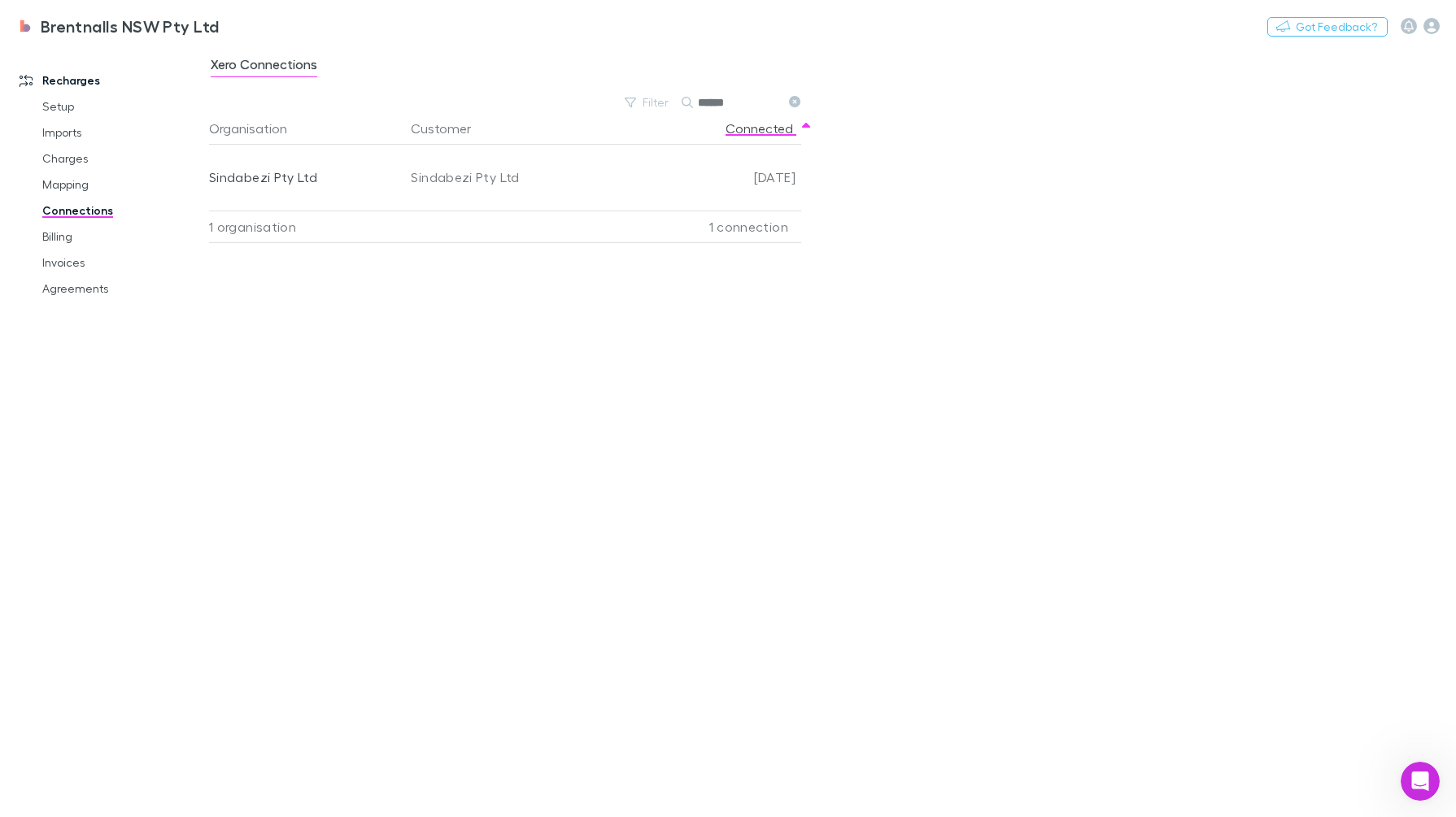
type input "******"
click at [712, 174] on div "[DATE]" at bounding box center [698, 177] width 195 height 65
click at [285, 174] on div "Sindabezi Pty Ltd" at bounding box center [299, 177] width 180 height 65
drag, startPoint x: 285, startPoint y: 174, endPoint x: 761, endPoint y: 248, distance: 481.7
click at [759, 246] on div "Organisation Customer Connected Sindabezi Pty Ltd Sindabezi Pty Ltd [DATE] 1 or…" at bounding box center [512, 458] width 606 height 692
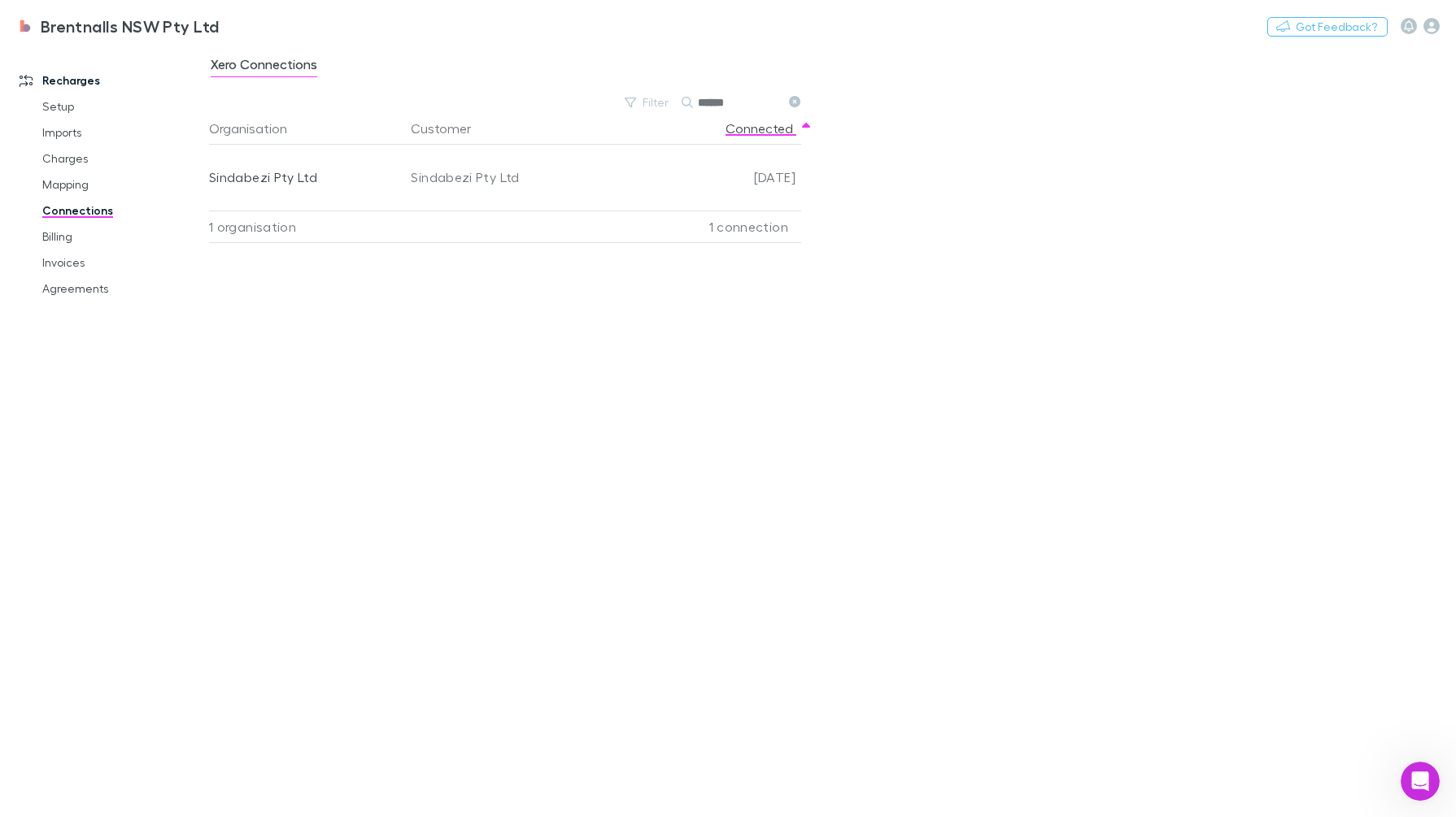
click at [695, 175] on div "[DATE]" at bounding box center [698, 177] width 195 height 65
drag, startPoint x: 695, startPoint y: 175, endPoint x: 901, endPoint y: 211, distance: 209.1
click at [901, 211] on div "Xero Connections Filter Search ****** Organisation Customer Connected Sindabezi…" at bounding box center [832, 432] width 1247 height 772
click at [81, 186] on link "Mapping" at bounding box center [123, 185] width 195 height 26
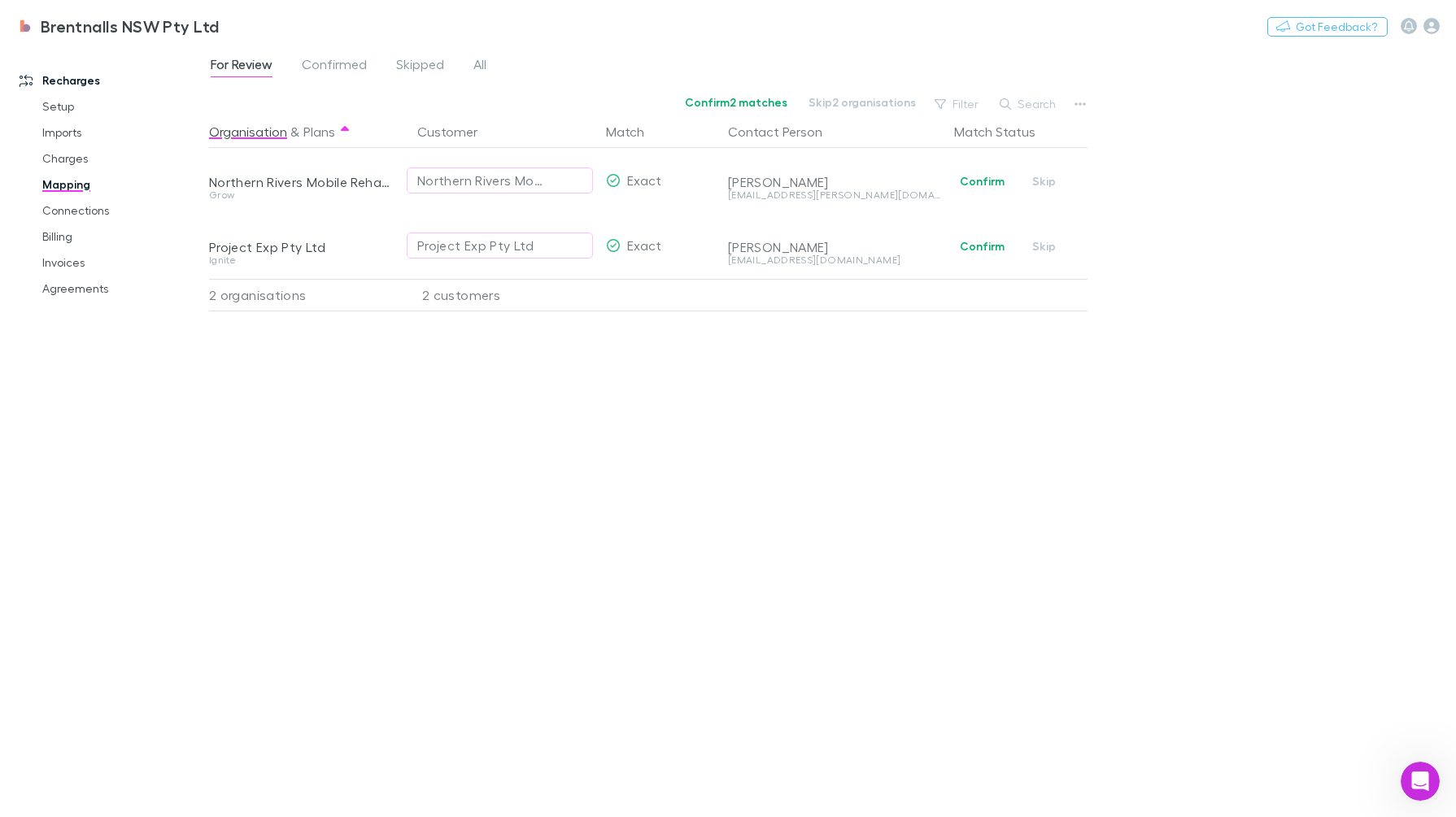
click at [1021, 98] on button "Search" at bounding box center [1029, 104] width 74 height 20
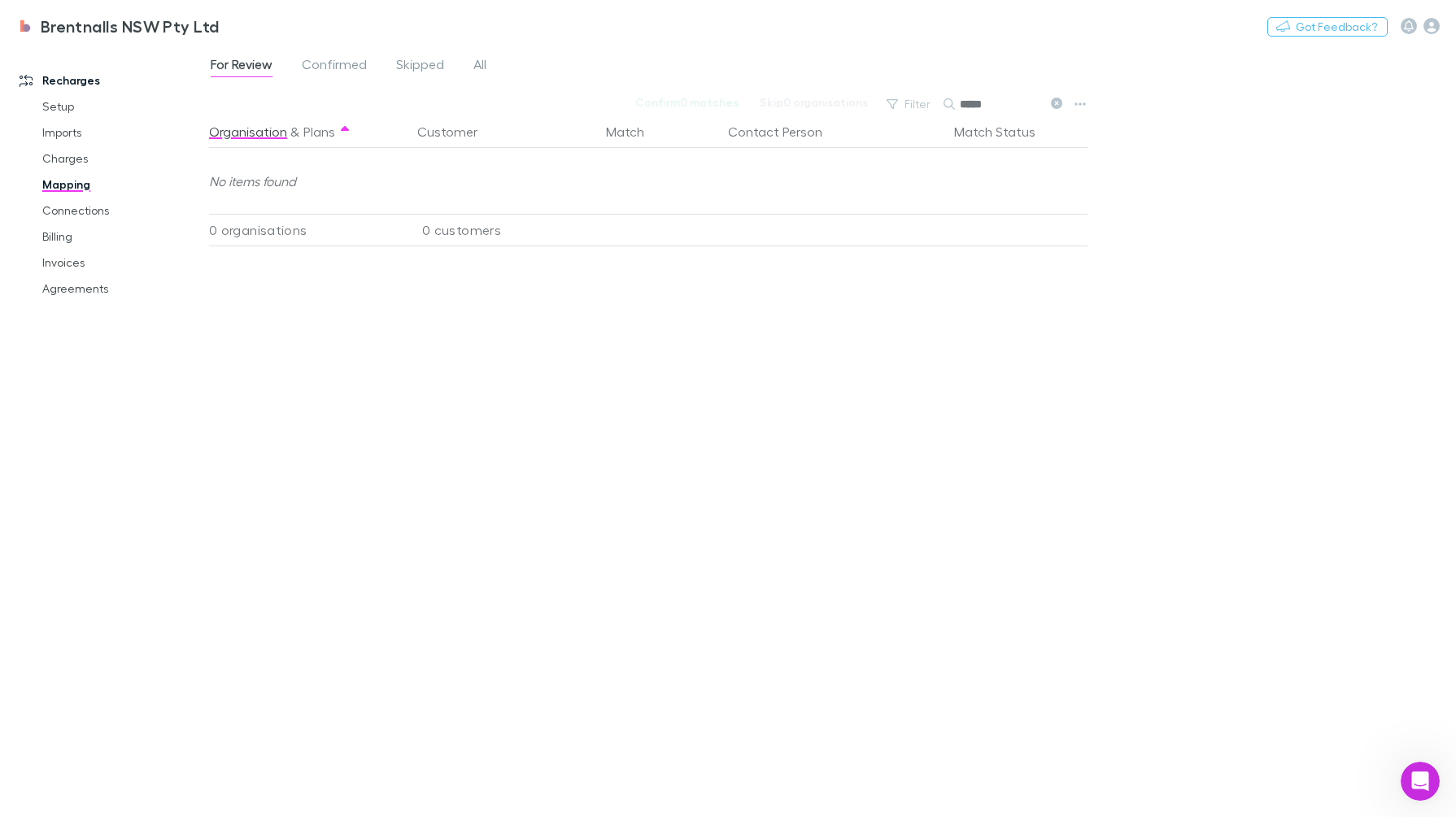
type input "*****"
click at [69, 153] on link "Charges" at bounding box center [123, 159] width 195 height 26
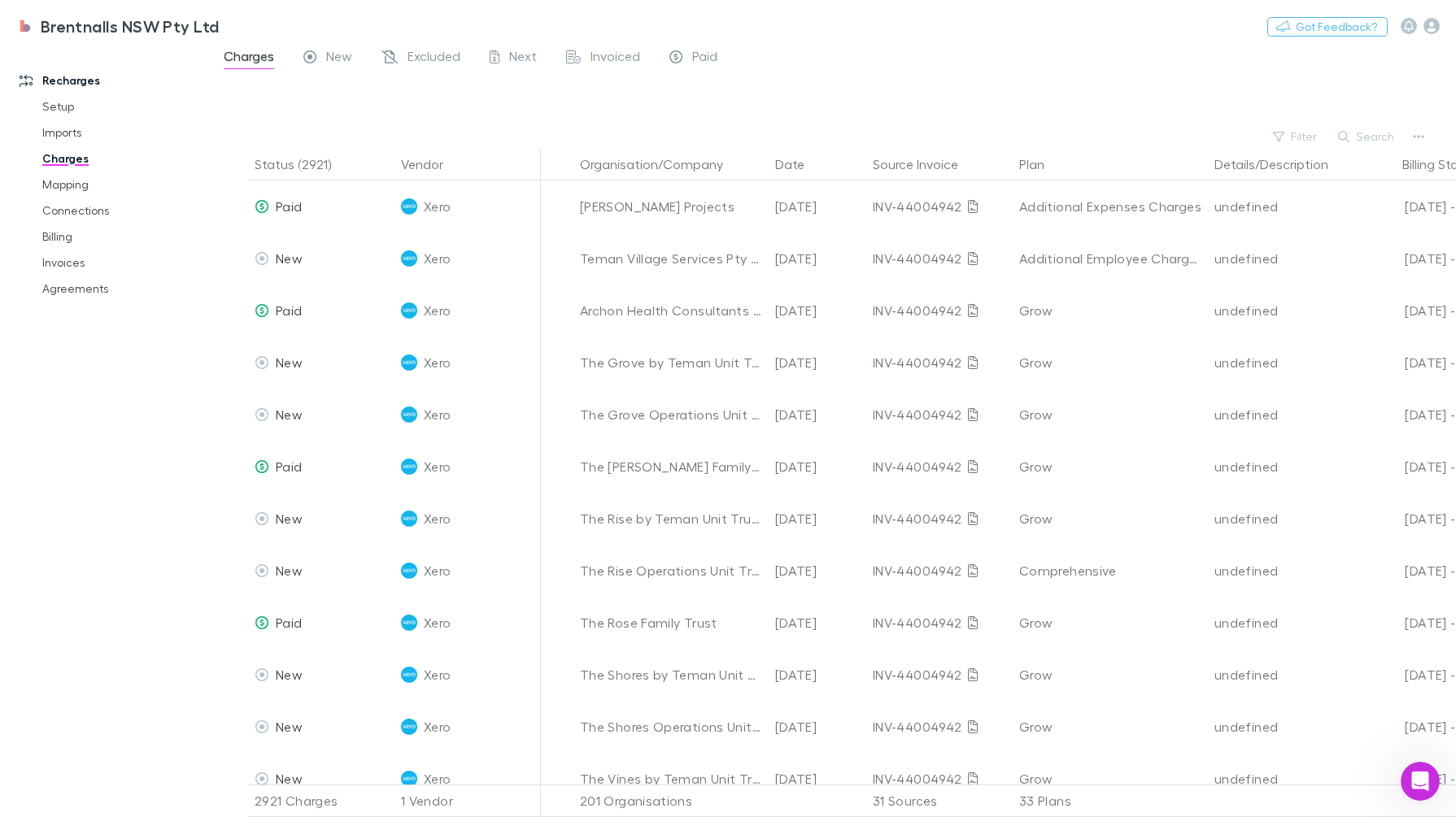
click at [1377, 118] on div at bounding box center [847, 101] width 1218 height 49
click at [1370, 134] on button "Search" at bounding box center [1367, 136] width 74 height 20
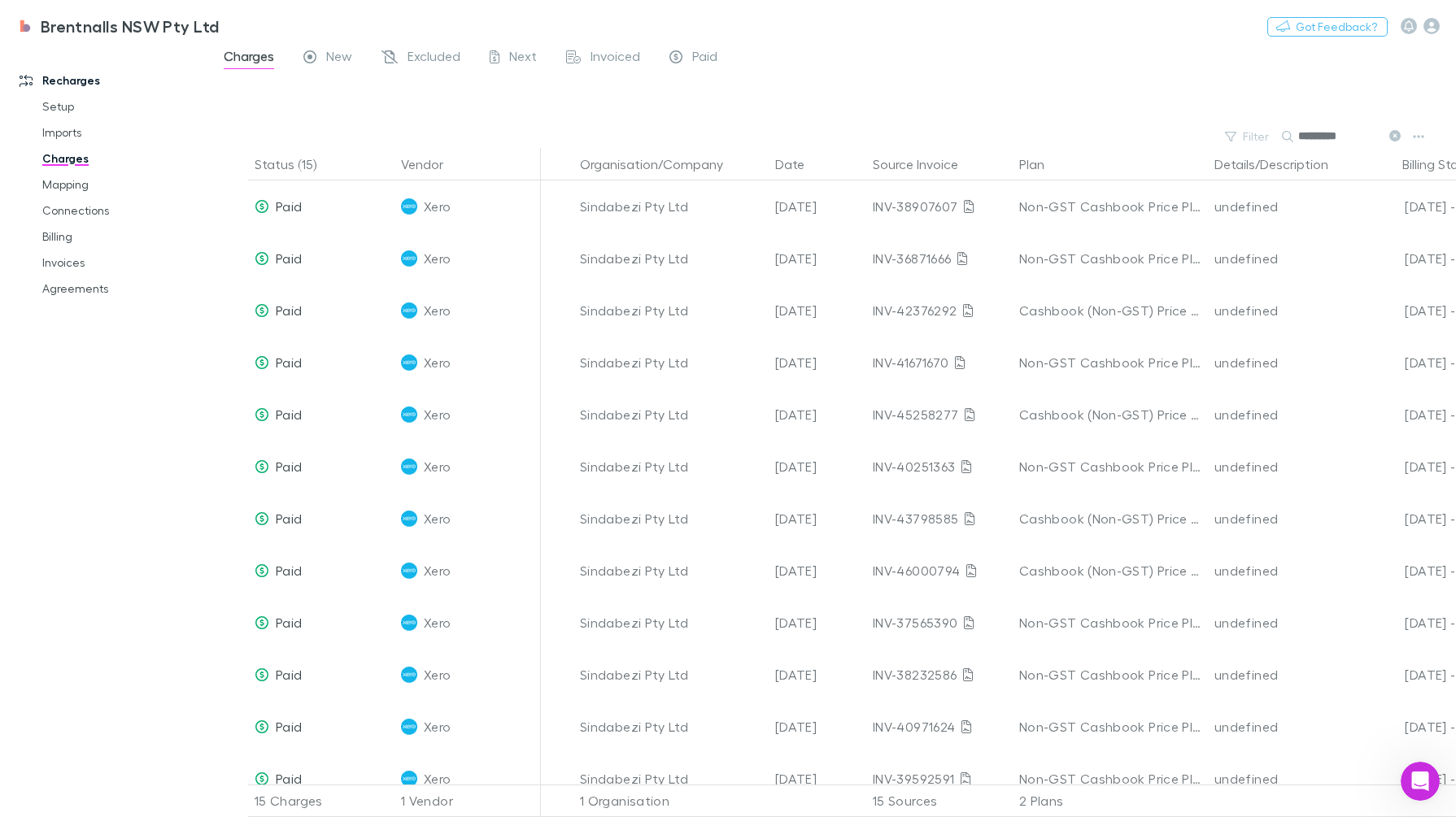
type input "*********"
click at [61, 277] on link "Agreements" at bounding box center [123, 288] width 195 height 26
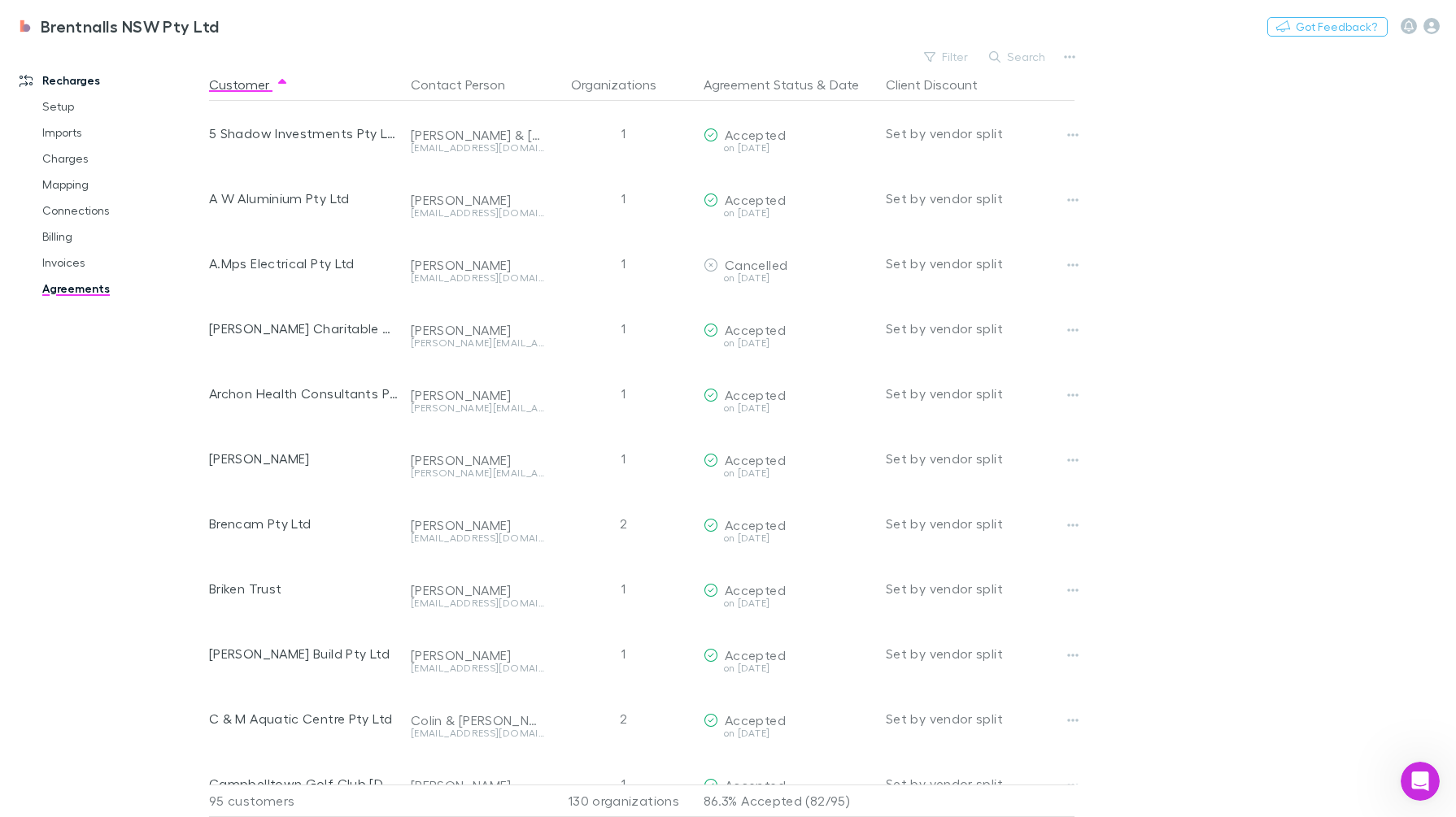
click at [1009, 49] on button "Search" at bounding box center [1018, 57] width 74 height 20
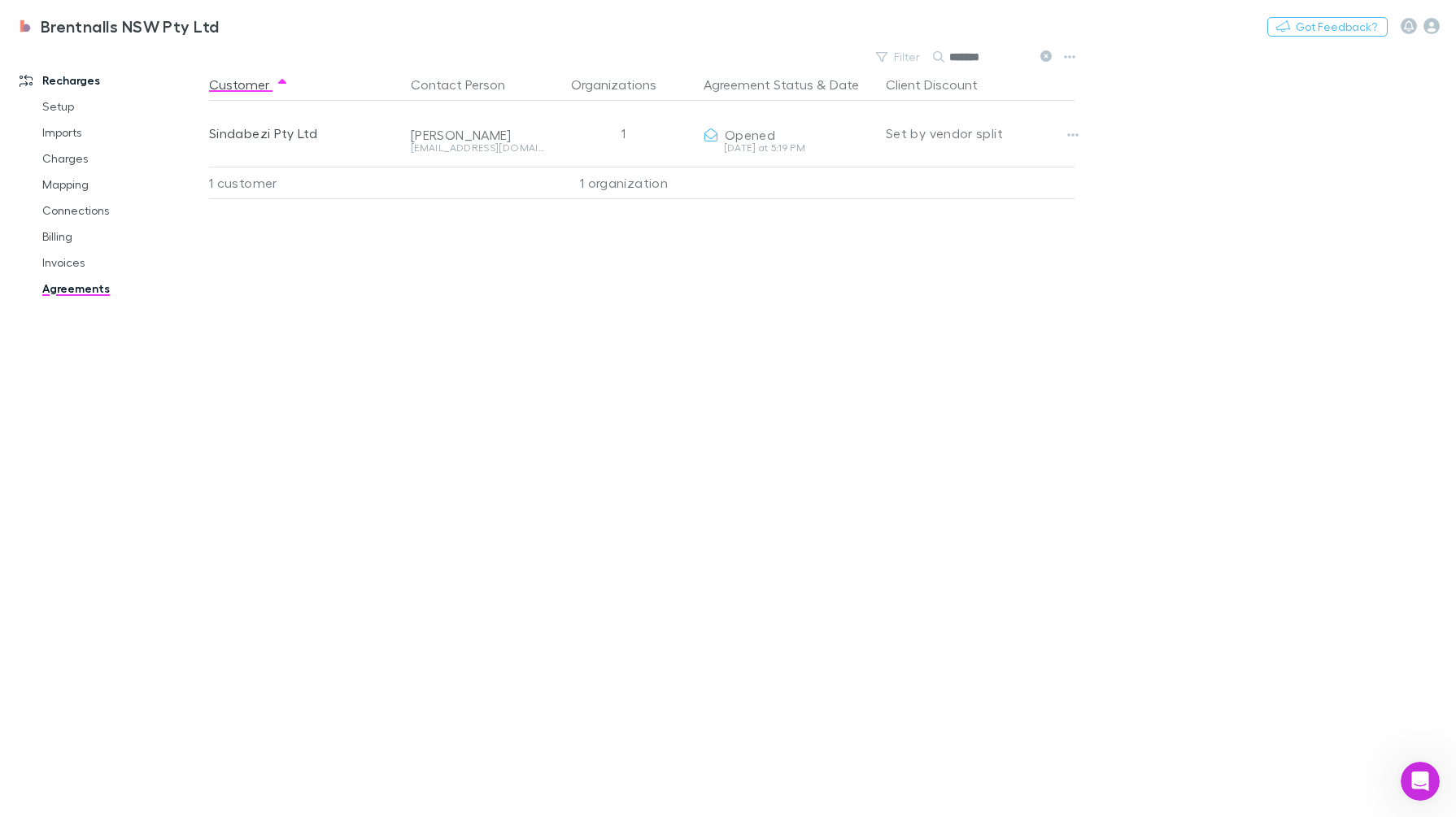
type input "*******"
click at [1073, 124] on button "button" at bounding box center [1073, 135] width 22 height 22
click at [1298, 225] on div at bounding box center [728, 408] width 1456 height 817
click at [0, 0] on button "Copy link" at bounding box center [0, 0] width 0 height 0
click at [1066, 133] on button "button" at bounding box center [1073, 135] width 22 height 22
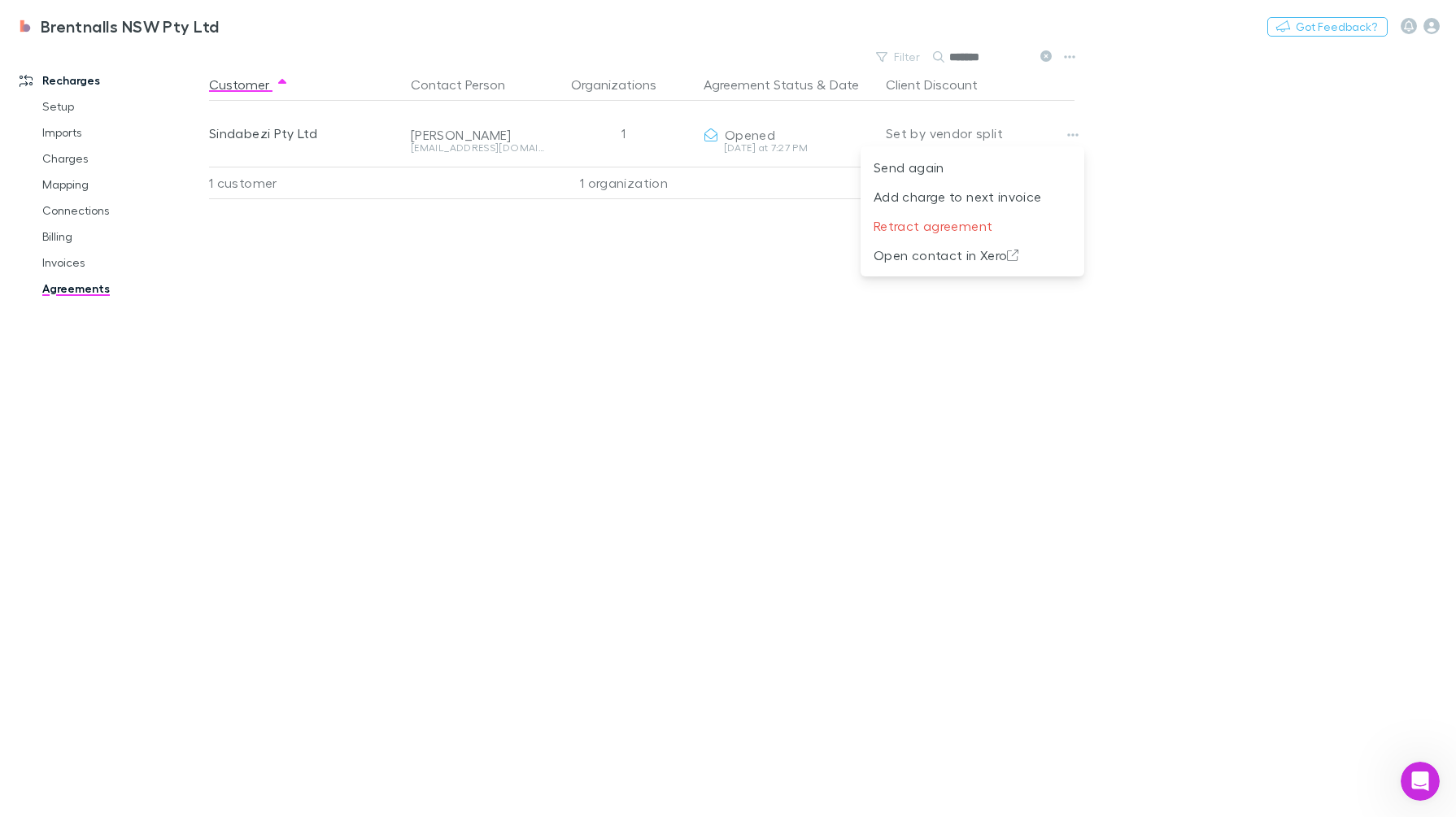
drag, startPoint x: 835, startPoint y: 462, endPoint x: 835, endPoint y: 398, distance: 64.0
click at [835, 462] on div at bounding box center [728, 408] width 1456 height 817
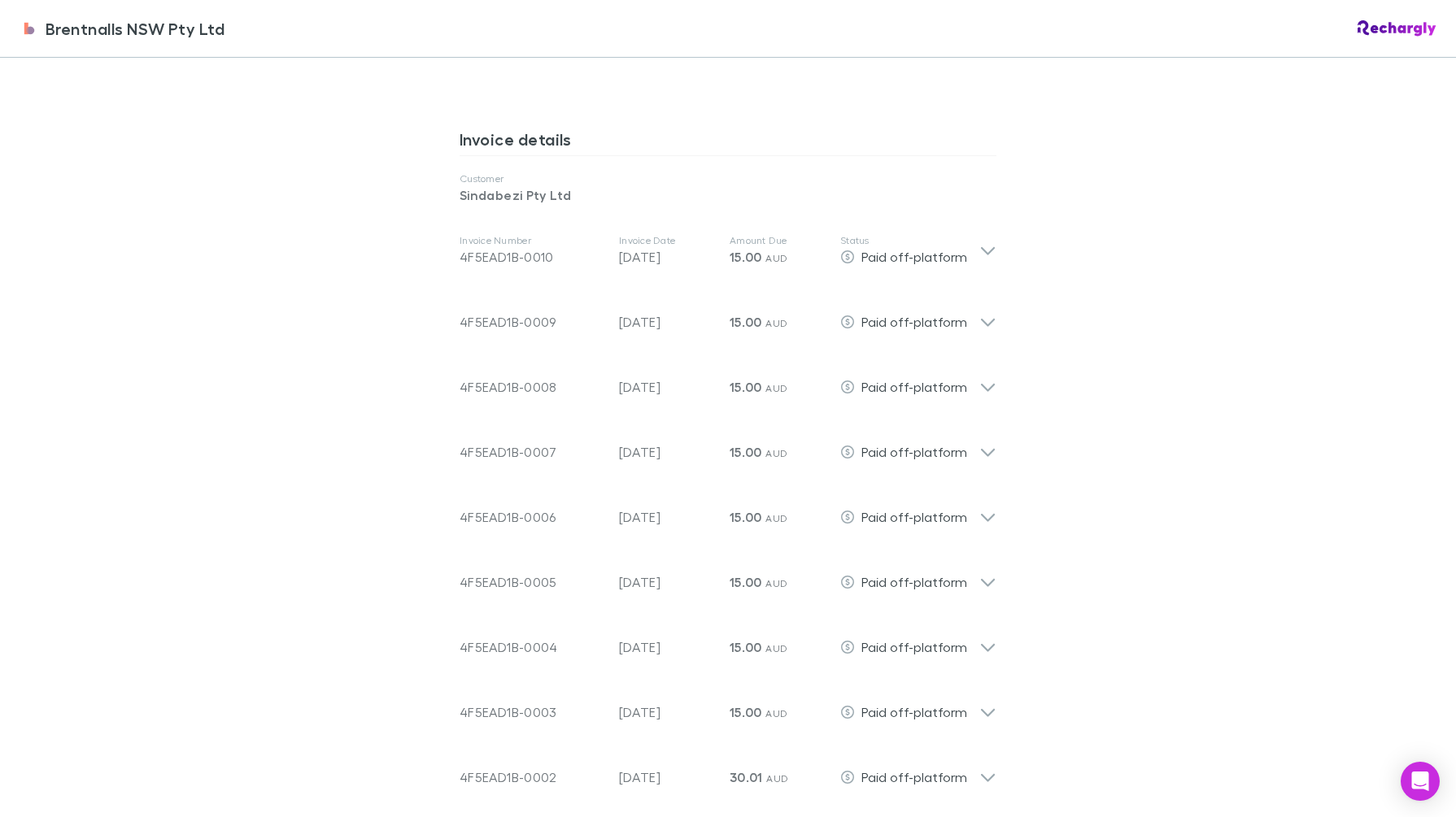
scroll to position [814, 0]
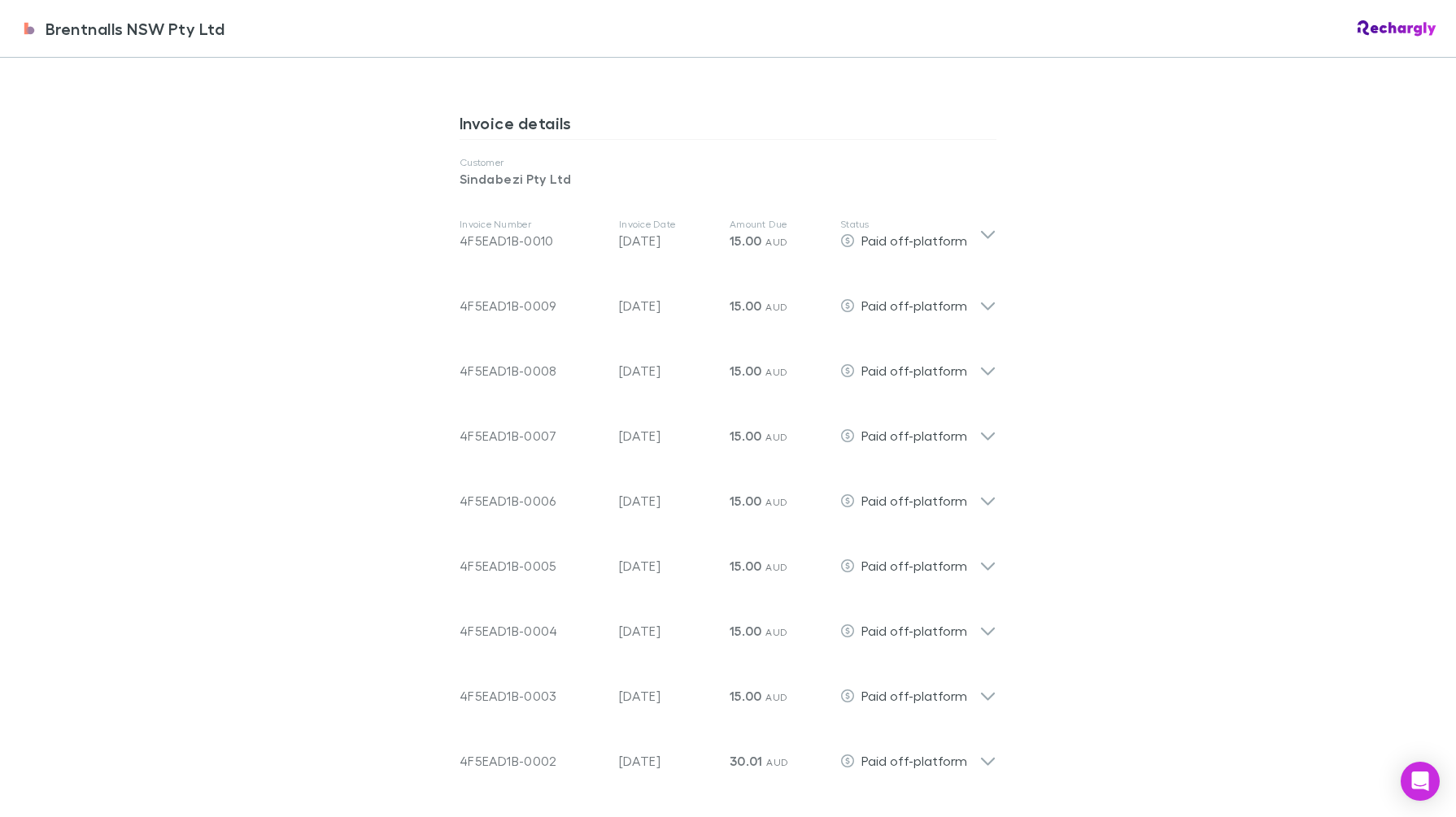
click at [958, 223] on p "Status" at bounding box center [909, 224] width 139 height 13
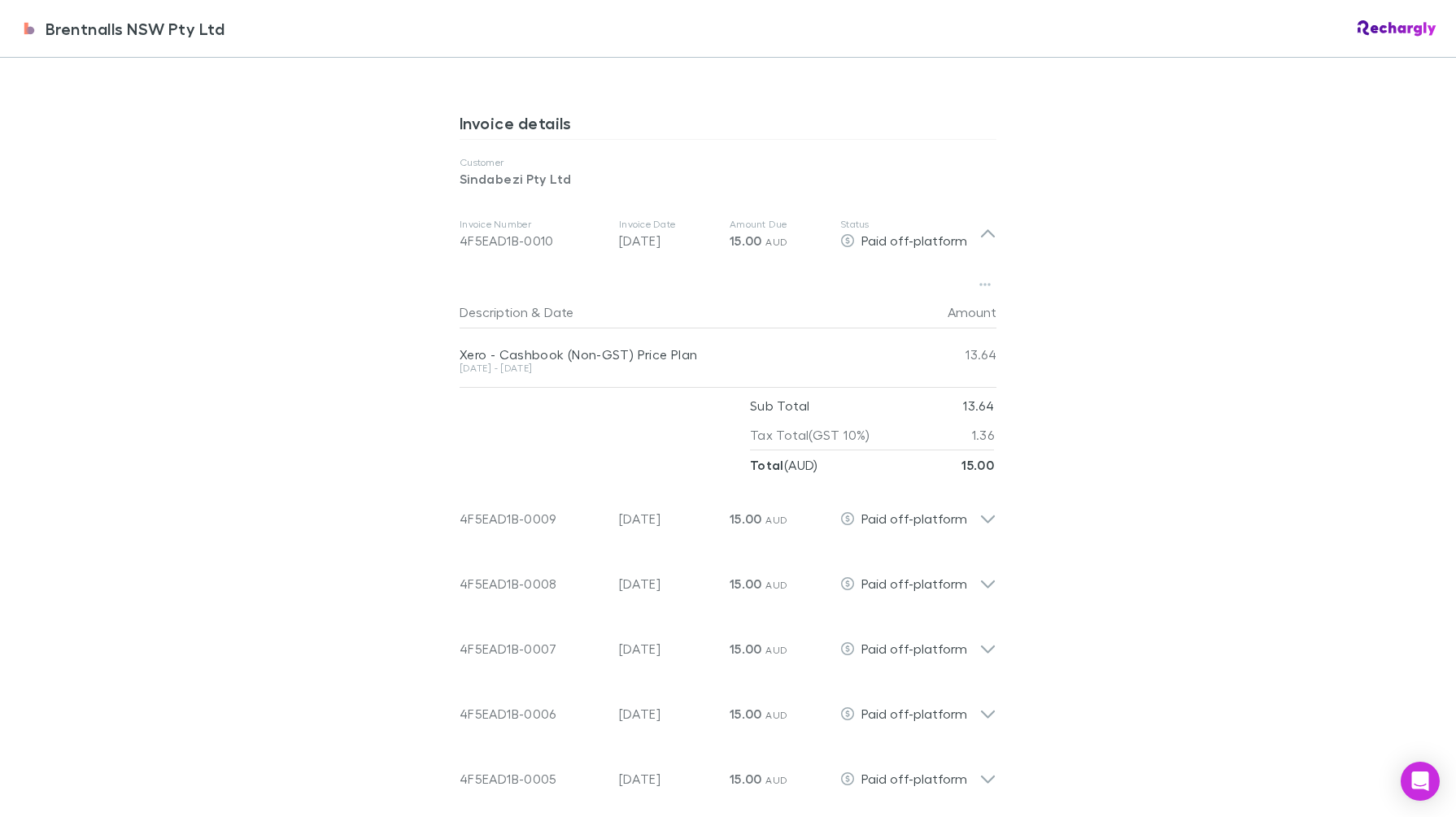
click at [979, 225] on icon at bounding box center [988, 234] width 17 height 20
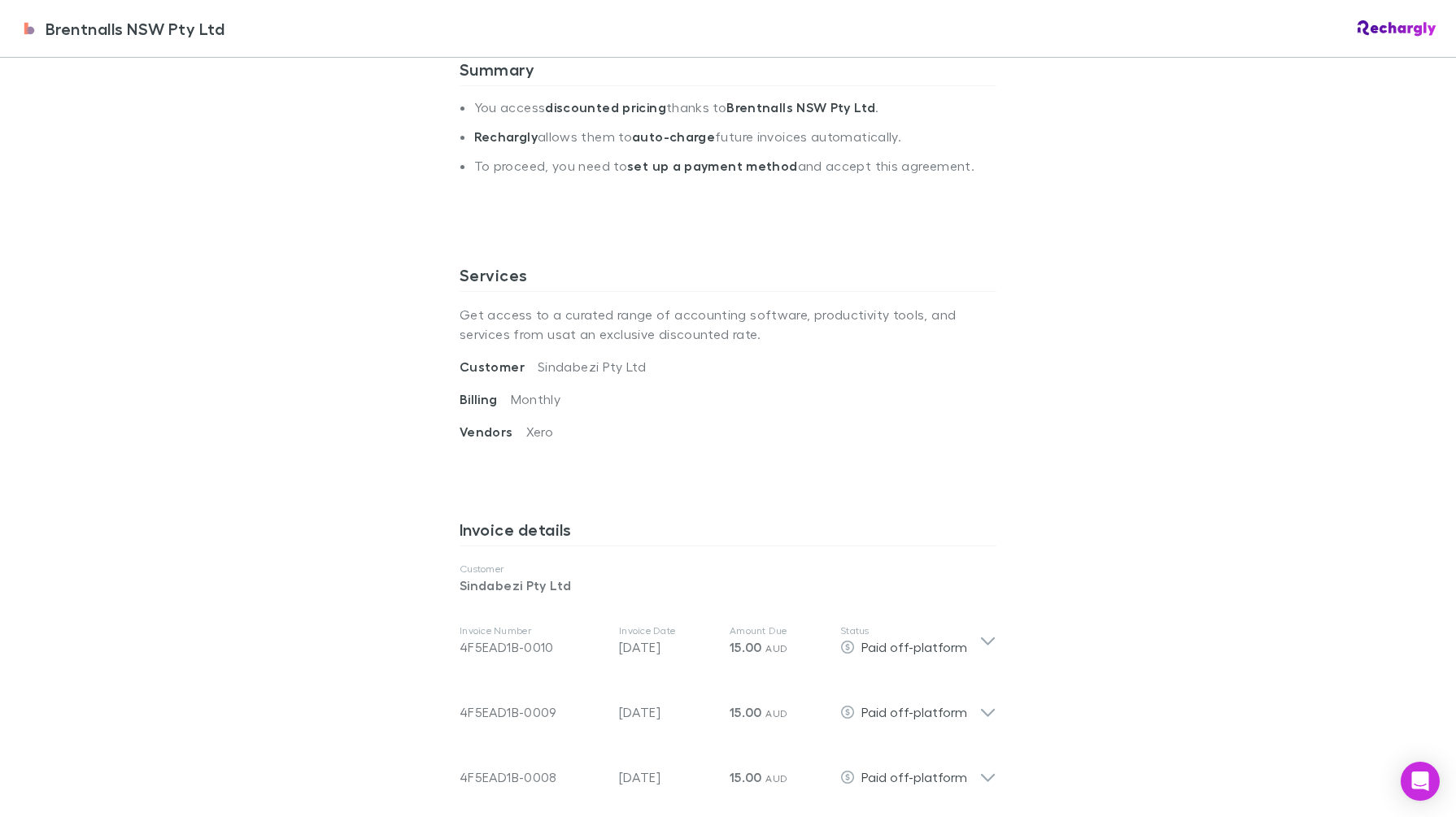
scroll to position [102, 0]
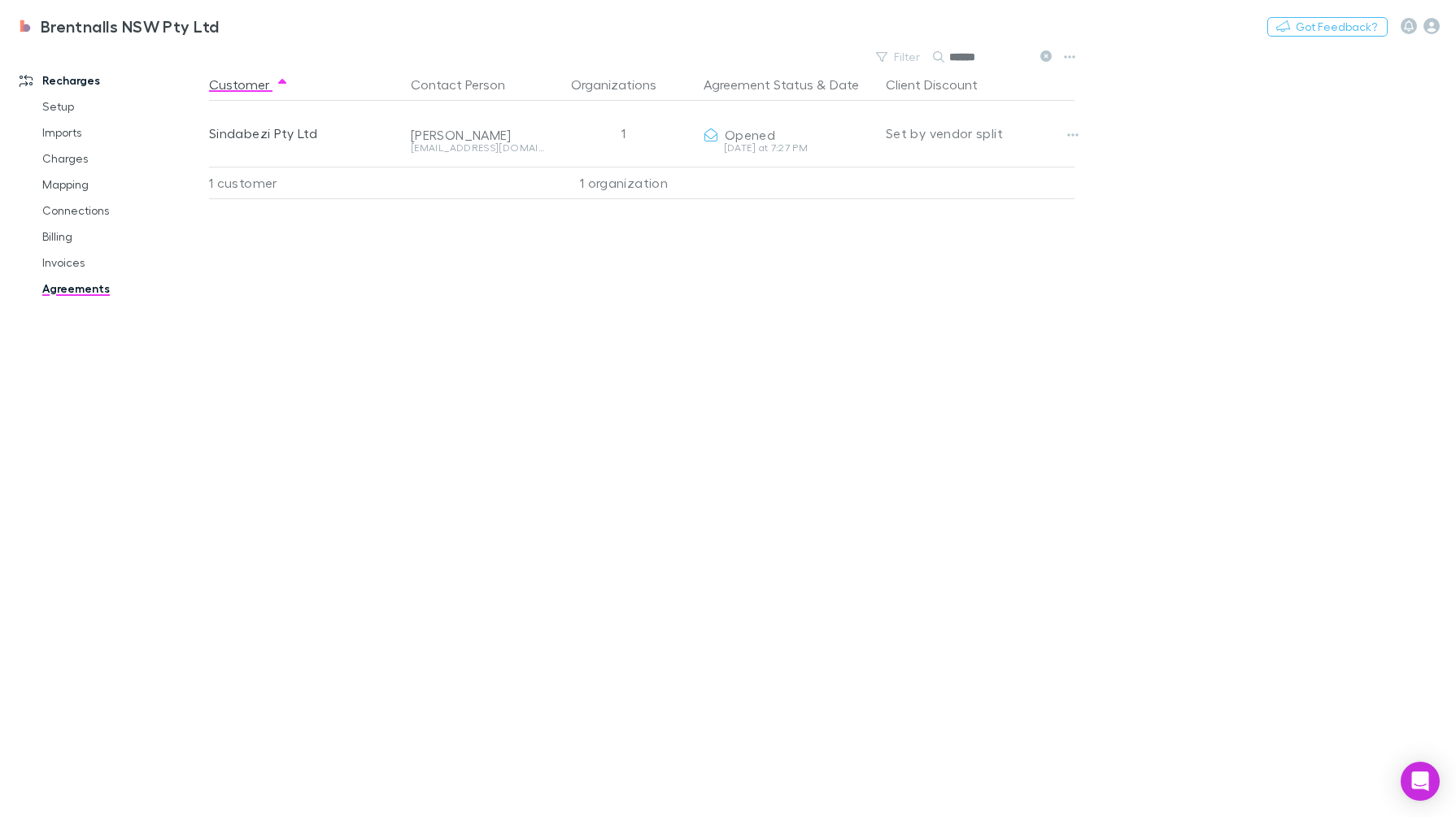
drag, startPoint x: 990, startPoint y: 54, endPoint x: 997, endPoint y: 49, distance: 8.6
click at [997, 49] on input "******" at bounding box center [990, 57] width 81 height 22
type input "*******"
click at [1068, 133] on icon "button" at bounding box center [1073, 135] width 11 height 13
click at [976, 227] on p "Retract agreement" at bounding box center [972, 226] width 198 height 20
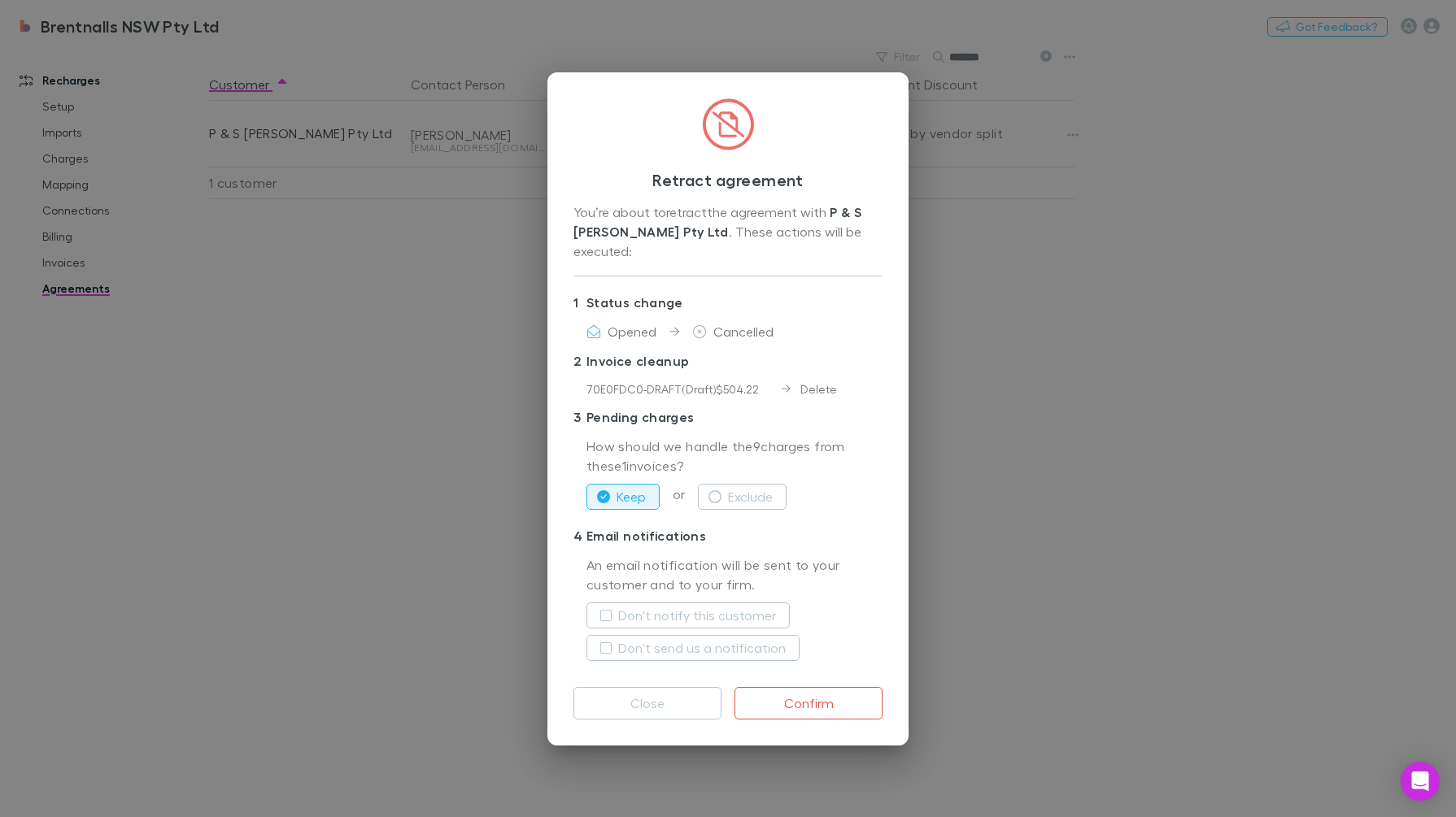
click at [647, 687] on button "Close" at bounding box center [647, 704] width 148 height 33
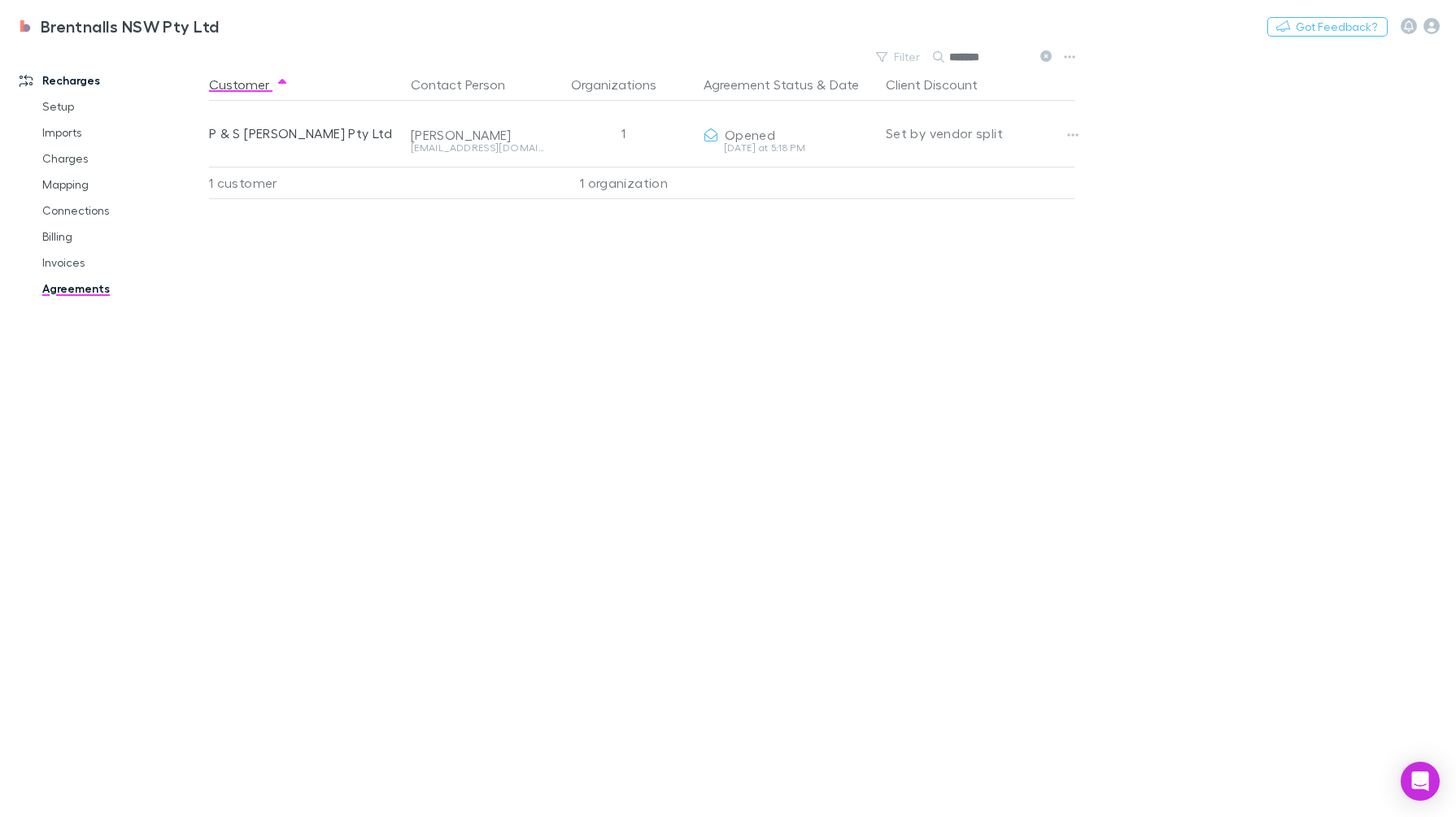
click at [1095, 124] on div at bounding box center [1087, 133] width 52 height 65
click at [0, 0] on button "Copy link" at bounding box center [0, 0] width 0 height 0
click at [1076, 133] on icon "button" at bounding box center [1073, 135] width 11 height 13
click at [970, 219] on p "Retract agreement" at bounding box center [972, 226] width 198 height 20
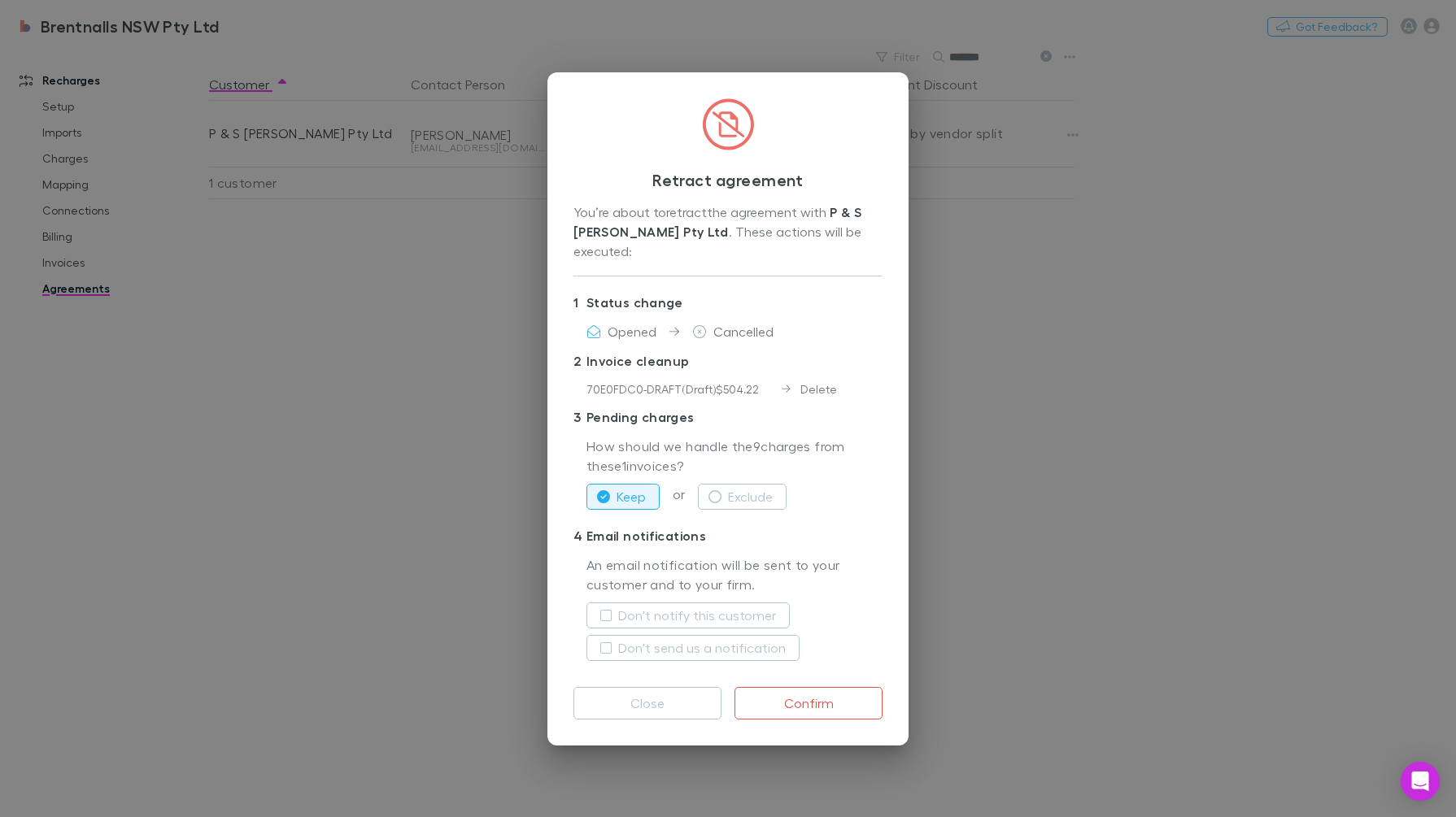
click at [812, 692] on button "Confirm" at bounding box center [807, 704] width 148 height 33
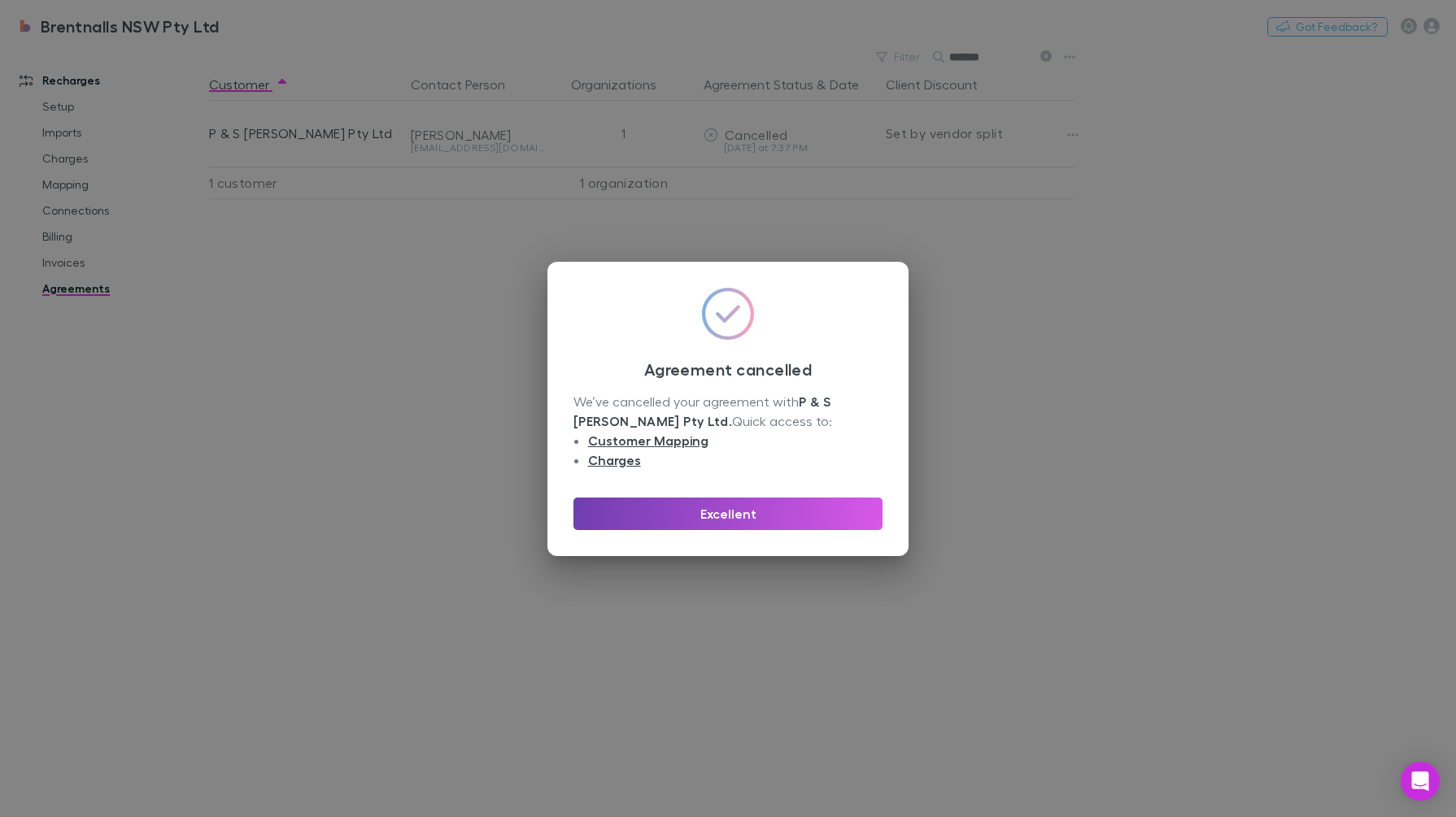
click at [839, 510] on button "Excellent" at bounding box center [728, 514] width 309 height 33
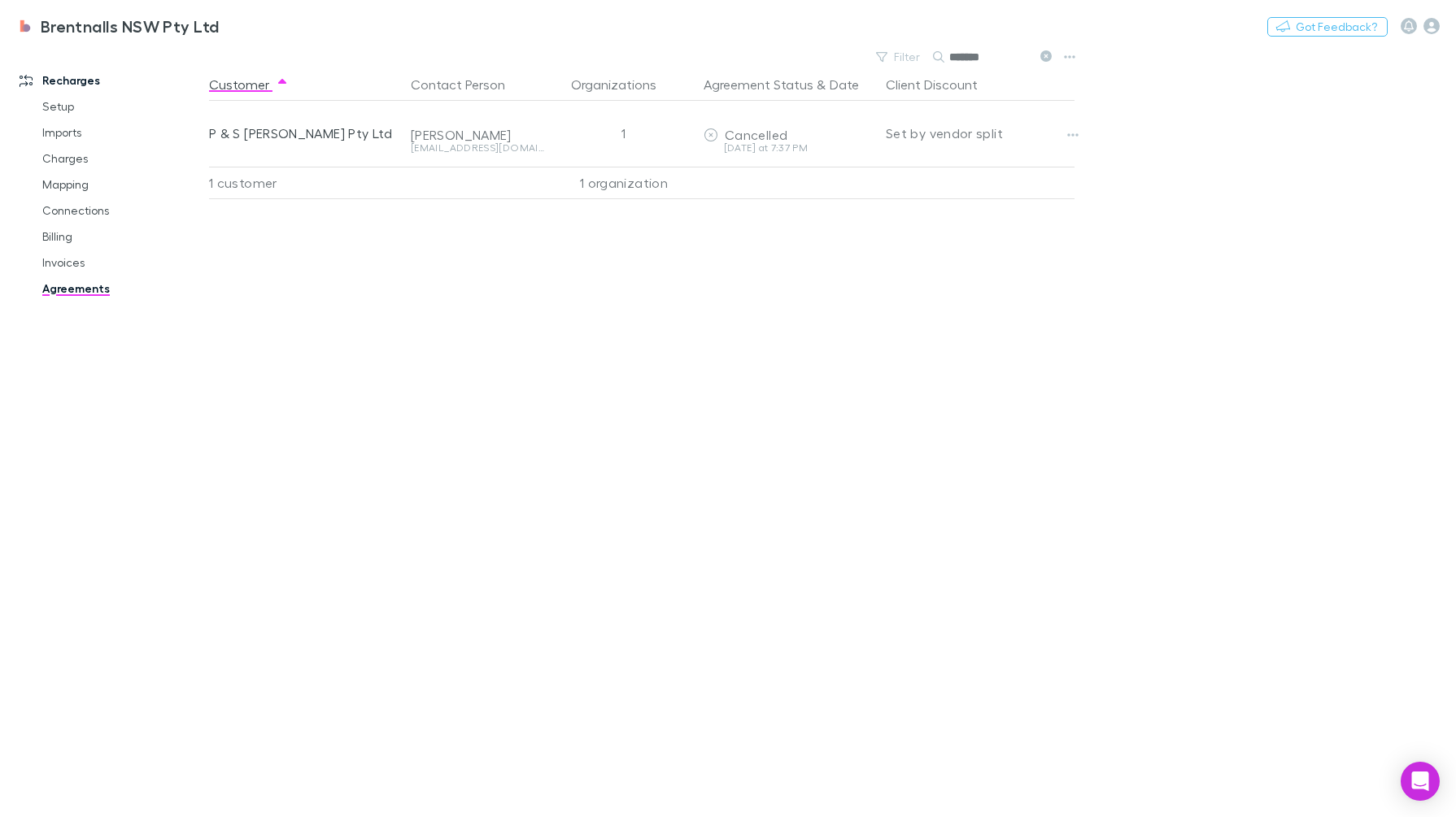
click at [1069, 130] on icon "button" at bounding box center [1073, 135] width 11 height 13
click at [1123, 321] on div at bounding box center [728, 408] width 1456 height 817
click at [0, 0] on button "Copy link" at bounding box center [0, 0] width 0 height 0
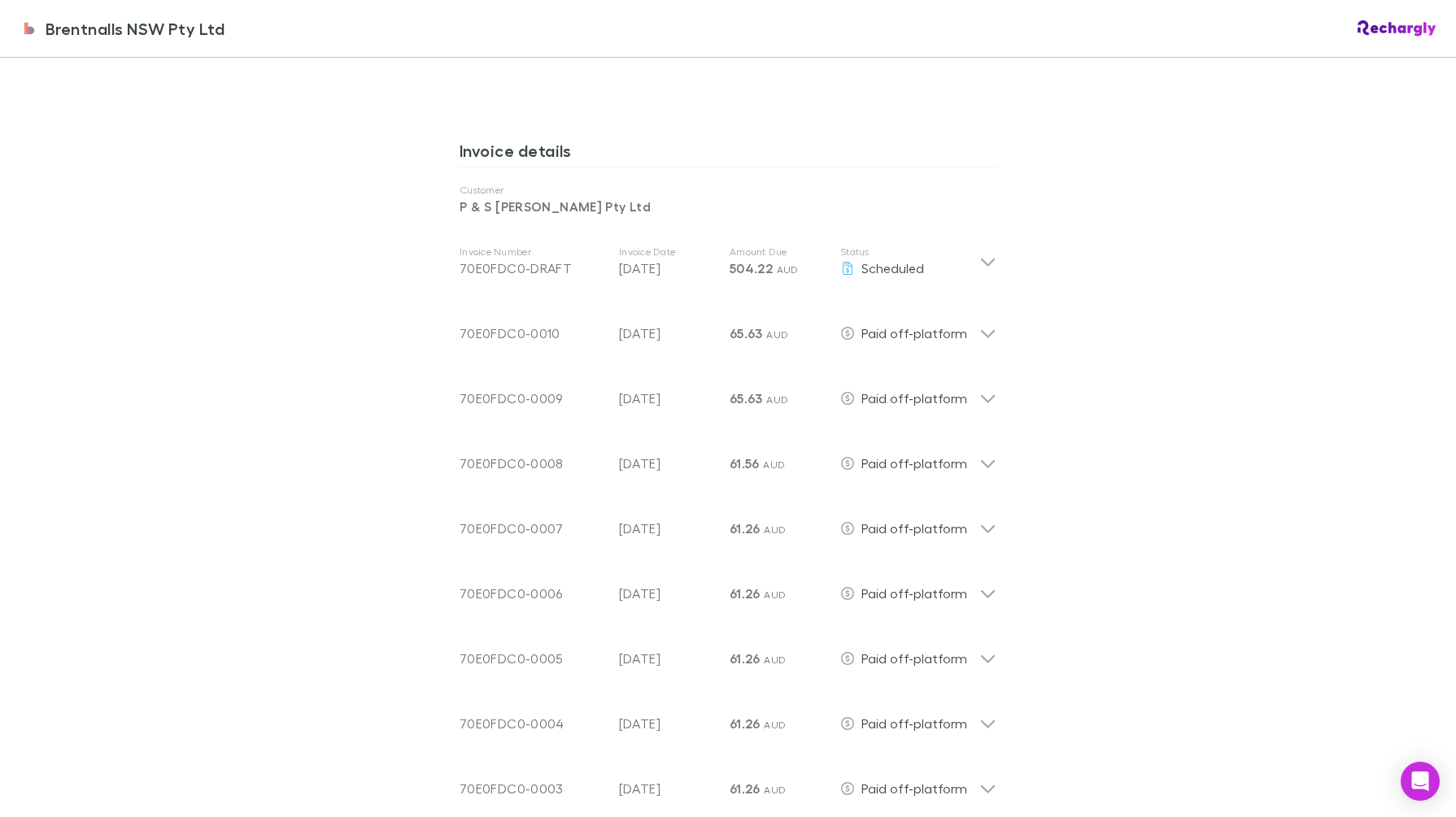
scroll to position [814, 0]
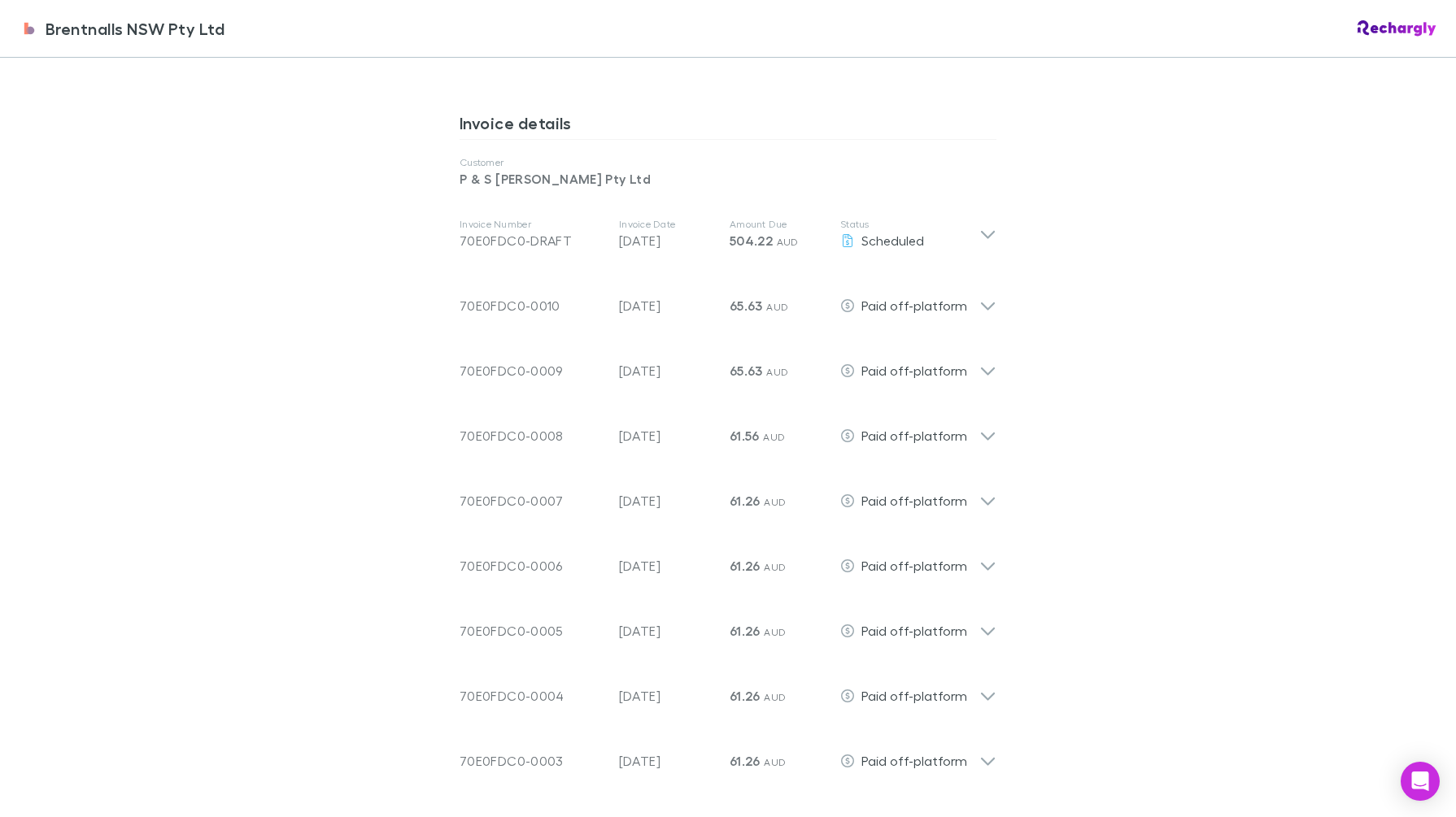
click at [988, 233] on div "Invoice Number 70E0FDC0-DRAFT Invoice Date 28 Oct 2025 Amount Due 504.22 AUD St…" at bounding box center [728, 234] width 563 height 65
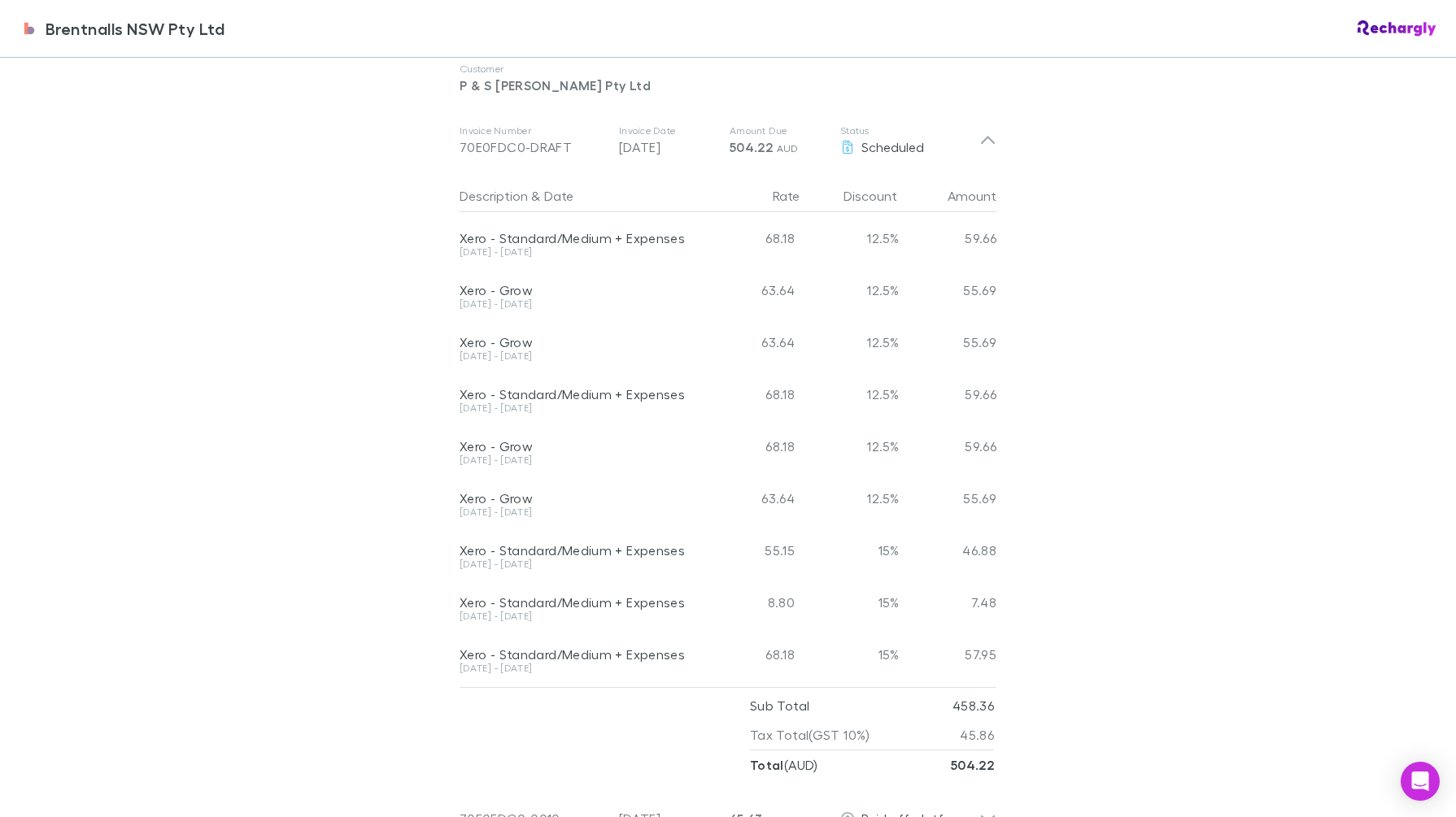
scroll to position [915, 0]
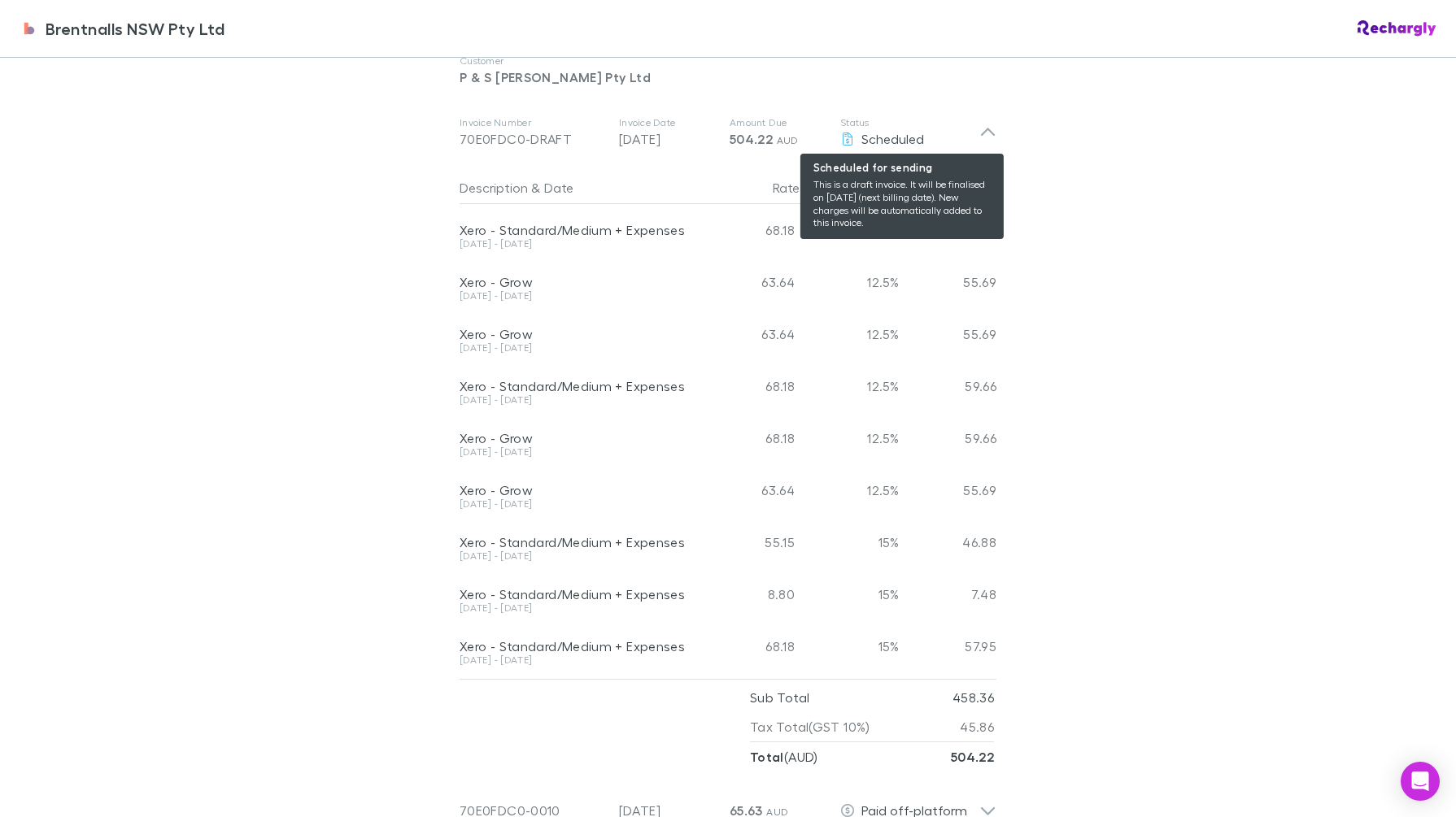
click at [969, 138] on div "Scheduled" at bounding box center [909, 139] width 139 height 20
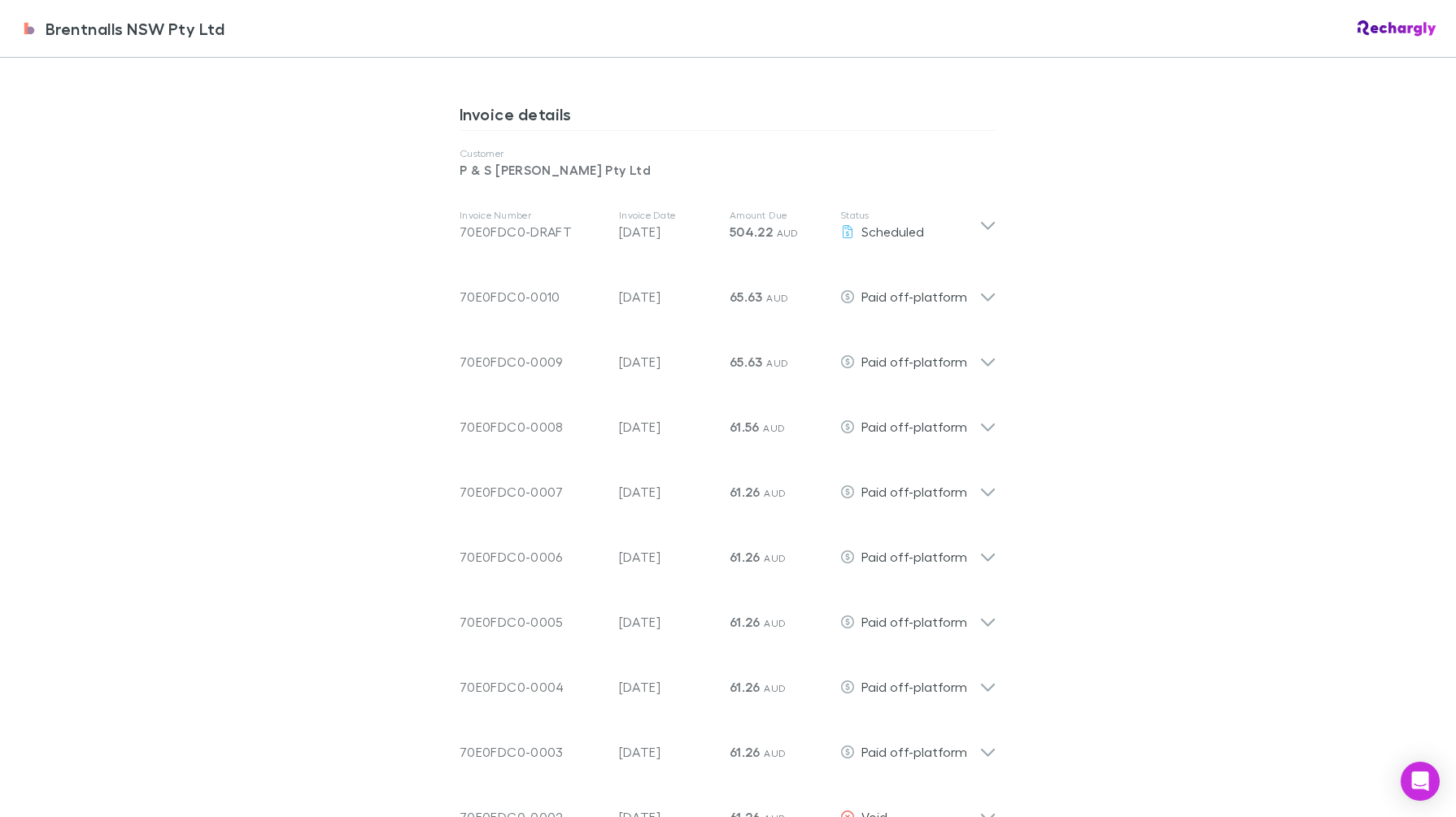
scroll to position [610, 0]
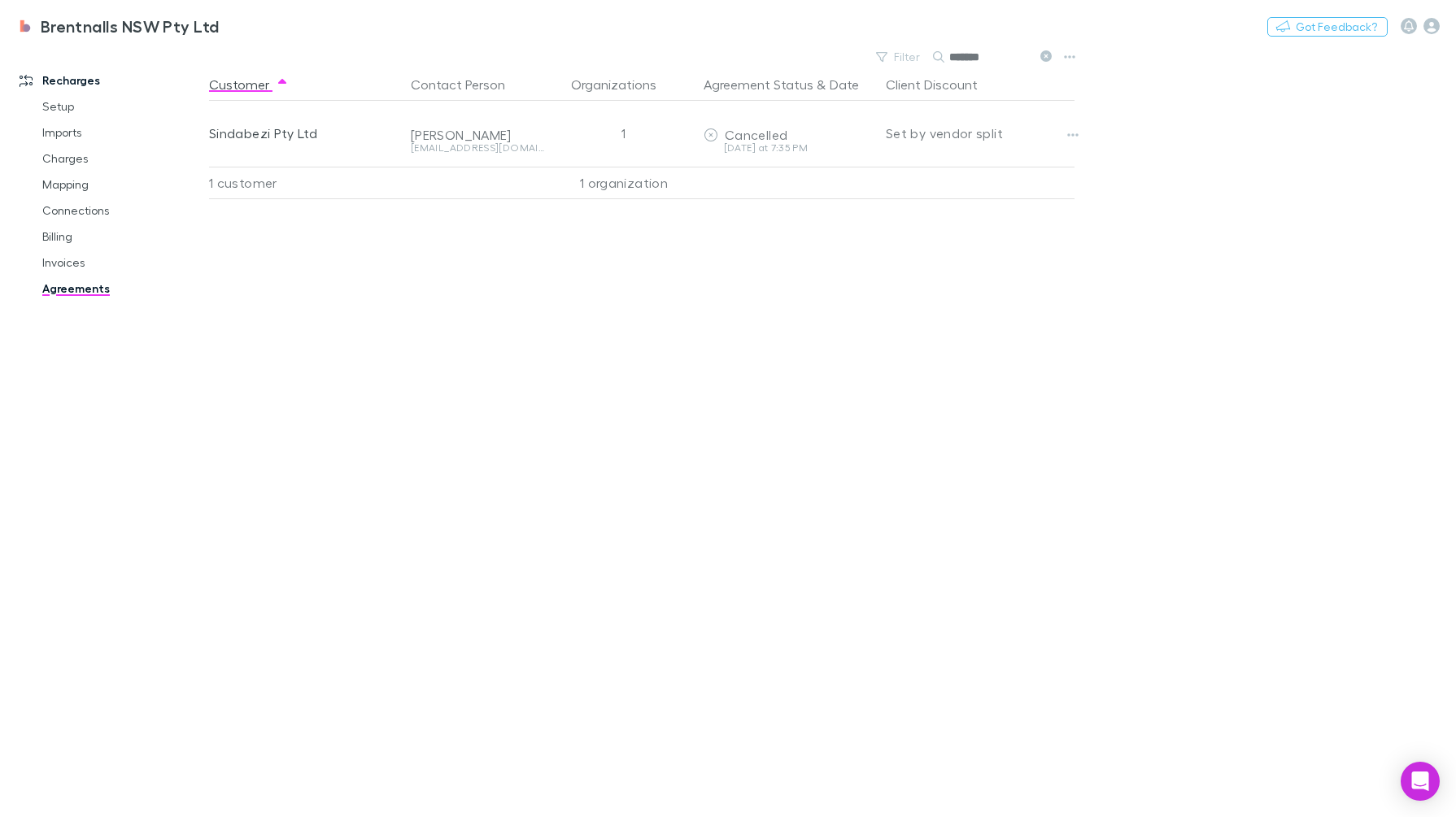
click at [0, 0] on button "Copy link" at bounding box center [0, 0] width 0 height 0
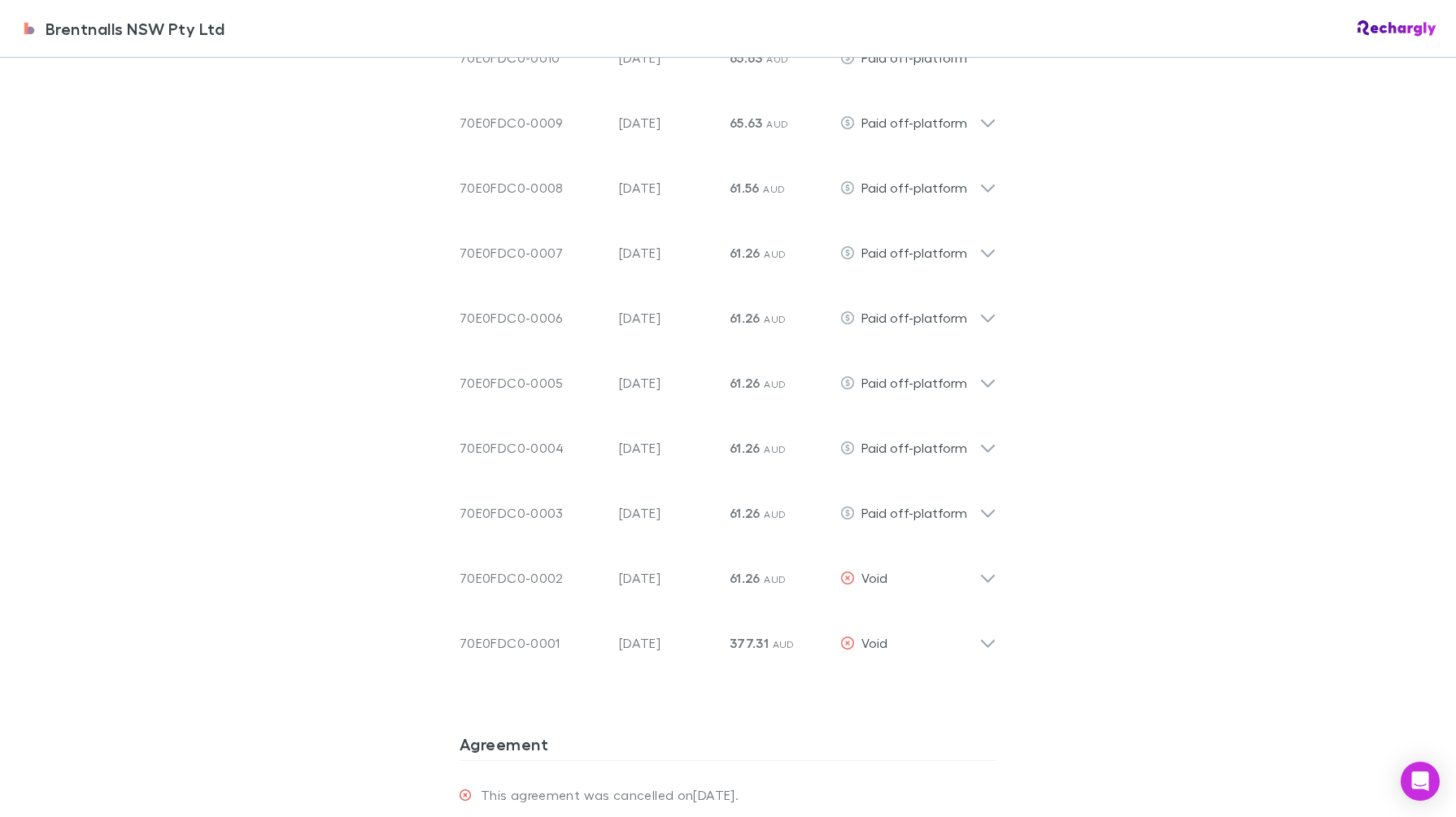
scroll to position [804, 0]
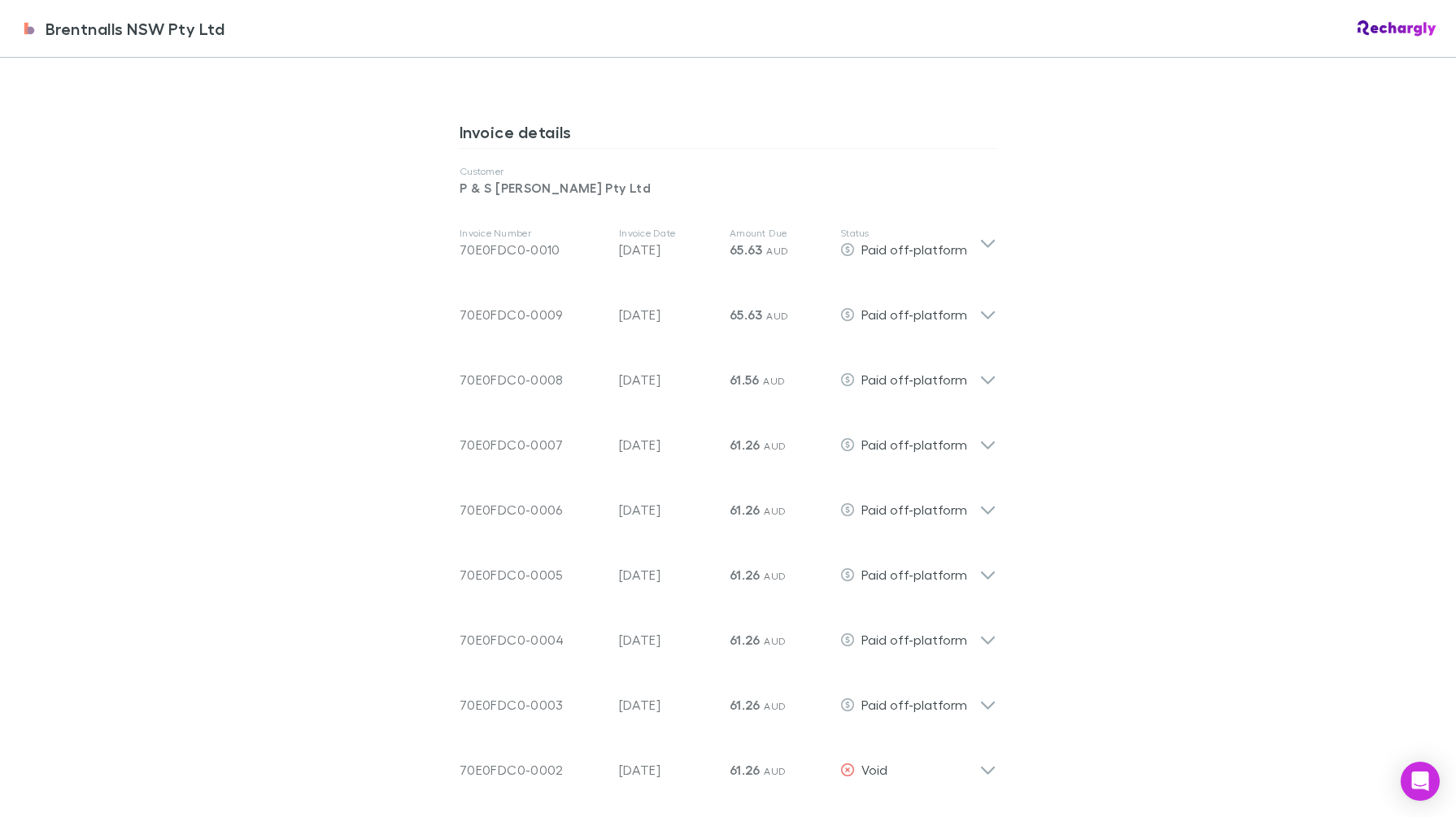
click at [979, 235] on icon at bounding box center [988, 243] width 17 height 20
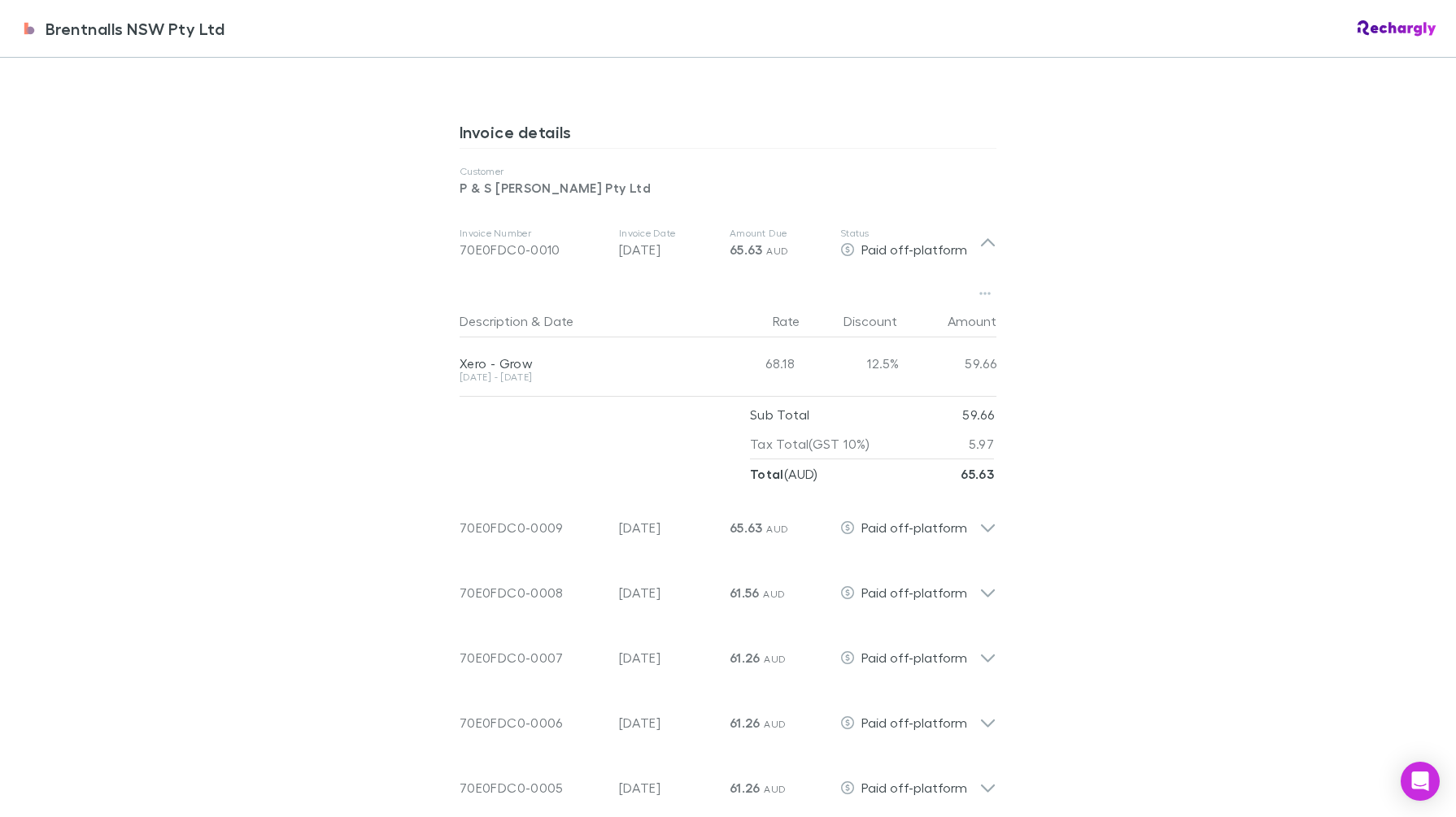
click at [979, 235] on icon at bounding box center [988, 243] width 17 height 20
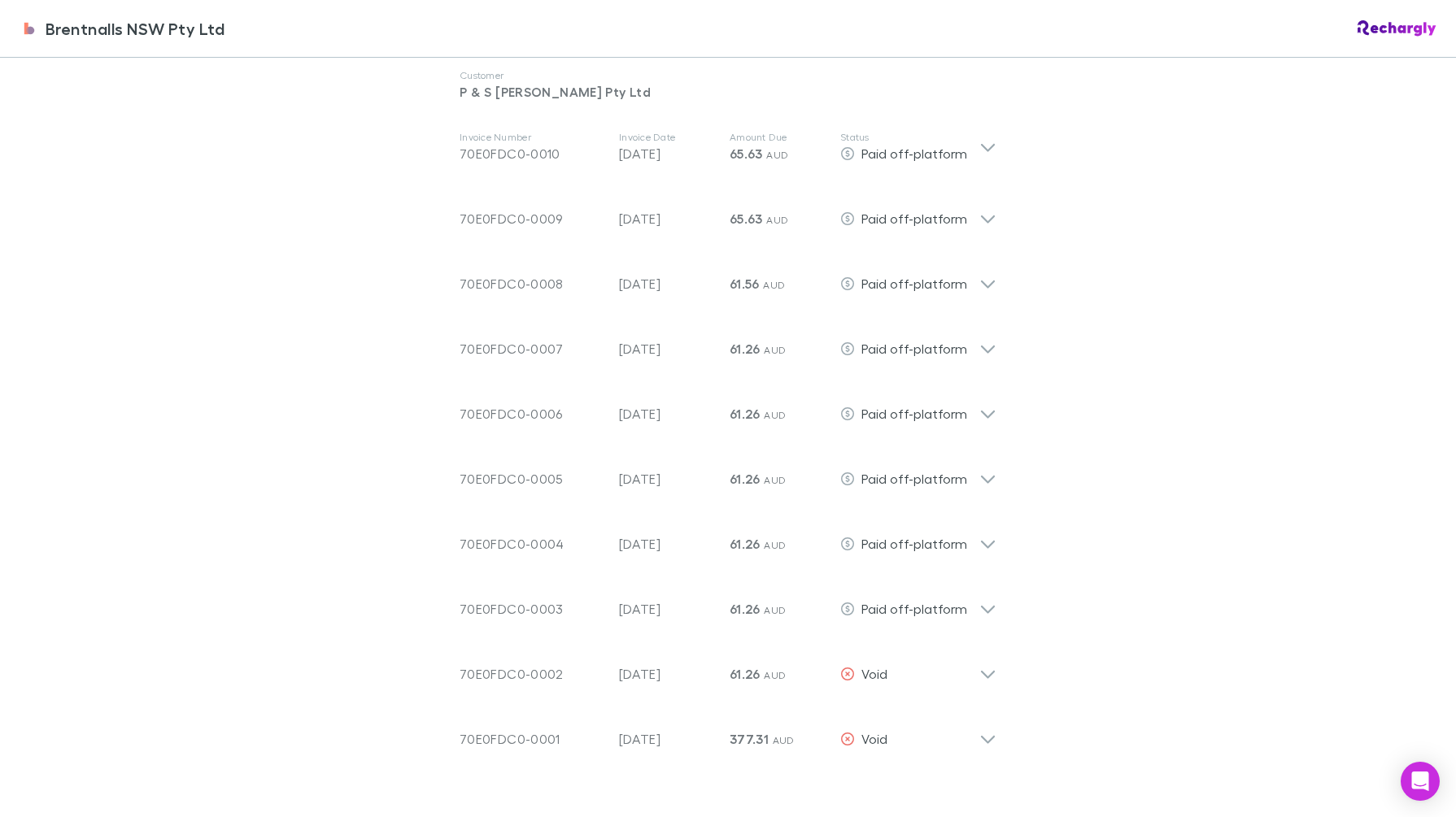
scroll to position [1008, 0]
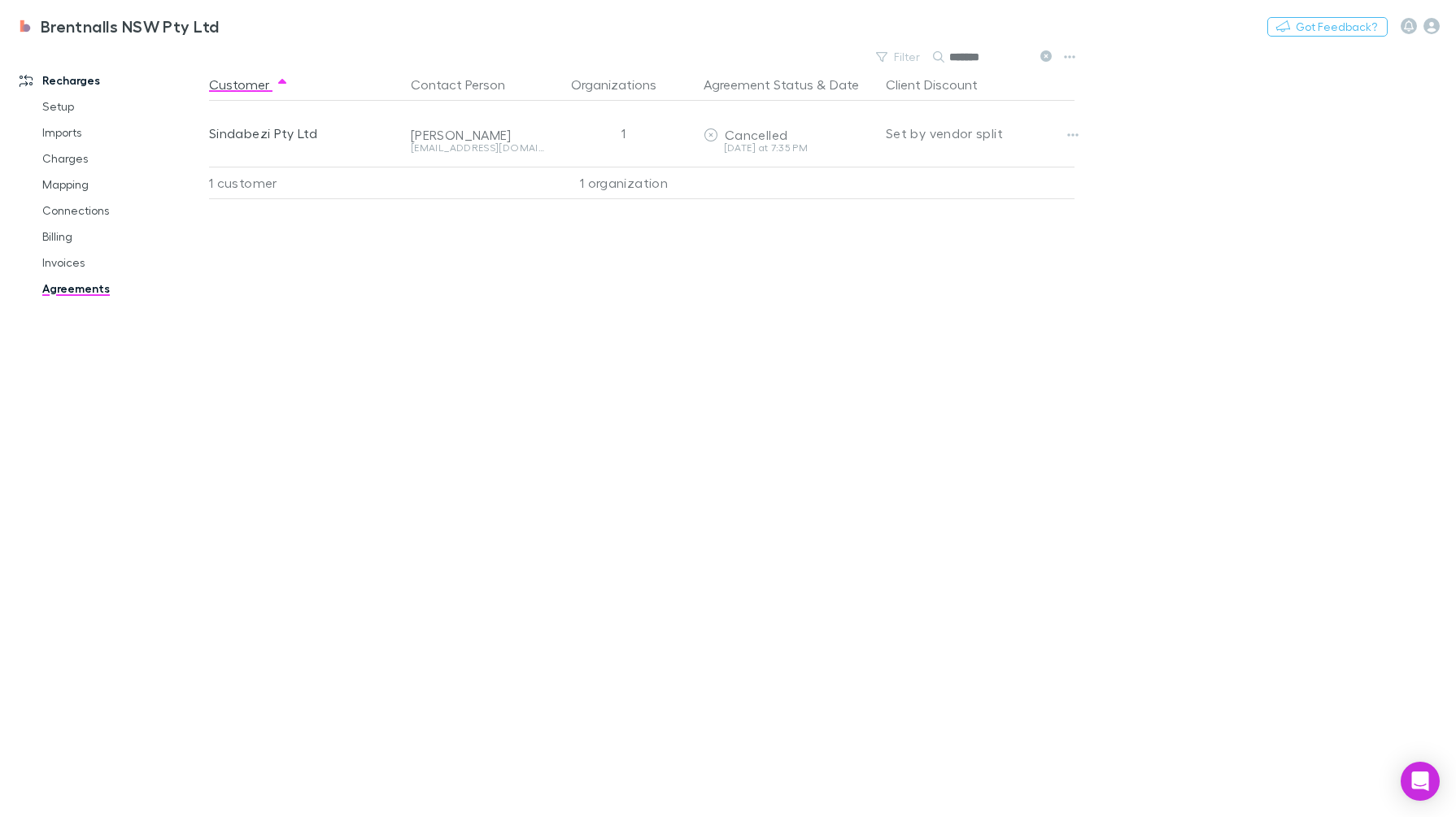
click at [1283, 261] on main "Filter Search ******* Customer Contact Person Organizations Agreement Status & …" at bounding box center [832, 432] width 1247 height 772
click at [77, 159] on link "Charges" at bounding box center [123, 159] width 195 height 26
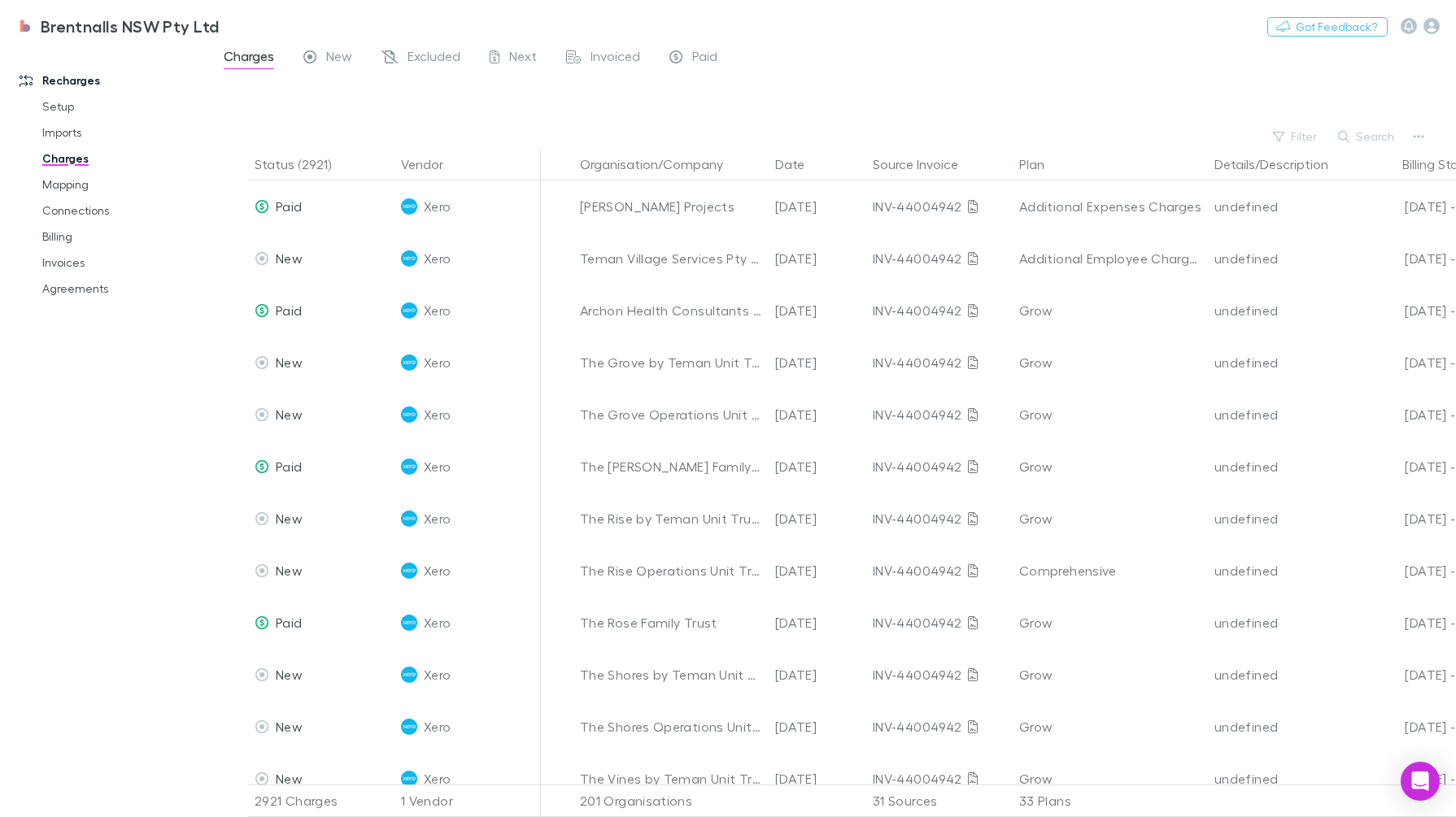
click at [1376, 141] on button "Search" at bounding box center [1367, 136] width 74 height 20
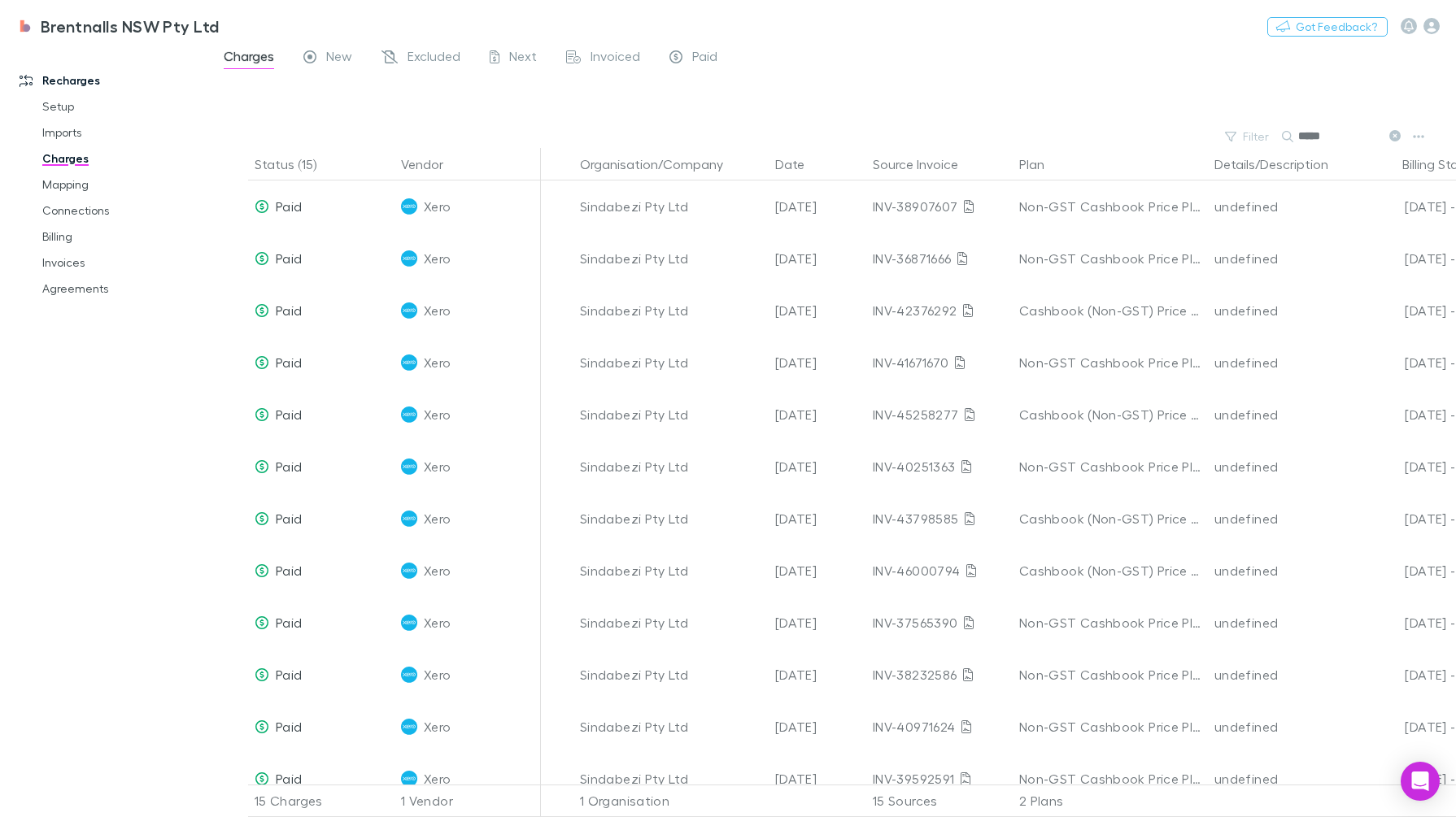
type input "*****"
drag, startPoint x: 1361, startPoint y: 129, endPoint x: 1396, endPoint y: 137, distance: 35.9
click at [1361, 129] on input "*****" at bounding box center [1339, 136] width 81 height 22
click at [1396, 137] on icon at bounding box center [1395, 136] width 11 height 11
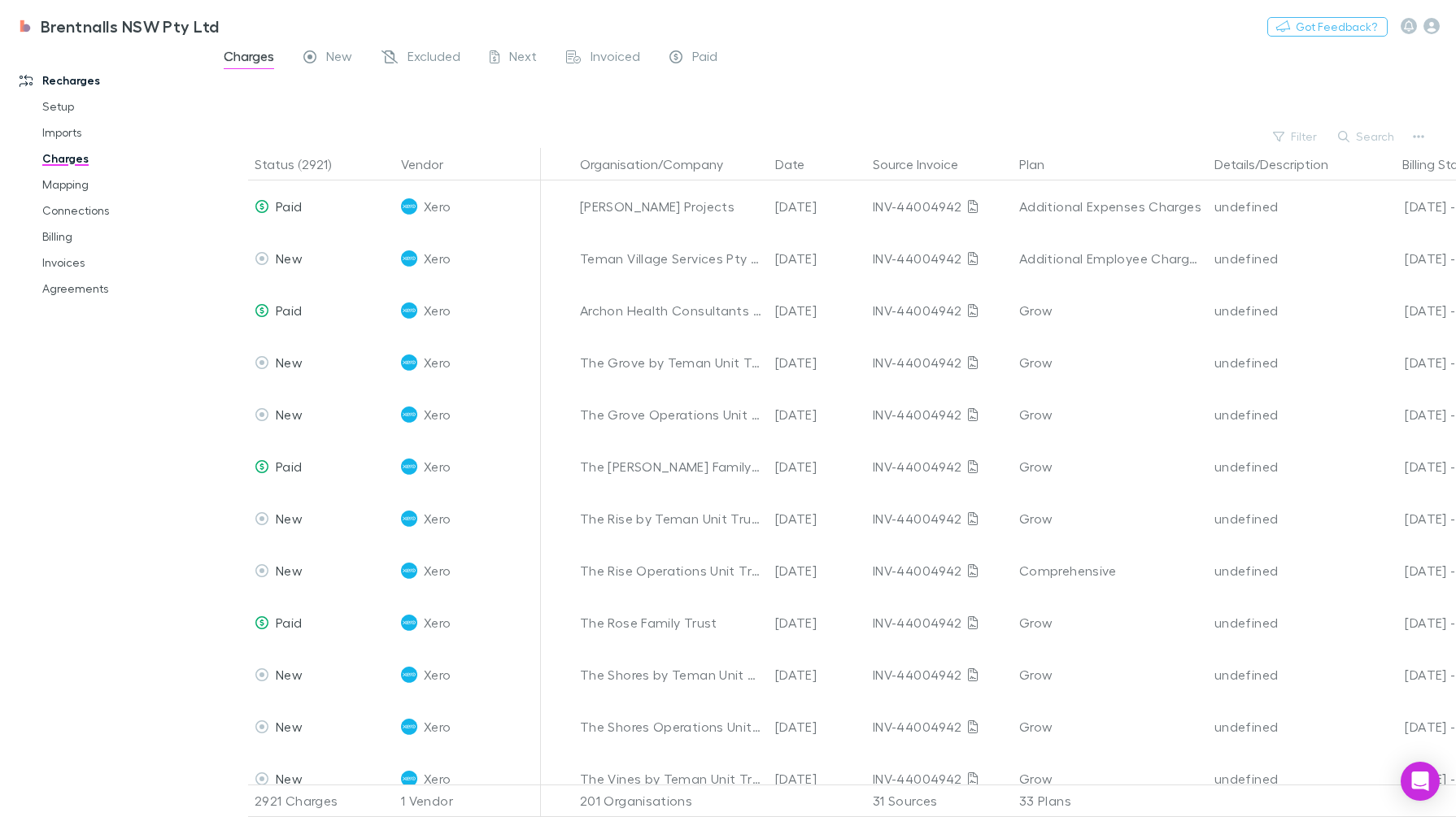
click at [1343, 127] on button "Search" at bounding box center [1367, 136] width 74 height 20
click at [1359, 131] on input "text" at bounding box center [1339, 136] width 81 height 22
type input "******"
click at [1390, 138] on icon at bounding box center [1395, 136] width 11 height 11
click at [1349, 135] on icon "button" at bounding box center [1343, 136] width 11 height 11
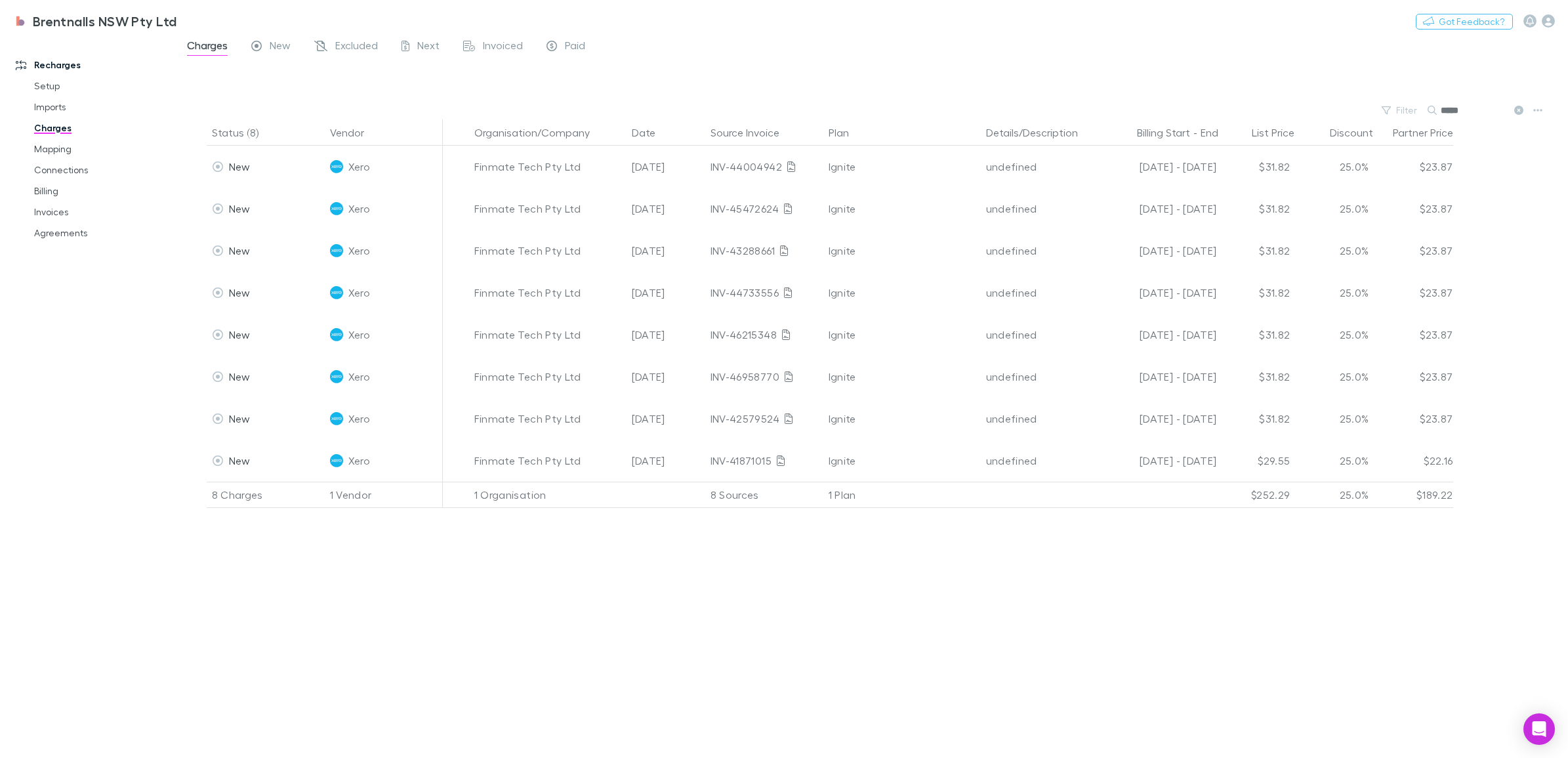
drag, startPoint x: 1496, startPoint y: 107, endPoint x: 1391, endPoint y: 99, distance: 105.3
click at [1174, 99] on main "Charges New Excluded Next Invoiced Paid Filter Search ***** Status (8) Vendor O…" at bounding box center [871, 397] width 1392 height 721
click at [1174, 109] on icon at bounding box center [1519, 110] width 9 height 9
click at [1174, 110] on button "Filter" at bounding box center [1400, 110] width 50 height 16
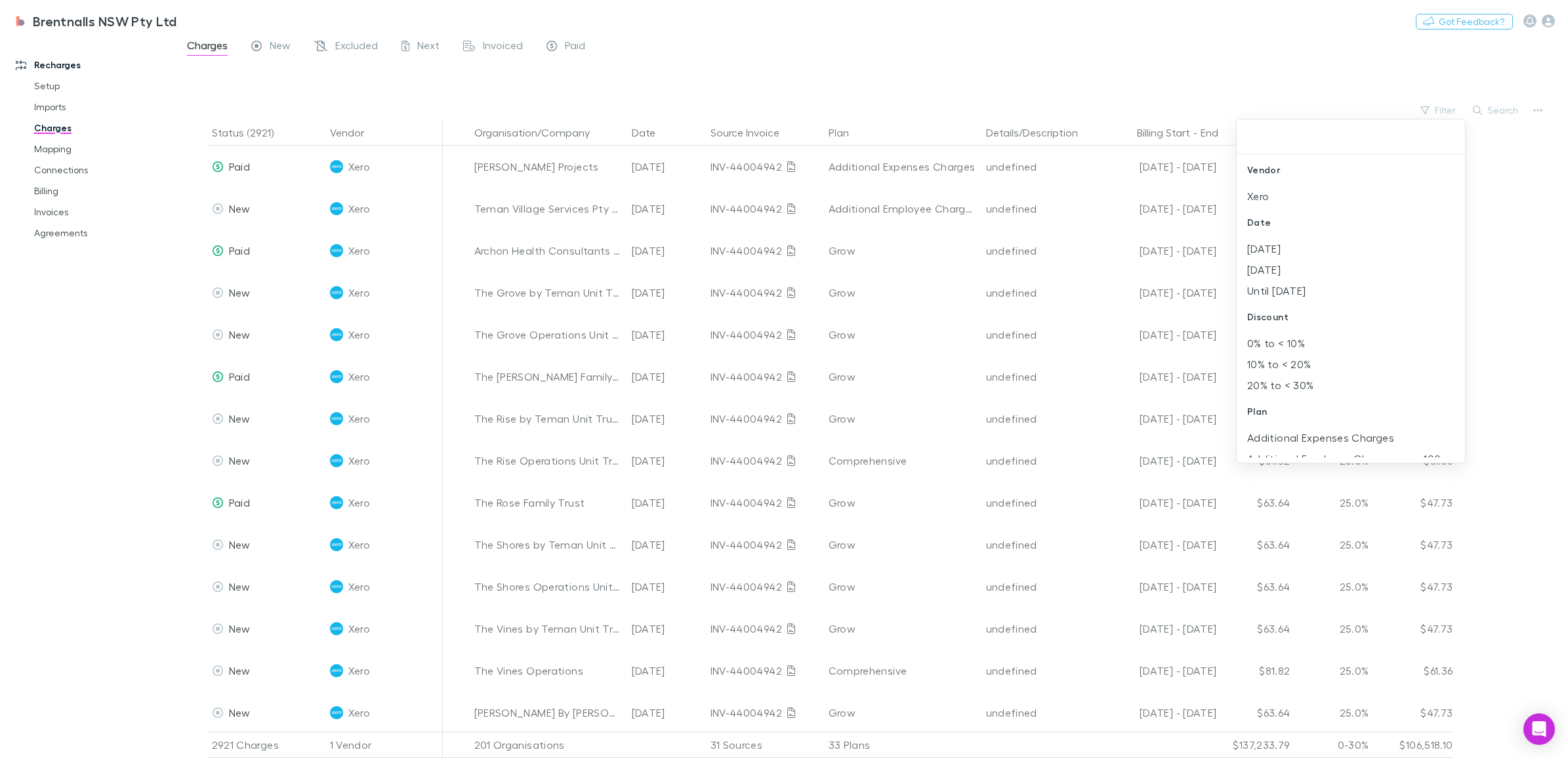
click at [1174, 73] on div at bounding box center [784, 379] width 1568 height 758
click at [1174, 104] on button "Search" at bounding box center [1496, 110] width 60 height 16
click at [1174, 109] on input "text" at bounding box center [1473, 110] width 65 height 18
click at [1174, 118] on input "text" at bounding box center [1473, 110] width 65 height 18
click at [1174, 110] on input "text" at bounding box center [1473, 110] width 65 height 18
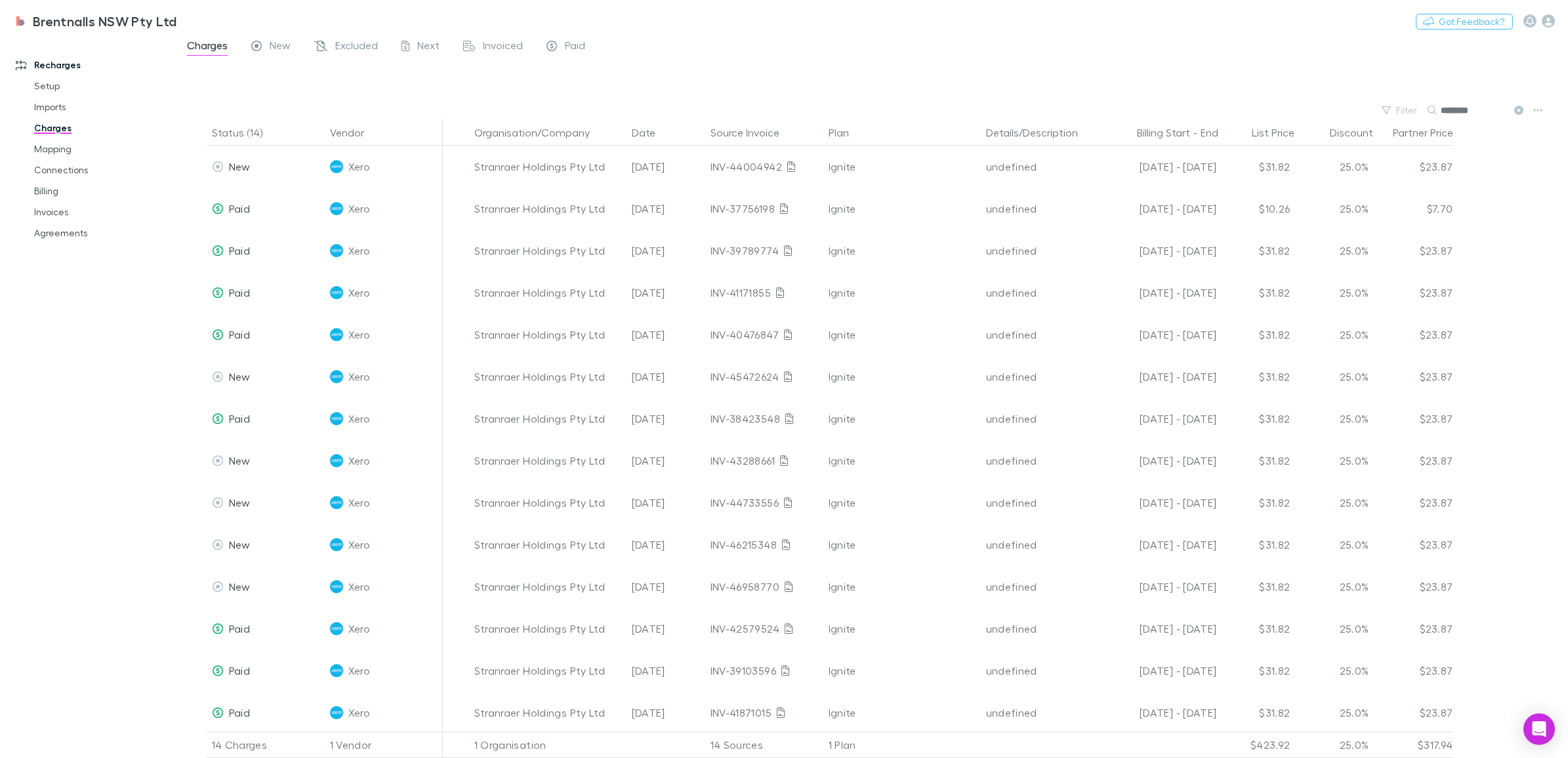
type input "*********"
